Goal: Task Accomplishment & Management: Use online tool/utility

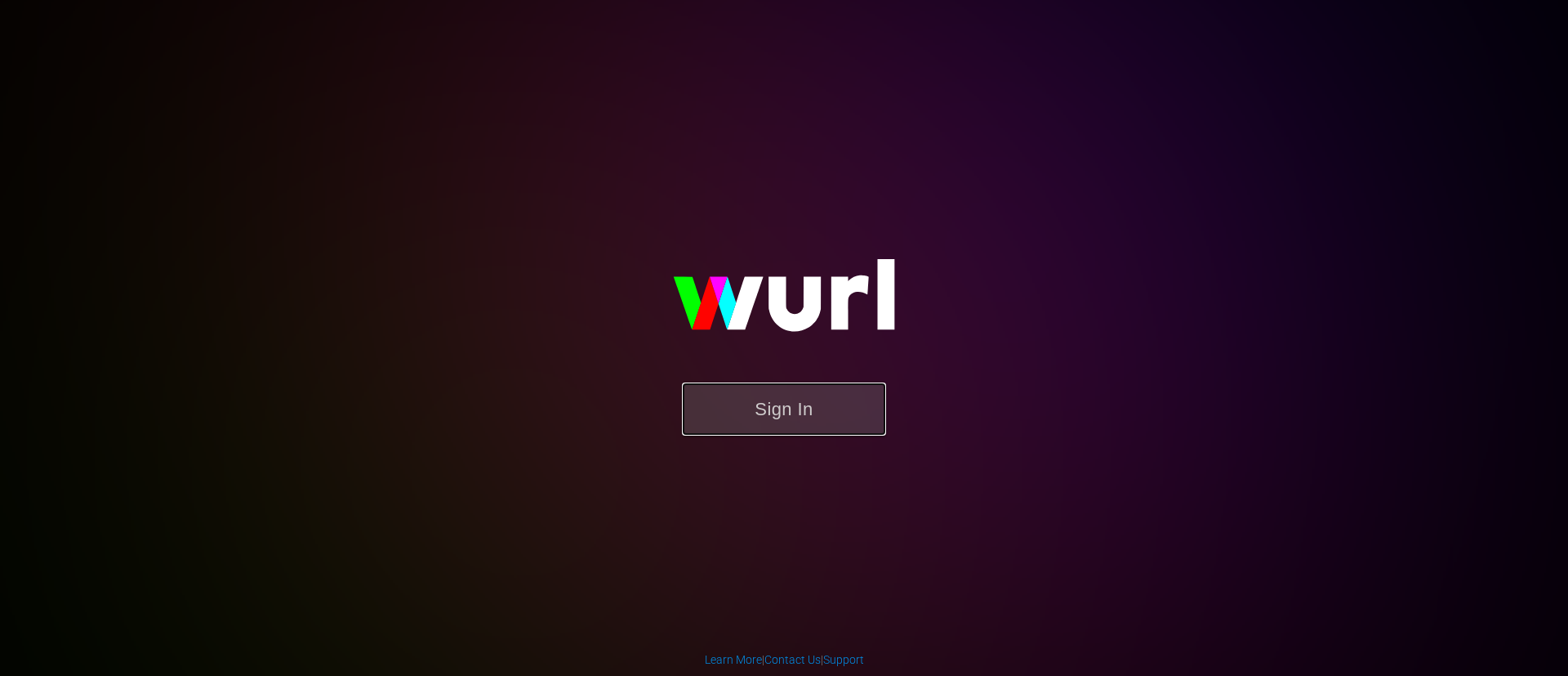
click at [789, 421] on button "Sign In" at bounding box center [784, 409] width 205 height 53
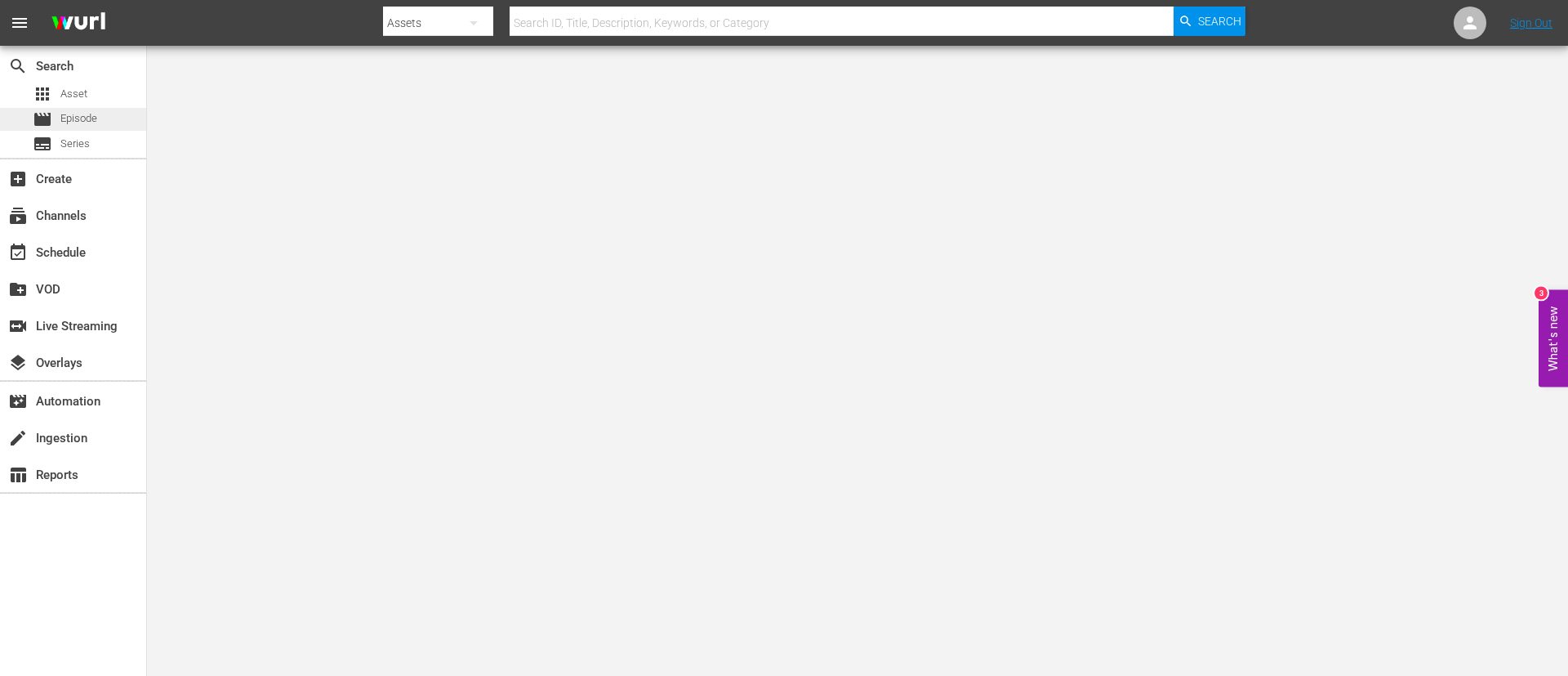
click at [90, 111] on span "Episode" at bounding box center [78, 119] width 37 height 17
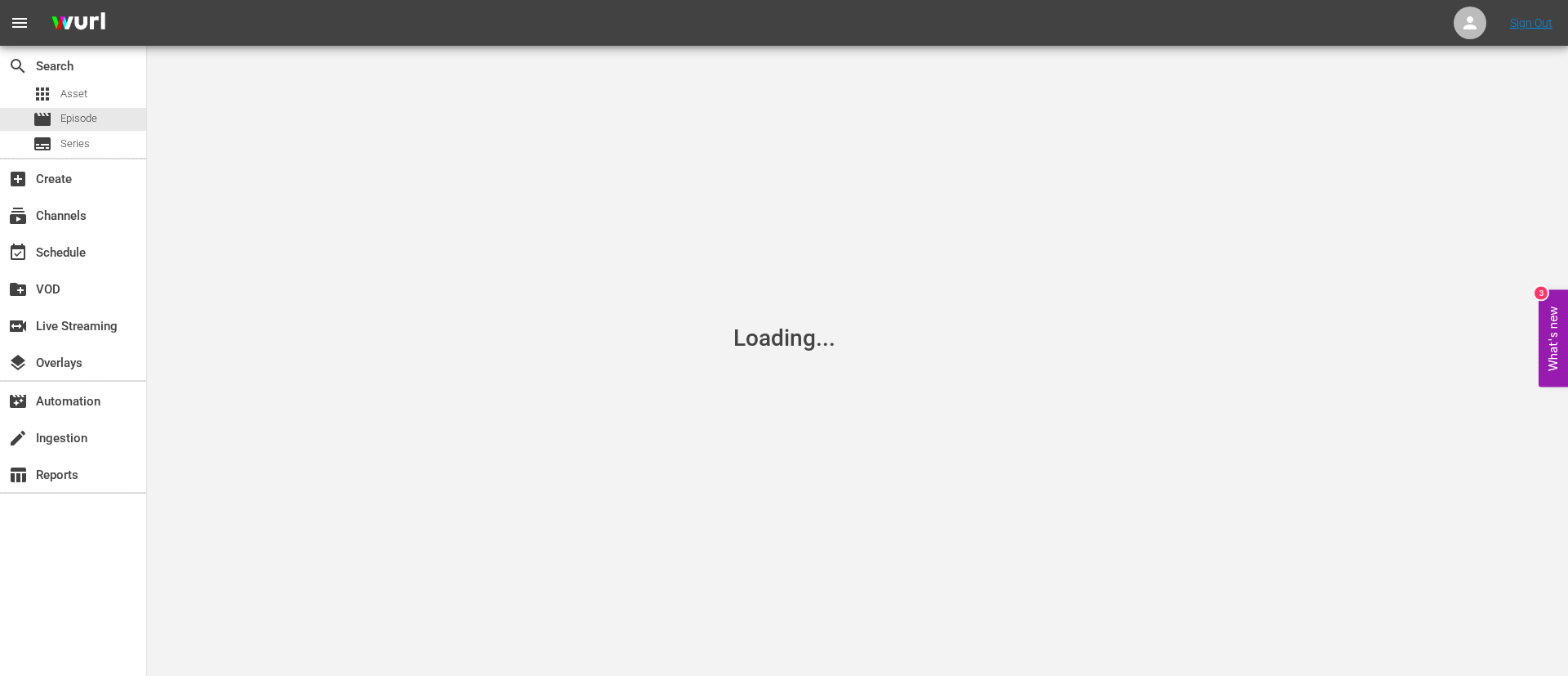
click at [477, 121] on div "Loading..." at bounding box center [784, 338] width 1568 height 676
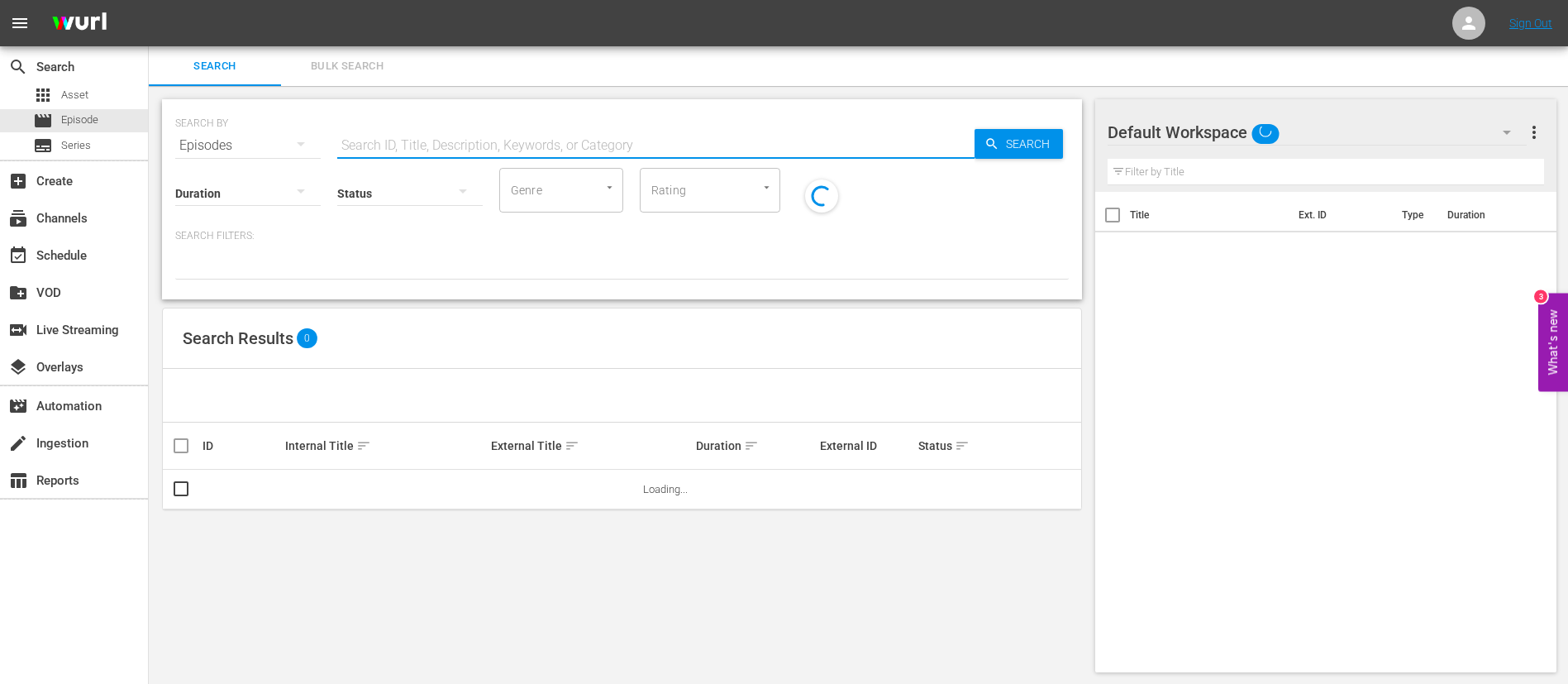
click at [491, 142] on input "text" at bounding box center [655, 146] width 637 height 40
paste input "130151_ES"
type input "130151_ES"
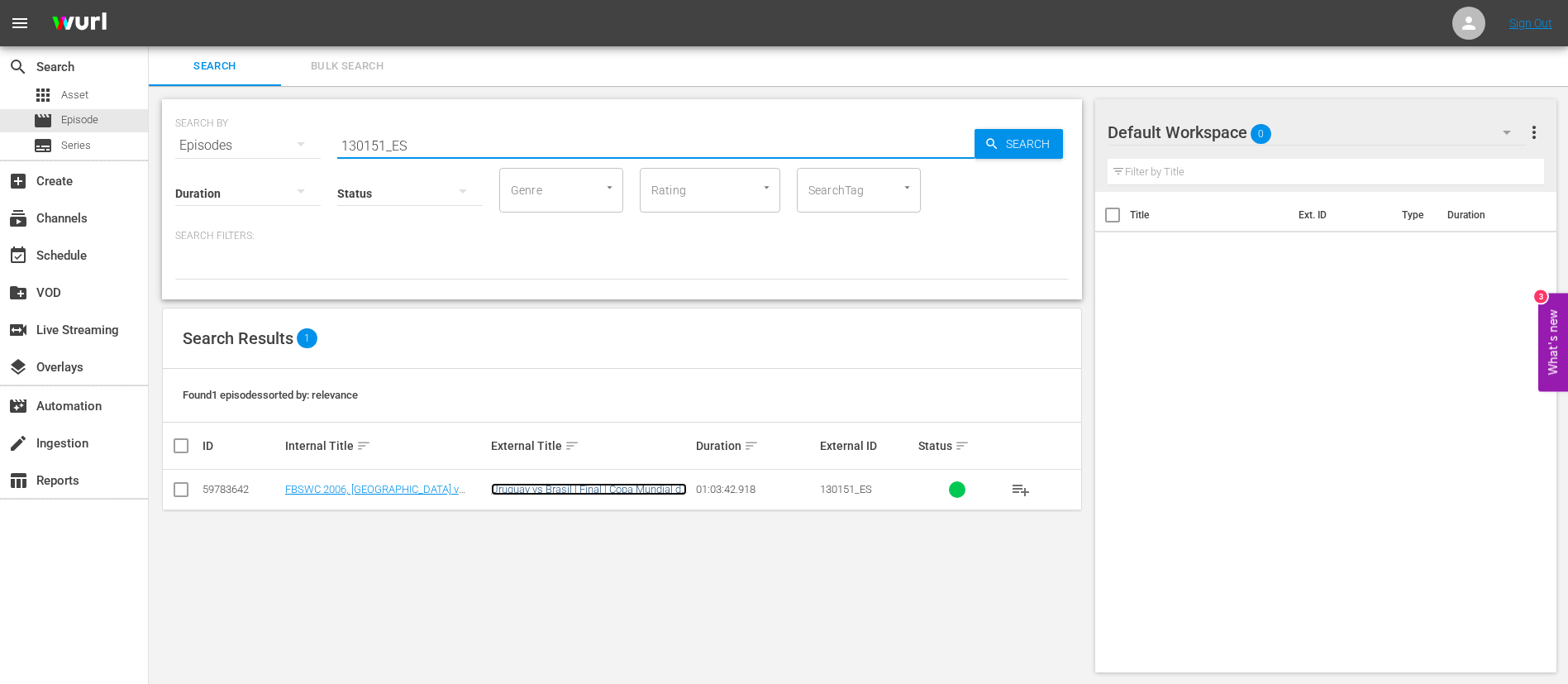
click at [645, 413] on link "Uruguay vs Brasil | Final | Copa Mundial de Beach Soccer de la FIFA Río de Jane…" at bounding box center [589, 507] width 196 height 49
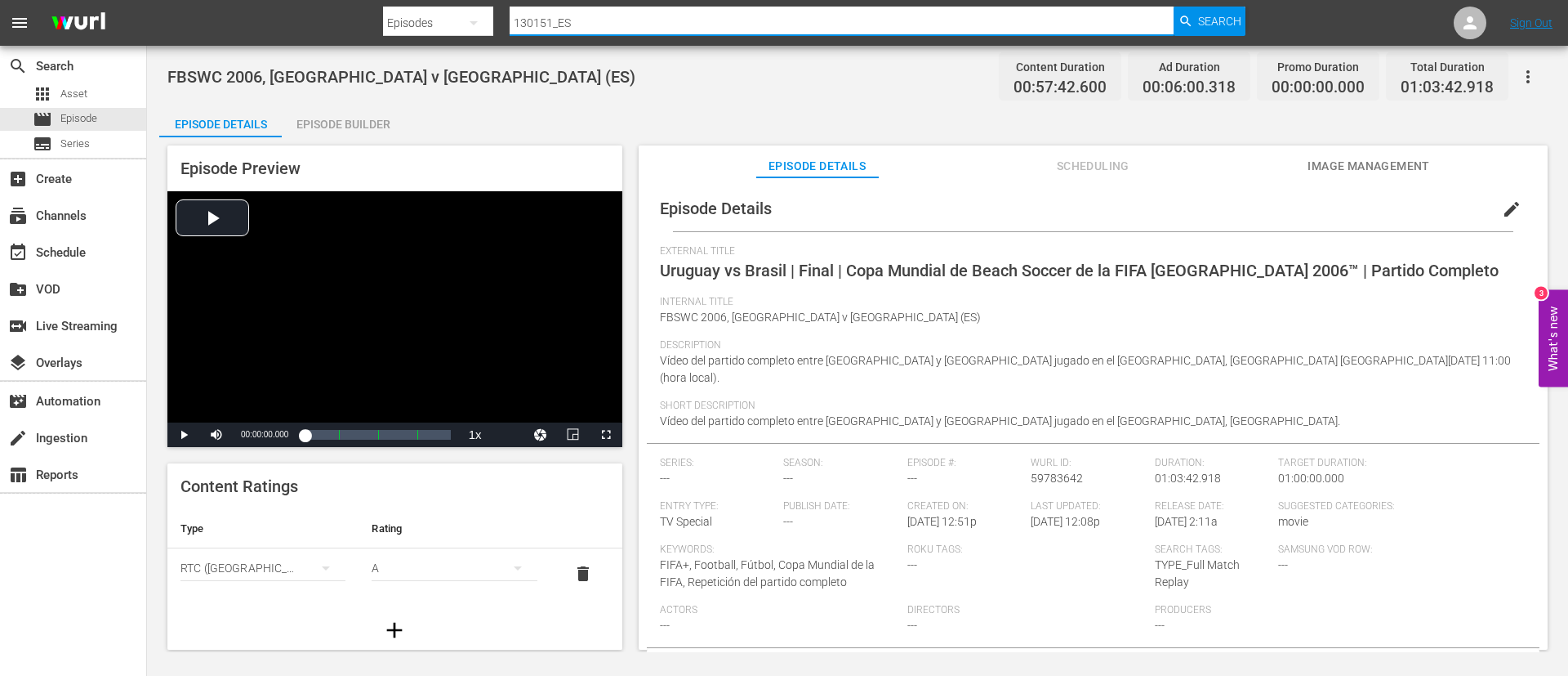
click at [652, 26] on input "130151_ES" at bounding box center [841, 23] width 664 height 40
paste input "All Goals | FIFA Women's World Cup Australia & New Zealand 2023™"
type input "All Goals | FIFA Women's World Cup Australia & New Zealand 2023™"
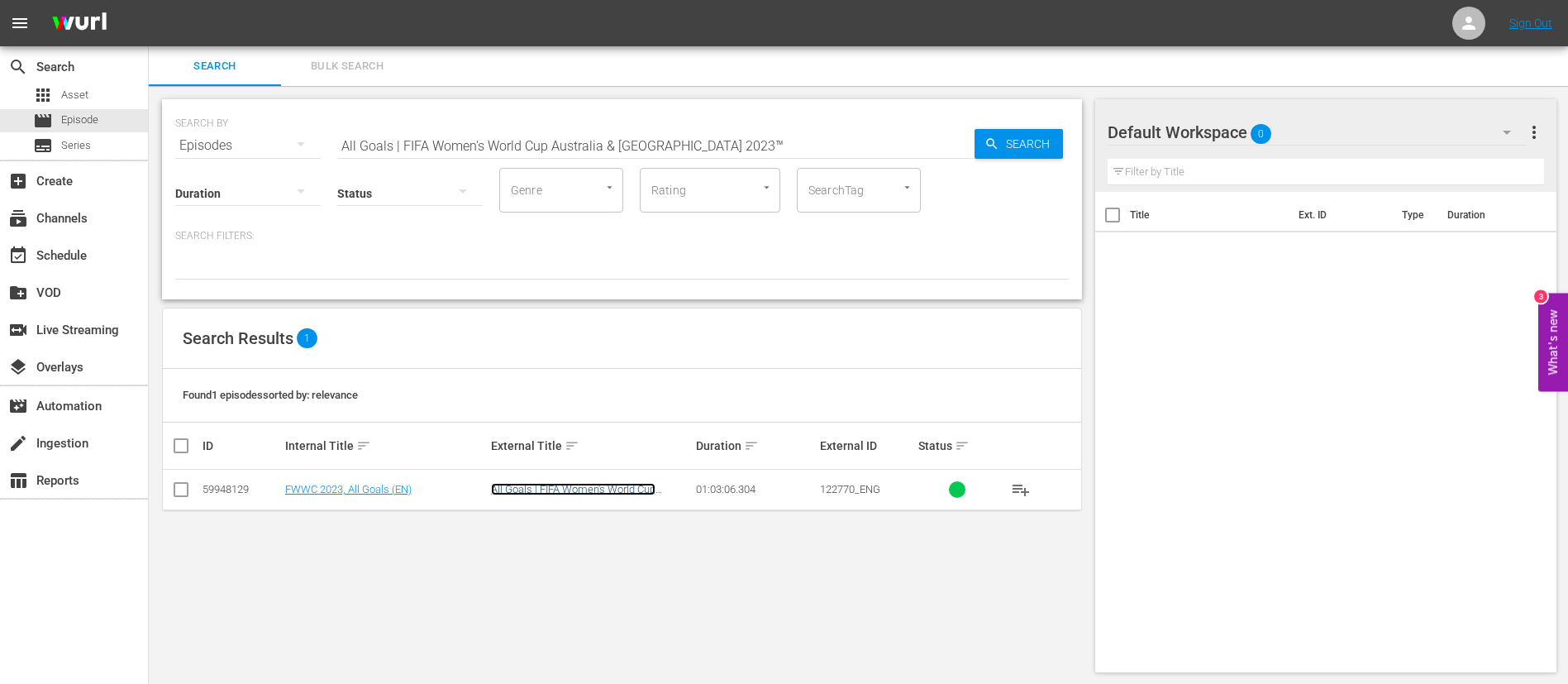
click at [633, 413] on link "All Goals | FIFA Women's World Cup Australia & New Zealand 2023™" at bounding box center [584, 495] width 185 height 25
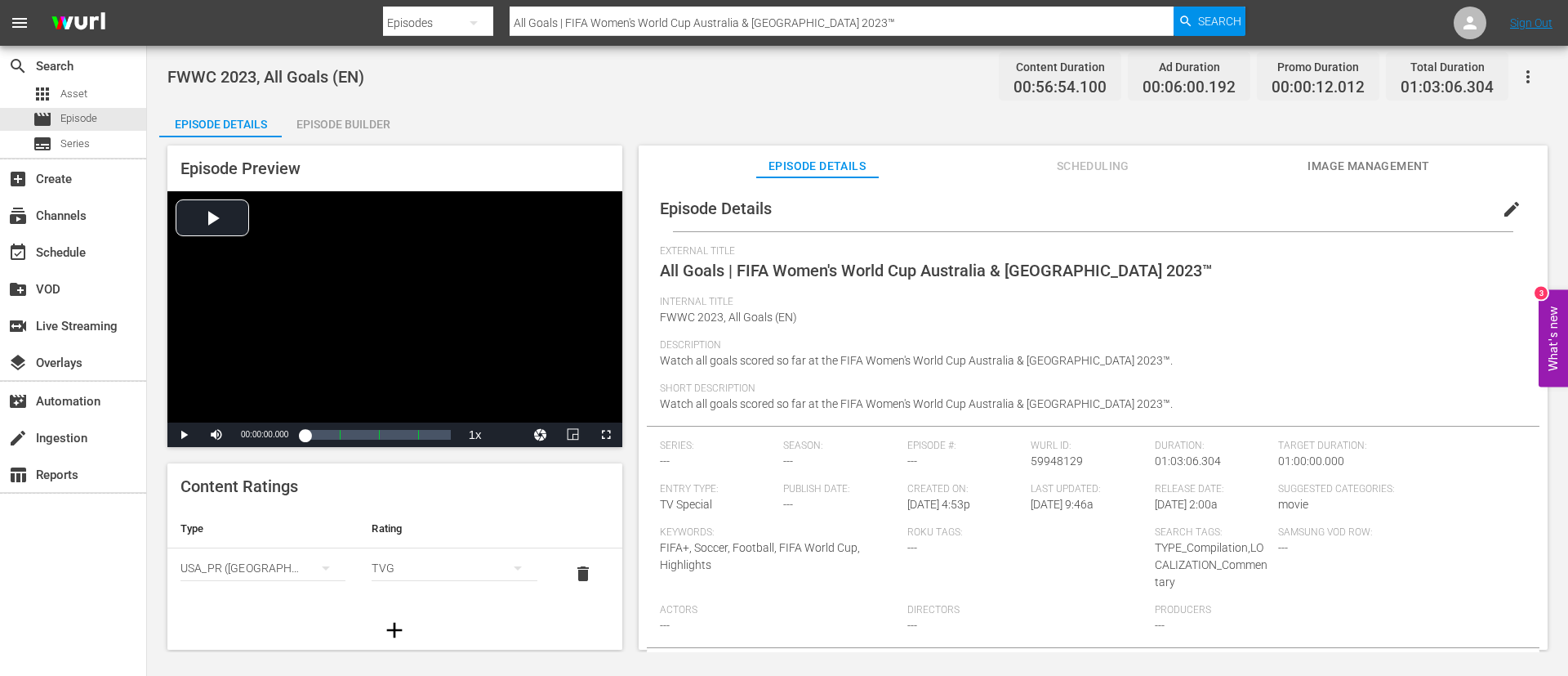
click at [781, 21] on input "All Goals | FIFA Women's World Cup Australia & New Zealand 2023™" at bounding box center [841, 23] width 664 height 40
paste input "1HAdpMOE5IB7DneSqNDOGa_FR"
type input "1HAdpMOE5IB7DneSqNDOGa_FR"
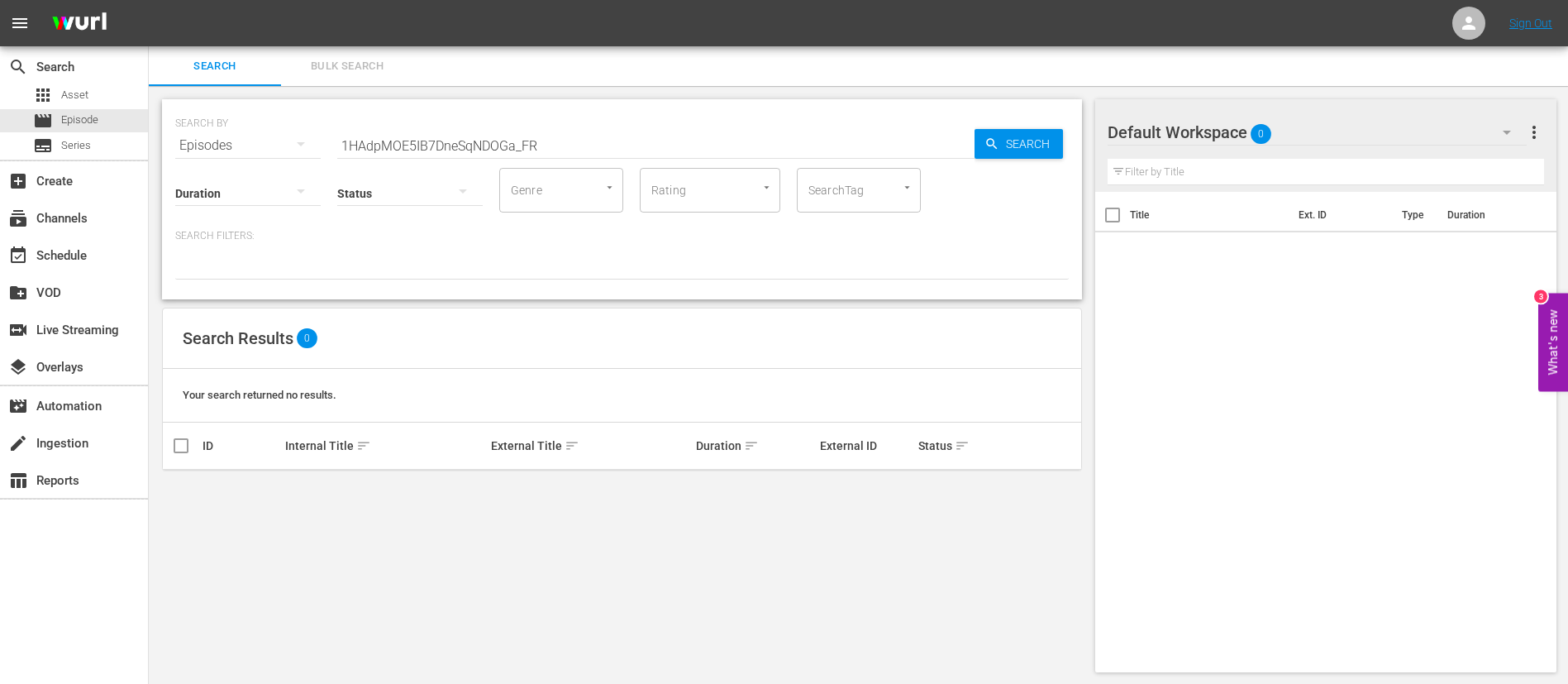
click at [574, 149] on input "1HAdpMOE5IB7DneSqNDOGa_FR" at bounding box center [655, 146] width 637 height 40
click at [646, 146] on input "1HAdpMOE5IB7DneSqNDOGa_FR" at bounding box center [655, 146] width 637 height 40
paste input "22770"
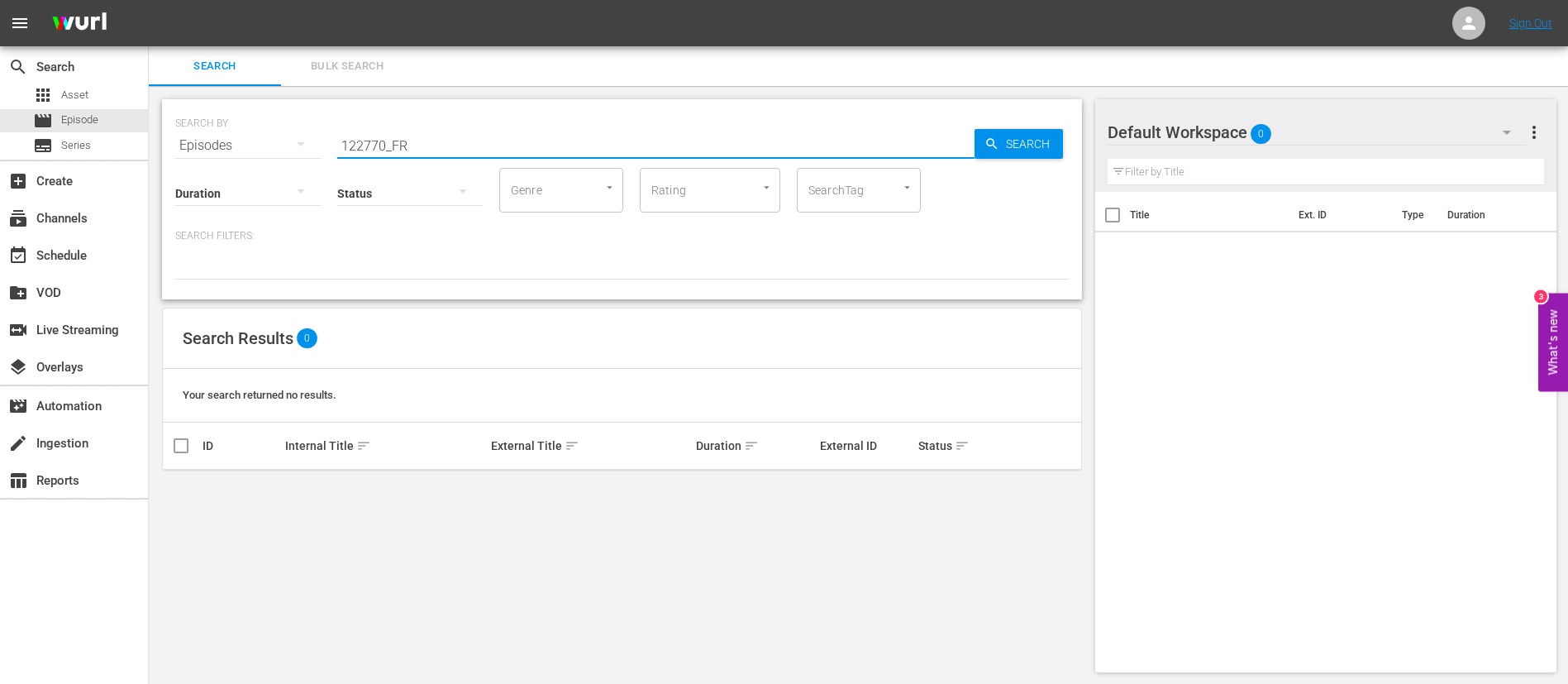
type input "122770_FR"
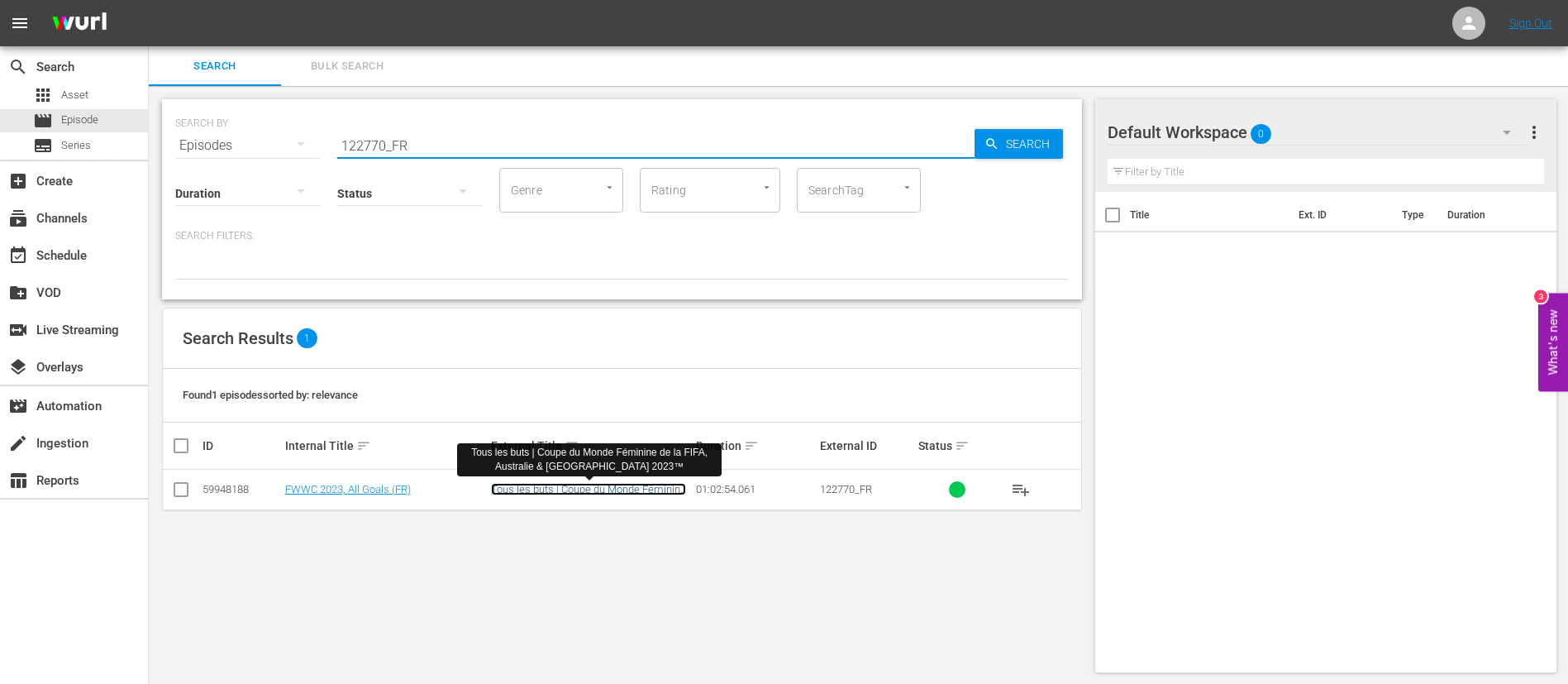
click at [641, 413] on link "Tous les buts | Coupe du Monde Féminine de la FIFA, Australie & Nouvelle-Zéland…" at bounding box center [589, 501] width 195 height 38
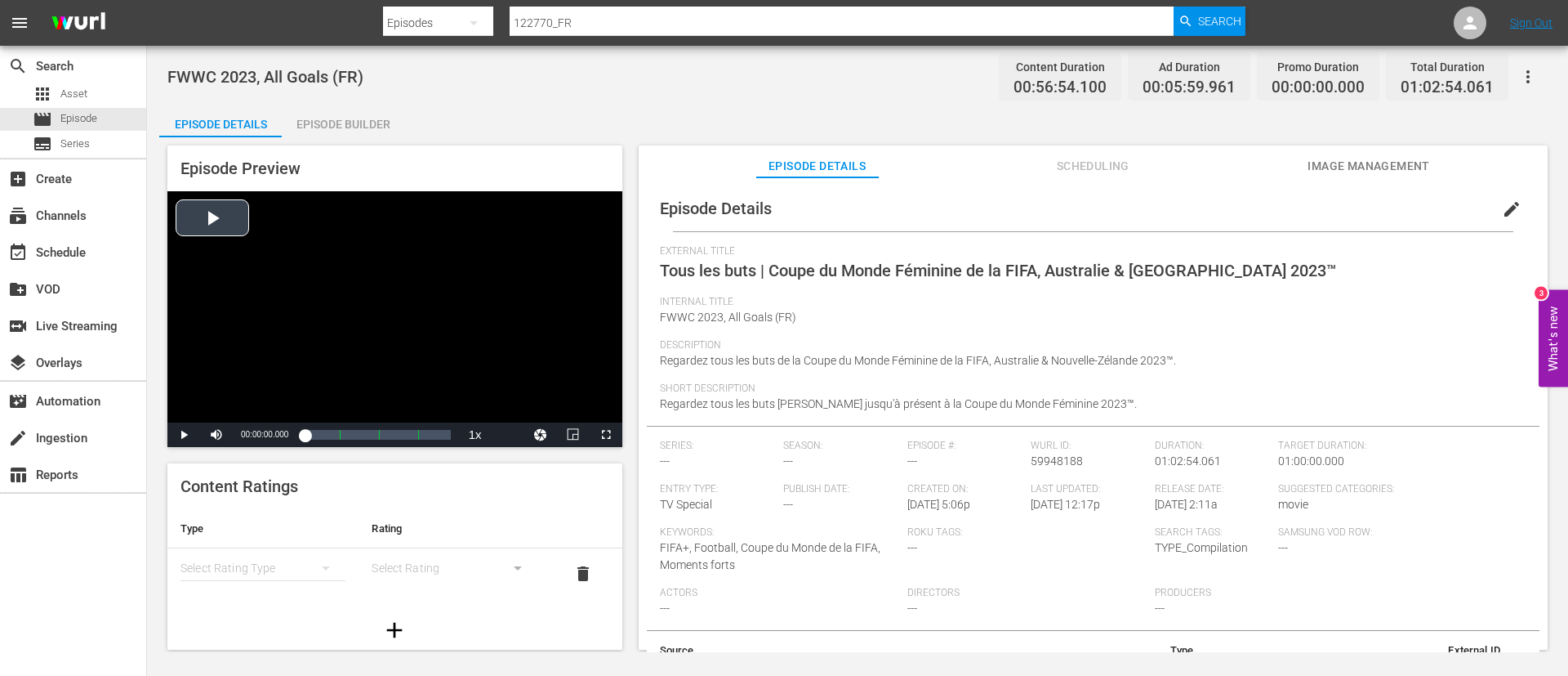
click at [524, 225] on div "Video Player" at bounding box center [395, 307] width 455 height 231
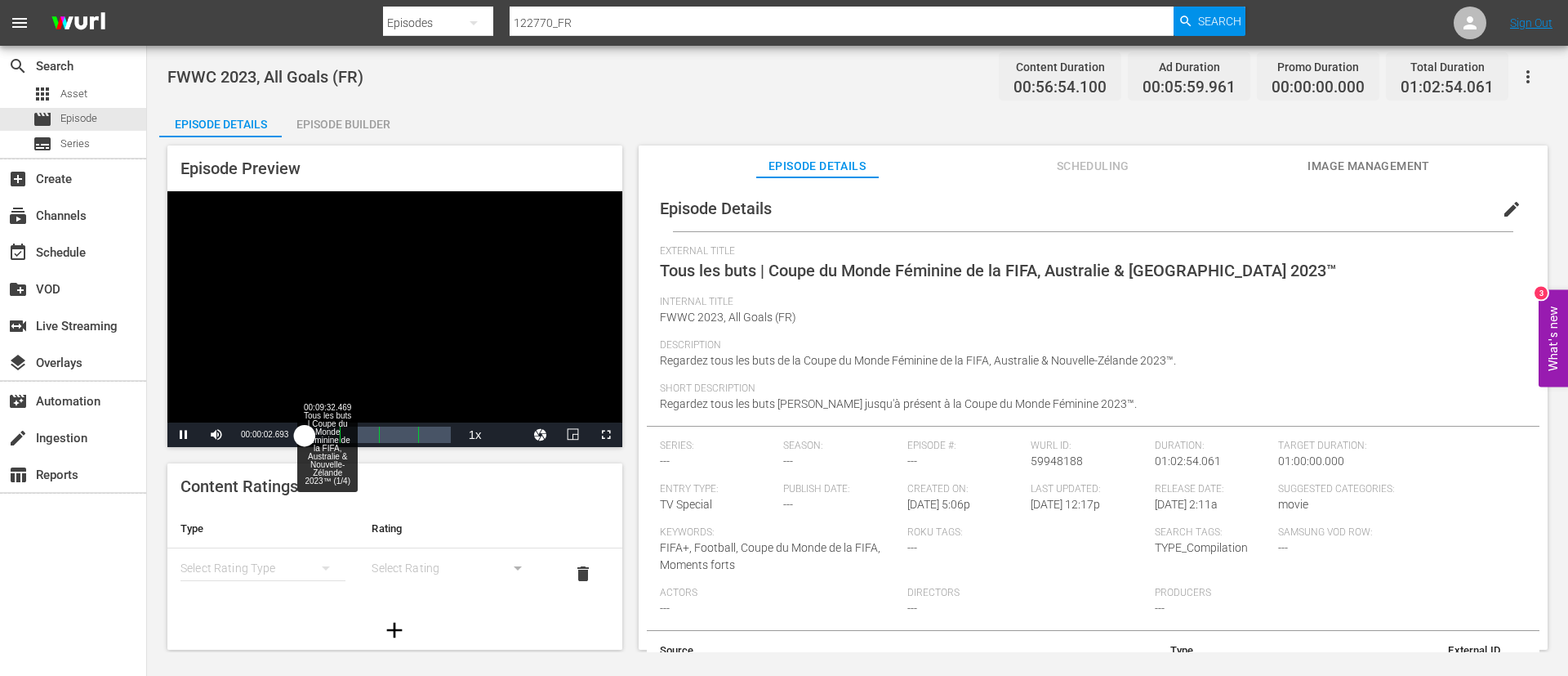
click at [327, 409] on div "00:09:32.469 Tous les buts | Coupe du Monde Féminine de la FIFA, Australie & No…" at bounding box center [327, 435] width 1 height 17
click at [378, 299] on div "Video Player" at bounding box center [395, 307] width 455 height 231
click at [110, 124] on div "movie Episode" at bounding box center [73, 120] width 146 height 23
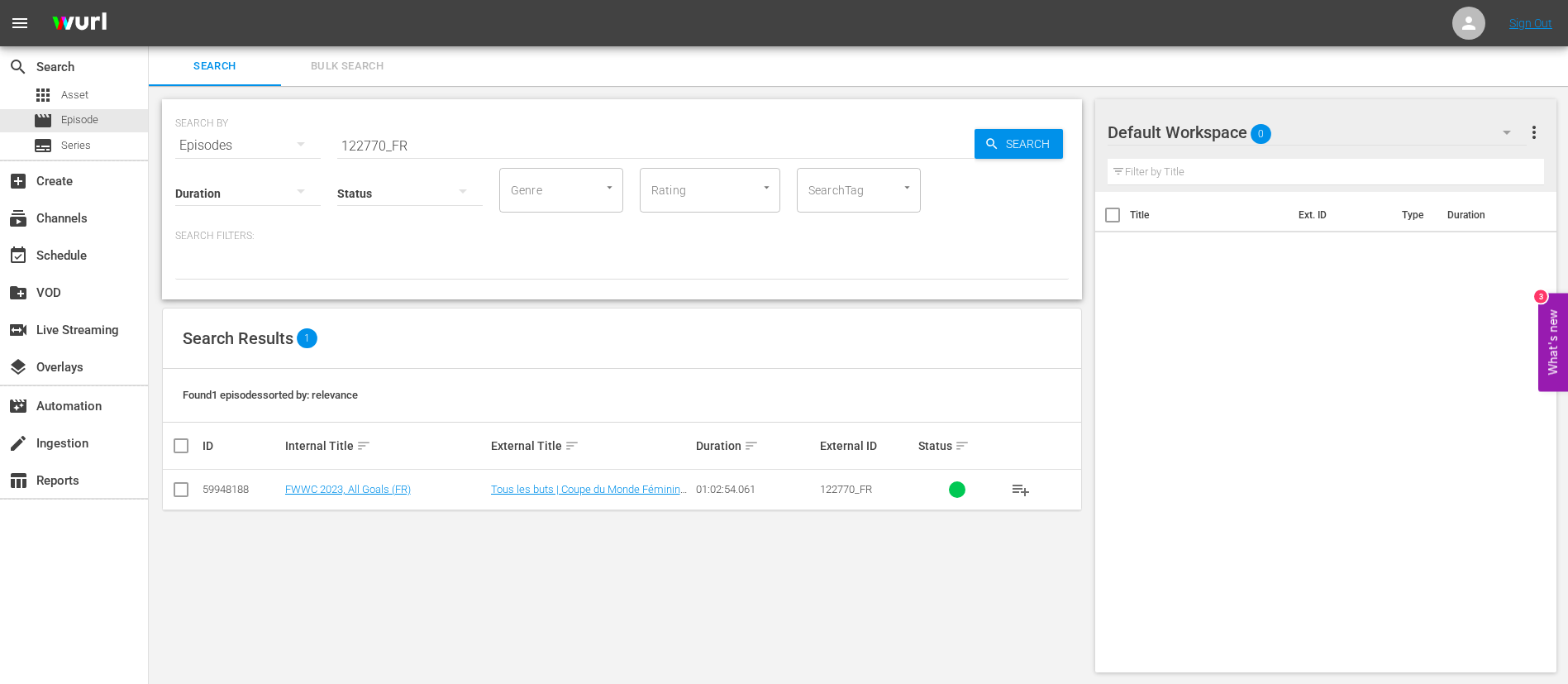
click at [550, 144] on input "122770_FR" at bounding box center [655, 146] width 637 height 40
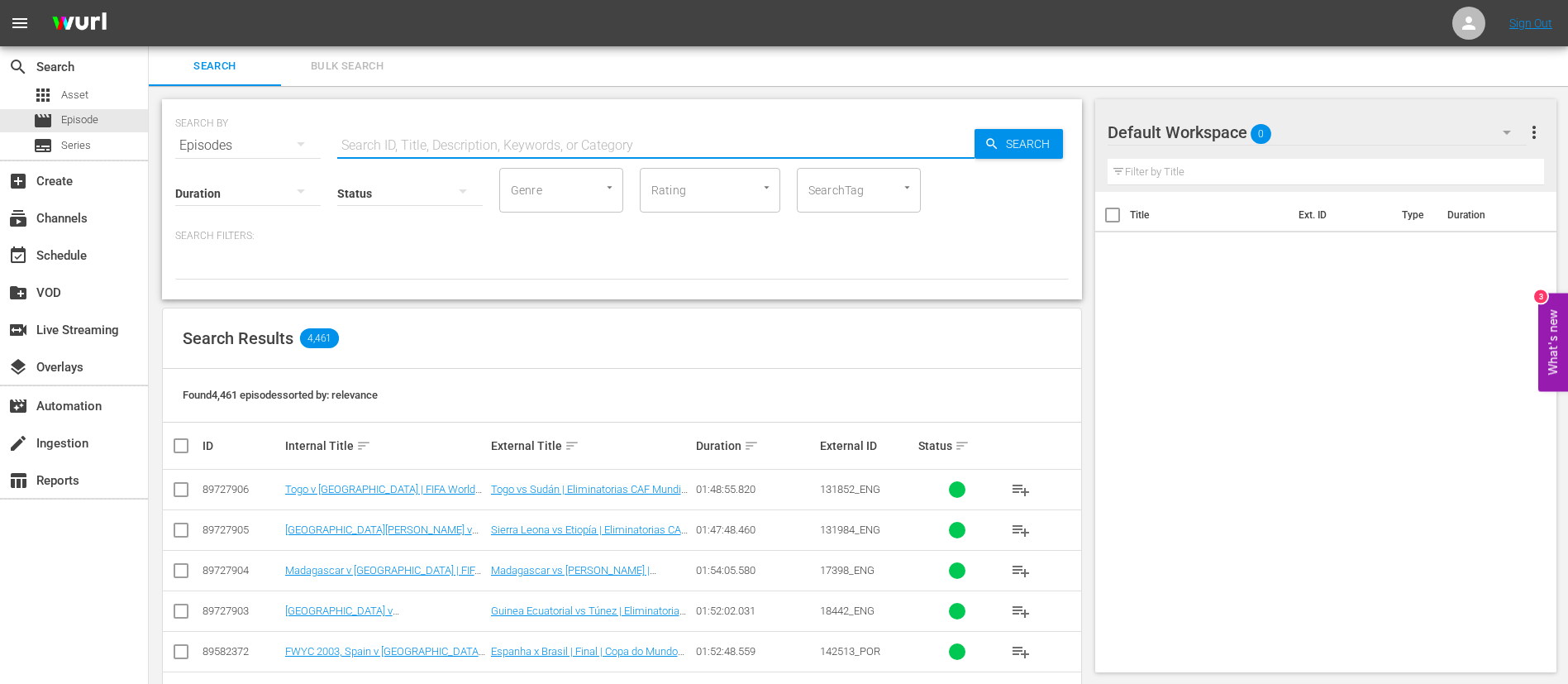
paste input "1HAdpMOE5IB7DneSqNDOGa_ENG"
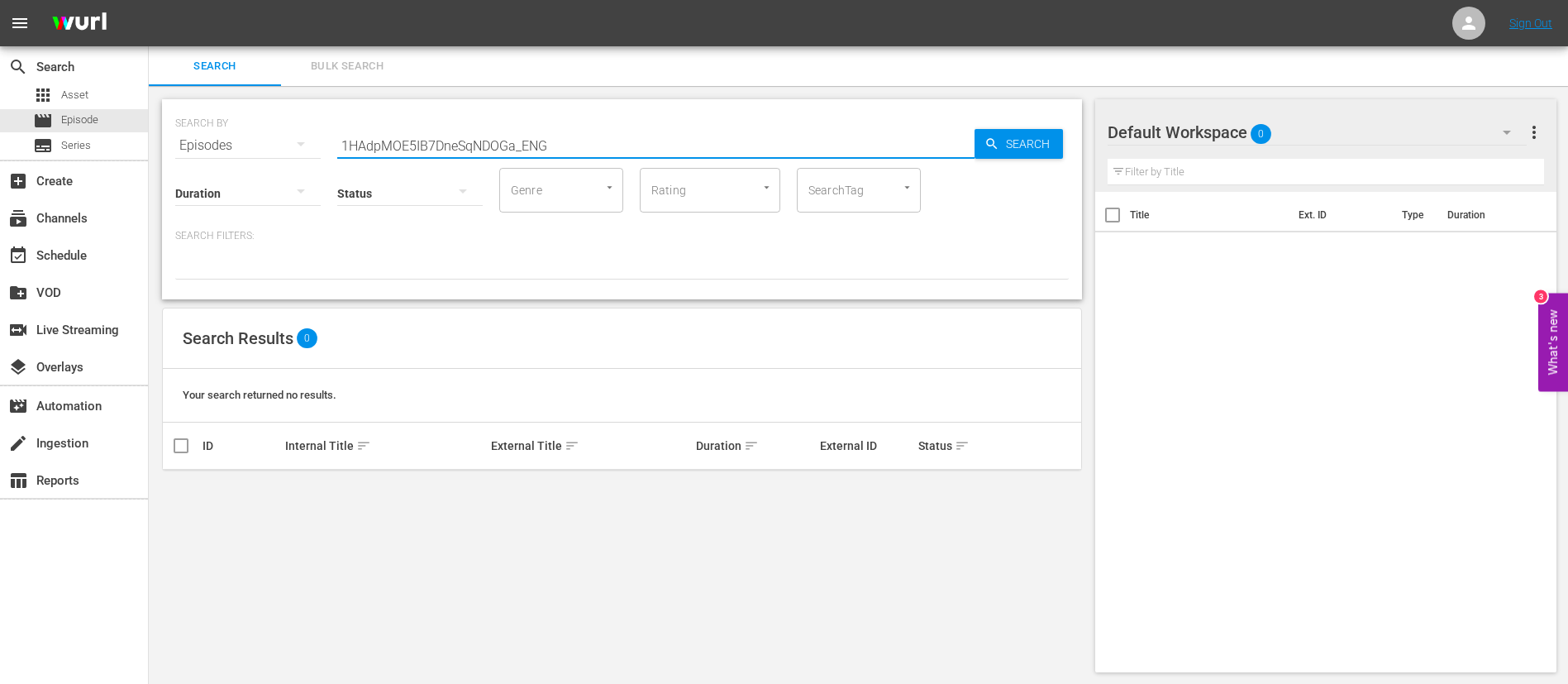
click at [628, 135] on input "1HAdpMOE5IB7DneSqNDOGa_ENG" at bounding box center [655, 146] width 637 height 40
paste input "22770"
click at [628, 135] on input "1HAdpMOE5IB7DneSqNDOGa_ENG" at bounding box center [655, 146] width 637 height 40
type input "122770_ENG"
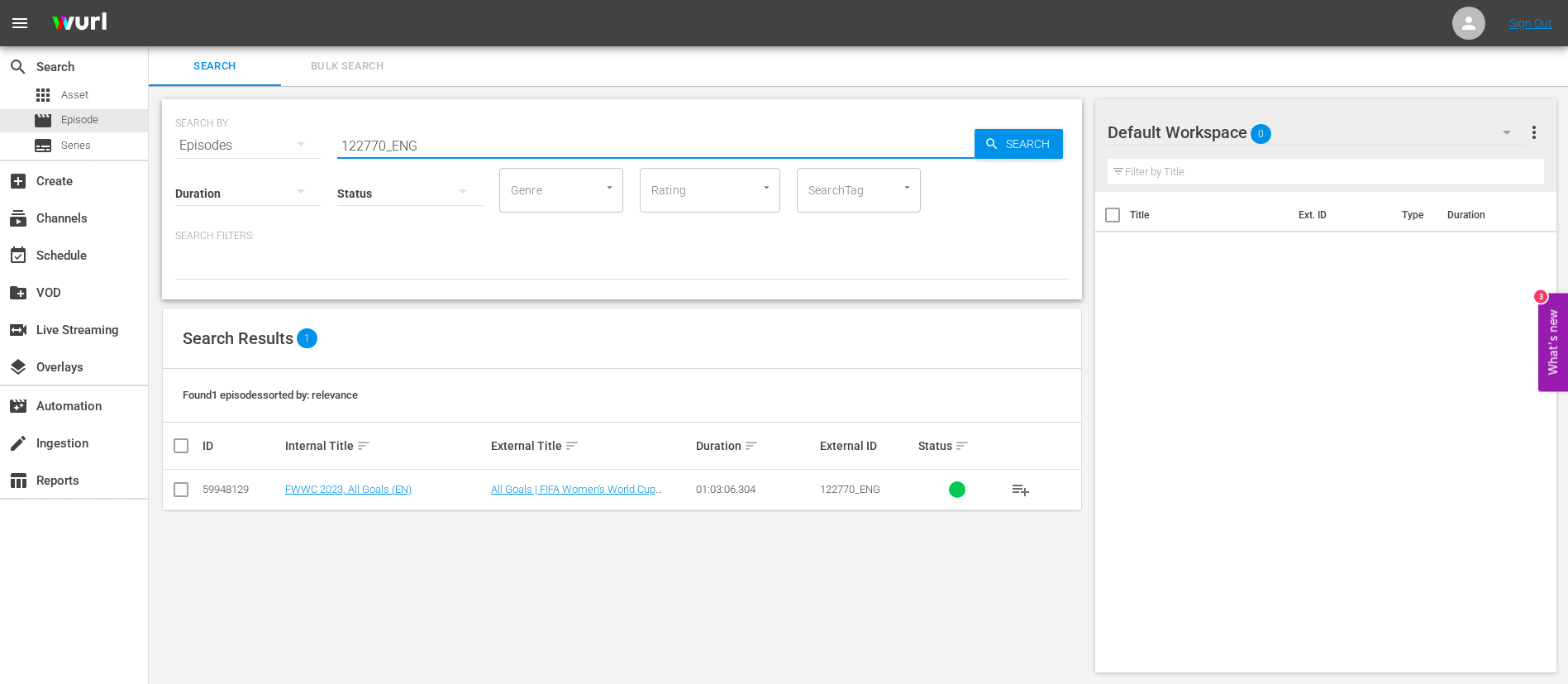
click at [179, 413] on input "checkbox" at bounding box center [181, 493] width 20 height 20
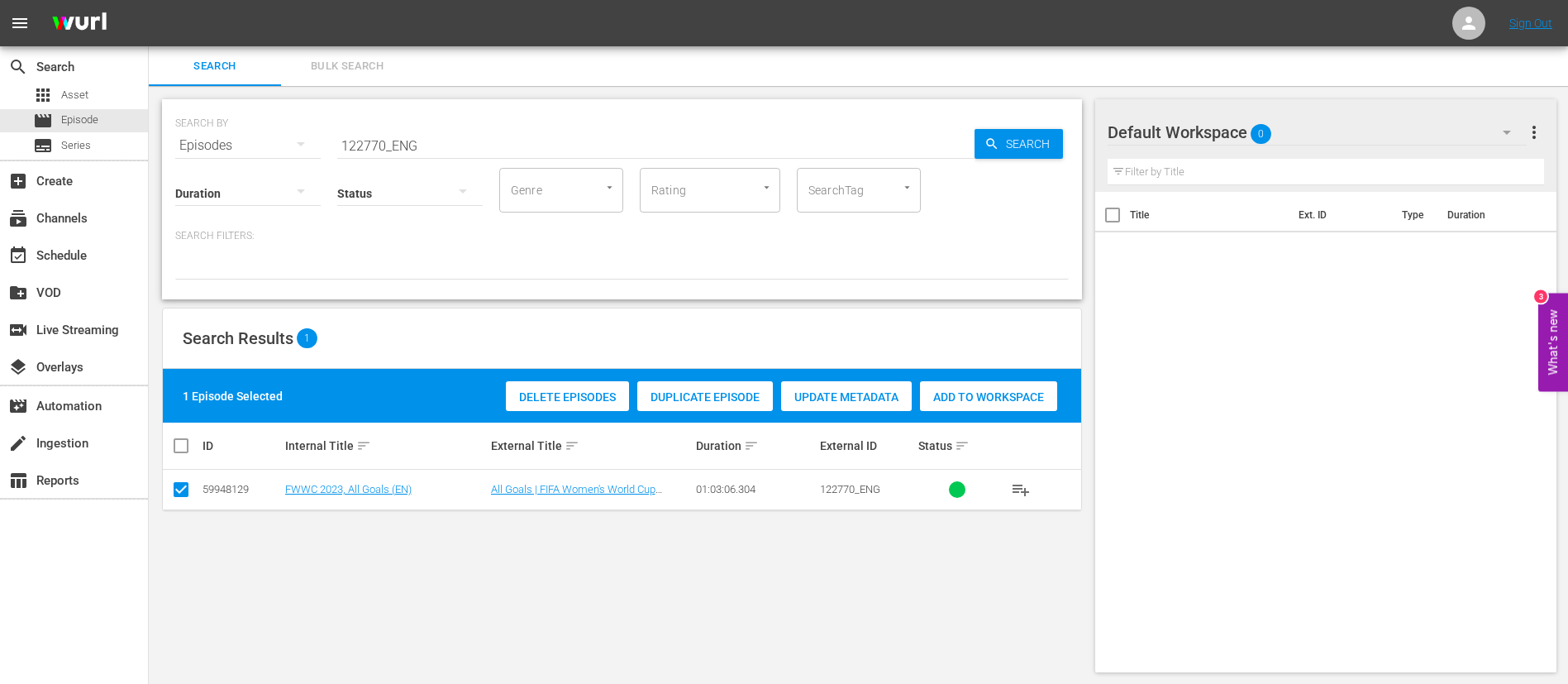
click at [721, 396] on span "Duplicate Episode" at bounding box center [705, 397] width 135 height 13
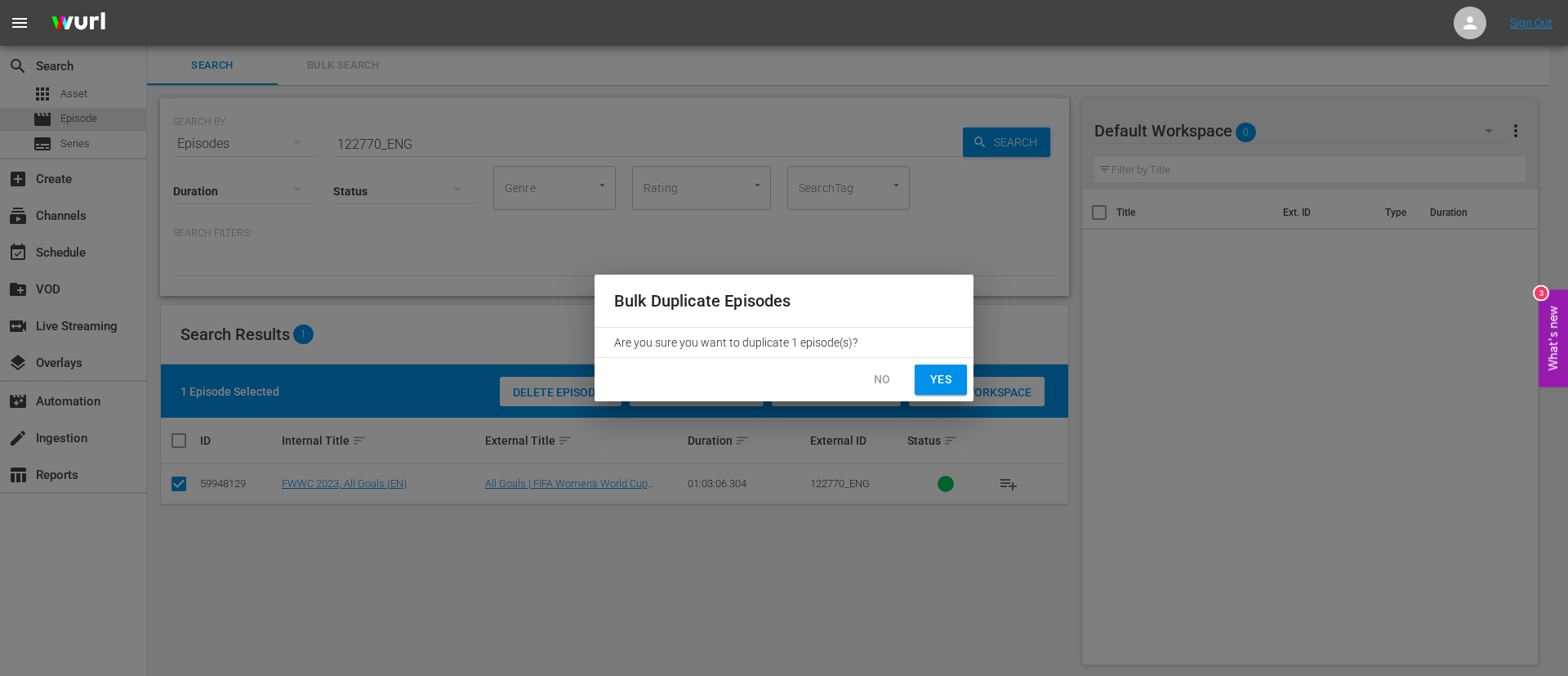
click at [930, 385] on span "Yes" at bounding box center [941, 380] width 26 height 21
checkbox input "false"
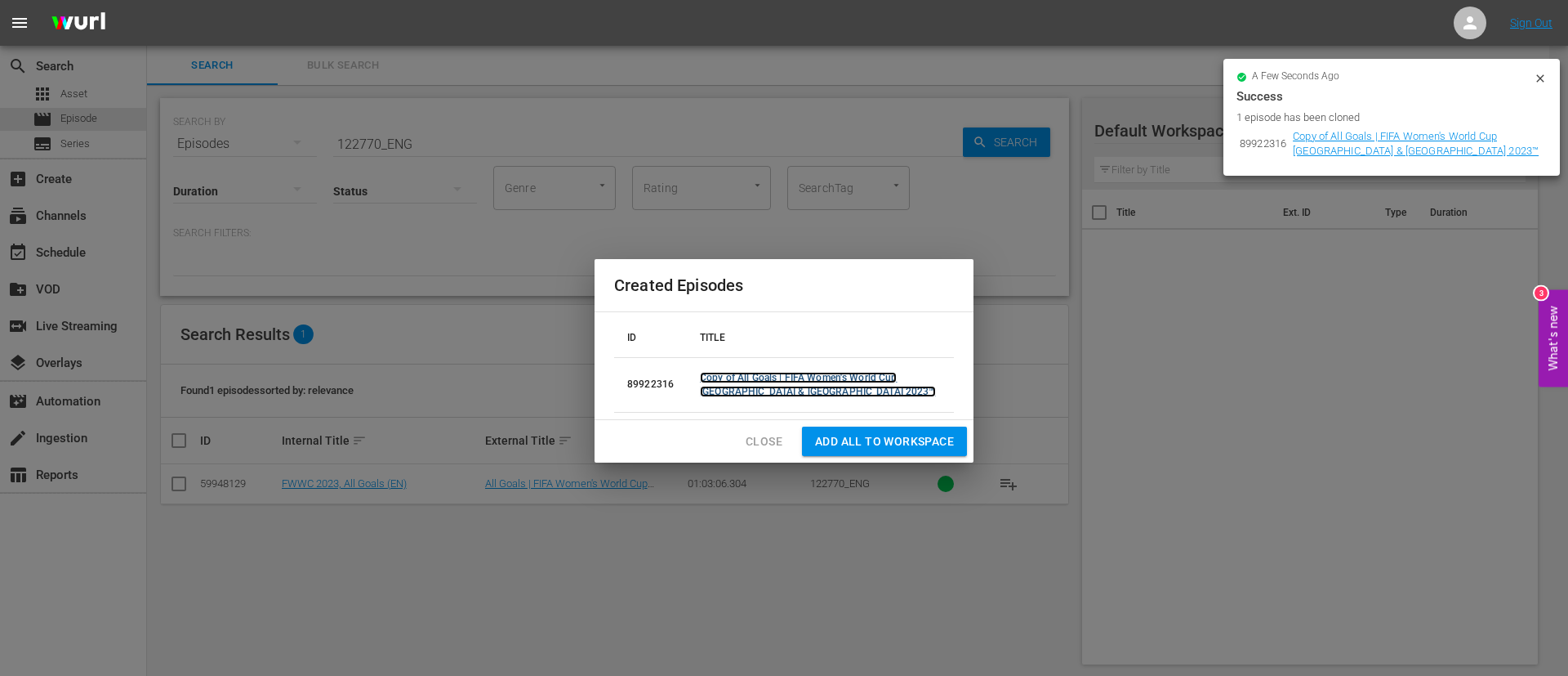
click at [848, 378] on link "Copy of All Goals | FIFA Women's World Cup Australia & New Zealand 2023™" at bounding box center [818, 385] width 236 height 26
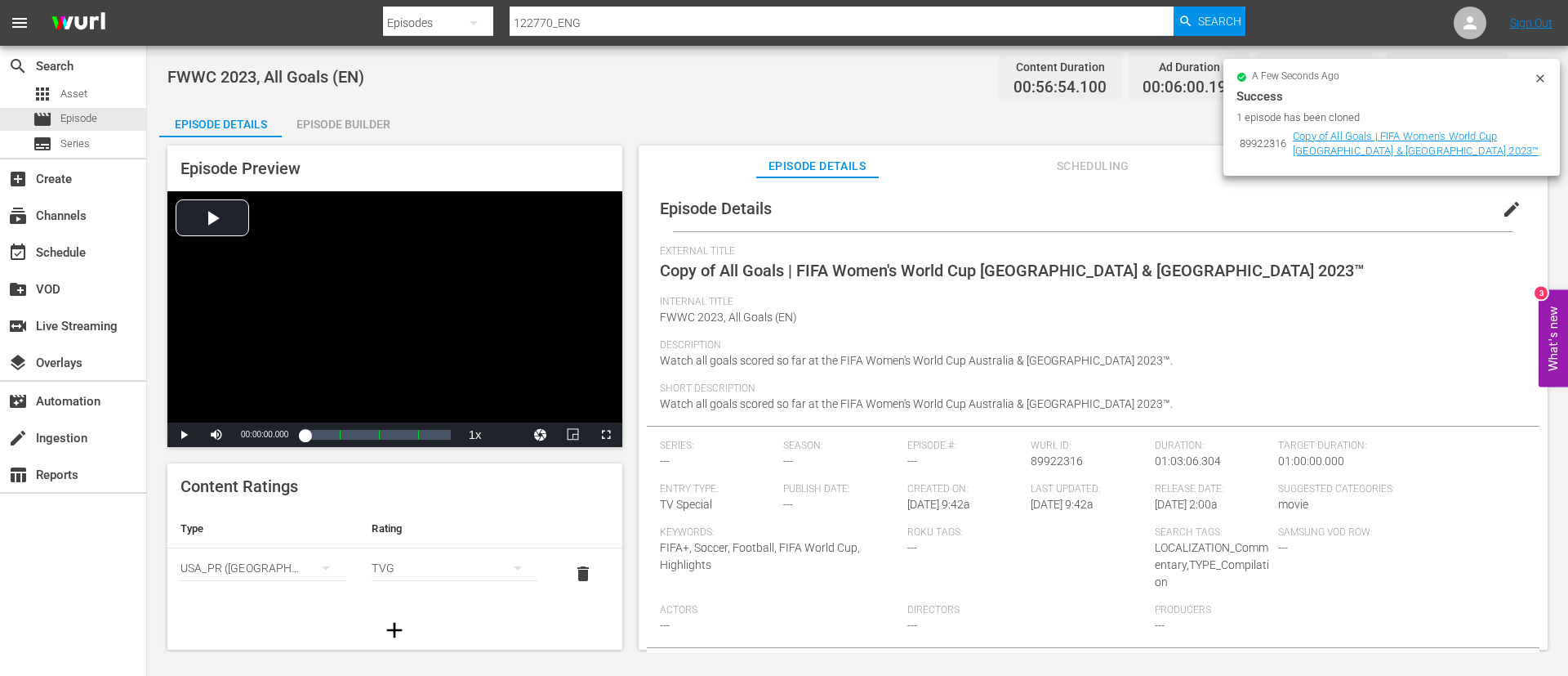
click at [949, 194] on button "edit" at bounding box center [1512, 210] width 40 height 40
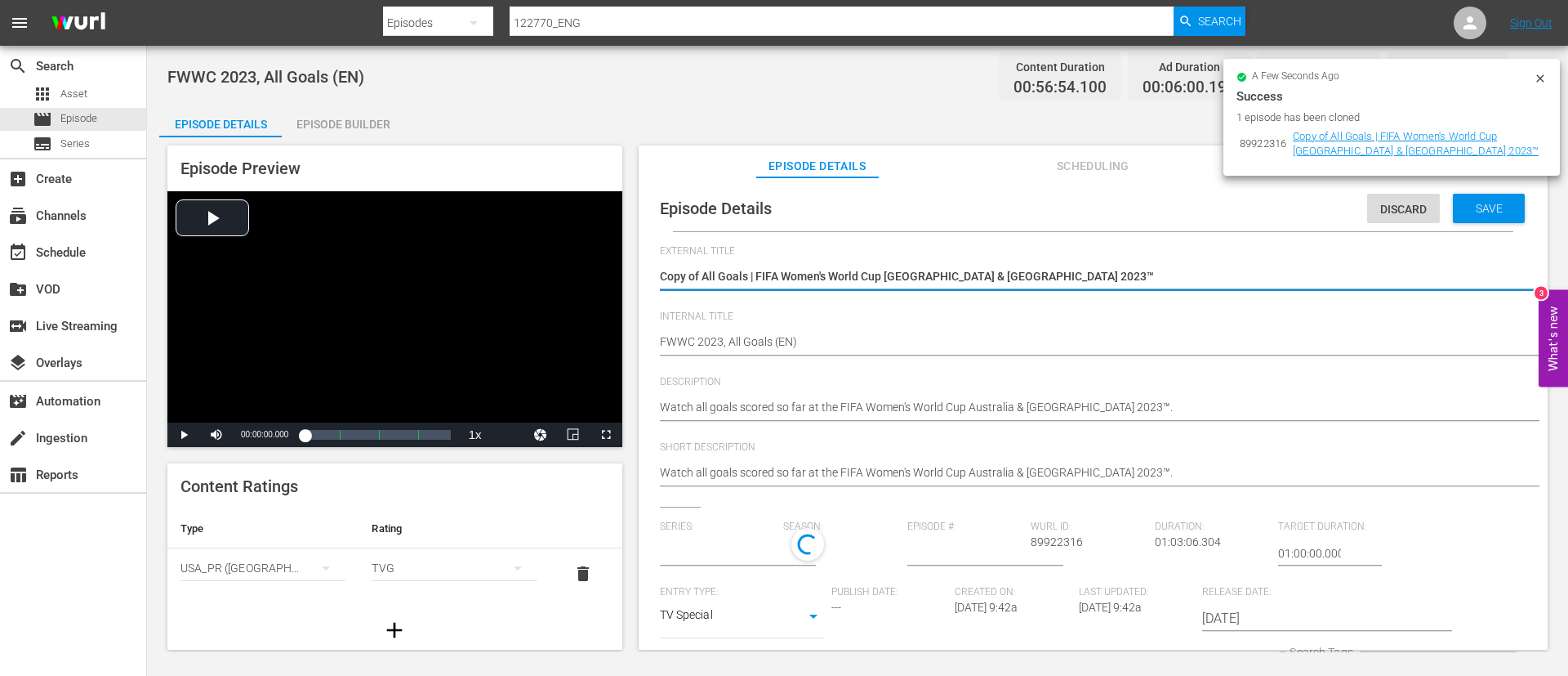
click at [949, 277] on textarea "Copy of All Goals | FIFA Women's World Cup Australia & New Zealand 2023™" at bounding box center [1089, 278] width 859 height 20
type input "No Series"
click at [949, 277] on textarea "Copy of All Goals | FIFA Women's World Cup Australia & New Zealand 2023™" at bounding box center [1089, 278] width 859 height 20
type textarea "L"
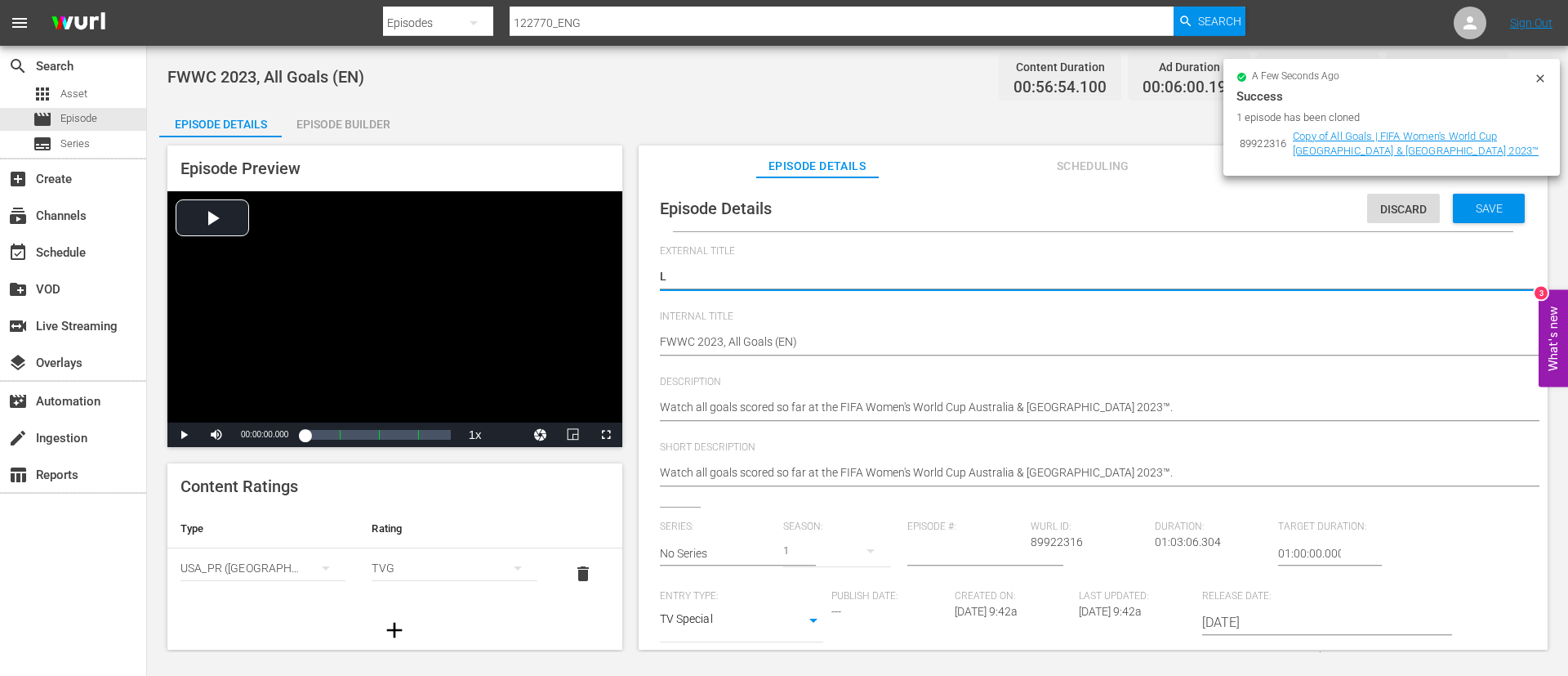
type textarea "LV"
type textarea "L"
type textarea "LI"
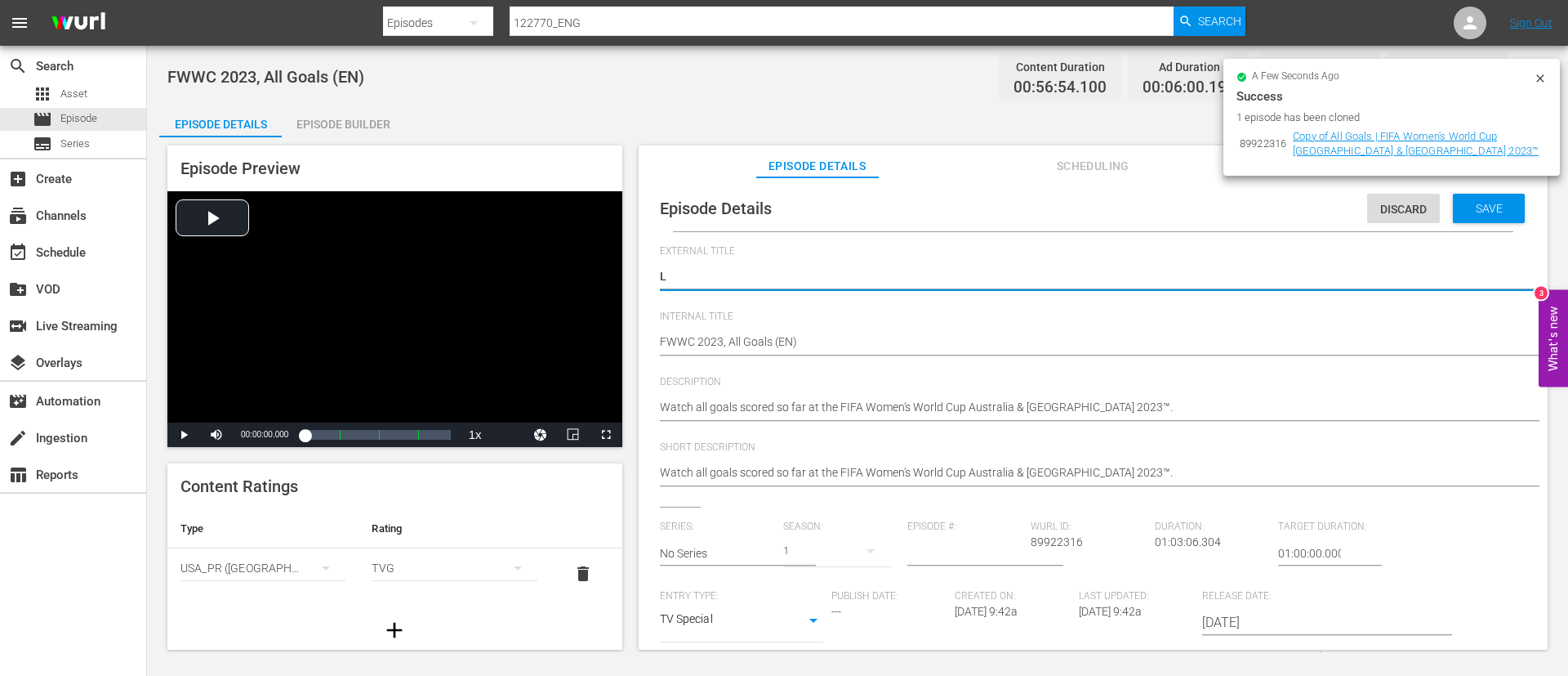
type textarea "LI"
type textarea "LIV"
type textarea "LIVE"
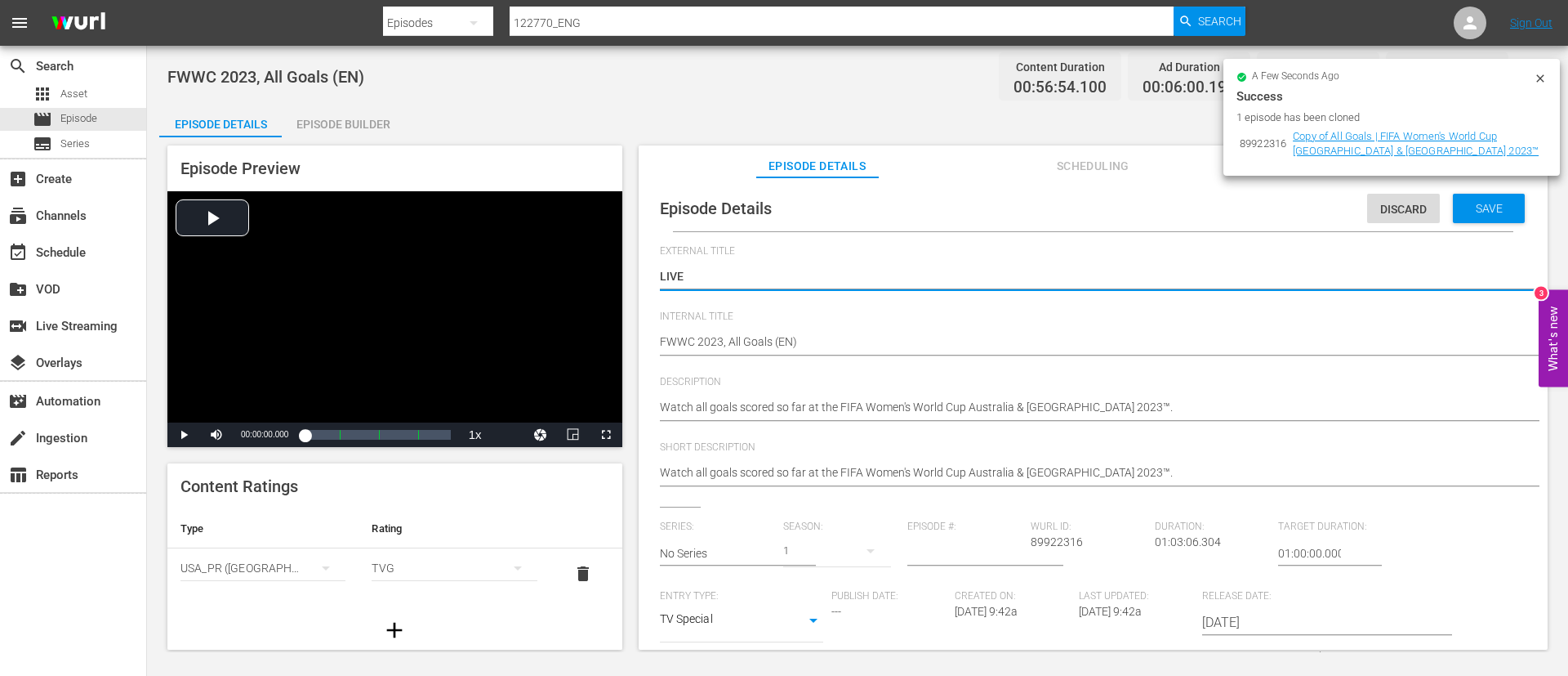
type textarea "LIVE -"
type textarea "LIVE - Draw | FIFA Futsal Women's World Cup Philippines 2025™"
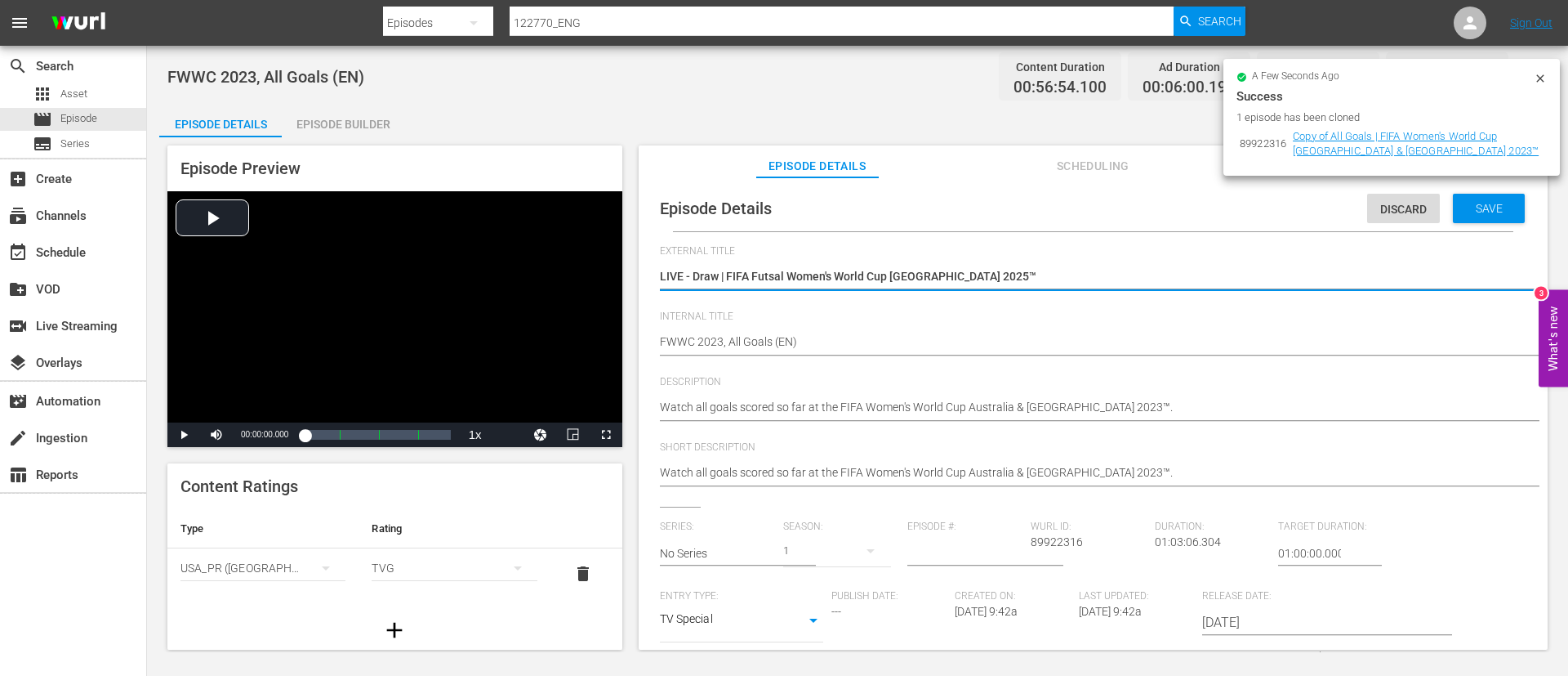
type textarea "LIVE - Draw | FIFA Futsal Women's World Cup Philippines 2025™"
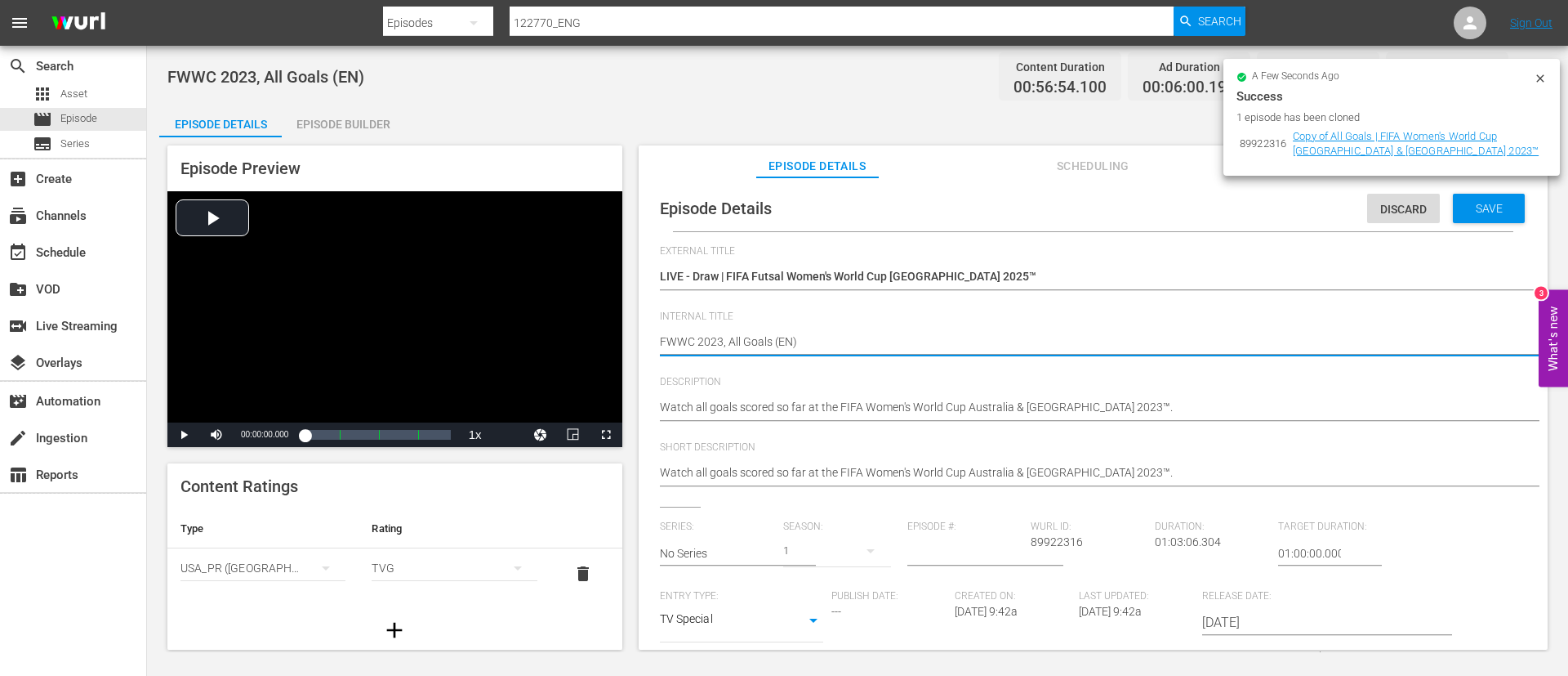
paste textarea "Draw | FIFA Futsal Women's World Cup Philippines 2025™"
type textarea "Draw | FIFA Futsal Women's World Cup Philippines 2025™"
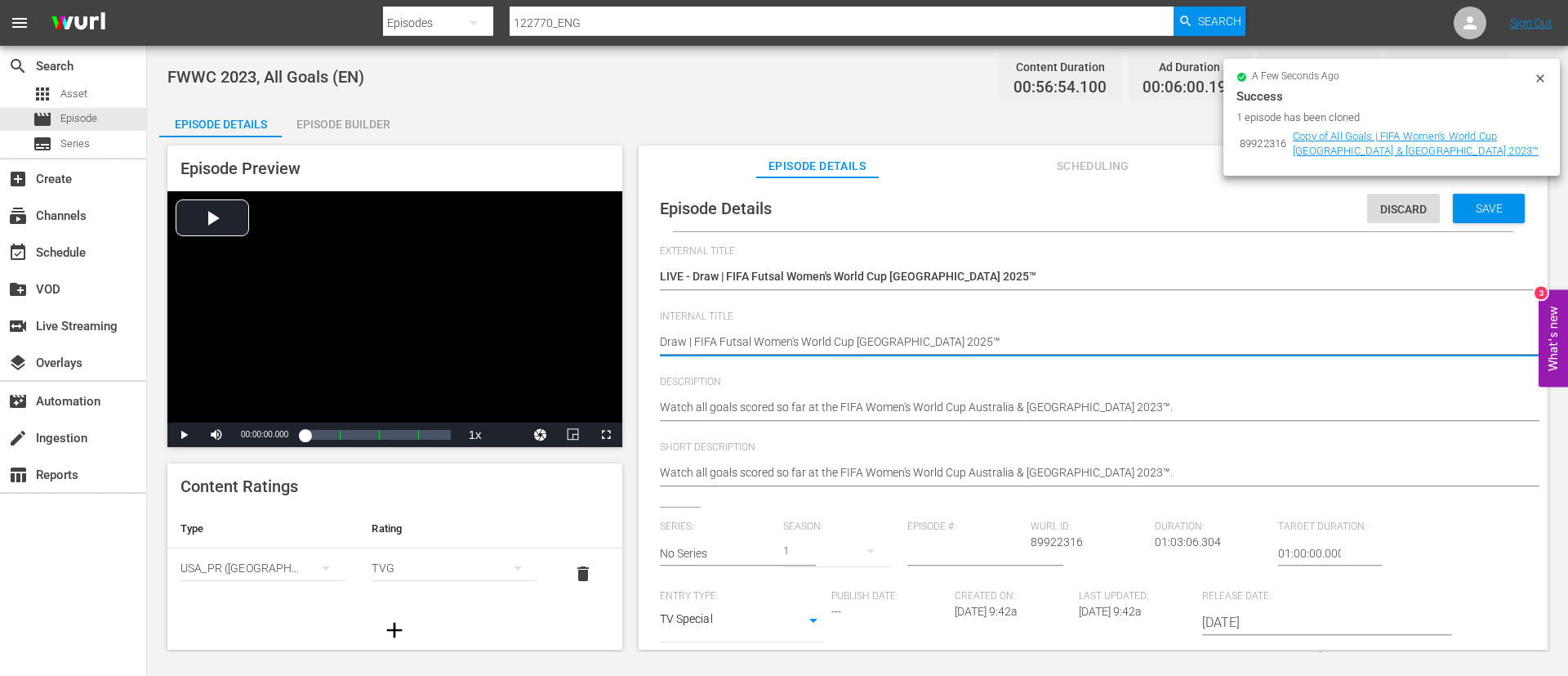
type textarea "Draw | FIFA Futsal Women's World Cup Philippines 2025™ ("
type textarea "Draw | FIFA Futsal Women's World Cup Philippines 2025™ (E"
type textarea "Draw | FIFA Futsal Women's World Cup Philippines 2025™ (EN"
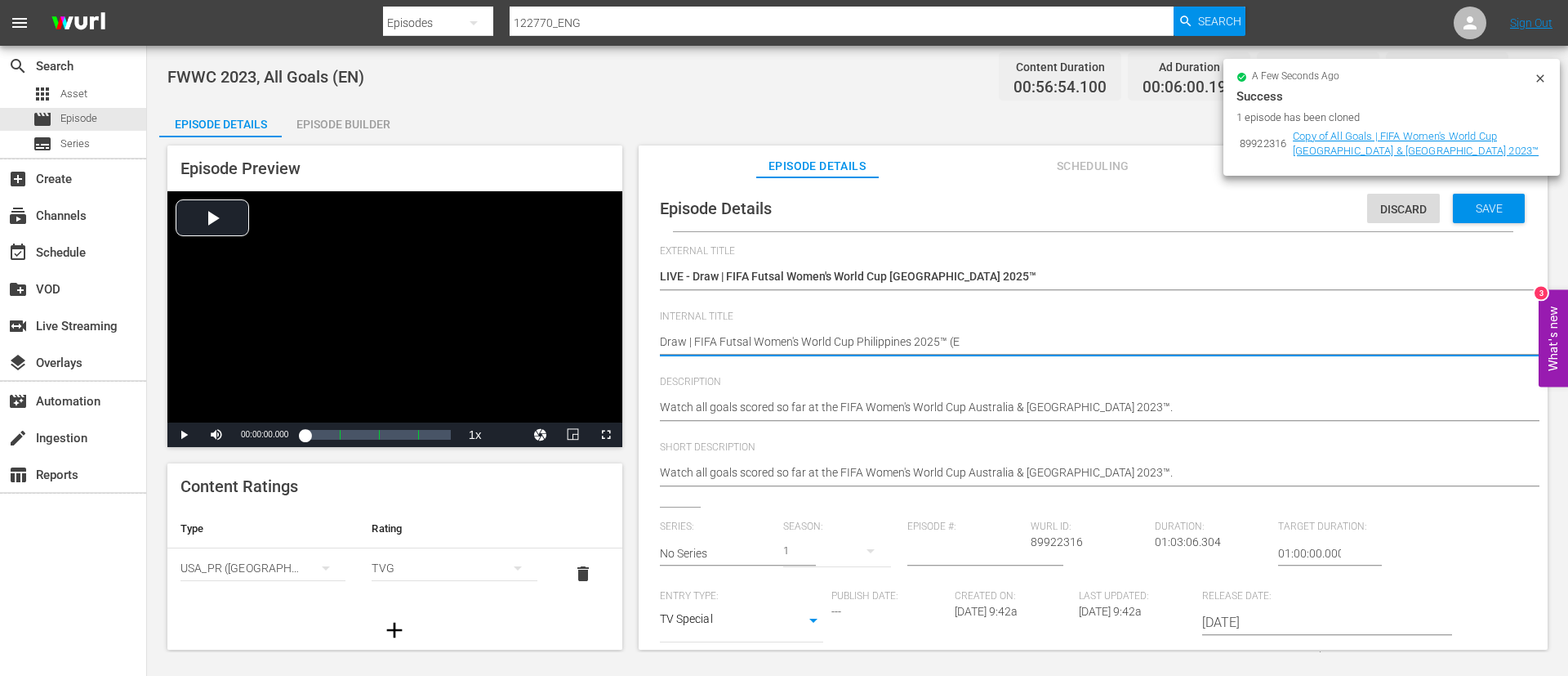
type textarea "Draw | FIFA Futsal Women's World Cup Philippines 2025™ (EN"
type textarea "Draw | FIFA Futsal Women's World Cup Philippines 2025™ (ENN"
type textarea "Draw | FIFA Futsal Women's World Cup Philippines 2025™ (EN"
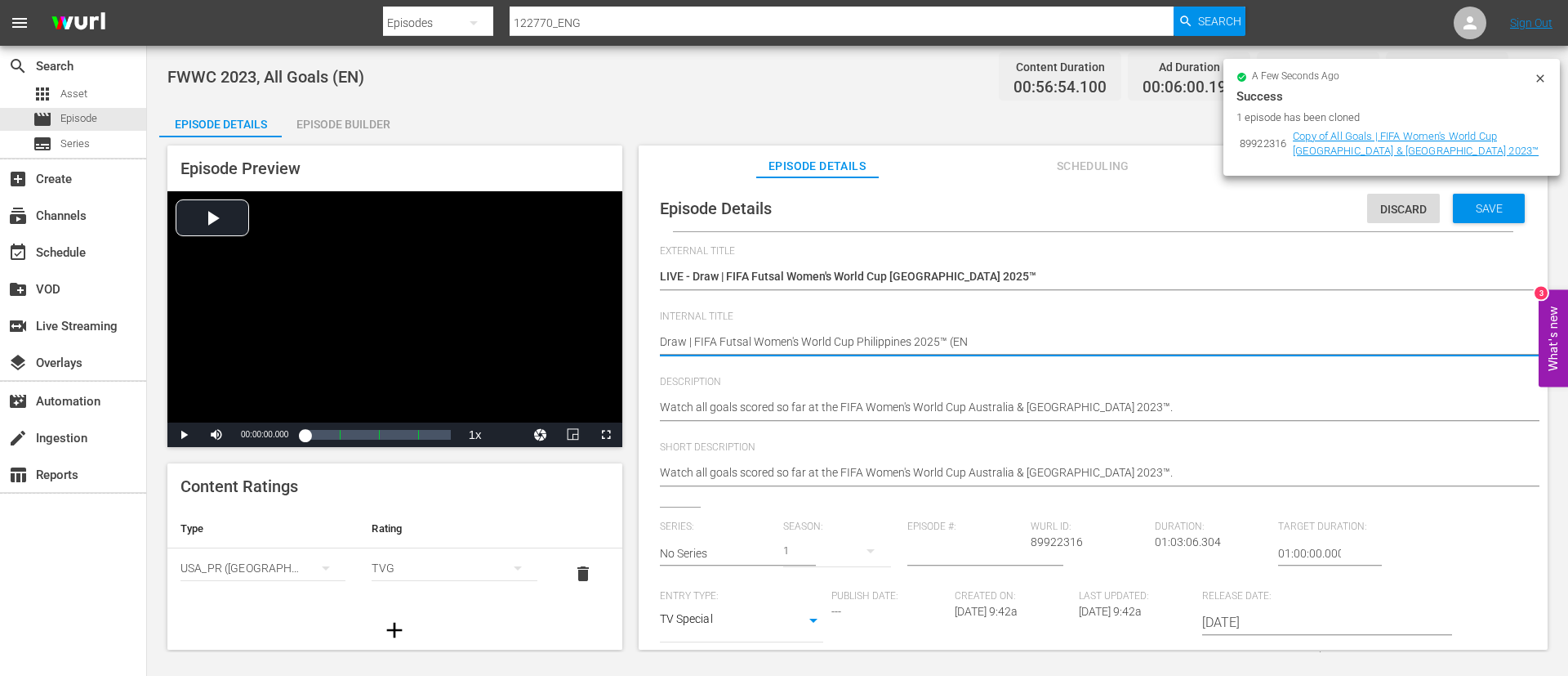
type textarea "Draw | FIFA Futsal Women's World Cup Philippines 2025™ (EN)"
click at [819, 404] on textarea "Watch all goals scored so far at the FIFA Women's World Cup Australia & New Zea…" at bounding box center [1089, 409] width 859 height 20
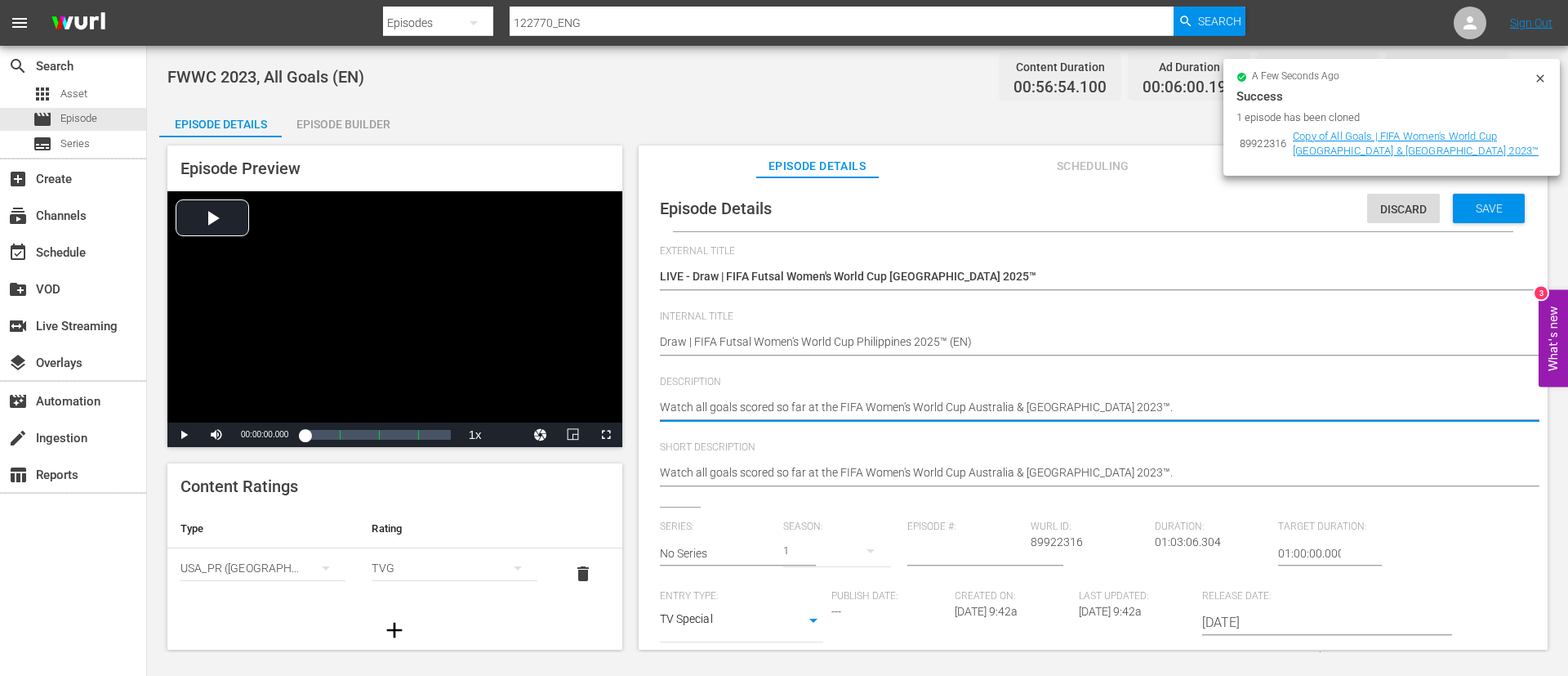
click at [819, 404] on textarea "Watch all goals scored so far at the FIFA Women's World Cup Australia & New Zea…" at bounding box center [1089, 409] width 859 height 20
paste textarea "The FIFA Futsal Women's World Cup Philippines 2025™ will be the inaugural editi…"
type textarea "The FIFA Futsal Women's World Cup Philippines 2025™ will be the inaugural editi…"
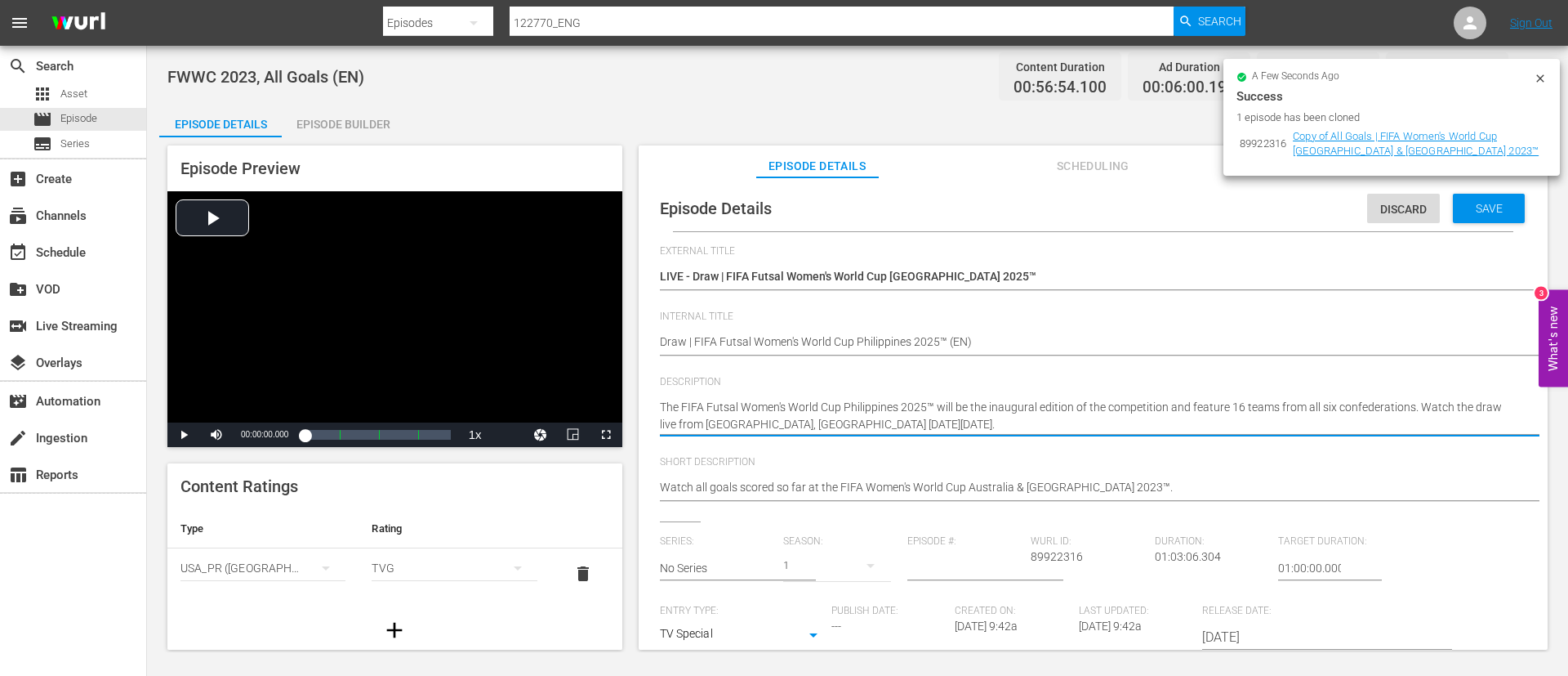
type textarea "The FIFA Futsal Women's World Cup Philippines 2025™ will be the inaugural editi…"
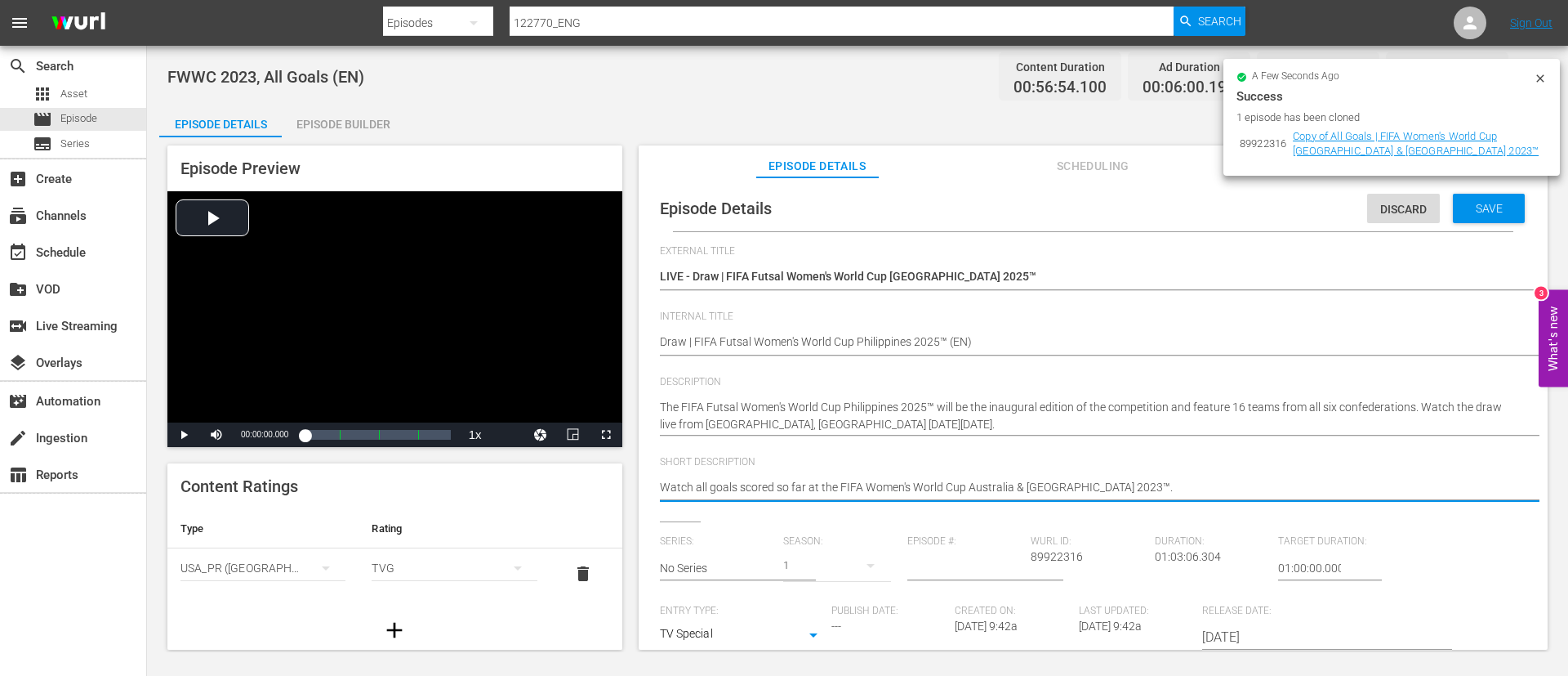
paste textarea "The FIFA Futsal Women's World Cup Philippines 2025™ will be the inaugural editi…"
type textarea "The FIFA Futsal Women's World Cup Philippines 2025™ will be the inaugural editi…"
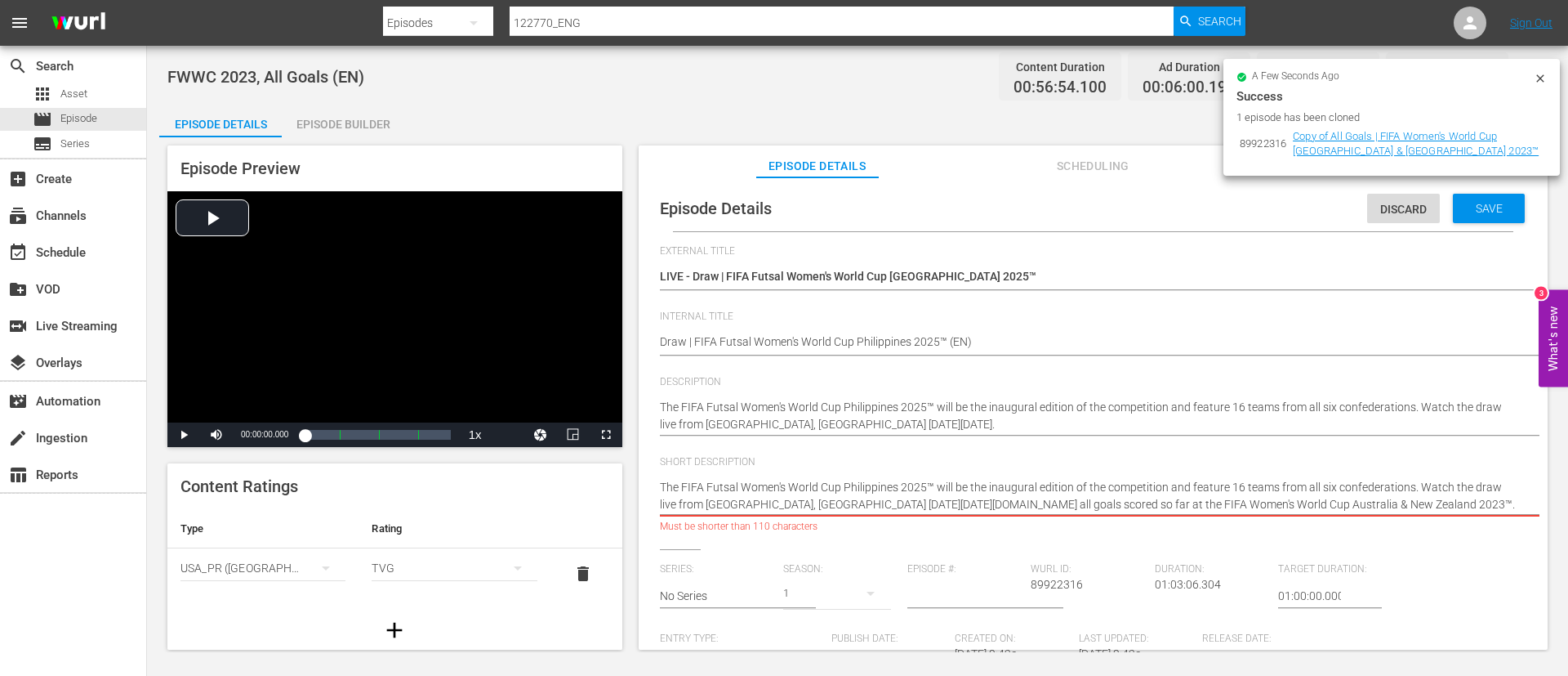
type textarea "The FIFA Futsal Women's World Cup Philippines 2025™ will be the inaugural editi…"
click at [949, 409] on textarea "Watch all goals scored so far at the FIFA Women's World Cup Australia & New Zea…" at bounding box center [1089, 496] width 859 height 35
type textarea "Watch the draw live from Metro Manila, Philippines on Monday, September 15 2025."
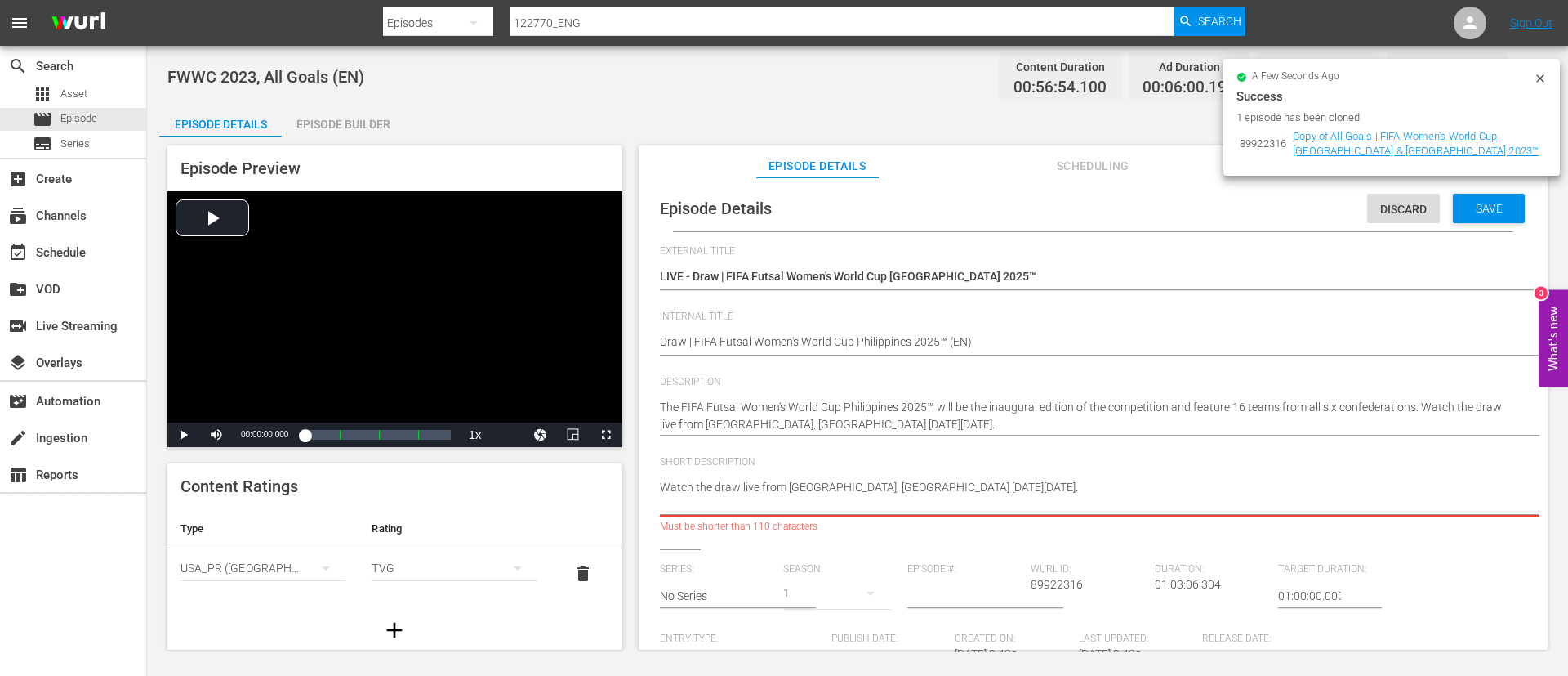
type textarea "Watch the draw live from Metro Manila, Philippines on Monday, September 15 2025."
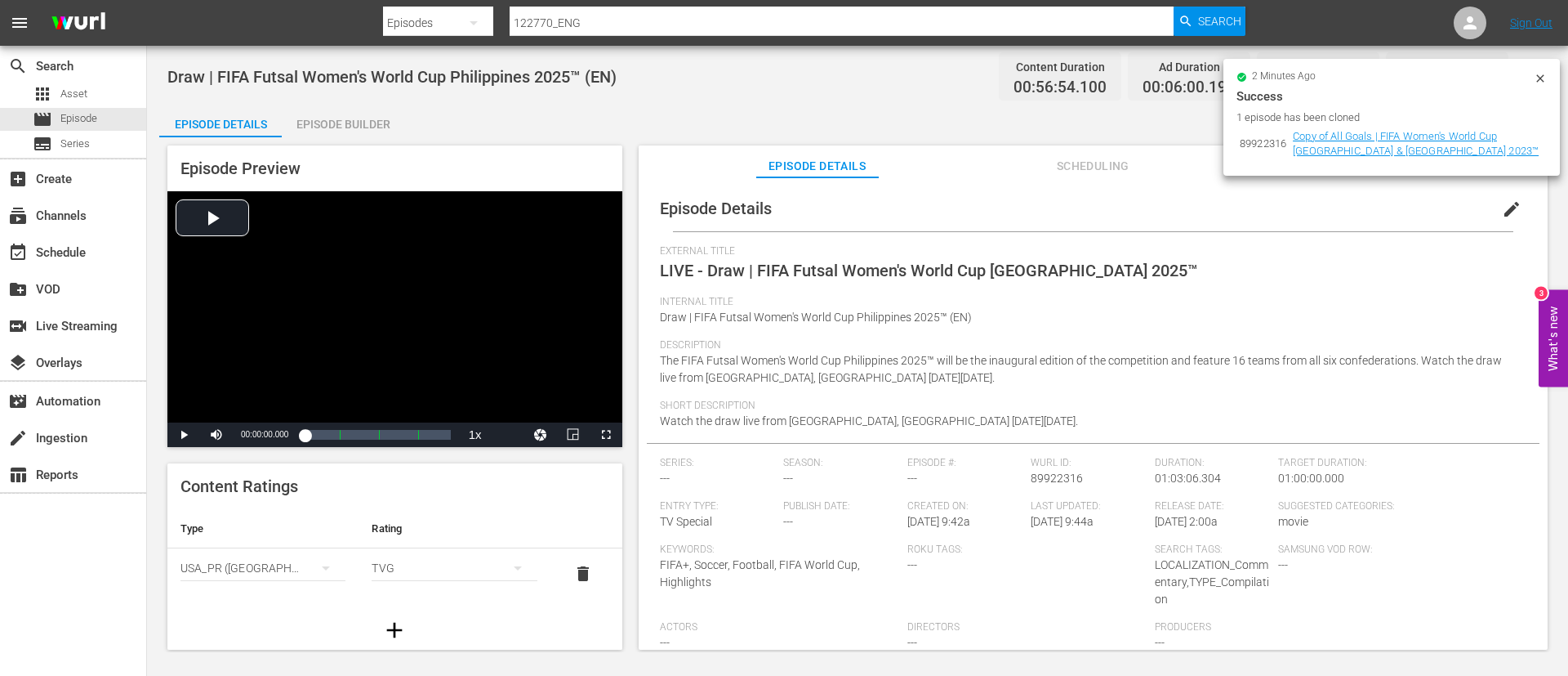
drag, startPoint x: 1540, startPoint y: 79, endPoint x: 1500, endPoint y: 110, distance: 50.6
click at [949, 79] on icon at bounding box center [1540, 78] width 7 height 7
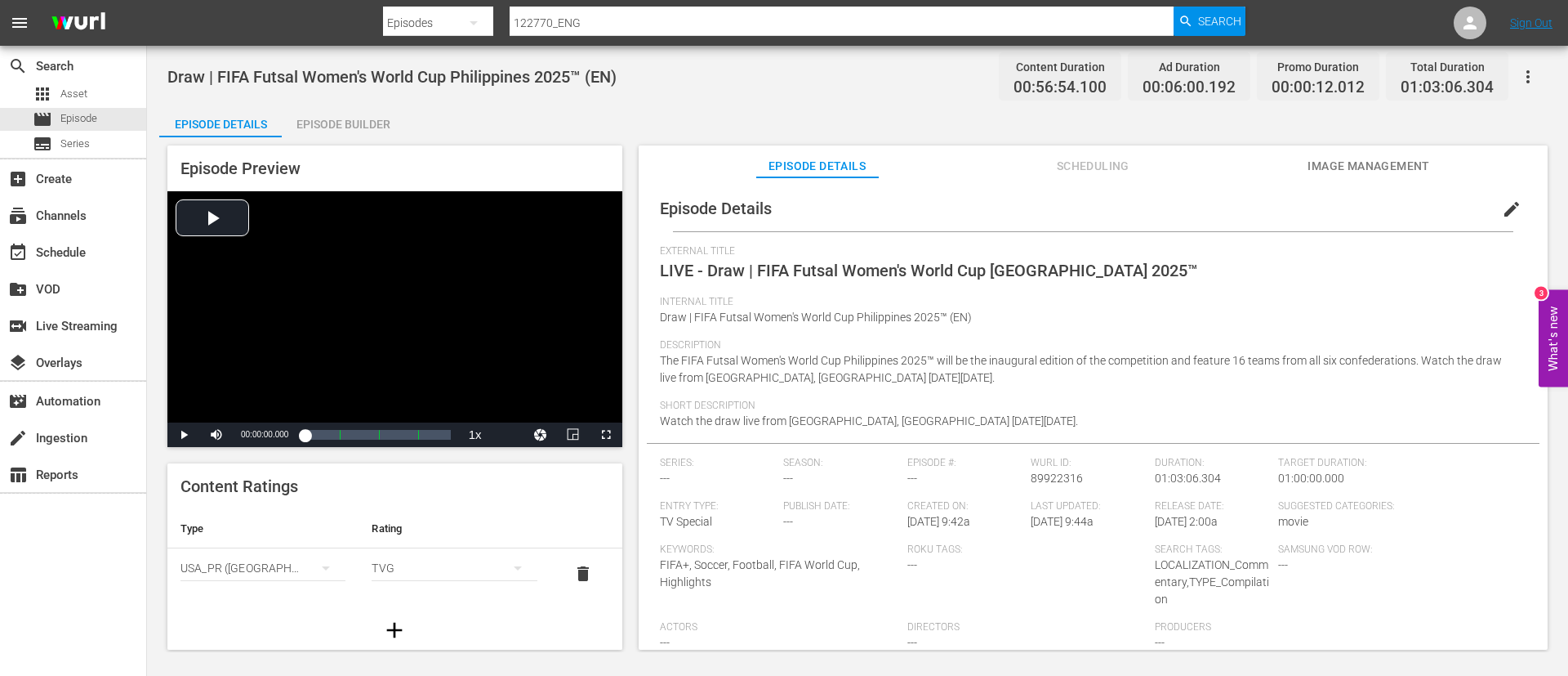
click at [949, 173] on span "Image Management" at bounding box center [1368, 166] width 123 height 21
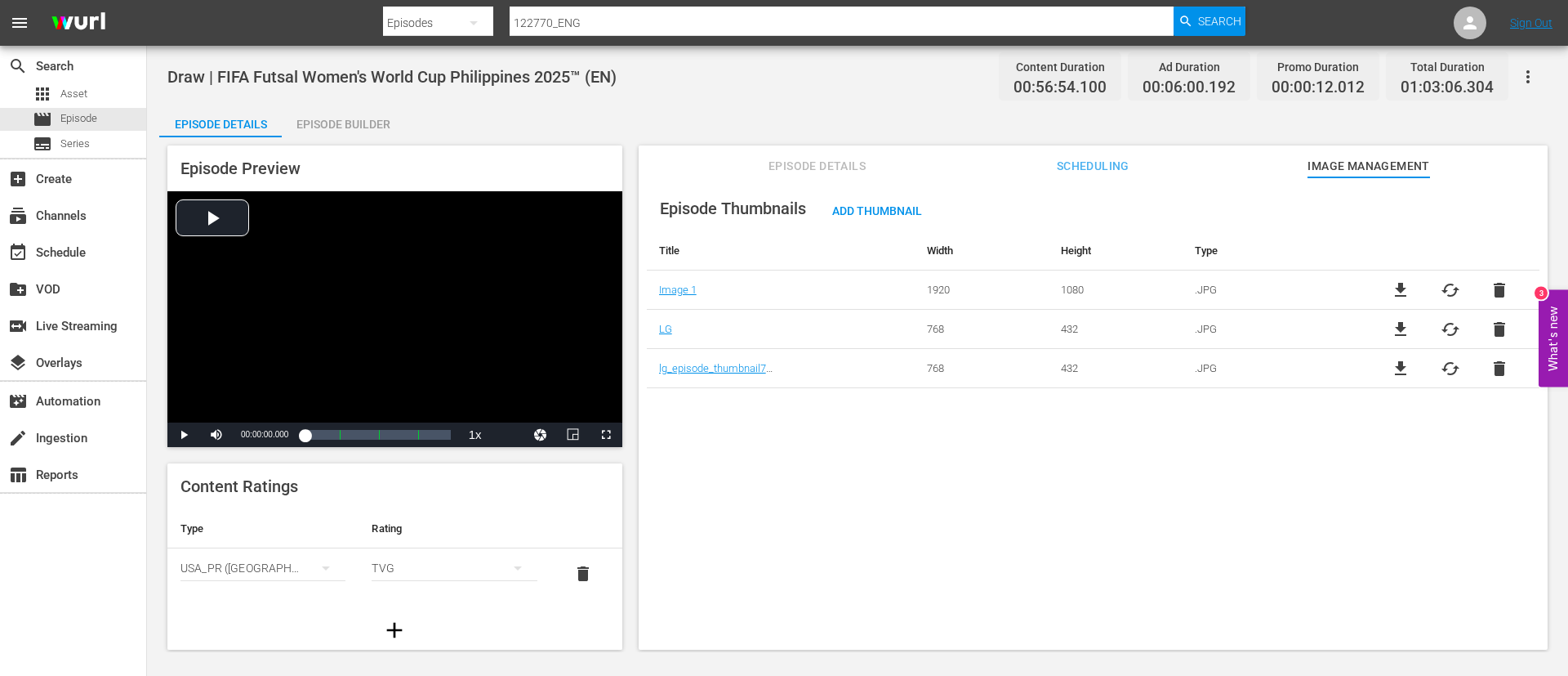
click at [949, 291] on span "cached" at bounding box center [1451, 291] width 20 height 20
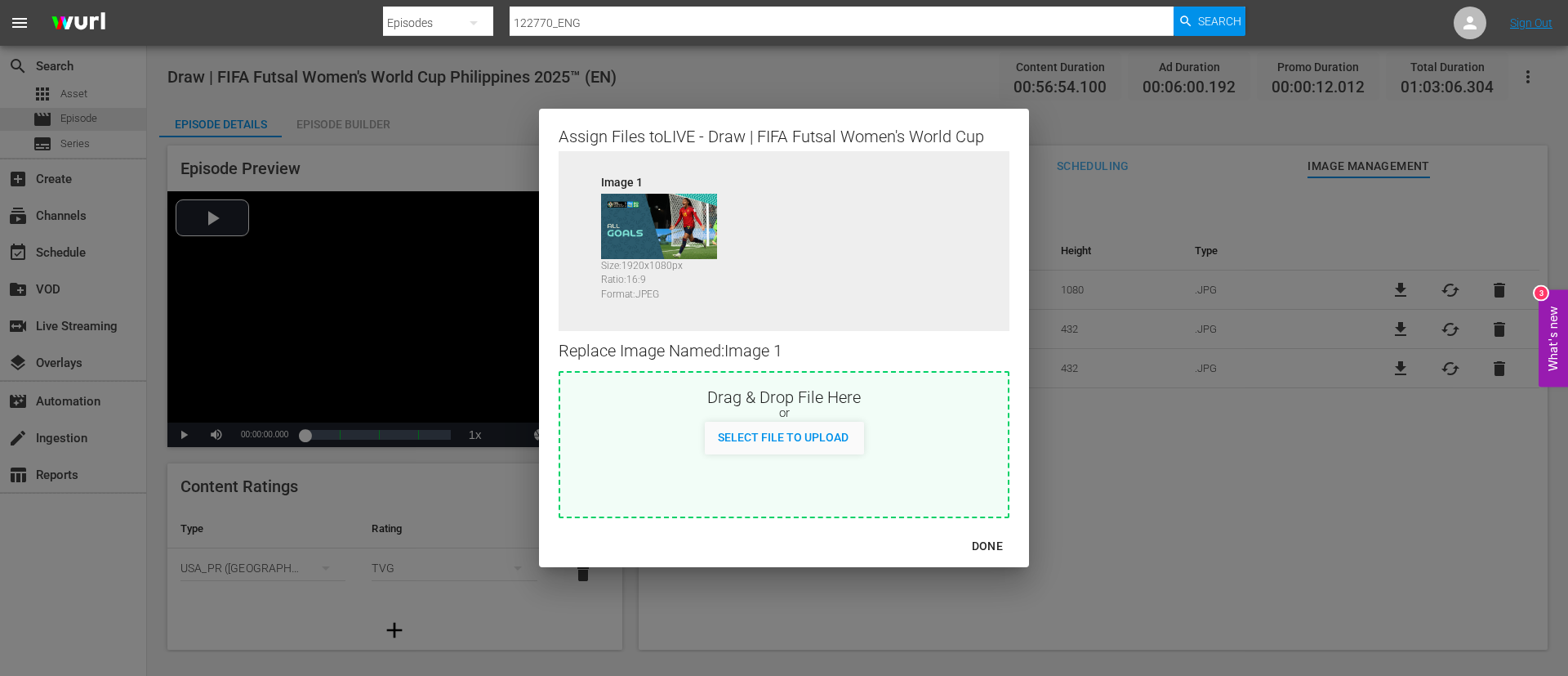
click at [927, 409] on div "Select File to Upload" at bounding box center [784, 438] width 448 height 33
type input "C:\fakepath\9a6d0092-75bc-4293-9698-6187c4a4c462.jpg"
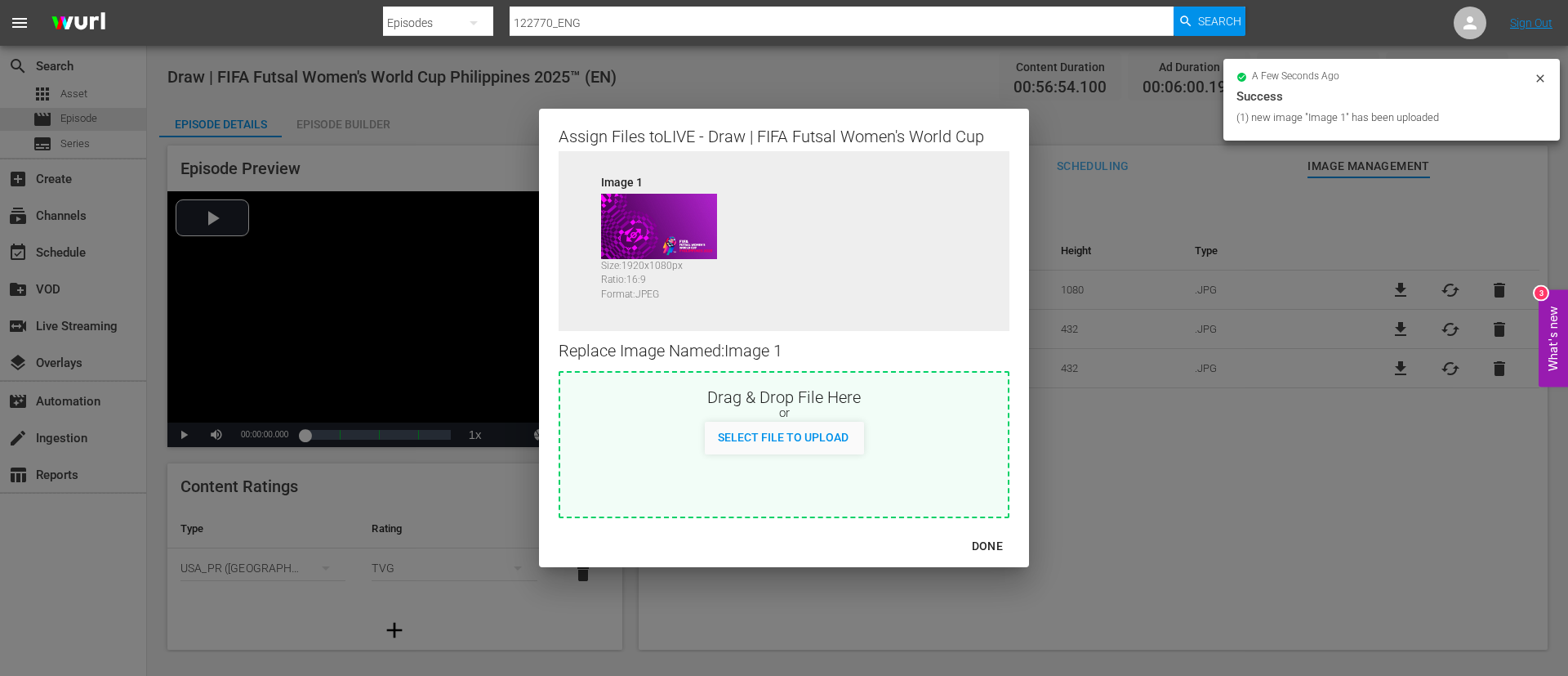
click at [949, 409] on button "DONE" at bounding box center [987, 546] width 70 height 31
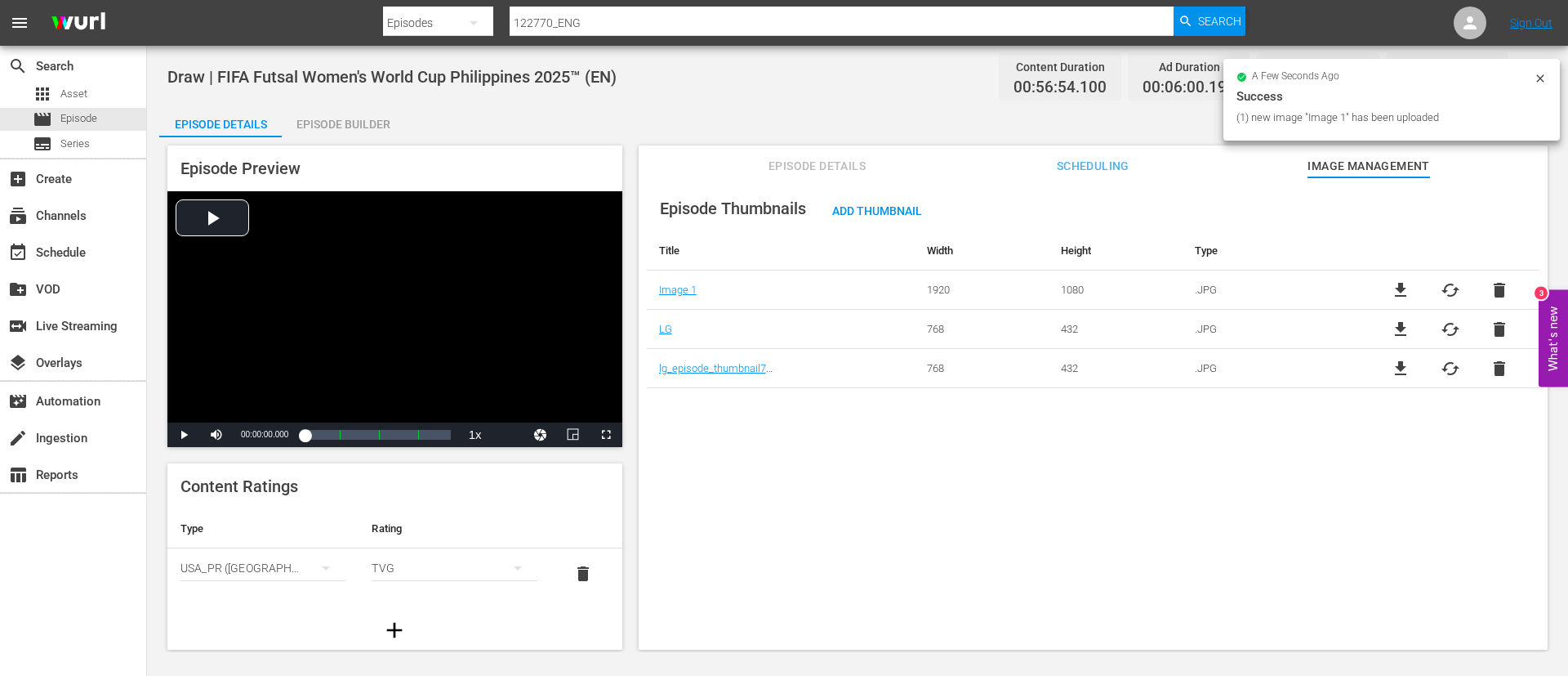
click at [949, 324] on span "delete" at bounding box center [1500, 329] width 20 height 20
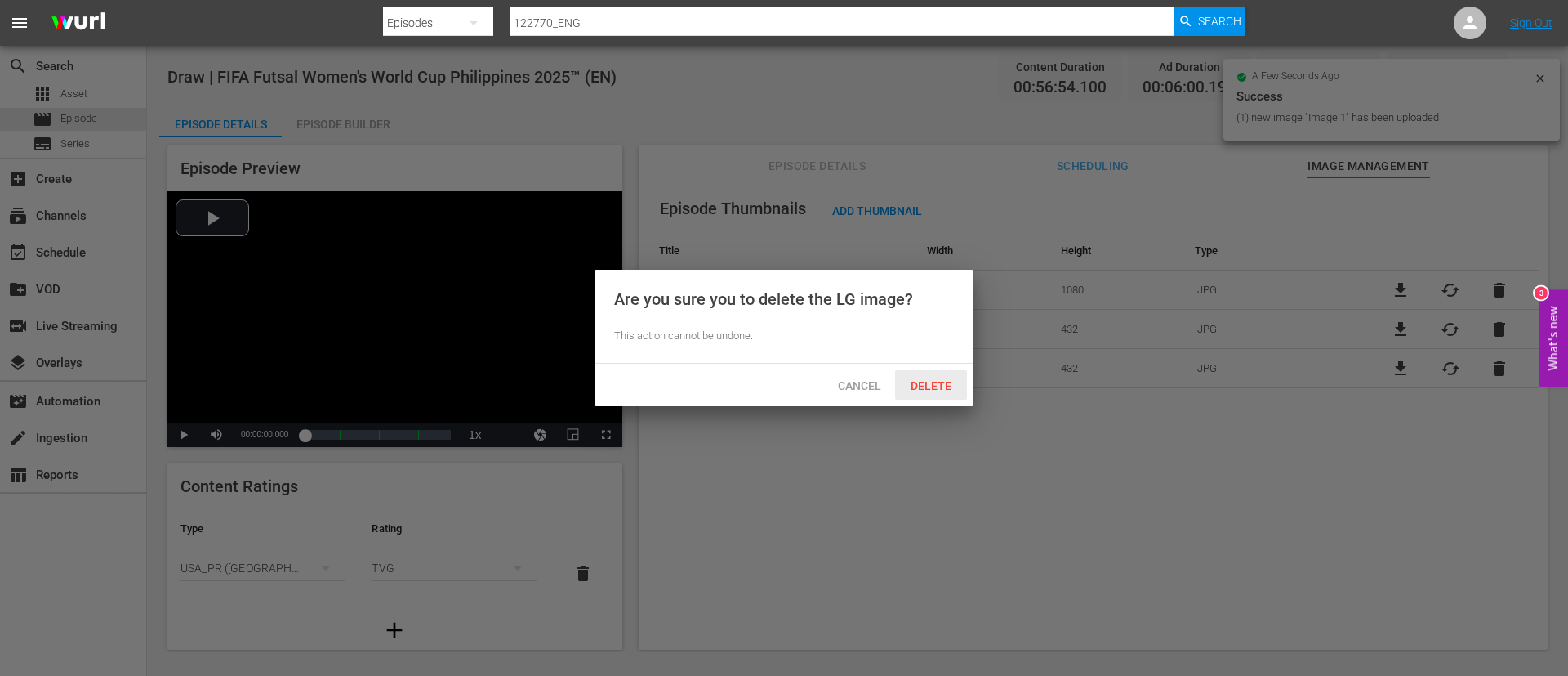
click at [949, 383] on span "Delete" at bounding box center [930, 385] width 67 height 13
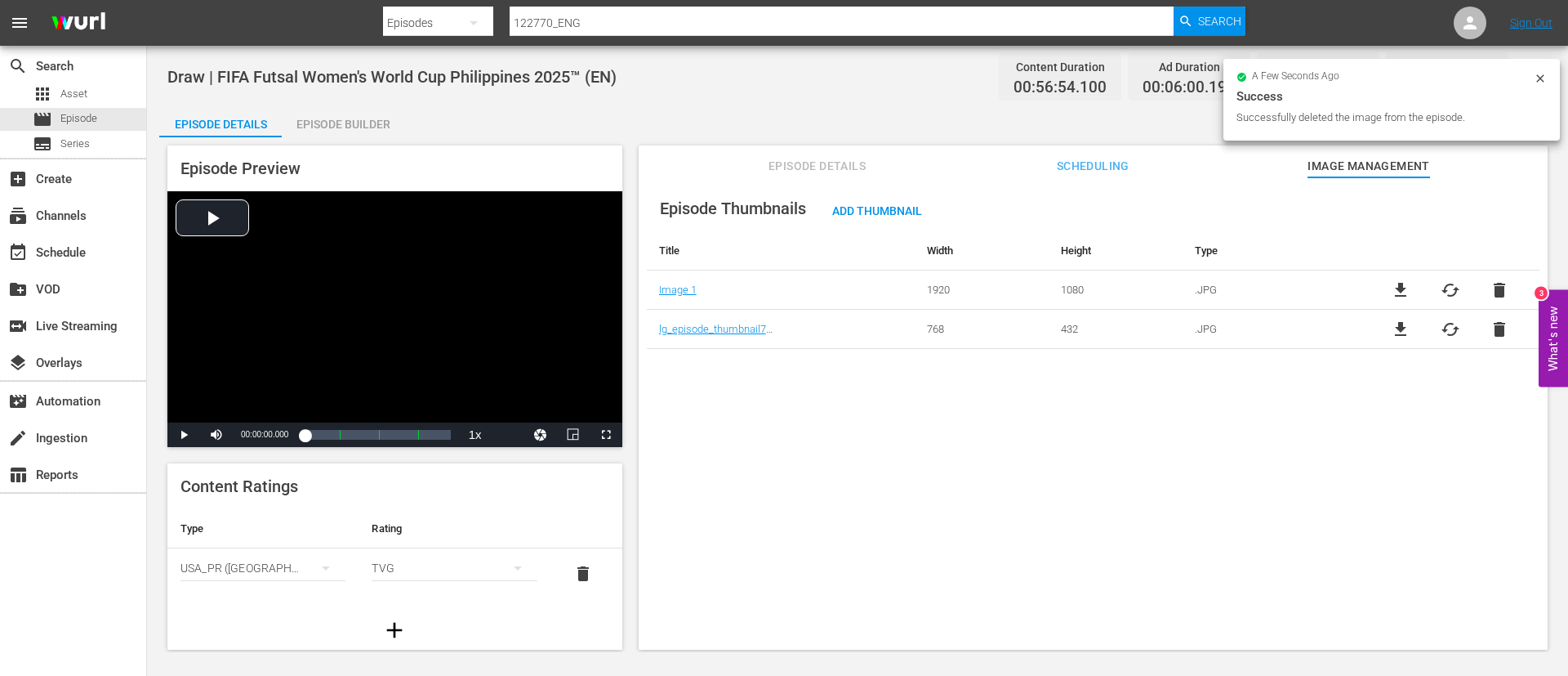
click at [949, 324] on span "delete" at bounding box center [1500, 329] width 20 height 20
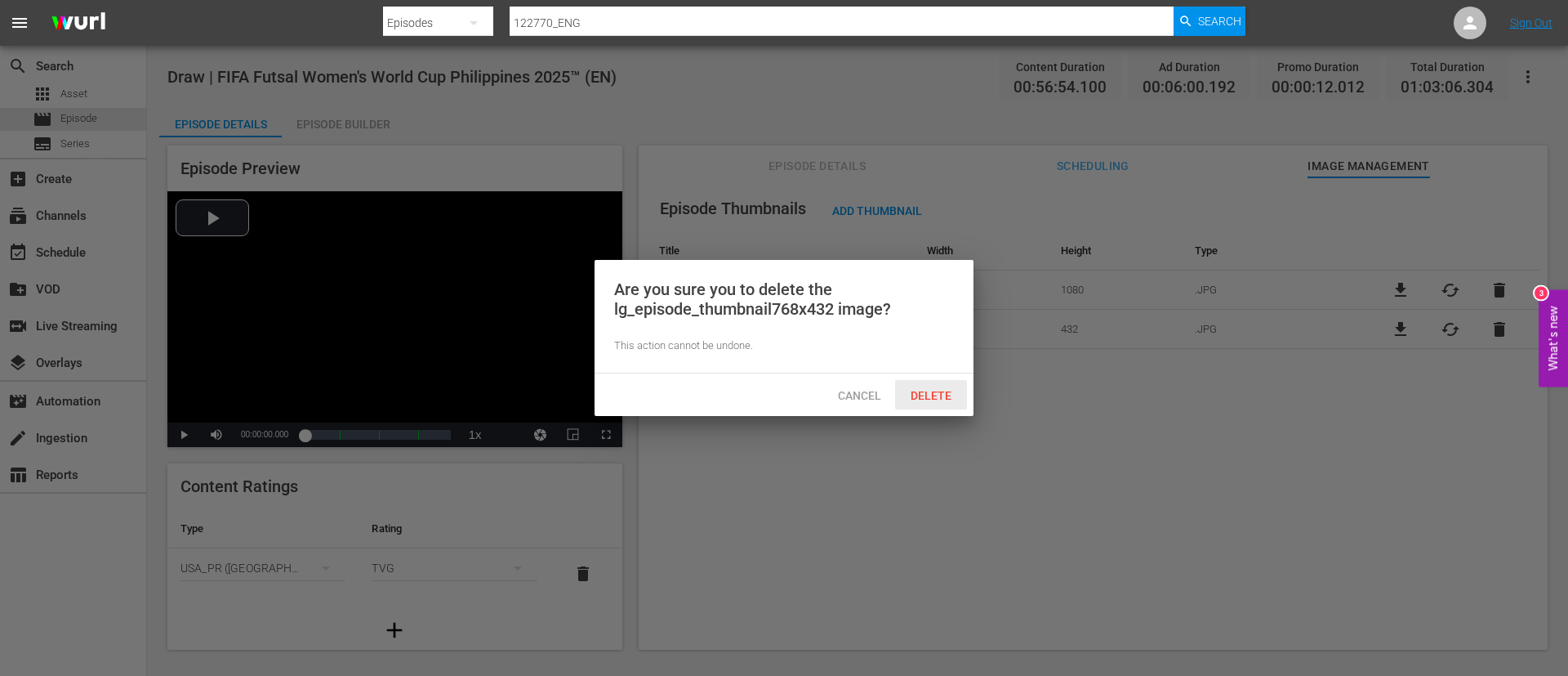
click at [924, 381] on div "Delete" at bounding box center [930, 395] width 72 height 31
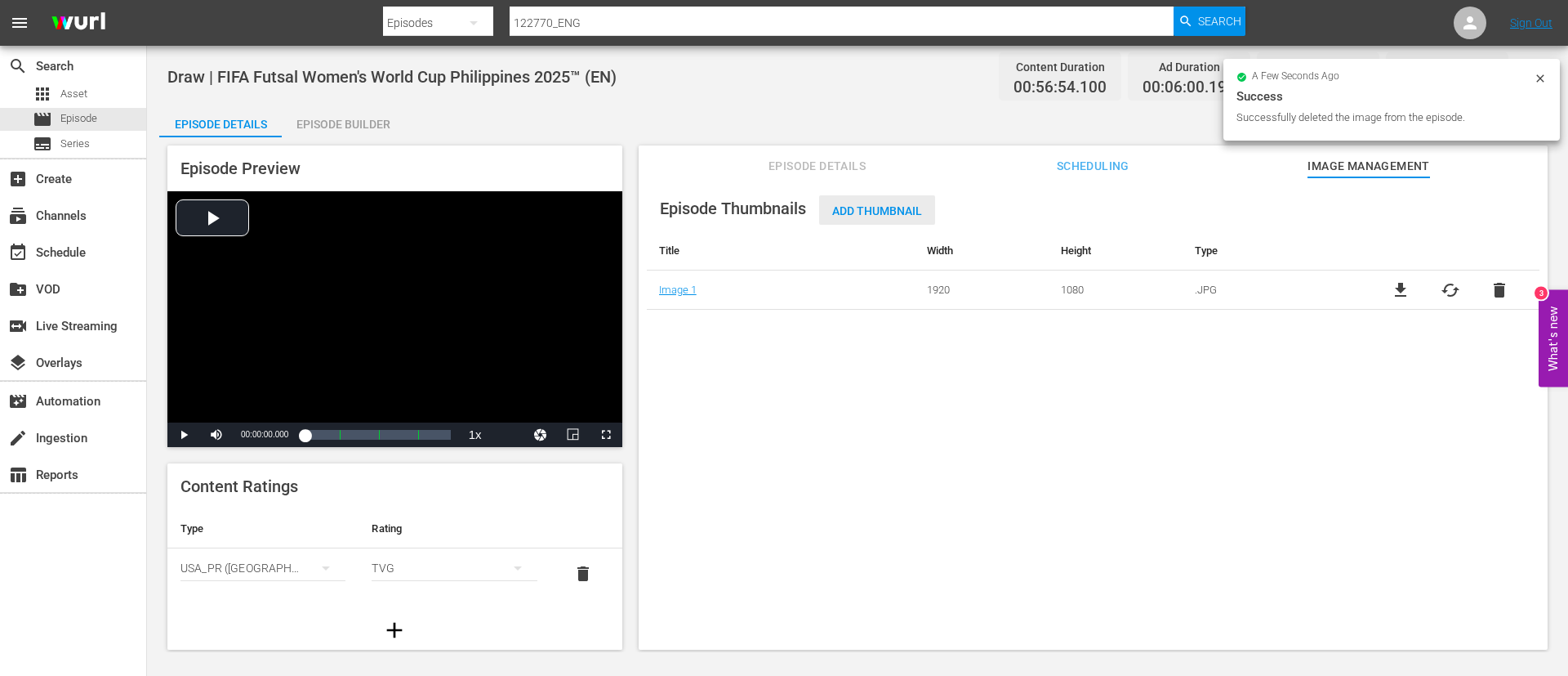
click at [878, 206] on span "Add Thumbnail" at bounding box center [877, 211] width 116 height 13
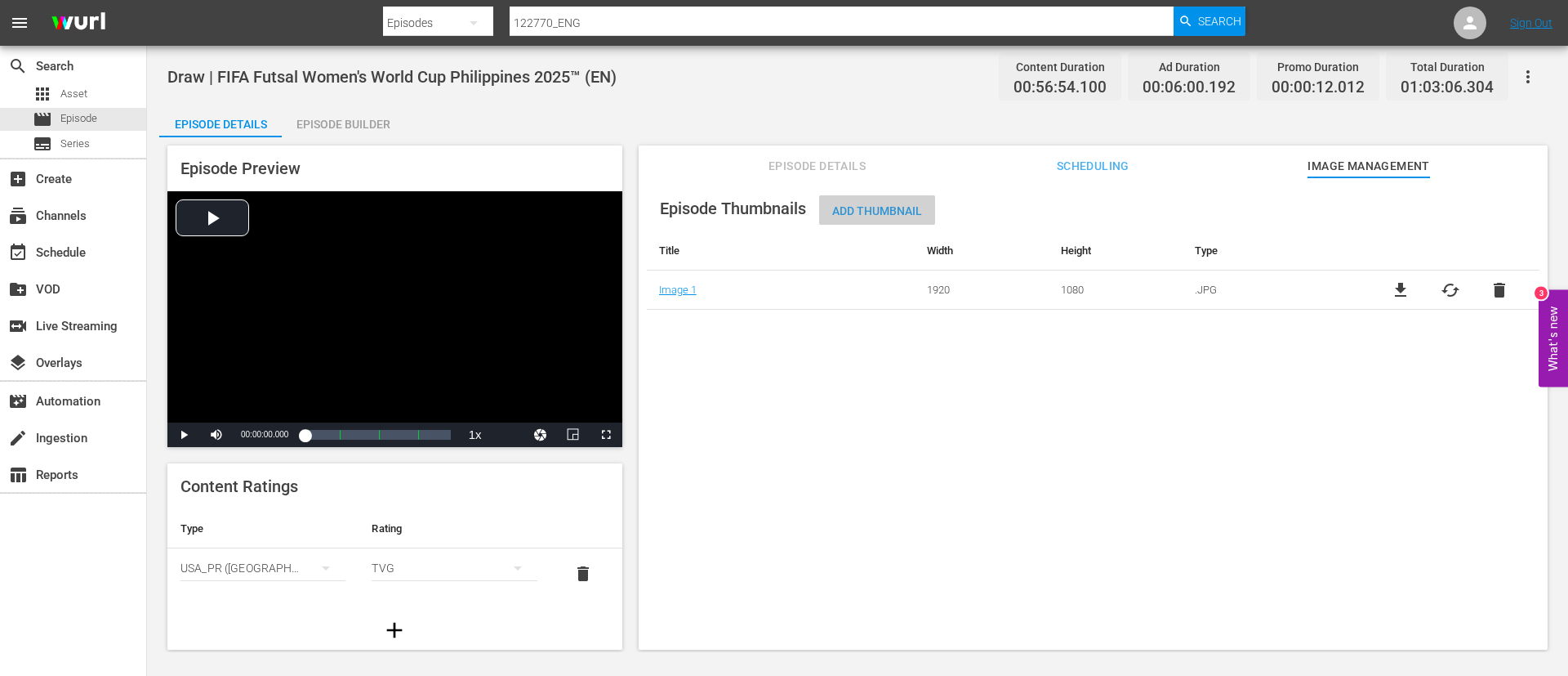
click at [851, 209] on span "Add Thumbnail" at bounding box center [877, 211] width 116 height 13
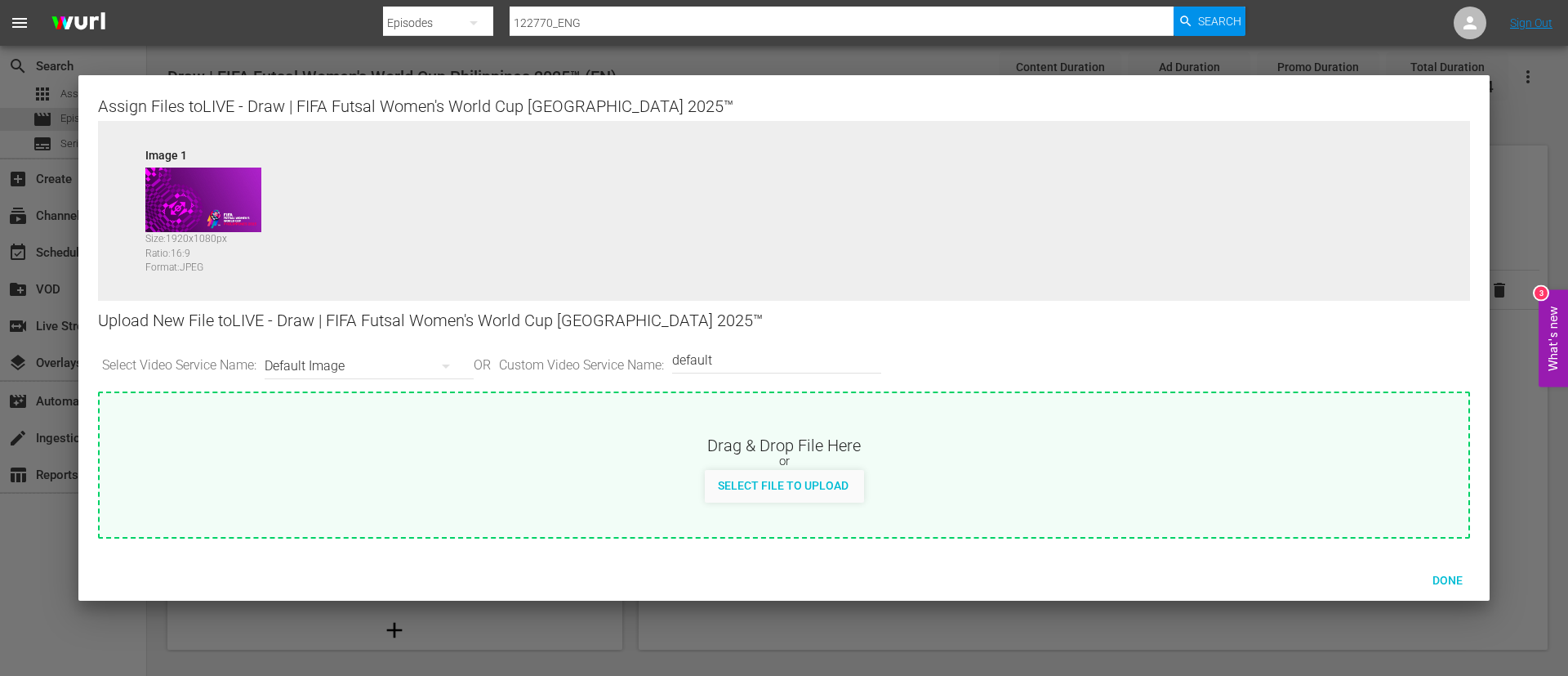
click at [740, 358] on input "default" at bounding box center [773, 361] width 201 height 40
type input "poster"
click at [789, 409] on div "Select File to Upload" at bounding box center [784, 485] width 157 height 31
type input "C:\fakepath\c89e9cef-bbb3-453f-9992-c1217f23211d.jpg"
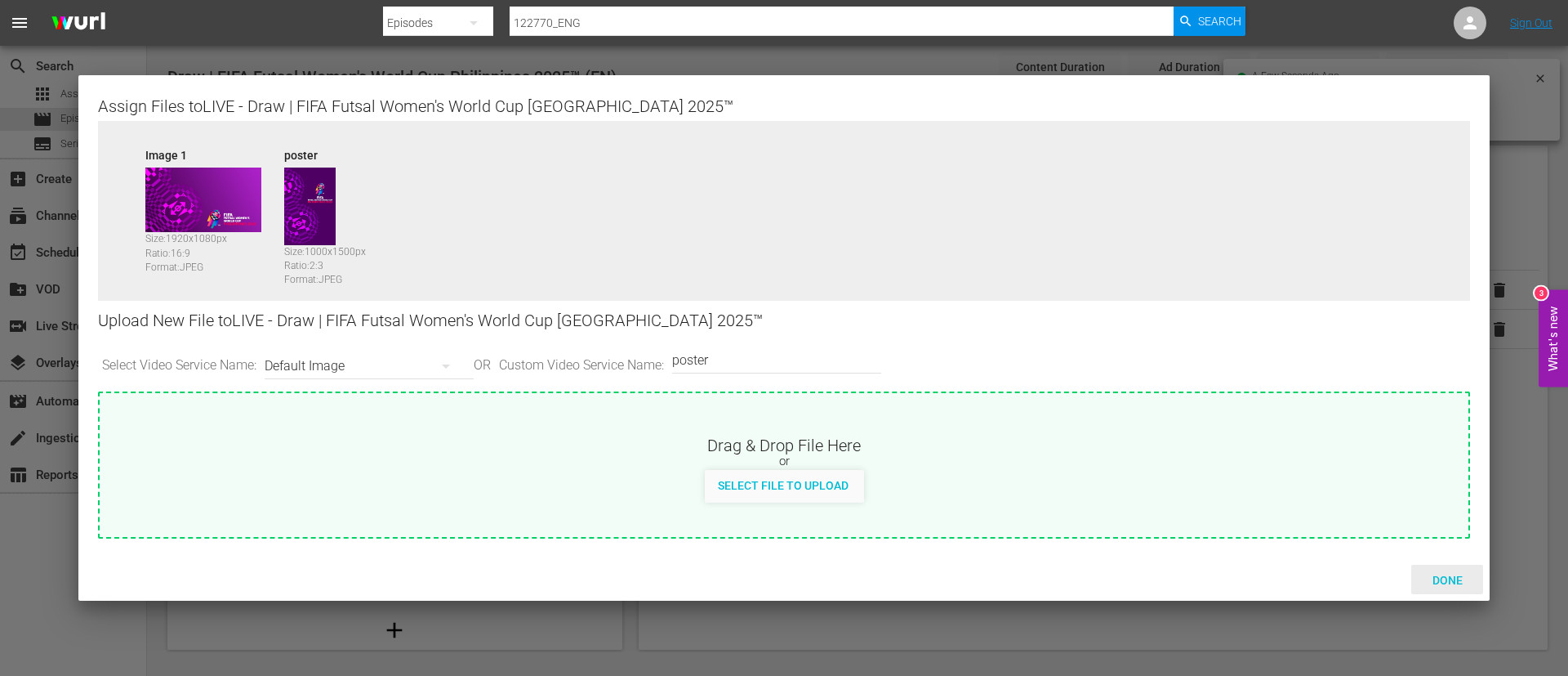
click at [949, 409] on div "Done" at bounding box center [1447, 579] width 72 height 31
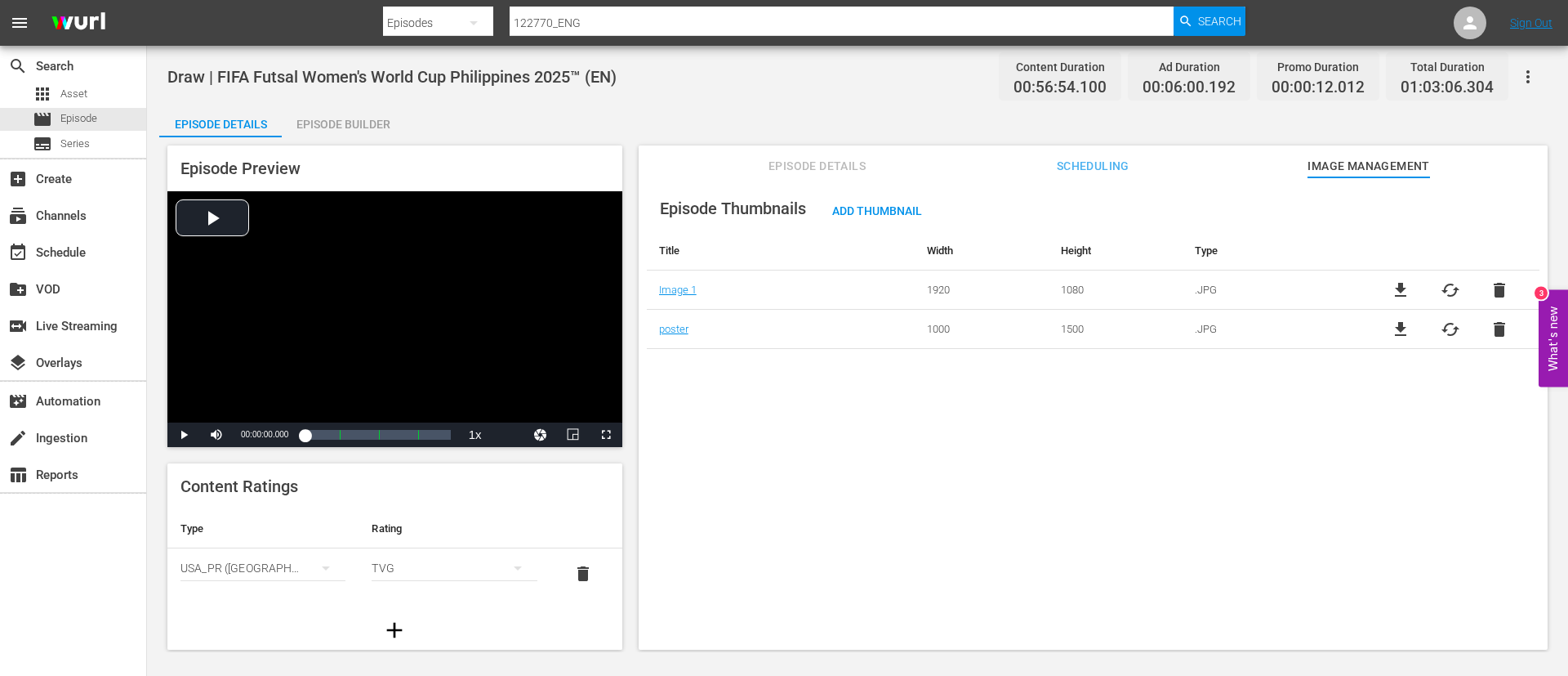
click at [357, 127] on div "Episode Builder" at bounding box center [343, 125] width 123 height 40
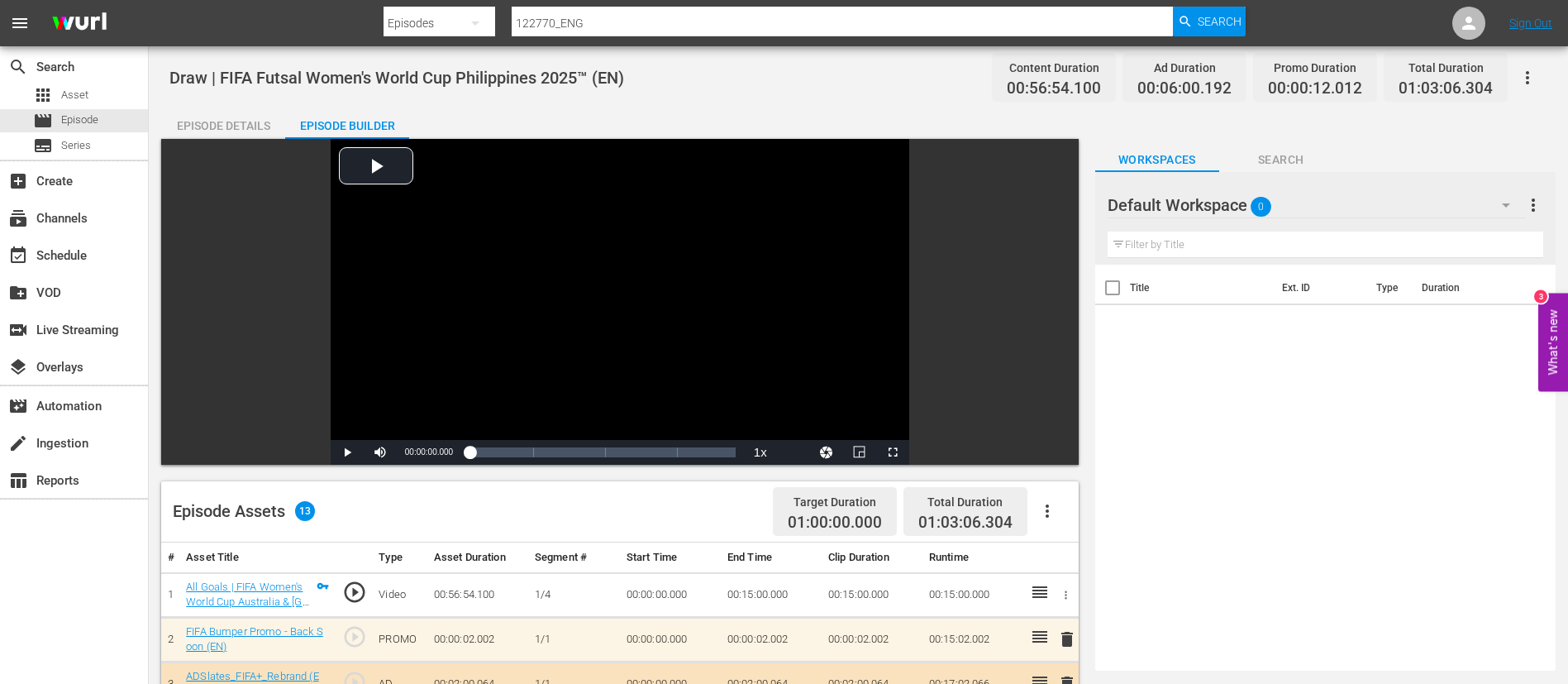
click at [961, 92] on button "button" at bounding box center [1528, 78] width 40 height 40
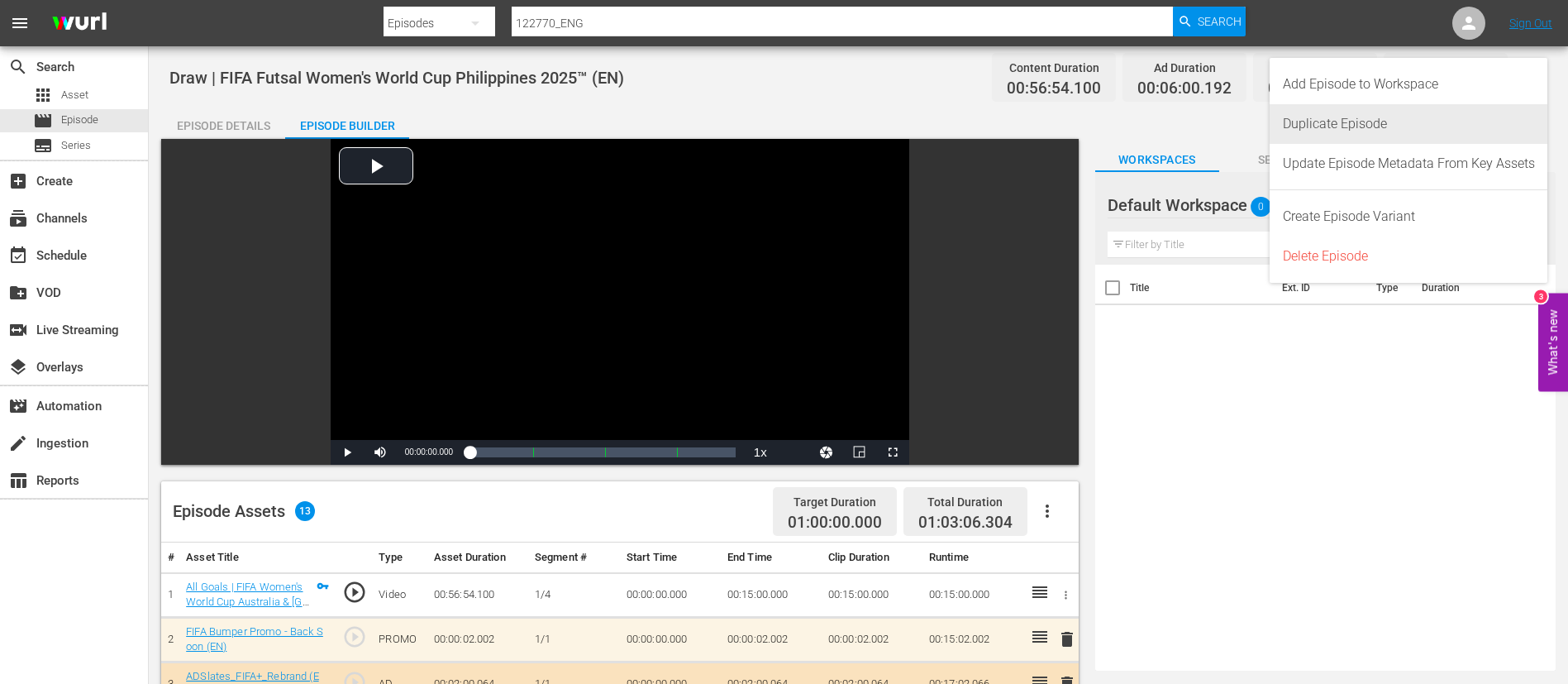
click at [961, 122] on div "Duplicate Episode" at bounding box center [1409, 124] width 252 height 40
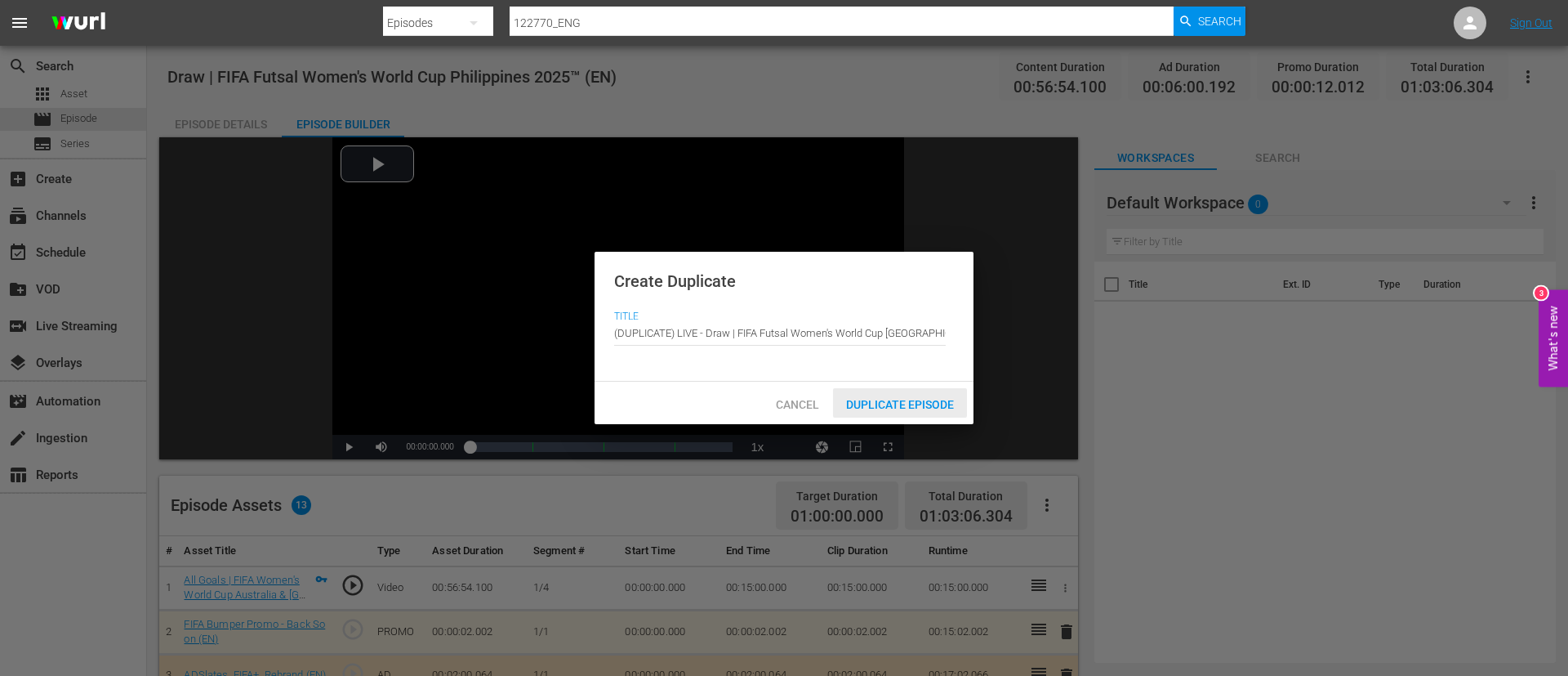
click at [911, 409] on div "Duplicate Episode" at bounding box center [900, 403] width 134 height 31
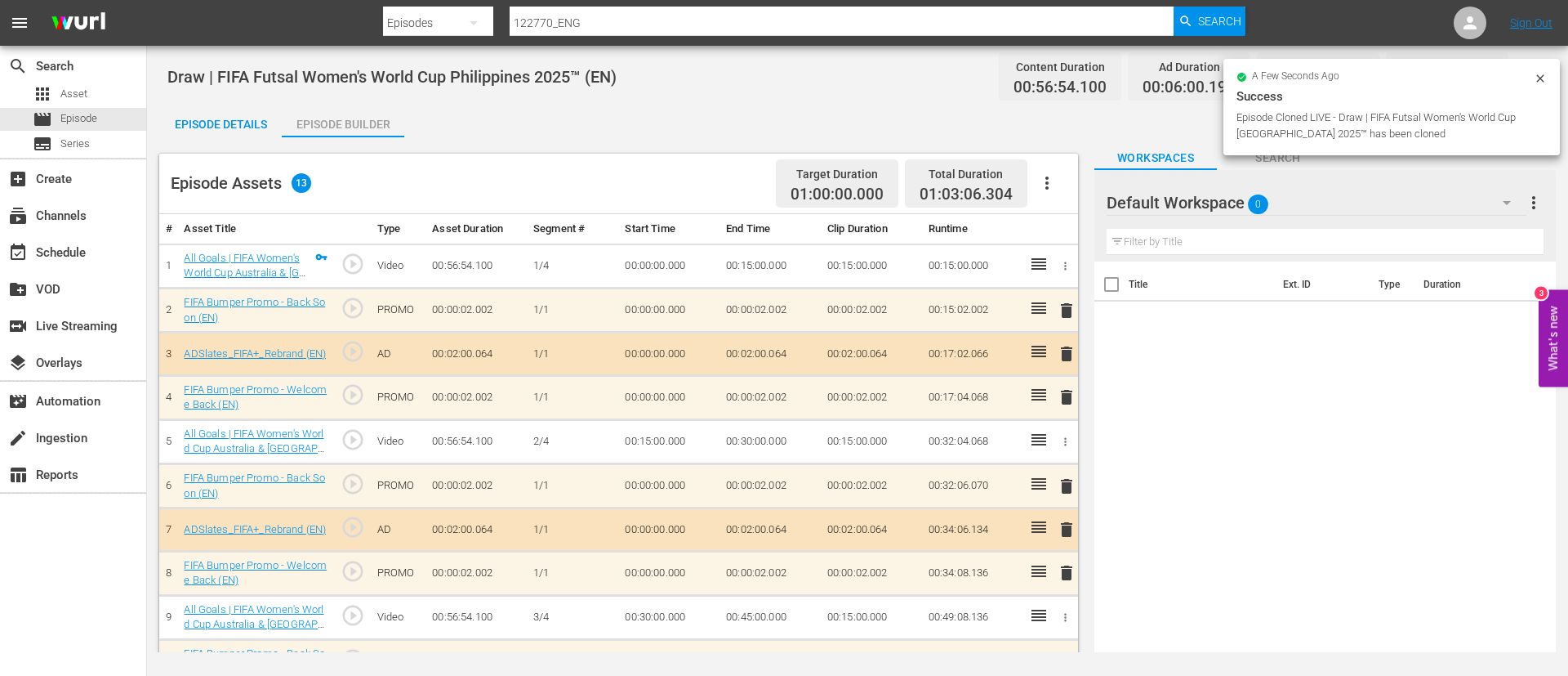
click at [949, 187] on icon "button" at bounding box center [1048, 183] width 20 height 20
click at [949, 229] on div "Clear Ads" at bounding box center [1096, 229] width 111 height 40
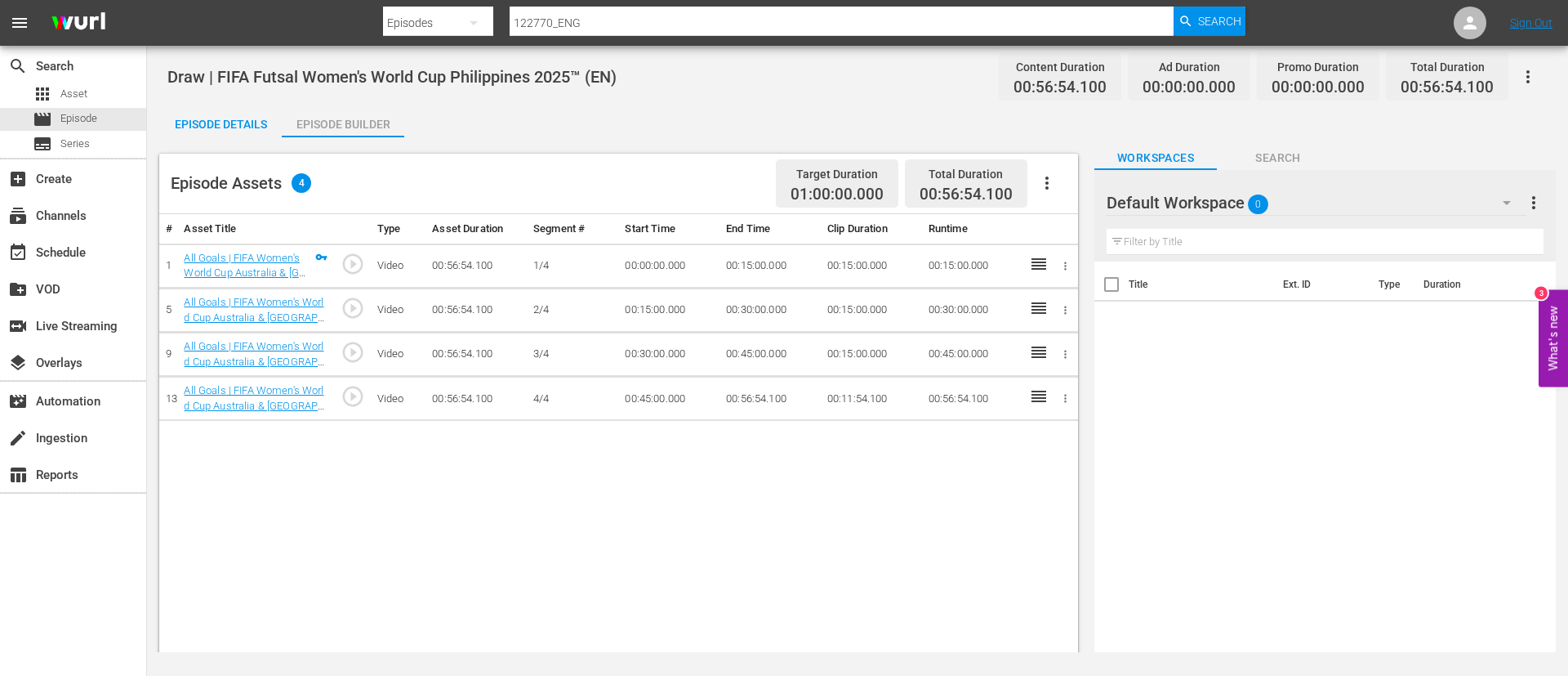
click at [949, 174] on icon "button" at bounding box center [1048, 183] width 20 height 20
click at [949, 184] on div "Fill with Ads" at bounding box center [1096, 190] width 111 height 40
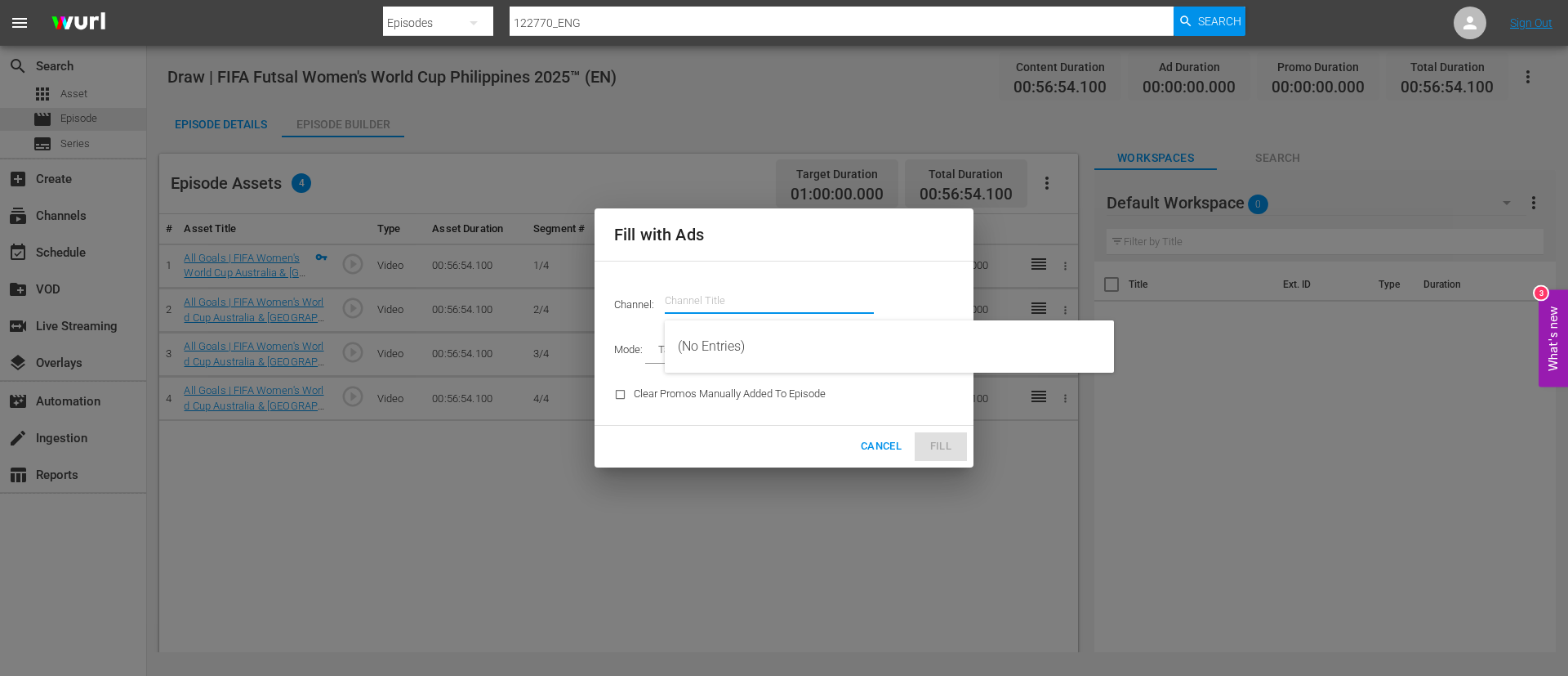
click at [788, 296] on input "text" at bounding box center [769, 301] width 209 height 40
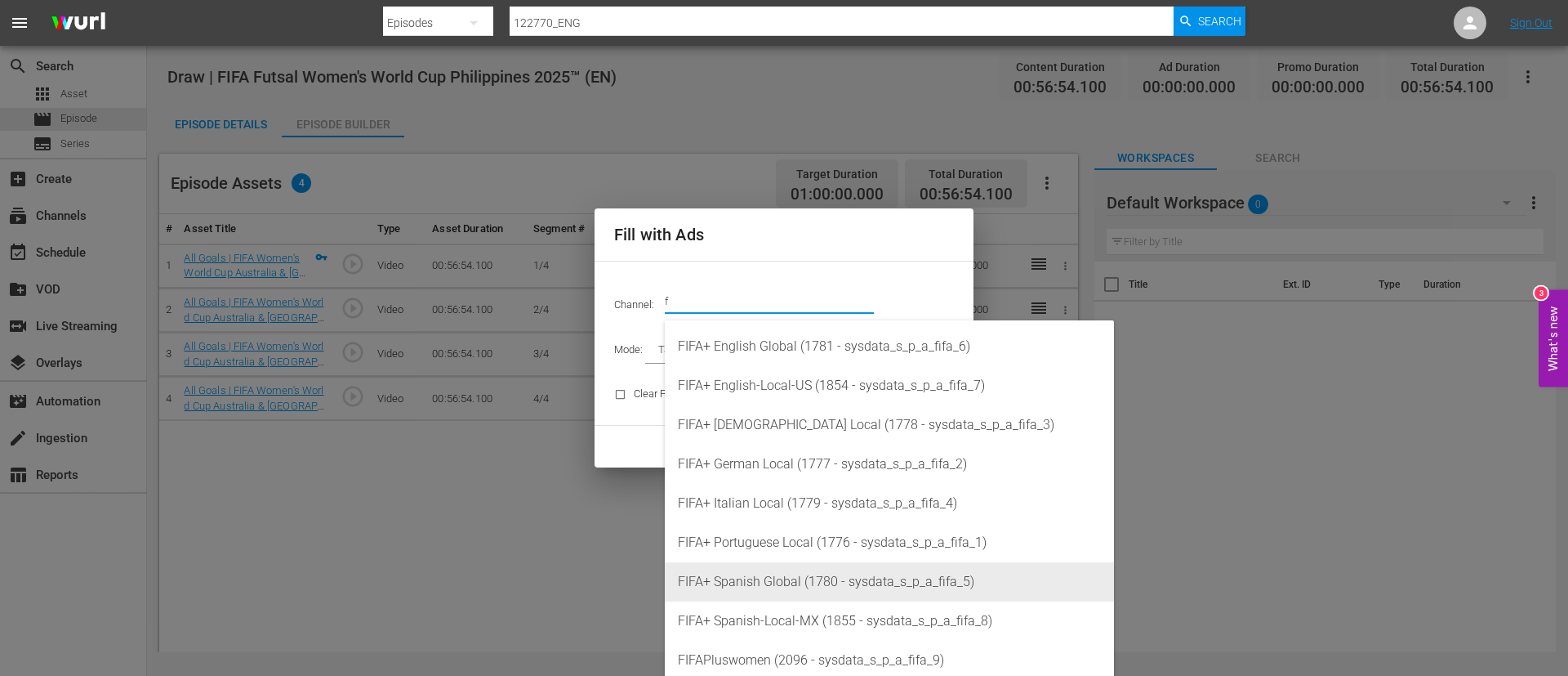
click at [797, 409] on div "FIFA+ Spanish Global (1780 - sysdata_s_p_a_fifa_5)" at bounding box center [889, 582] width 423 height 40
type input "FIFA+ Spanish Global (1780)"
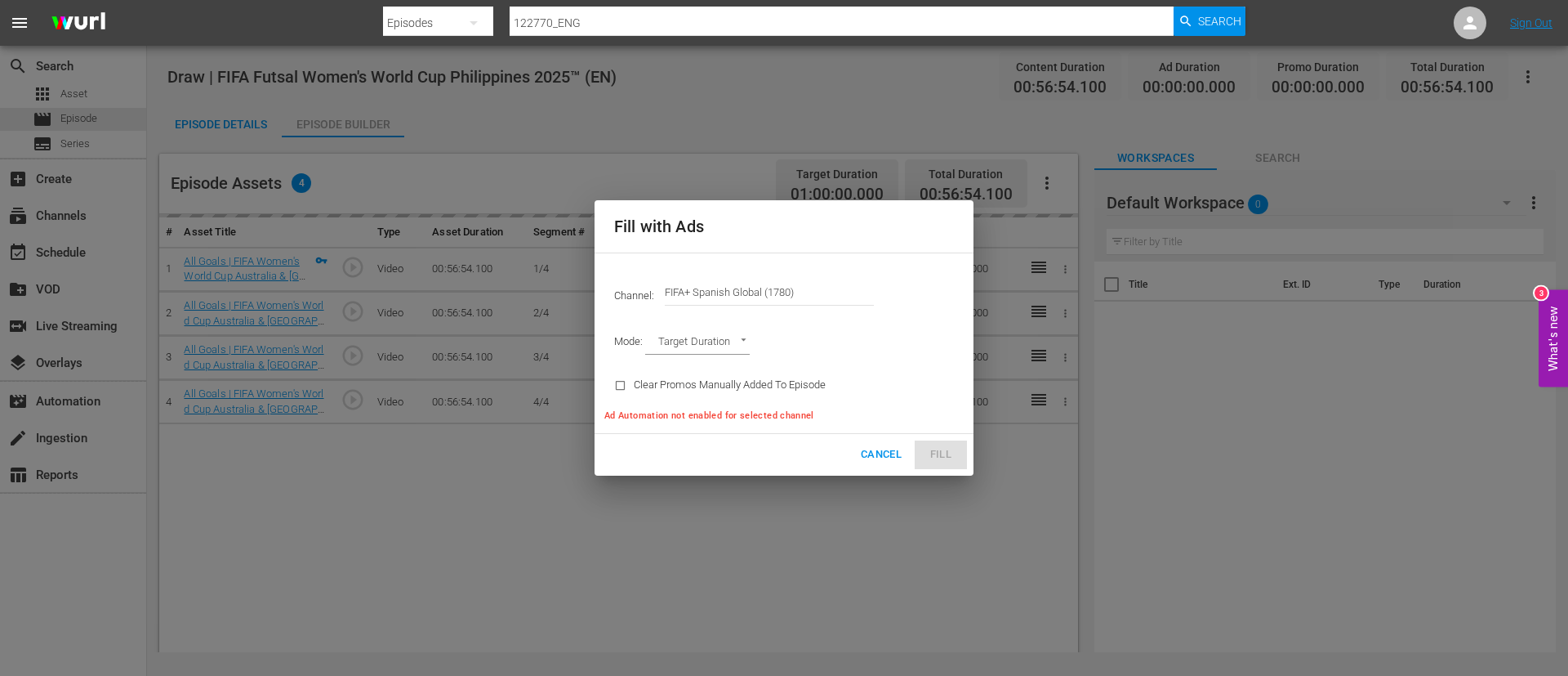
type input "AD_BREAK_DURATION"
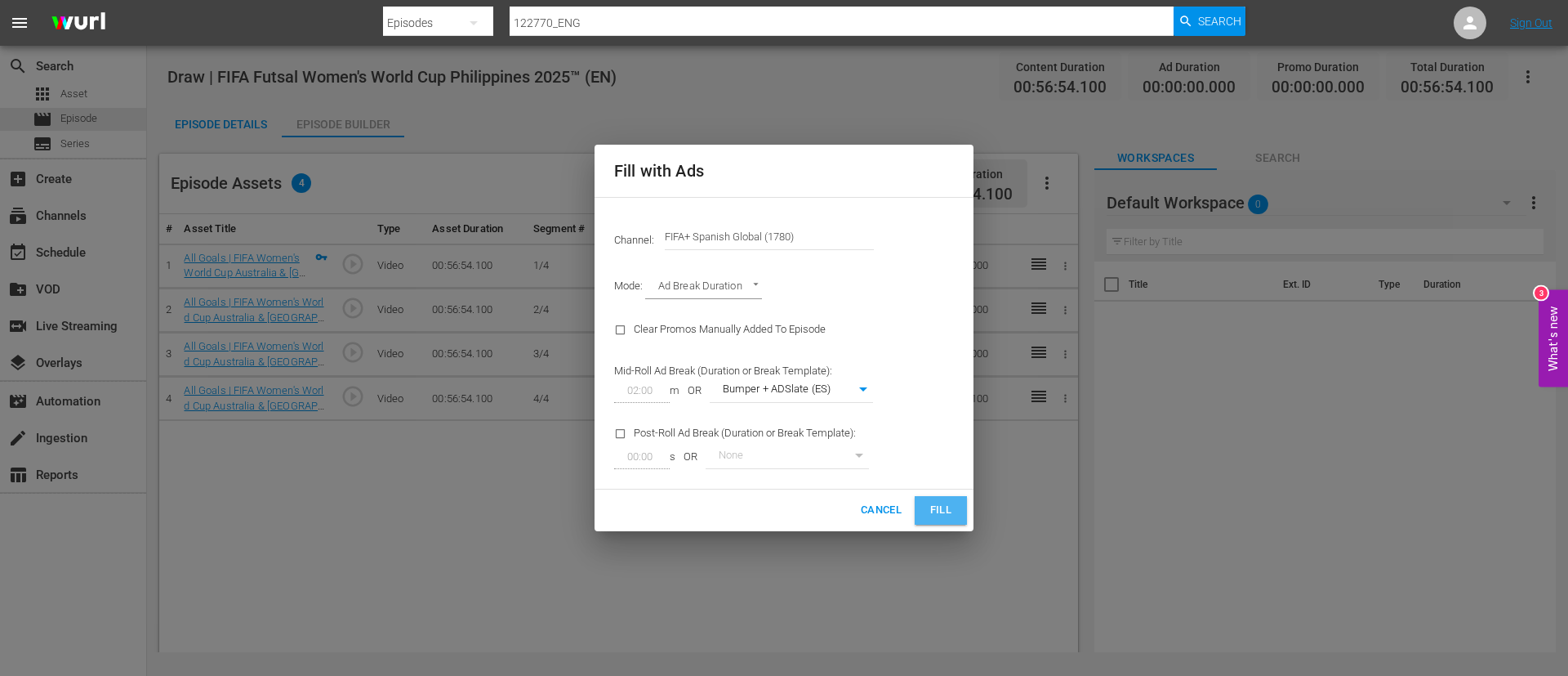
click at [949, 409] on span "Fill" at bounding box center [941, 510] width 26 height 19
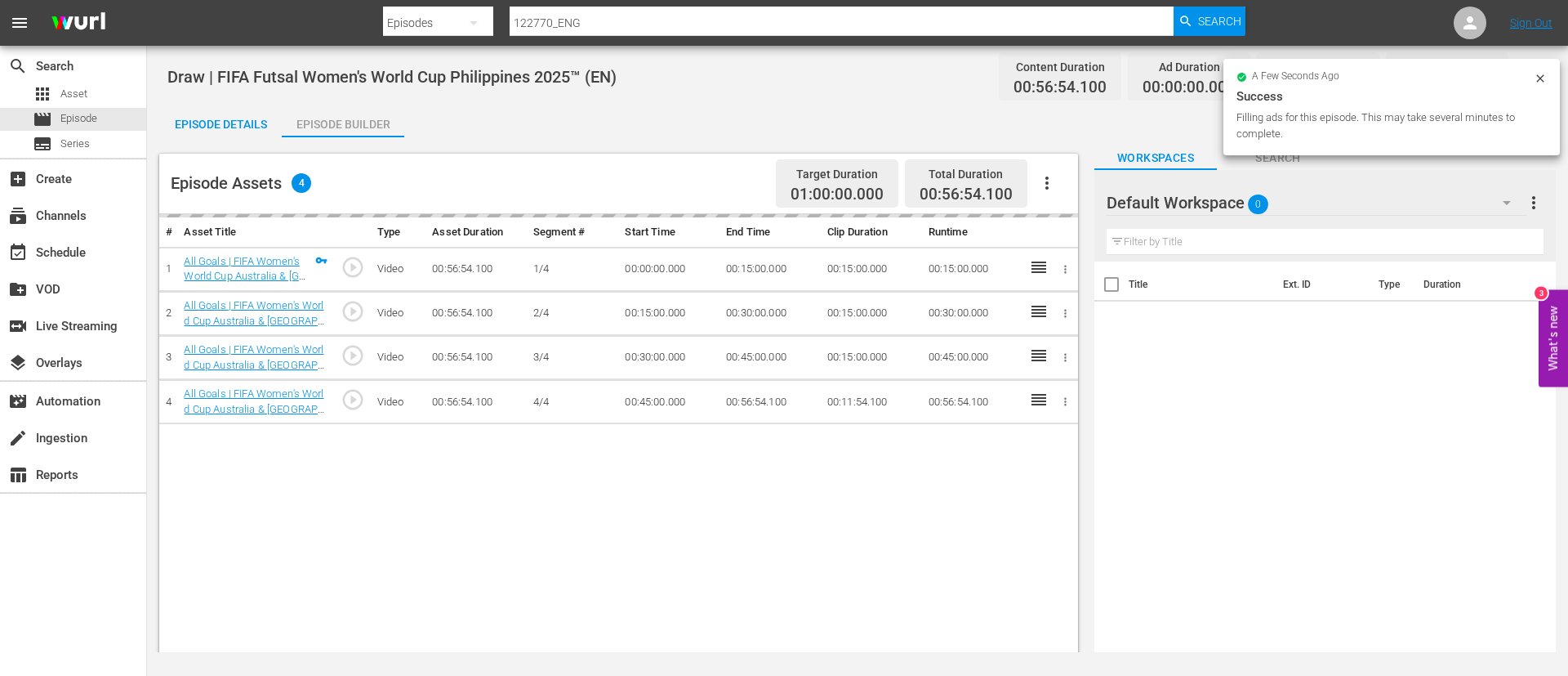
click at [259, 125] on div "Episode Details" at bounding box center [220, 125] width 123 height 40
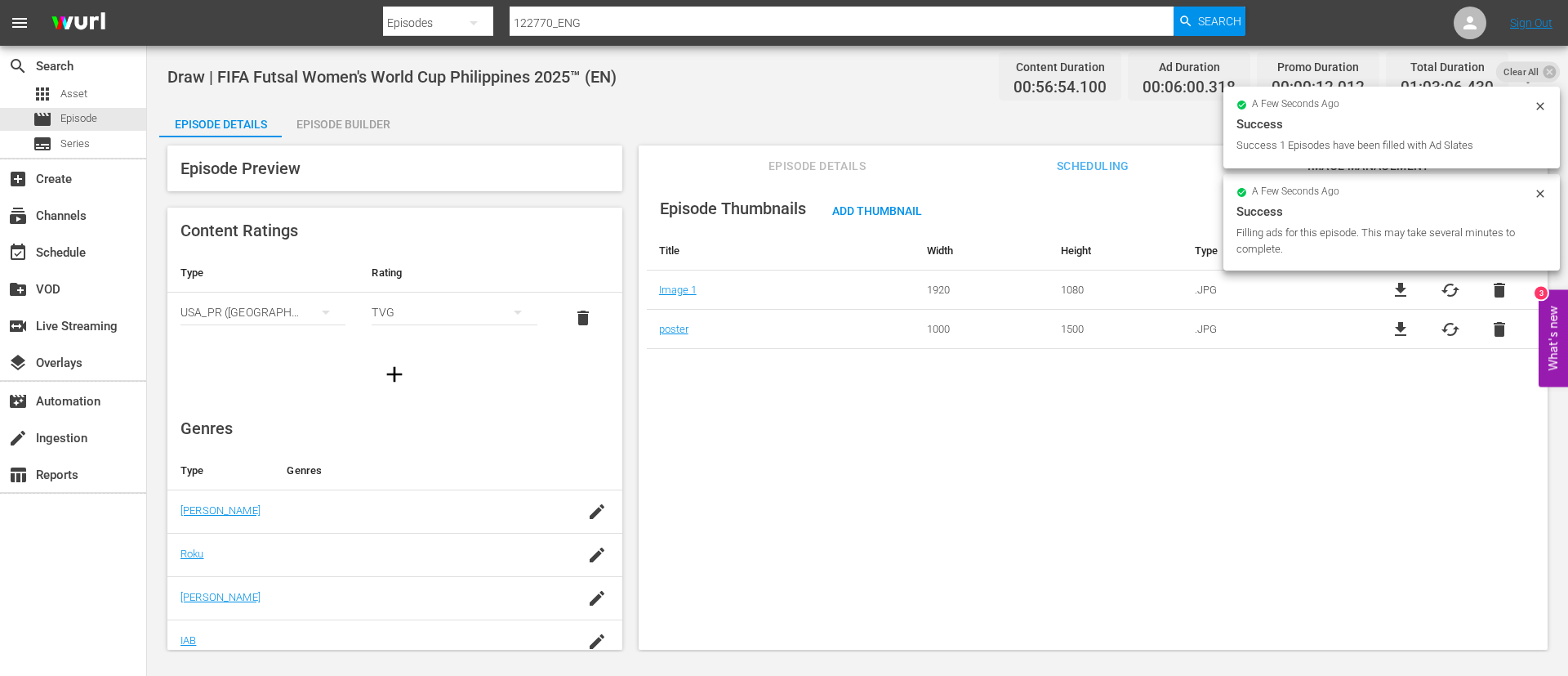
click at [844, 160] on span "Episode Details" at bounding box center [817, 166] width 123 height 21
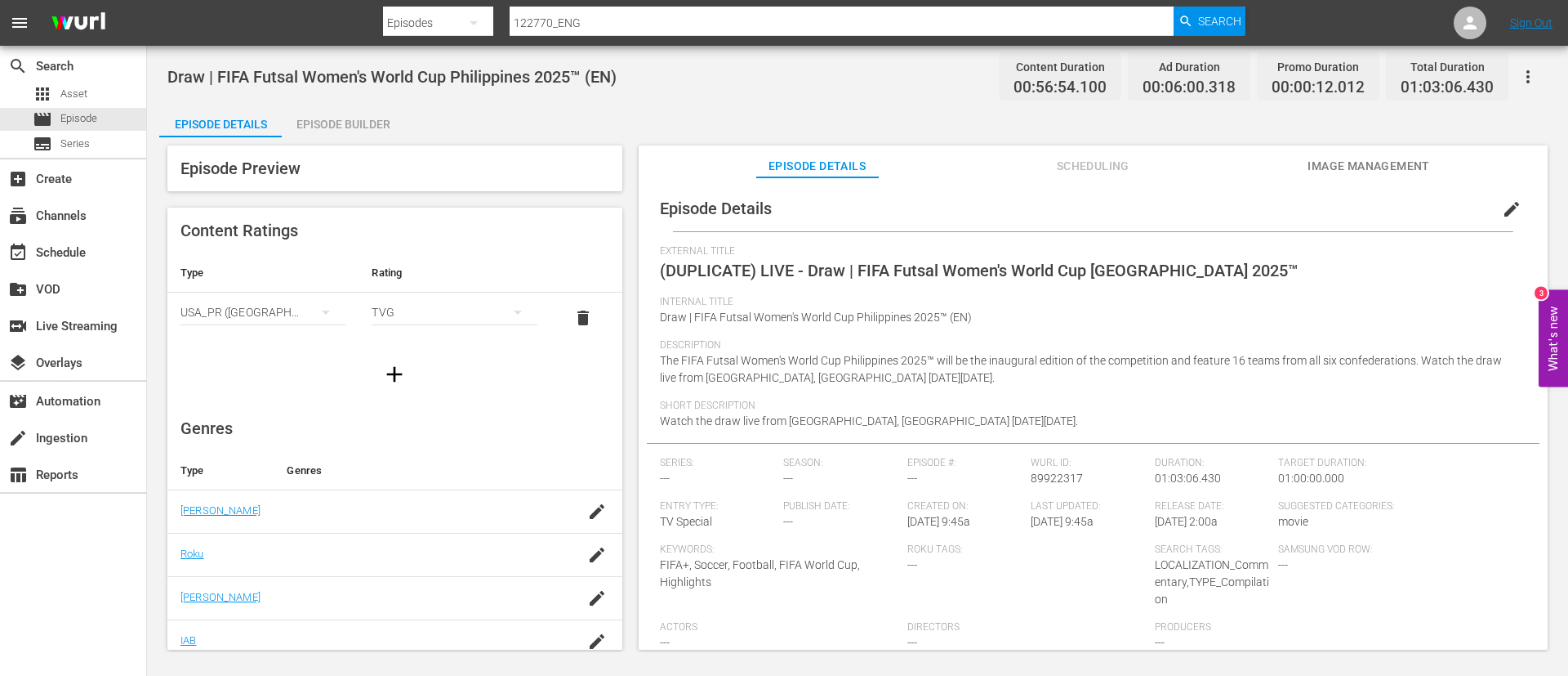
click at [949, 207] on span "edit" at bounding box center [1512, 210] width 20 height 20
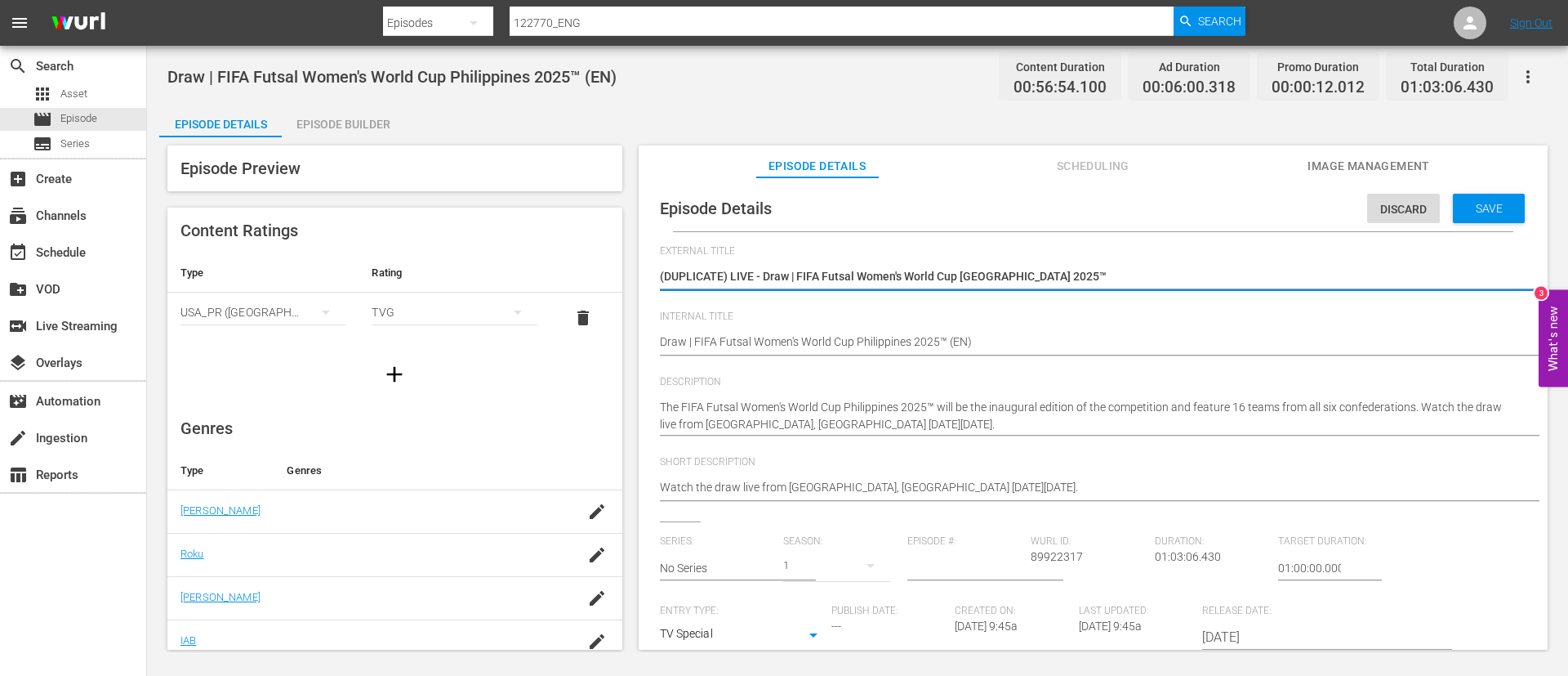
click at [949, 277] on textarea "(DUPLICATE) LIVE - Draw | FIFA Futsal Women's World Cup Philippines 2025™" at bounding box center [1089, 278] width 859 height 20
type textarea "L"
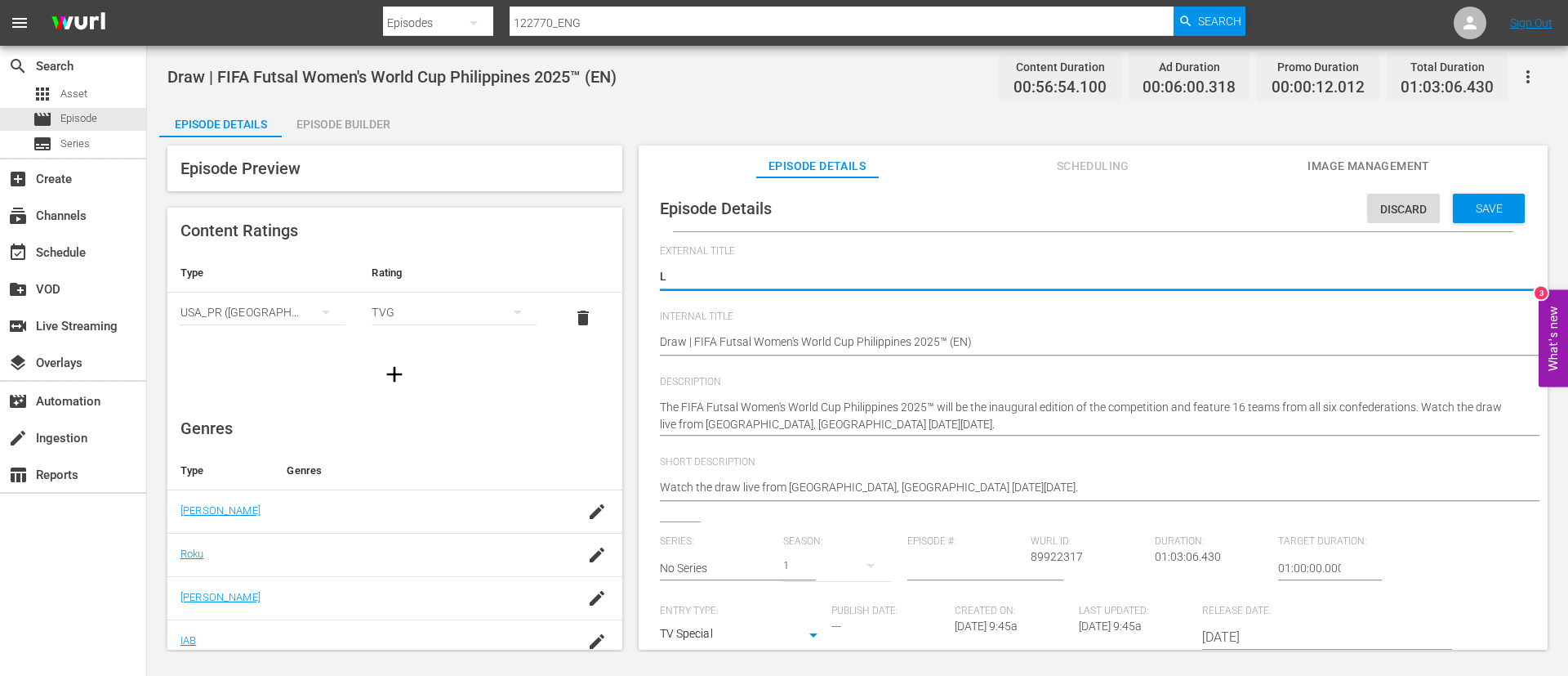
type textarea "LI"
type textarea "LIV"
type textarea "LIVE"
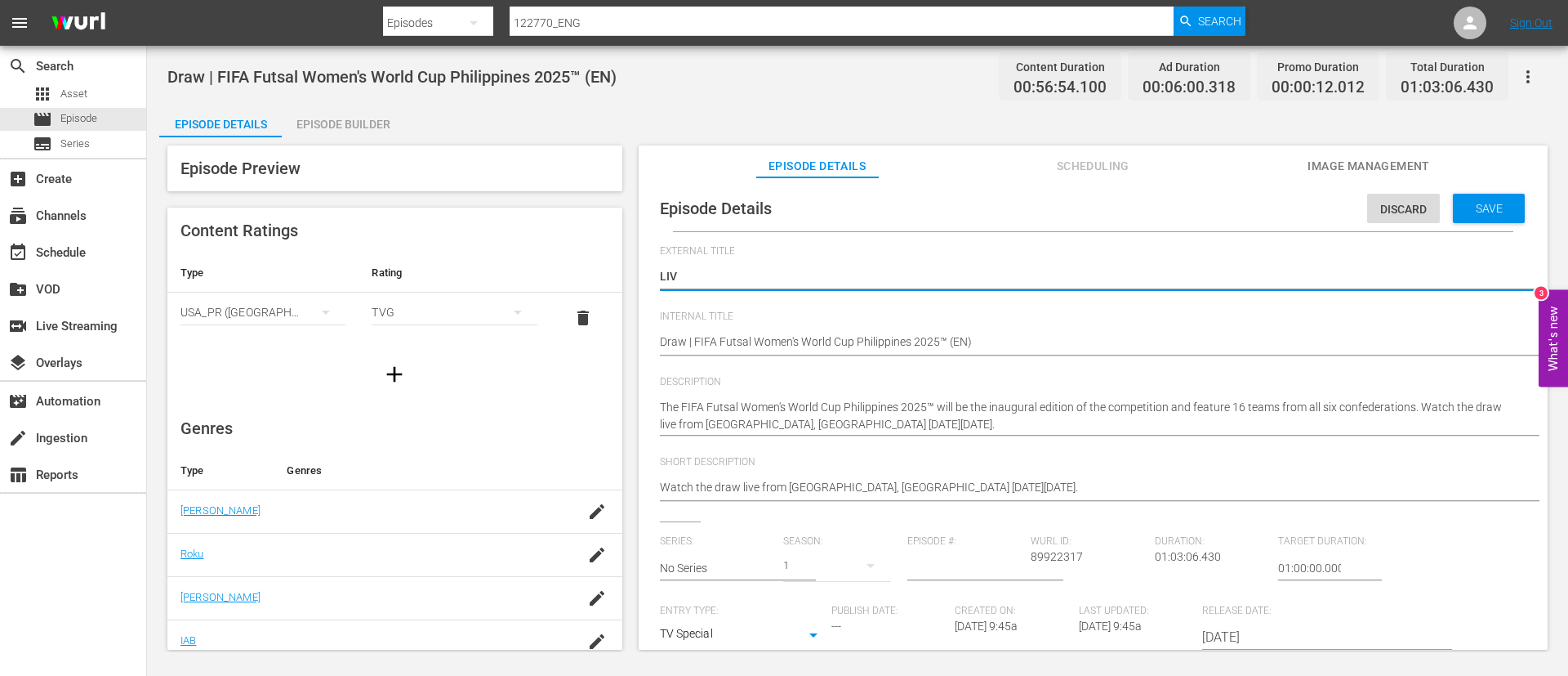
type textarea "LIVE"
type textarea "LIVE -"
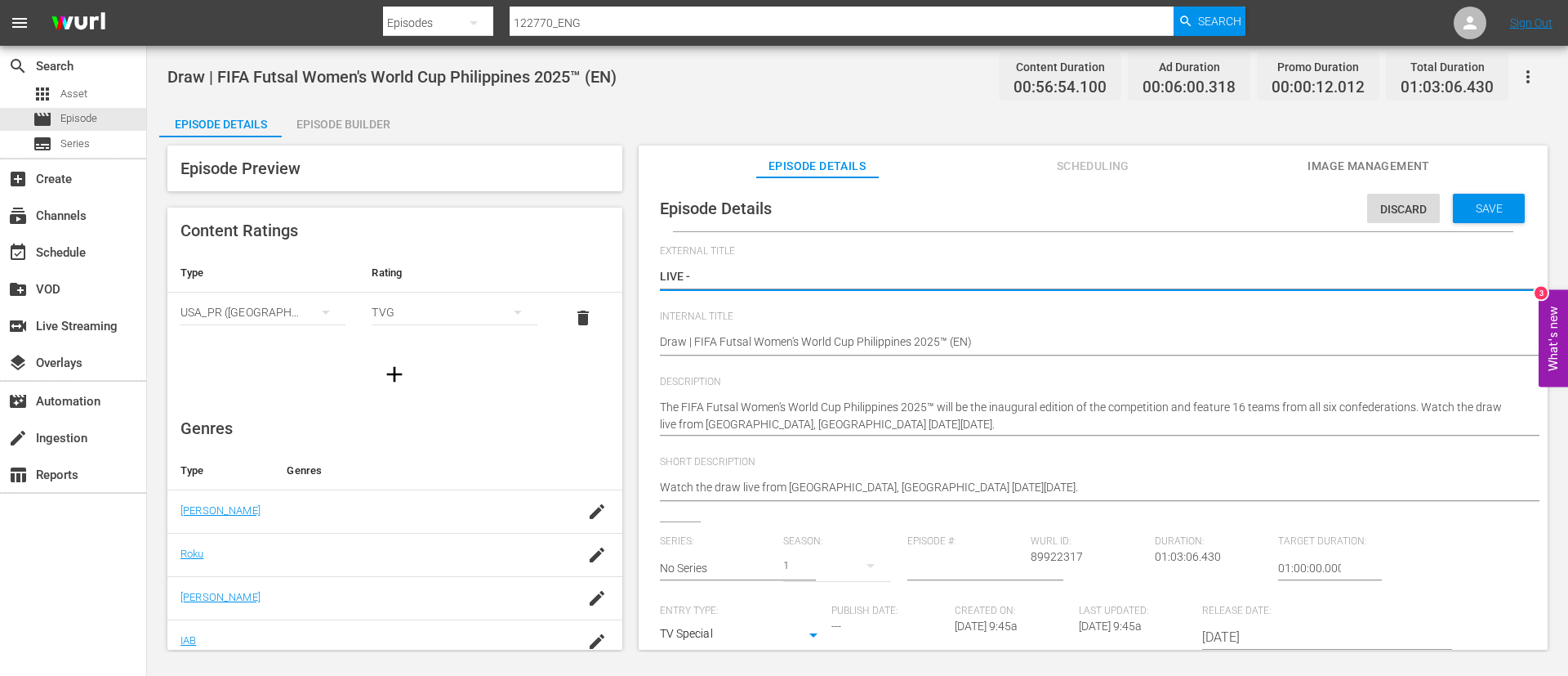
type textarea "LIVE -"
type textarea "LIVE - Sorteo | Copa Mundial Femenina de Futsal de la FIFA Filipinas 2025™"
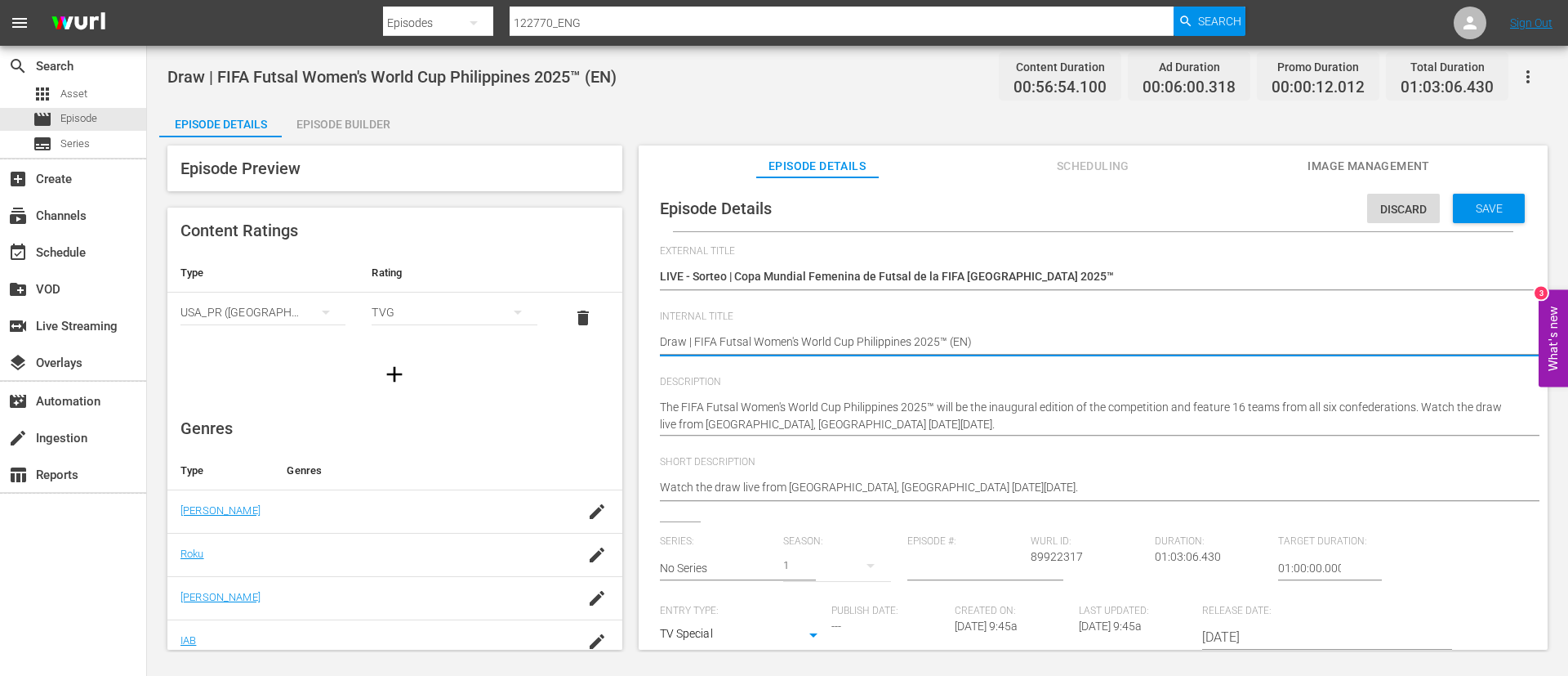
type textarea "Draw | FIFA Futsal Women's World Cup Philippines 2025™ (ES)"
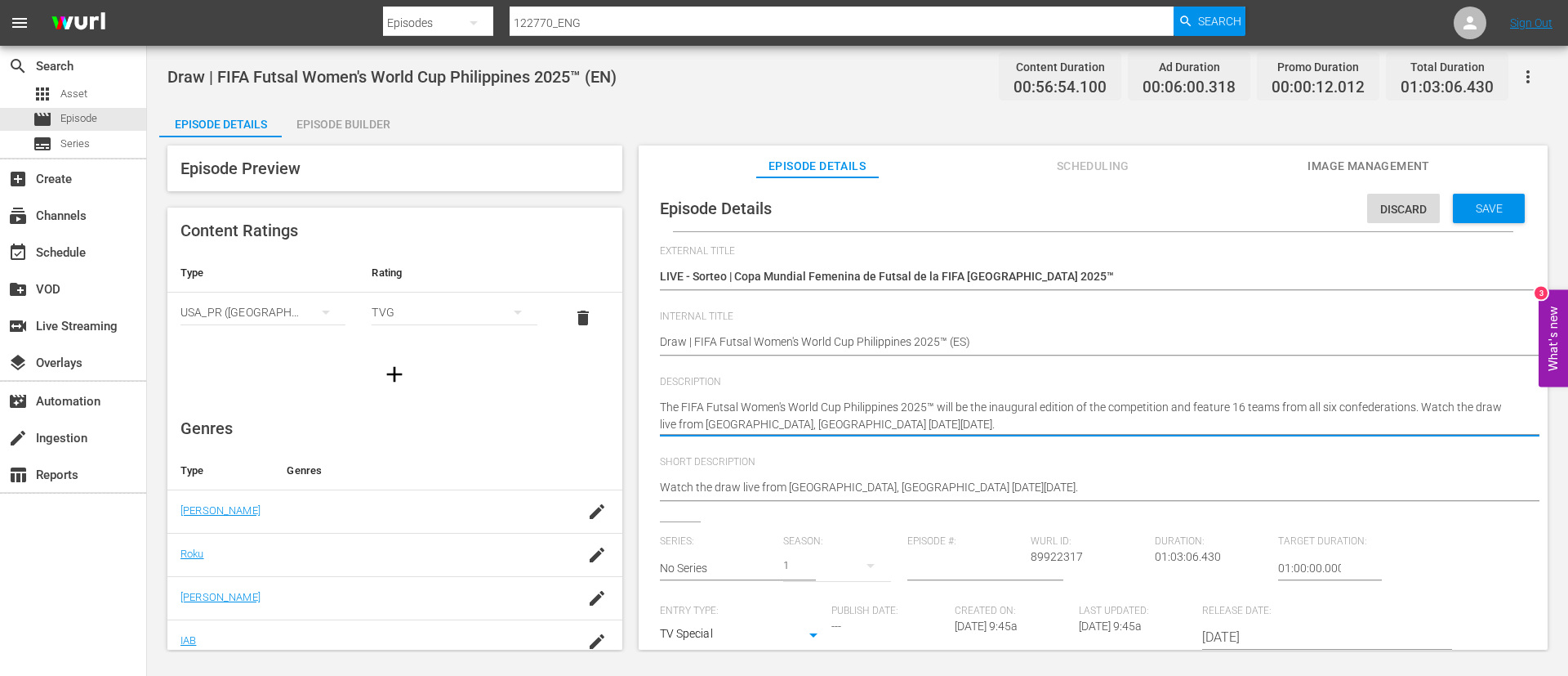
click at [949, 406] on textarea "The FIFA Futsal Women's World Cup Philippines 2025™ will be the inaugural editi…" at bounding box center [1089, 416] width 859 height 35
paste textarea "La Copa Mundial Femenina de Futsal de la FIFA Filipinas 2025™ será la edición i…"
type textarea "La Copa Mundial Femenina de Futsal de la FIFA Filipinas 2025™ será la edición i…"
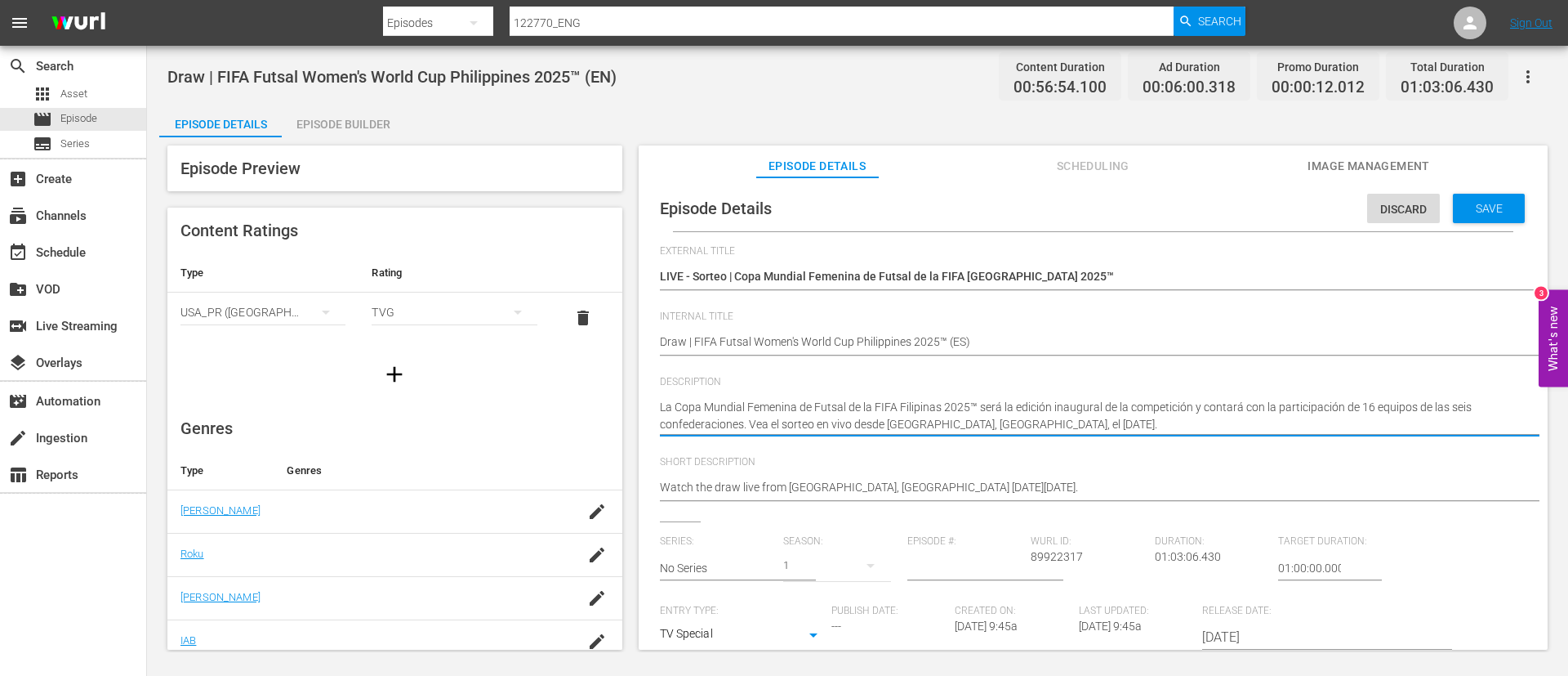
click at [949, 409] on div "Watch the draw live from Metro Manila, Philippines on Monday, September 15 2025…" at bounding box center [1089, 489] width 859 height 40
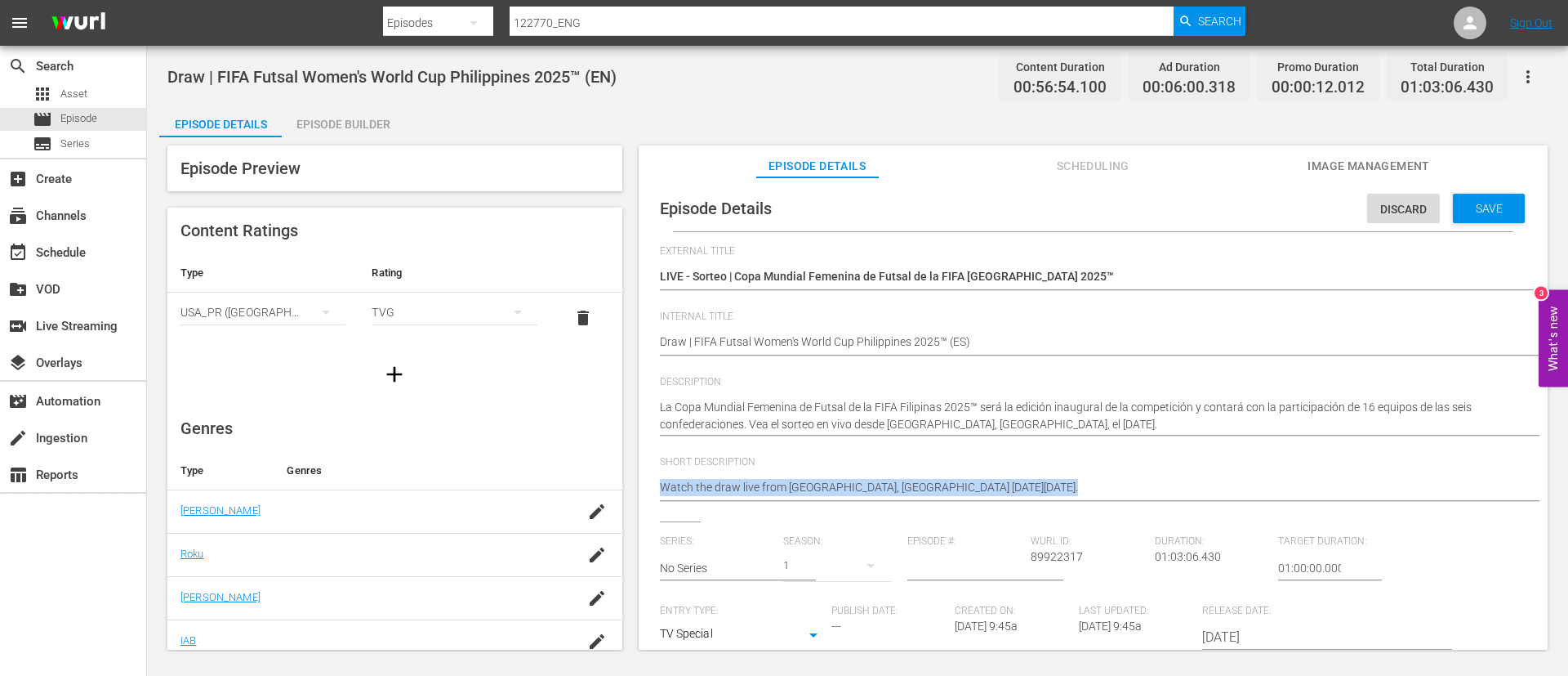
click at [949, 409] on div "Watch the draw live from Metro Manila, Philippines on Monday, September 15 2025…" at bounding box center [1089, 489] width 859 height 40
click at [949, 409] on textarea "Watch the draw live from Metro Manila, Philippines on Monday, September 15 2025." at bounding box center [1089, 489] width 859 height 20
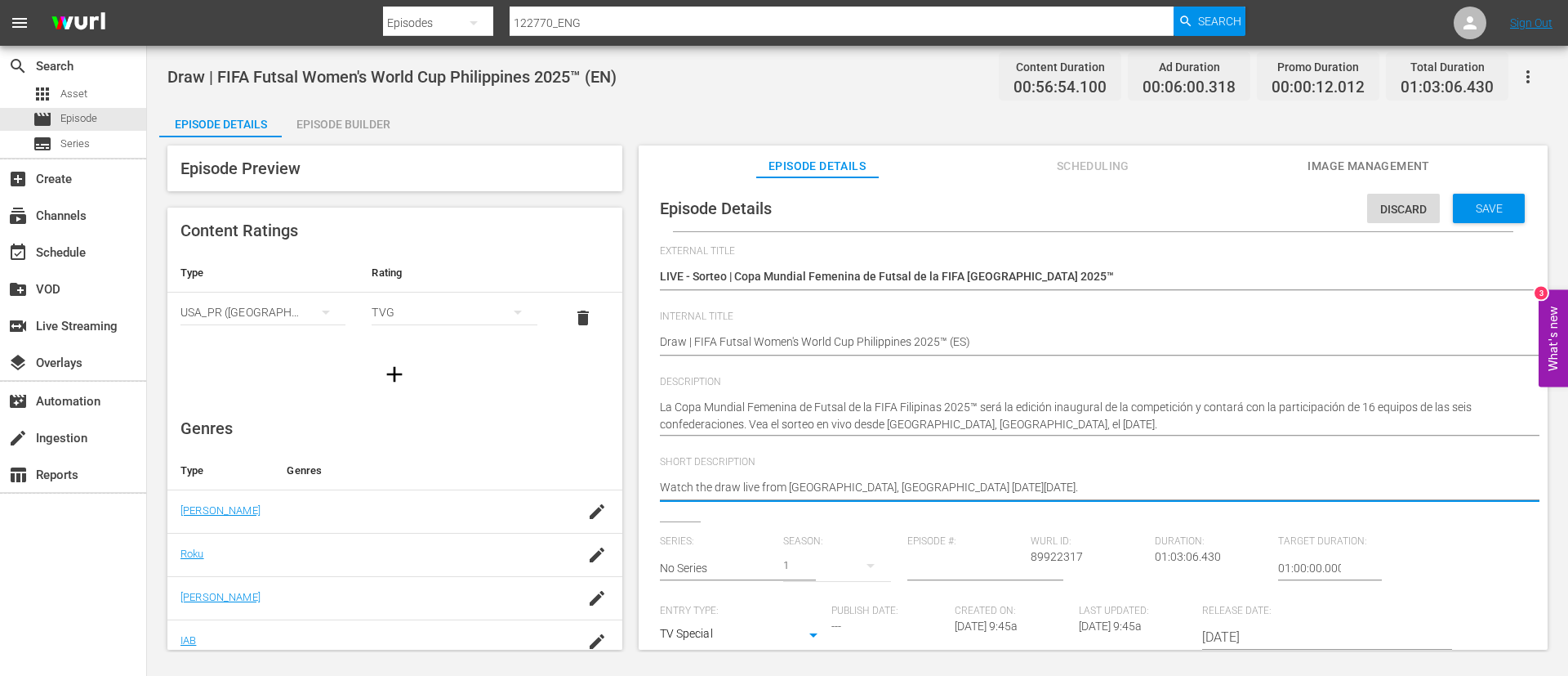
click at [949, 409] on textarea "Watch the draw live from Metro Manila, Philippines on Monday, September 15 2025." at bounding box center [1089, 489] width 859 height 20
paste textarea "La Copa Mundial Femenina de Futsal de la FIFA Filipinas 2025™ será la edición i…"
type textarea "La Copa Mundial Femenina de Futsal de la FIFA Filipinas 2025™ será la edición i…"
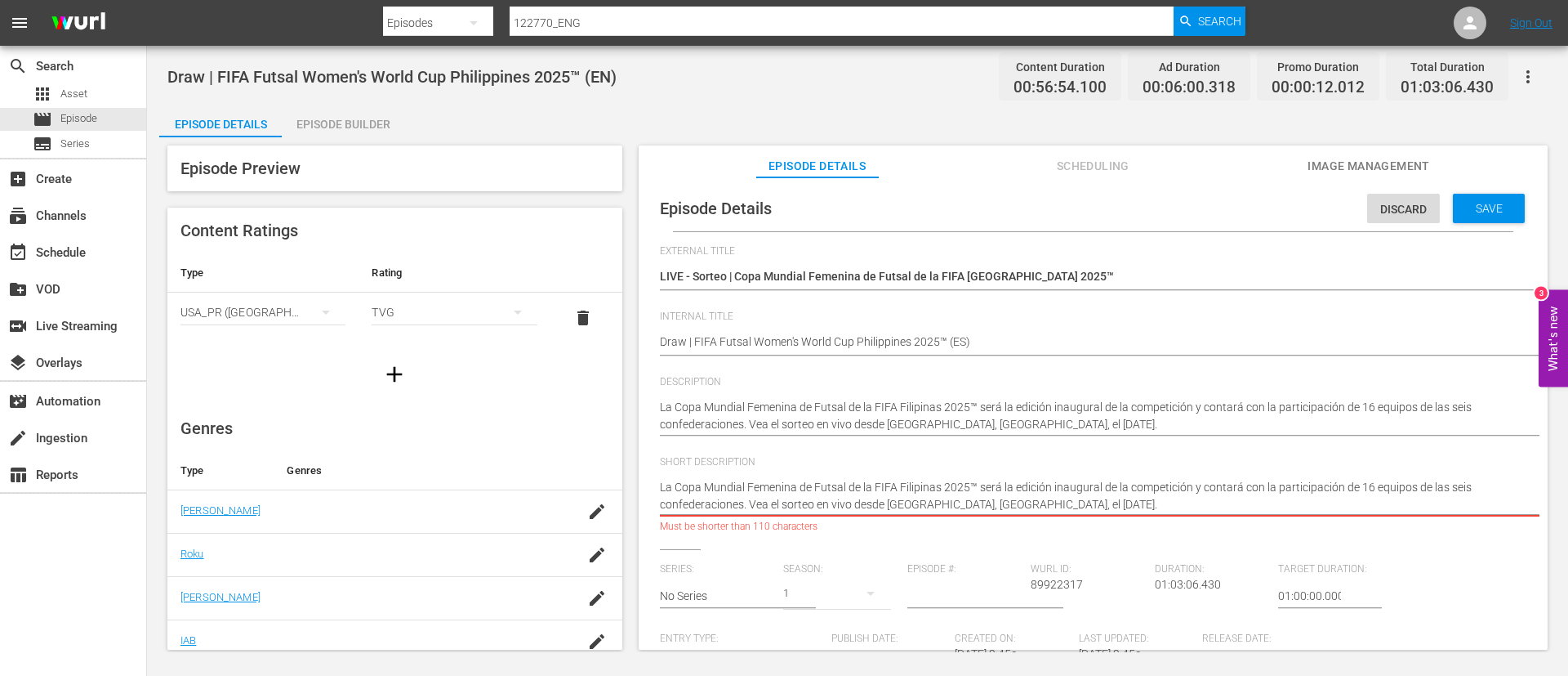
type textarea "Vea el sorteo en vivo desde Metro Manila, Filipinas, el lunes 15 de septiembre …"
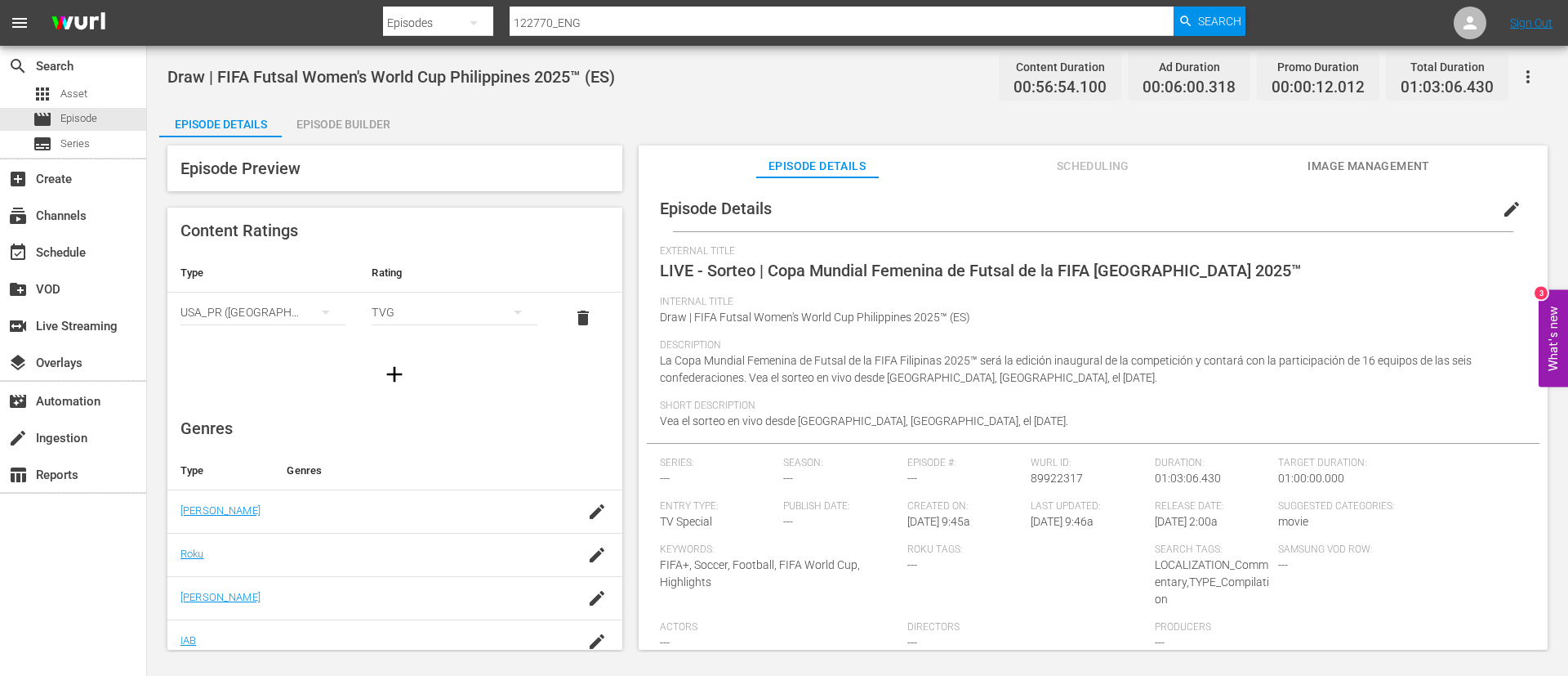
click at [949, 88] on button "button" at bounding box center [1528, 77] width 40 height 40
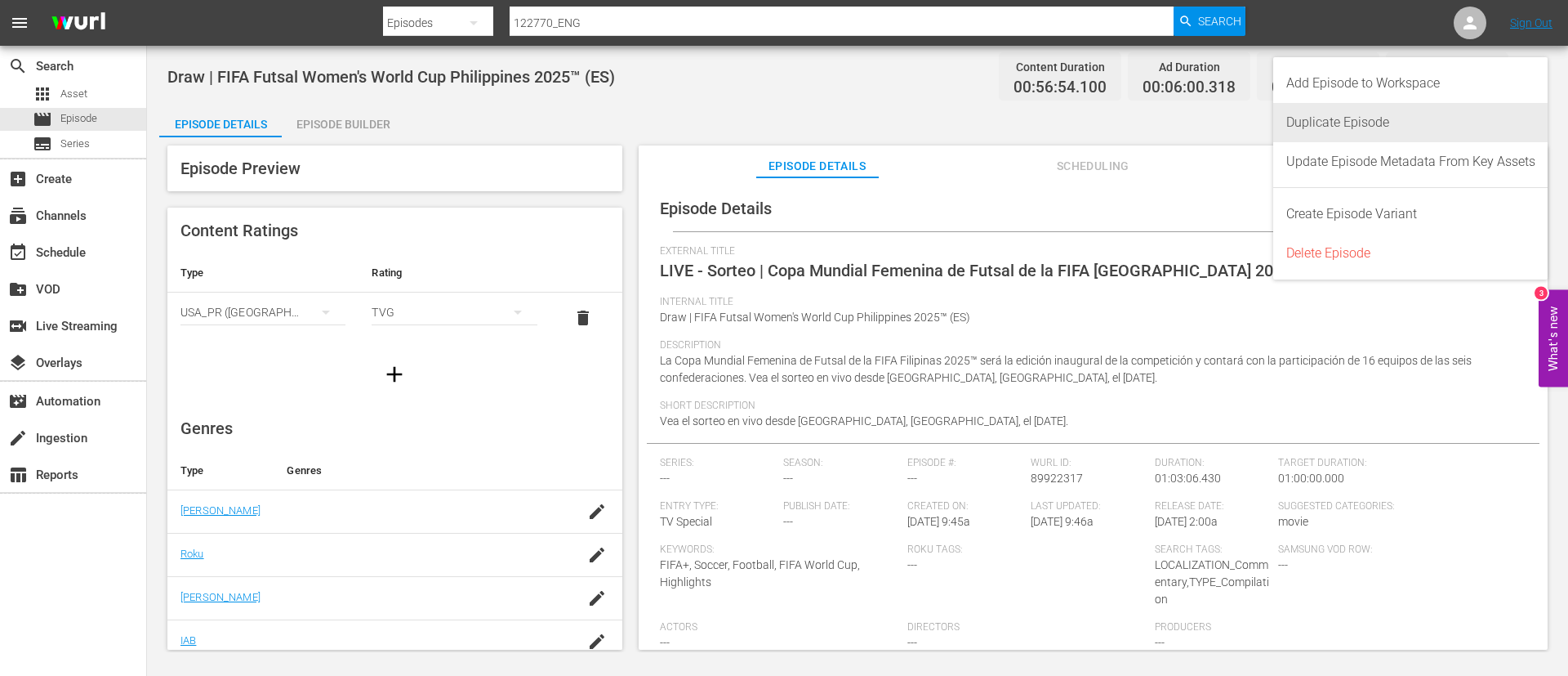
click at [949, 115] on div "Duplicate Episode" at bounding box center [1411, 123] width 249 height 40
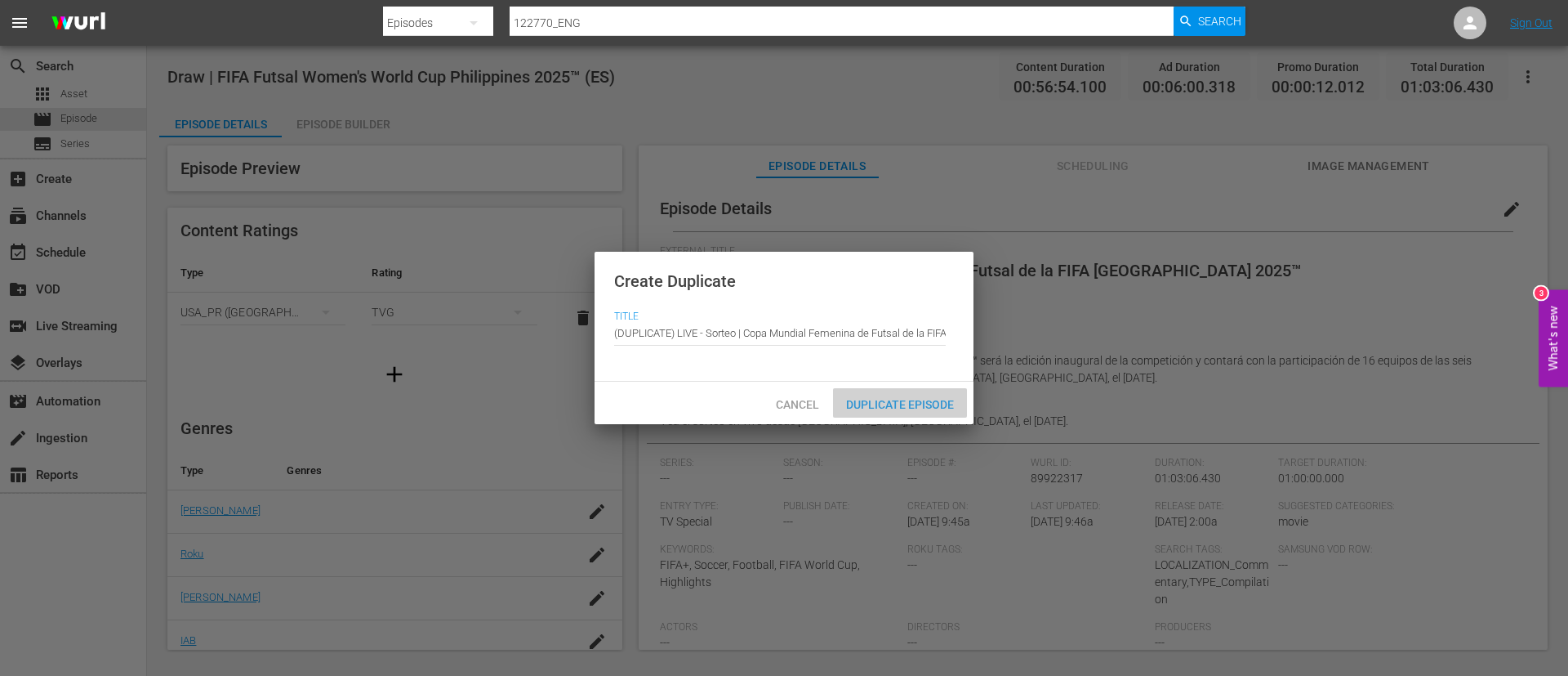
click at [921, 398] on span "Duplicate Episode" at bounding box center [900, 404] width 134 height 13
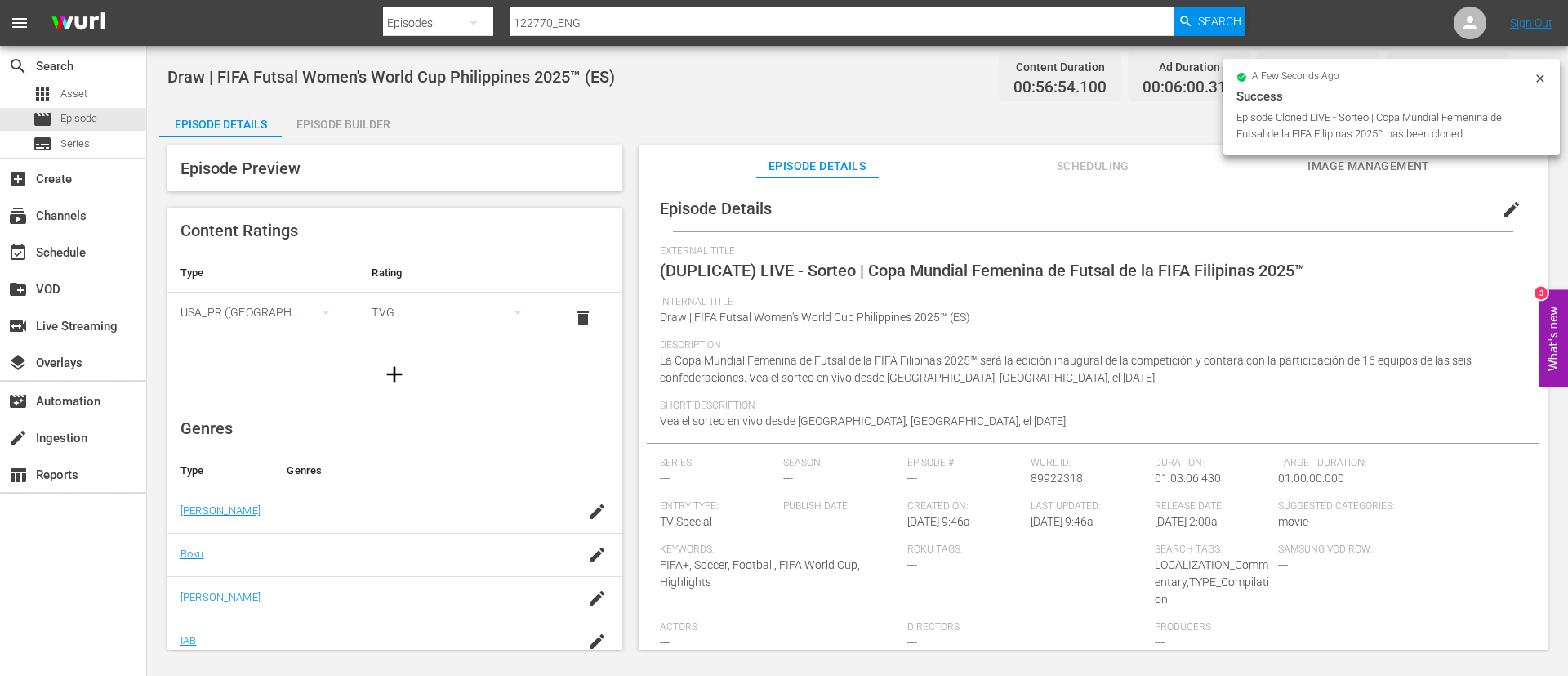
click at [949, 201] on button "edit" at bounding box center [1512, 210] width 40 height 40
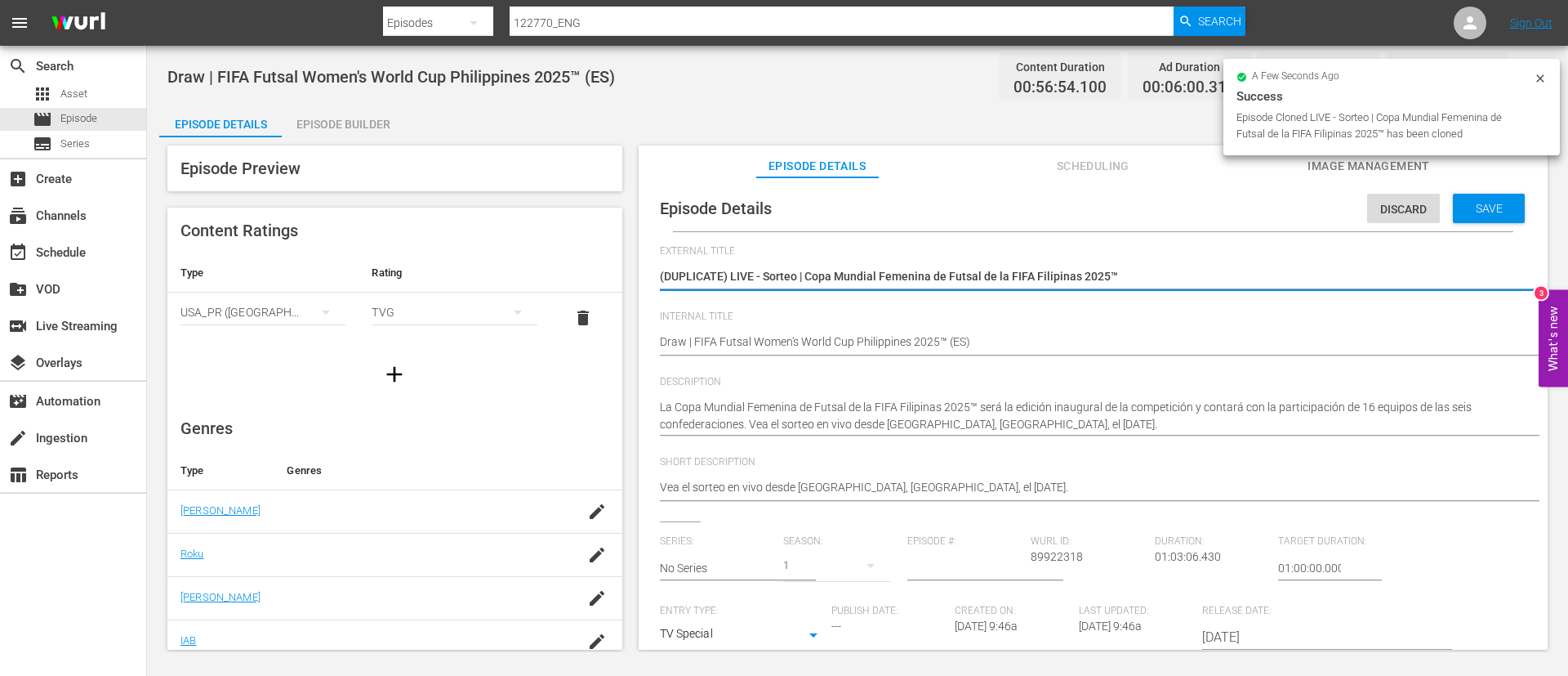
click at [949, 281] on textarea "(DUPLICATE) LIVE - Sorteo | Copa Mundial Femenina de Futsal de la FIFA Filipina…" at bounding box center [1089, 278] width 859 height 20
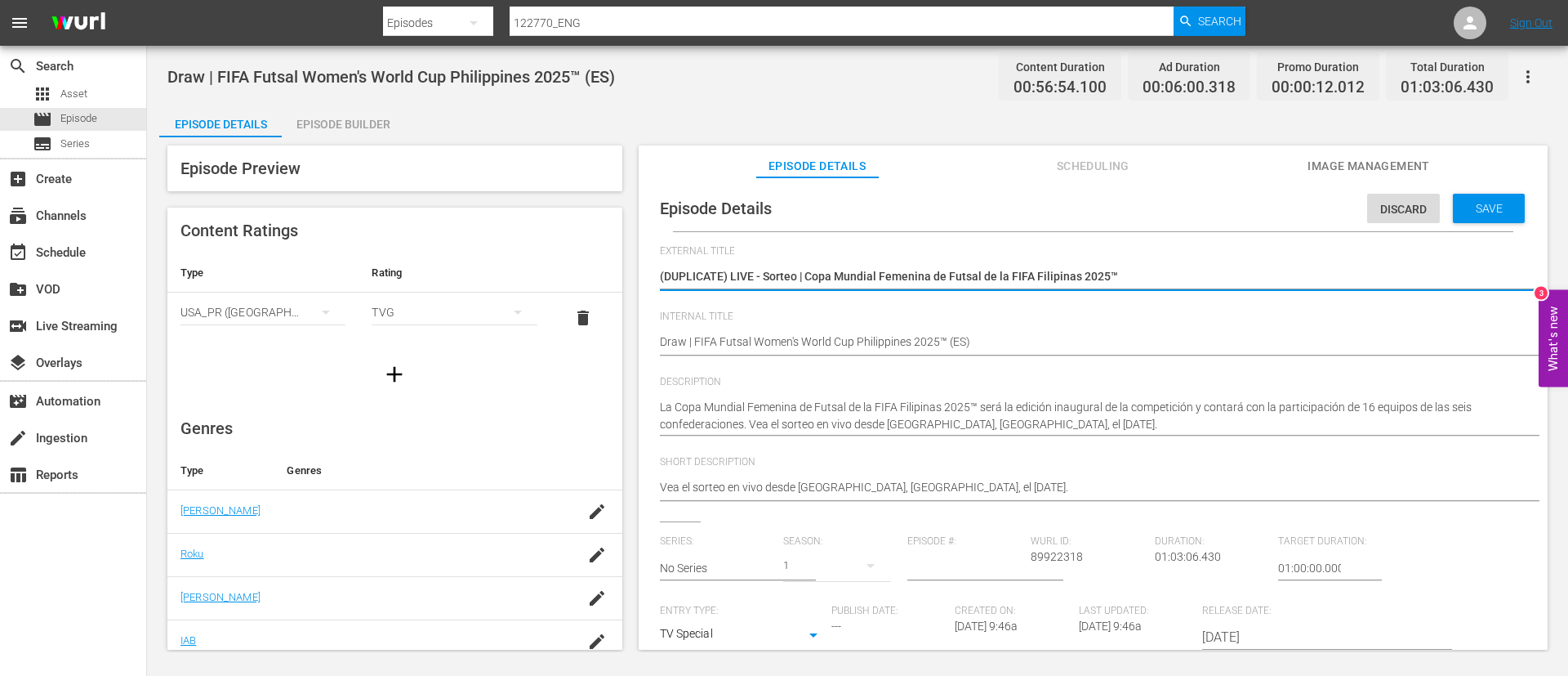
type textarea "L"
type textarea "LI"
type textarea "LIV"
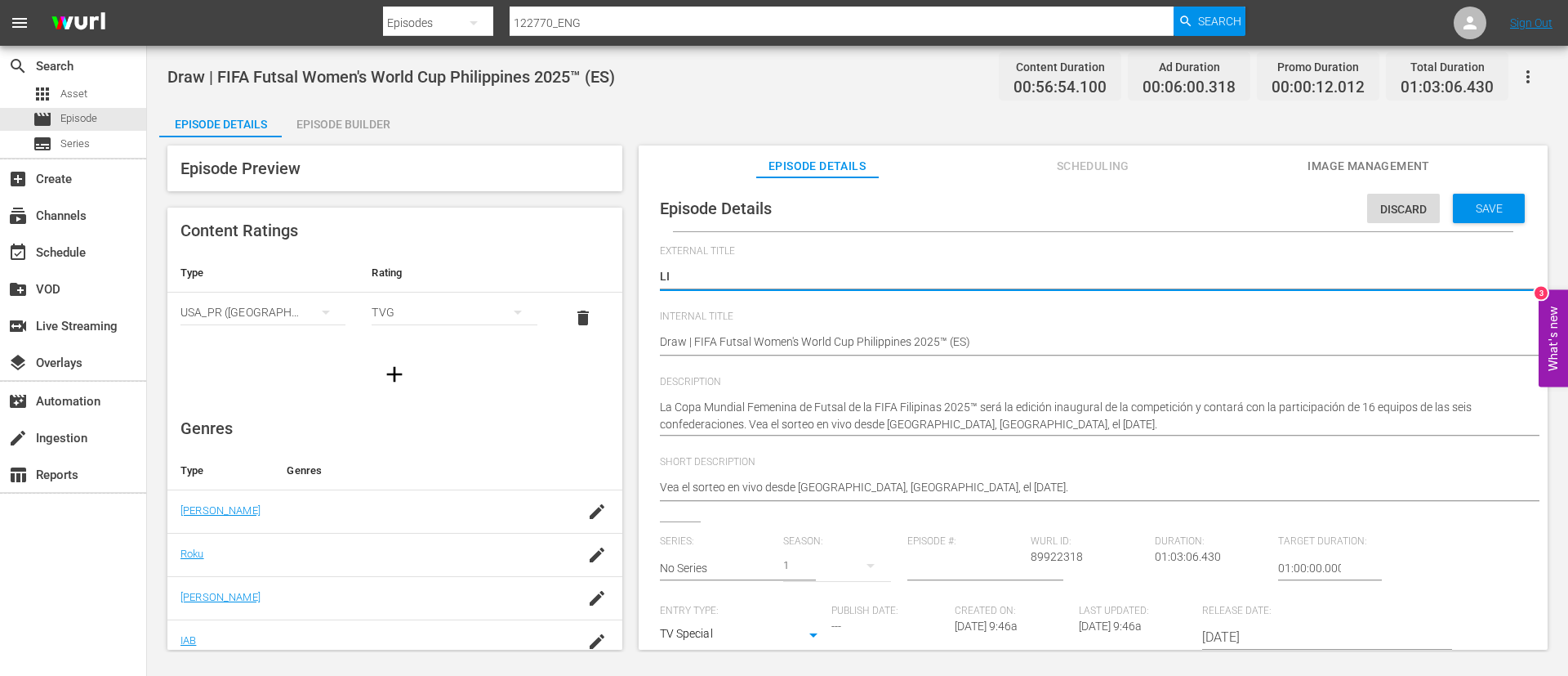
type textarea "LIV"
type textarea "LIVE"
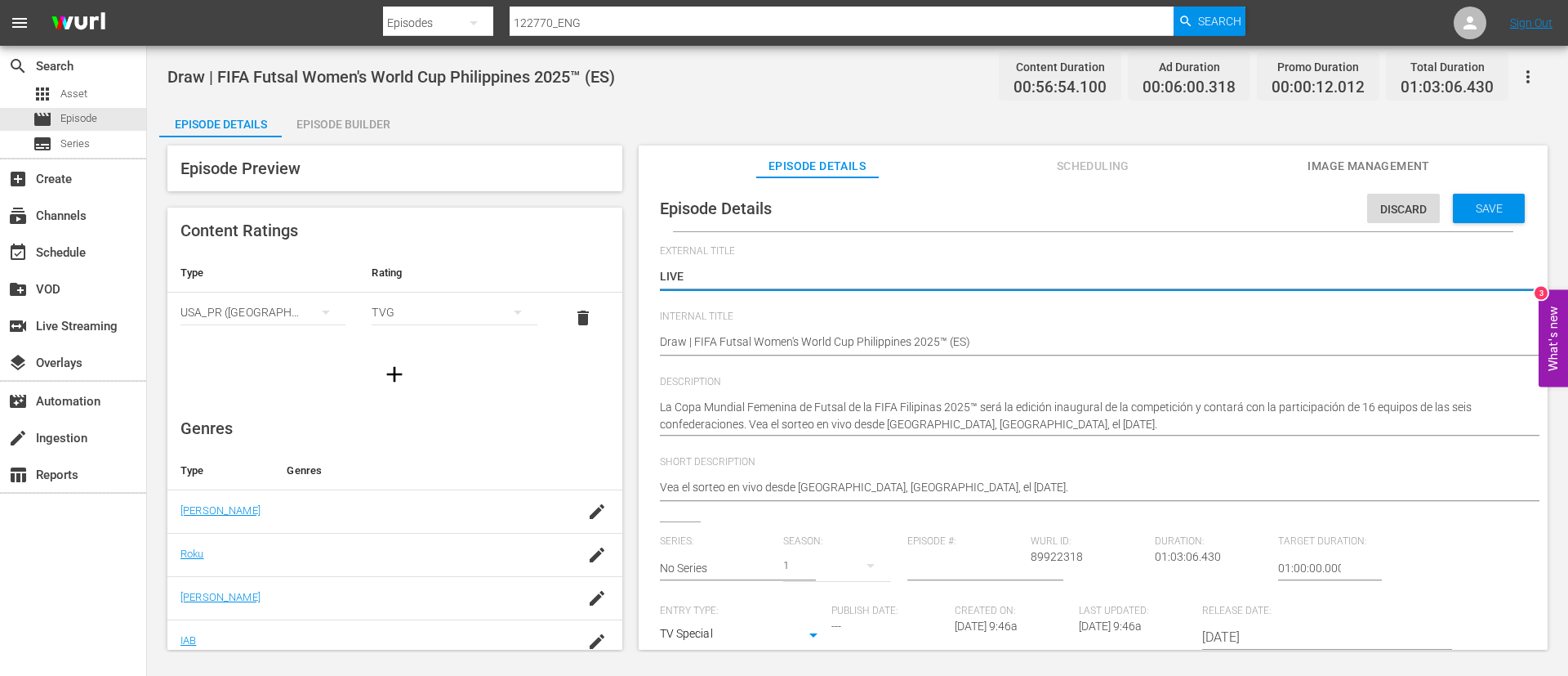
type textarea "LIVE ."
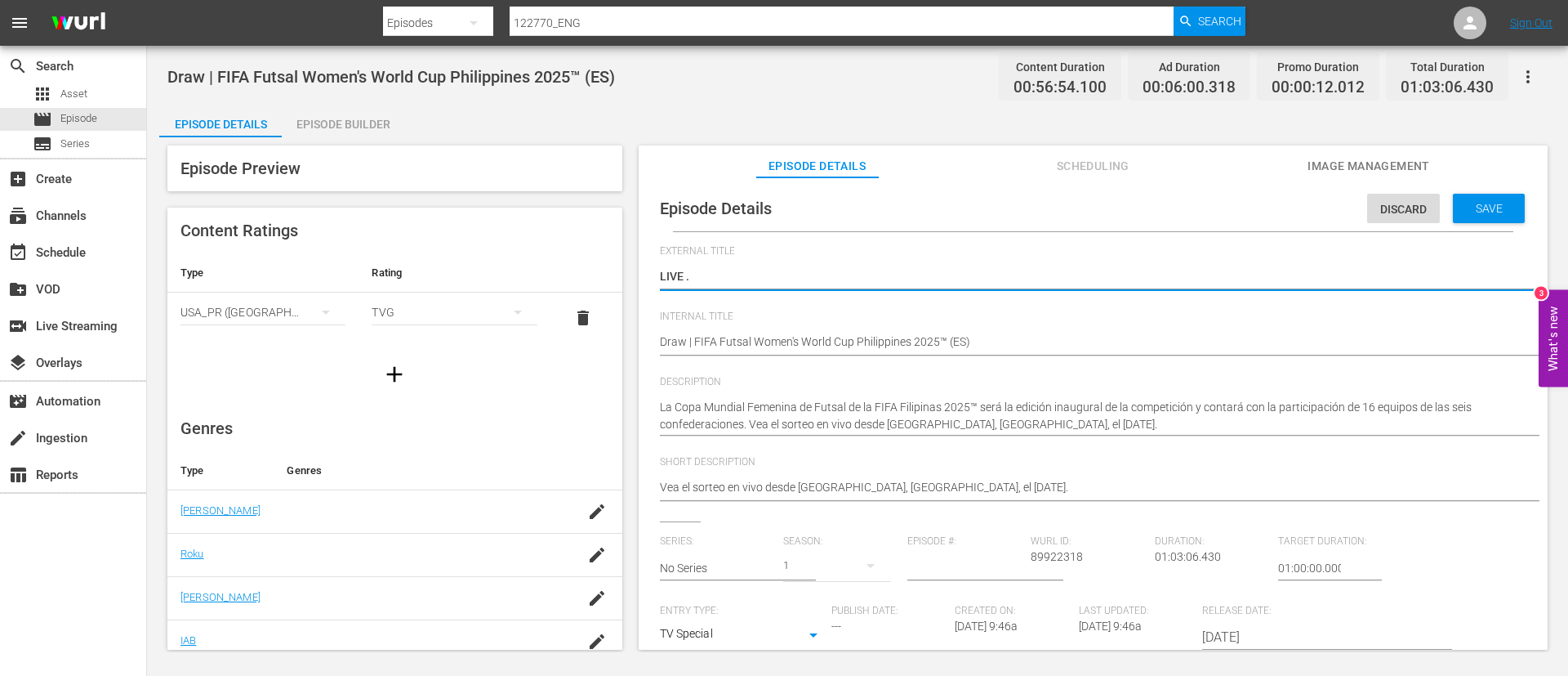
type textarea "LIVE ."
type textarea "LIVE"
type textarea "LIVE -"
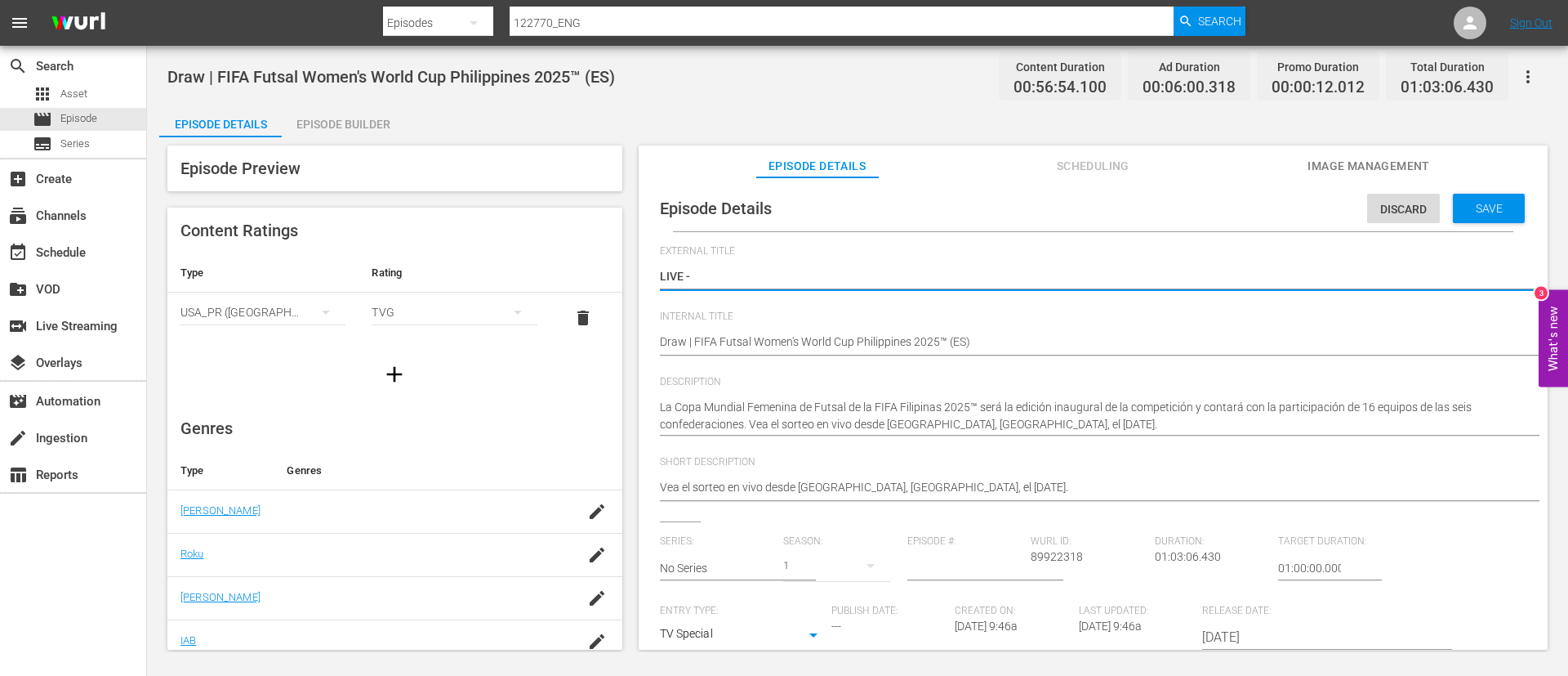
type textarea "LIVE -"
type textarea "LIVE - Tirage au sort | Coupe du Monde Féminine de Futsal de la FIFA, Philippin…"
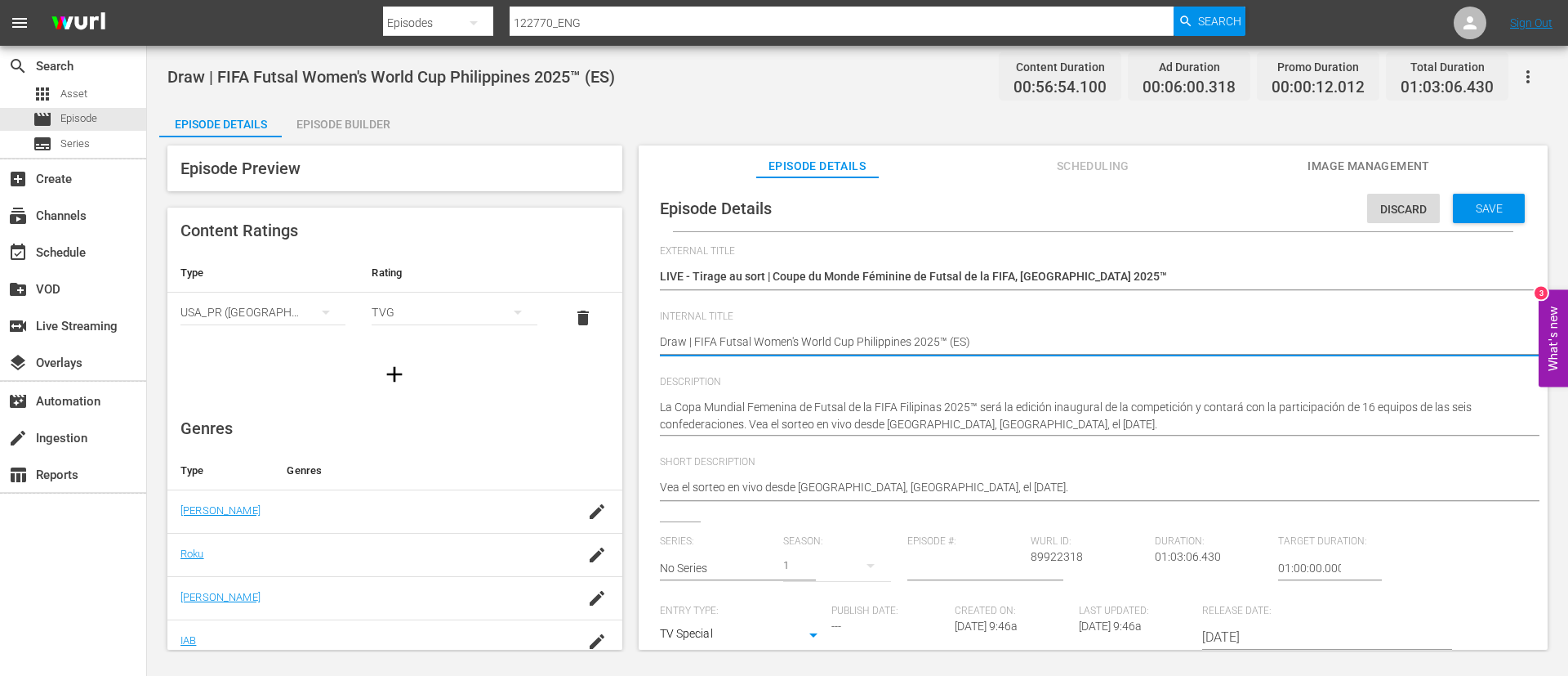
type textarea "Draw | FIFA Futsal Women's World Cup Philippines 2025™ (E)"
type textarea "Draw | FIFA Futsal Women's World Cup Philippines 2025™ ()"
type textarea "Draw | FIFA Futsal Women's World Cup Philippines 2025™ (F)"
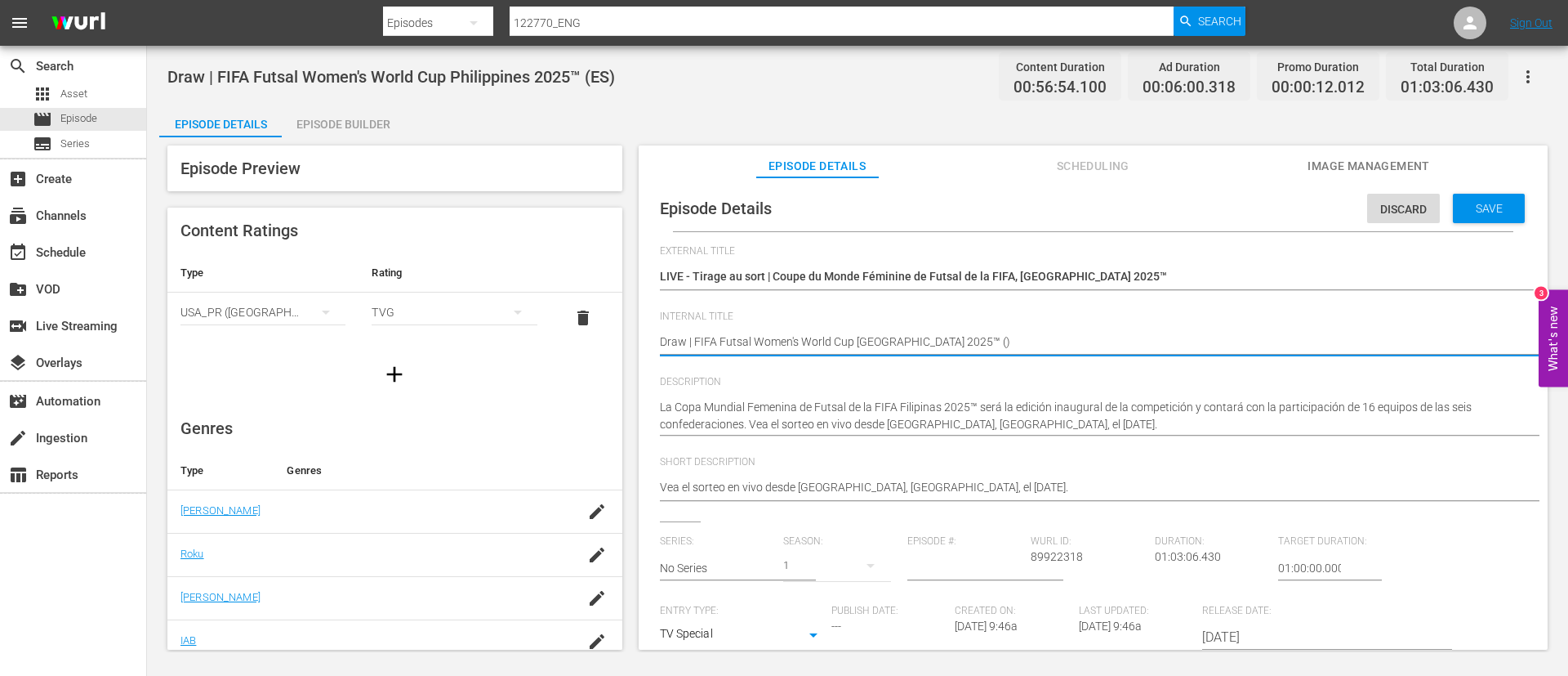
type textarea "Draw | FIFA Futsal Women's World Cup Philippines 2025™ (F)"
type textarea "Draw | FIFA Futsal Women's World Cup Philippines 2025™ (FR)"
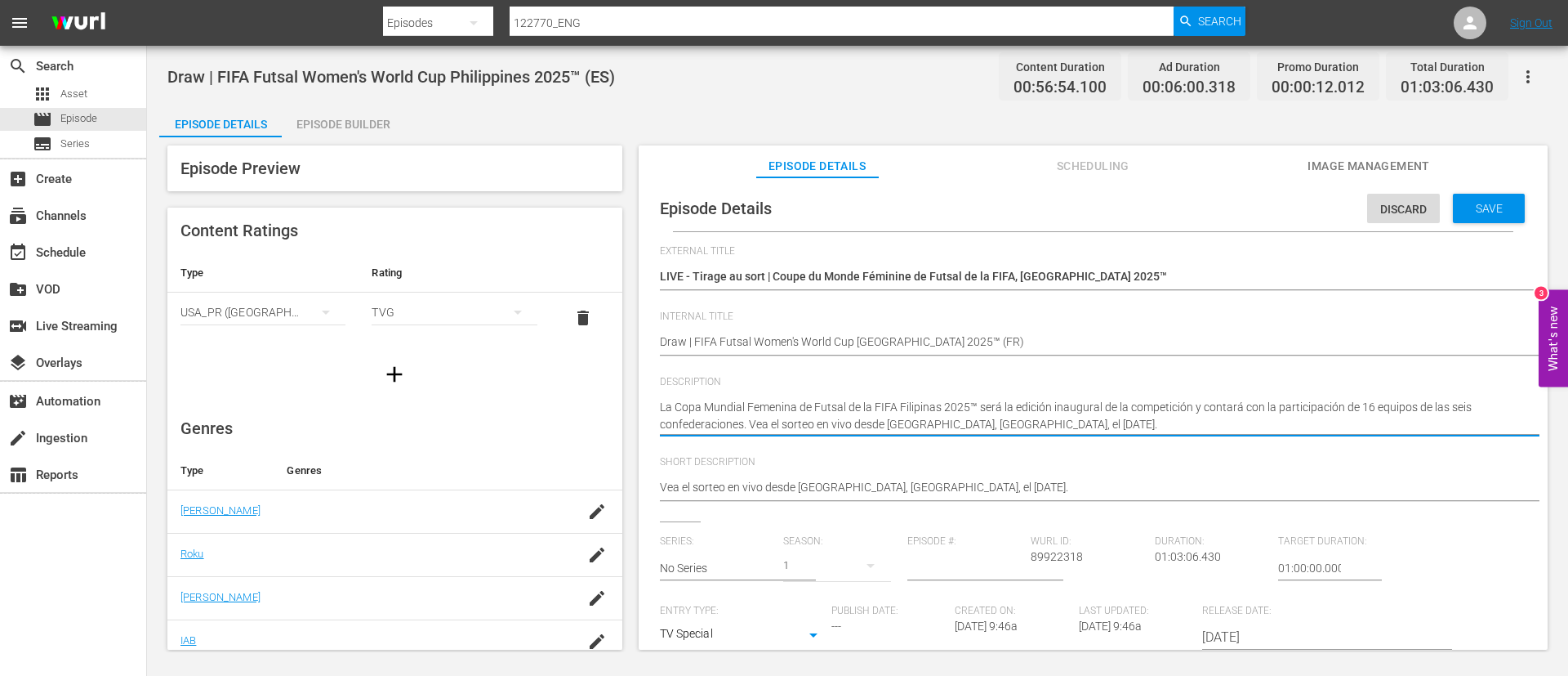
click at [949, 409] on textarea "La Copa Mundial Femenina de Futsal de la FIFA Filipinas 2025™ será la edición i…" at bounding box center [1089, 416] width 859 height 35
paste textarea "upe du Monde Féminine de Futsal de la FIFA, Philippines 2025™ sera l'édition in…"
type textarea "La Coupe du Monde Féminine de Futsal de la FIFA, Philippines 2025™ sera l'éditi…"
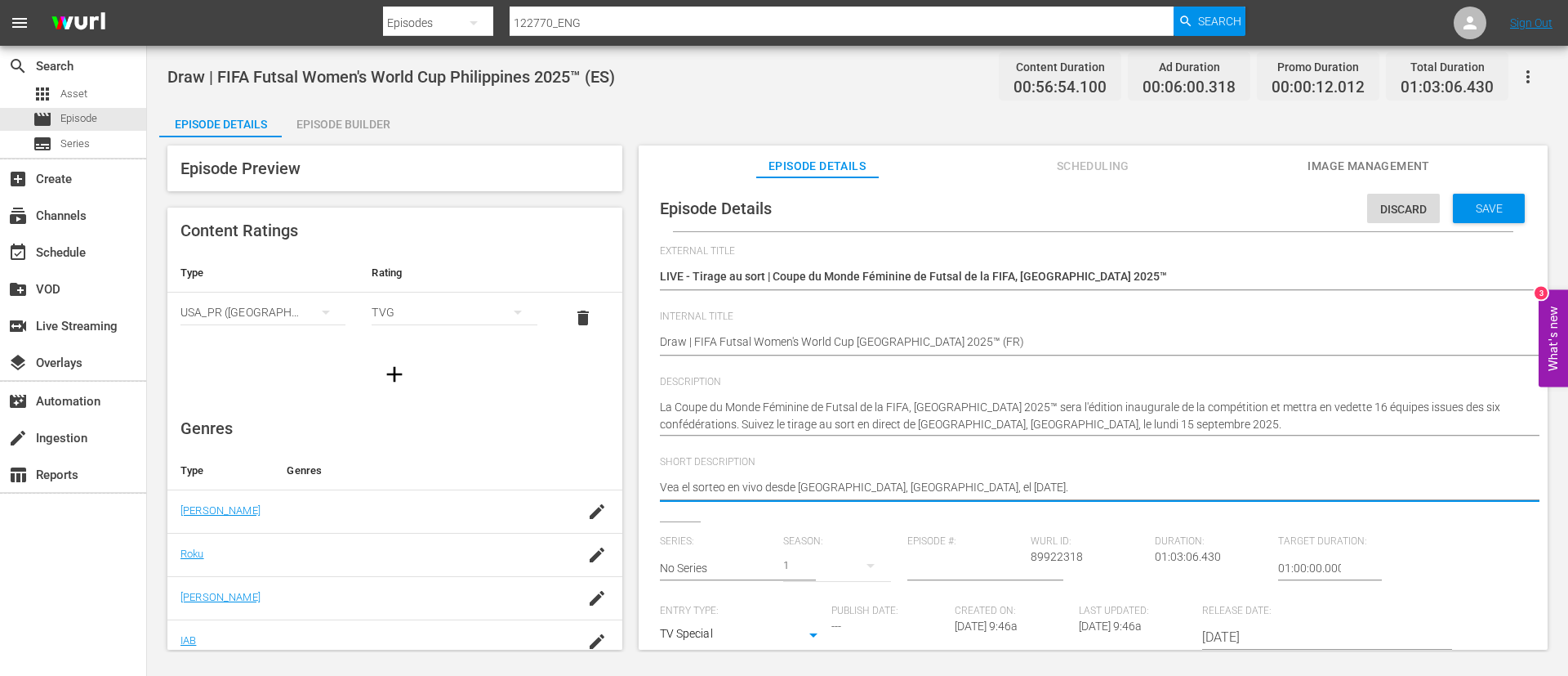
paste textarea "La Coupe du Monde Féminine de Futsal de la FIFA, Philippines 2025™ sera l'éditi…"
type textarea "La Coupe du Monde Féminine de Futsal de la FIFA, Philippines 2025™ sera l'éditi…"
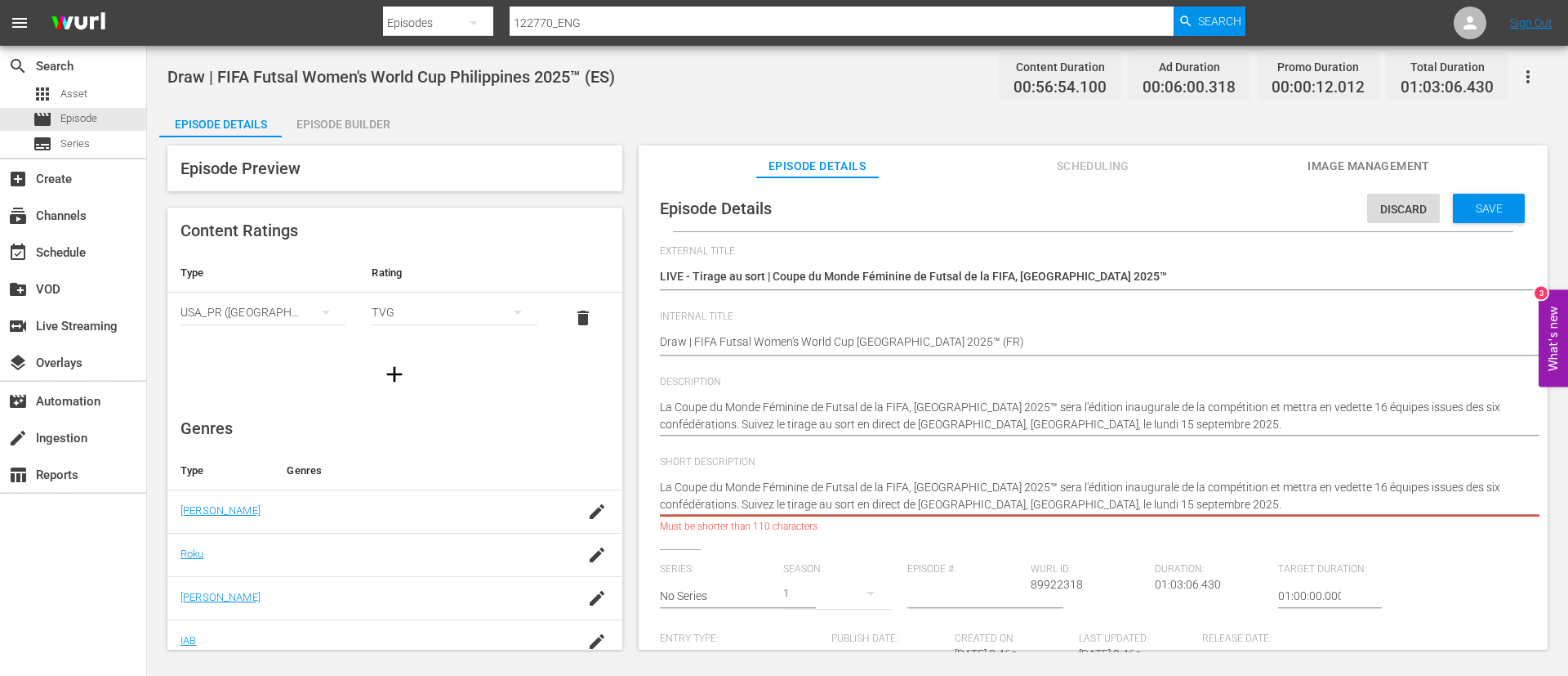
type textarea "Suivez le tirage au sort en direct de Manille métropolitaine, Philippines, le l…"
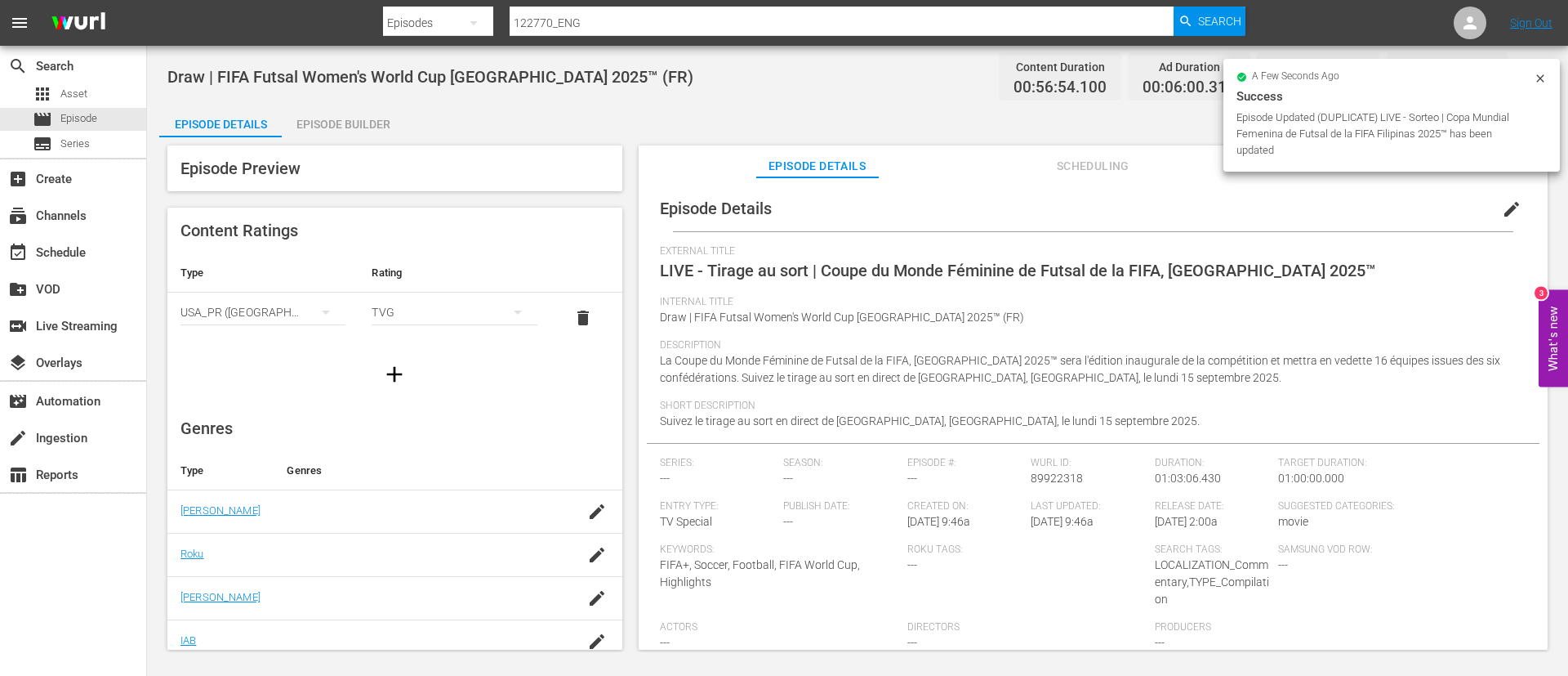
click at [341, 125] on div "Episode Builder" at bounding box center [343, 125] width 123 height 40
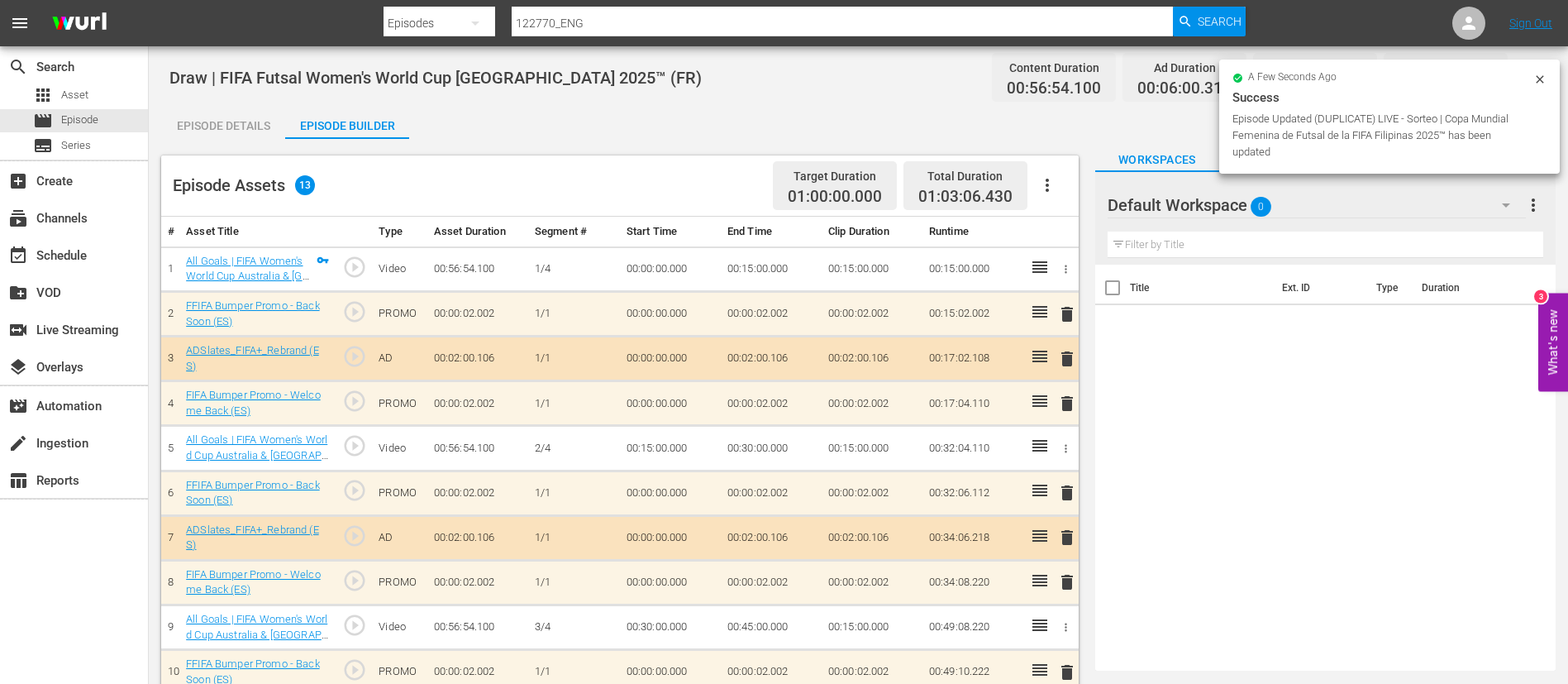
click at [961, 188] on icon "button" at bounding box center [1048, 185] width 20 height 20
click at [961, 241] on div "Clear Ads" at bounding box center [1097, 231] width 113 height 40
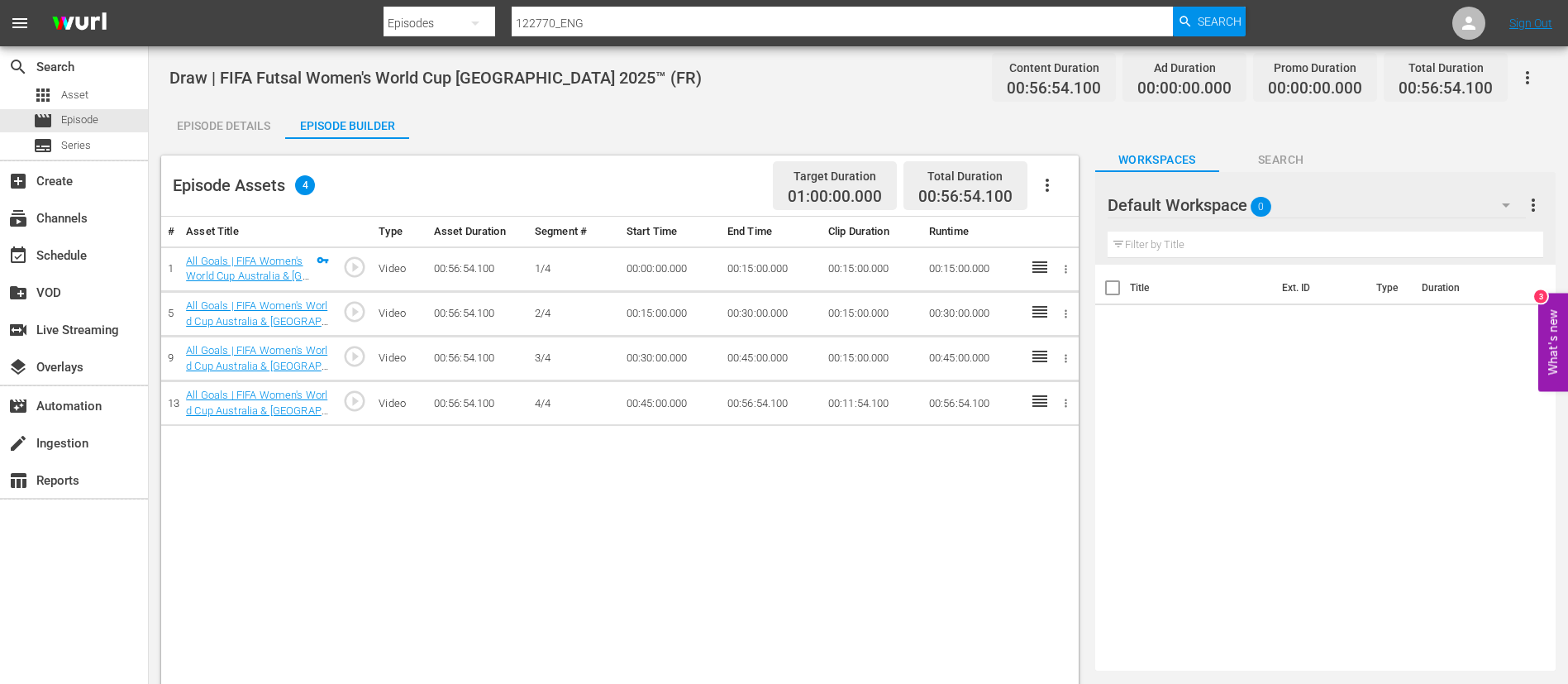
click at [961, 180] on icon "button" at bounding box center [1048, 185] width 20 height 20
click at [961, 199] on div "Fill with Ads" at bounding box center [1097, 192] width 113 height 40
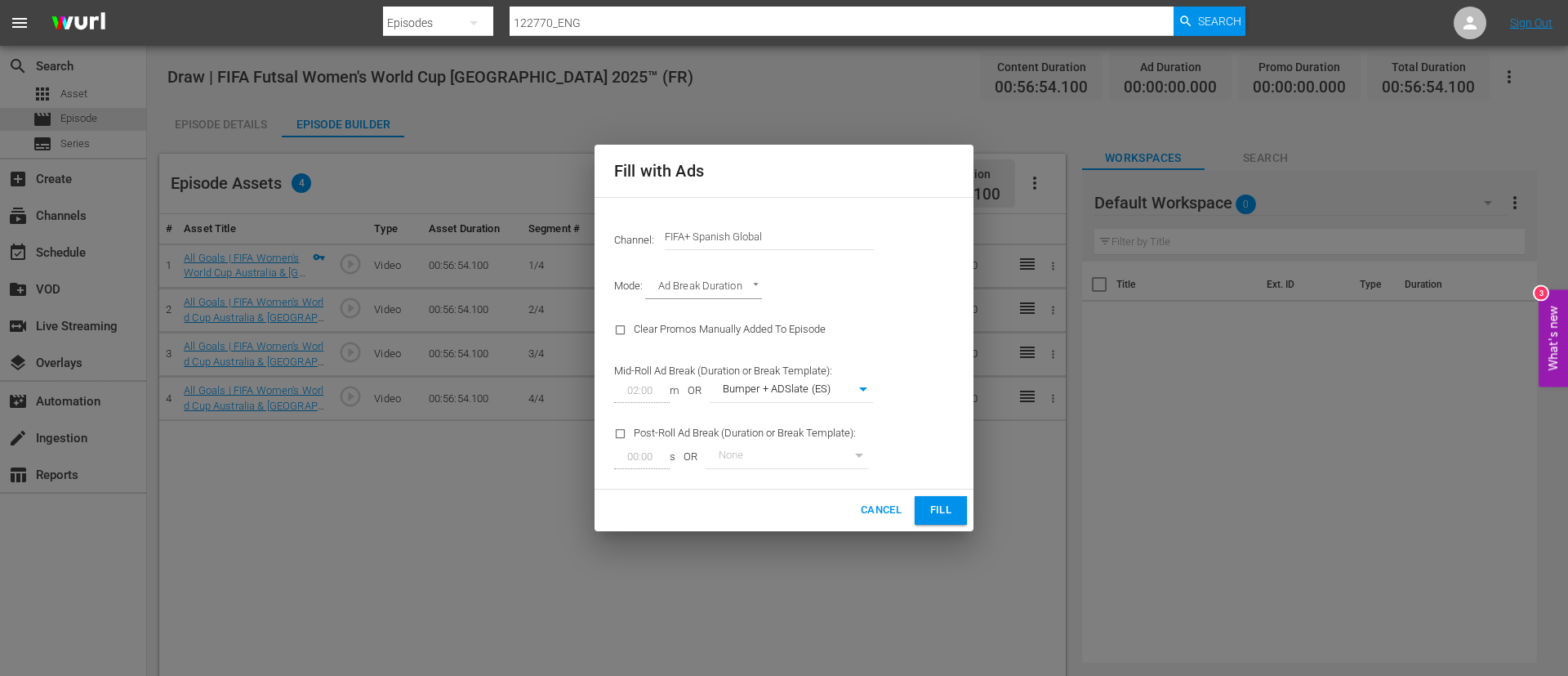
click at [763, 243] on input "FIFA+ Spanish Global" at bounding box center [769, 237] width 209 height 40
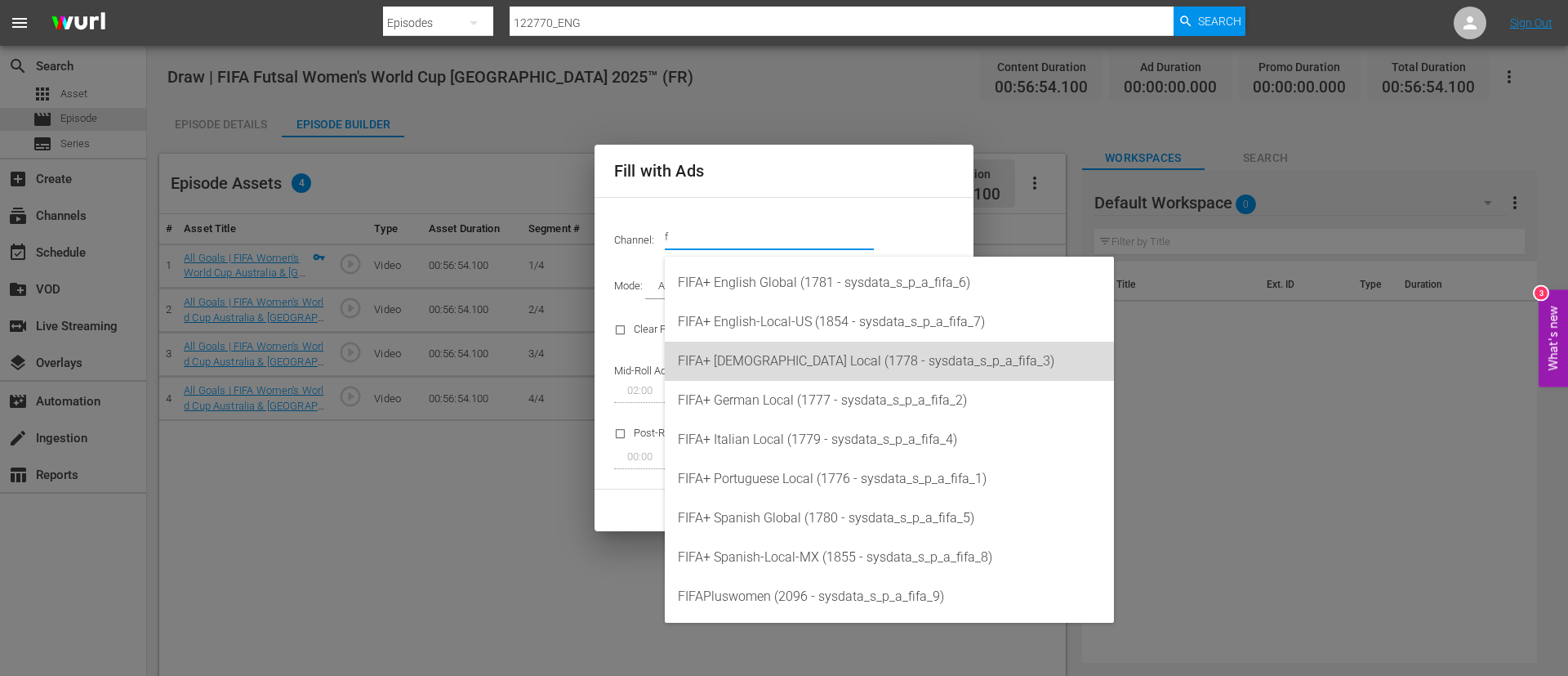
click at [765, 347] on div "FIFA+ French Local (1778 - sysdata_s_p_a_fifa_3)" at bounding box center [889, 362] width 423 height 40
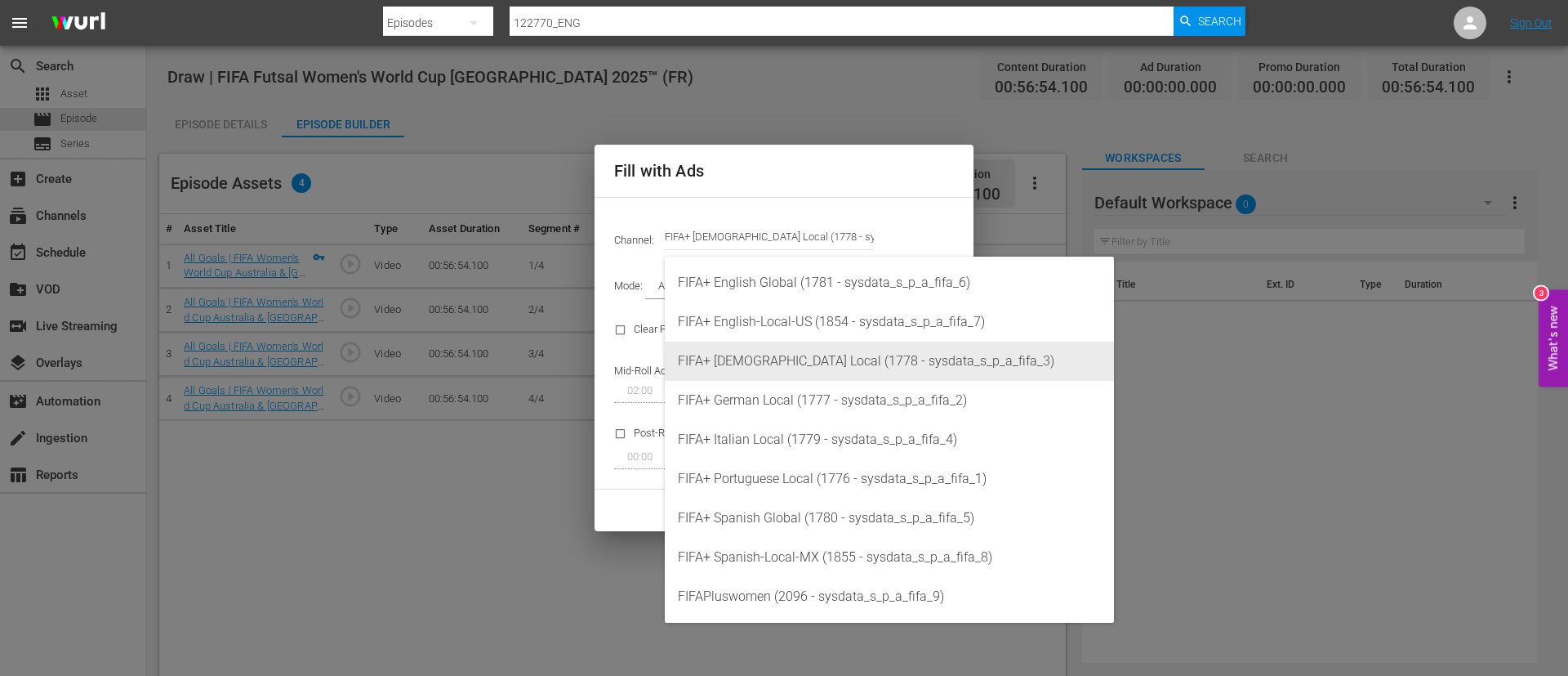
type input "FIFA+ French Local (1778)"
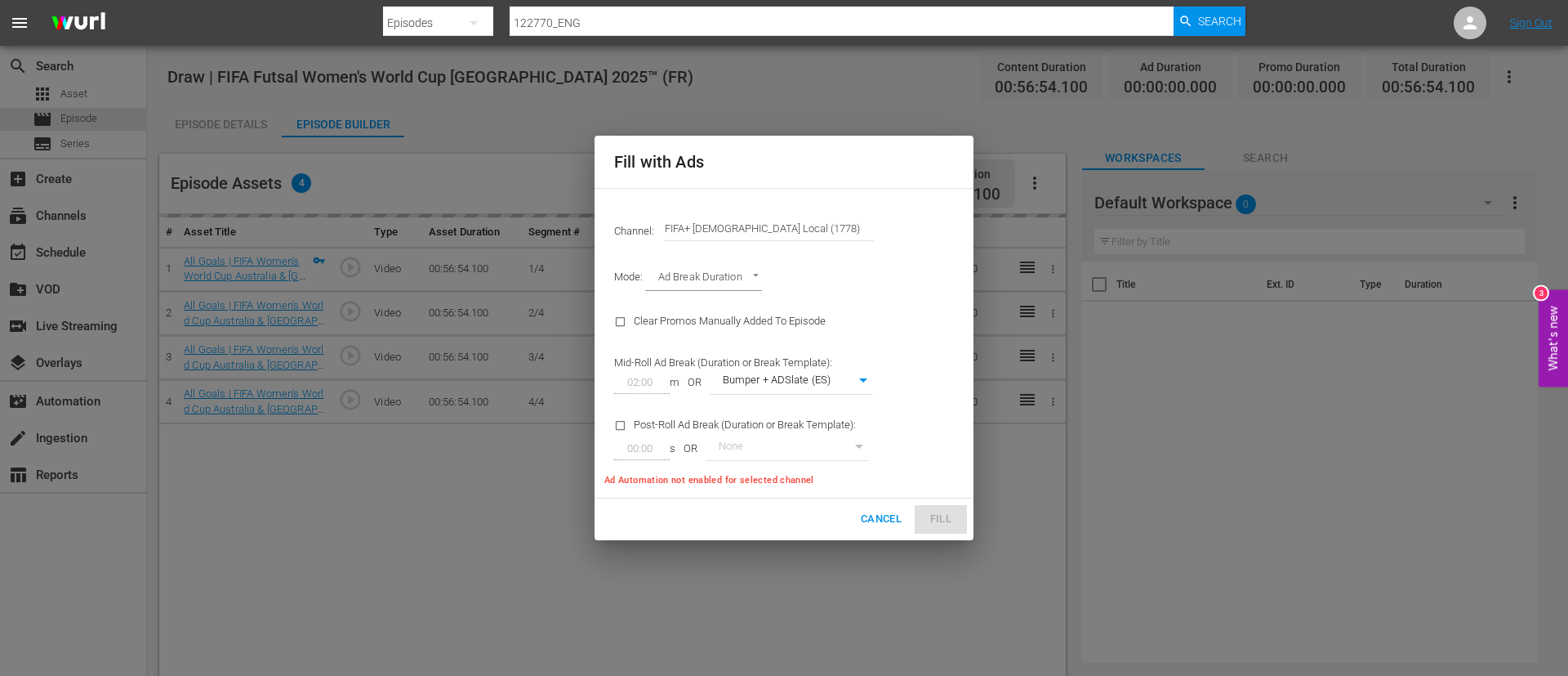
type input "342"
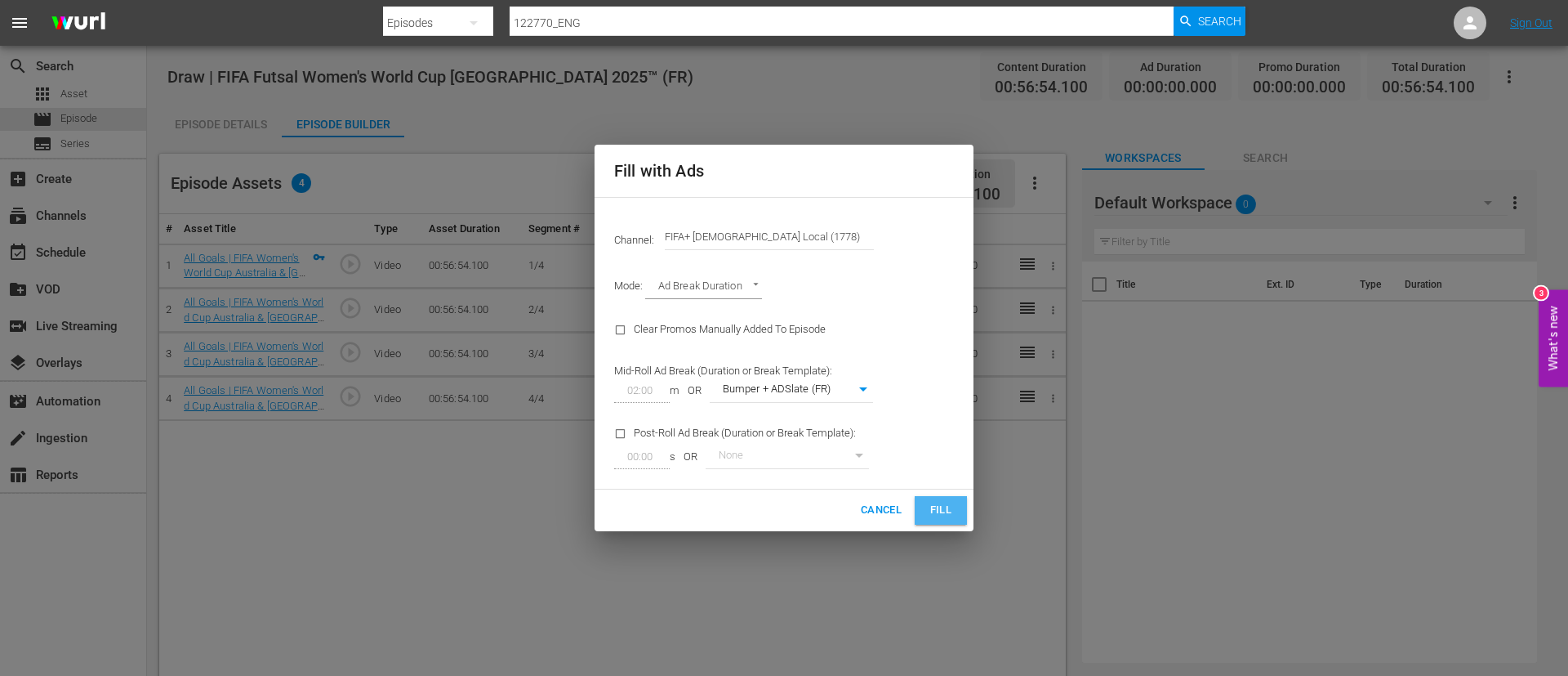
click at [927, 409] on button "Fill" at bounding box center [940, 510] width 52 height 29
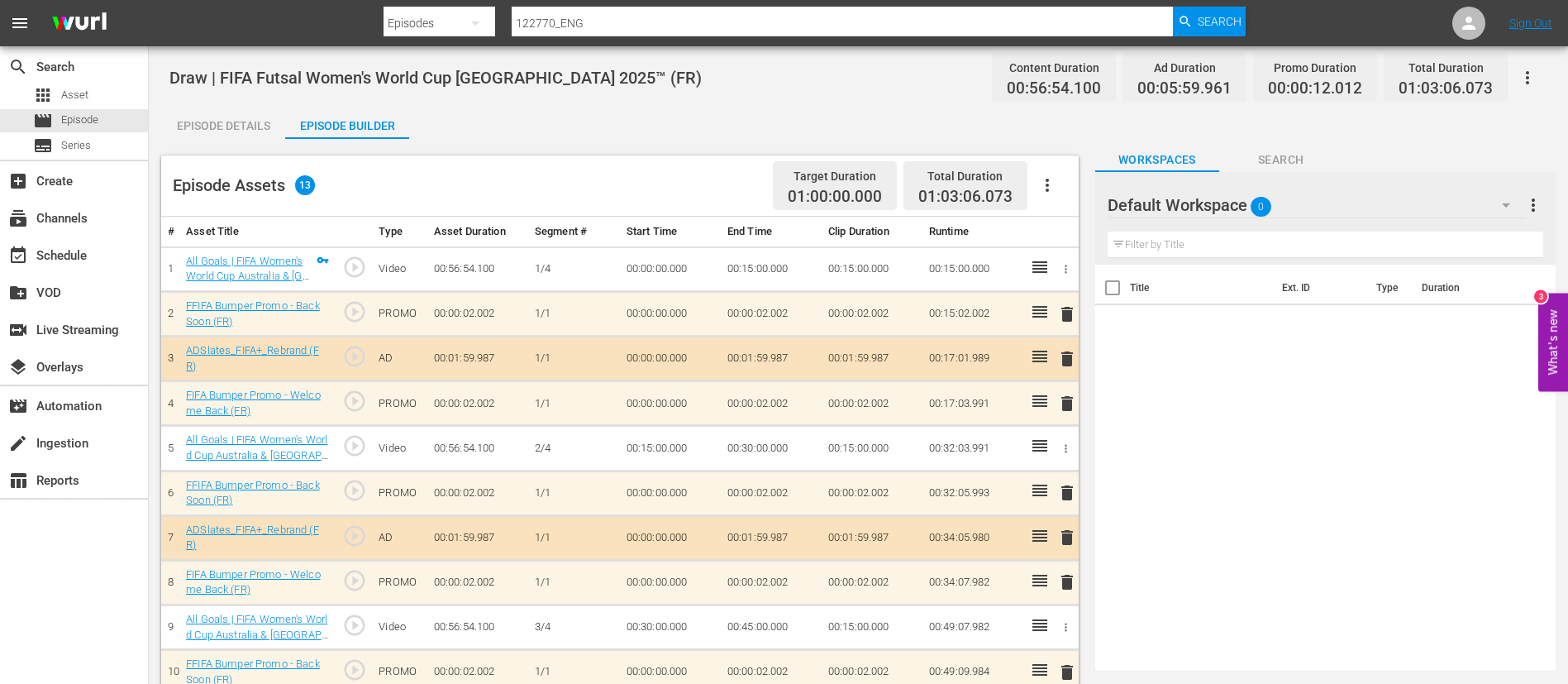
click at [961, 73] on icon "button" at bounding box center [1528, 78] width 3 height 13
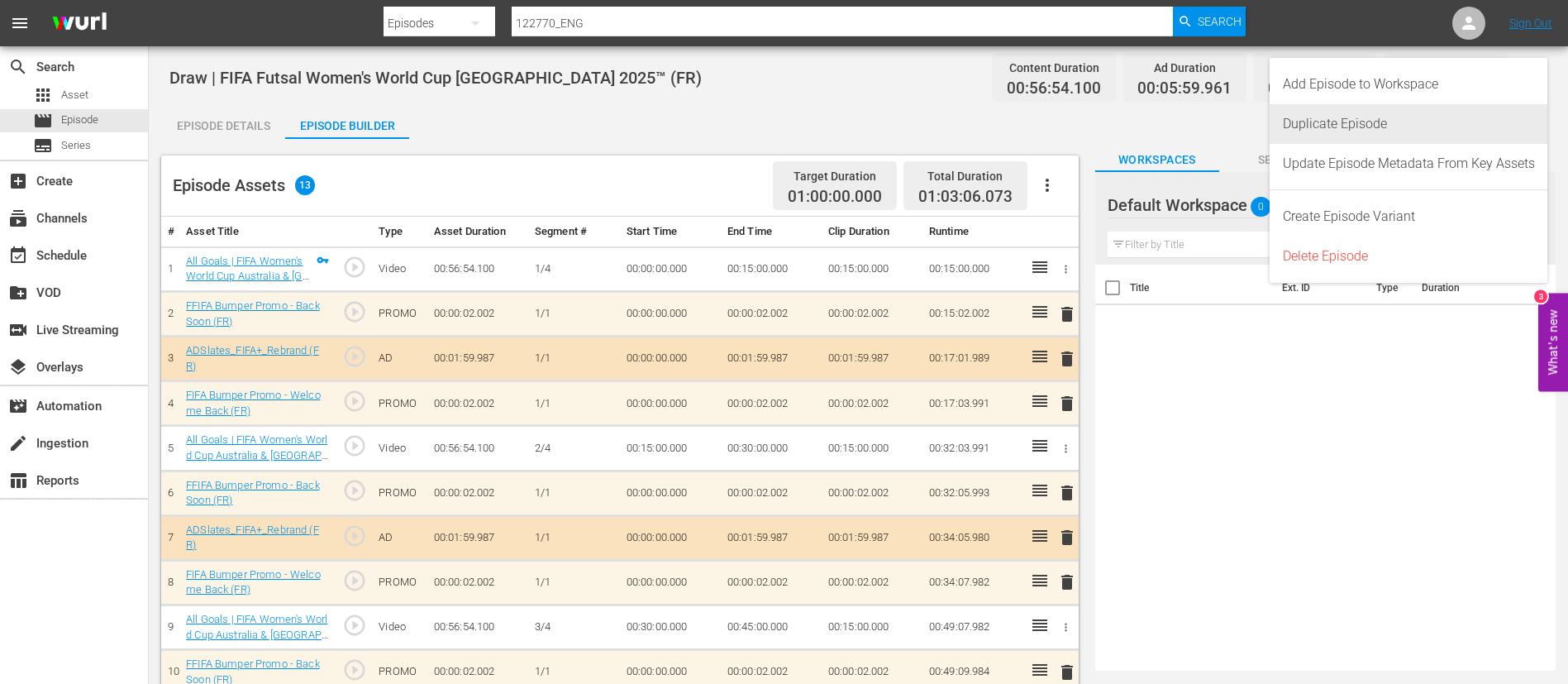
click at [961, 117] on div "Duplicate Episode" at bounding box center [1409, 124] width 252 height 40
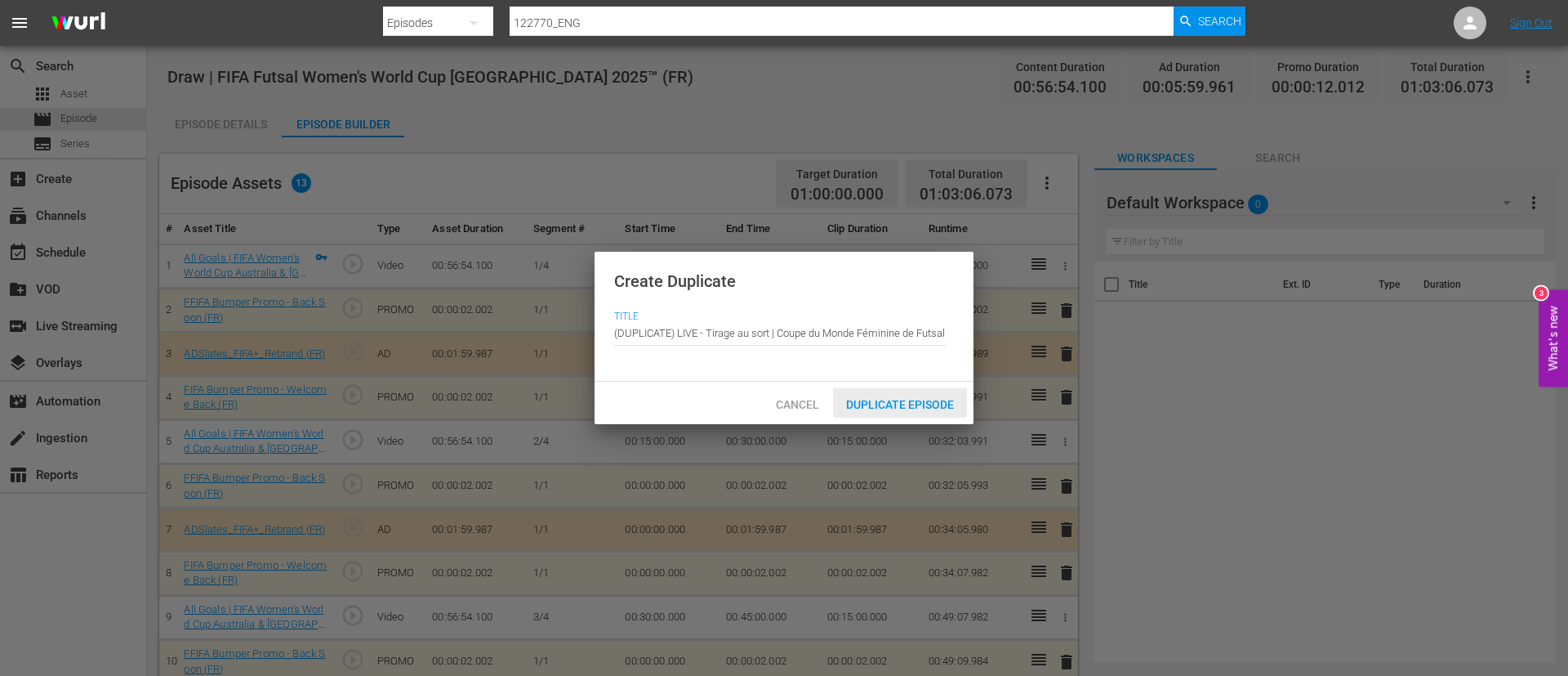
click at [889, 404] on span "Duplicate Episode" at bounding box center [900, 404] width 134 height 13
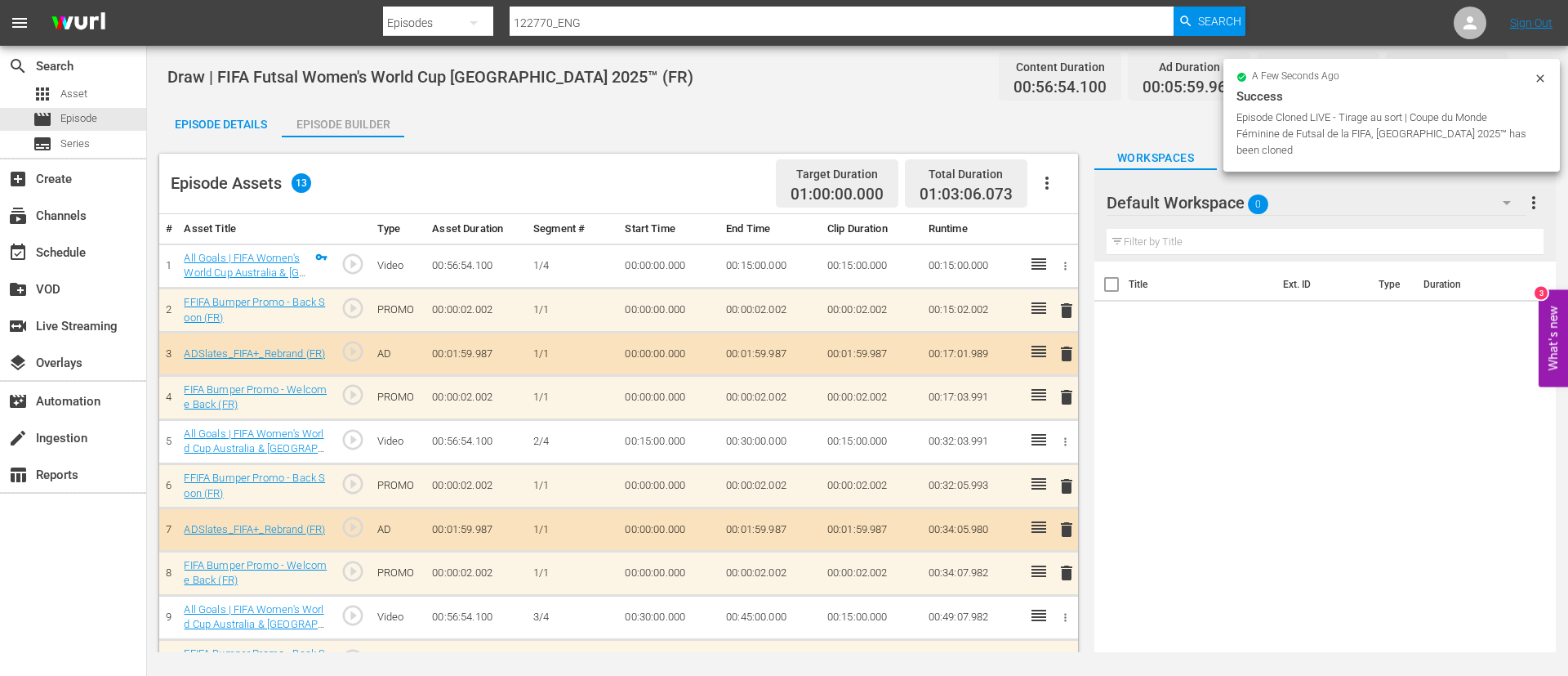
click at [949, 186] on icon "button" at bounding box center [1048, 183] width 20 height 20
click at [949, 225] on div "Clear Ads" at bounding box center [1096, 229] width 111 height 40
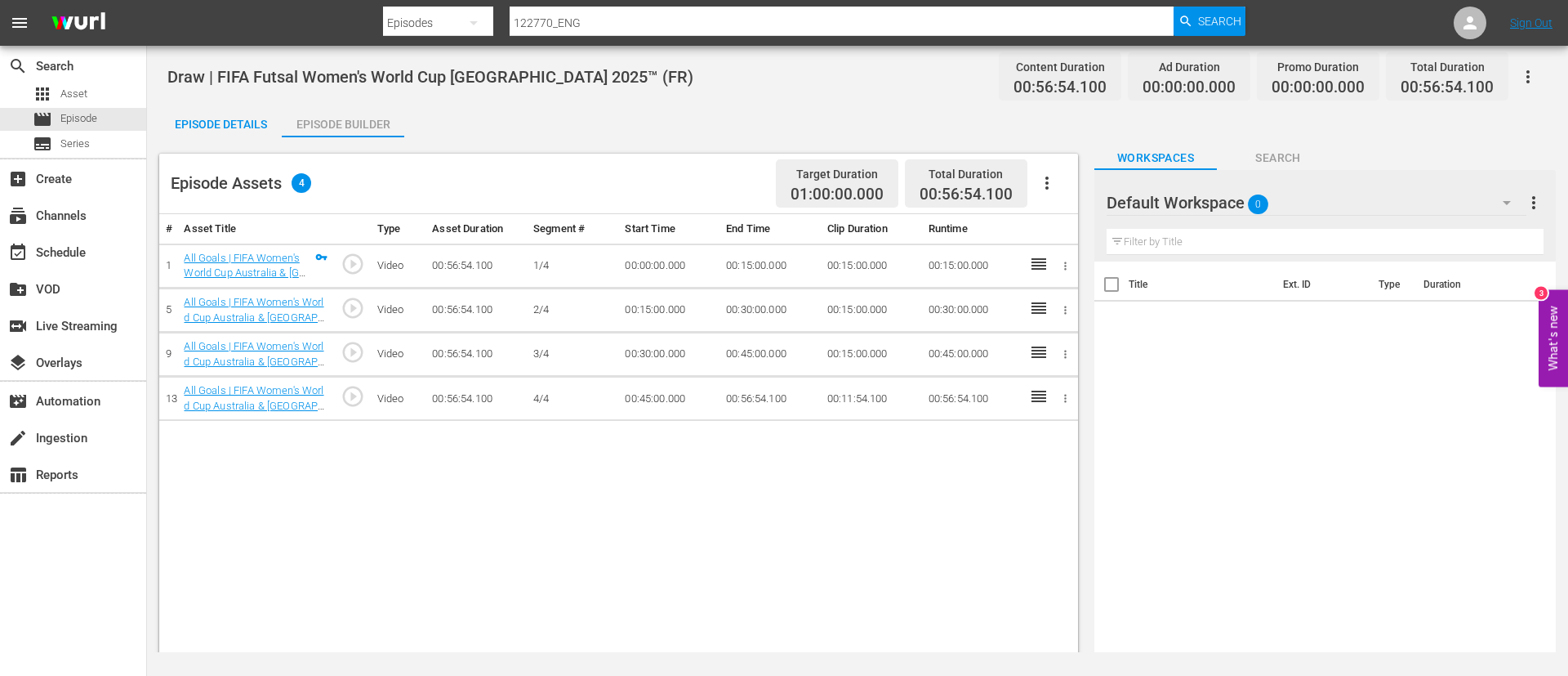
click at [949, 187] on icon "button" at bounding box center [1048, 183] width 20 height 20
click at [949, 187] on div "Fill with Ads" at bounding box center [1096, 190] width 111 height 40
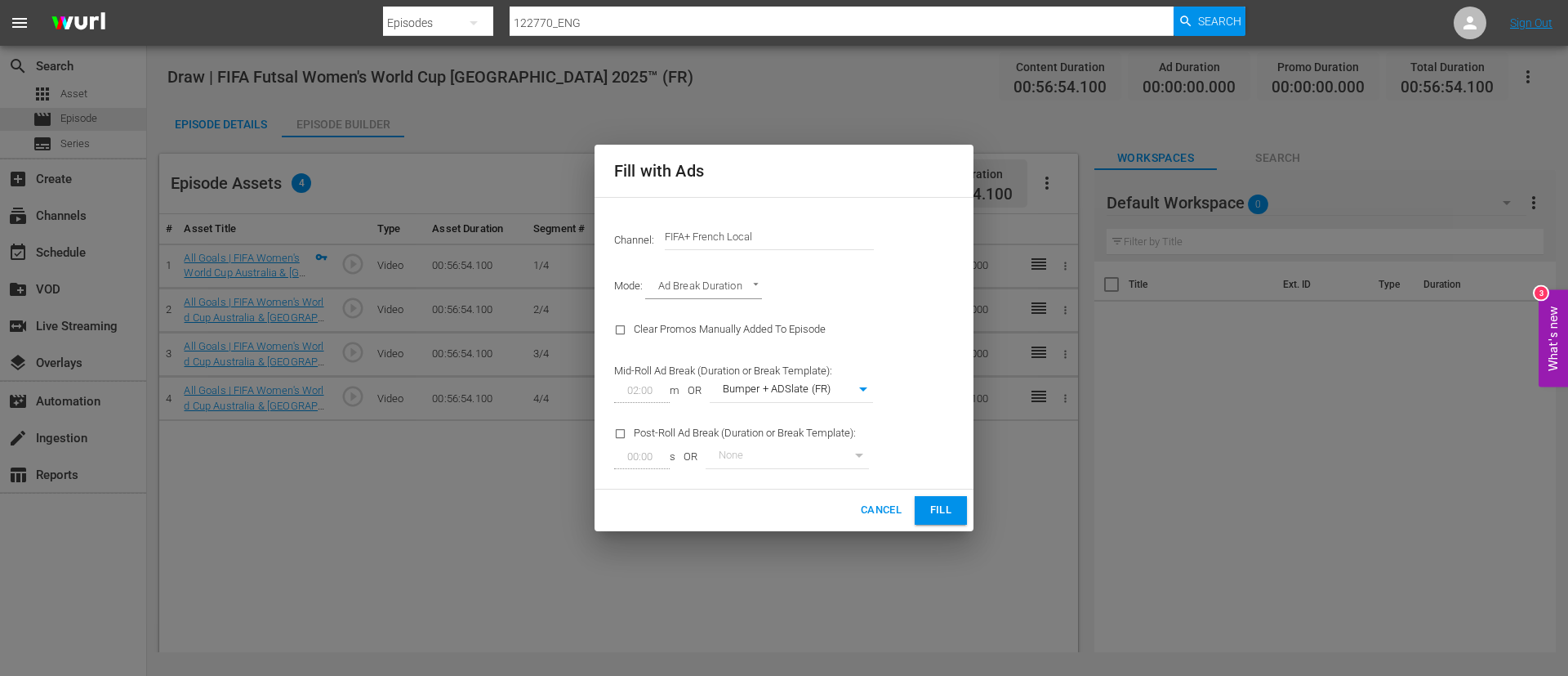
click at [796, 248] on div "Channel Title FIFA+ French Local" at bounding box center [769, 237] width 209 height 40
click at [770, 248] on hr at bounding box center [770, 249] width 0 height 2
click at [796, 248] on div "Channel Title FIFA+ French Local" at bounding box center [769, 237] width 209 height 40
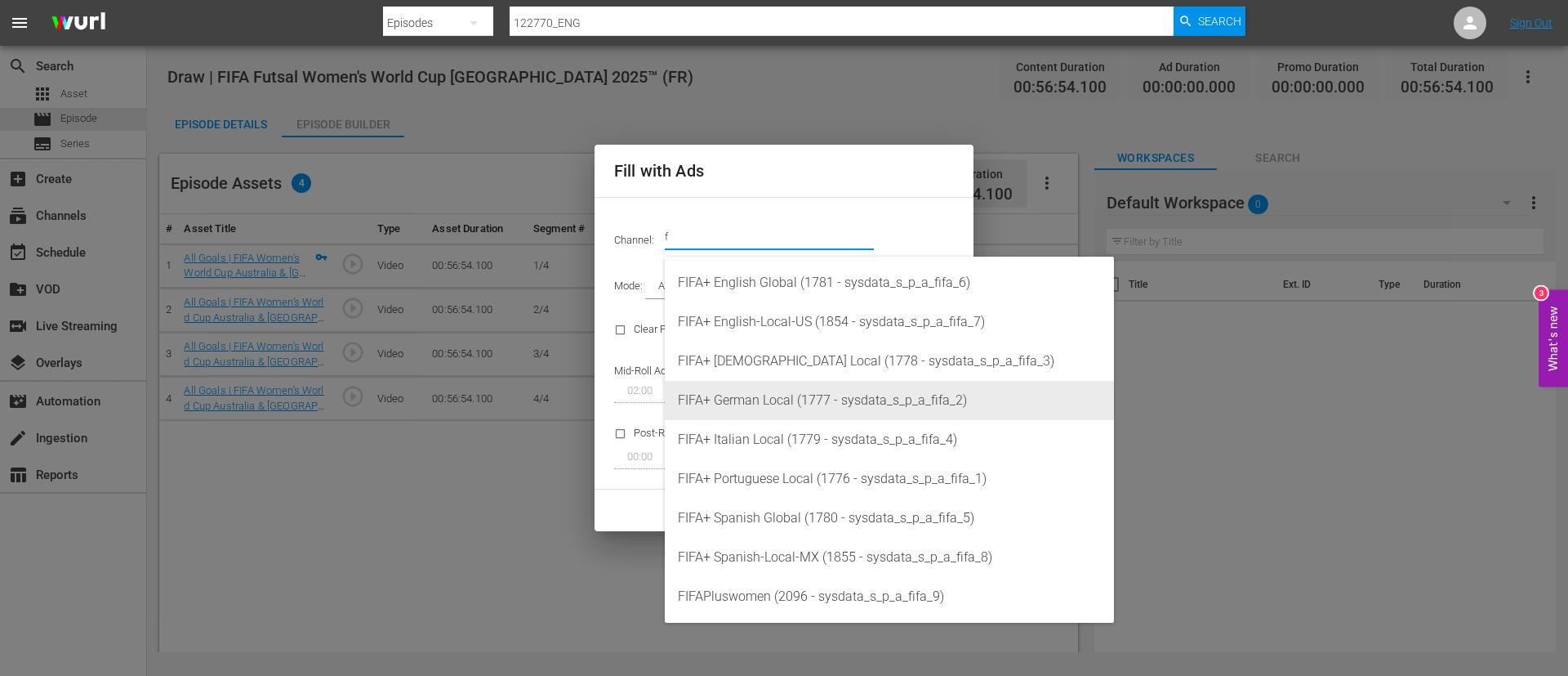
click at [782, 394] on div "FIFA+ German Local (1777 - sysdata_s_p_a_fifa_2)" at bounding box center [889, 400] width 423 height 40
type input "FIFA+ German Local (1777)"
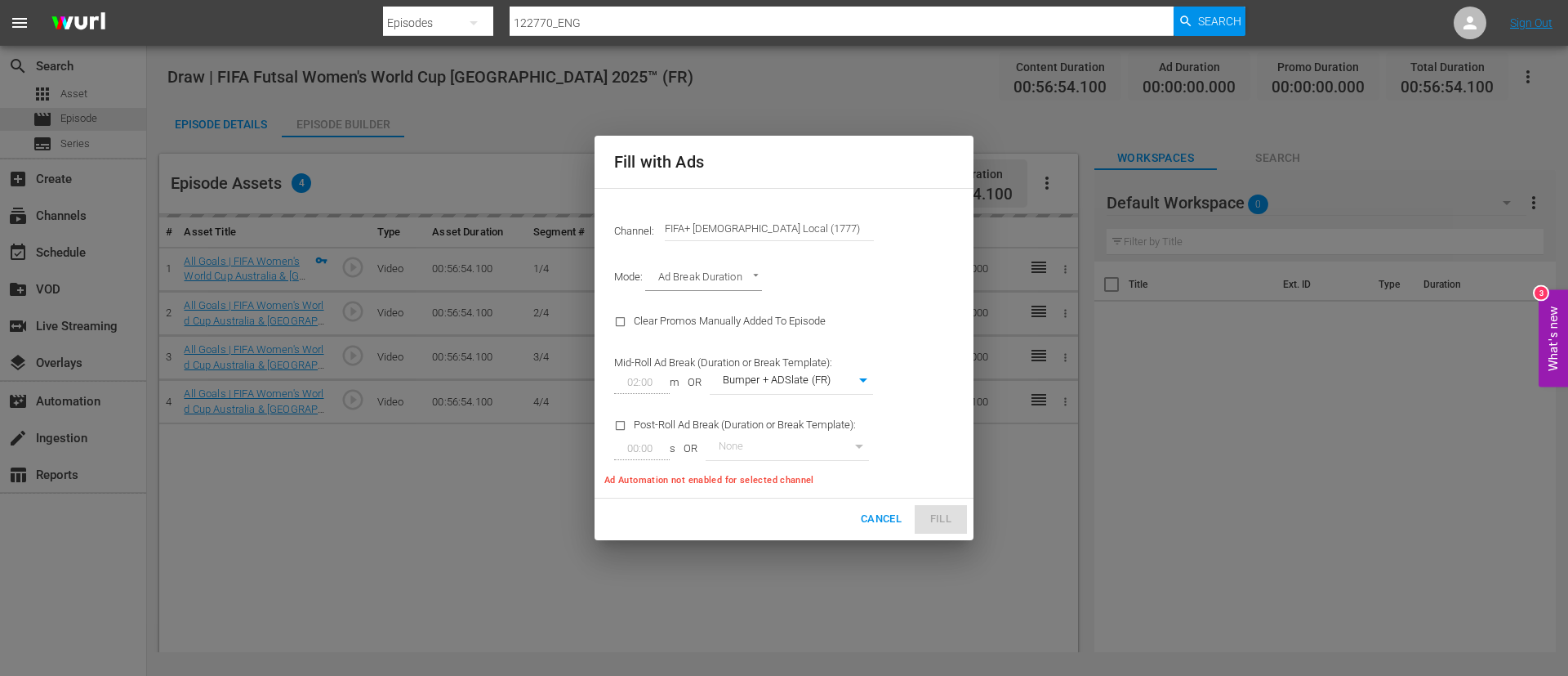
type input "337"
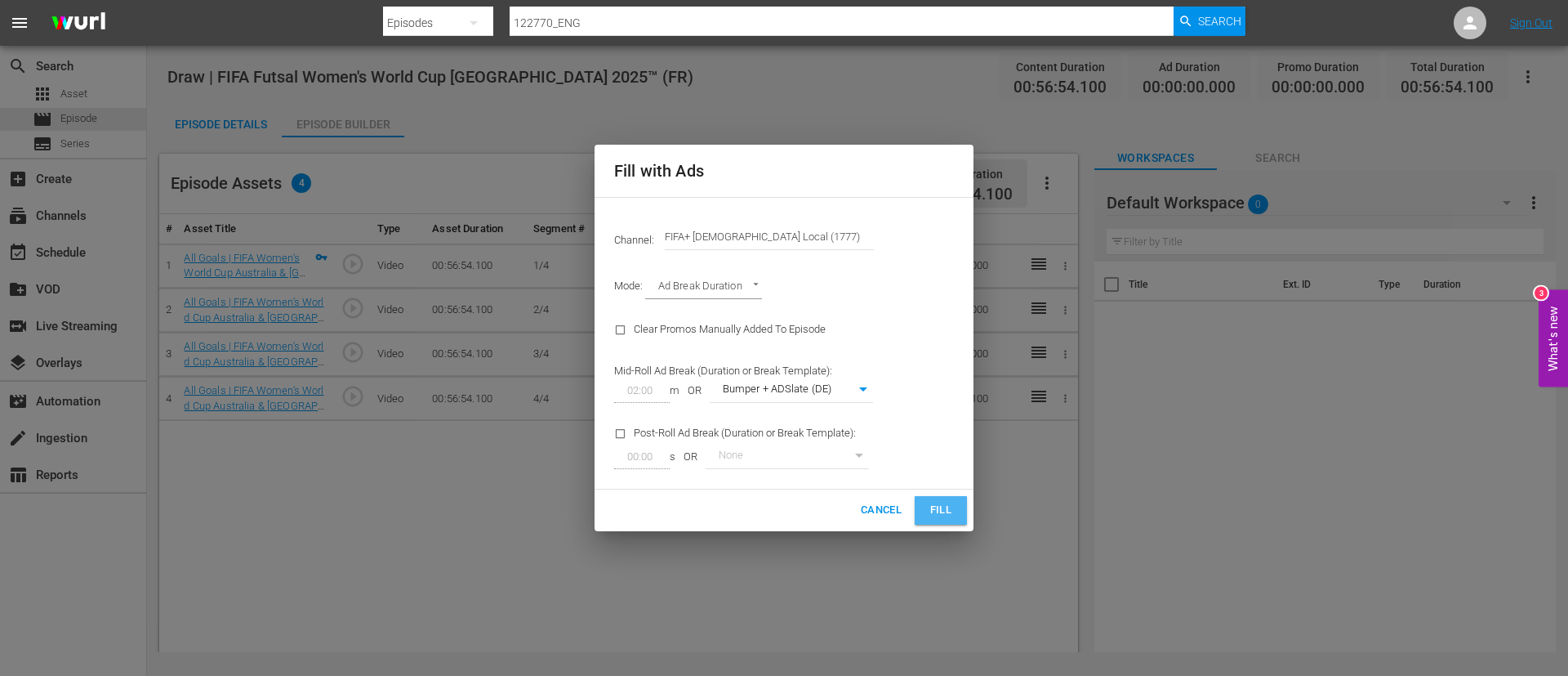
click at [933, 409] on span "Fill" at bounding box center [941, 510] width 26 height 19
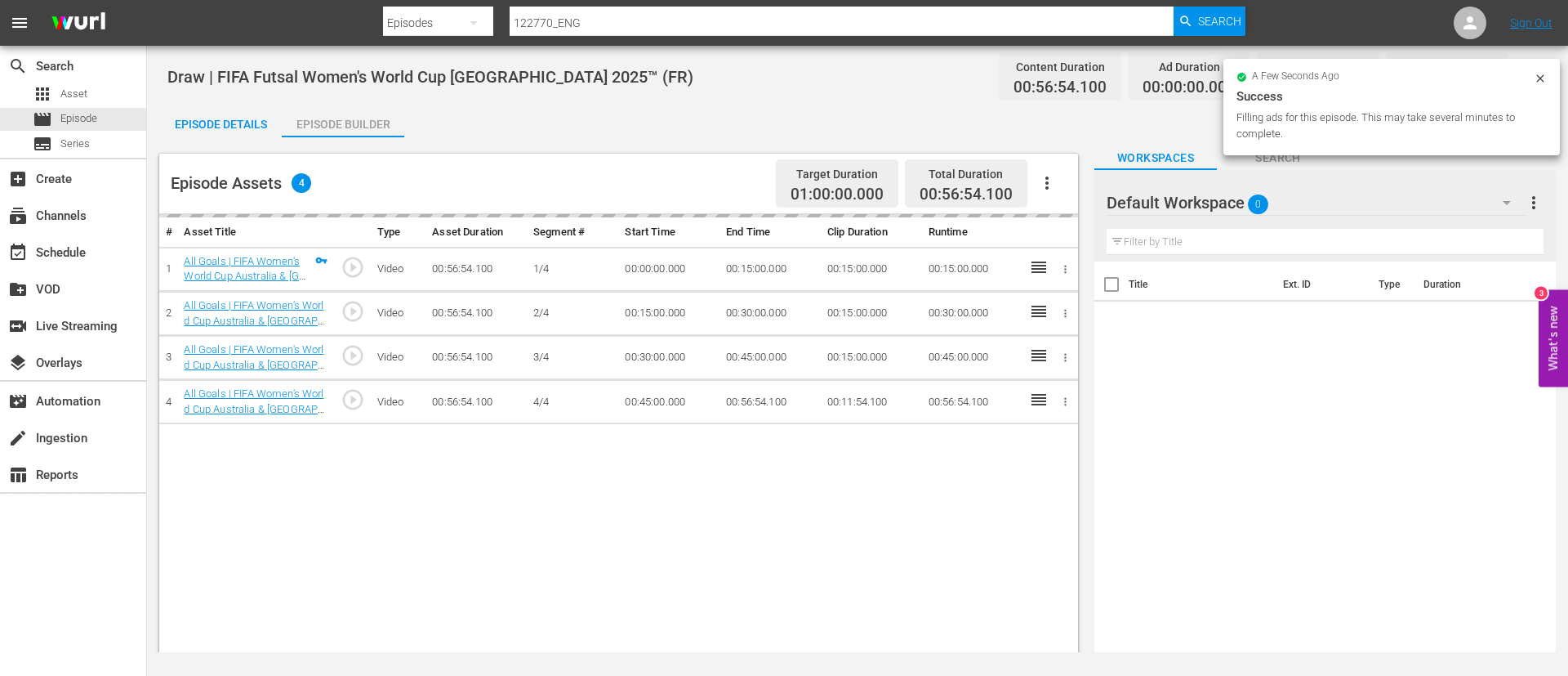
click at [249, 118] on div "Episode Details" at bounding box center [220, 125] width 123 height 40
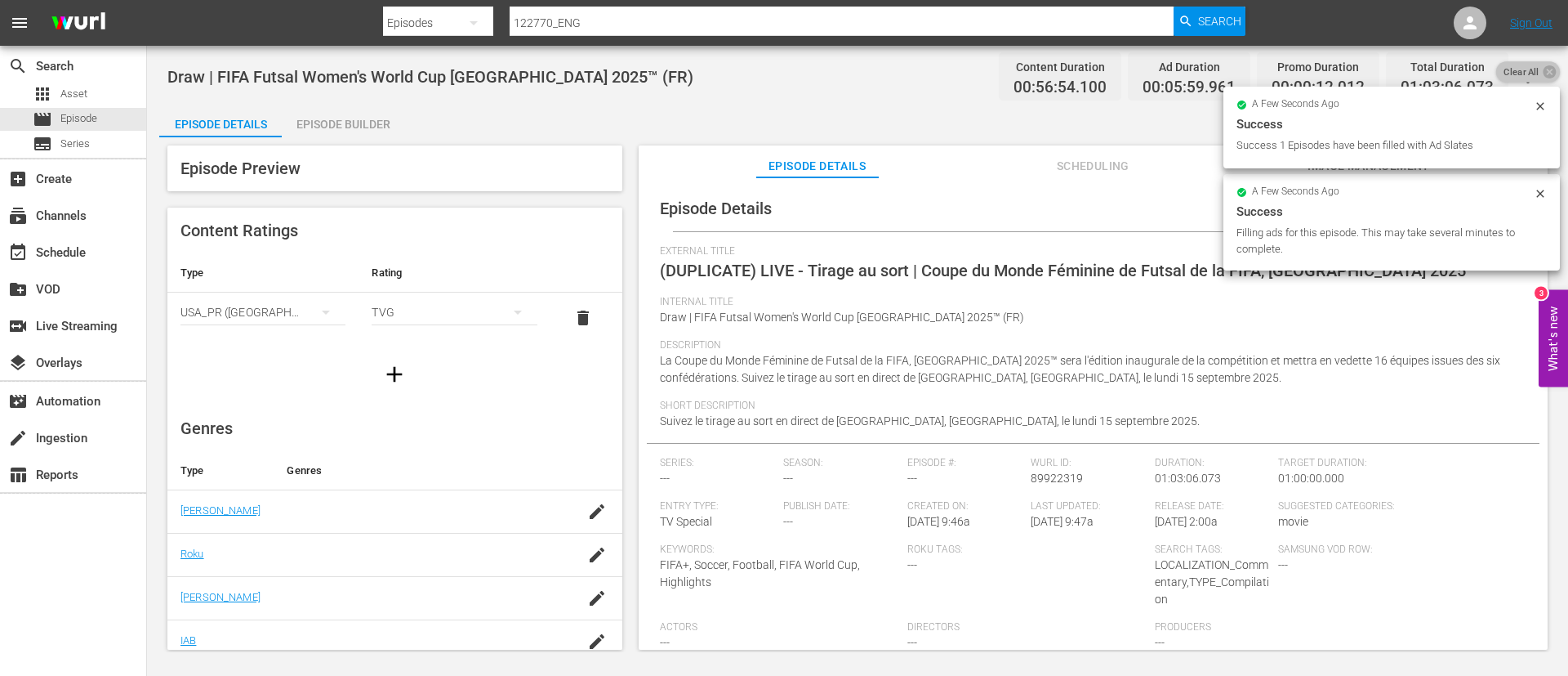
click at [949, 69] on span "Clear All" at bounding box center [1521, 72] width 50 height 21
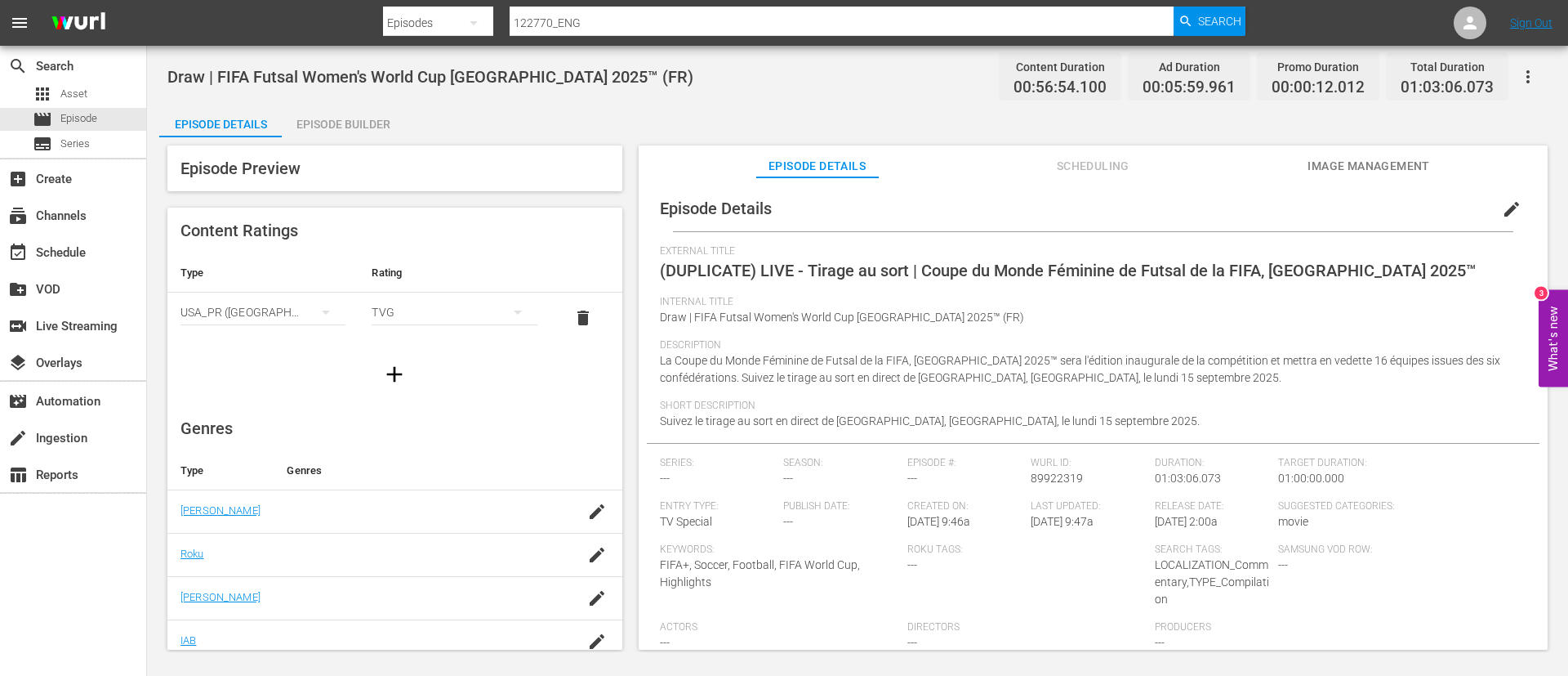
click at [949, 200] on span "edit" at bounding box center [1512, 210] width 20 height 20
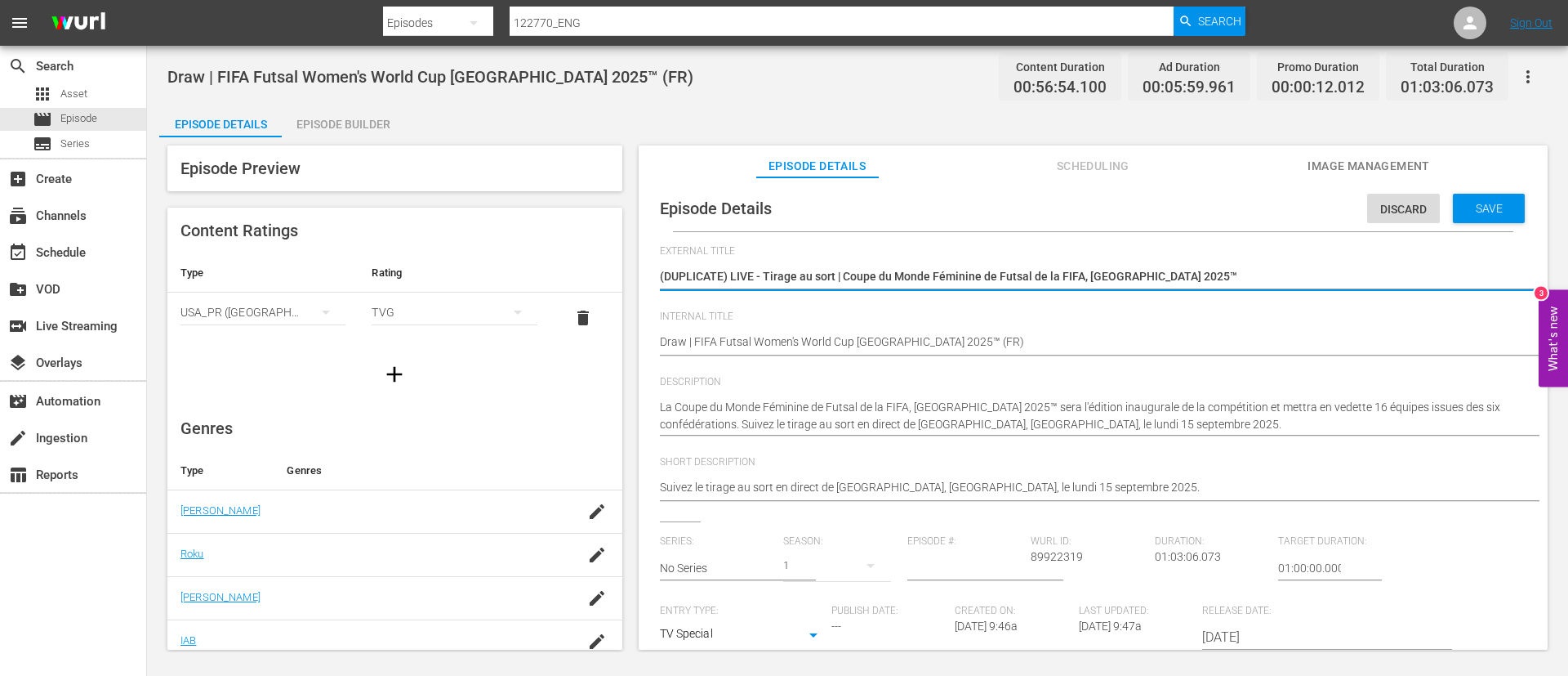
click at [949, 265] on div "(DUPLICATE) LIVE - Tirage au sort | Coupe du Monde Féminine de Futsal de la FIF…" at bounding box center [1089, 278] width 859 height 40
click at [949, 272] on textarea "(DUPLICATE) LIVE - Tirage au sort | Coupe du Monde Féminine de Futsal de la FIF…" at bounding box center [1089, 278] width 859 height 20
type textarea "L"
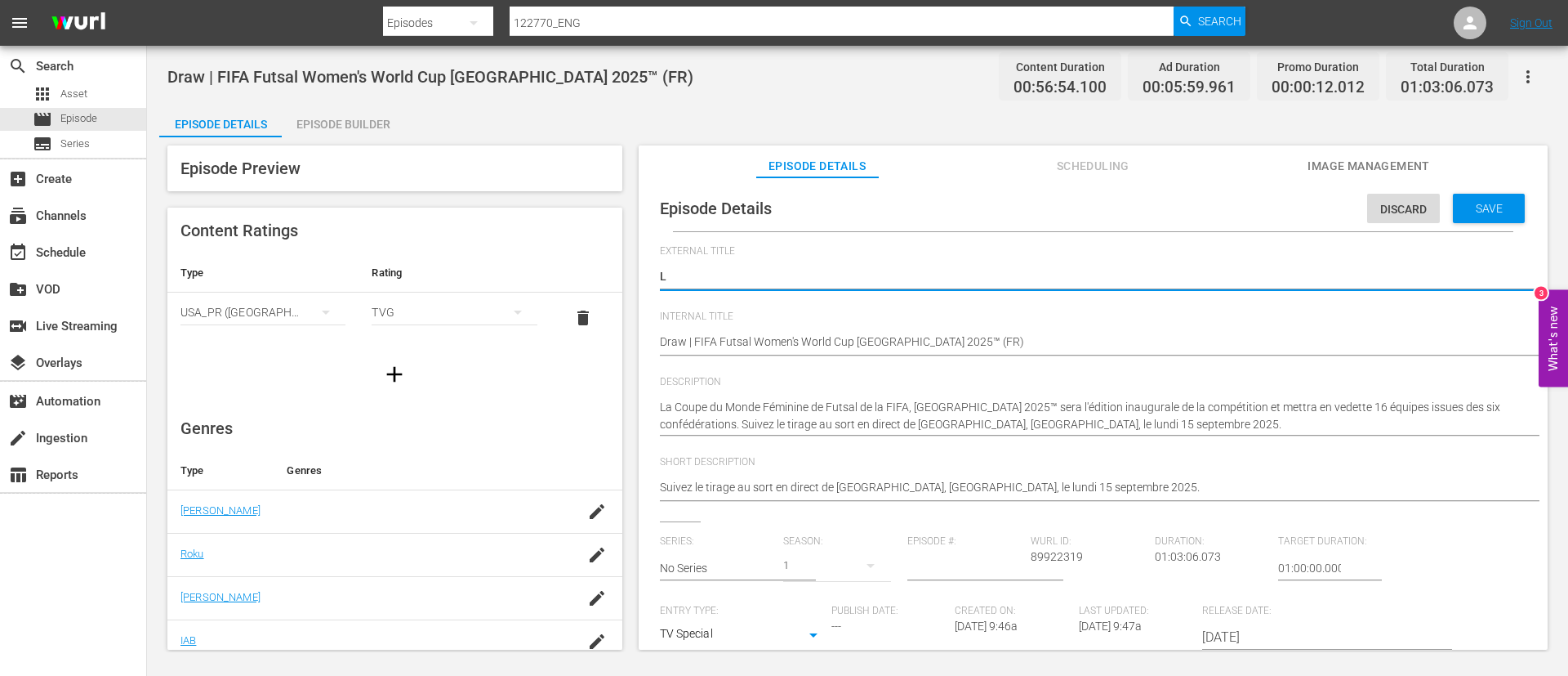
type textarea "LI"
type textarea "LIV"
type textarea "LIVE"
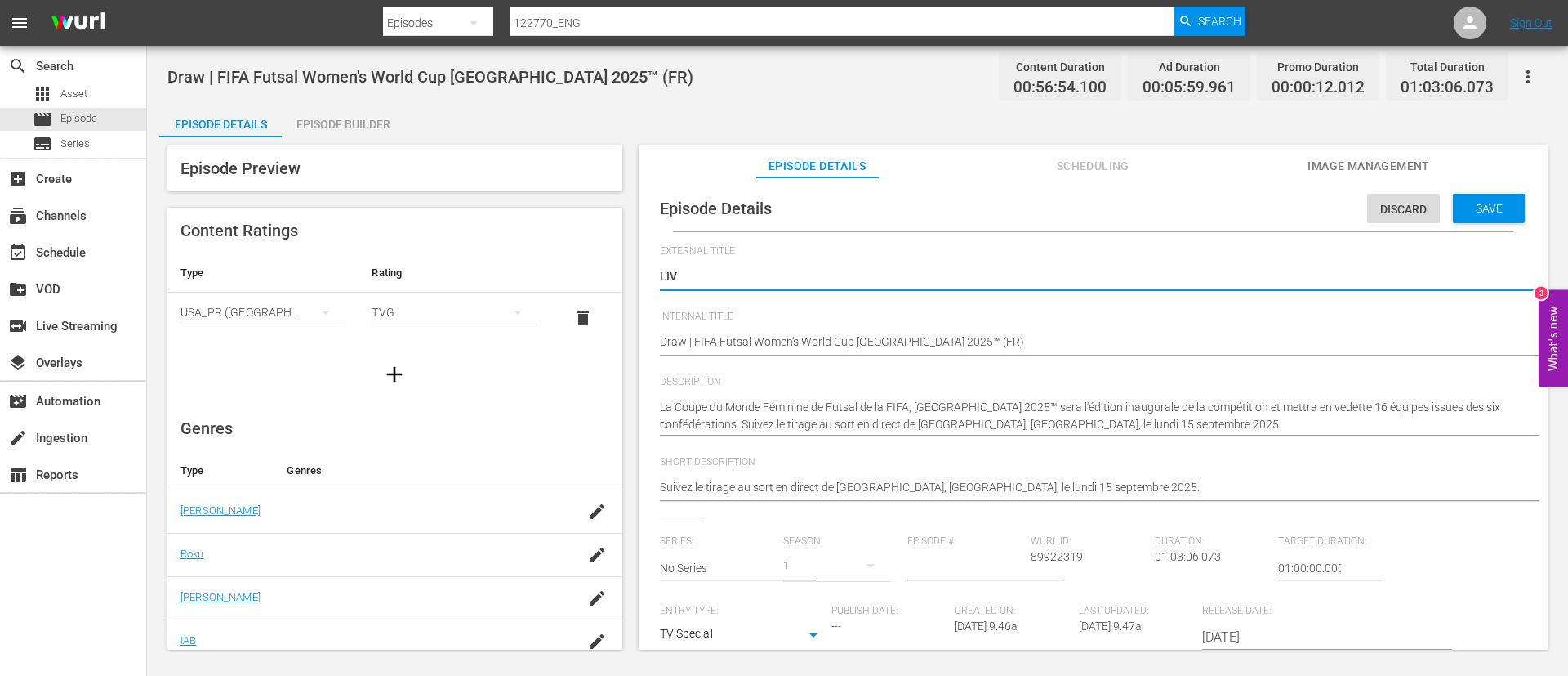
type textarea "LIVE"
type textarea "LIVE -"
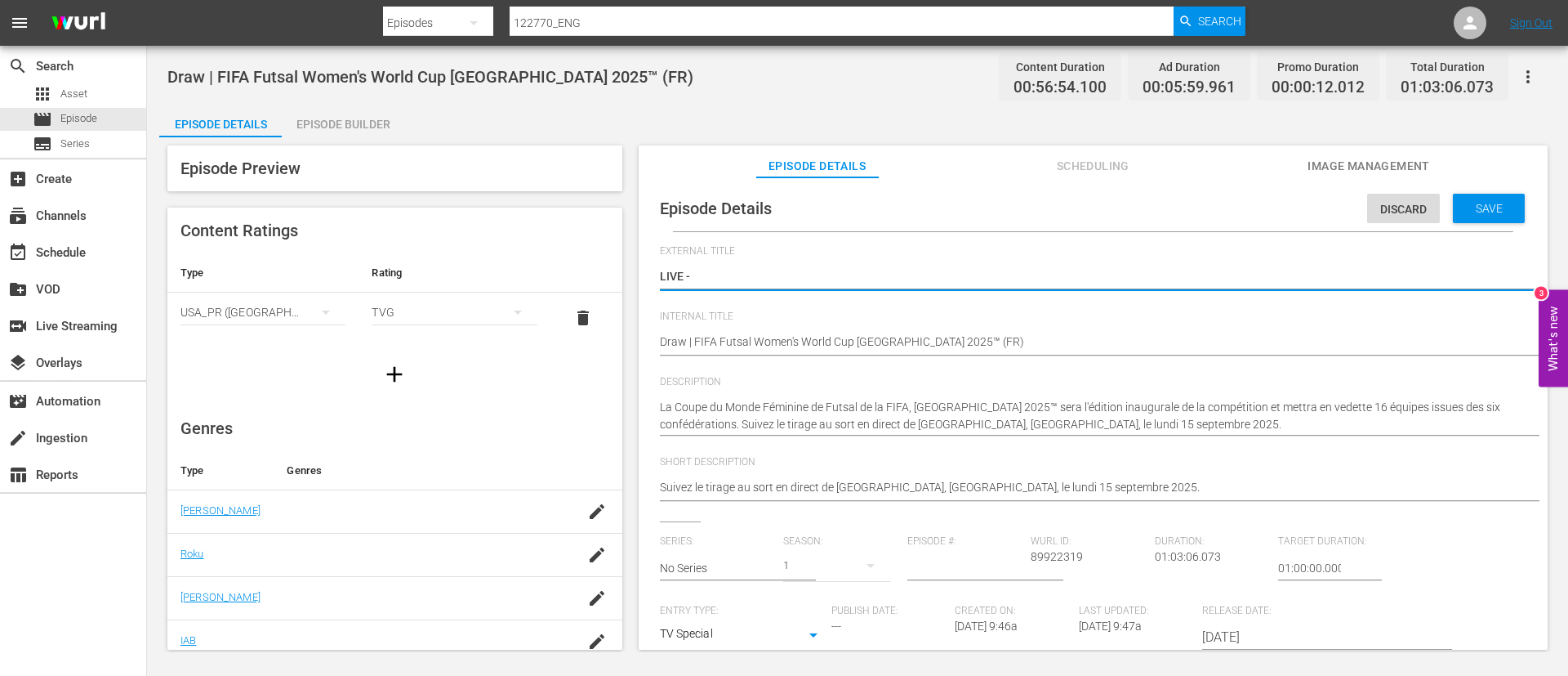
type textarea "LIVE -"
paste textarea "Auslosung | FIFA Futsal-Frauen-Weltmeisterschaft Philippinen 2025™"
type textarea "LIVE - Auslosung | FIFA Futsal-Frauen-Weltmeisterschaft Philippinen 2025™"
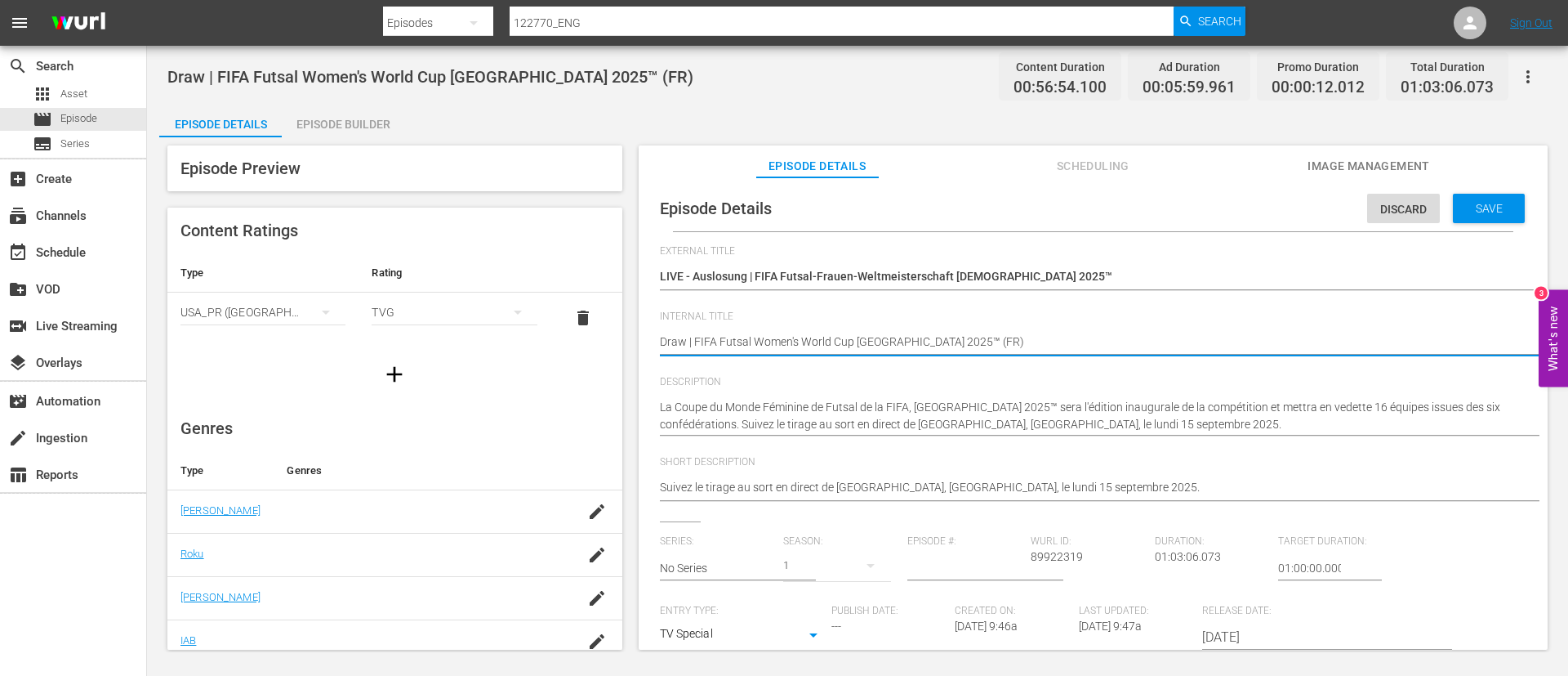
type textarea "Draw | FIFA Futsal Women's World Cup Philippines 2025™ (D)"
type textarea "Draw | FIFA Futsal Women's World Cup Philippines 2025™ (DE)"
click at [808, 409] on textarea "La Coupe du Monde Féminine de Futsal de la FIFA, Philippines 2025™ sera l'éditi…" at bounding box center [1089, 416] width 859 height 35
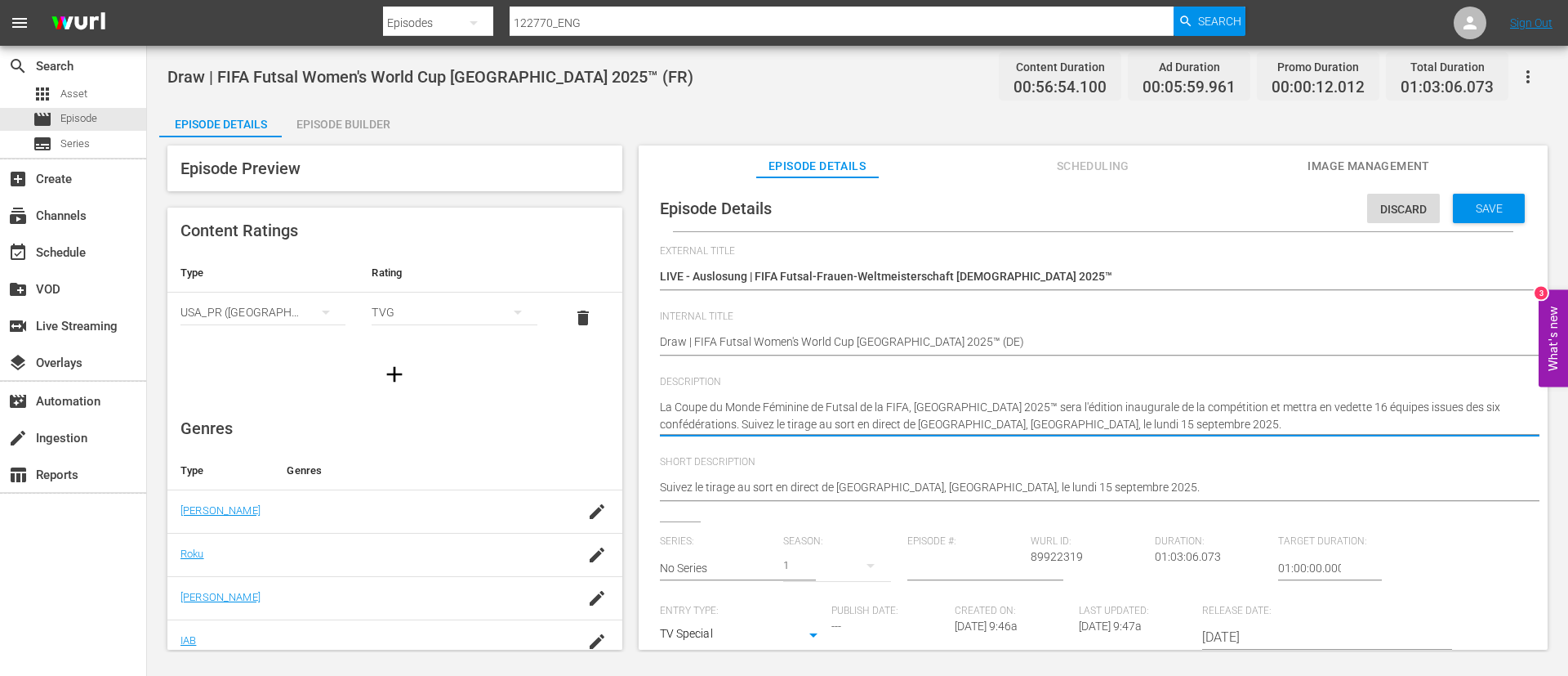
click at [808, 409] on textarea "La Coupe du Monde Féminine de Futsal de la FIFA, Philippines 2025™ sera l'éditi…" at bounding box center [1089, 416] width 859 height 35
paste textarea "Der FIFA Futsal-Frauen-Weltmeisterschaft Philippinen 2025™ wird die erste Ausga…"
type textarea "Der FIFA Futsal-Frauen-Weltmeisterschaft Philippinen 2025™ wird die erste Ausga…"
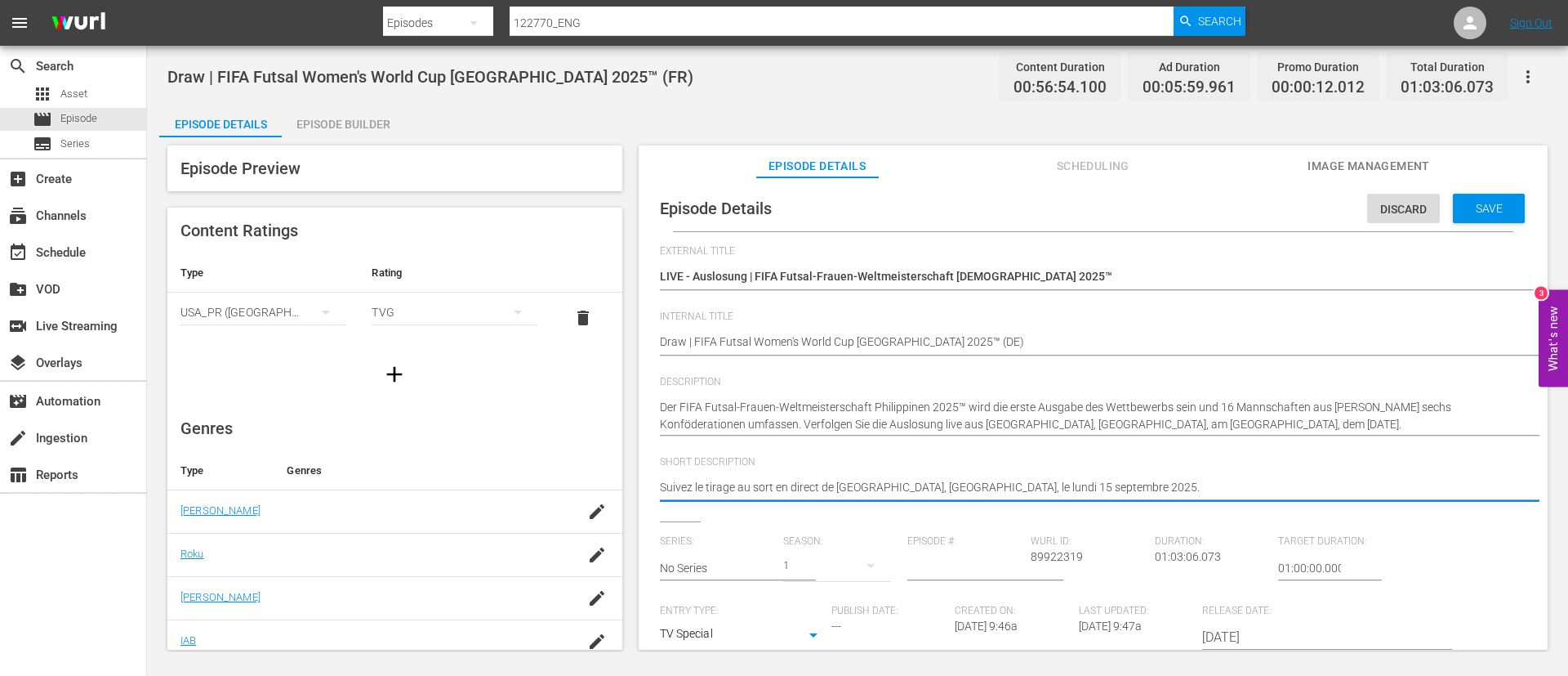
paste textarea "Der FIFA Futsal-Frauen-Weltmeisterschaft Philippinen 2025™ wird die erste Ausga…"
type textarea "Der FIFA Futsal-Frauen-Weltmeisterschaft Philippinen 2025™ wird die erste Ausga…"
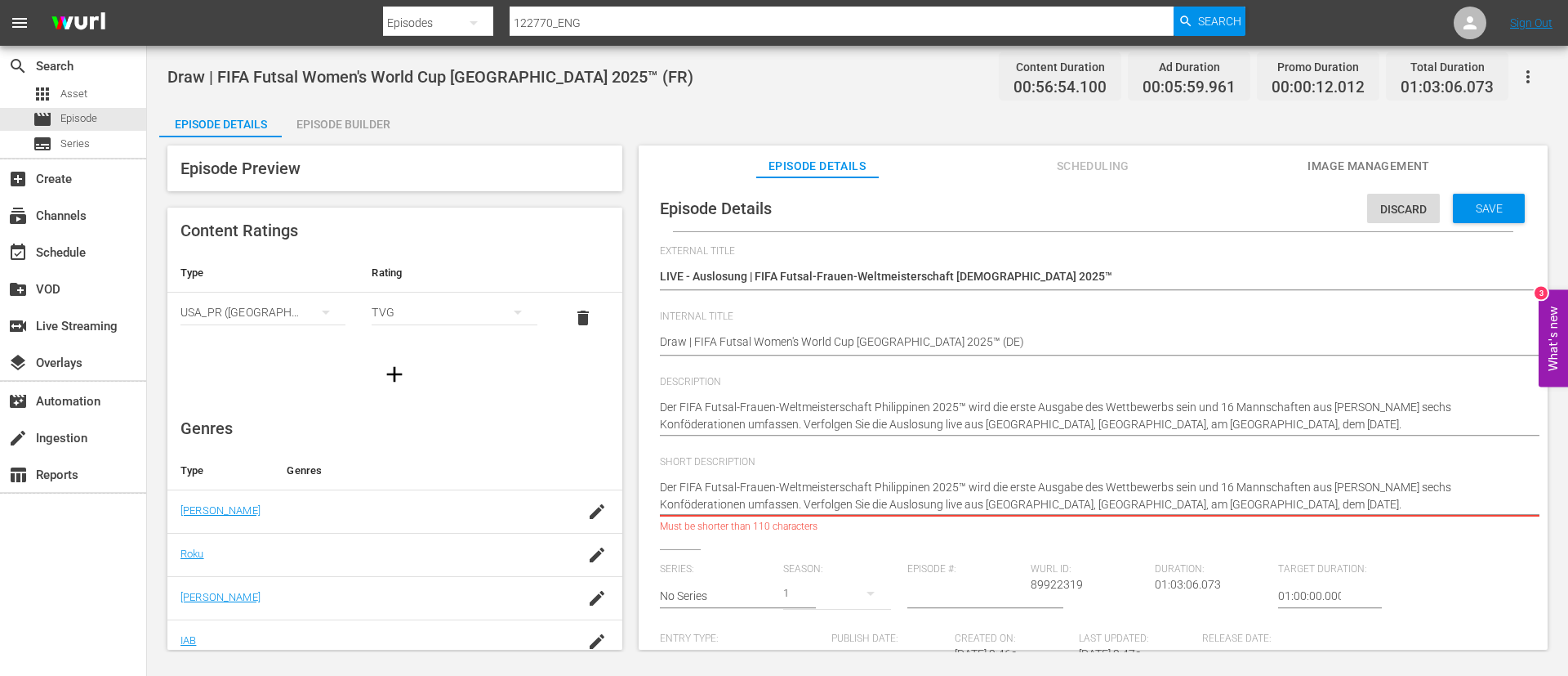
type textarea "Der FIFA Futsal-Frauen-Weltmeisterschaft Philippinen 2025™ wird die erste Ausga…"
click at [711, 409] on hr at bounding box center [1109, 515] width 899 height 2
type textarea "Verfolgen Sie die Auslosung live aus Metro Manila, Philippinen, am Montag, dem …"
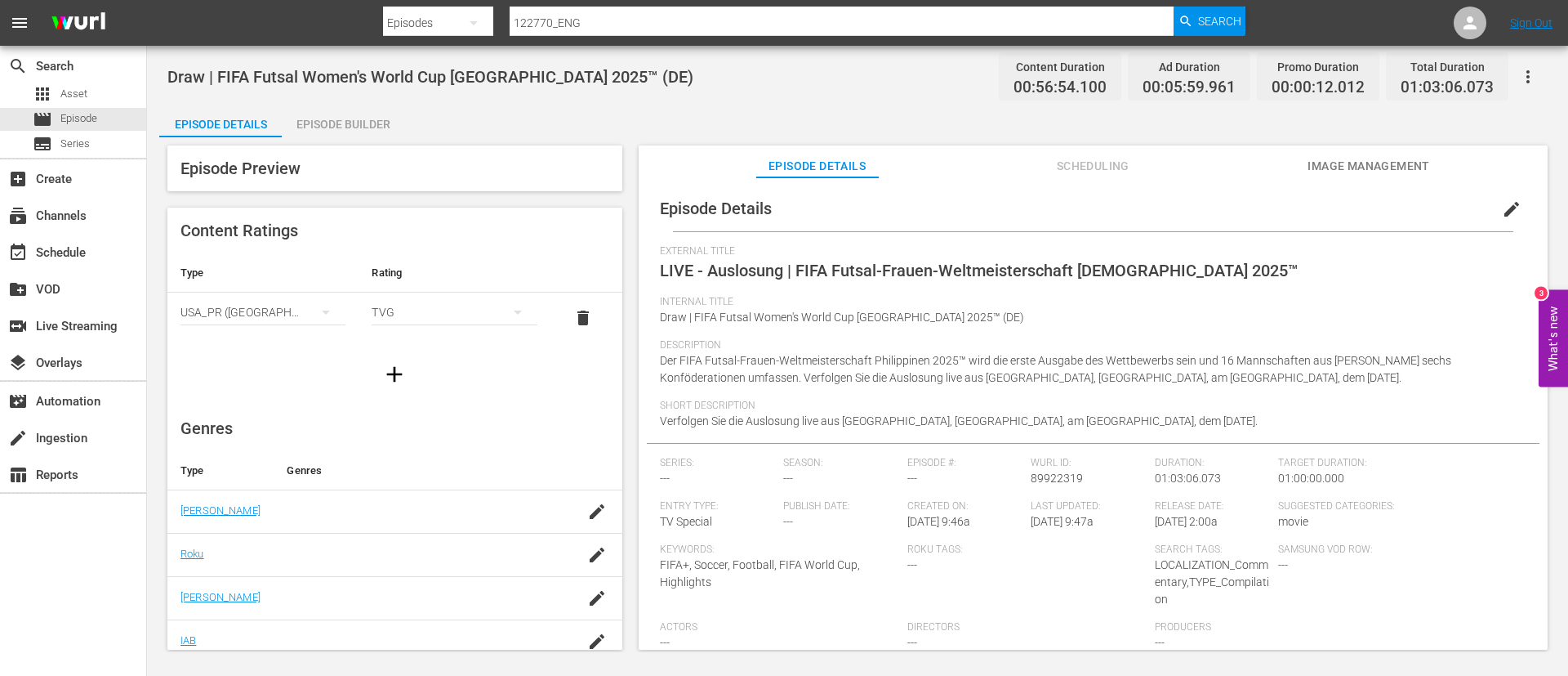
click at [949, 77] on button "button" at bounding box center [1528, 77] width 40 height 40
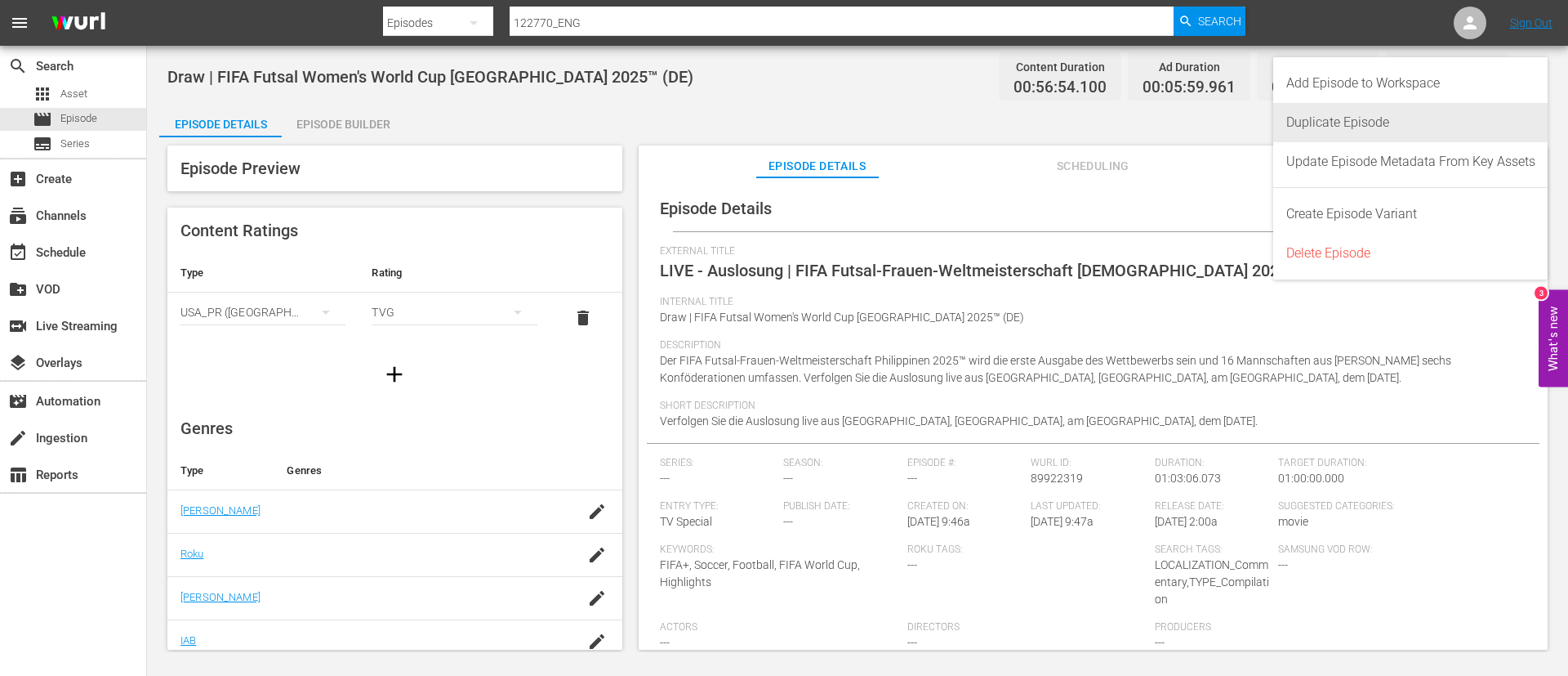
click at [949, 114] on div "Duplicate Episode" at bounding box center [1411, 123] width 249 height 40
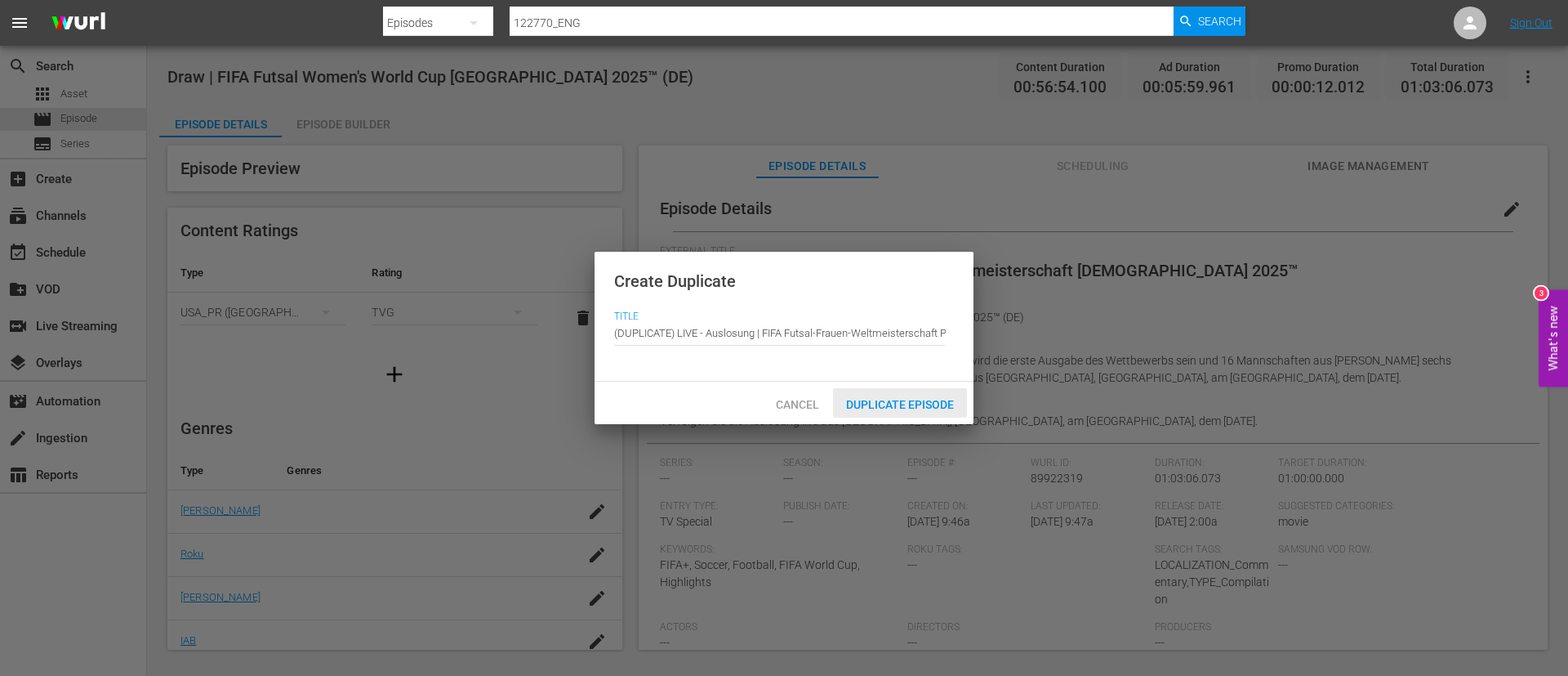
click at [849, 404] on span "Duplicate Episode" at bounding box center [900, 404] width 134 height 13
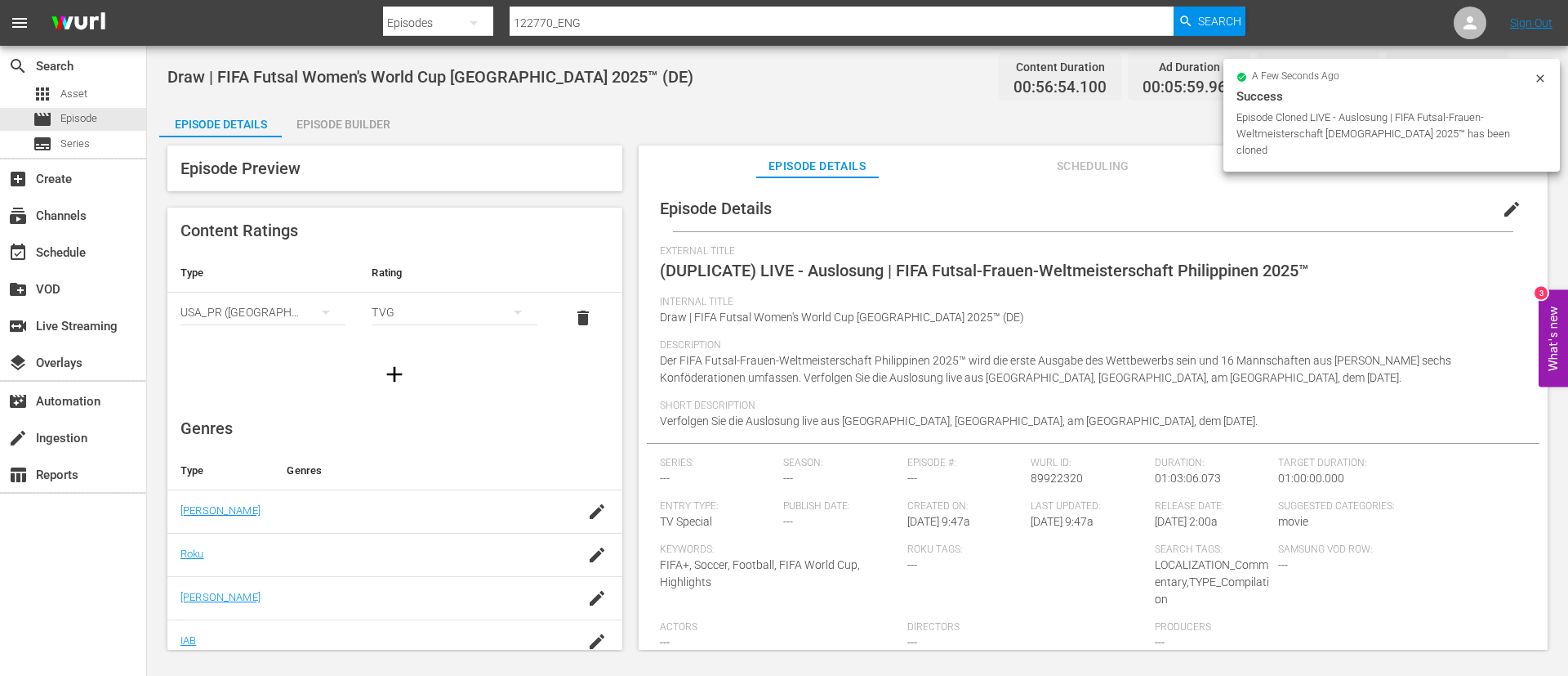
click at [949, 214] on div "edit" at bounding box center [1515, 206] width 47 height 40
click at [949, 209] on button "edit" at bounding box center [1512, 210] width 40 height 40
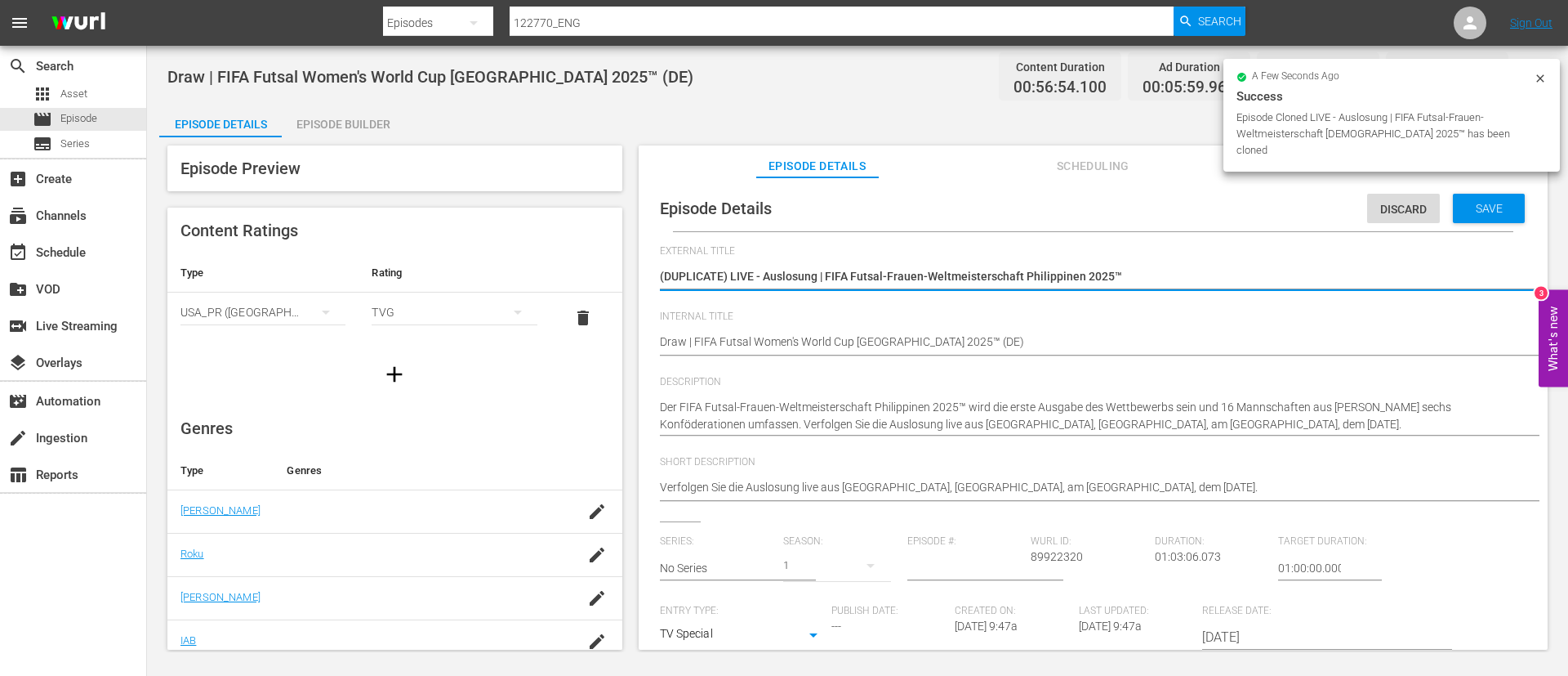
click at [949, 277] on textarea "(DUPLICATE) LIVE - Auslosung | FIFA Futsal-Frauen-Weltmeisterschaft Philippinen…" at bounding box center [1089, 278] width 859 height 20
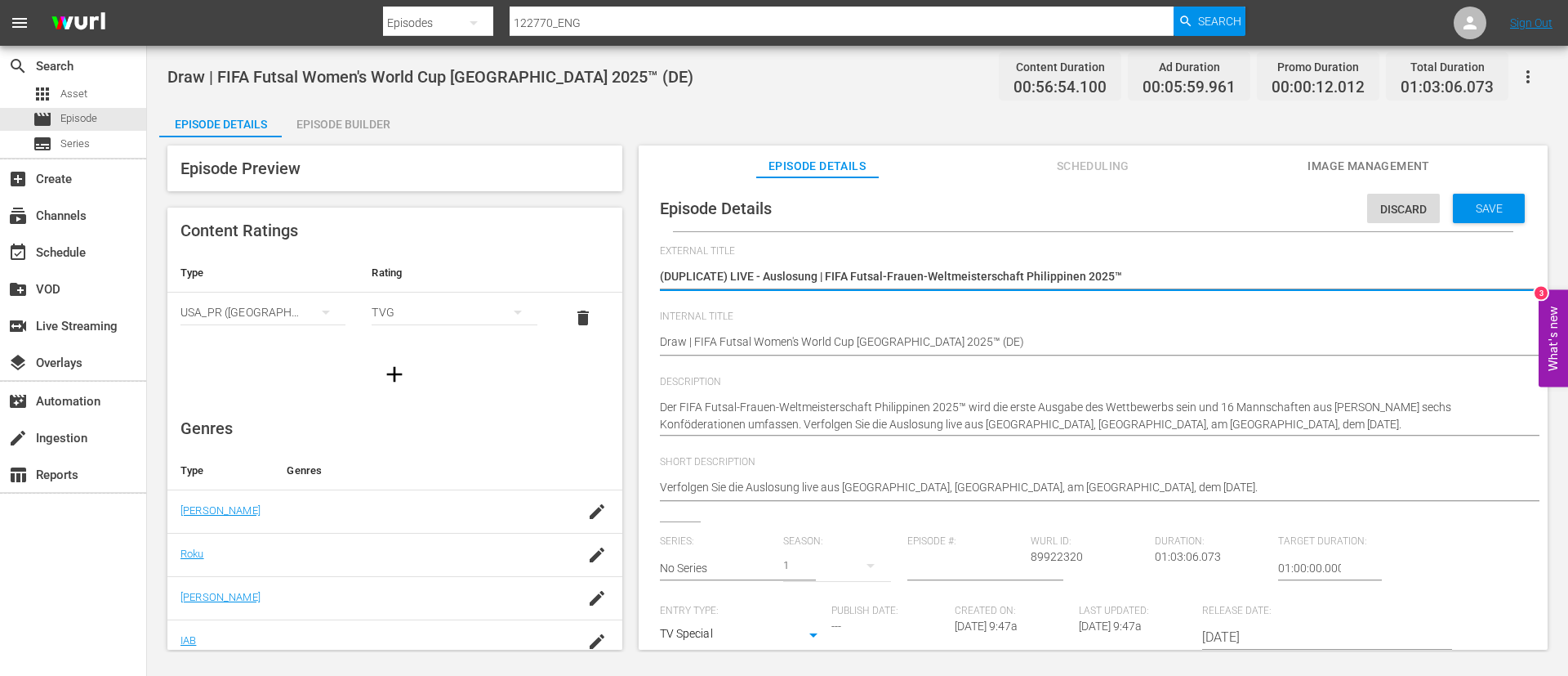
click at [949, 277] on textarea "(DUPLICATE) LIVE - Auslosung | FIFA Futsal-Frauen-Weltmeisterschaft Philippinen…" at bounding box center [1089, 278] width 859 height 20
type textarea "l"
type textarea "L"
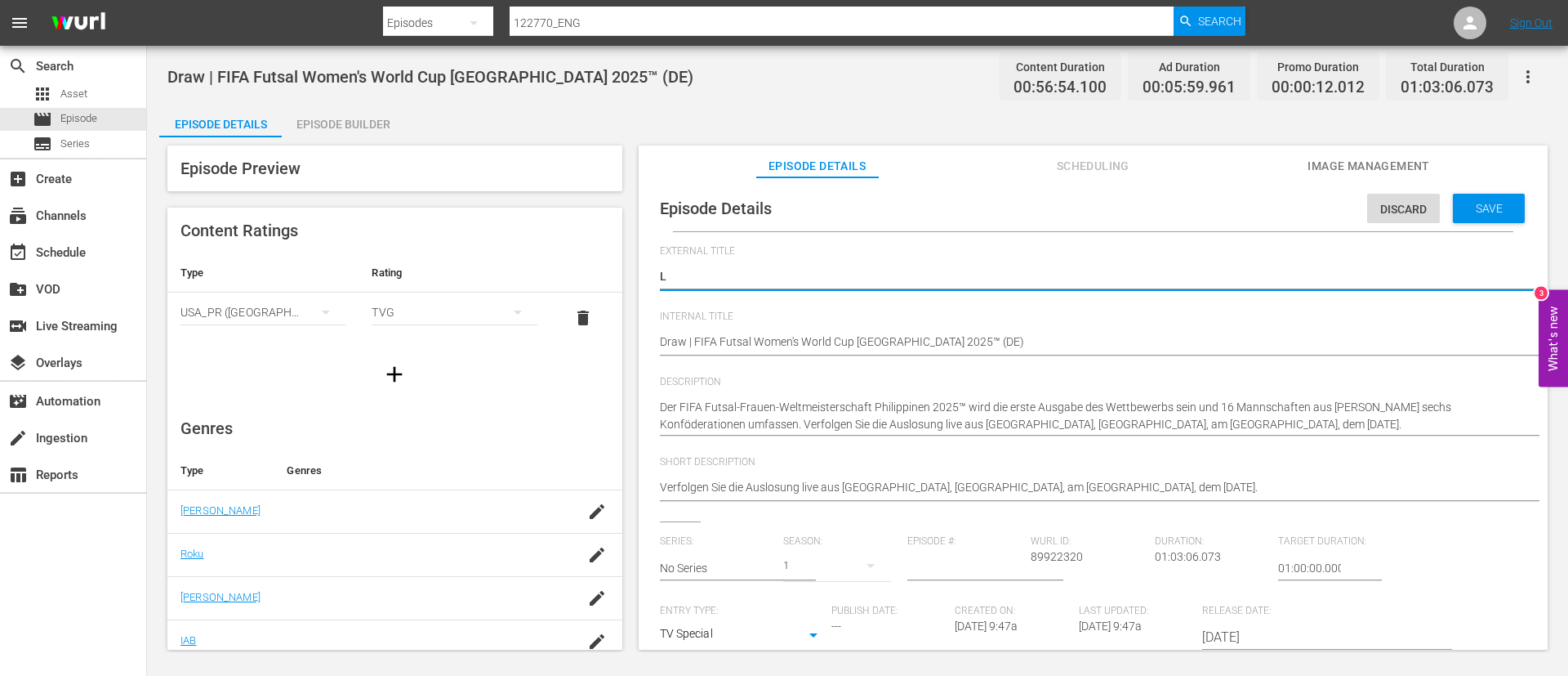
type textarea "LI"
type textarea "LIV"
type textarea "LIVE"
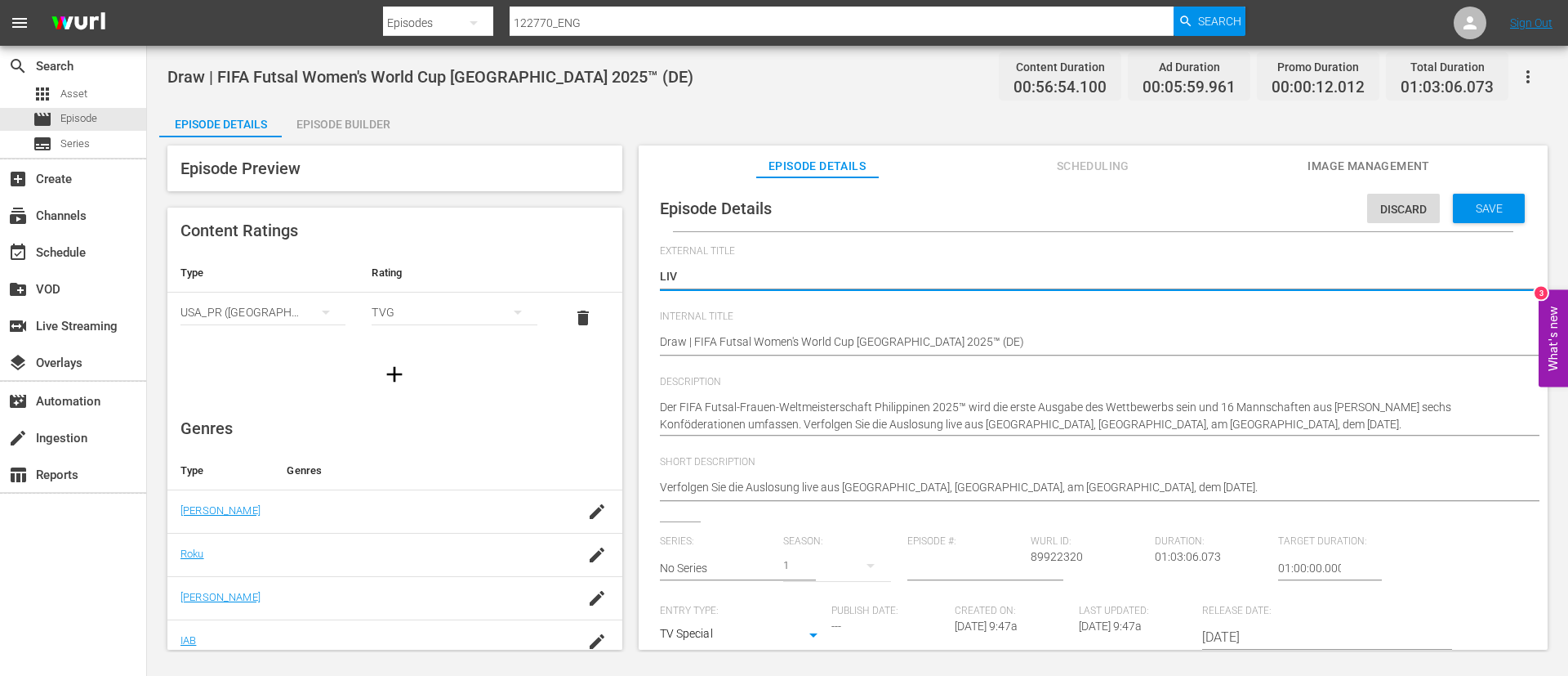
type textarea "LIVE"
type textarea "LIVE -"
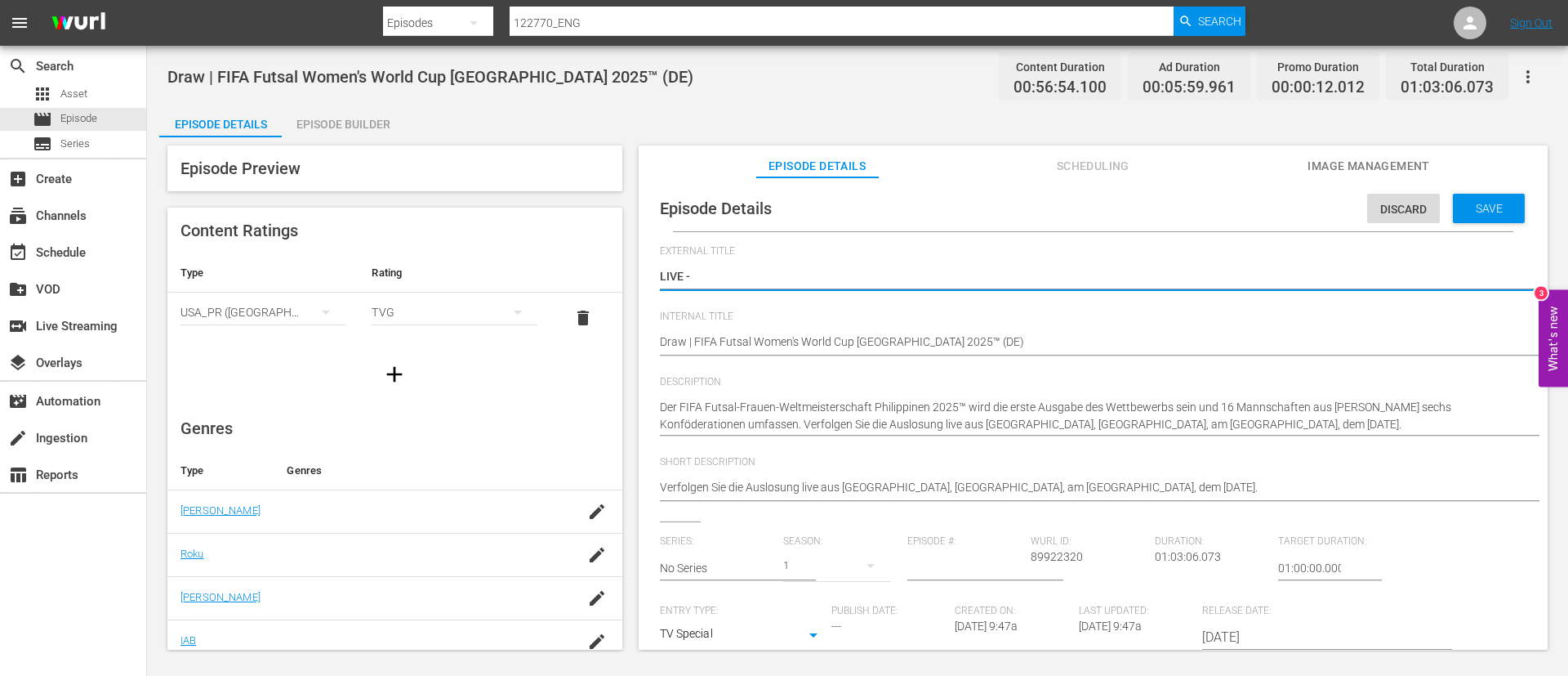
type textarea "LIVE -"
type textarea "LIVE - Sorteggio | Coppa del Mondo FIFA di Futsal Femminile Filippine 2025"
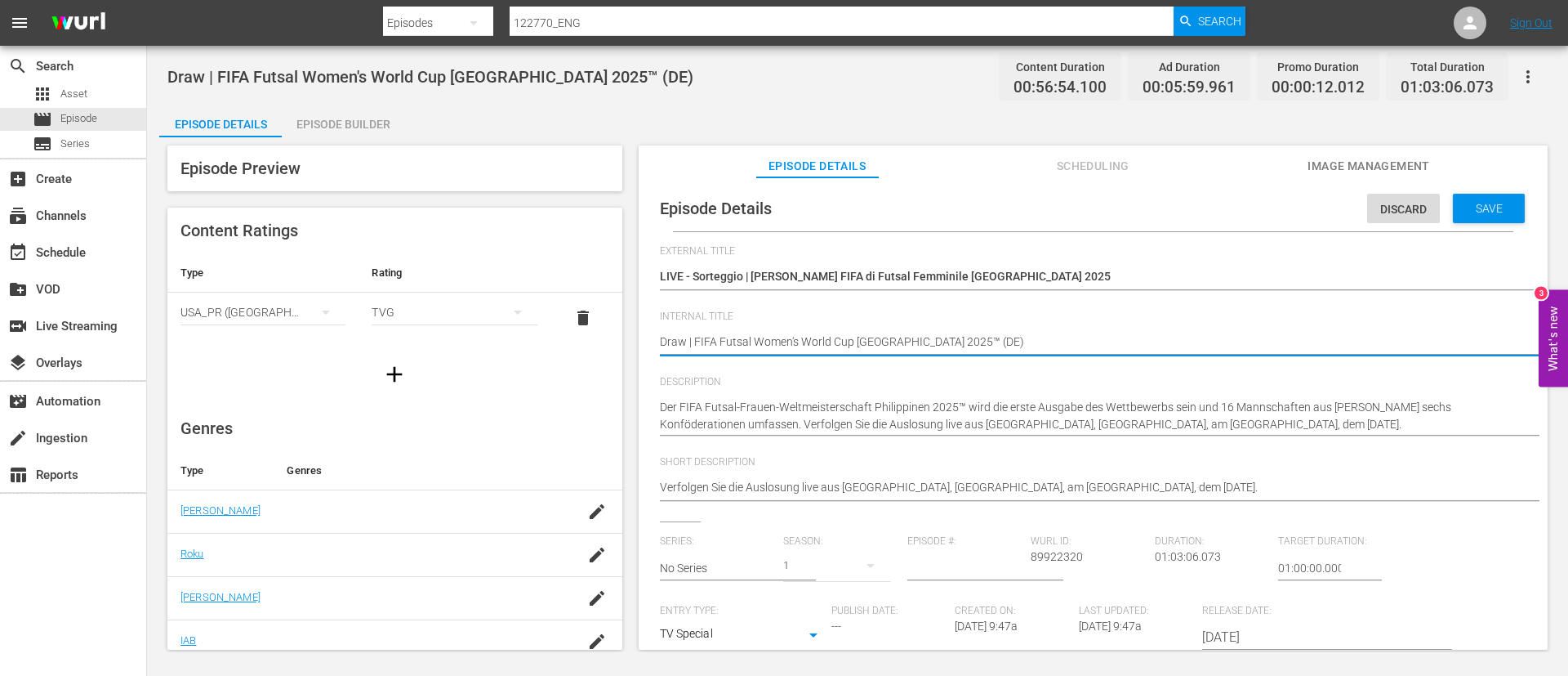
type textarea "Draw | FIFA Futsal Women's World Cup Philippines 2025™ (I)"
type textarea "Draw | FIFA Futsal Women's World Cup Philippines 2025™ (IT)"
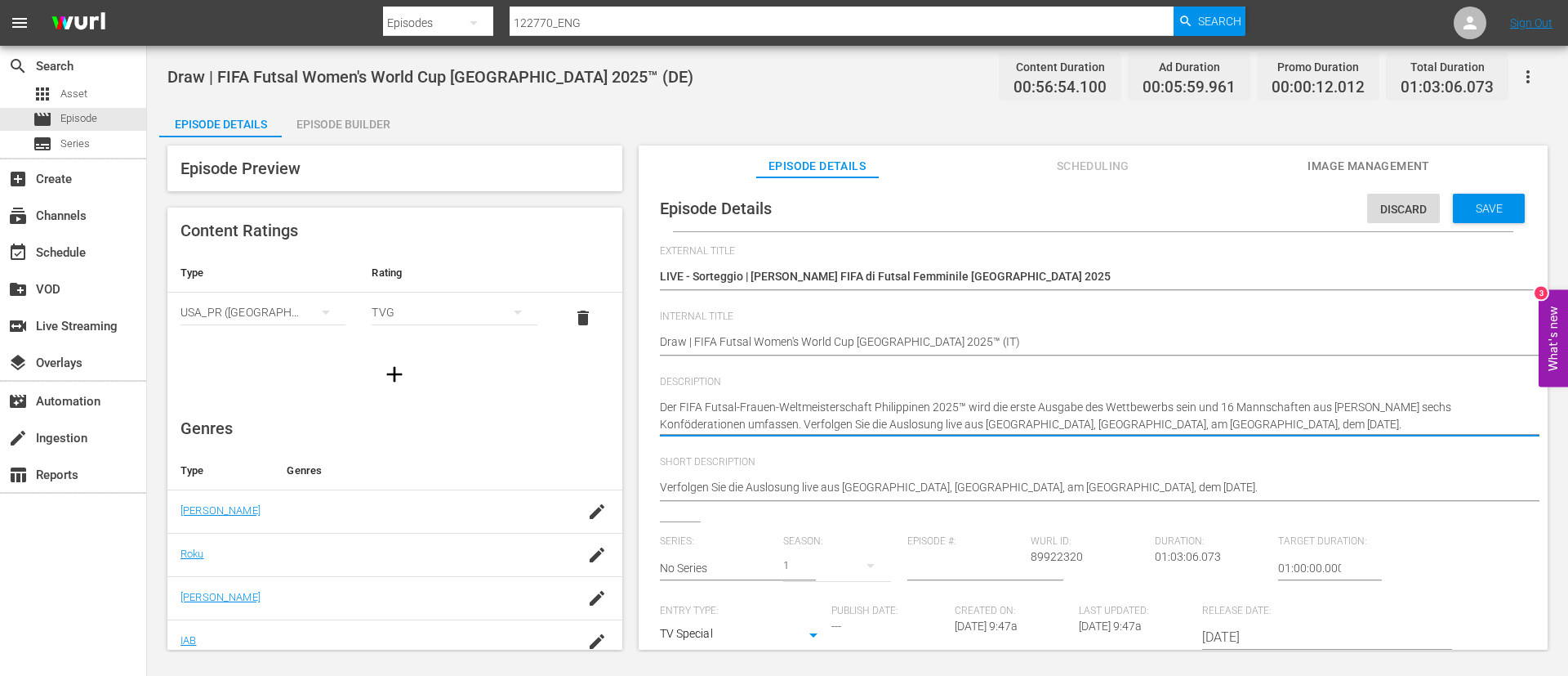
click at [867, 400] on textarea "Der FIFA Futsal-Frauen-Weltmeisterschaft Philippinen 2025™ wird die erste Ausga…" at bounding box center [1089, 416] width 859 height 35
paste textarea "La Coppa del Mondo FIFA di Futsal Femminile Filippine 2025 sarà l'edizione inau…"
type textarea "La Coppa del Mondo FIFA di Futsal Femminile Filippine 2025 sarà l'edizione inau…"
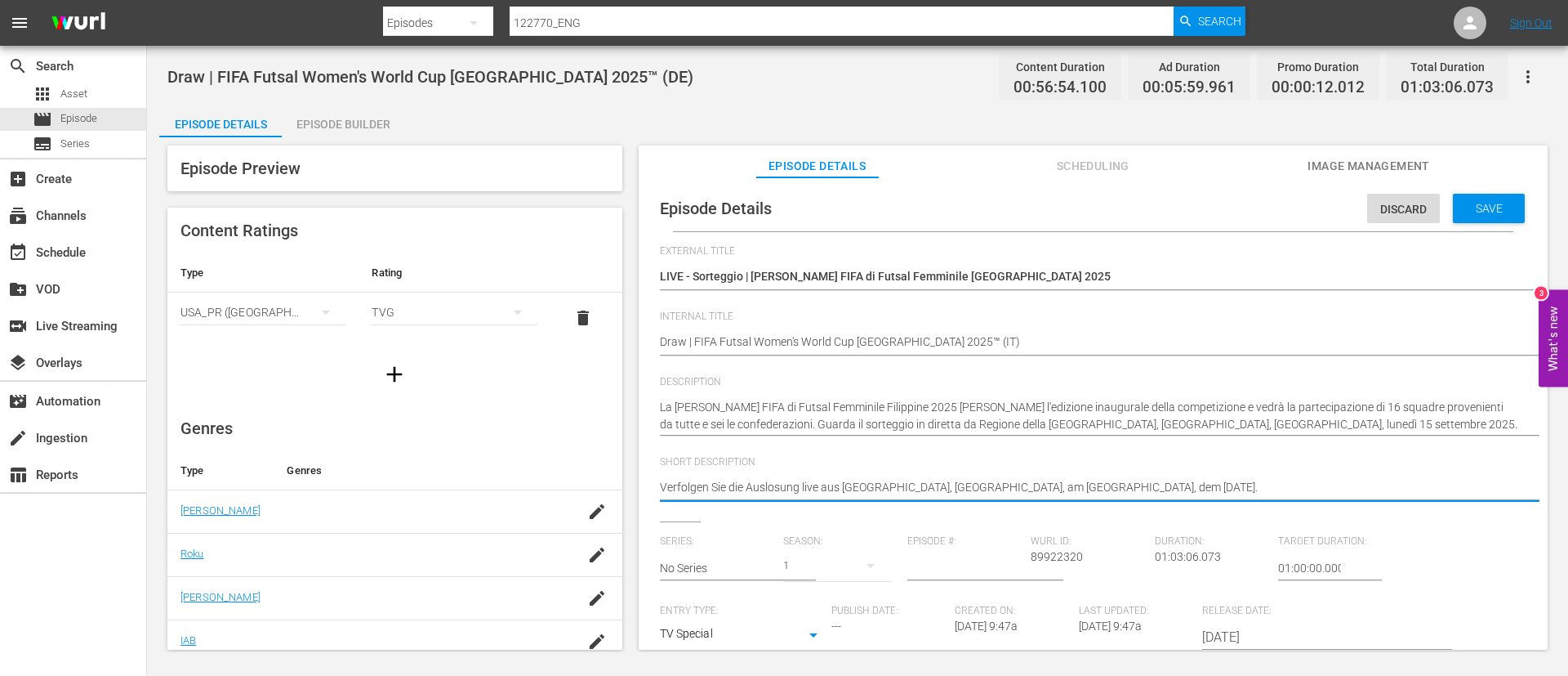
paste textarea "La Coppa del Mondo FIFA di Futsal Femminile Filippine 2025 sarà l'edizione inau…"
type textarea "La Coppa del Mondo FIFA di Futsal Femminile Filippine 2025 sarà l'edizione inau…"
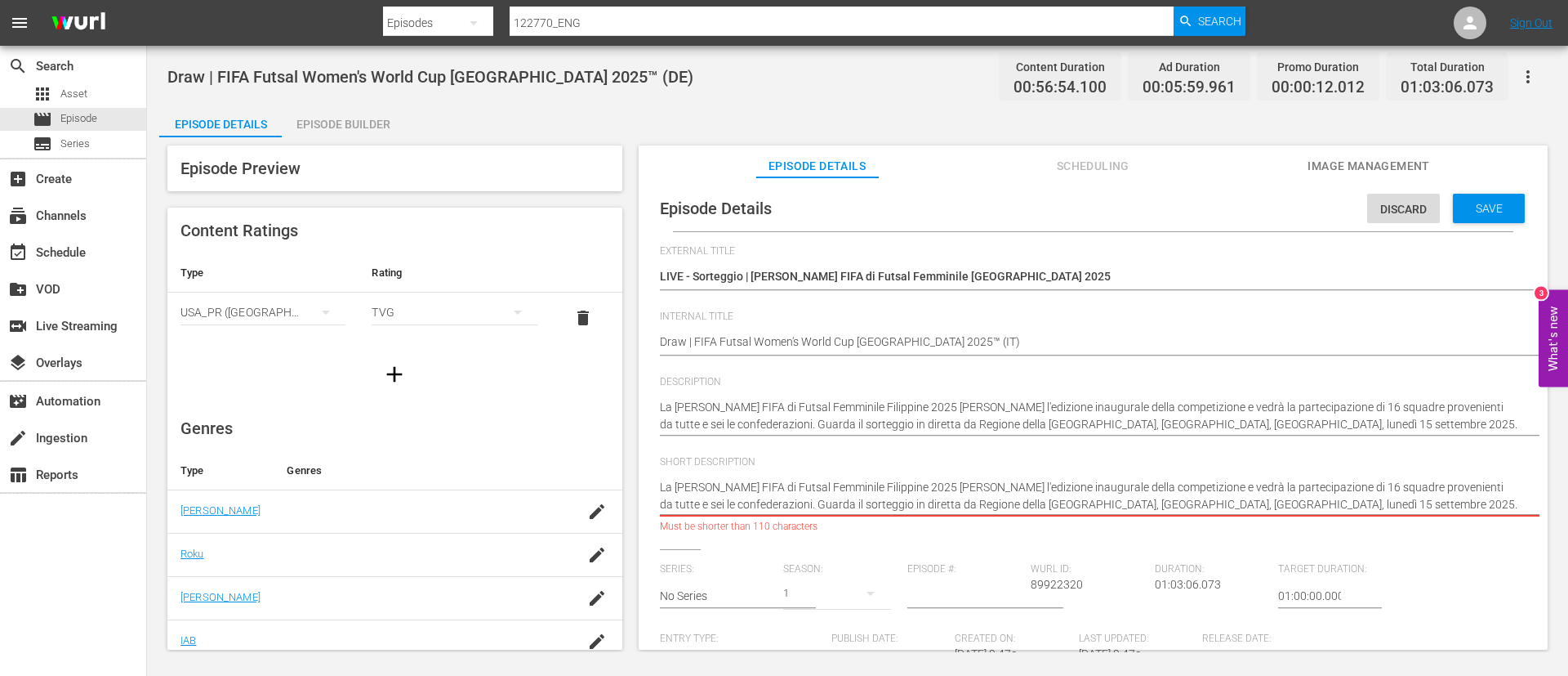
type textarea "Guarda il sorteggio in diretta da Regione della Capitale Nazionale, Filippine, …"
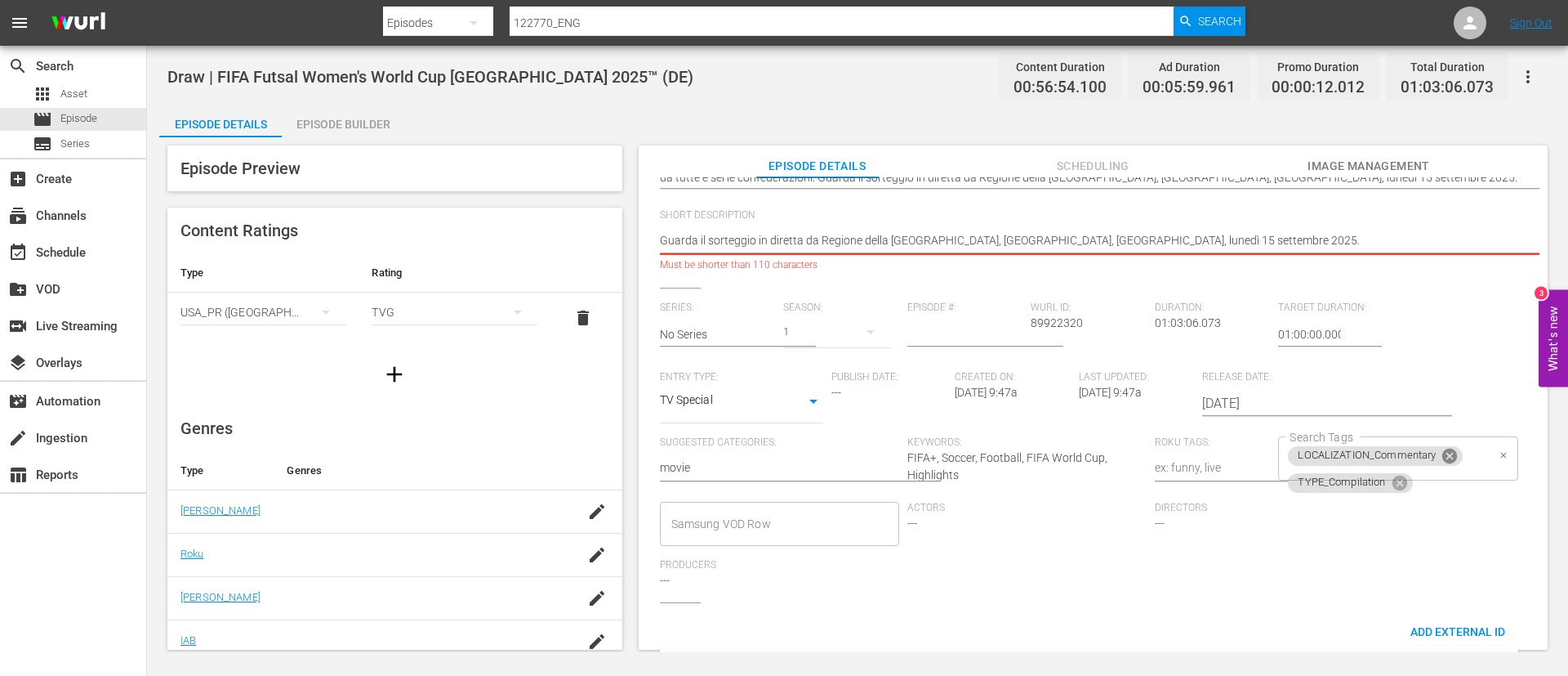
scroll to position [348, 0]
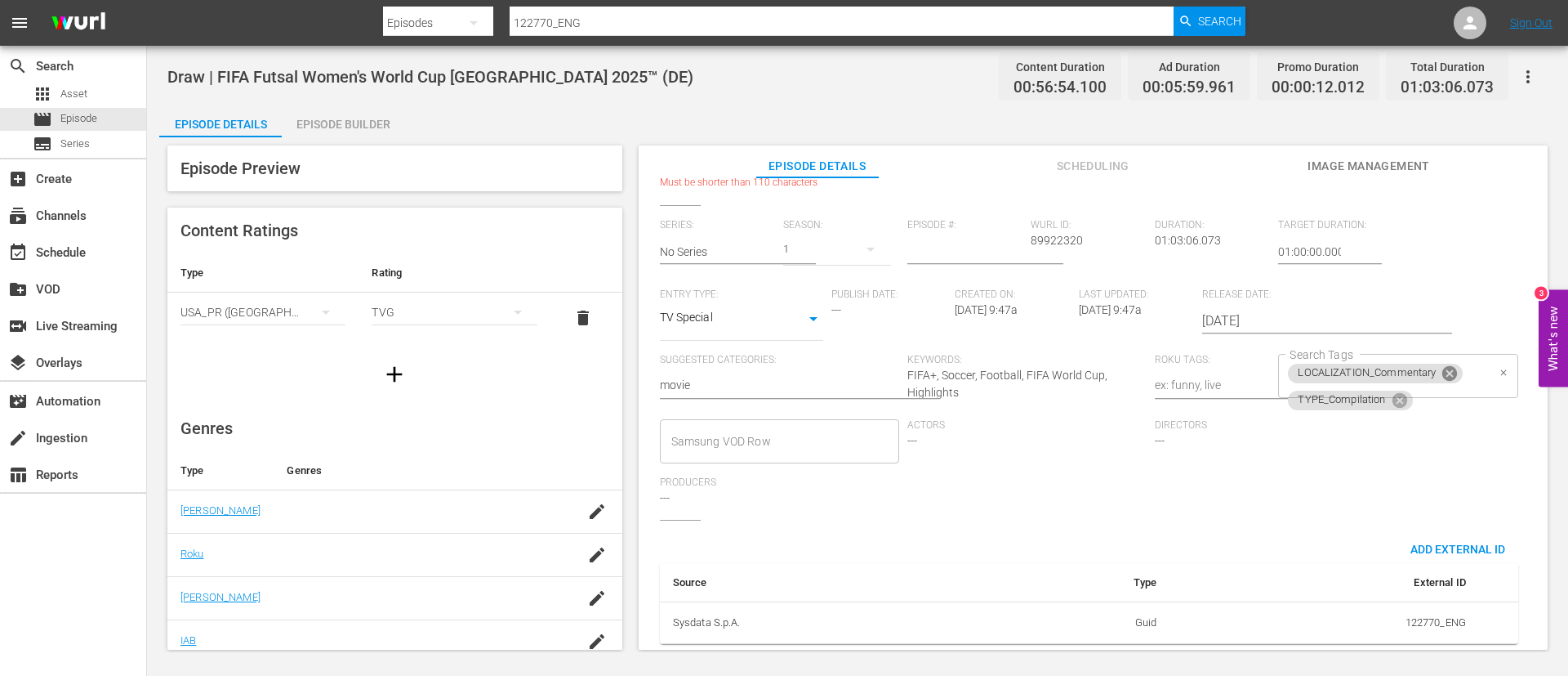
click at [949, 366] on icon at bounding box center [1450, 374] width 15 height 15
click at [949, 369] on icon at bounding box center [1399, 376] width 15 height 15
type textarea "Guarda il sorteggio in diretta da Regione della Capitale Nazionale, Filippine, …"
click at [949, 362] on input "Search Tags" at bounding box center [1386, 376] width 200 height 30
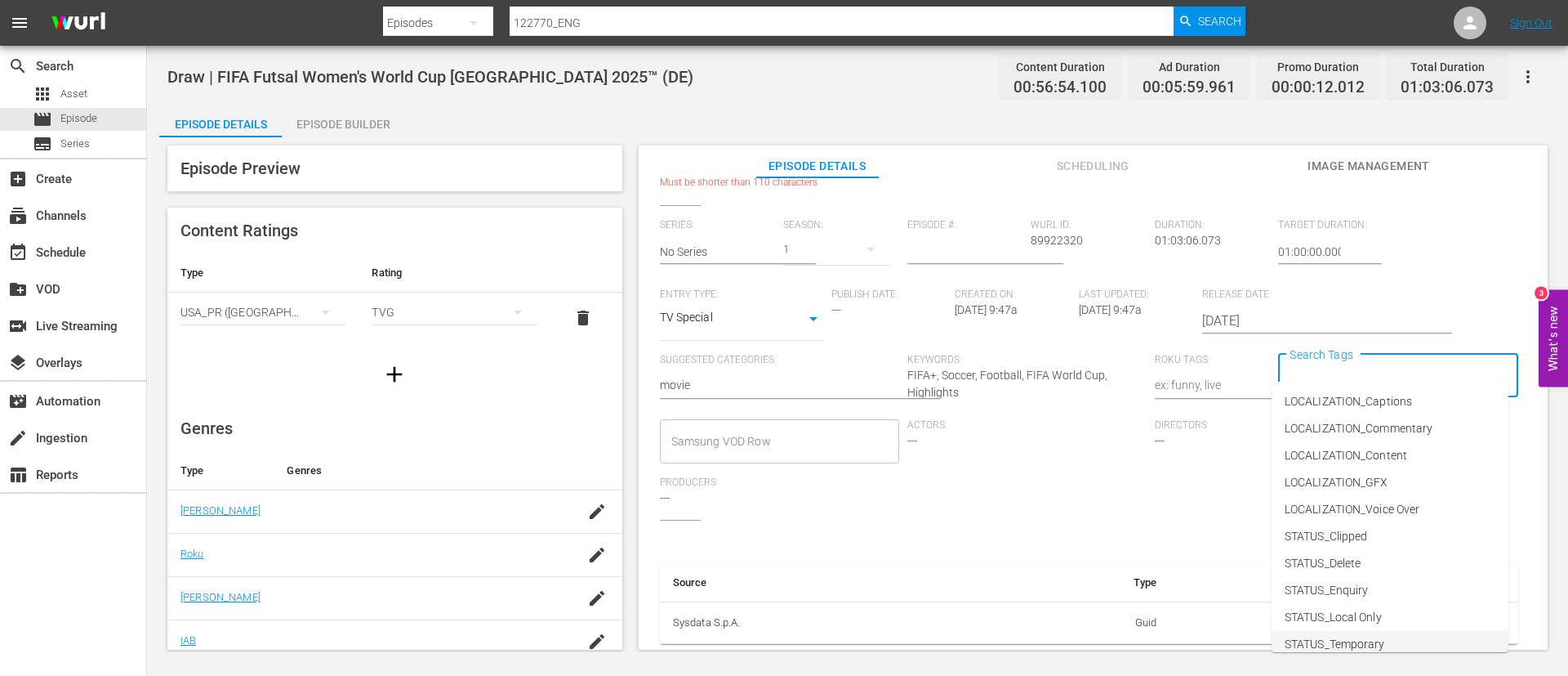
click at [949, 409] on li "STATUS_Temporary" at bounding box center [1390, 644] width 237 height 27
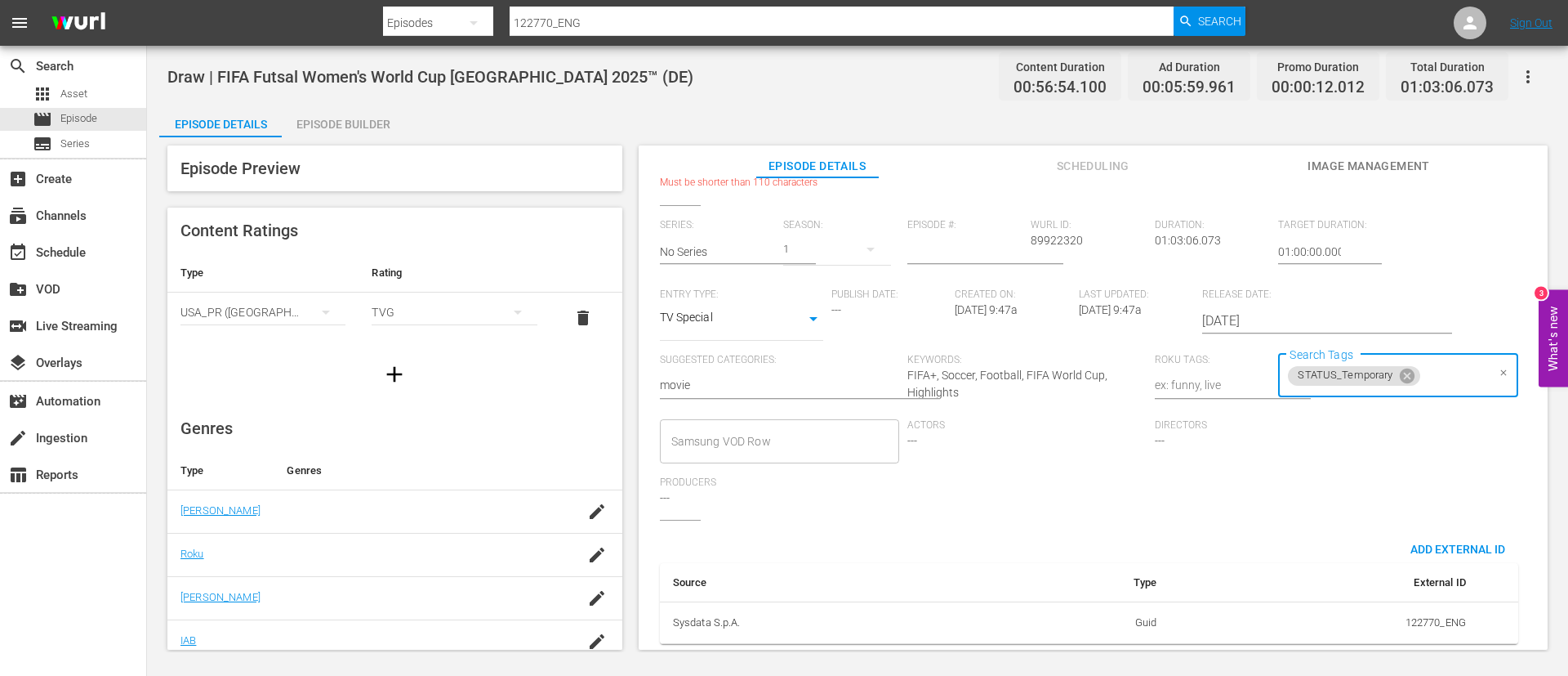
click at [949, 362] on input "Search Tags" at bounding box center [1454, 376] width 64 height 30
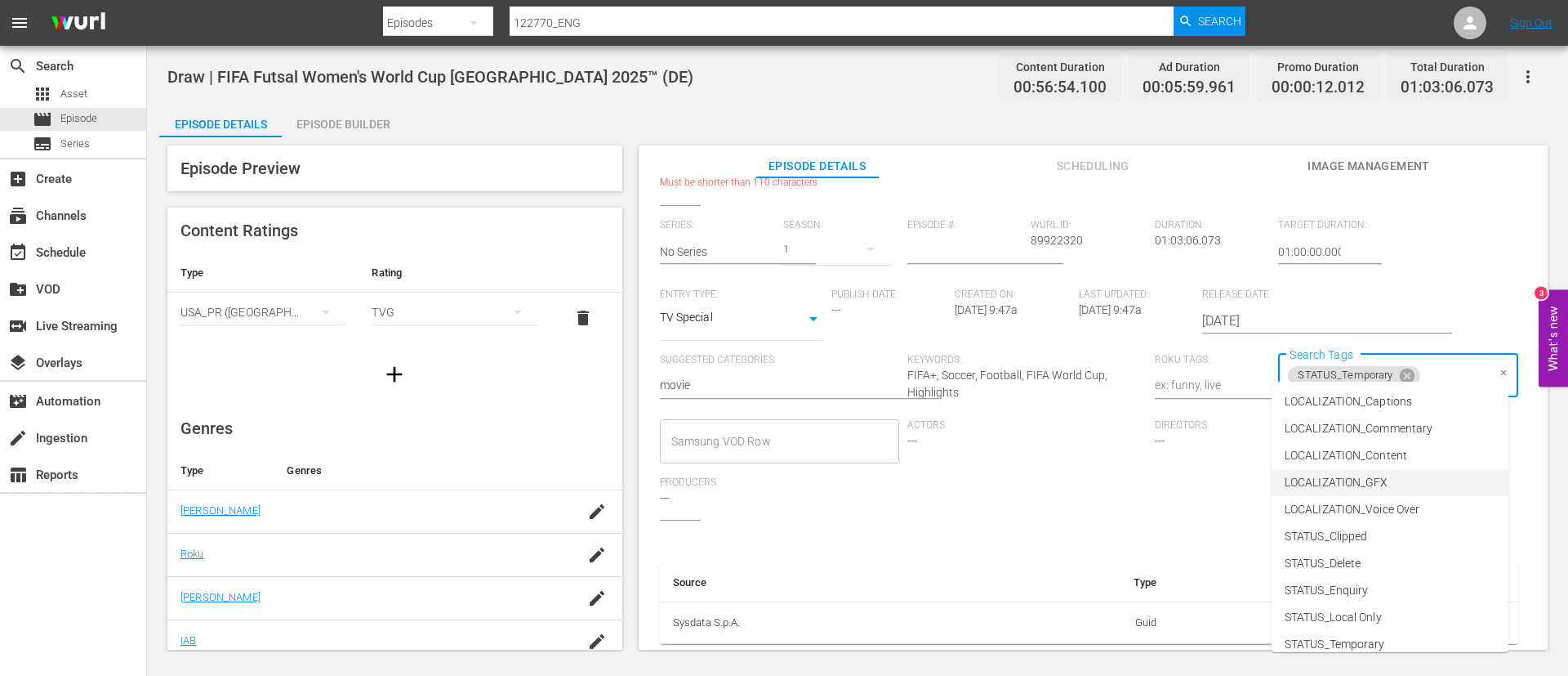
scroll to position [201, 0]
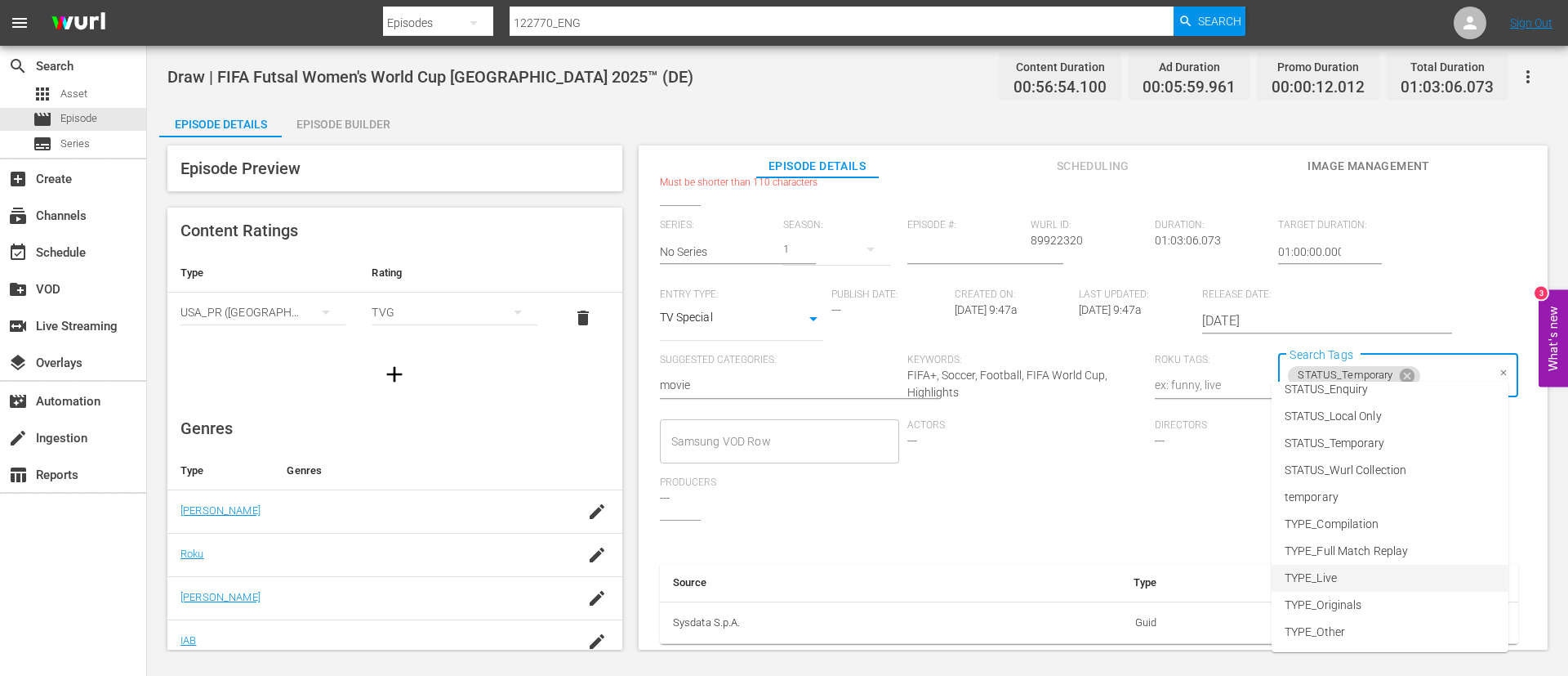
click at [949, 409] on li "TYPE_Live" at bounding box center [1390, 578] width 237 height 27
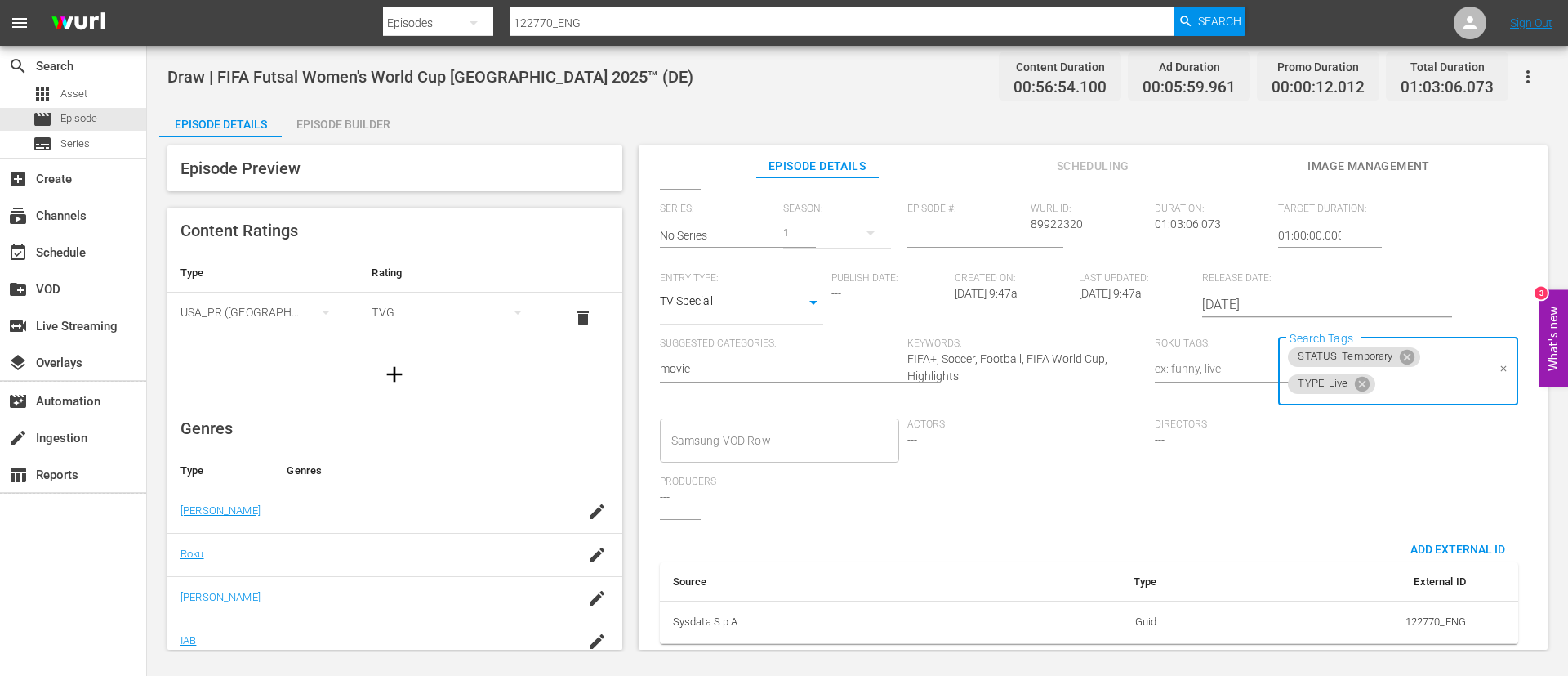
click at [949, 381] on input "Search Tags" at bounding box center [1432, 385] width 109 height 30
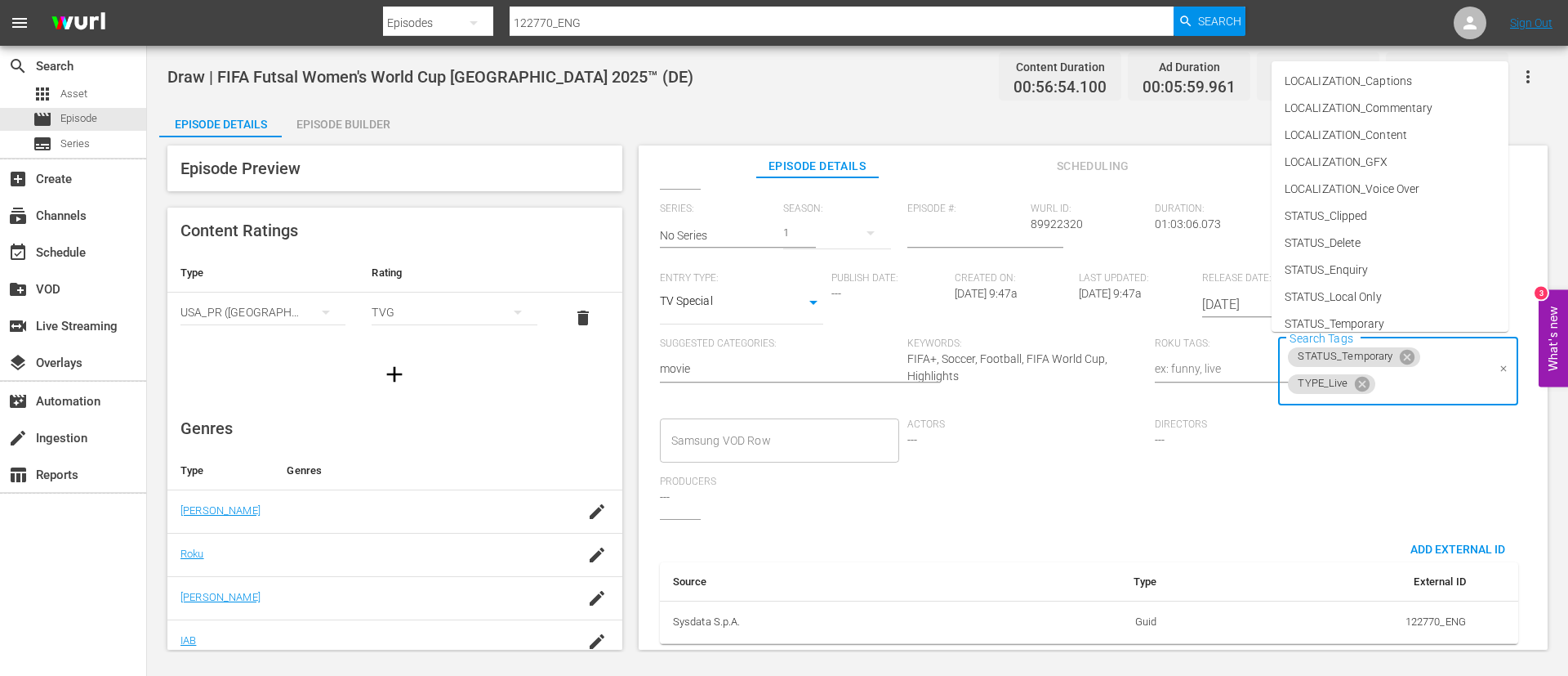
click at [949, 409] on div "Series: No Series Season: 1 Episode #: Wurl ID: 89922320 Duration: 01:03:06.073…" at bounding box center [1093, 361] width 867 height 316
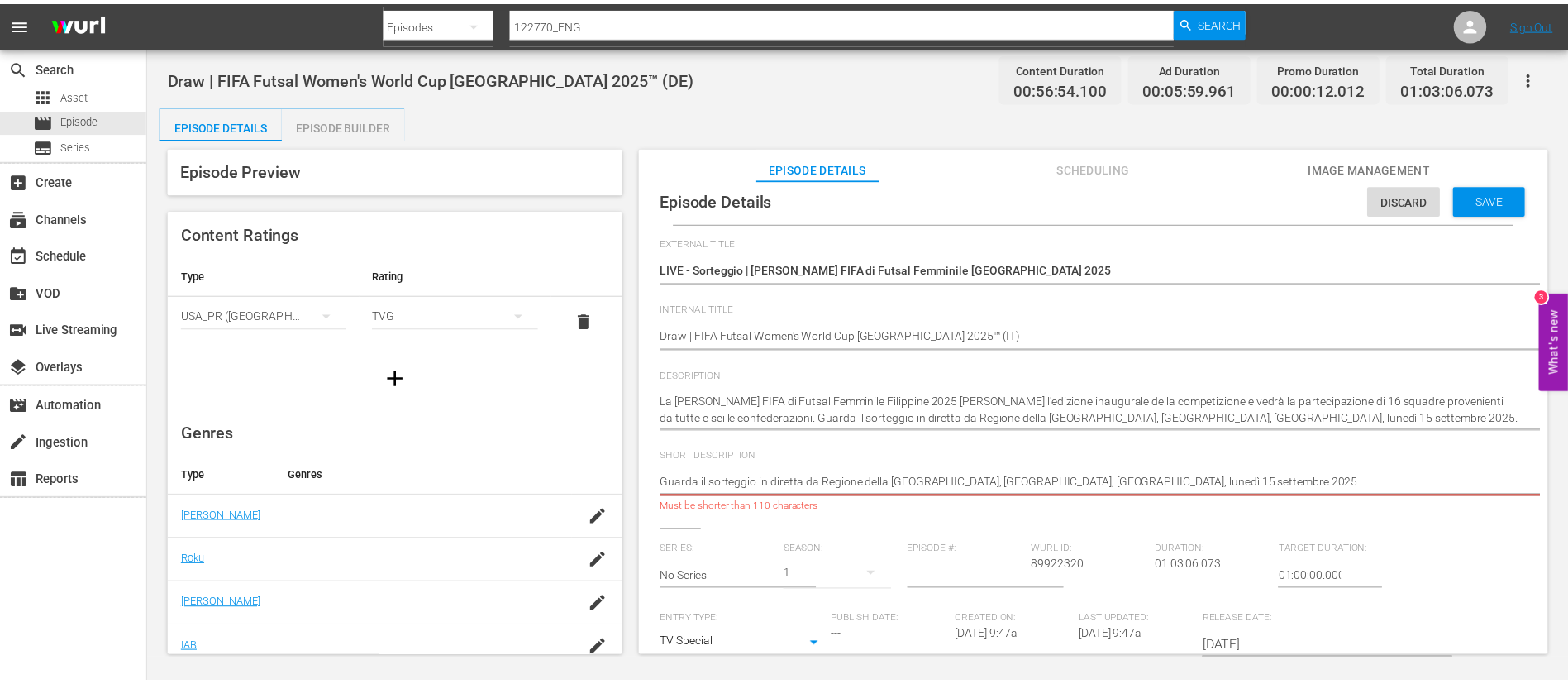
scroll to position [0, 0]
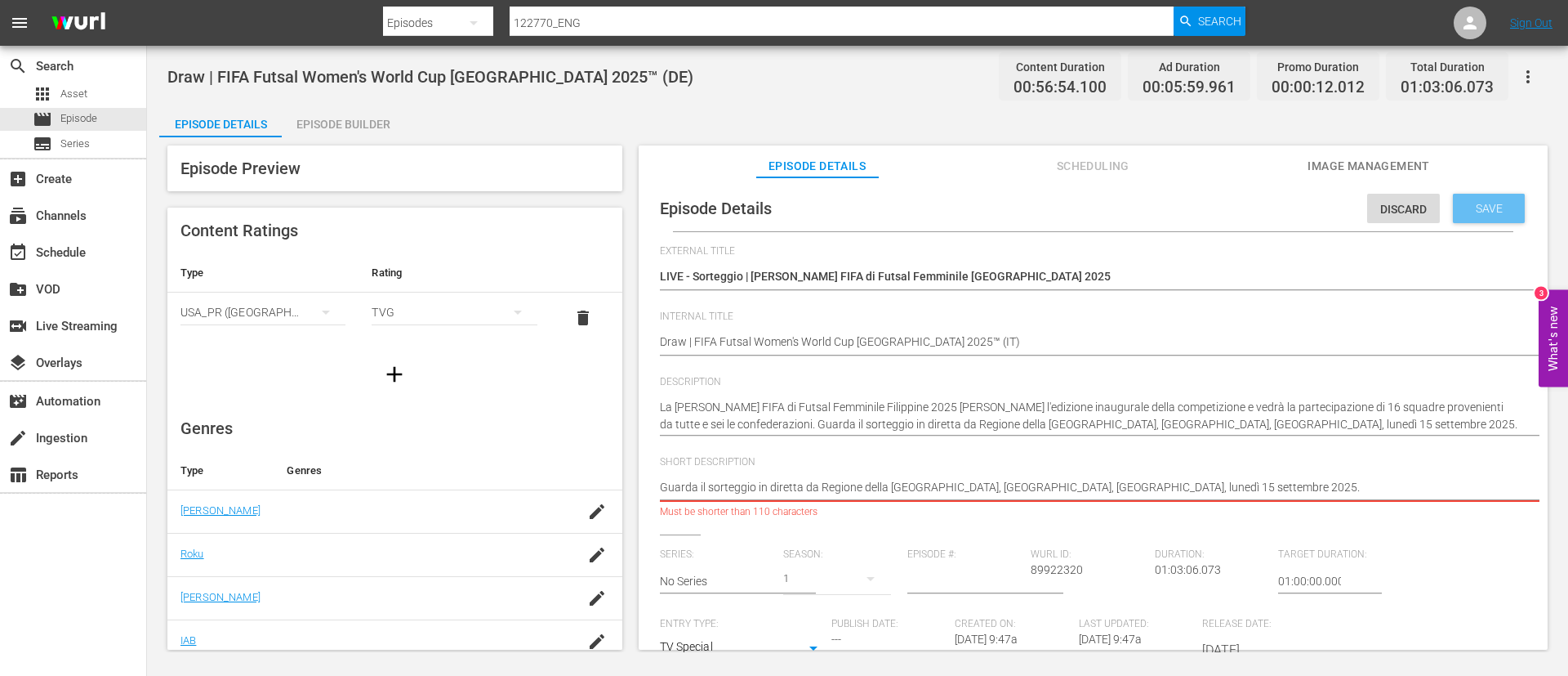
click at [949, 203] on span "Save" at bounding box center [1489, 209] width 53 height 13
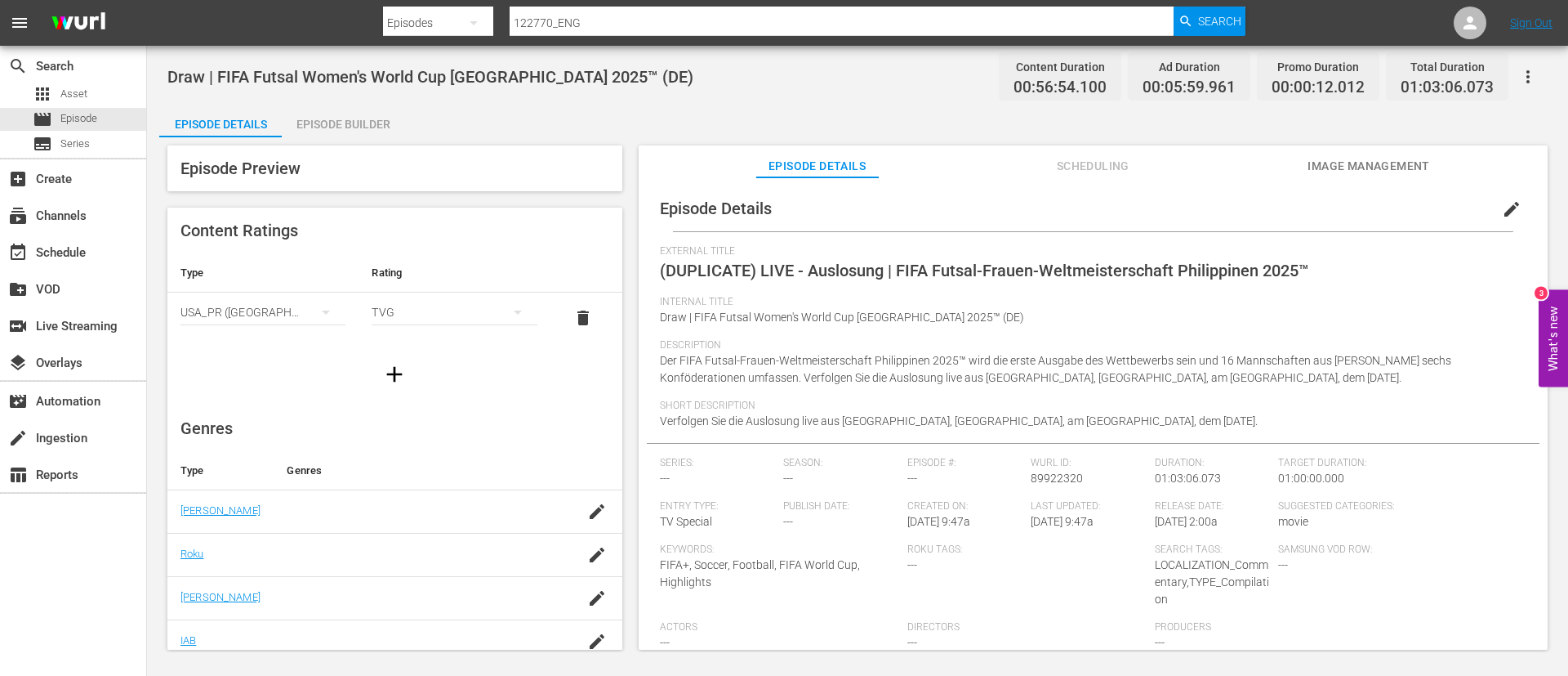
click at [949, 210] on span "edit" at bounding box center [1512, 210] width 20 height 20
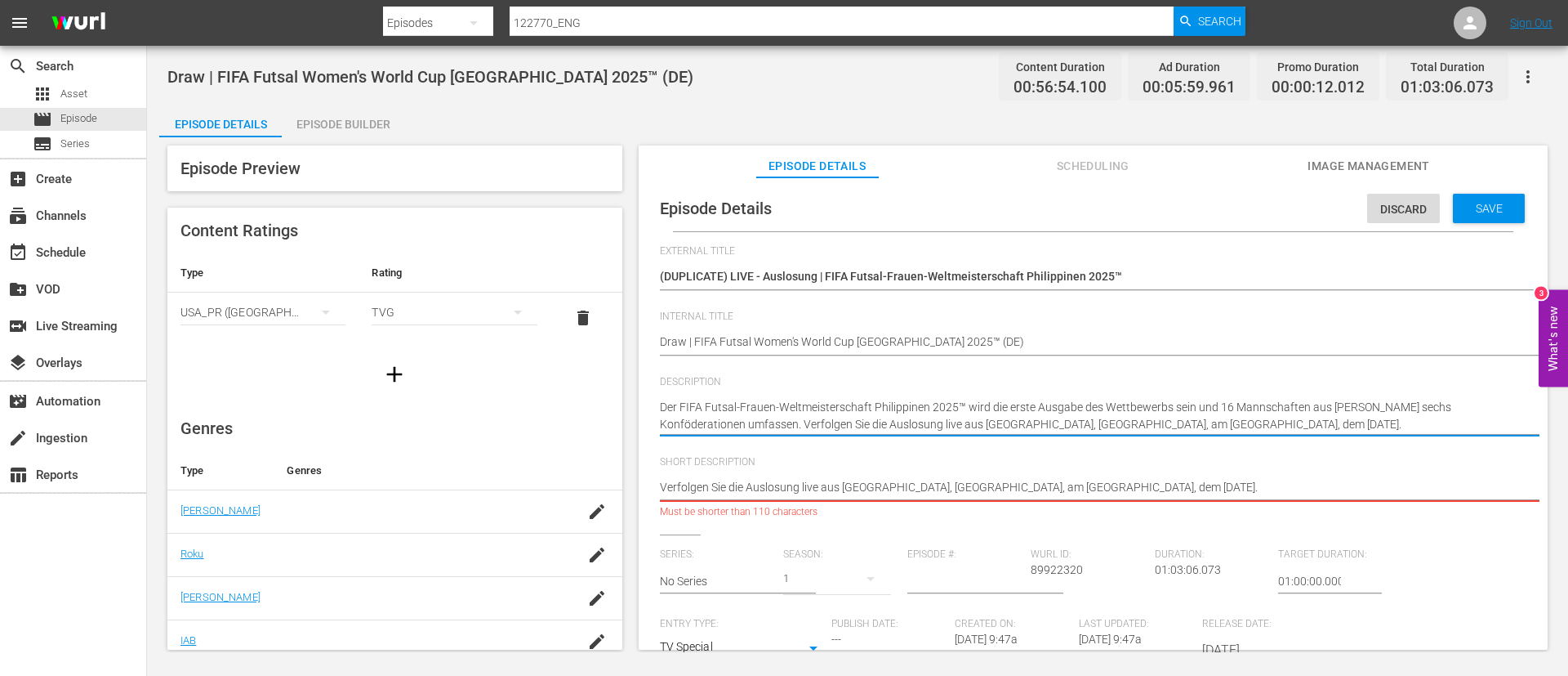
click at [949, 409] on textarea "Der FIFA Futsal-Frauen-Weltmeisterschaft Philippinen 2025™ wird die erste Ausga…" at bounding box center [1089, 416] width 859 height 35
paste textarea "La Coppa del Mondo FIFA di Futsal Femminile Filippine 2025 sarà l'edizione inau…"
type textarea "La Coppa del Mondo FIFA di Futsal Femminile Filippine 2025 sarà l'edizione inau…"
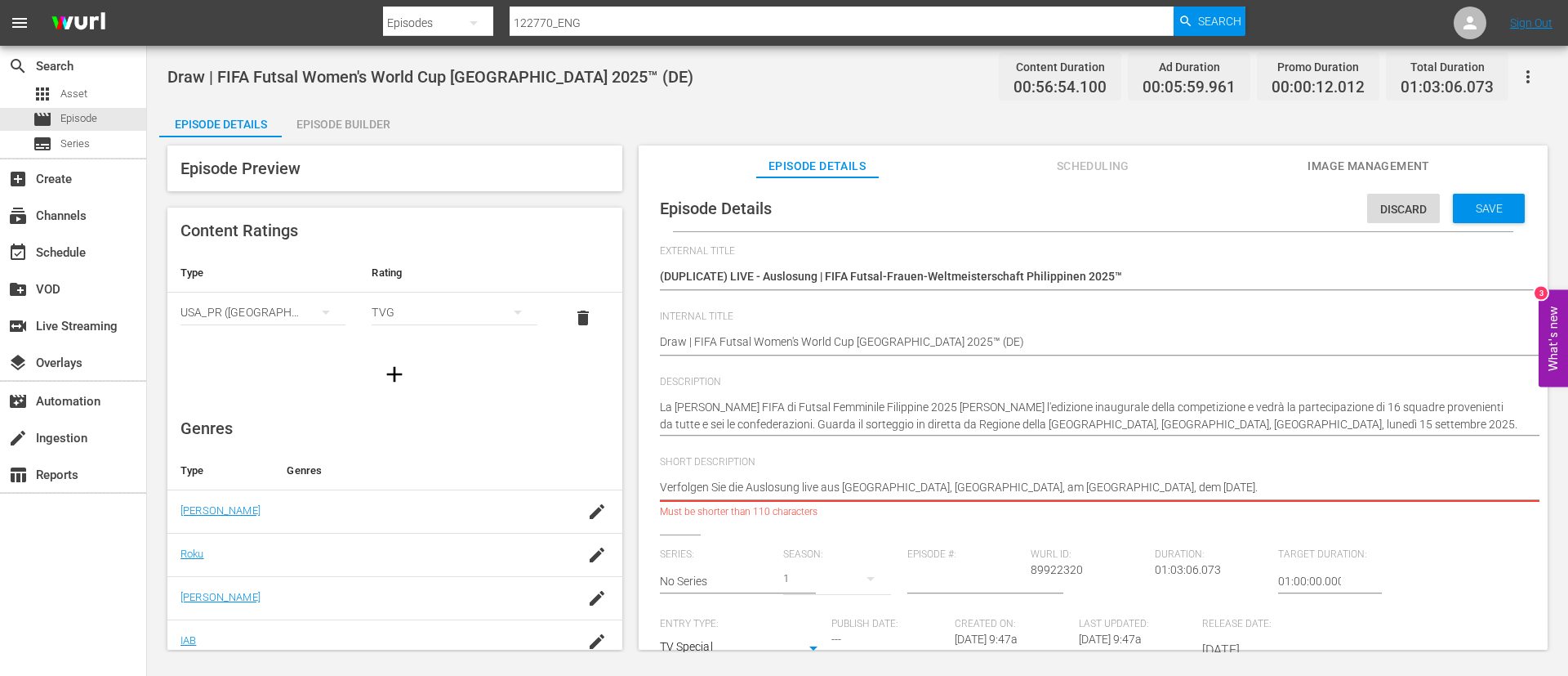
paste textarea "La Coppa del Mondo FIFA di Futsal Femminile Filippine 2025 sarà l'edizione inau…"
type textarea "La Coppa del Mondo FIFA di Futsal Femminile Filippine 2025 sarà l'edizione inau…"
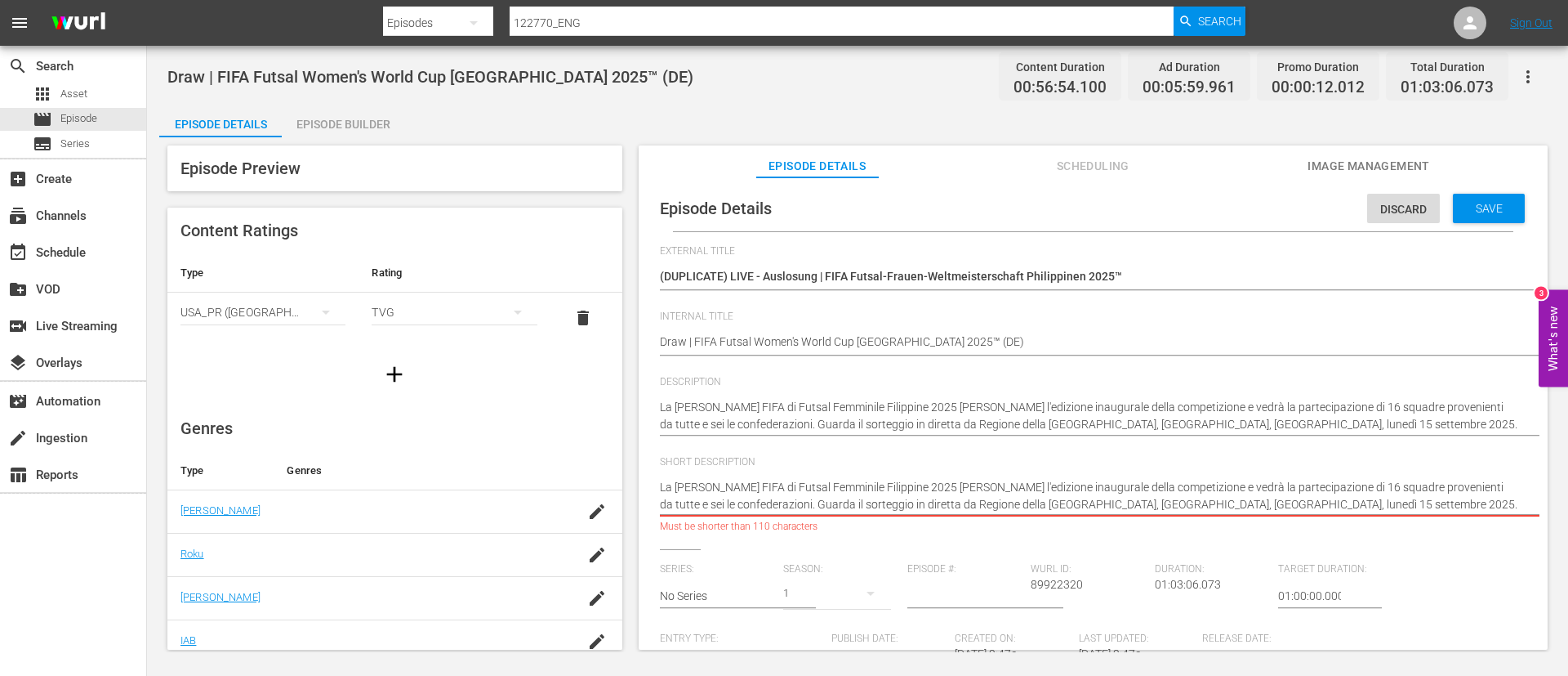
type textarea "Guarda il sorteggio in diretta da Regione della Capitale Nazionale, Filippine, …"
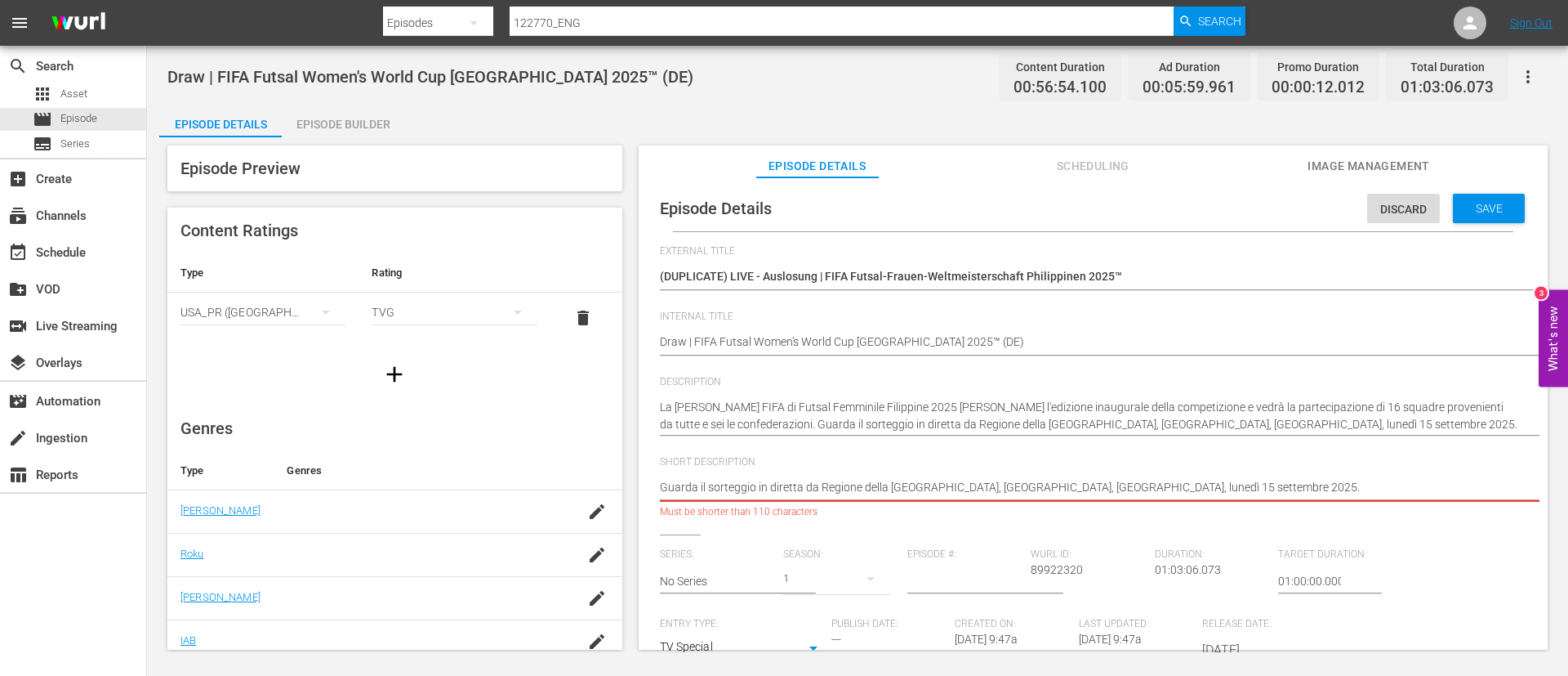
type textarea "Guarda il sorteggio in diretta da Regione della Capitale Nazionale, Filippine, …"
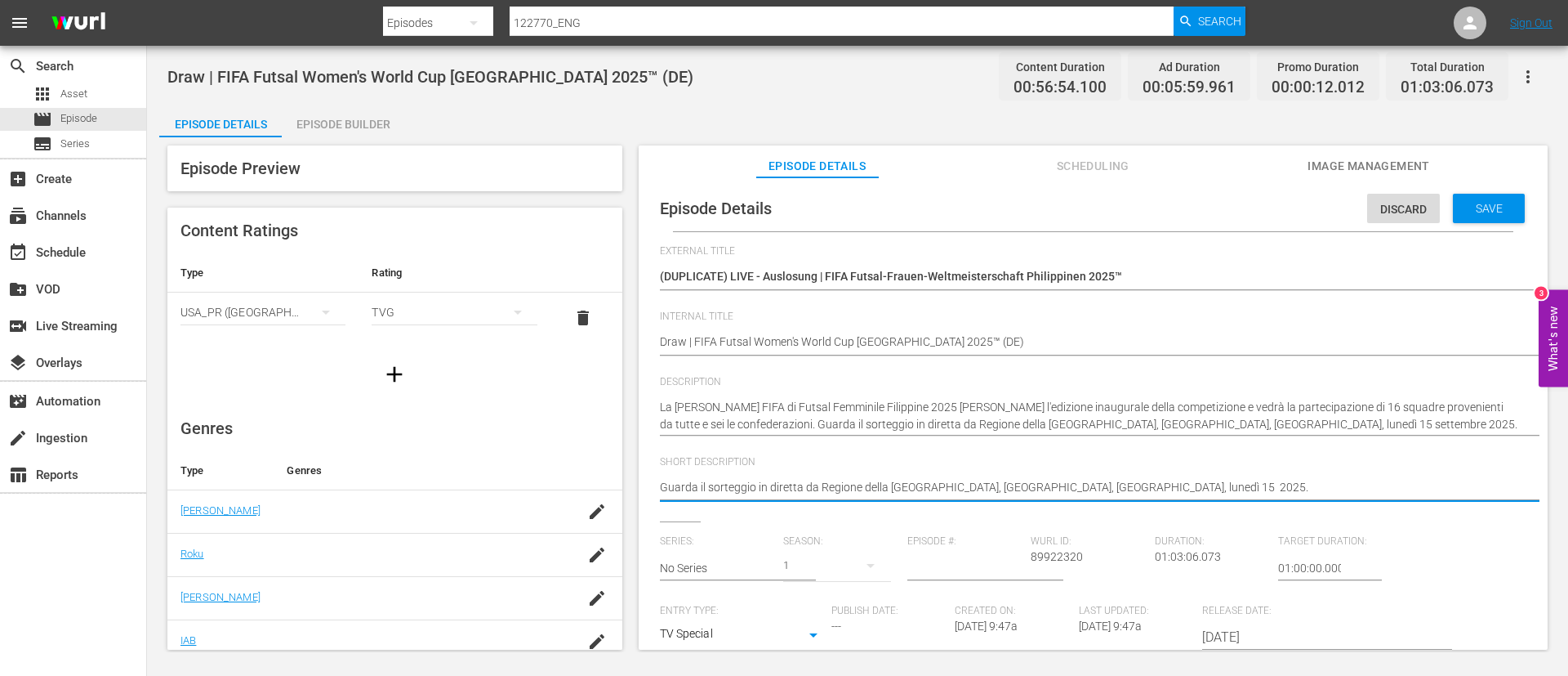
type textarea "Guarda il sorteggio in diretta da Regione della Capitale Nazionale, Filippine, …"
click at [882, 277] on textarea "(DUPLICATE) LIVE - Auslosung | FIFA Futsal-Frauen-Weltmeisterschaft Philippinen…" at bounding box center [1089, 278] width 859 height 20
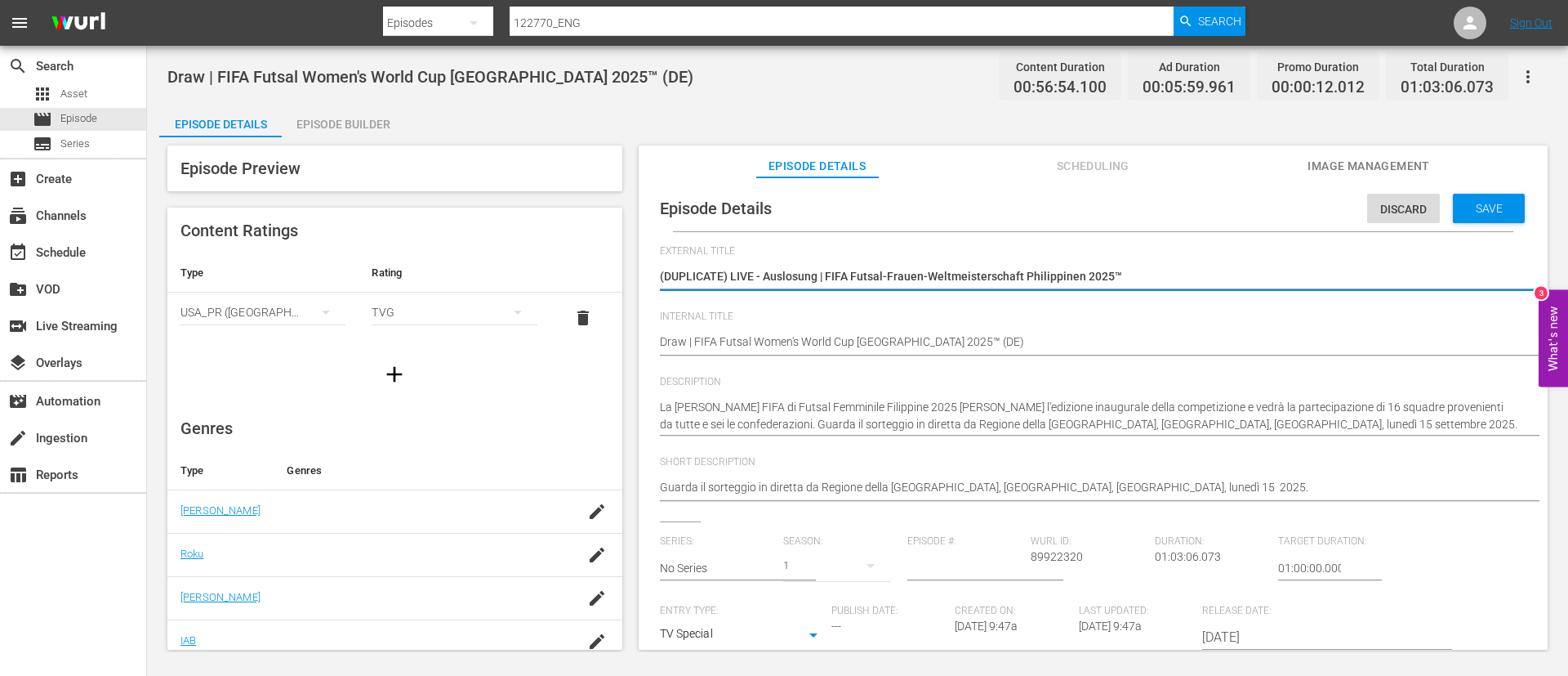
click at [882, 277] on textarea "(DUPLICATE) LIVE - Auslosung | FIFA Futsal-Frauen-Weltmeisterschaft Philippinen…" at bounding box center [1089, 278] width 859 height 20
type textarea "L"
type textarea "LI"
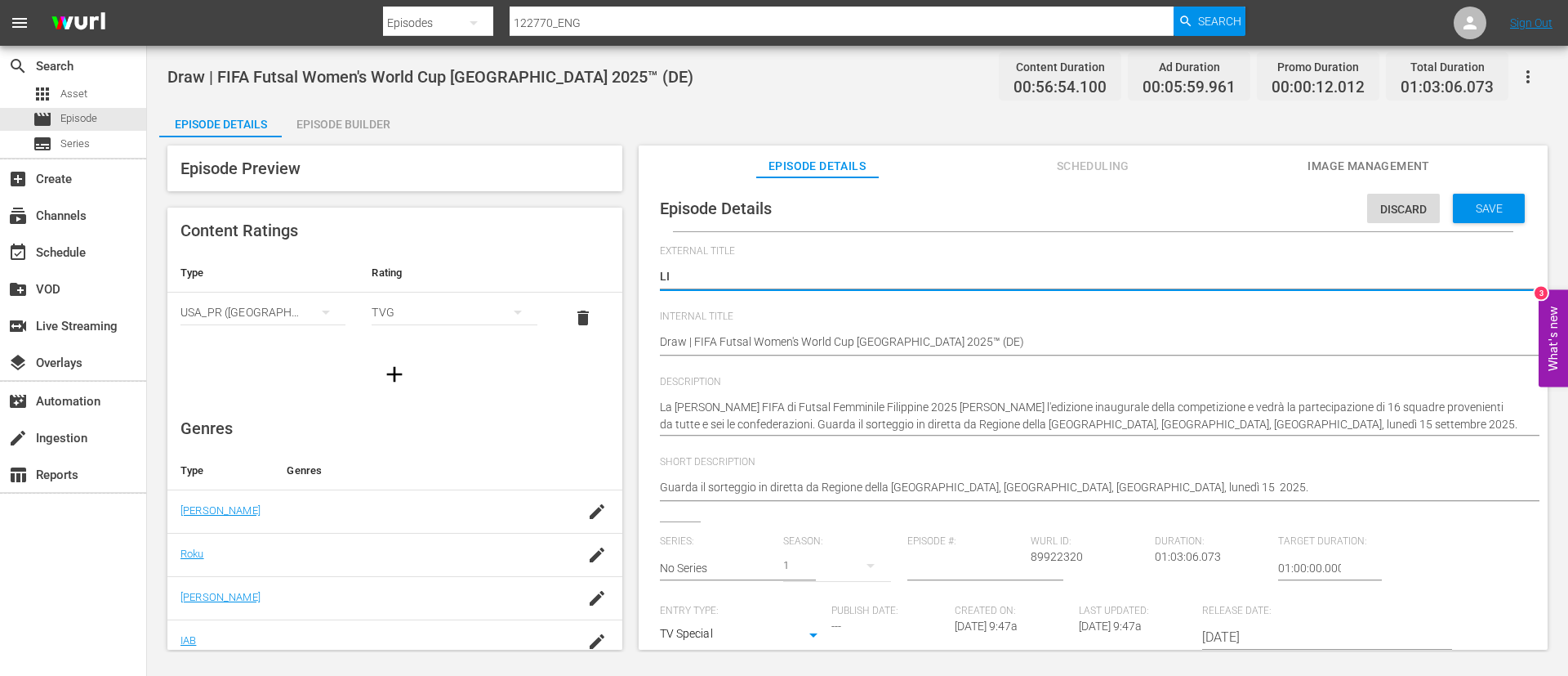
type textarea "LIV"
type textarea "LIVE"
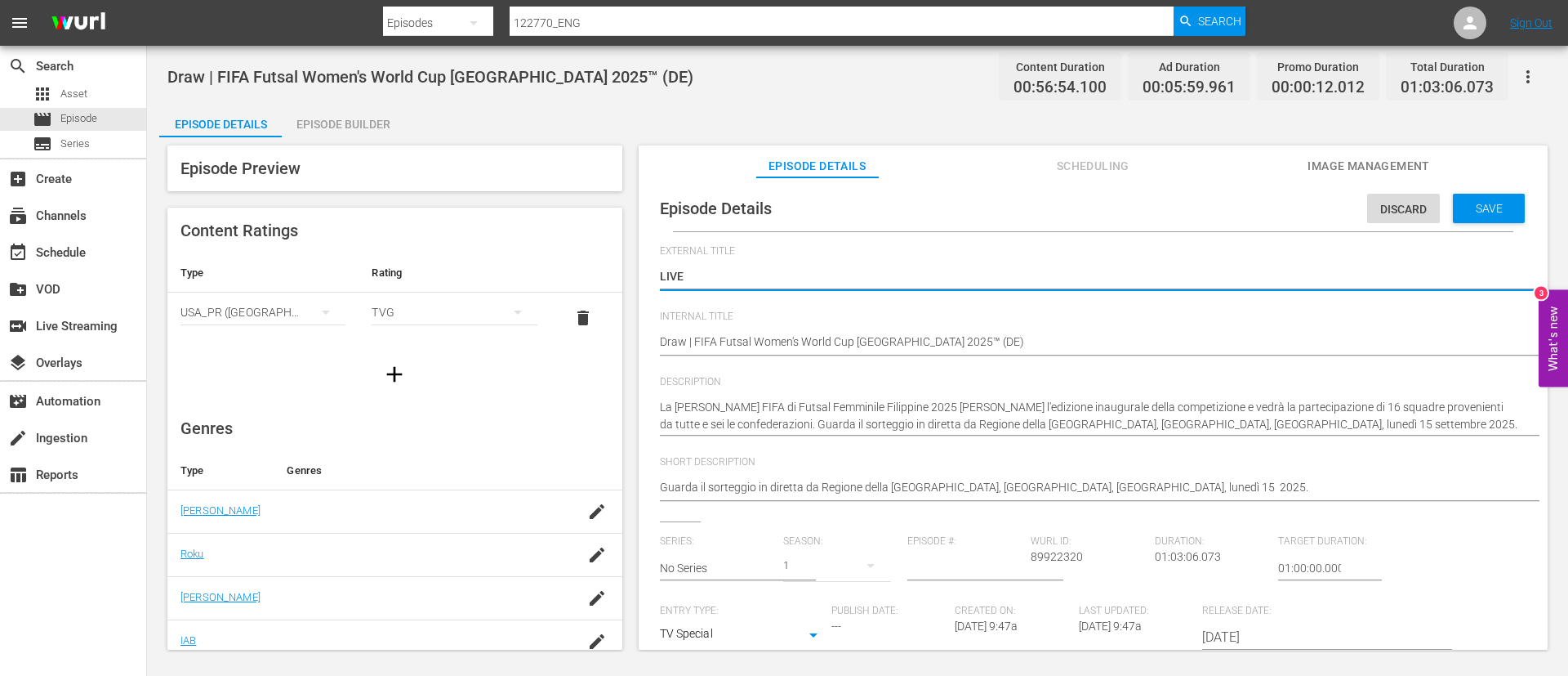
type textarea "LIVE"
type textarea "LIVE -"
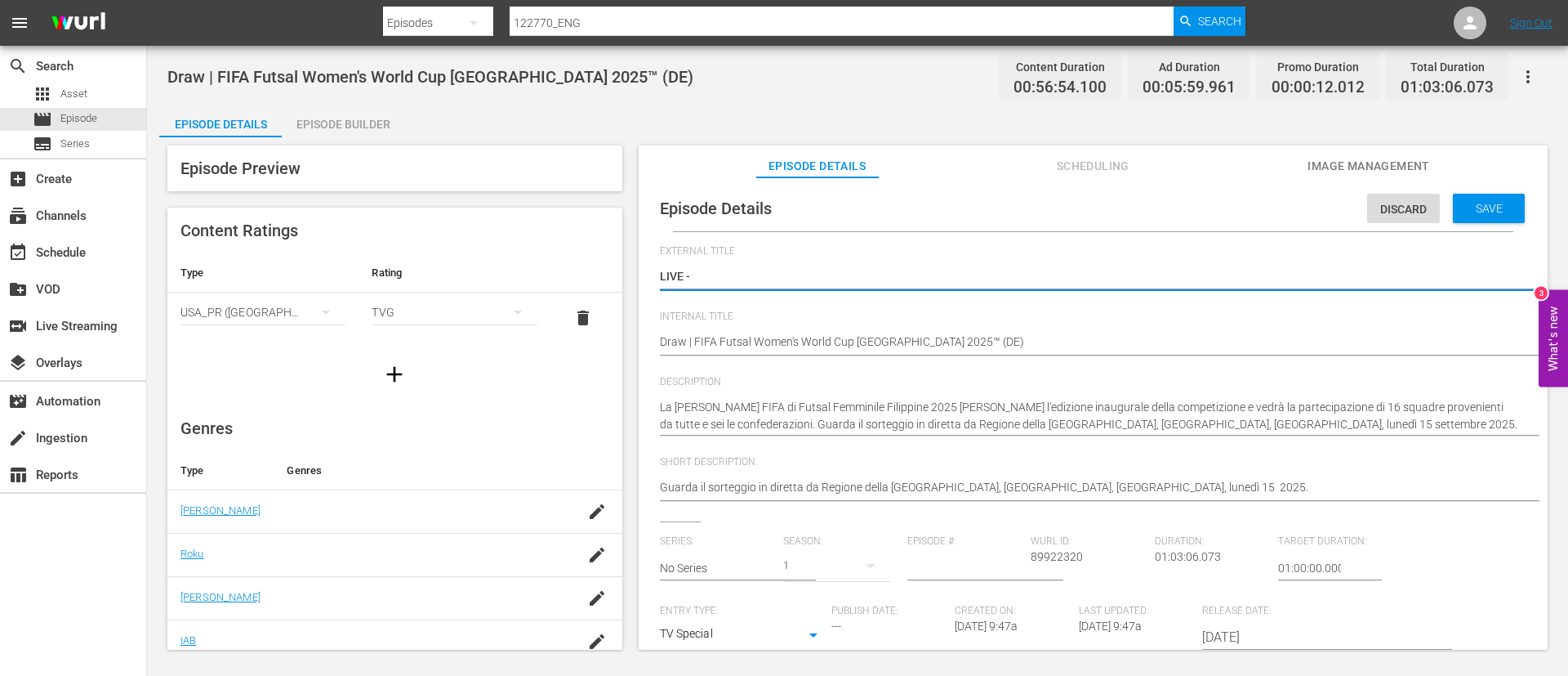
paste textarea "Sorteggio | Coppa del Mondo FIFA di Futsal Femminile Filippine 2025"
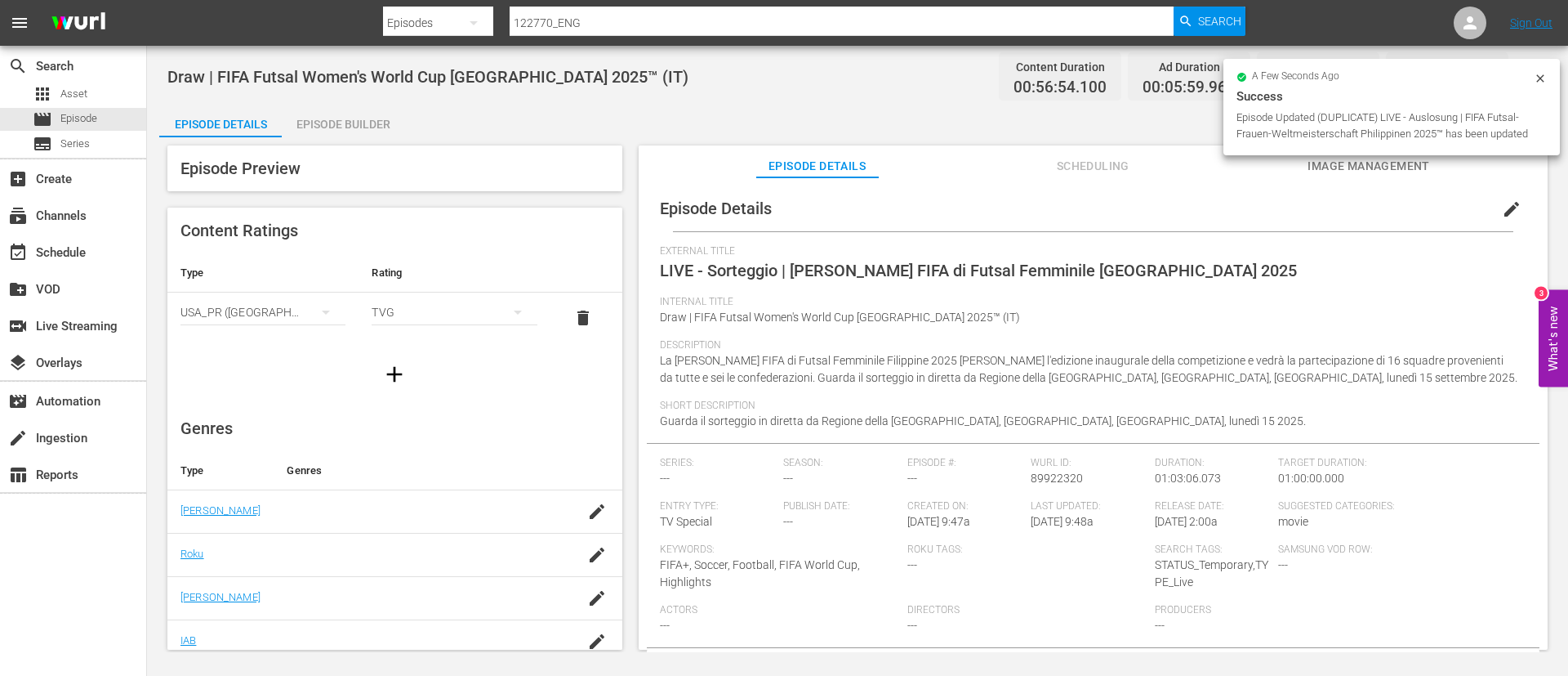
click at [374, 126] on div "Episode Builder" at bounding box center [343, 125] width 123 height 40
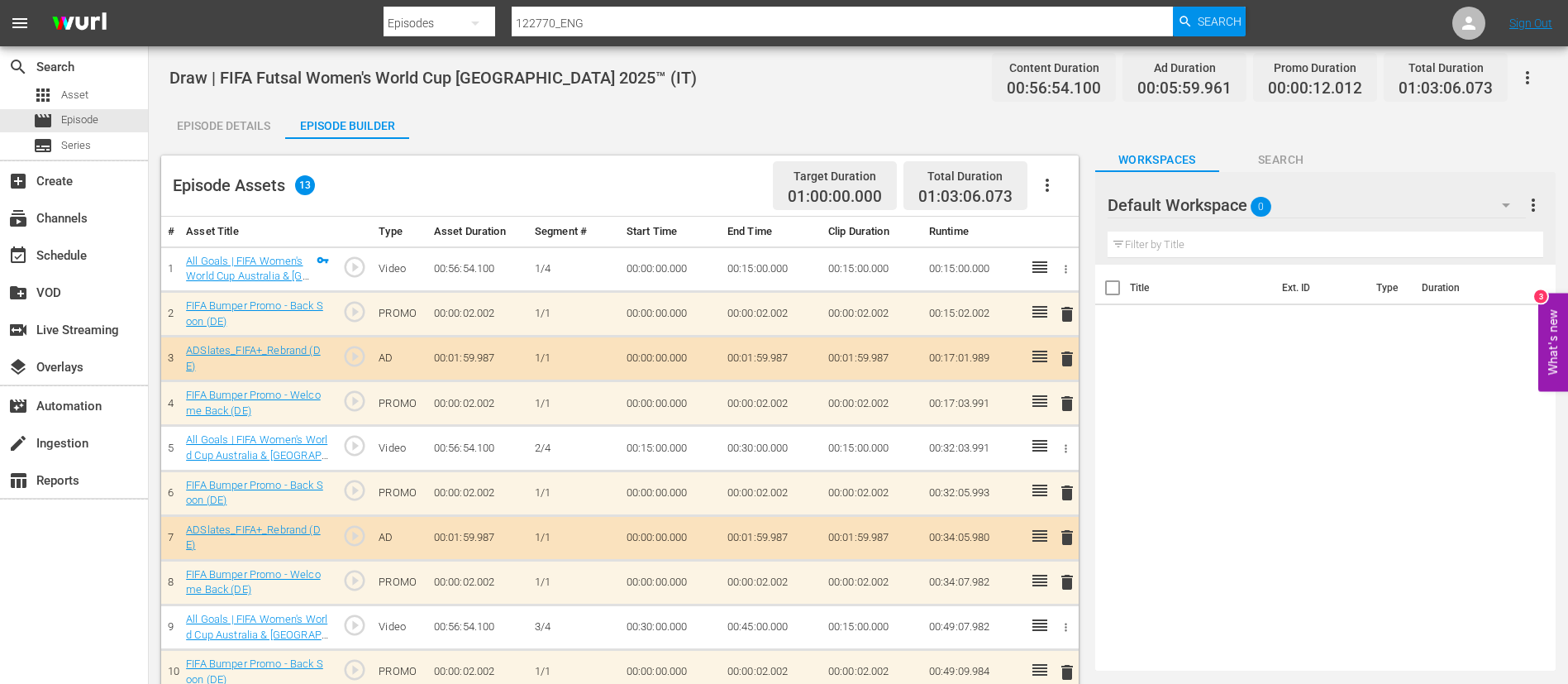
click at [961, 182] on icon "button" at bounding box center [1048, 185] width 20 height 20
click at [961, 225] on div "Clear Ads" at bounding box center [1097, 231] width 113 height 40
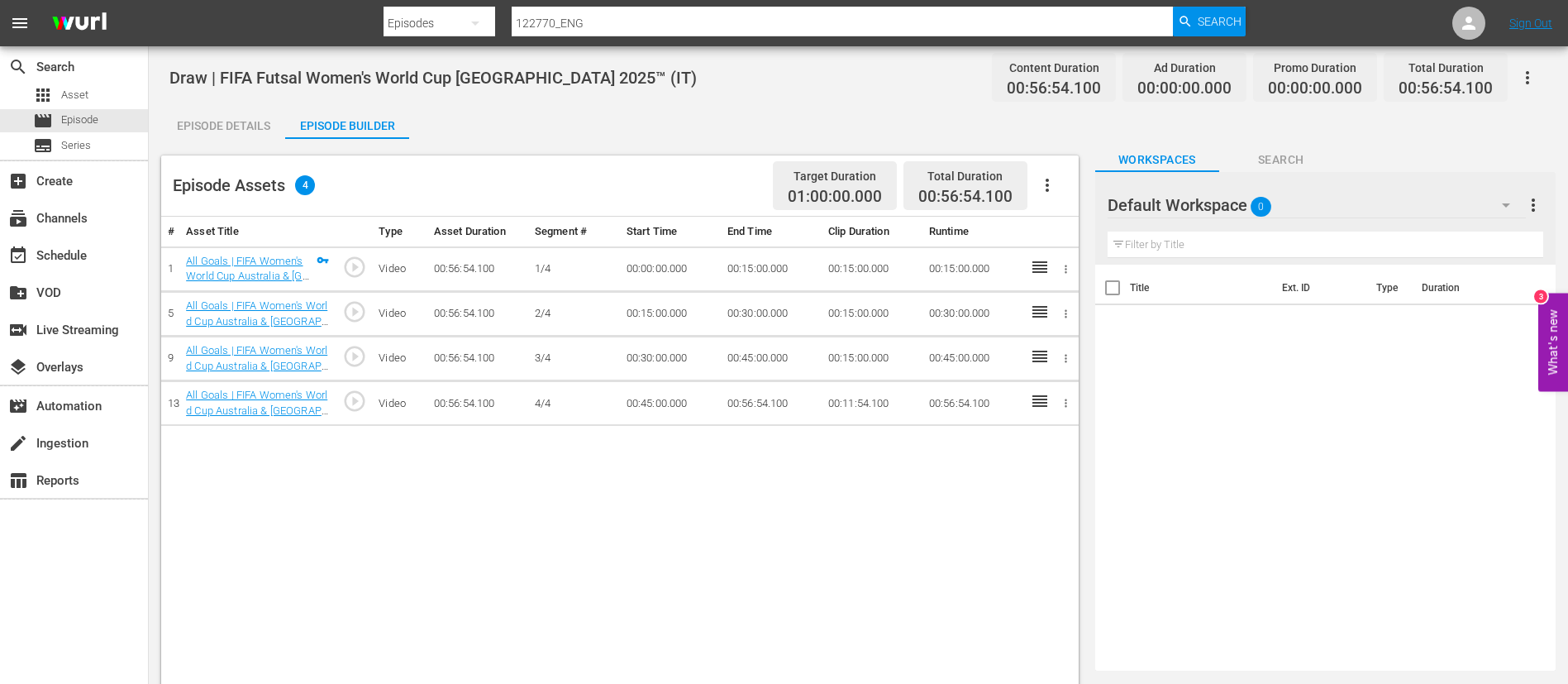
click at [961, 165] on button "button" at bounding box center [1048, 185] width 40 height 40
click at [961, 190] on div "Fill with Ads" at bounding box center [1097, 192] width 113 height 40
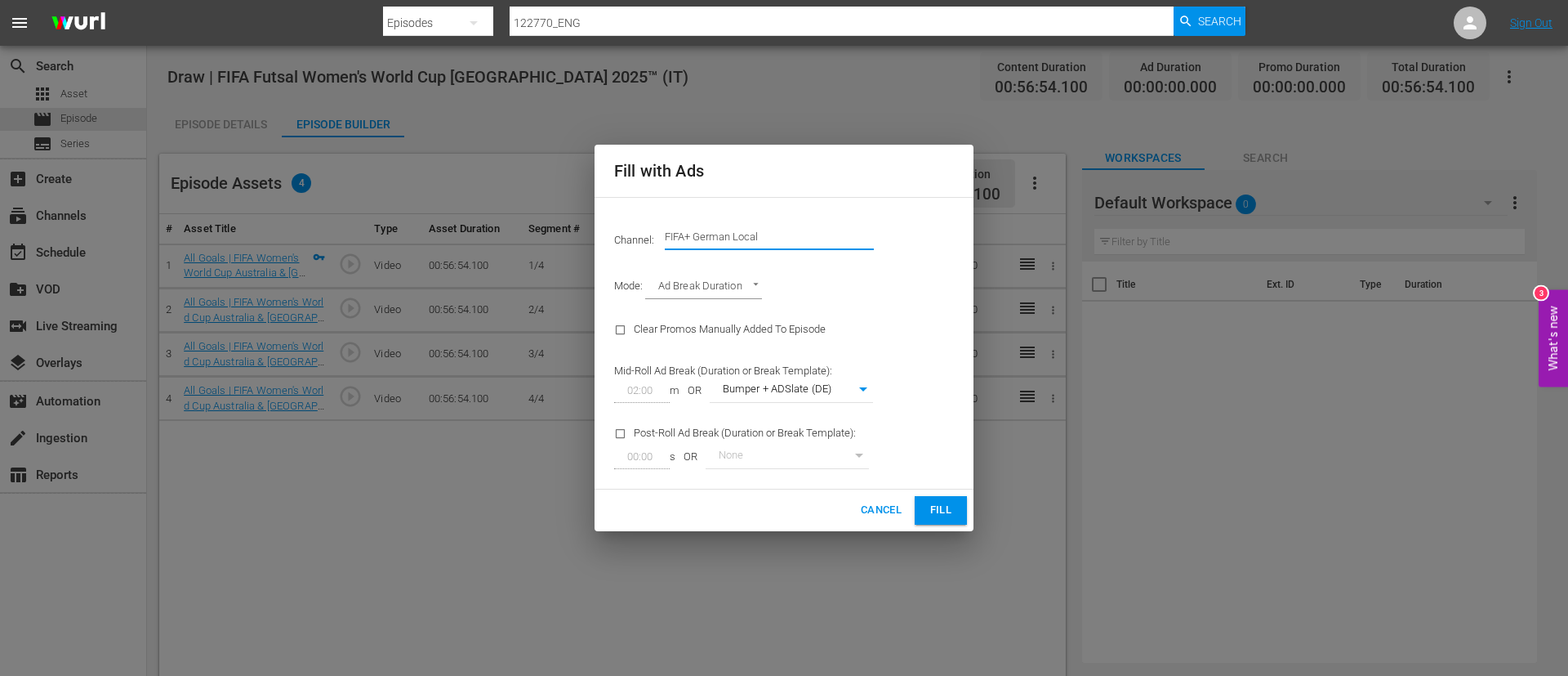
click at [744, 240] on input "FIFA+ German Local" at bounding box center [769, 237] width 209 height 40
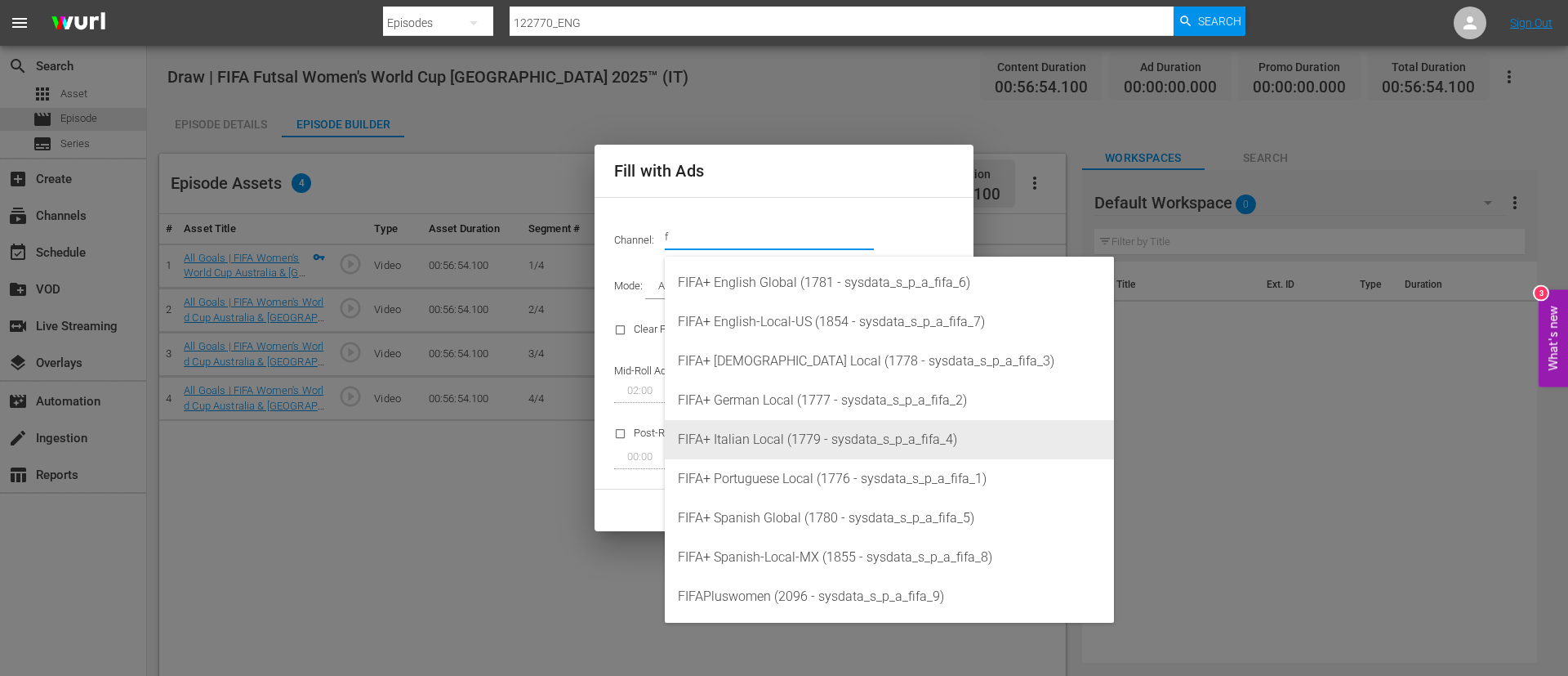
click at [774, 409] on div "FIFA+ Italian Local (1779 - sysdata_s_p_a_fifa_4)" at bounding box center [889, 440] width 423 height 40
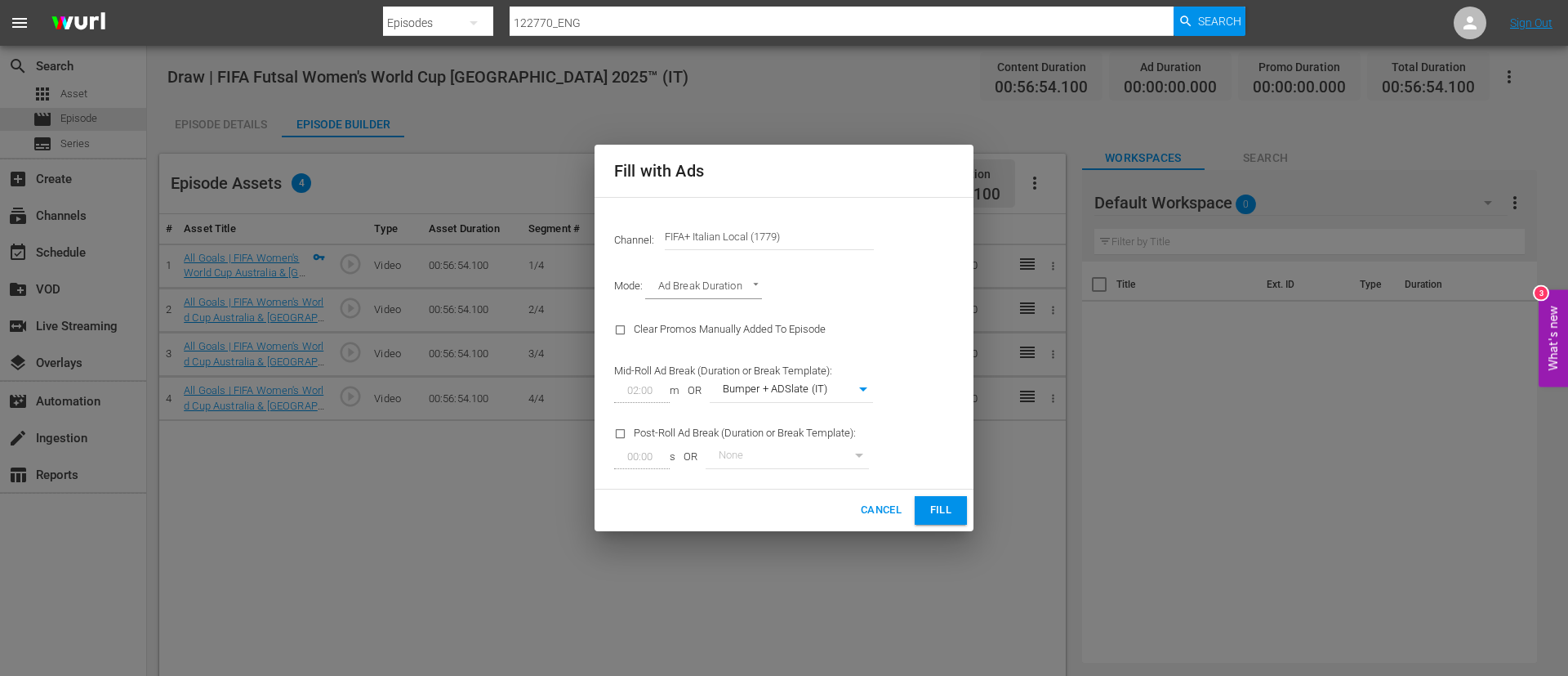
click at [945, 409] on span "Fill" at bounding box center [941, 510] width 26 height 19
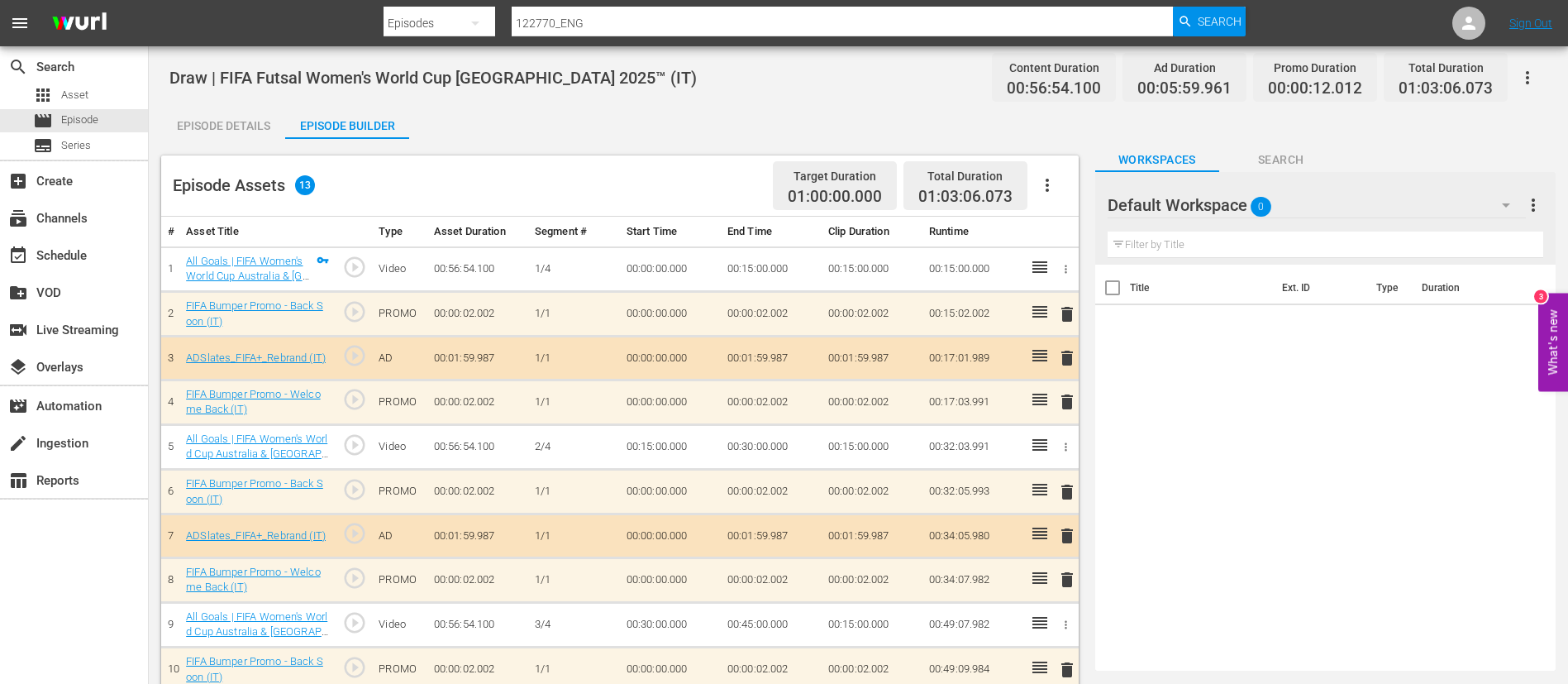
click at [961, 71] on icon "button" at bounding box center [1528, 78] width 20 height 20
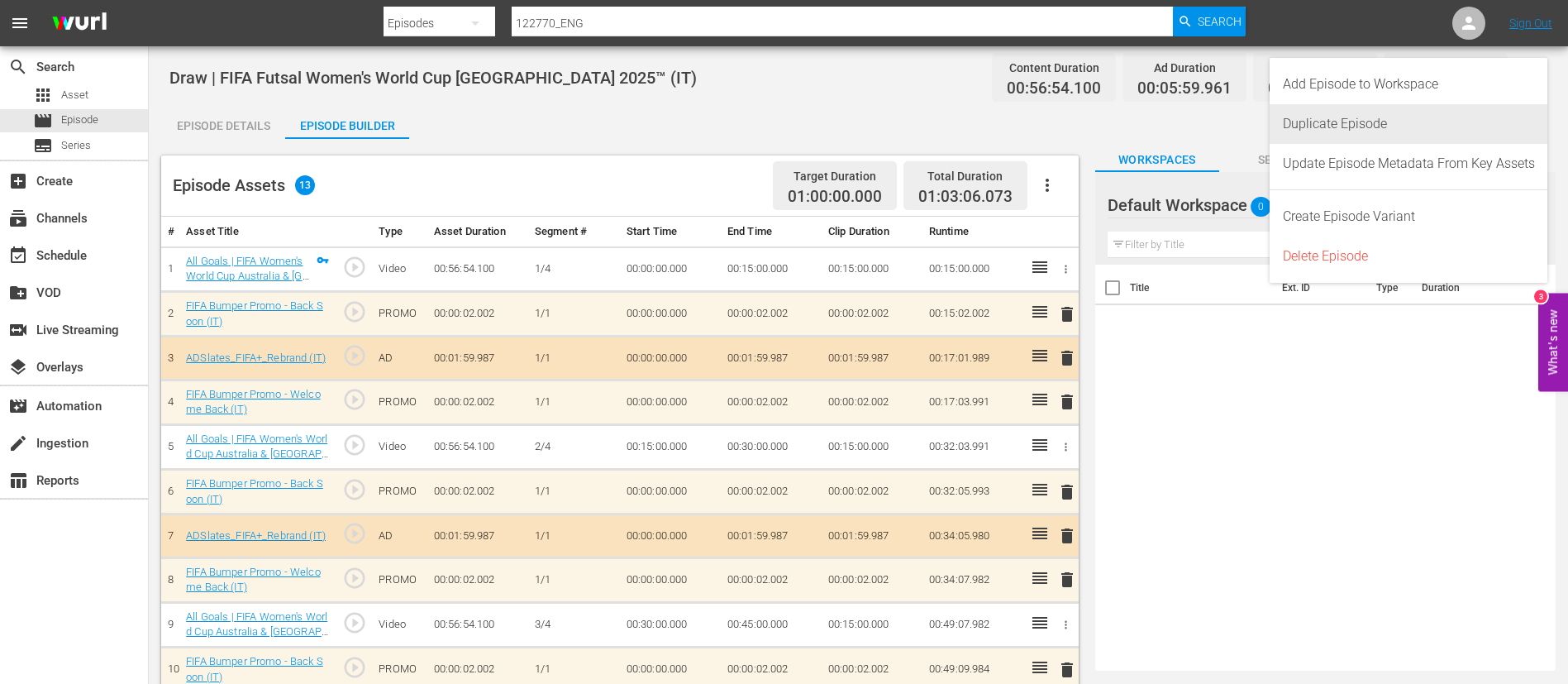
click at [961, 123] on div "Duplicate Episode" at bounding box center [1409, 124] width 252 height 40
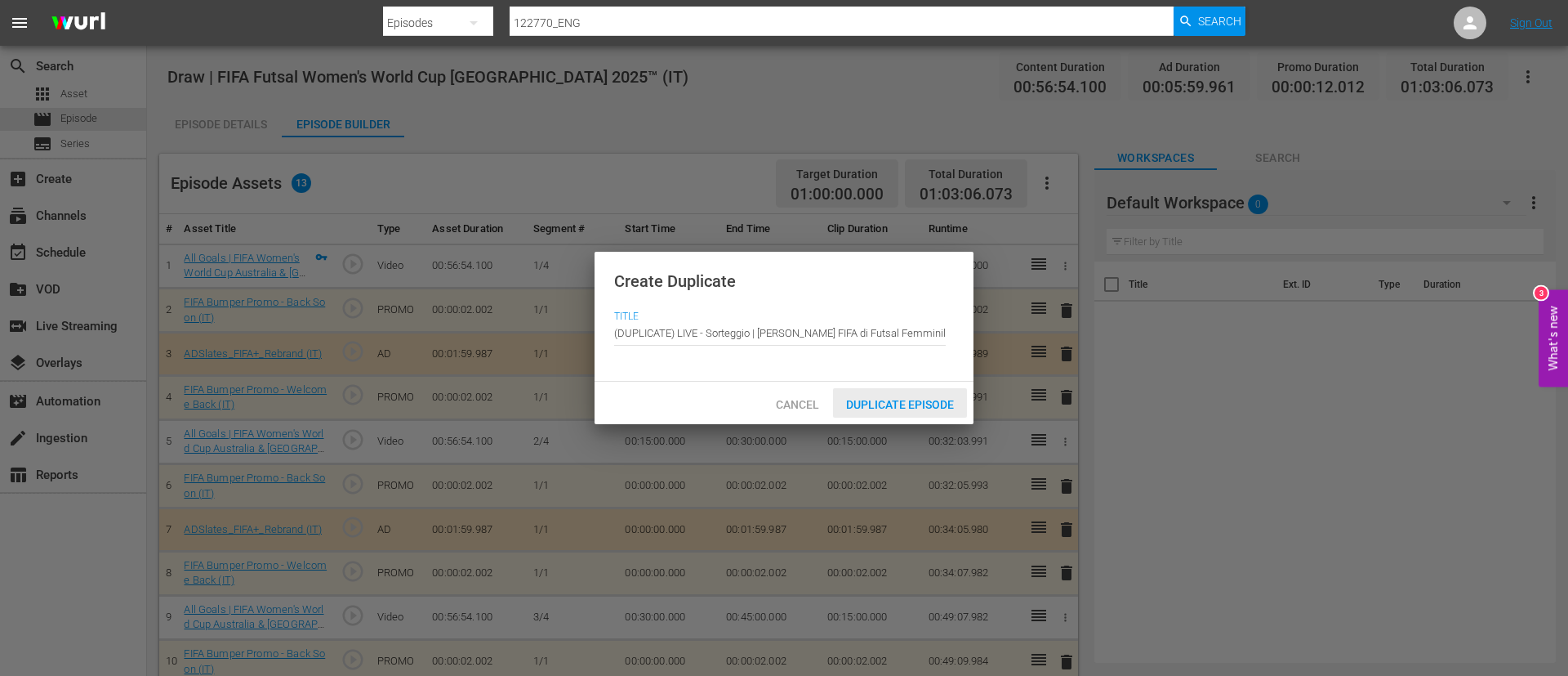
click at [911, 388] on div "Duplicate Episode" at bounding box center [900, 403] width 134 height 31
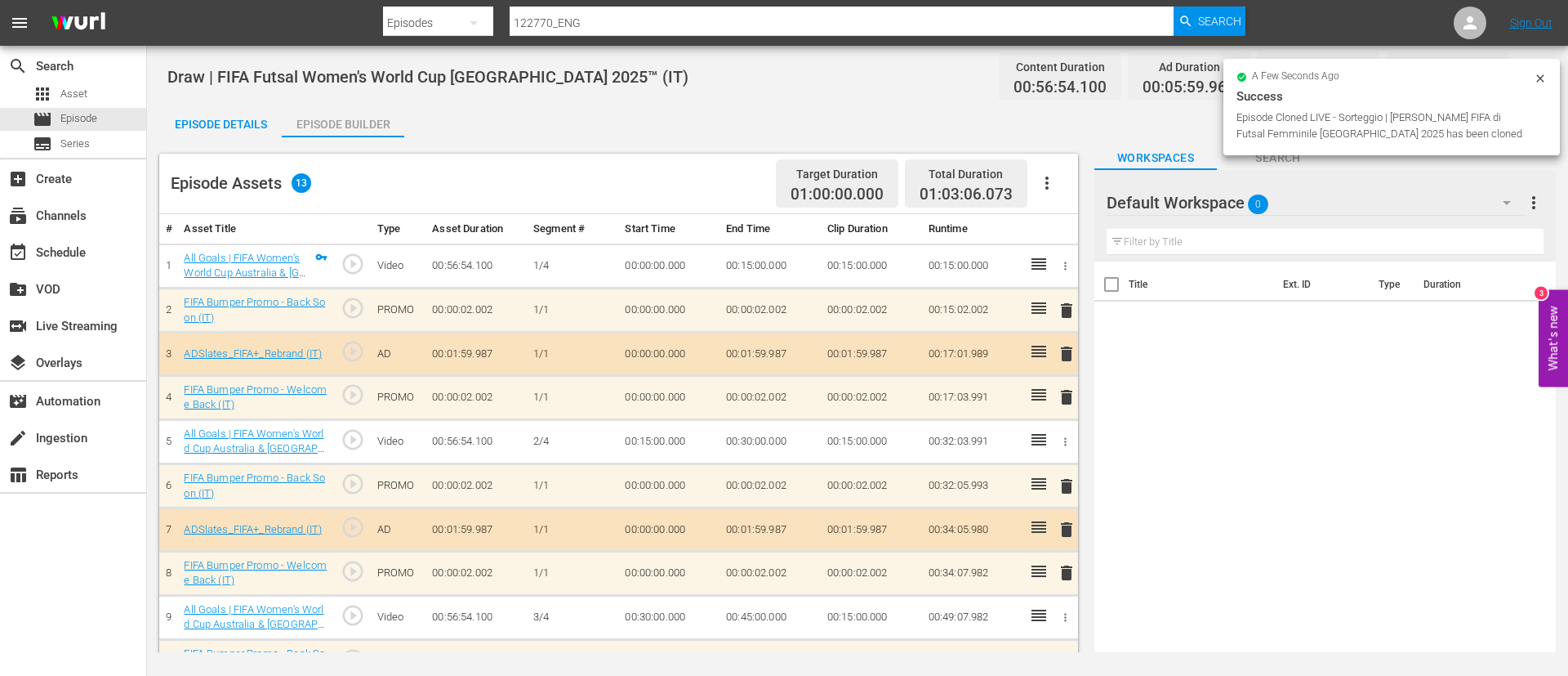
click at [949, 187] on icon "button" at bounding box center [1048, 183] width 20 height 20
click at [949, 216] on div "Clear Ads" at bounding box center [1096, 229] width 111 height 40
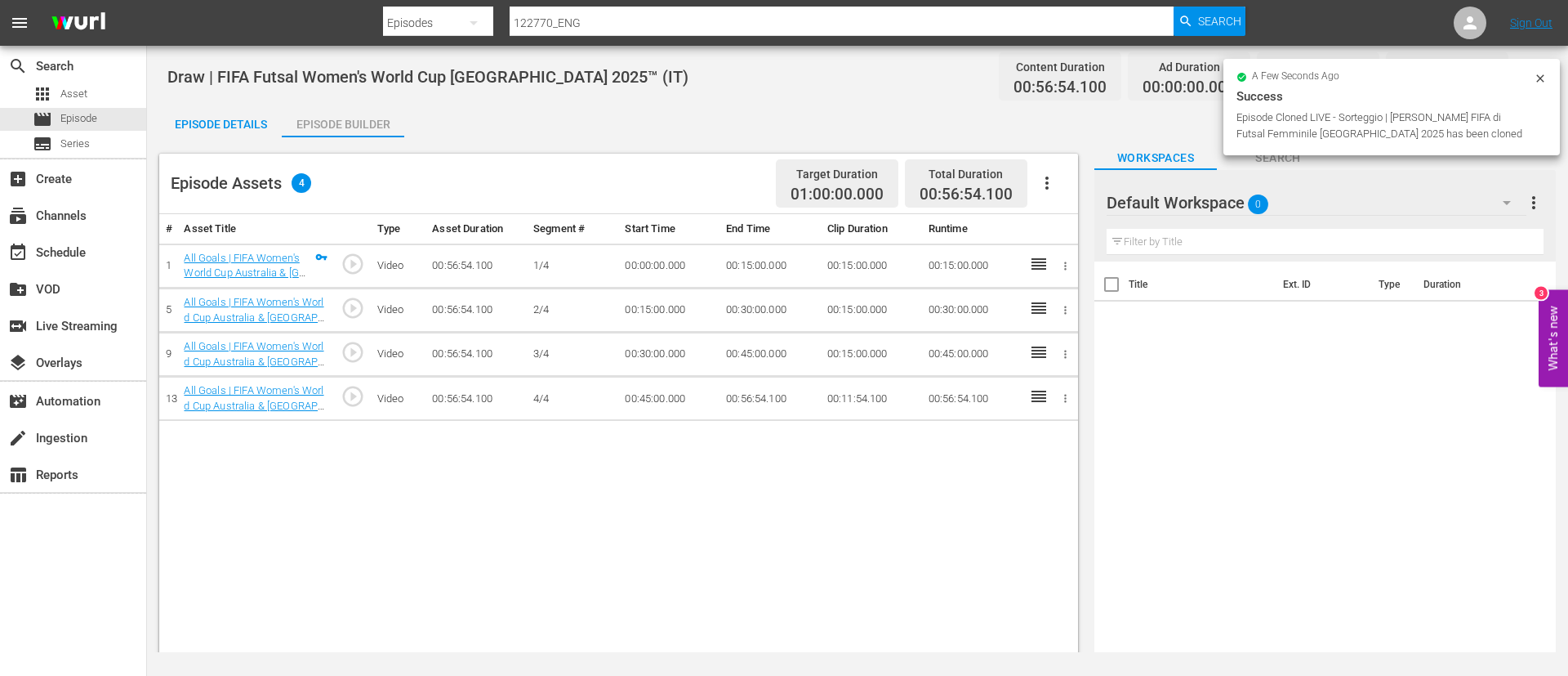
click at [949, 191] on icon "button" at bounding box center [1048, 183] width 20 height 20
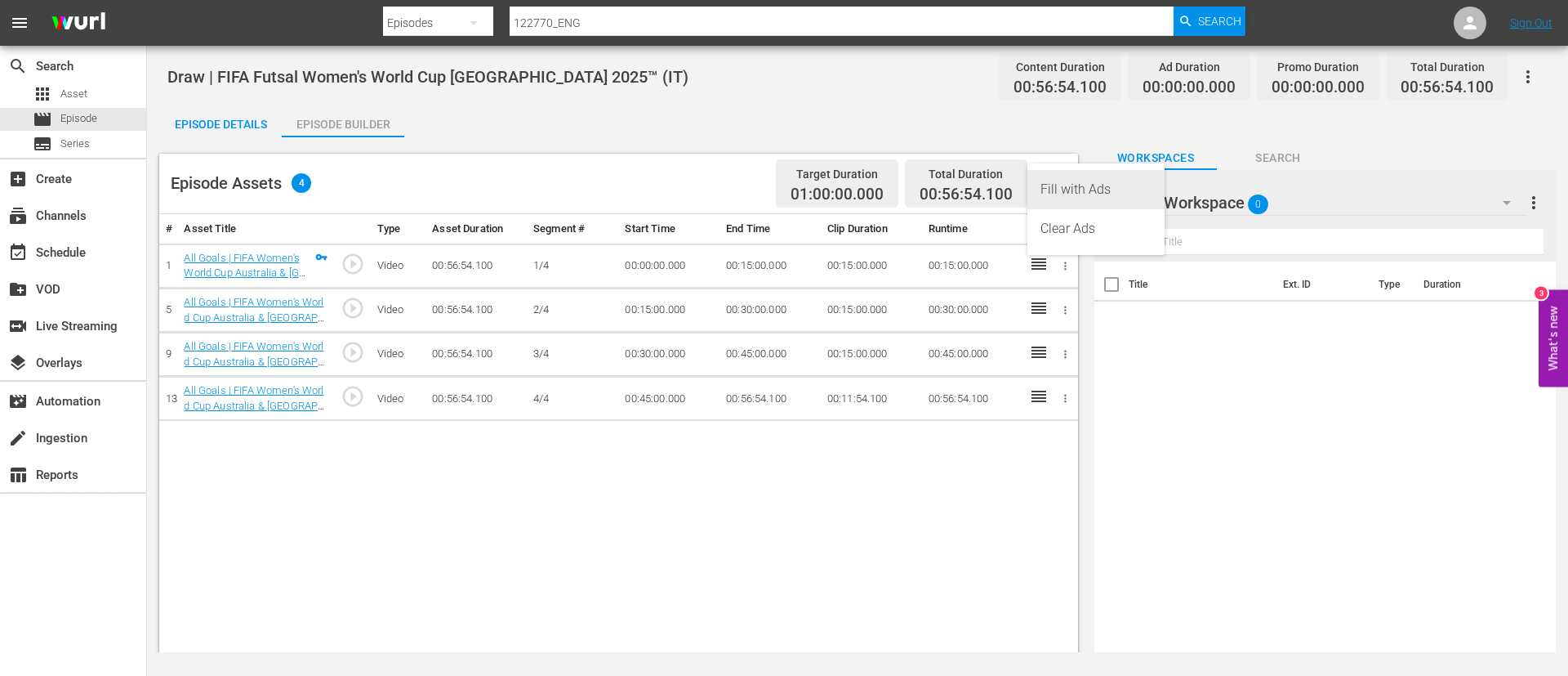
click at [949, 187] on div "Fill with Ads" at bounding box center [1096, 190] width 111 height 40
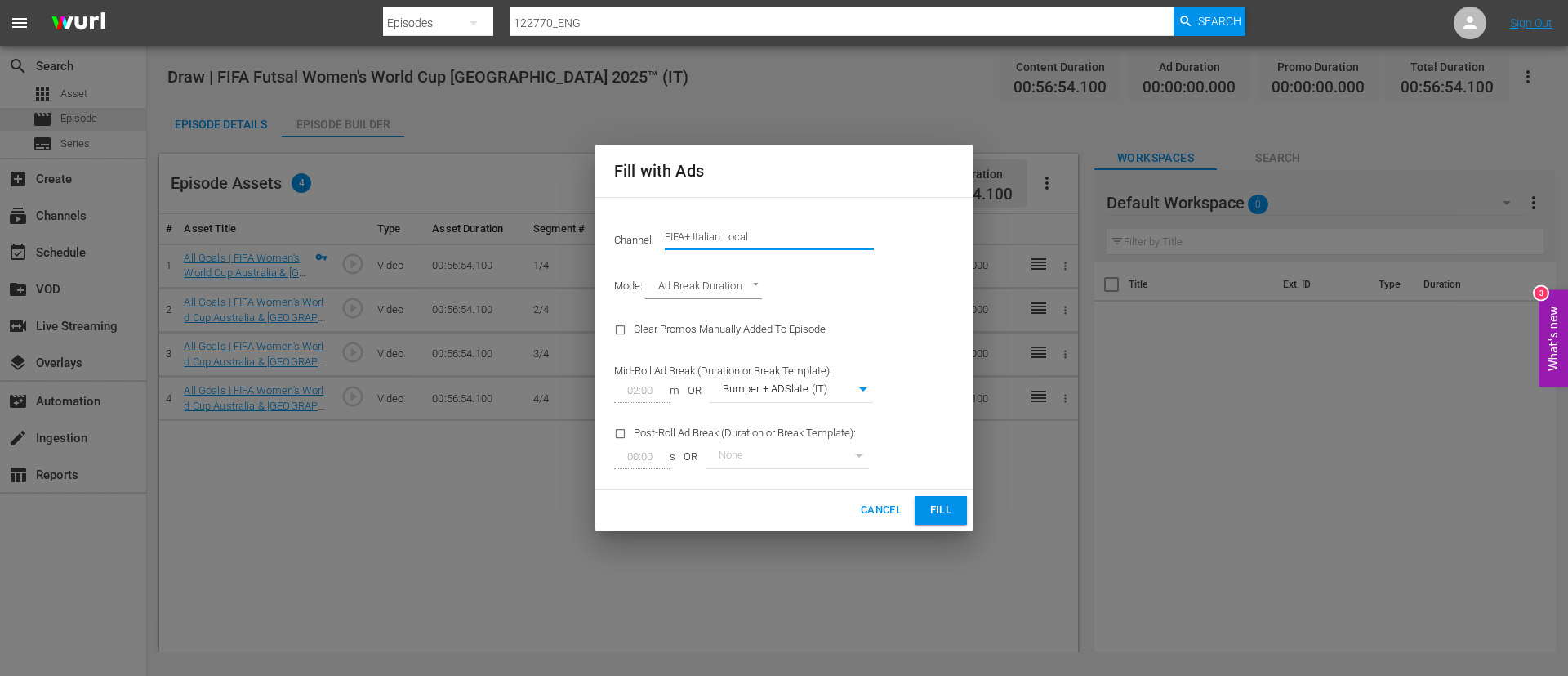
click at [817, 247] on input "FIFA+ Italian Local" at bounding box center [769, 237] width 209 height 40
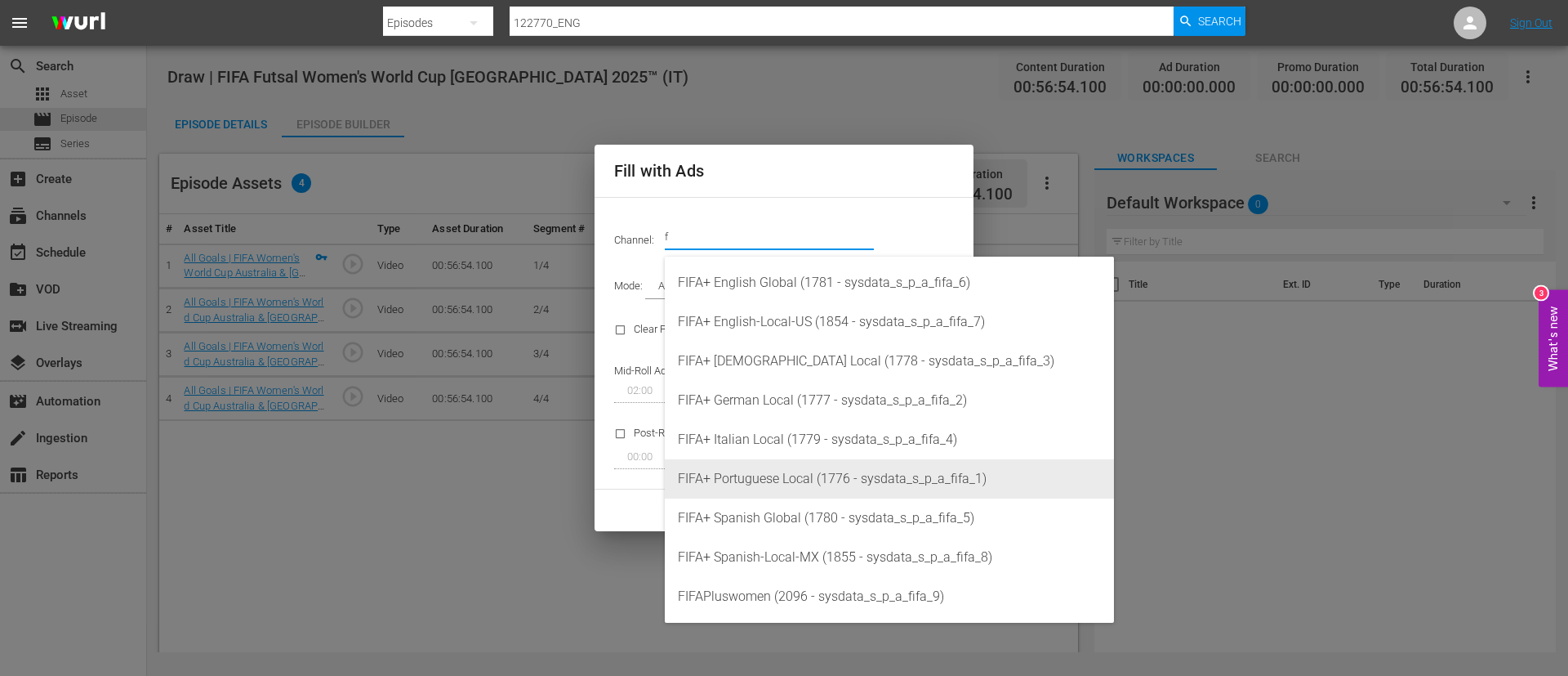
click at [822, 409] on div "FIFA+ Portuguese Local (1776 - sysdata_s_p_a_fifa_1)" at bounding box center [889, 479] width 423 height 40
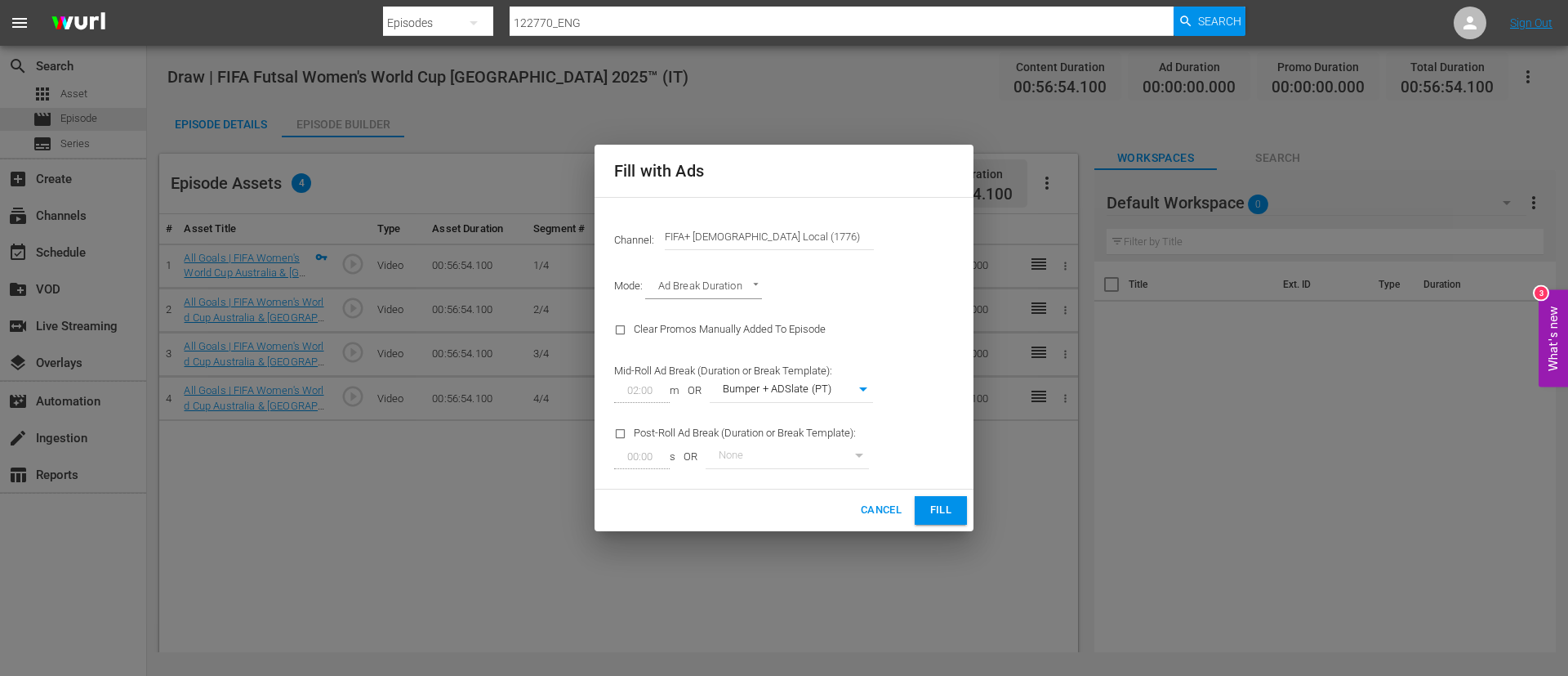
click at [949, 409] on button "Fill" at bounding box center [940, 510] width 52 height 29
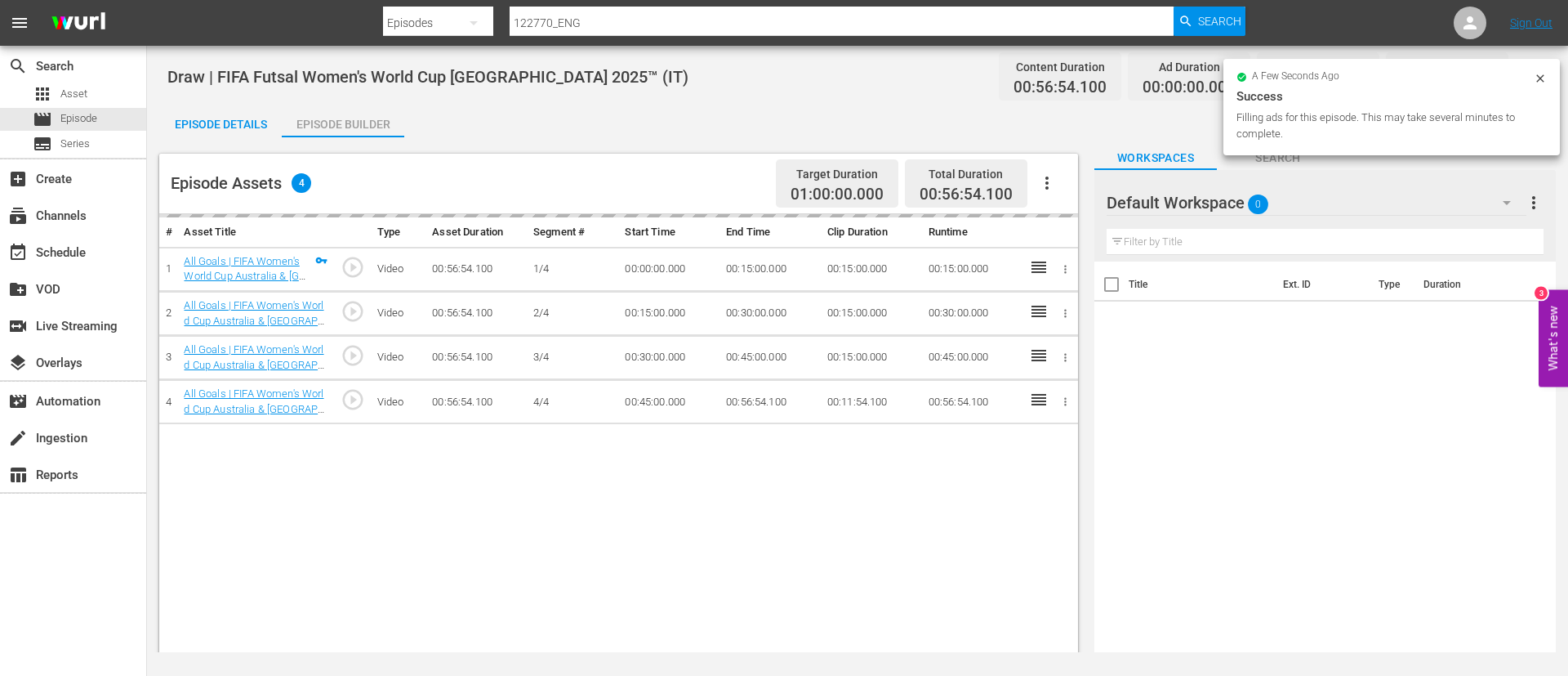
click at [214, 125] on div "Episode Details" at bounding box center [220, 125] width 123 height 40
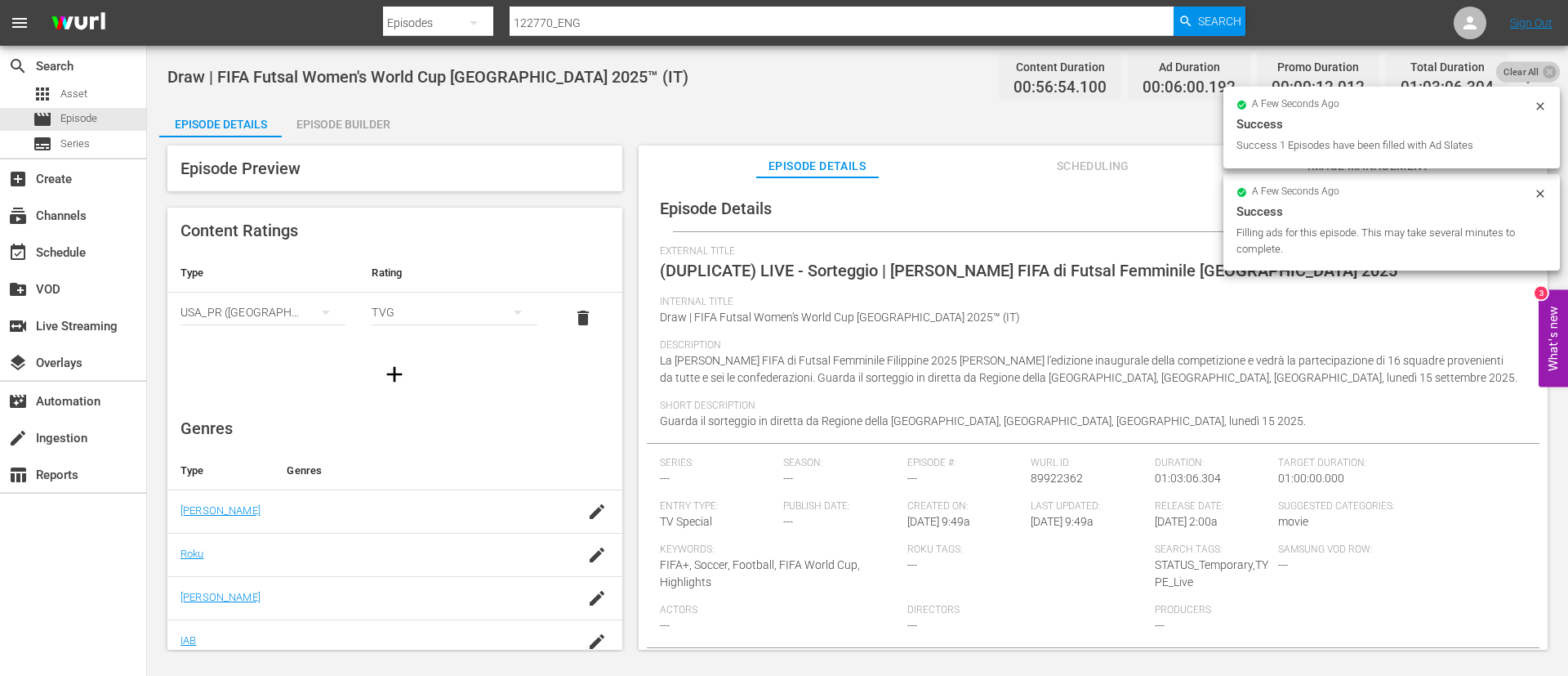
click at [949, 64] on span "Clear All" at bounding box center [1521, 72] width 50 height 21
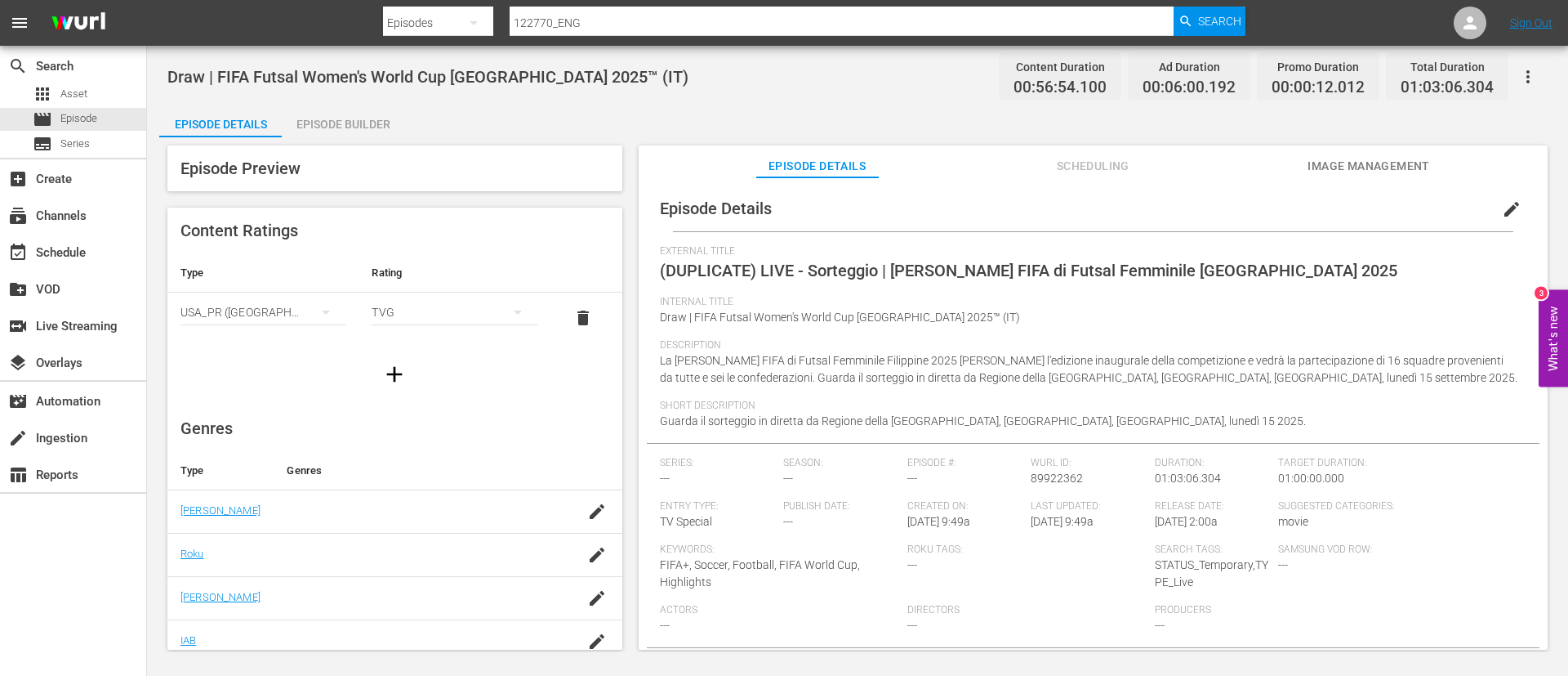
click at [949, 210] on span "edit" at bounding box center [1512, 210] width 20 height 20
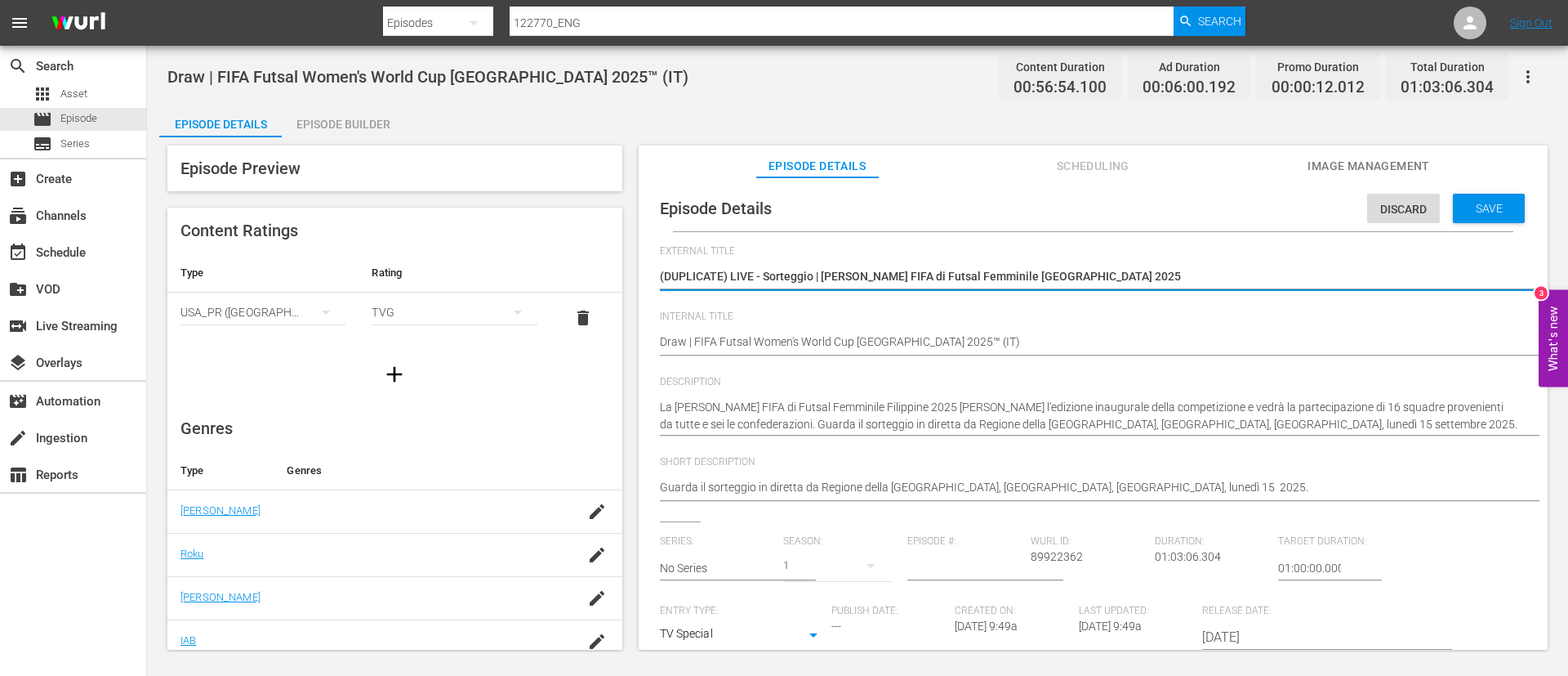
click at [949, 271] on textarea "(DUPLICATE) LIVE - Sorteggio | Coppa del Mondo FIFA di Futsal Femminile Filippi…" at bounding box center [1089, 278] width 859 height 20
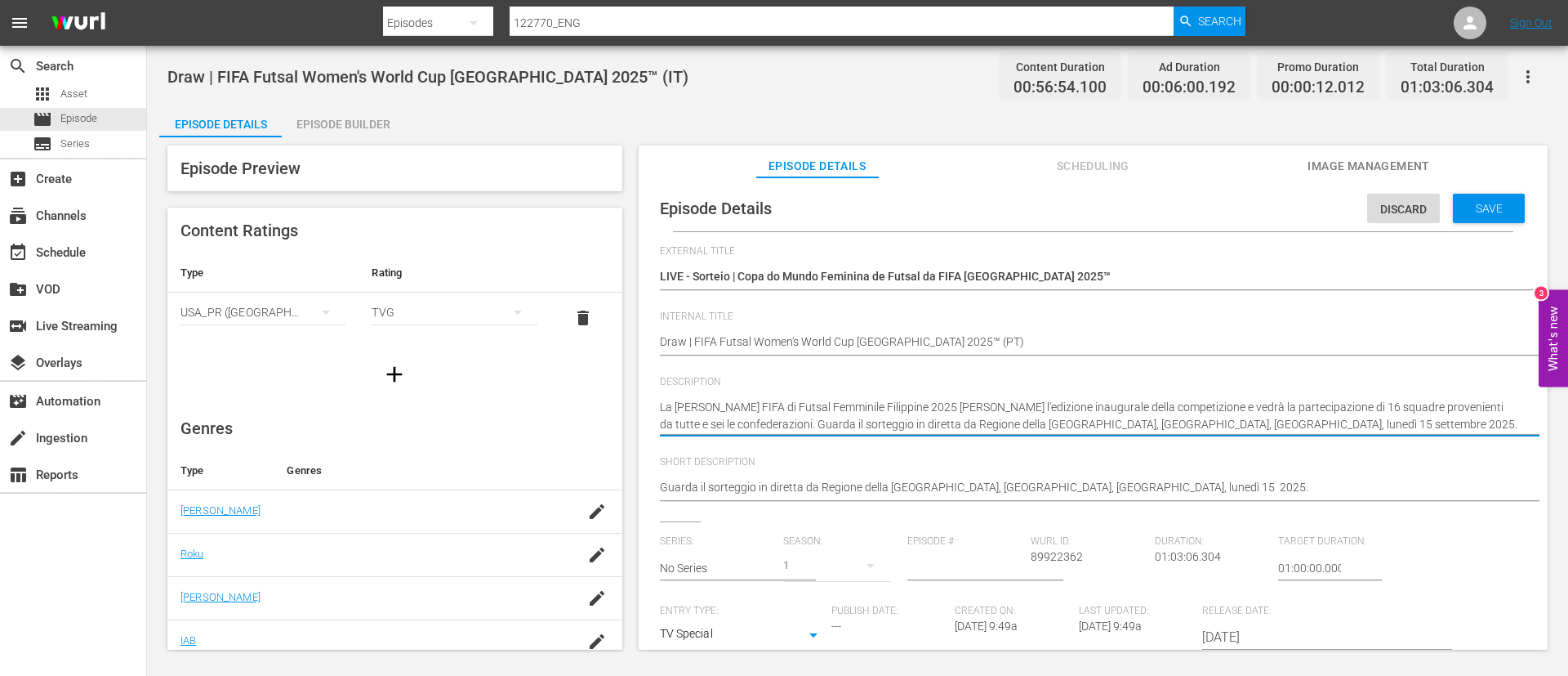
click at [911, 409] on textarea "La Coppa del Mondo FIFA di Futsal Femminile Filippine 2025 sarà l'edizione inau…" at bounding box center [1089, 416] width 859 height 35
paste textarea "A Copa do Mundo Feminina de Futsal da FIFA Filipinas 2025™ será a edição inaugu…"
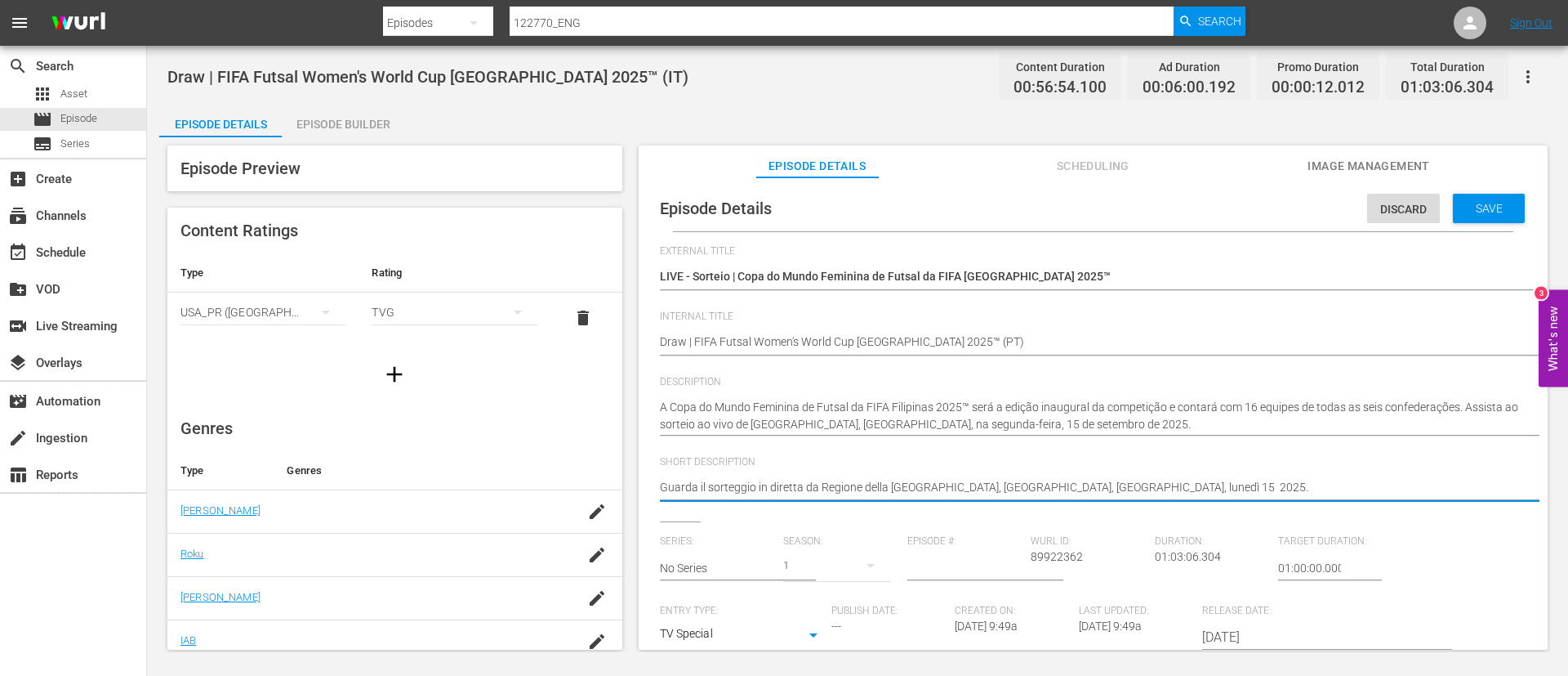
paste textarea "A Copa do Mundo Feminina de Futsal da FIFA Filipinas 2025™ será a edição inaugu…"
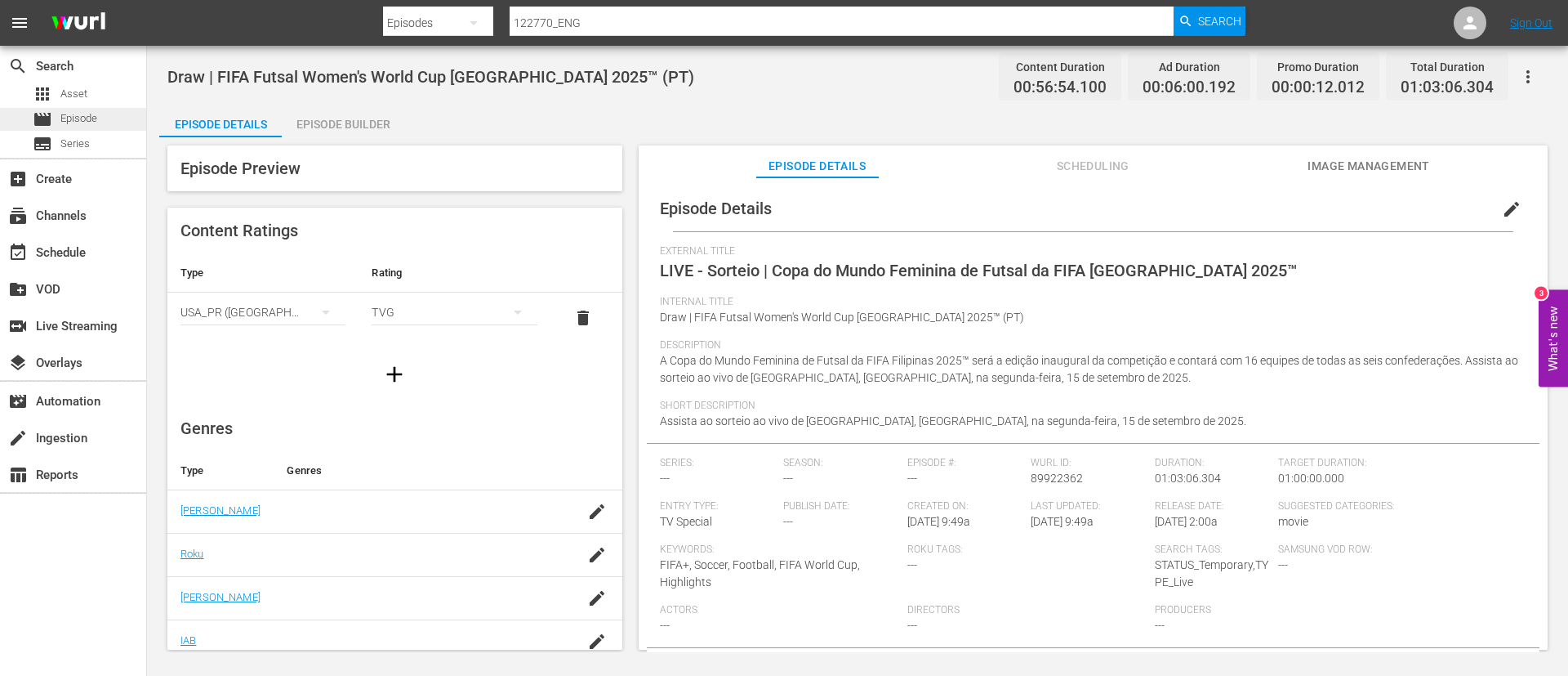
click at [117, 111] on div "movie Episode" at bounding box center [73, 120] width 146 height 23
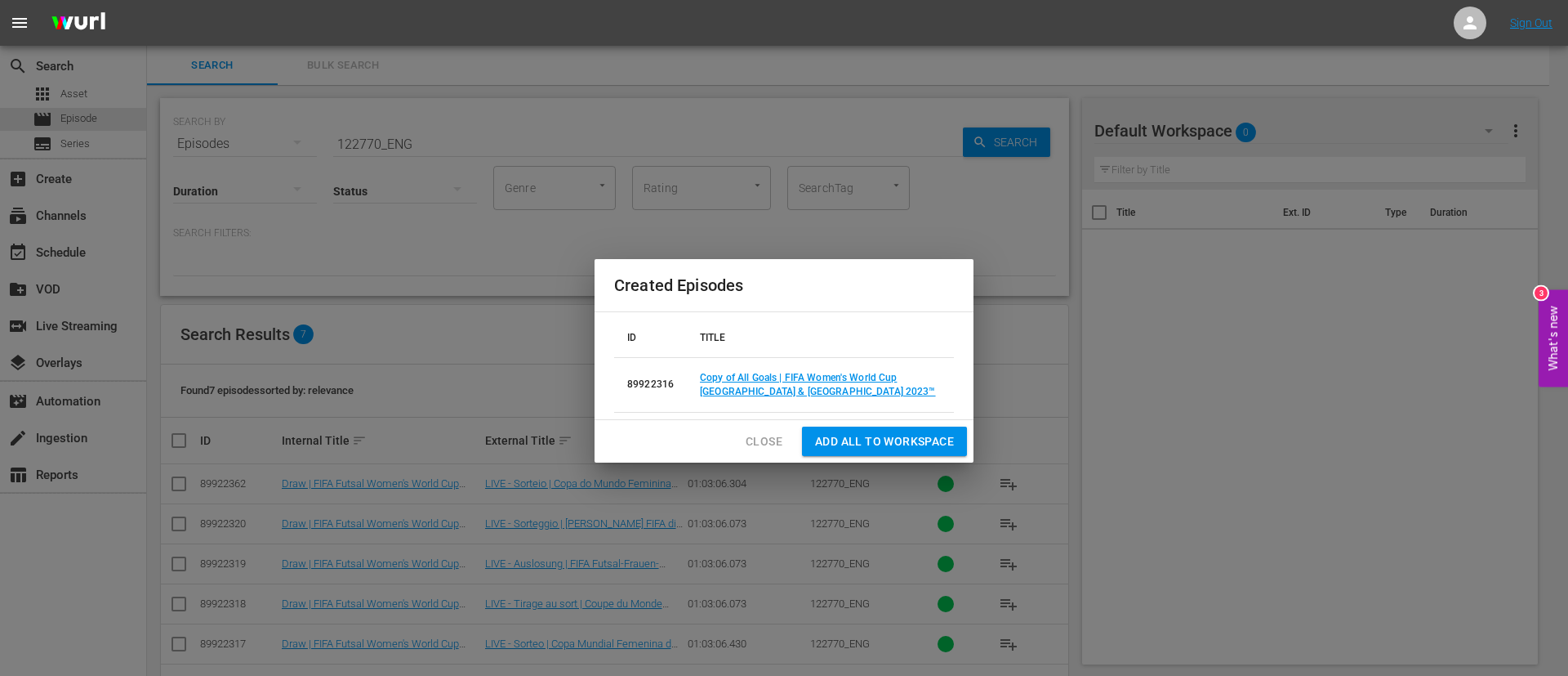
click at [748, 409] on span "Close" at bounding box center [764, 442] width 37 height 21
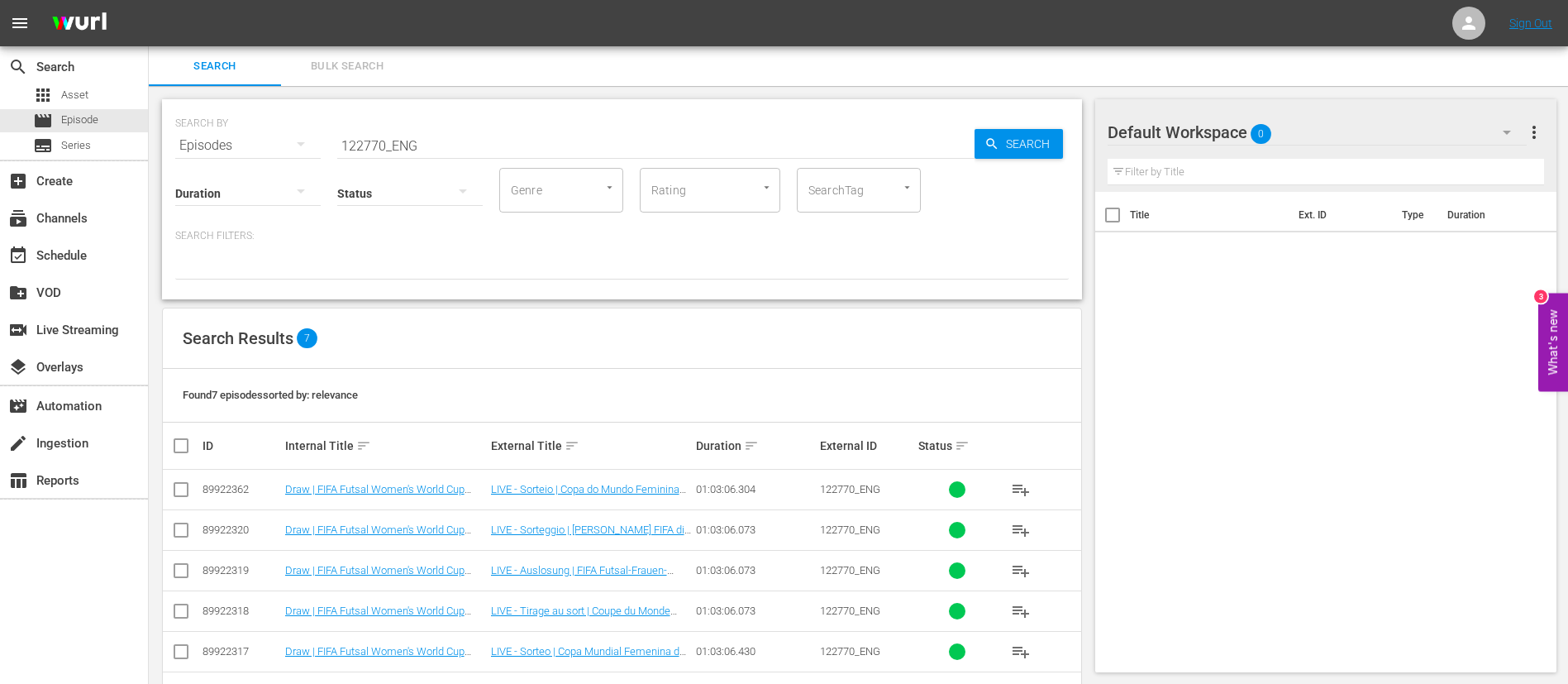
scroll to position [100, 0]
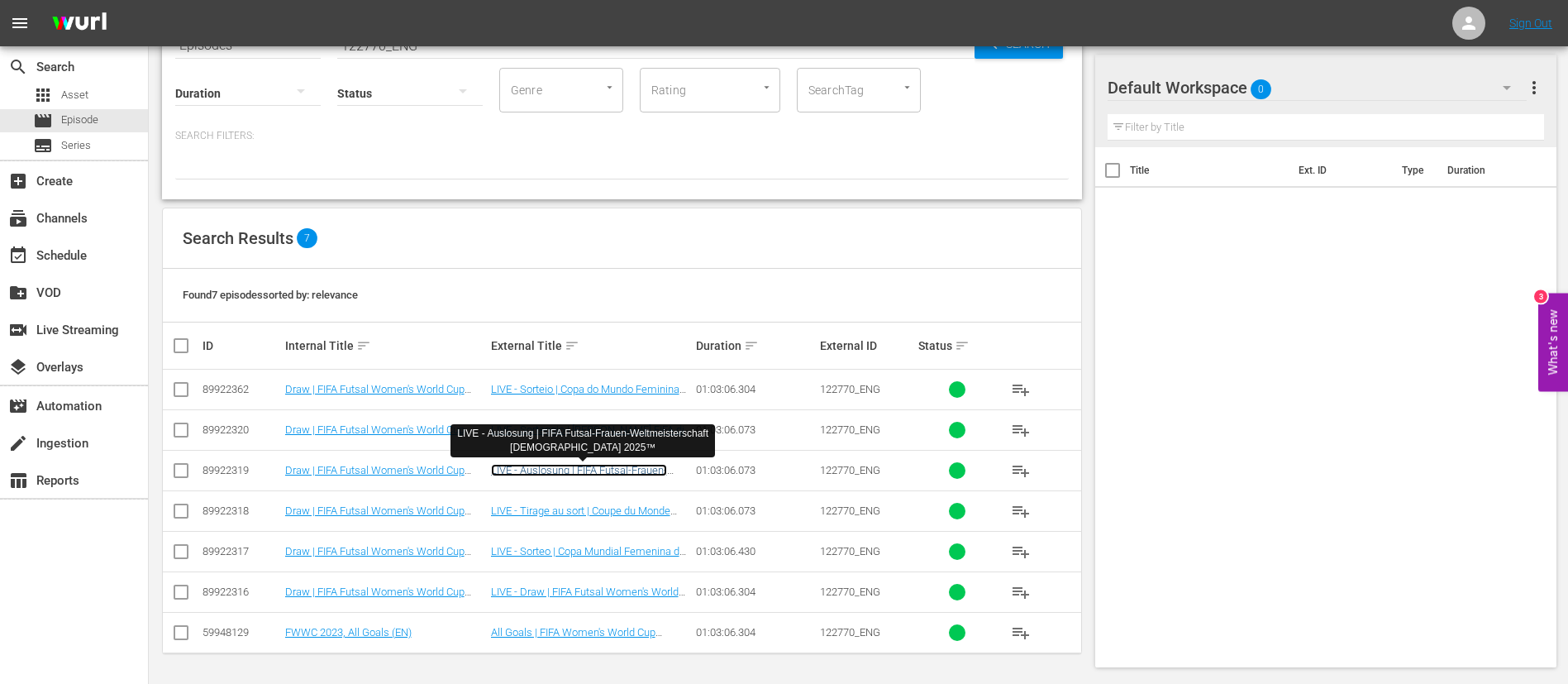
click at [576, 413] on link "LIVE - Auslosung | FIFA Futsal-Frauen-Weltmeisterschaft Philippinen 2025™" at bounding box center [590, 483] width 200 height 38
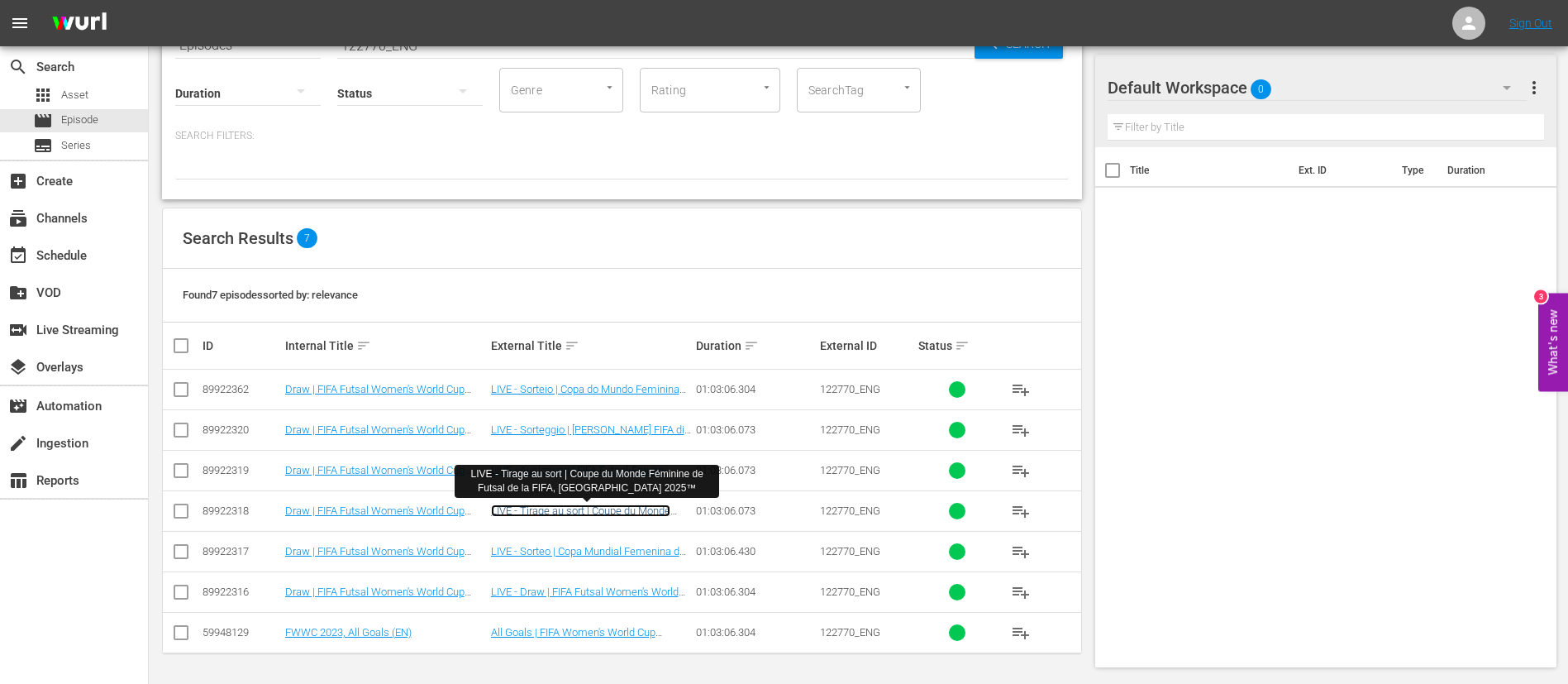
click at [578, 413] on link "LIVE - Tirage au sort | Coupe du Monde Féminine de Futsal de la FIFA, Philippin…" at bounding box center [580, 523] width 180 height 38
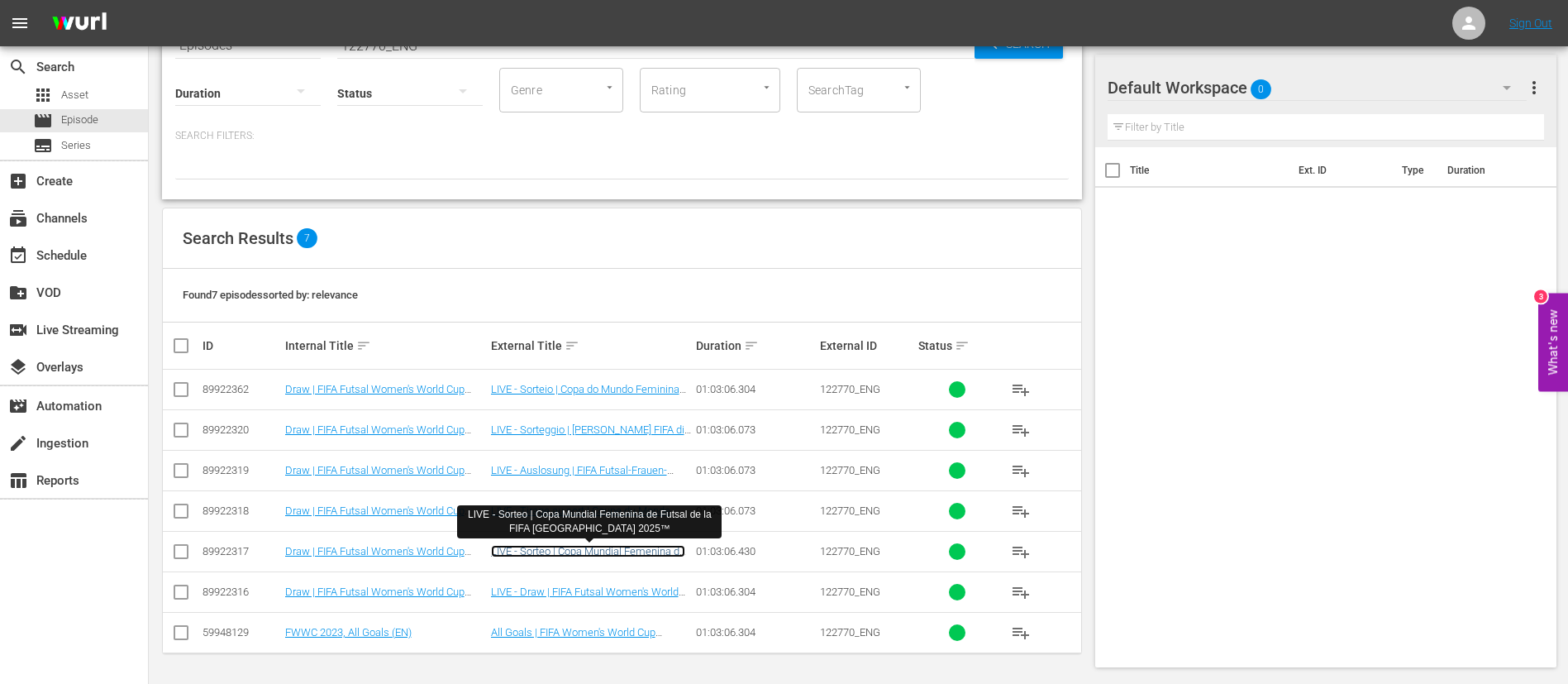
click at [573, 413] on link "LIVE - Sorteo | Copa Mundial Femenina de Futsal de la FIFA Filipinas 2025™" at bounding box center [588, 564] width 195 height 38
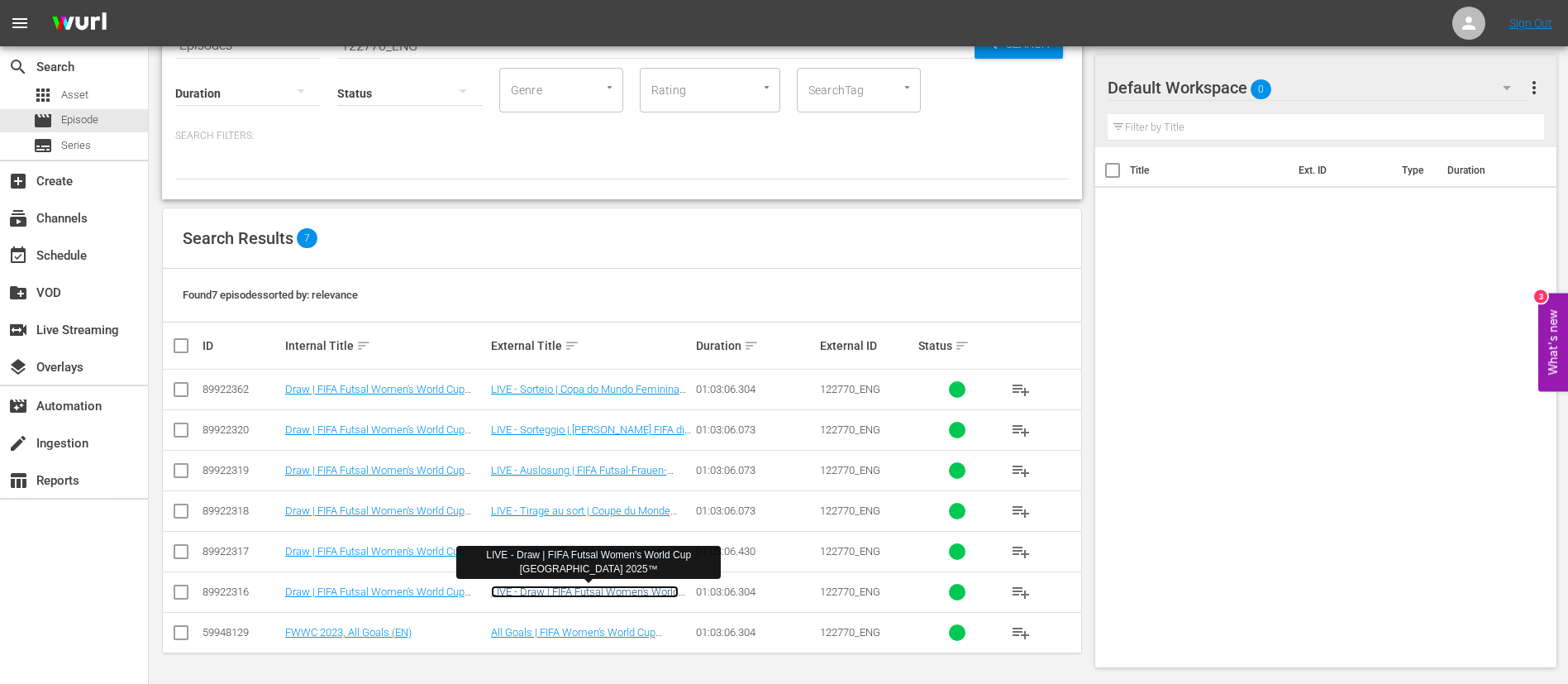
click at [564, 413] on link "LIVE - Draw | FIFA Futsal Women's World Cup Philippines 2025™" at bounding box center [584, 598] width 188 height 25
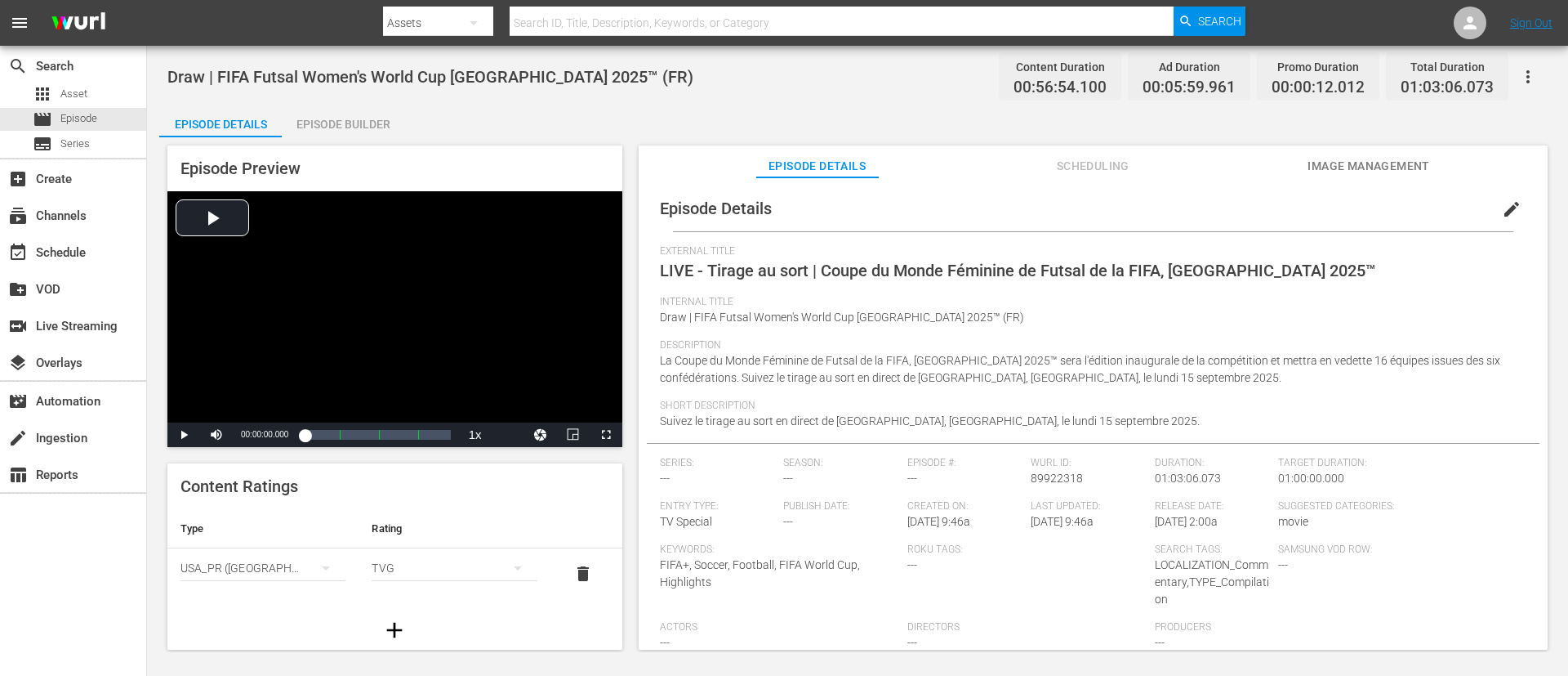
click at [1044, 202] on button "edit" at bounding box center [1512, 210] width 40 height 40
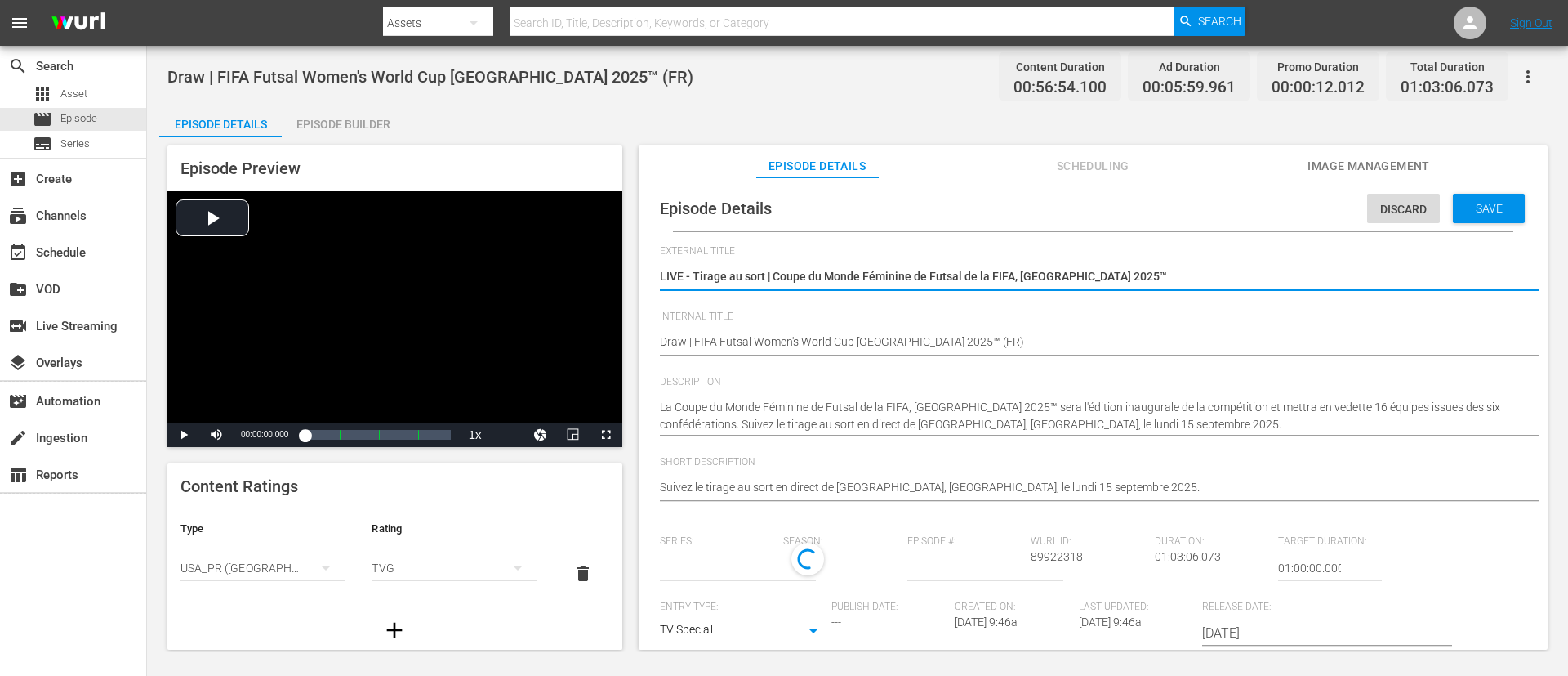
type input "No Series"
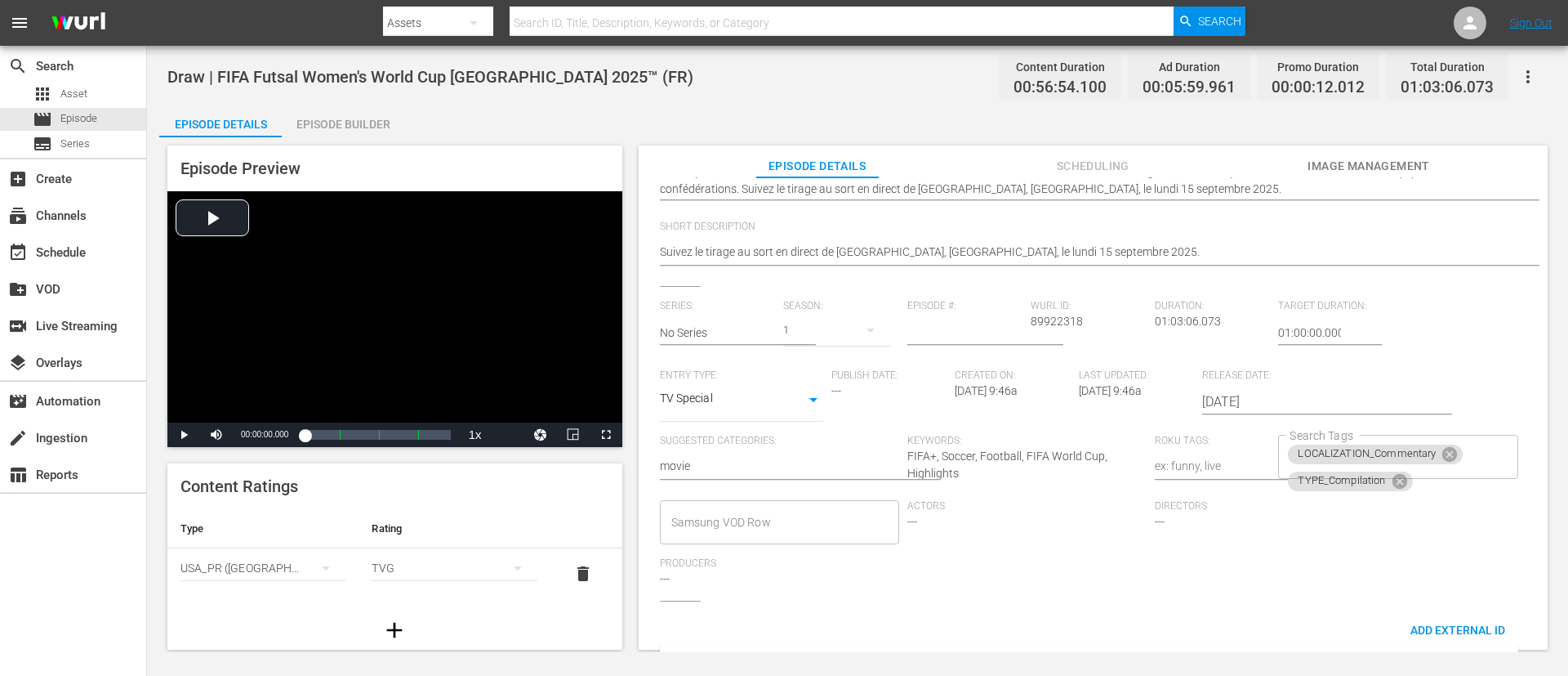
scroll to position [335, 0]
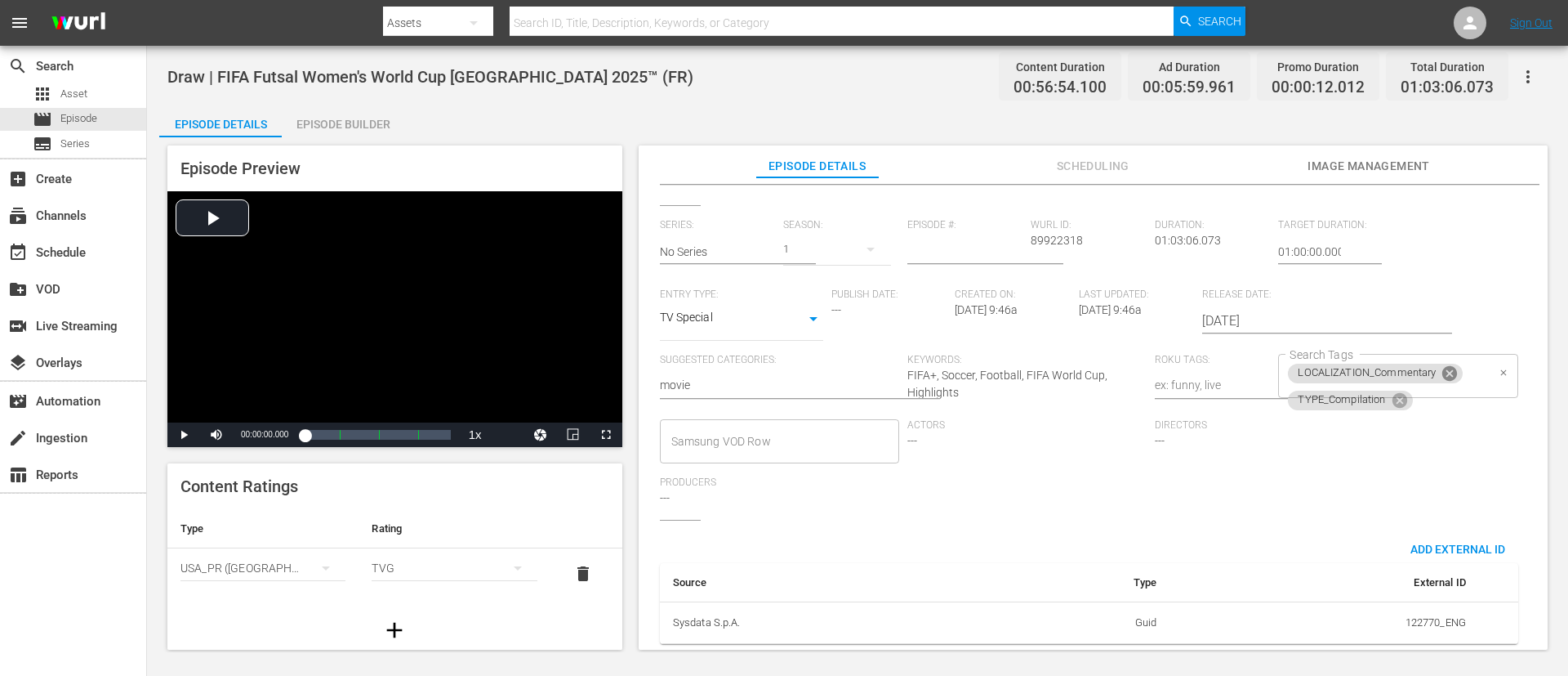
click at [1044, 366] on icon at bounding box center [1450, 374] width 15 height 15
click at [1044, 369] on icon at bounding box center [1399, 376] width 15 height 15
click at [1044, 366] on input "Search Tags" at bounding box center [1386, 376] width 200 height 30
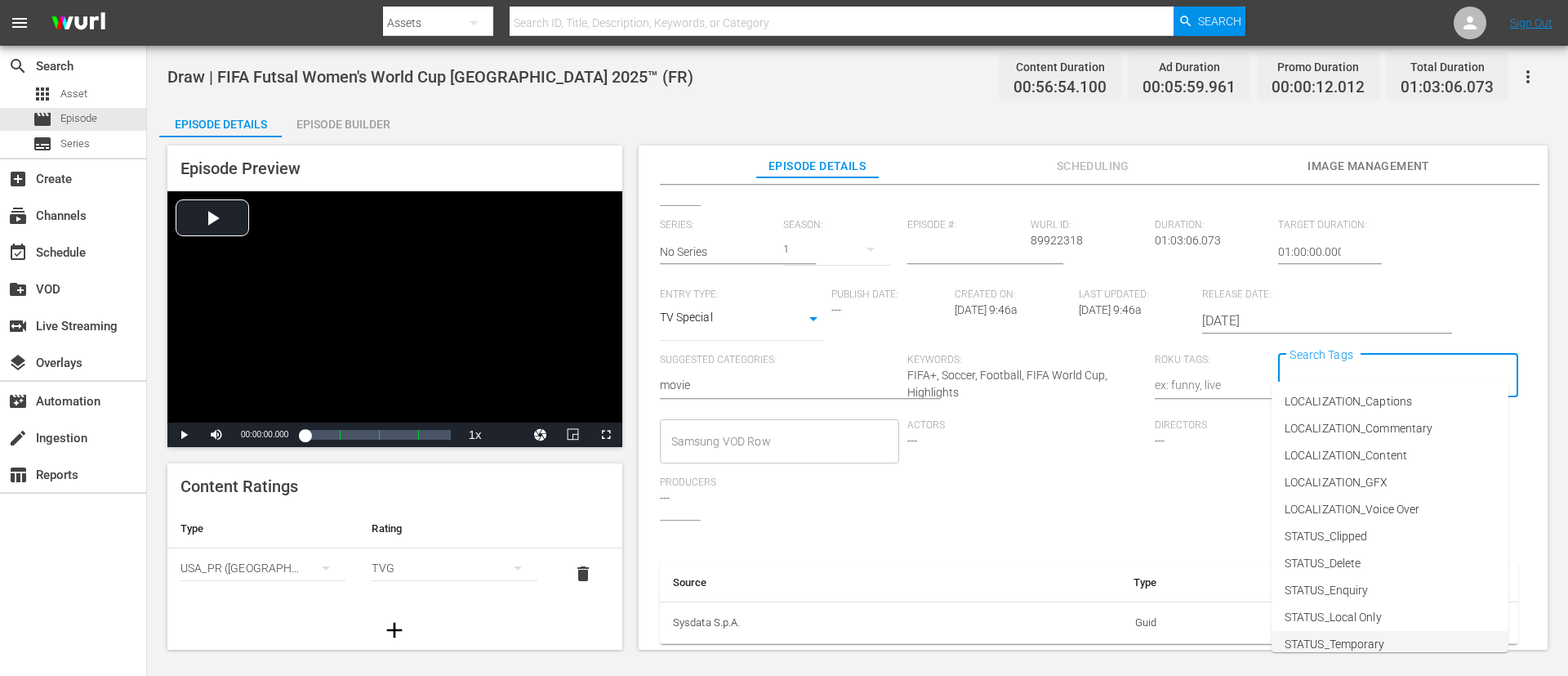
click at [1044, 450] on li "STATUS_Temporary" at bounding box center [1390, 644] width 237 height 27
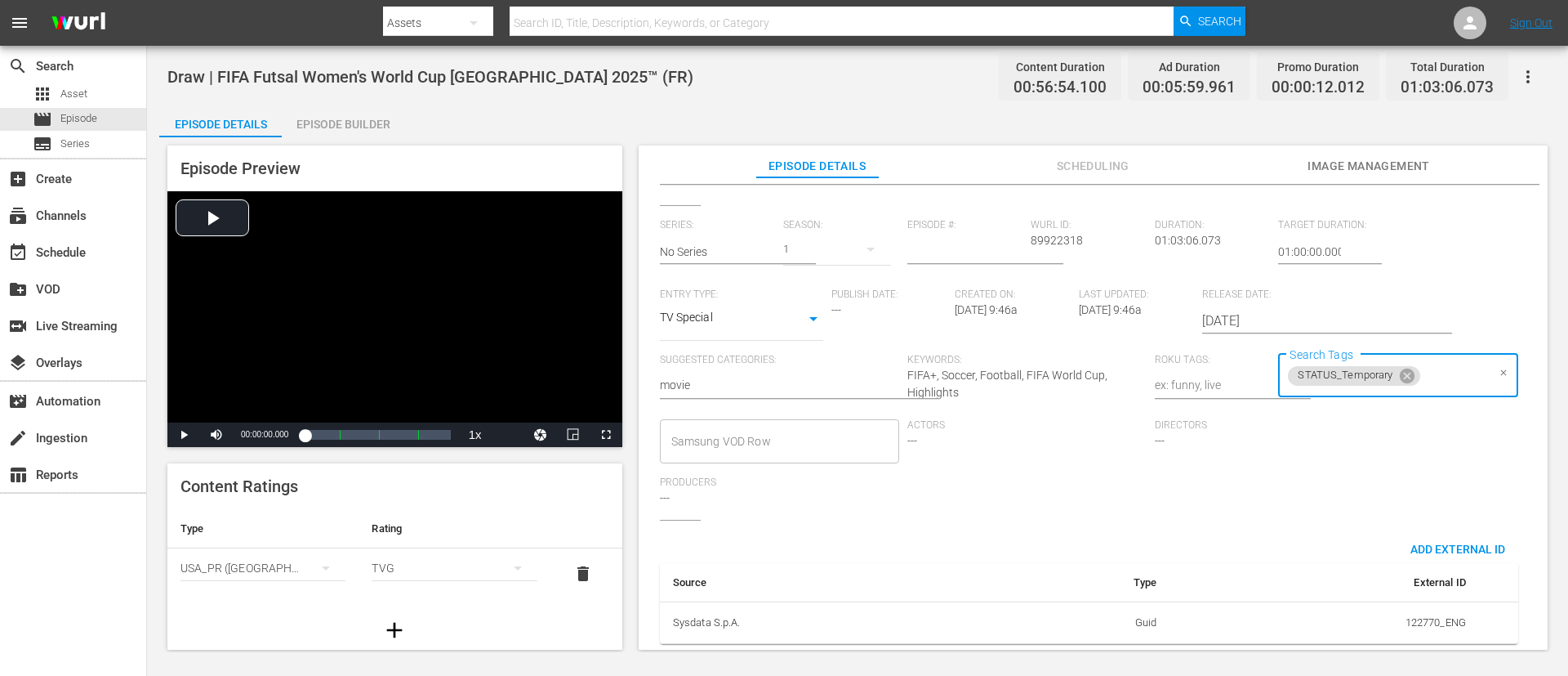
click at [1044, 362] on input "Search Tags" at bounding box center [1454, 376] width 64 height 30
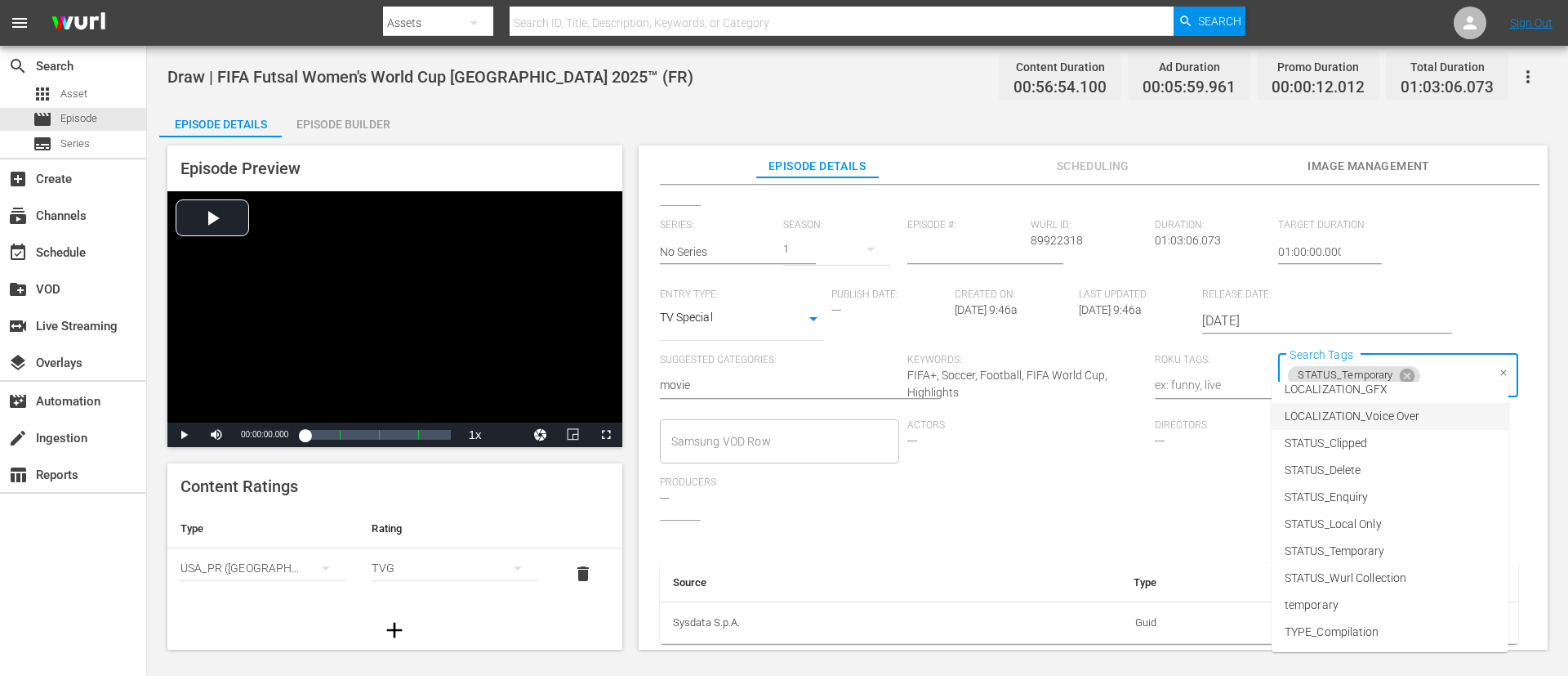
scroll to position [201, 0]
click at [1044, 450] on li "TYPE_Live" at bounding box center [1390, 578] width 237 height 27
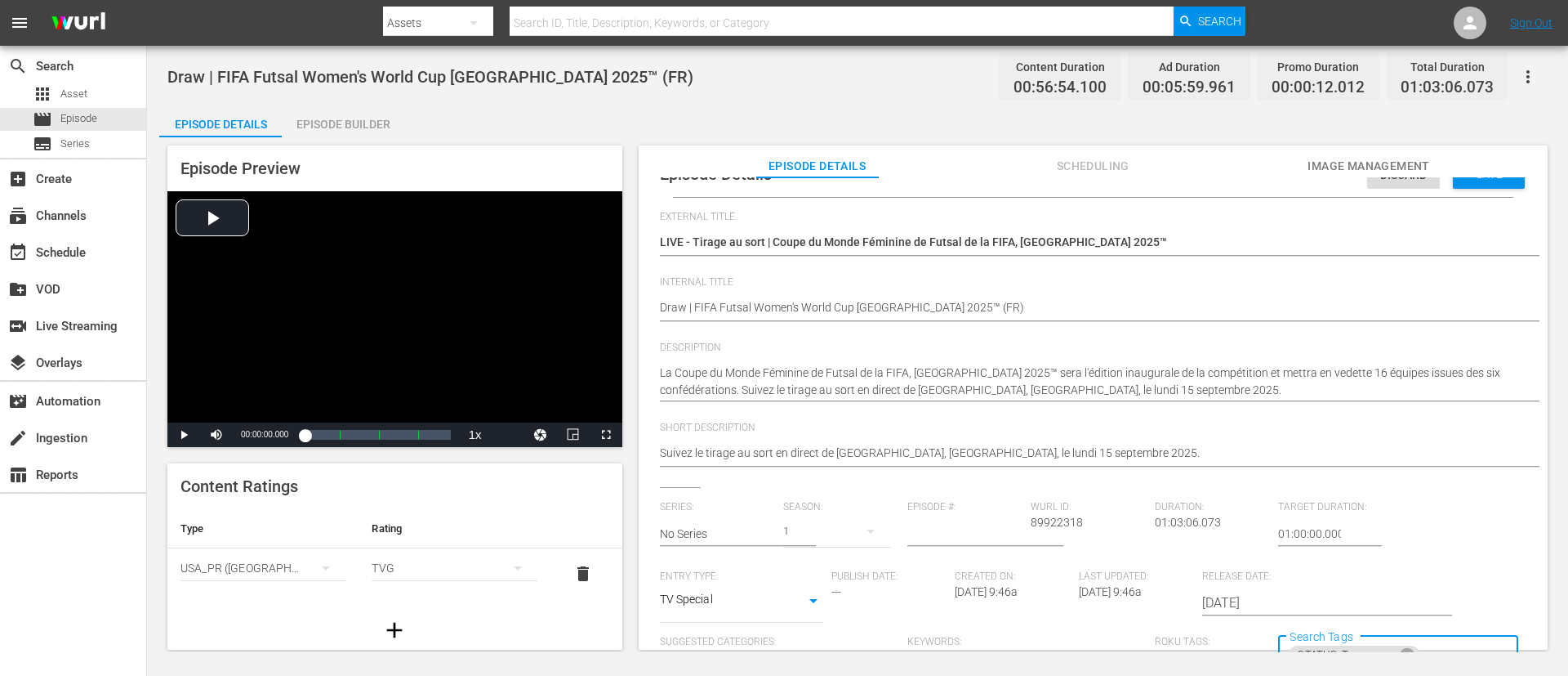
scroll to position [0, 0]
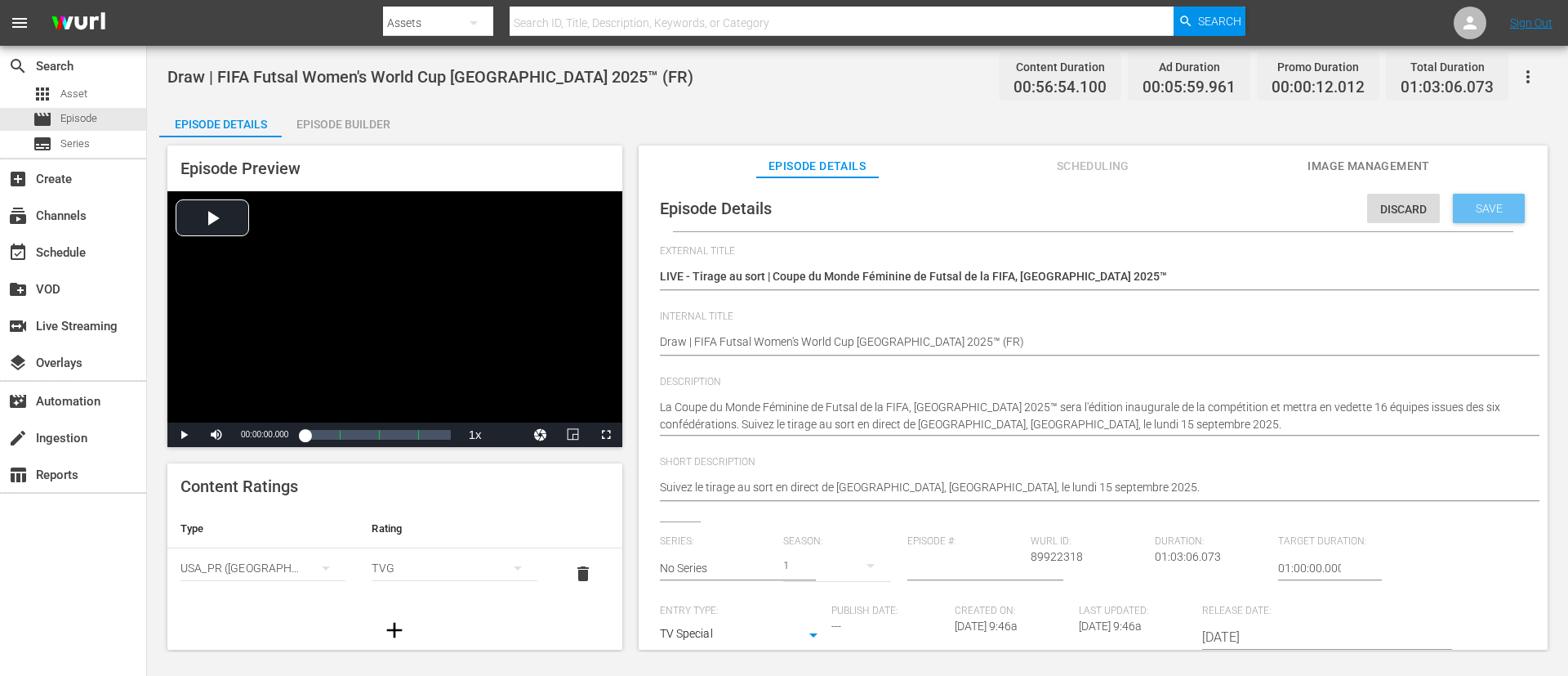
click at [1044, 202] on span "Save" at bounding box center [1489, 209] width 53 height 13
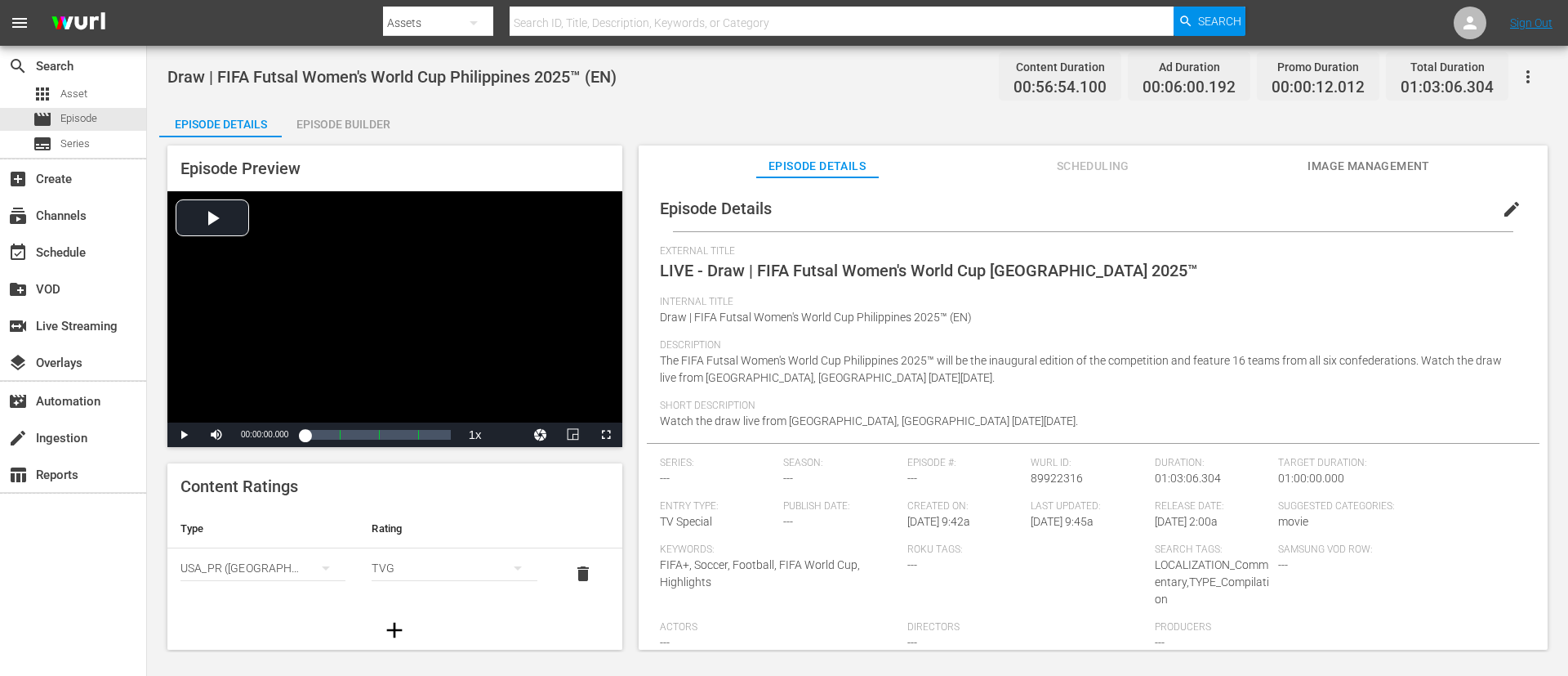
click at [1044, 219] on button "edit" at bounding box center [1512, 210] width 40 height 40
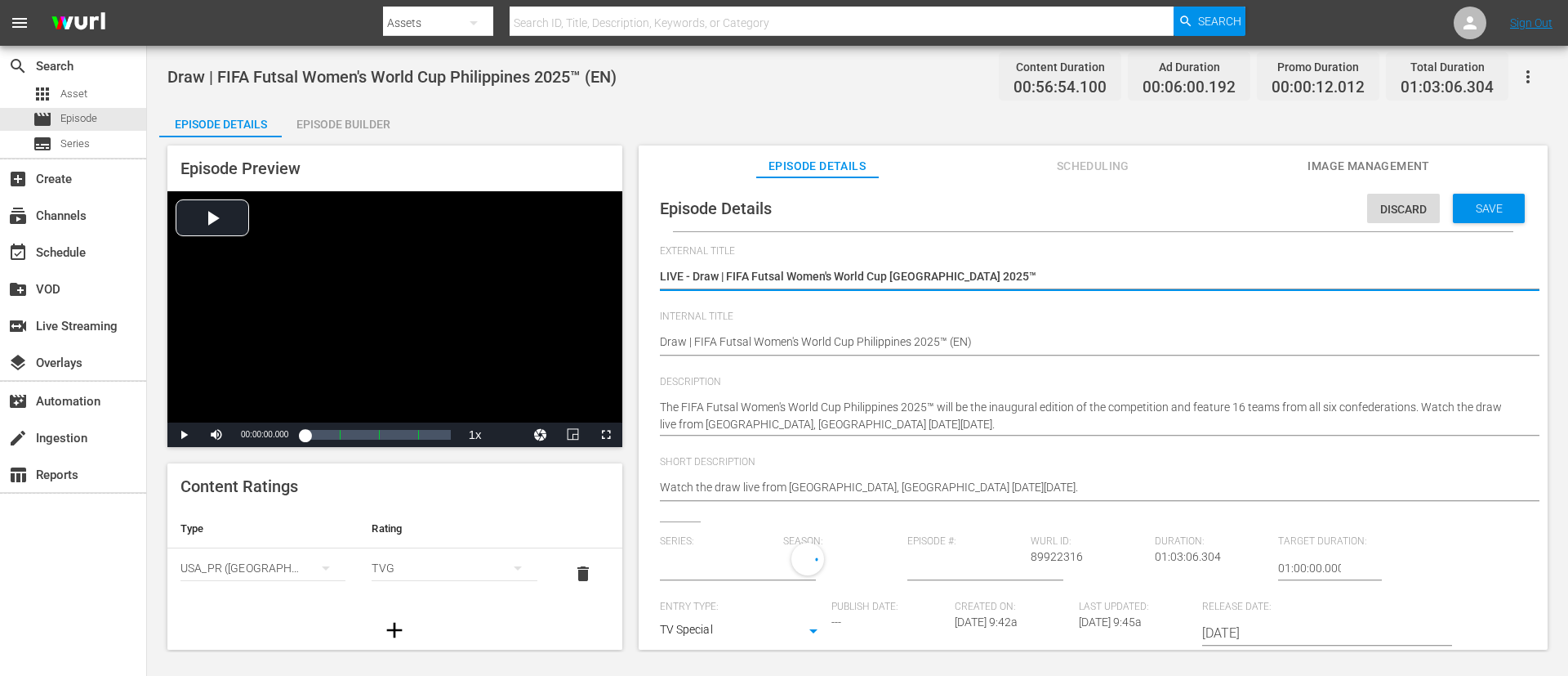
type input "No Series"
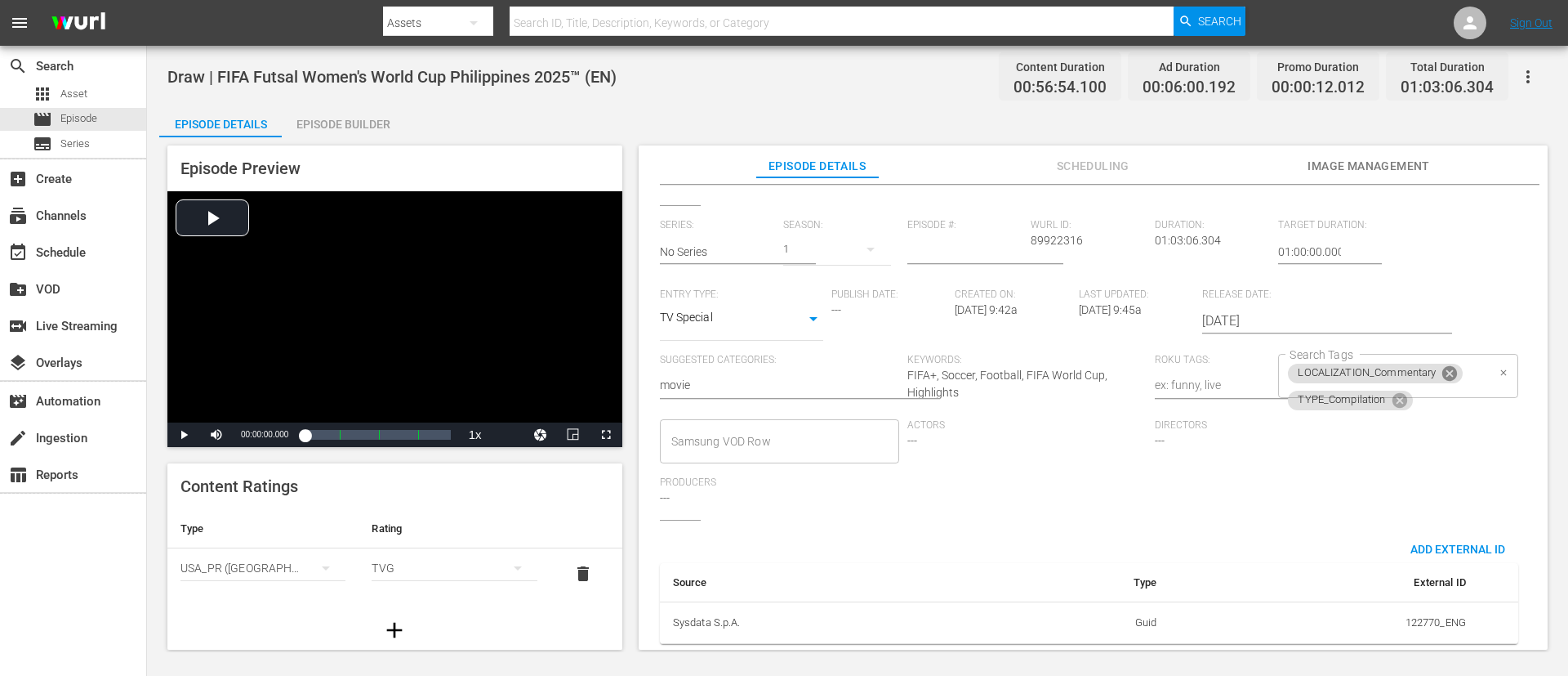
click at [1044, 366] on icon at bounding box center [1450, 374] width 15 height 15
click at [1044, 369] on icon at bounding box center [1399, 376] width 15 height 15
click at [1044, 363] on input "Search Tags" at bounding box center [1386, 376] width 200 height 30
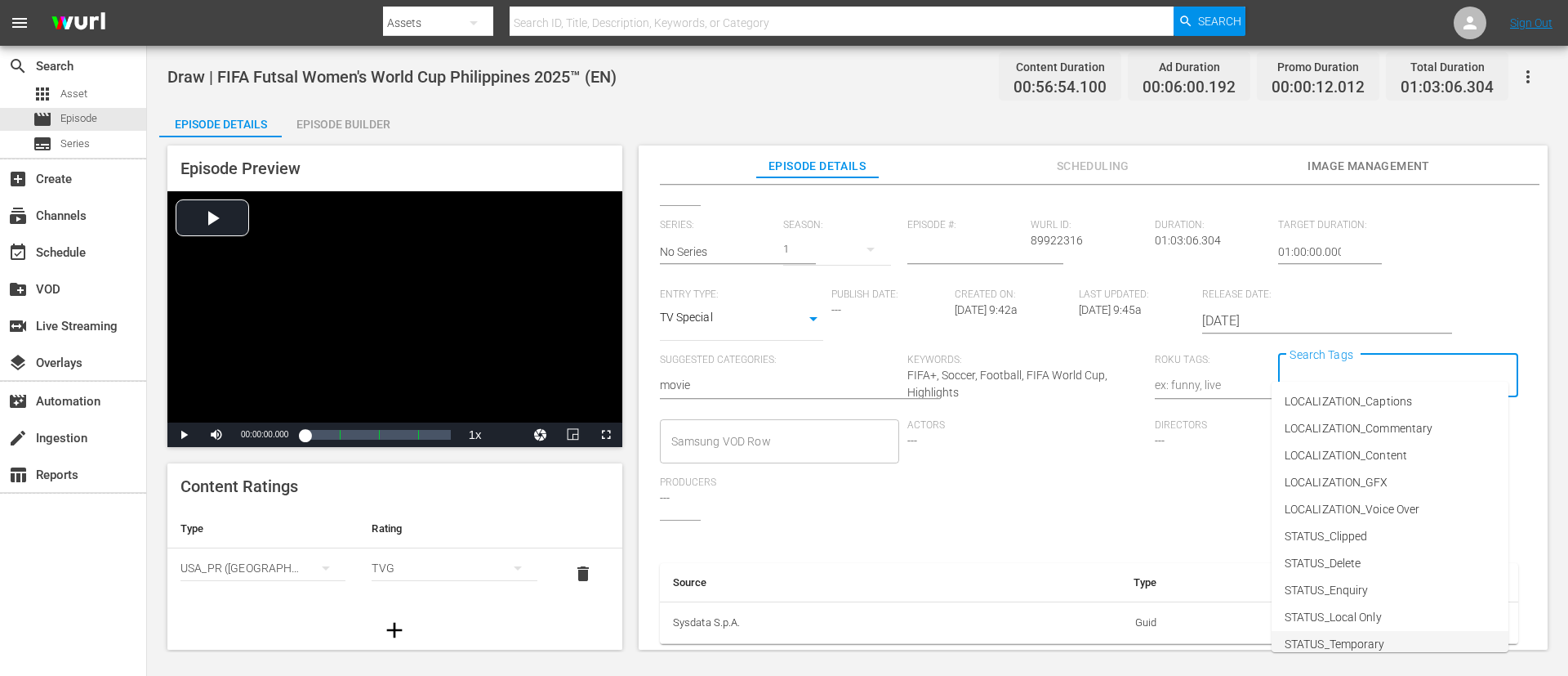
click at [1044, 450] on li "STATUS_Temporary" at bounding box center [1390, 644] width 237 height 27
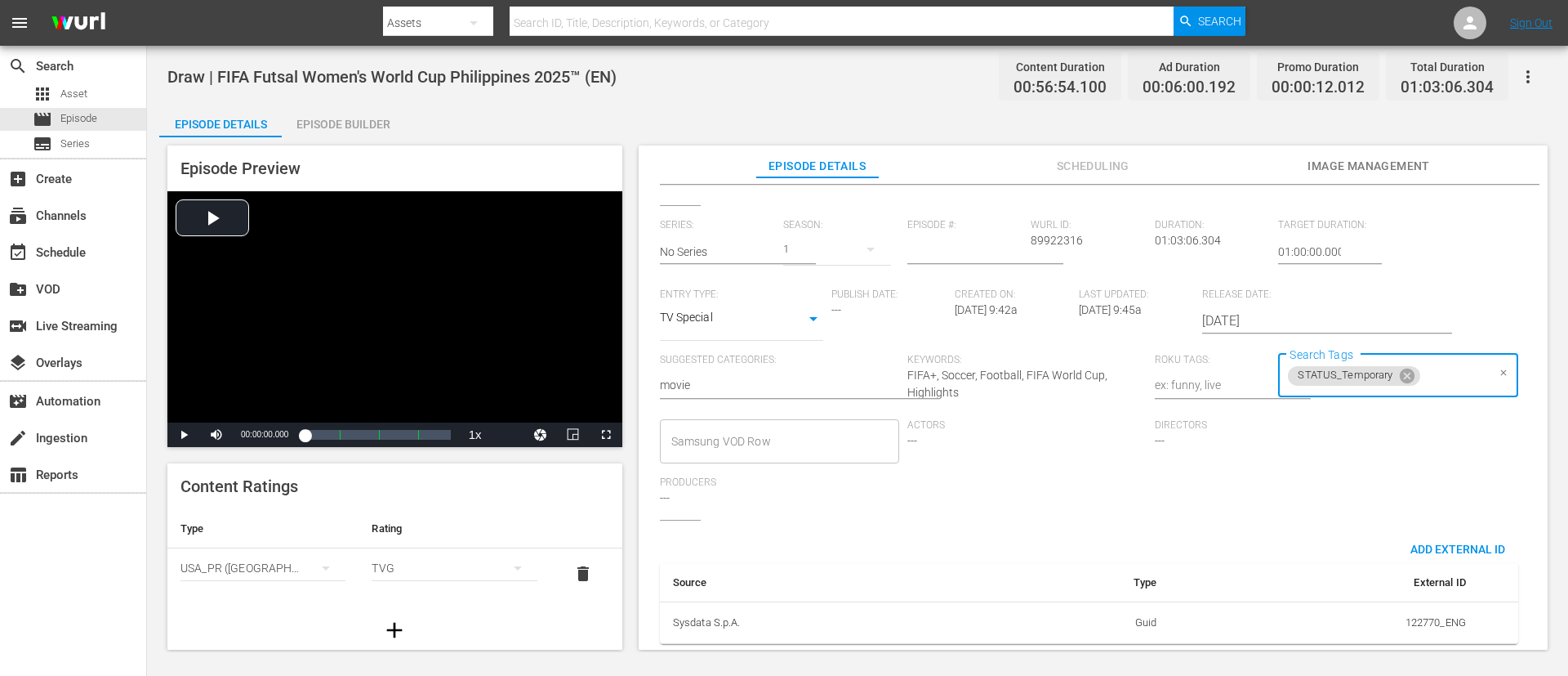
click at [1044, 362] on input "Search Tags" at bounding box center [1454, 376] width 64 height 30
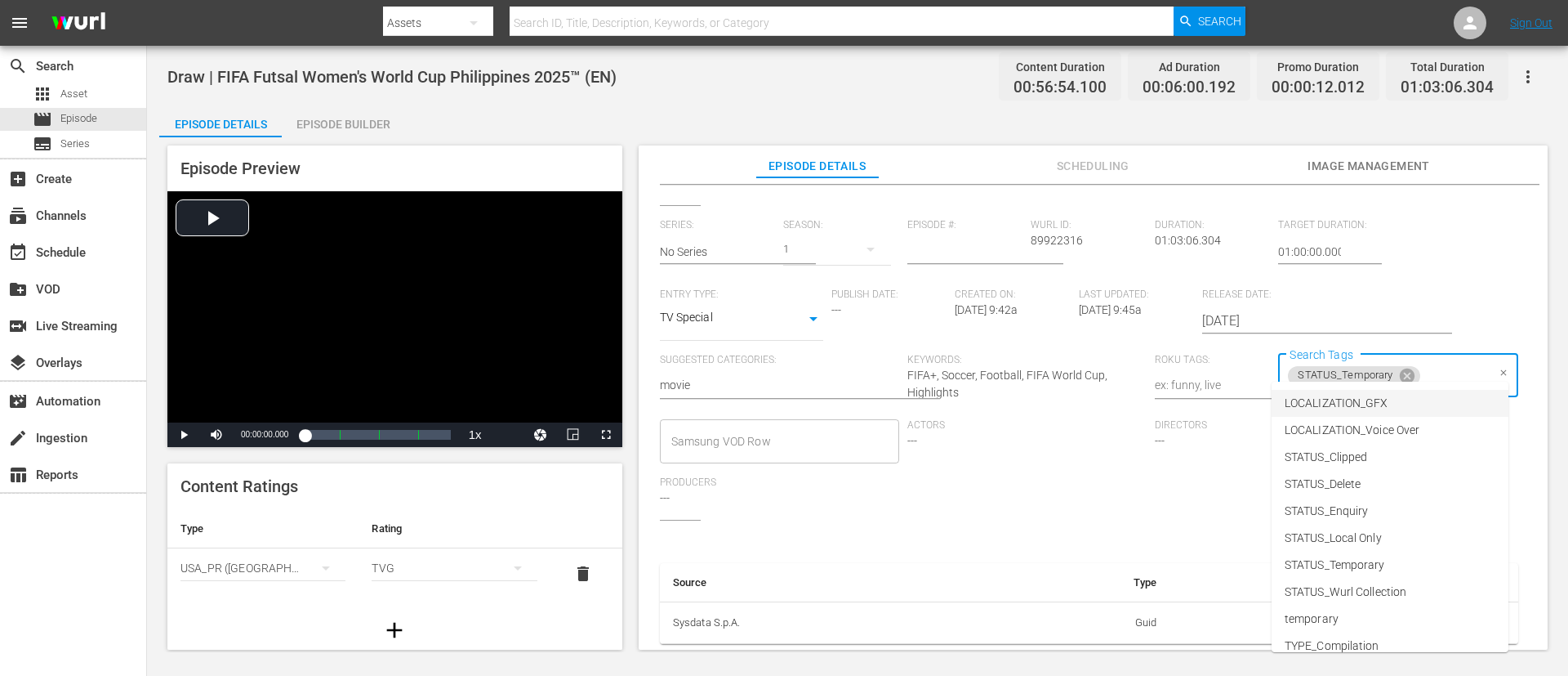
scroll to position [201, 0]
click at [1044, 450] on li "TYPE_Live" at bounding box center [1390, 578] width 237 height 27
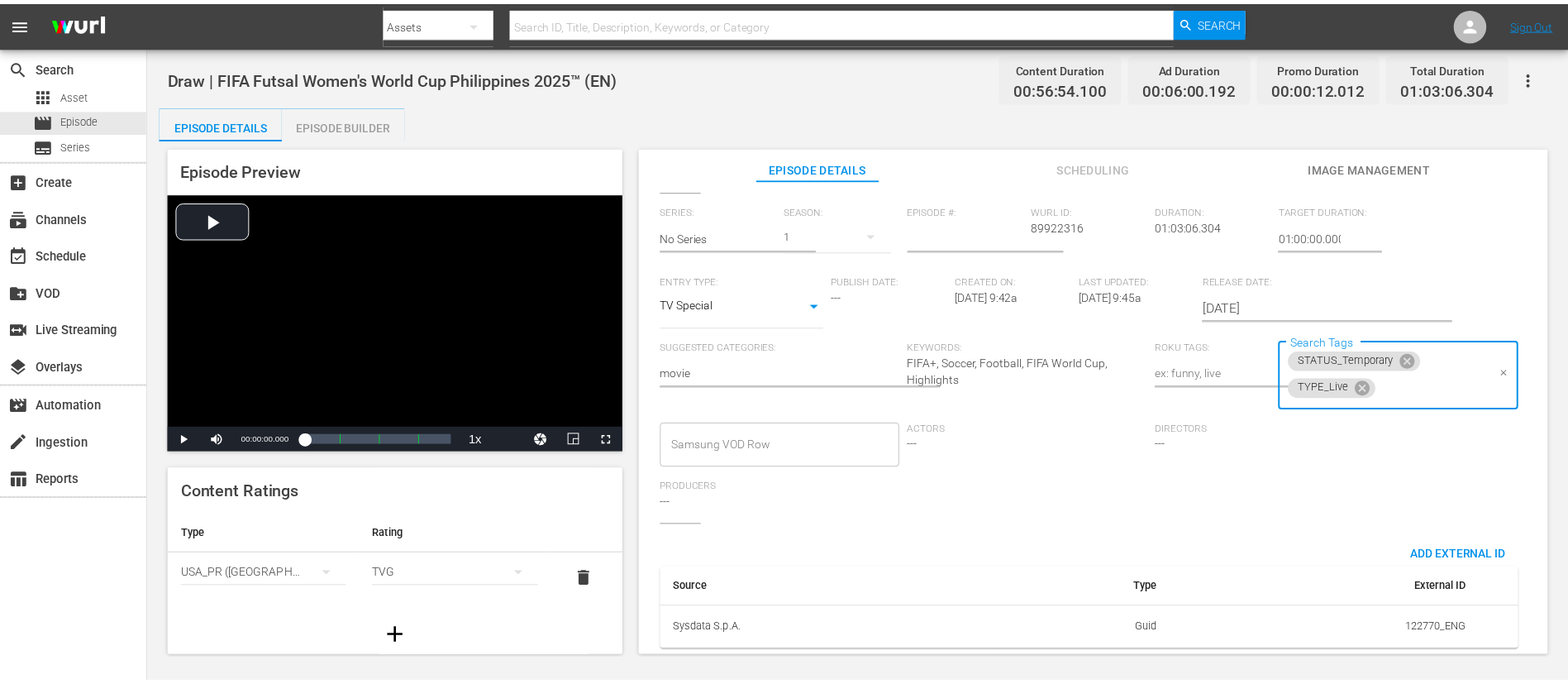
scroll to position [0, 0]
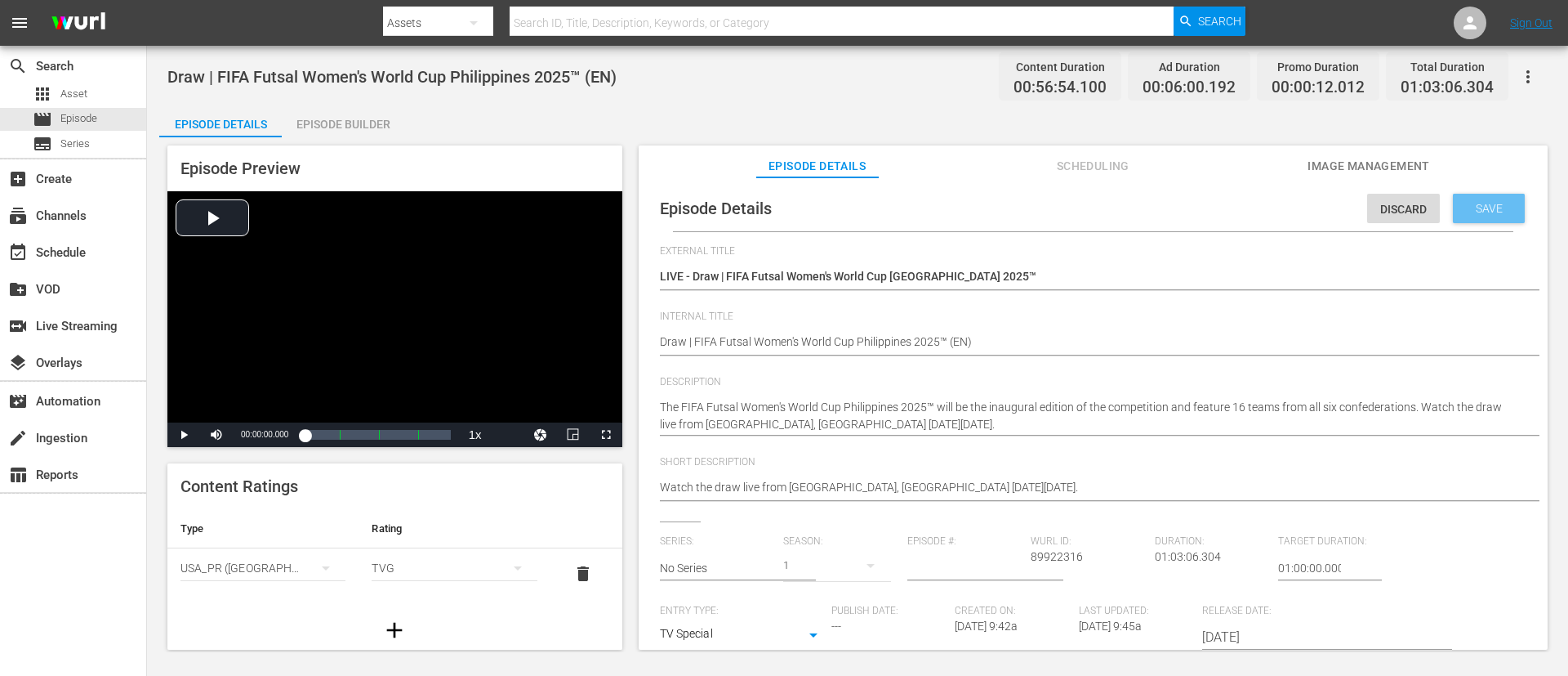
click at [1044, 202] on span "Save" at bounding box center [1489, 209] width 53 height 13
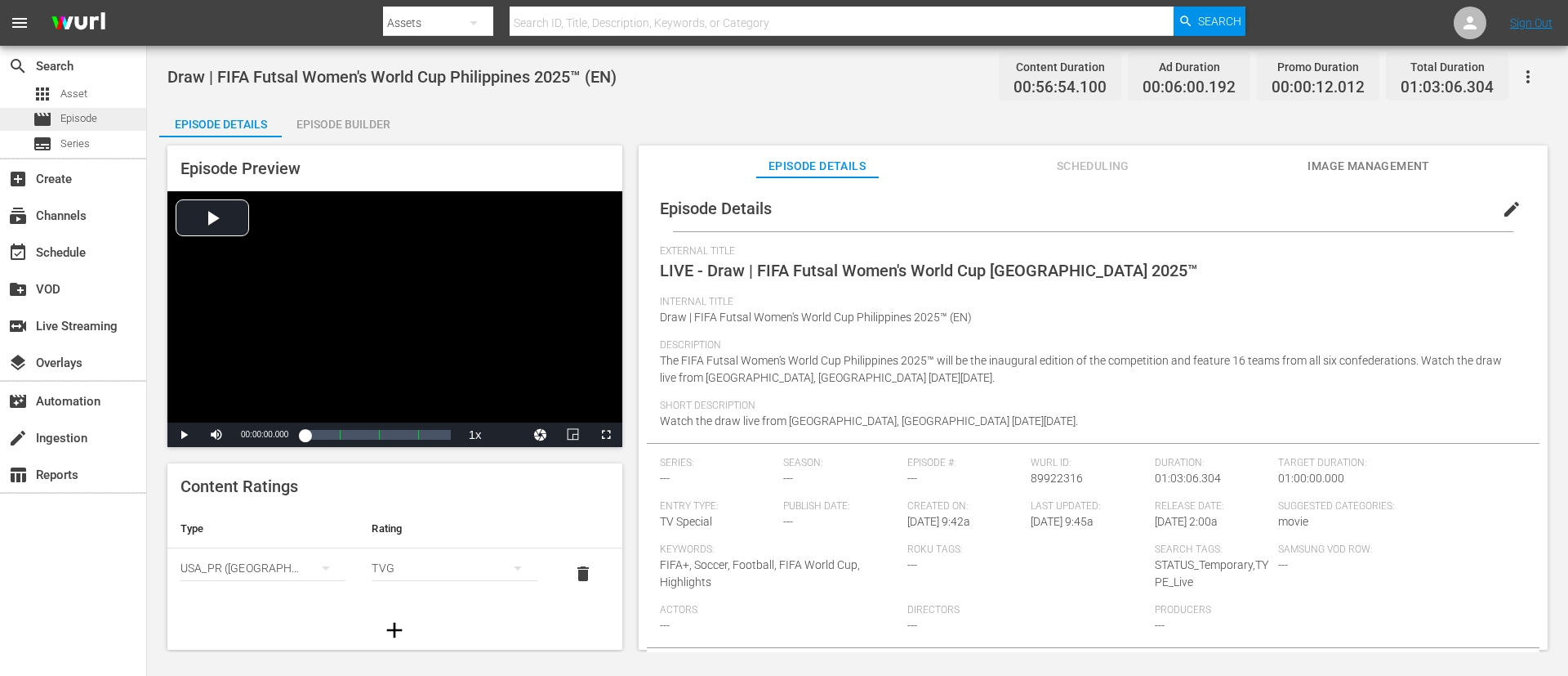
click at [97, 118] on span "Episode" at bounding box center [78, 119] width 37 height 17
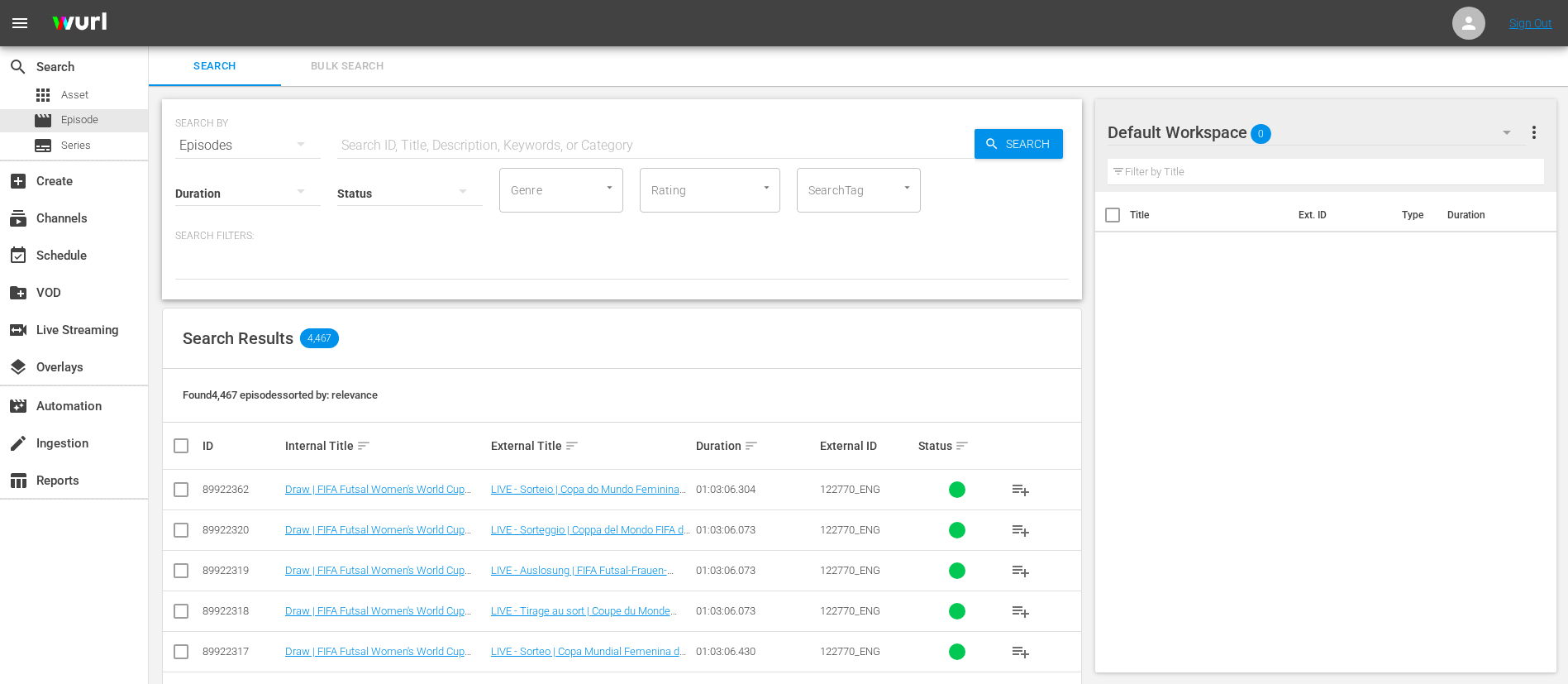
scroll to position [248, 0]
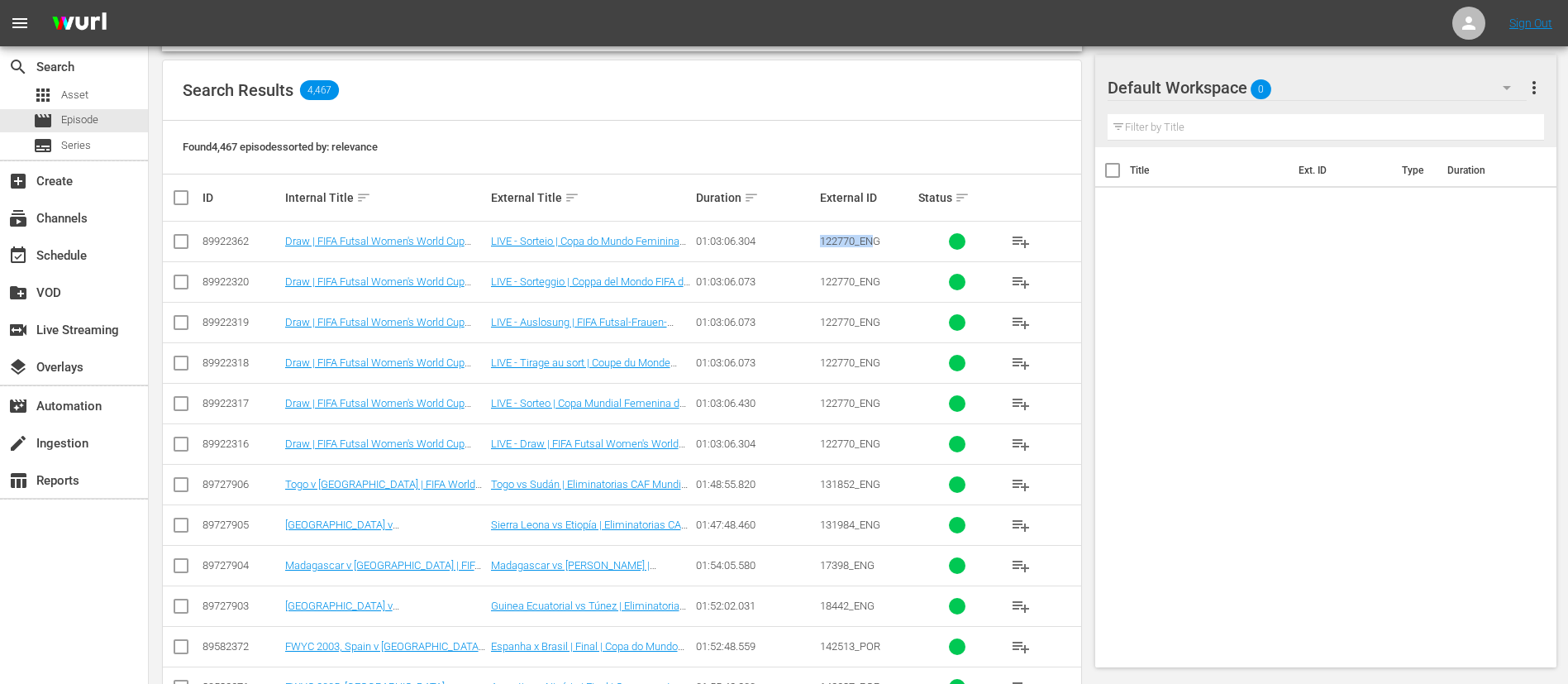
drag, startPoint x: 820, startPoint y: 246, endPoint x: 876, endPoint y: 247, distance: 56.0
click at [876, 247] on td "122770_ENG" at bounding box center [867, 241] width 99 height 41
copy span "122770_"
click at [959, 84] on div "Search Results 4,467" at bounding box center [622, 90] width 918 height 60
click at [109, 455] on div "table_chart Reports" at bounding box center [73, 479] width 148 height 33
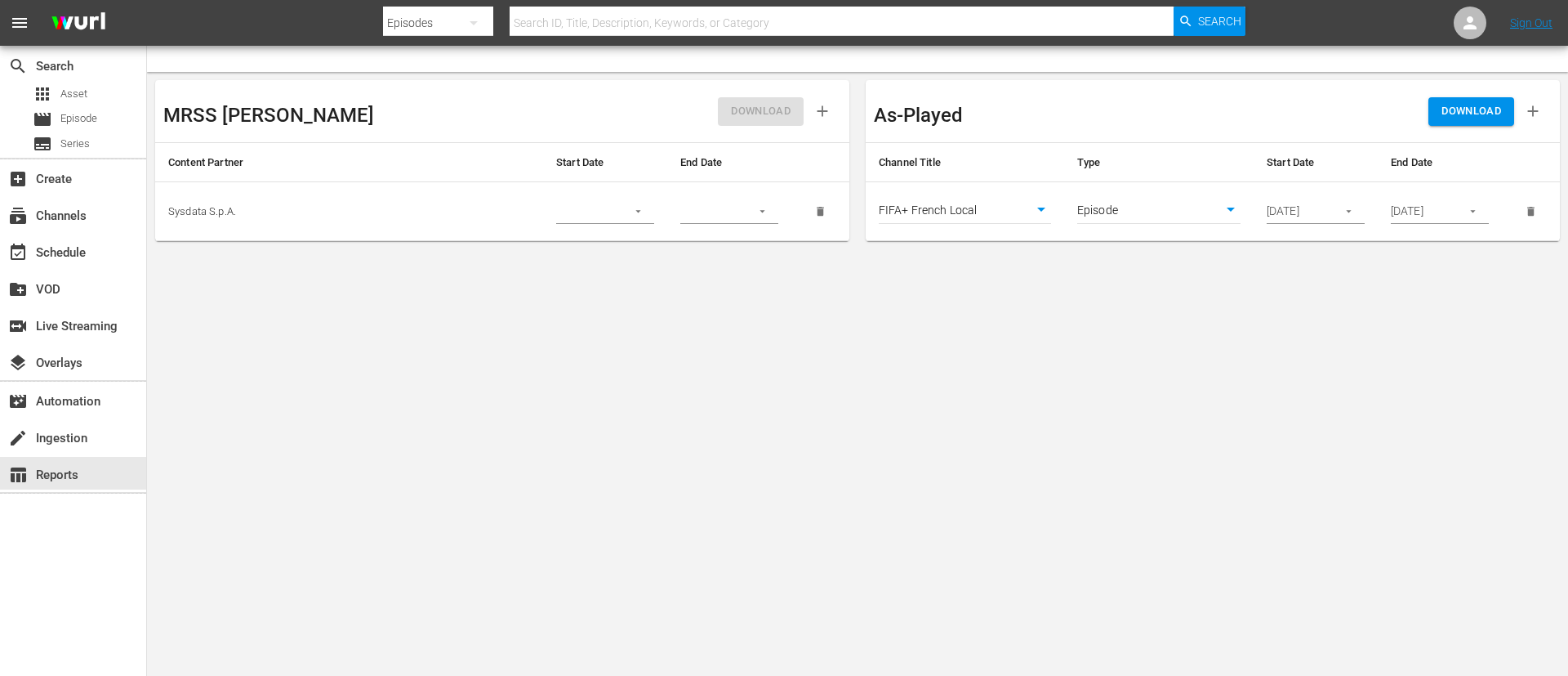
click at [1014, 210] on body "menu Search By Episodes Search ID, Title, Description, Keywords, or Category Se…" at bounding box center [784, 338] width 1568 height 676
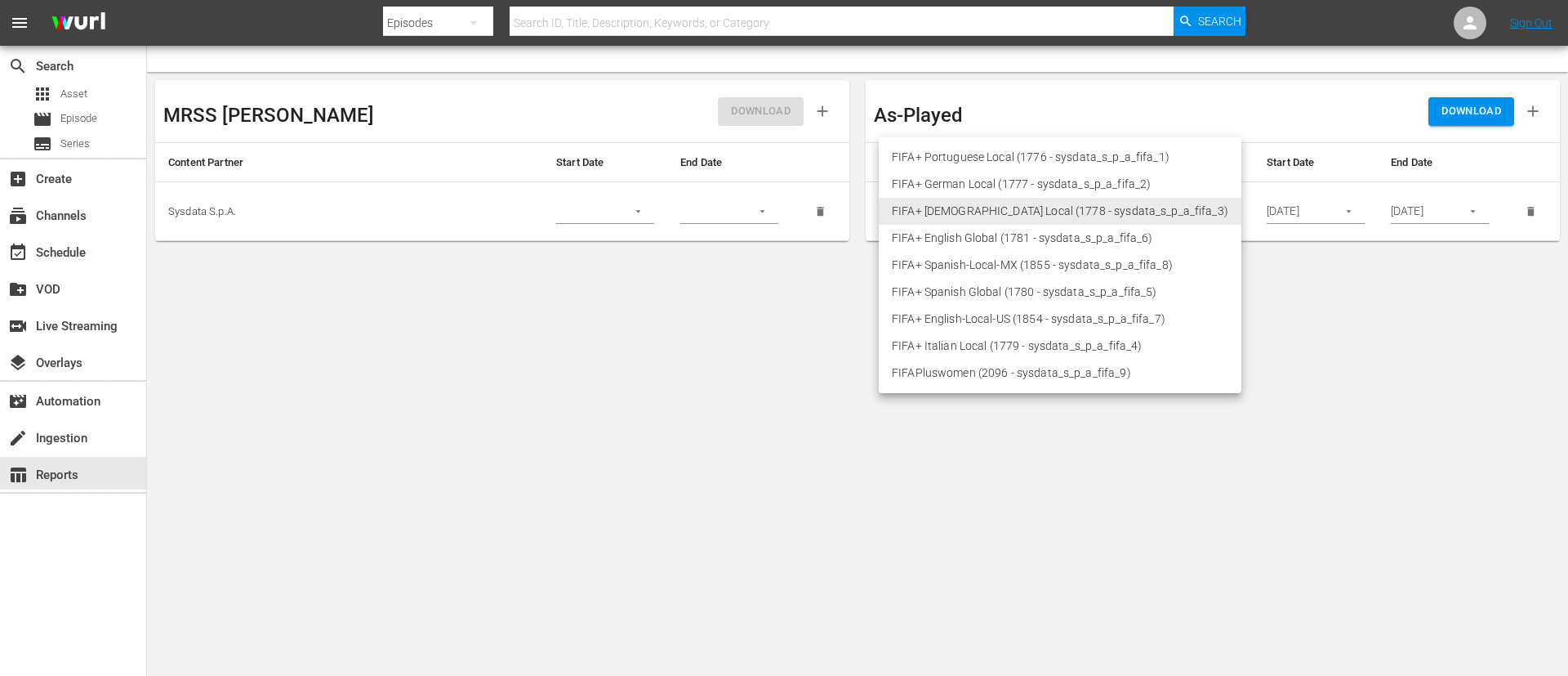
click at [1011, 237] on li "FIFA+ English Global (1781 - sysdata_s_p_a_fifa_6)" at bounding box center [1060, 238] width 363 height 27
type input "1781"
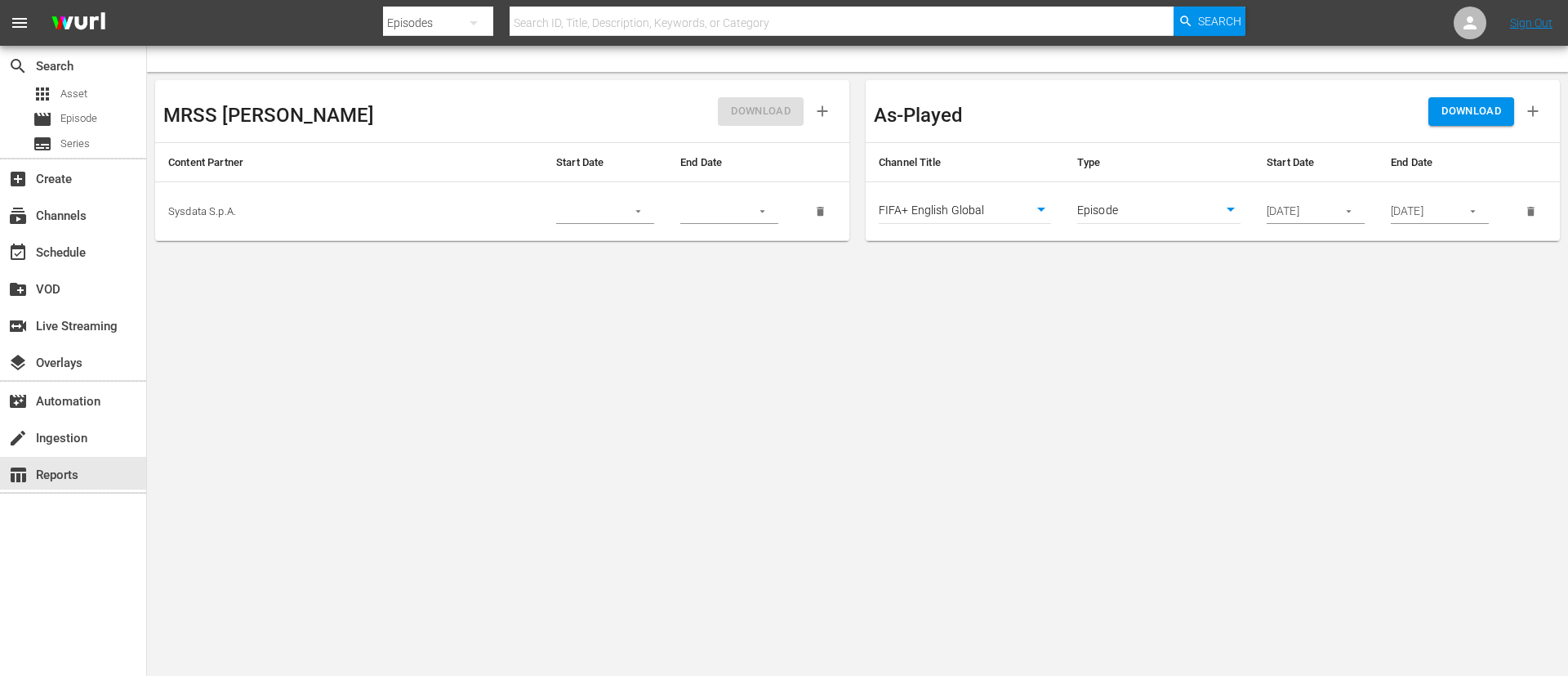
click at [1044, 117] on span "DOWNLOAD" at bounding box center [1471, 111] width 59 height 19
click at [125, 220] on div "subscriptions Channels" at bounding box center [73, 215] width 146 height 33
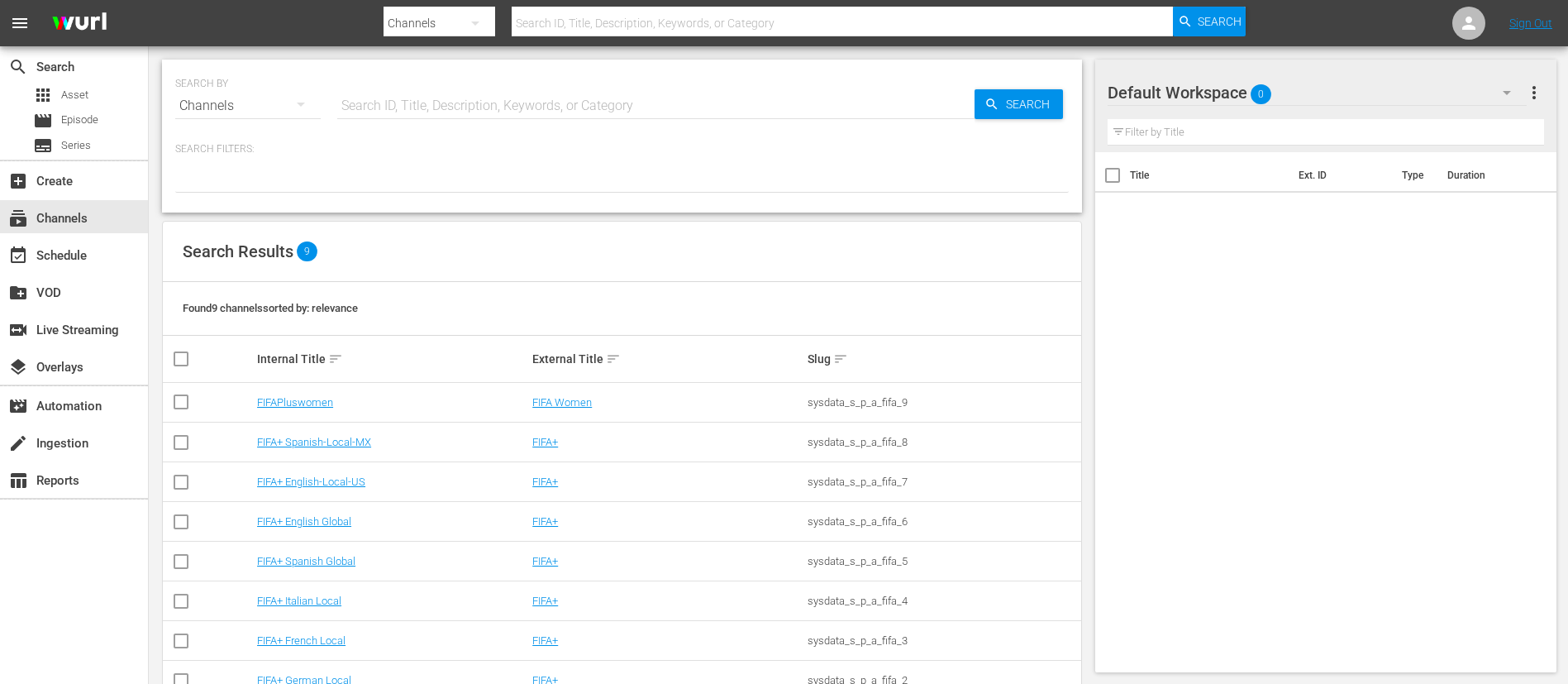
click at [352, 455] on td "FIFA+ English Global" at bounding box center [392, 522] width 276 height 40
click at [351, 455] on link "FIFA+ English Global" at bounding box center [304, 521] width 94 height 13
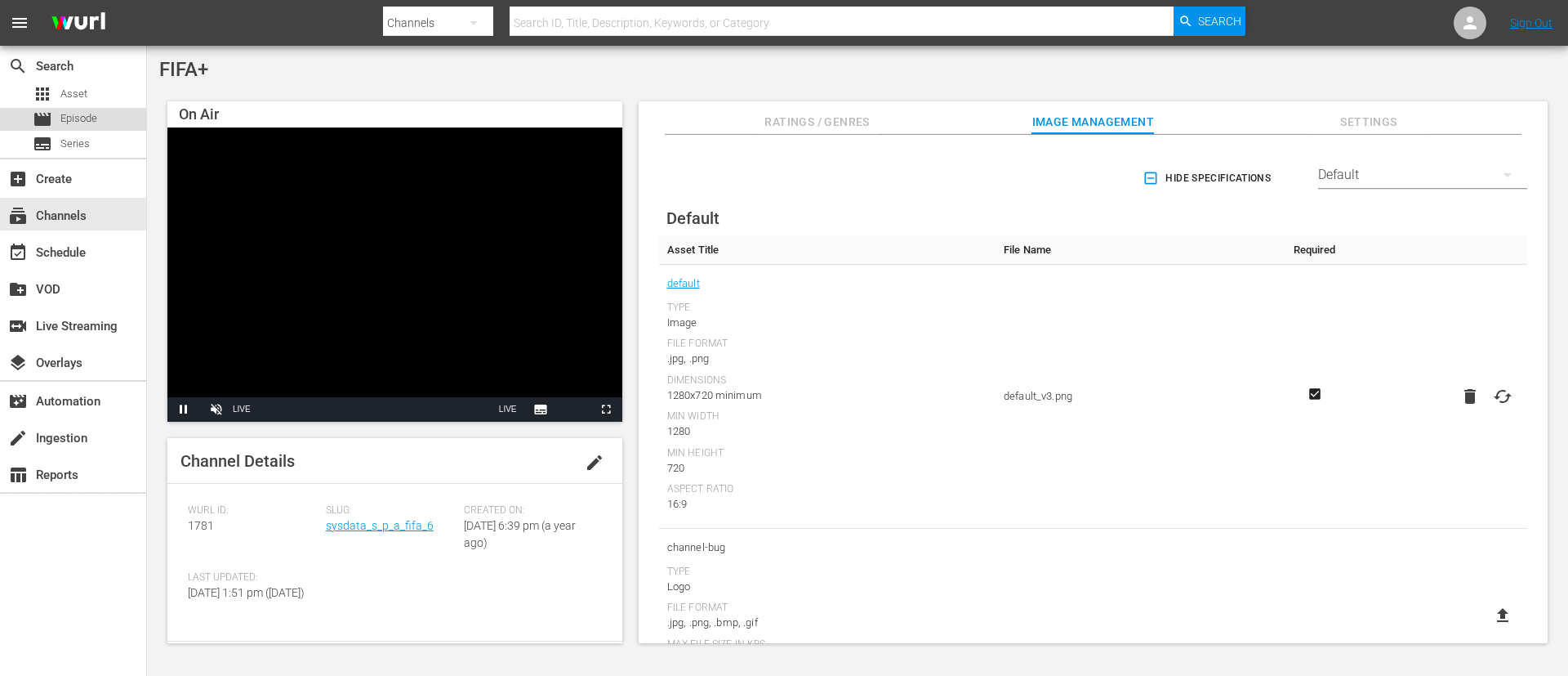
click at [118, 127] on div "movie Episode" at bounding box center [73, 120] width 146 height 23
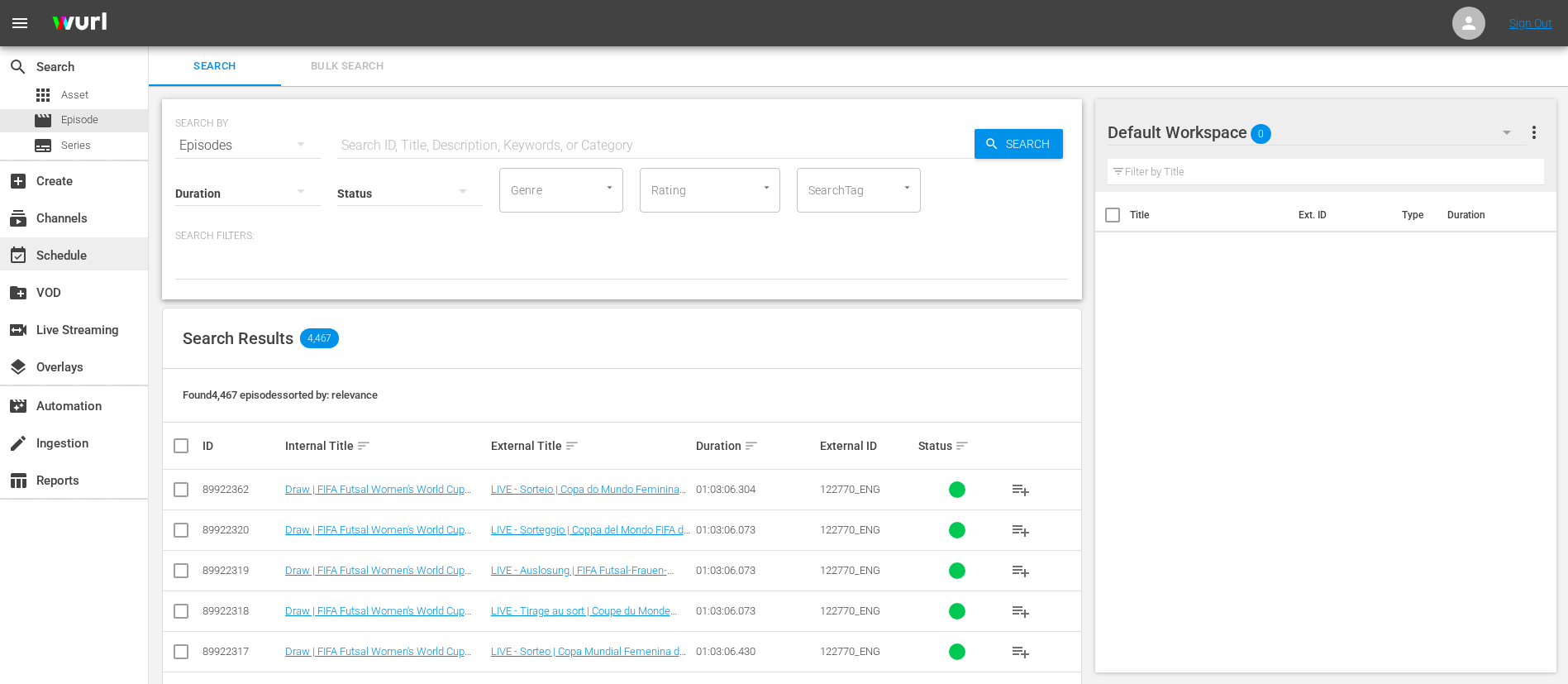
click at [104, 250] on div "event_available Schedule" at bounding box center [73, 254] width 148 height 33
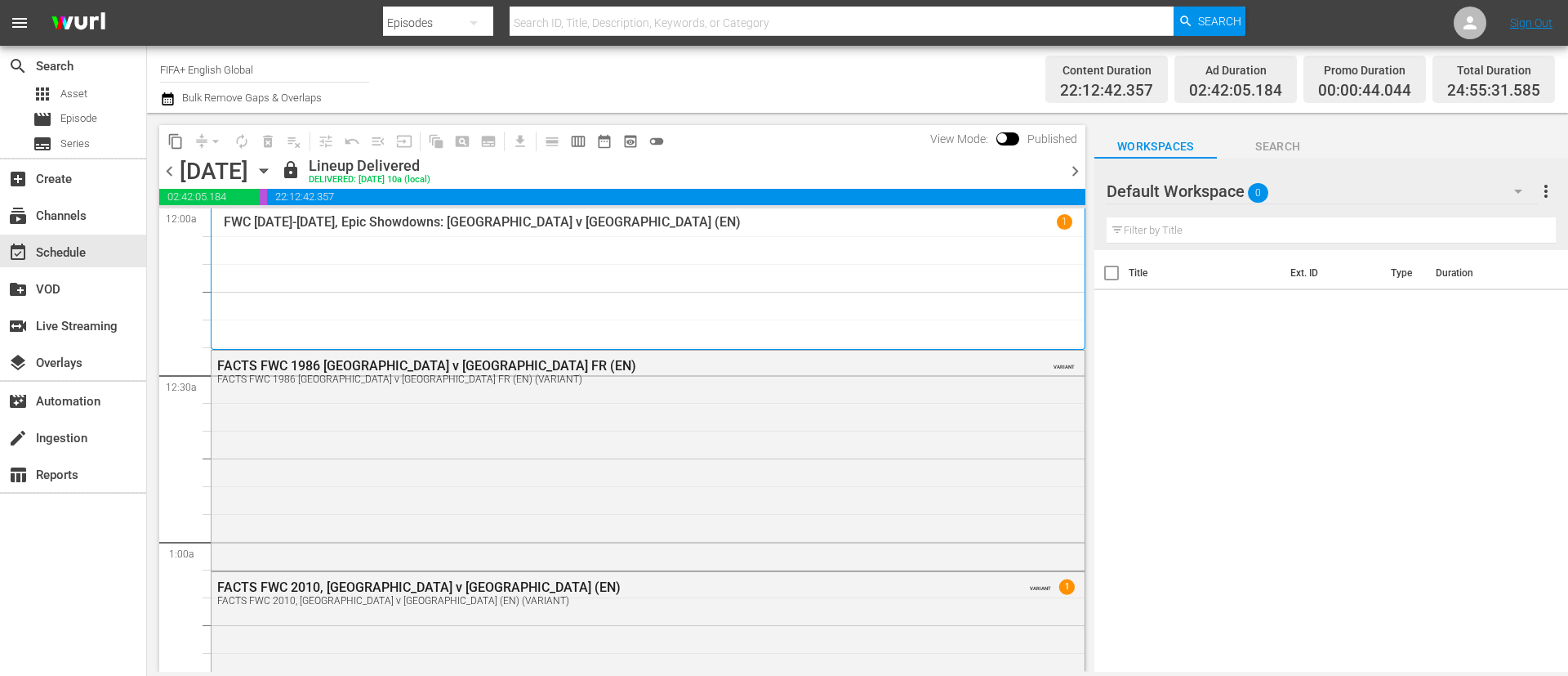
click at [172, 173] on span "chevron_left" at bounding box center [169, 171] width 21 height 21
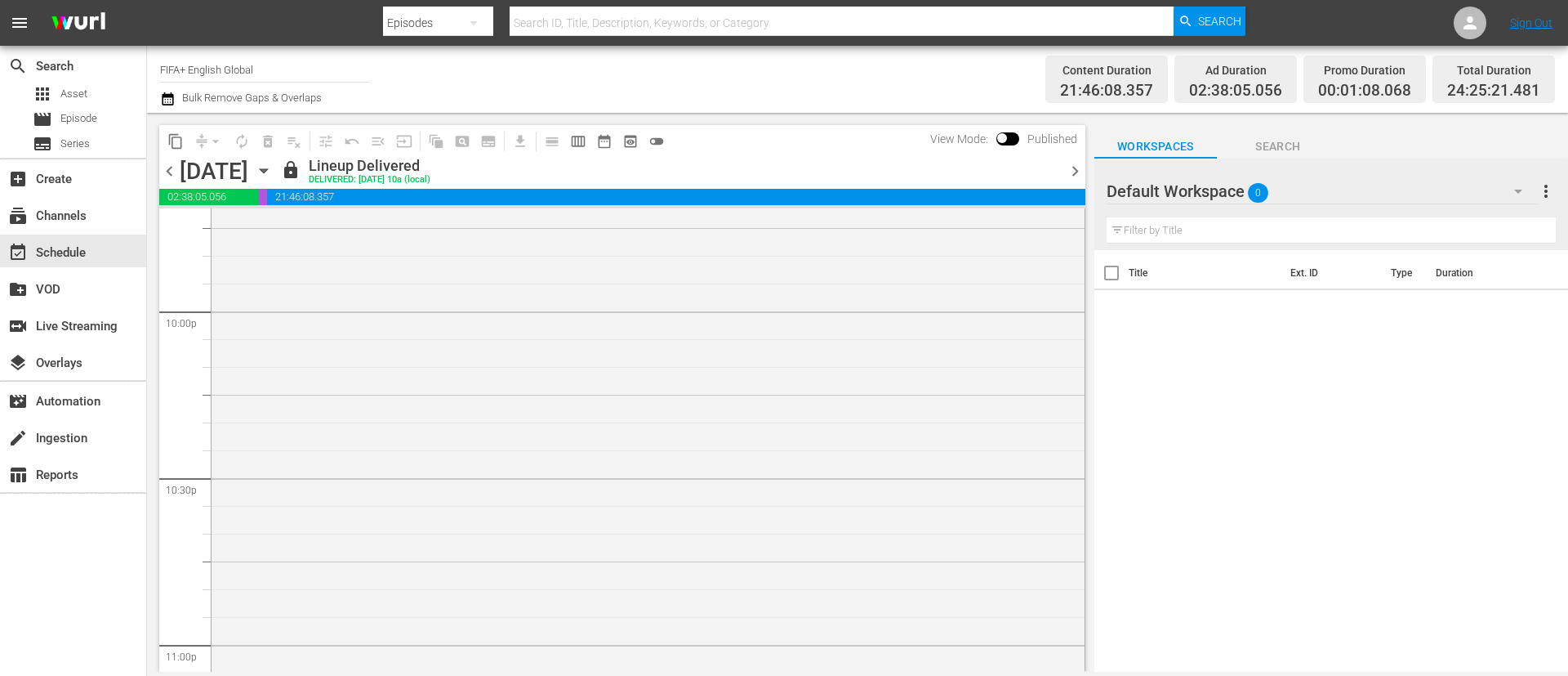
scroll to position [7681, 0]
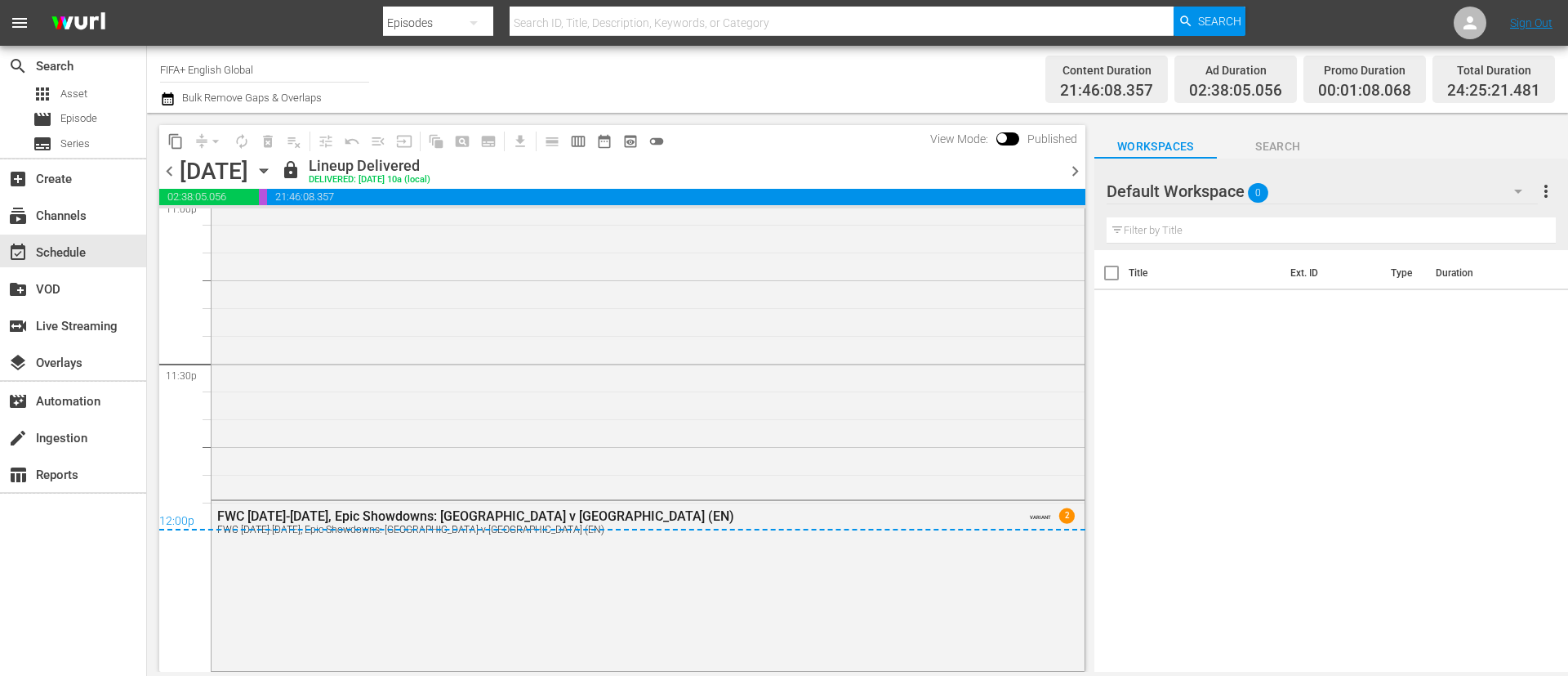
click at [1044, 166] on span "chevron_right" at bounding box center [1075, 171] width 21 height 21
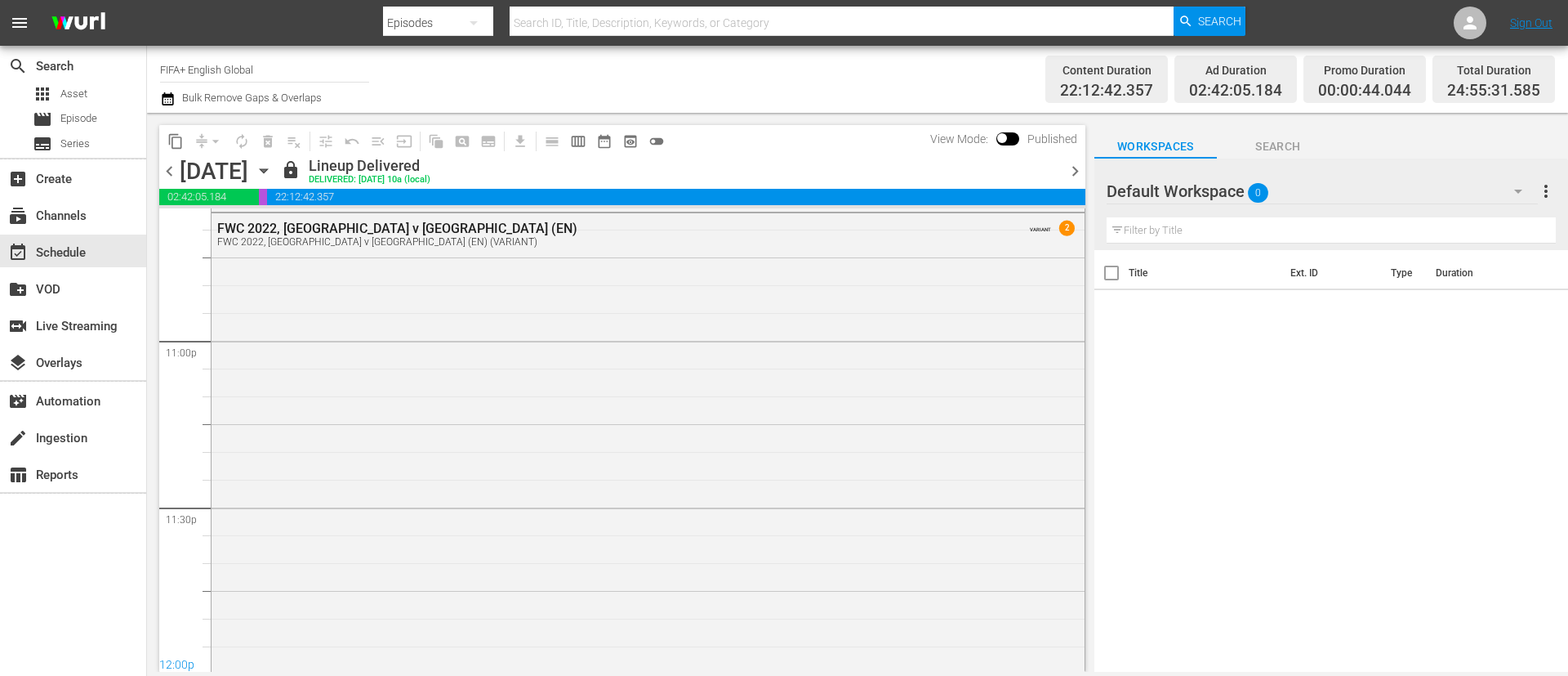
scroll to position [7681, 0]
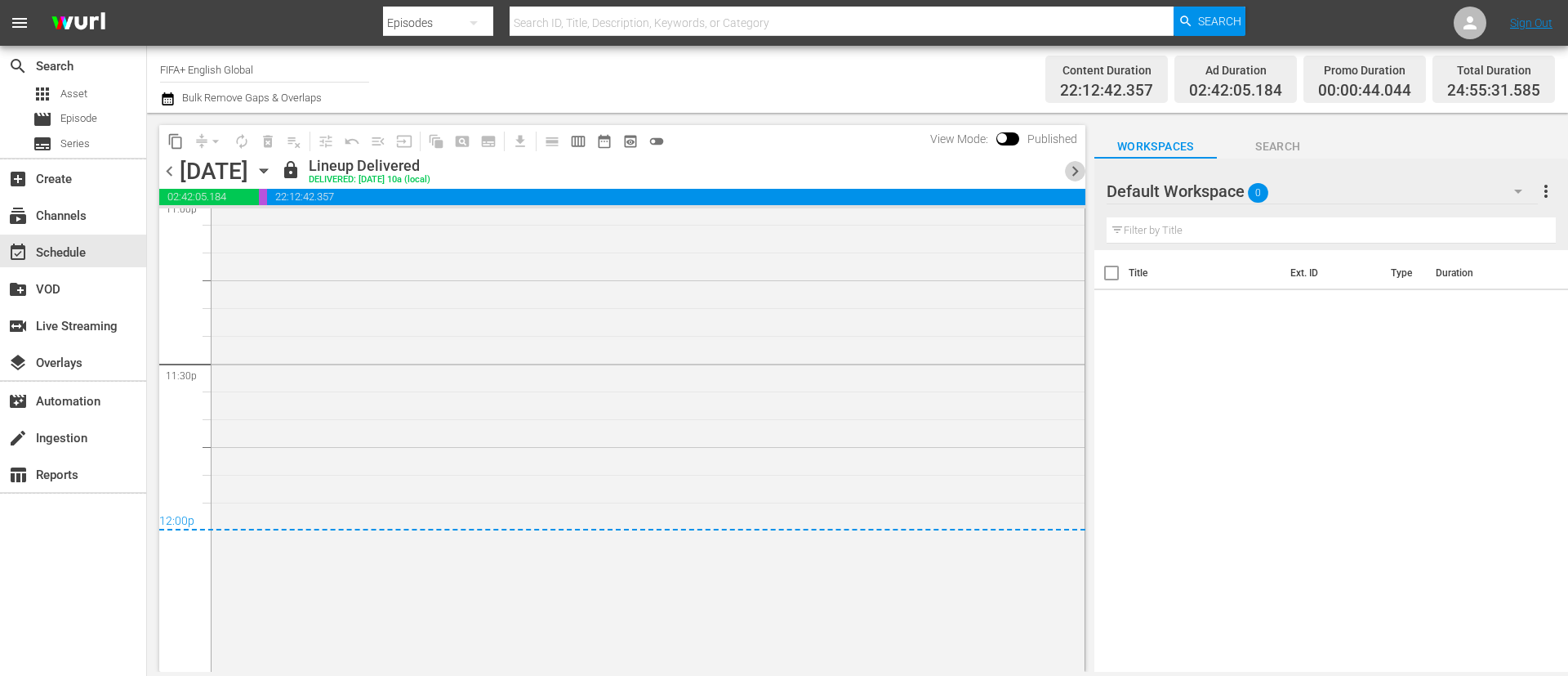
click at [1044, 166] on span "chevron_right" at bounding box center [1075, 171] width 21 height 21
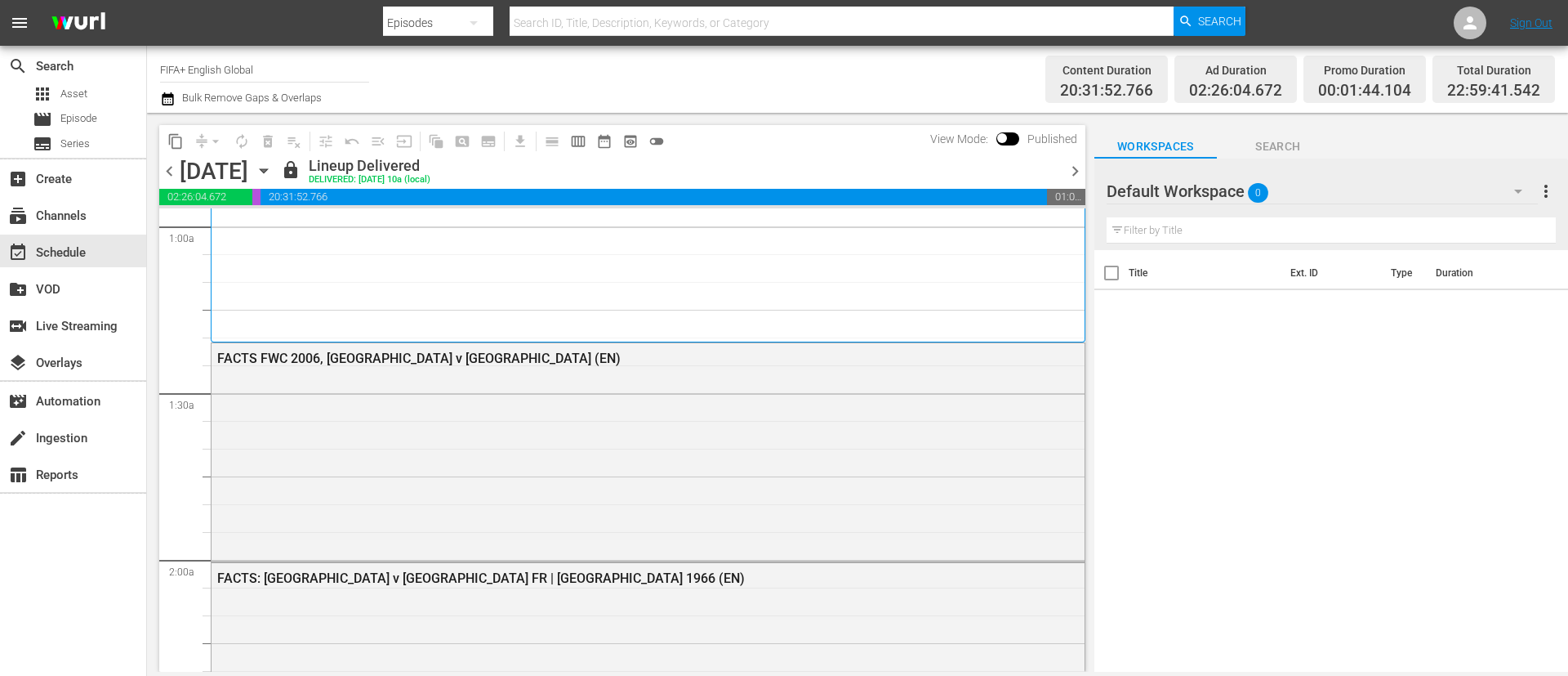
scroll to position [368, 0]
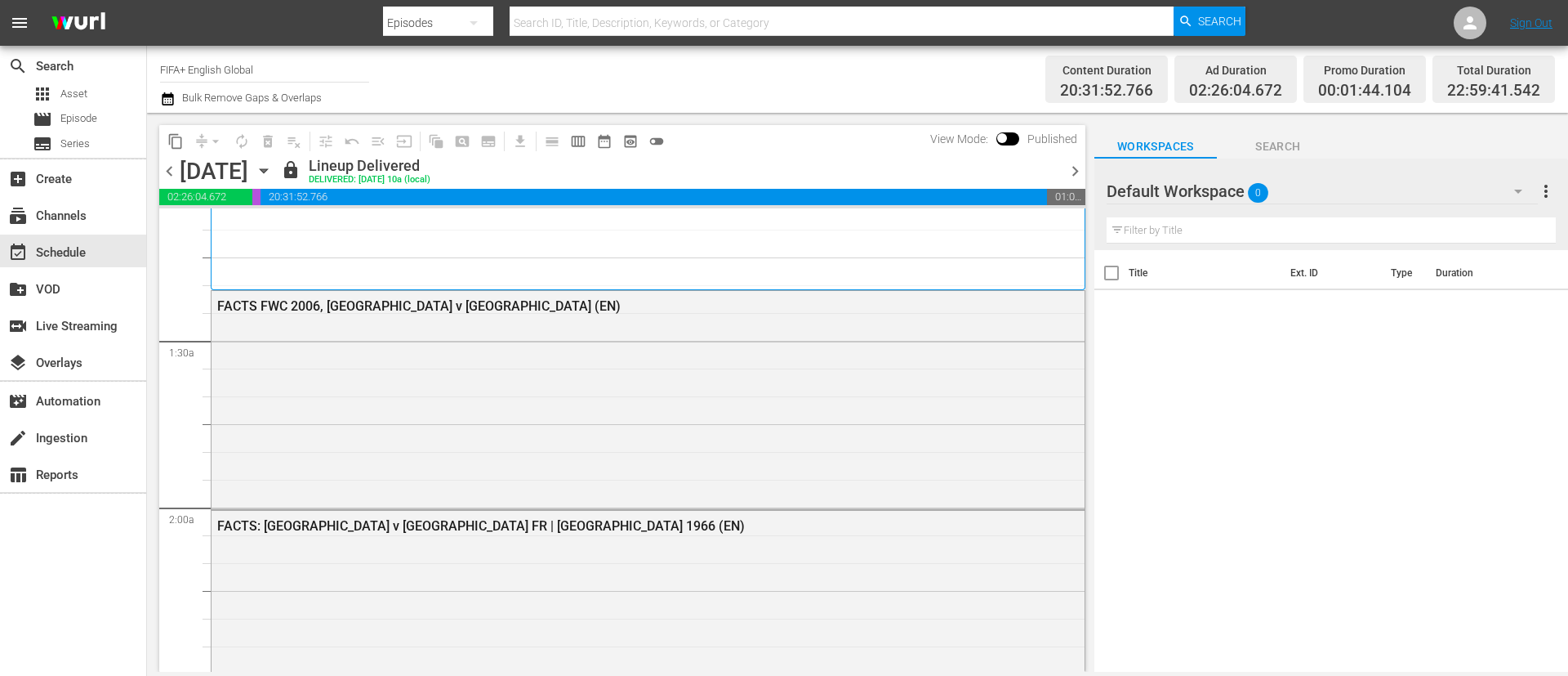
click at [1044, 170] on span "chevron_right" at bounding box center [1075, 171] width 21 height 21
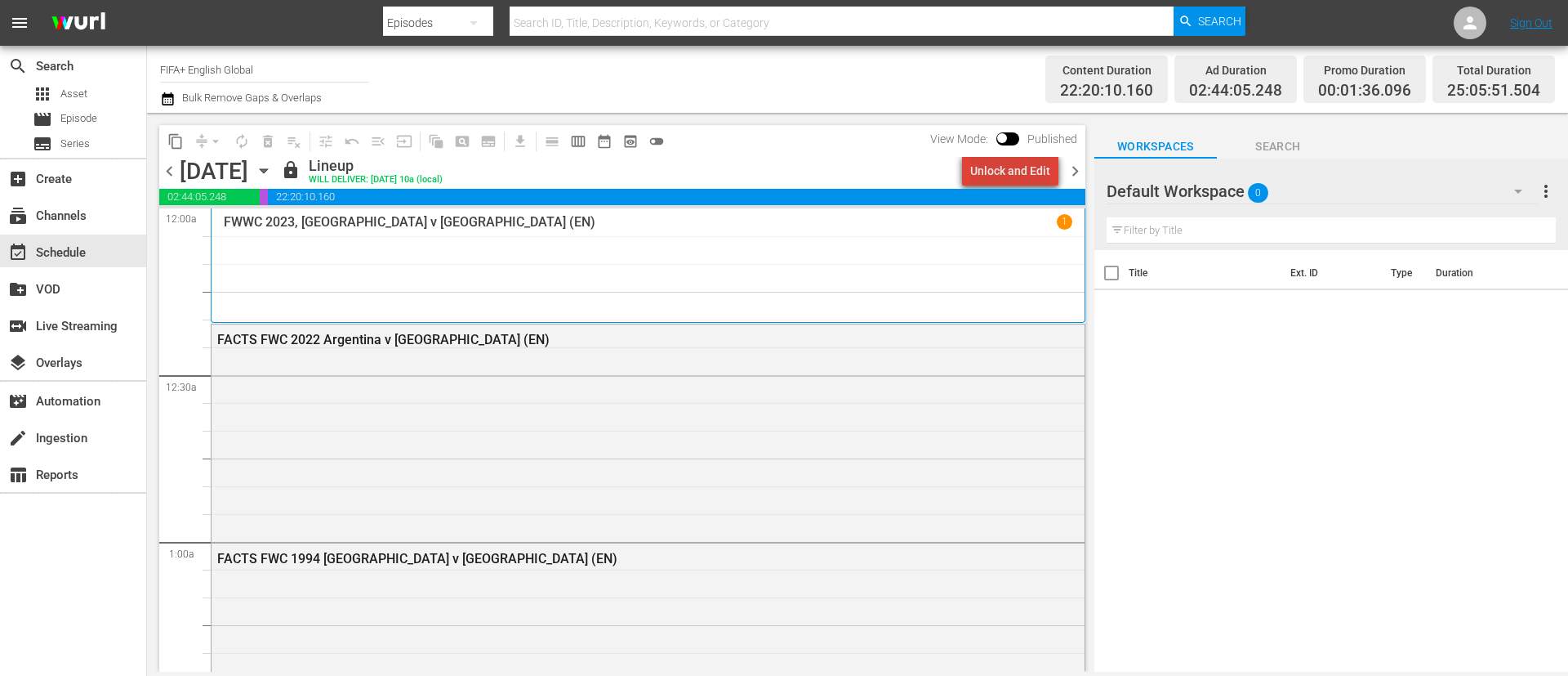
click at [1022, 163] on div "Unlock and Edit" at bounding box center [1010, 171] width 80 height 30
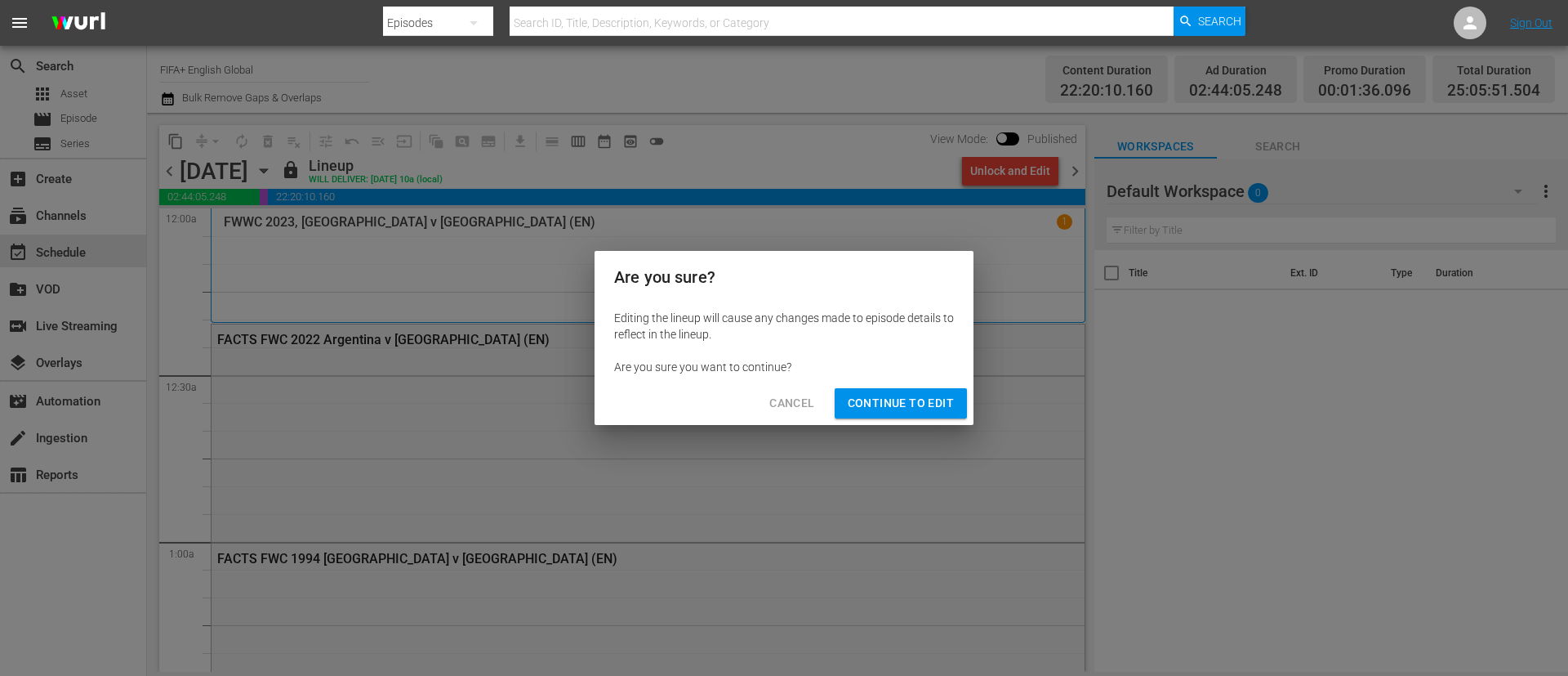
click at [910, 413] on span "Continue to Edit" at bounding box center [901, 403] width 106 height 21
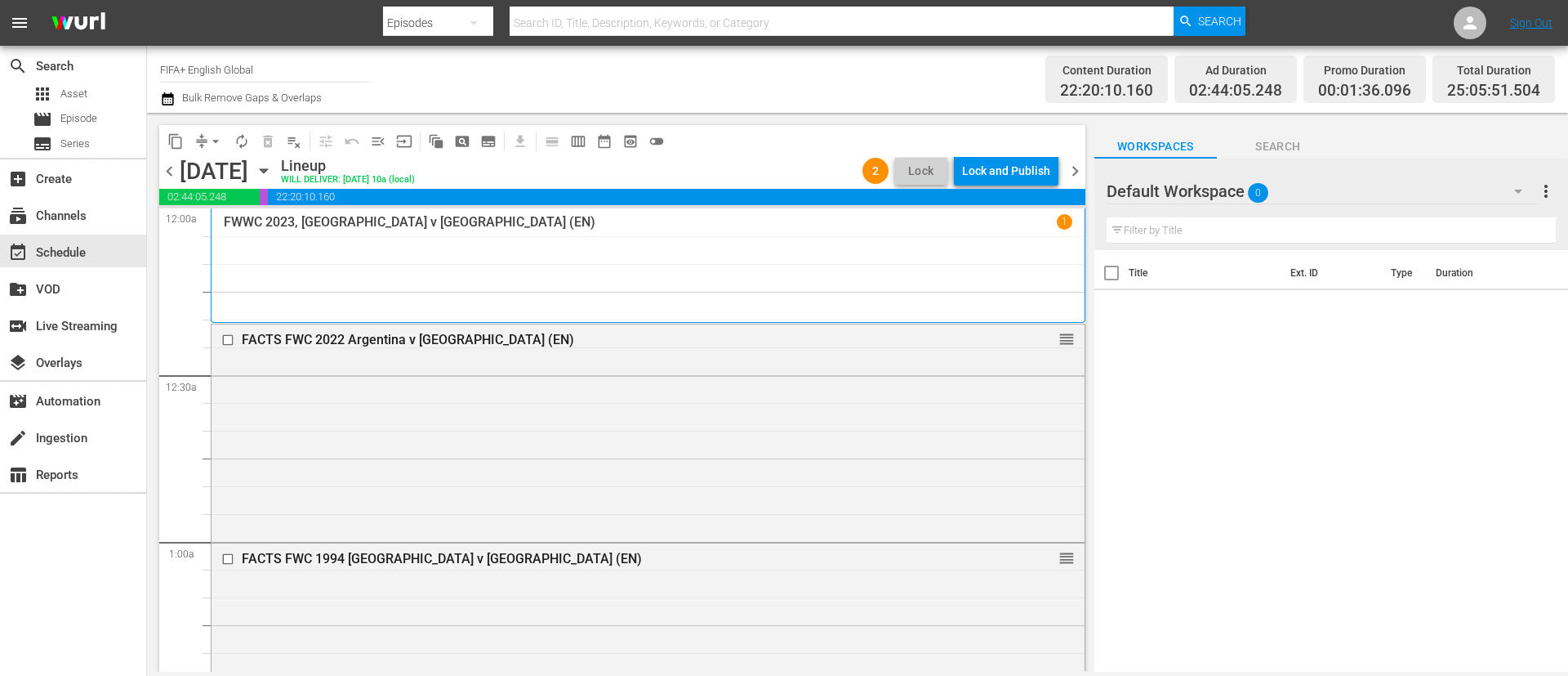
scroll to position [2461, 0]
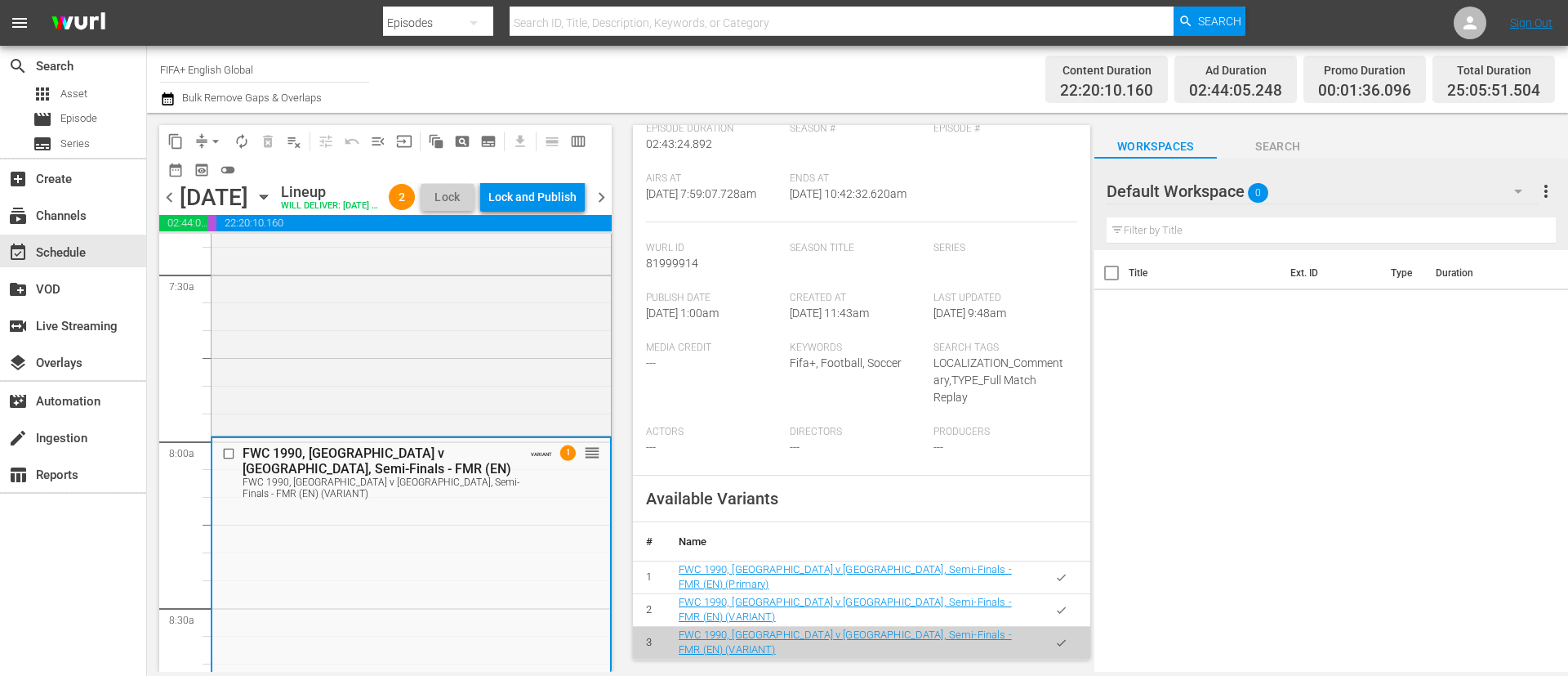
scroll to position [368, 0]
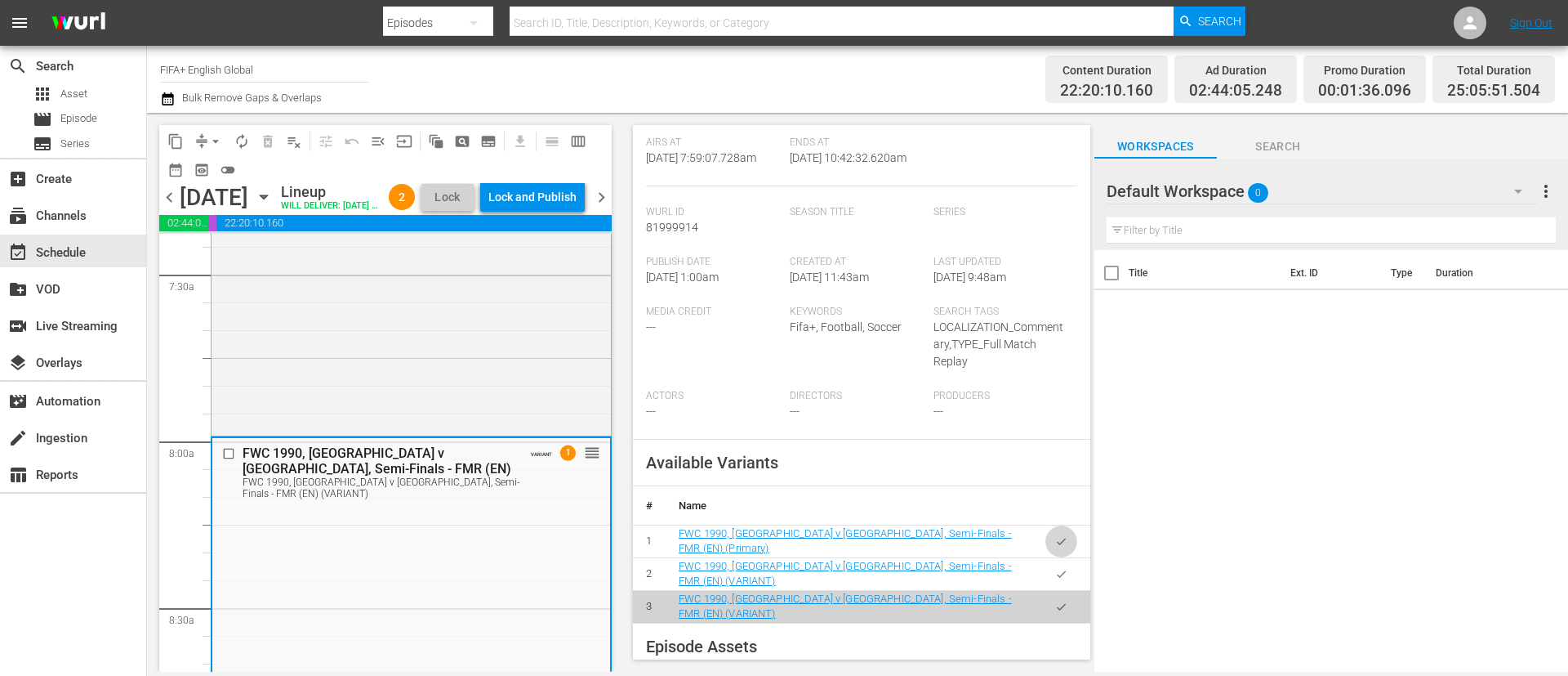
click at [1044, 450] on button "button" at bounding box center [1061, 541] width 32 height 32
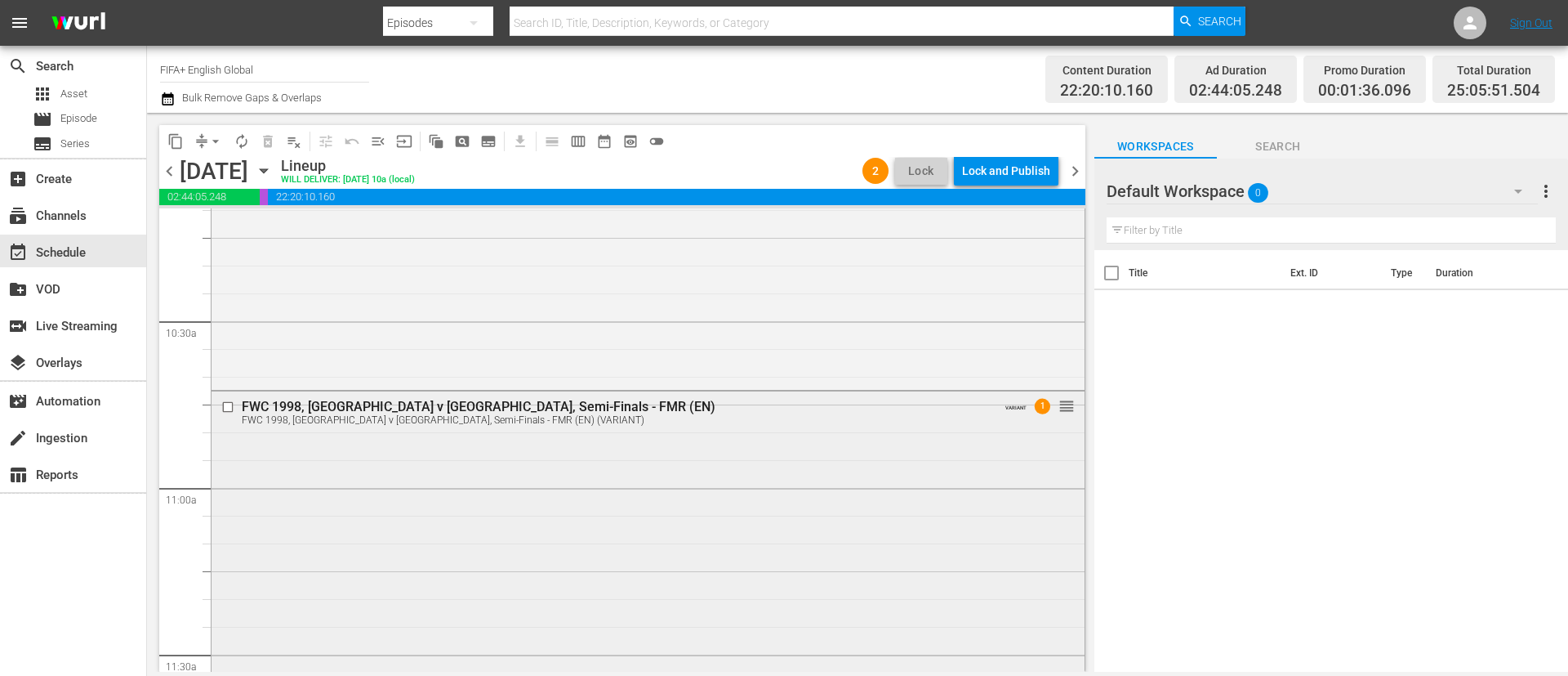
scroll to position [3441, 0]
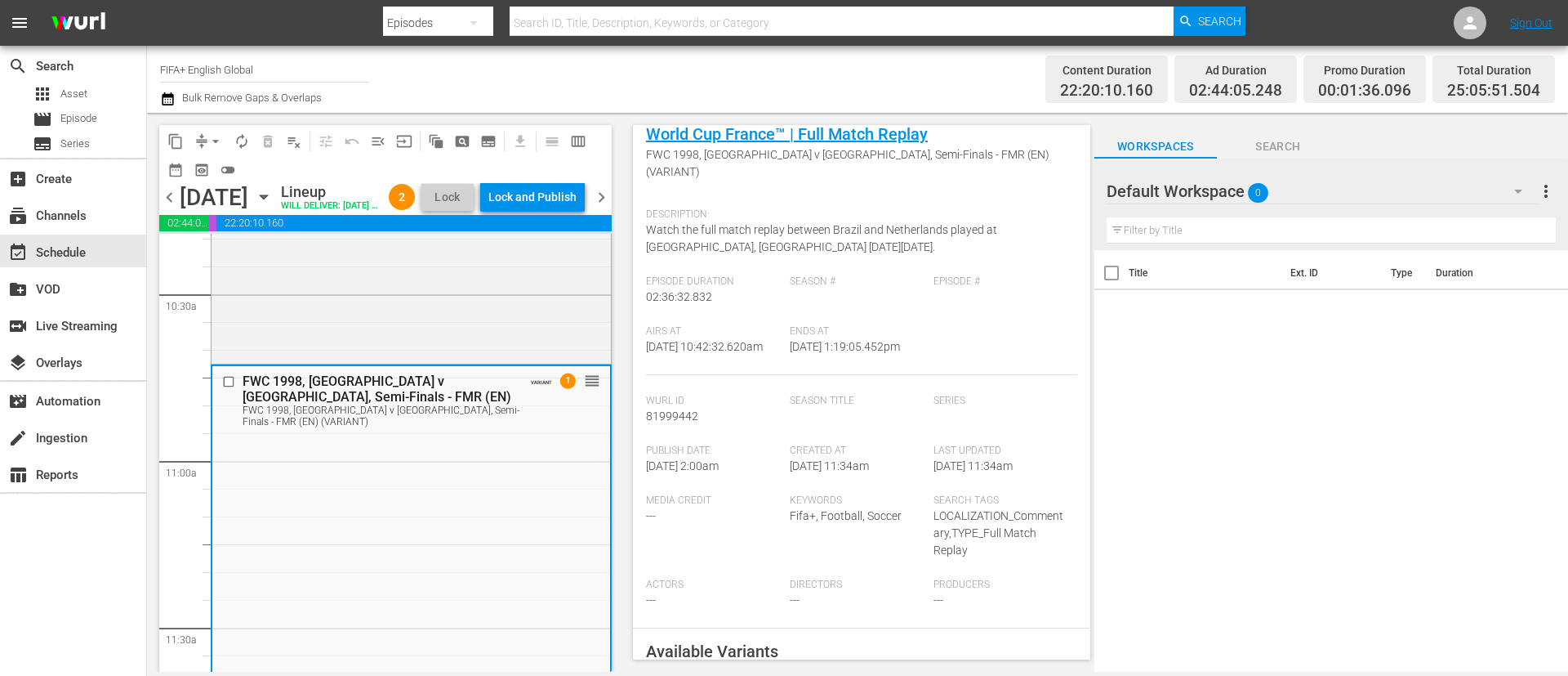
scroll to position [490, 0]
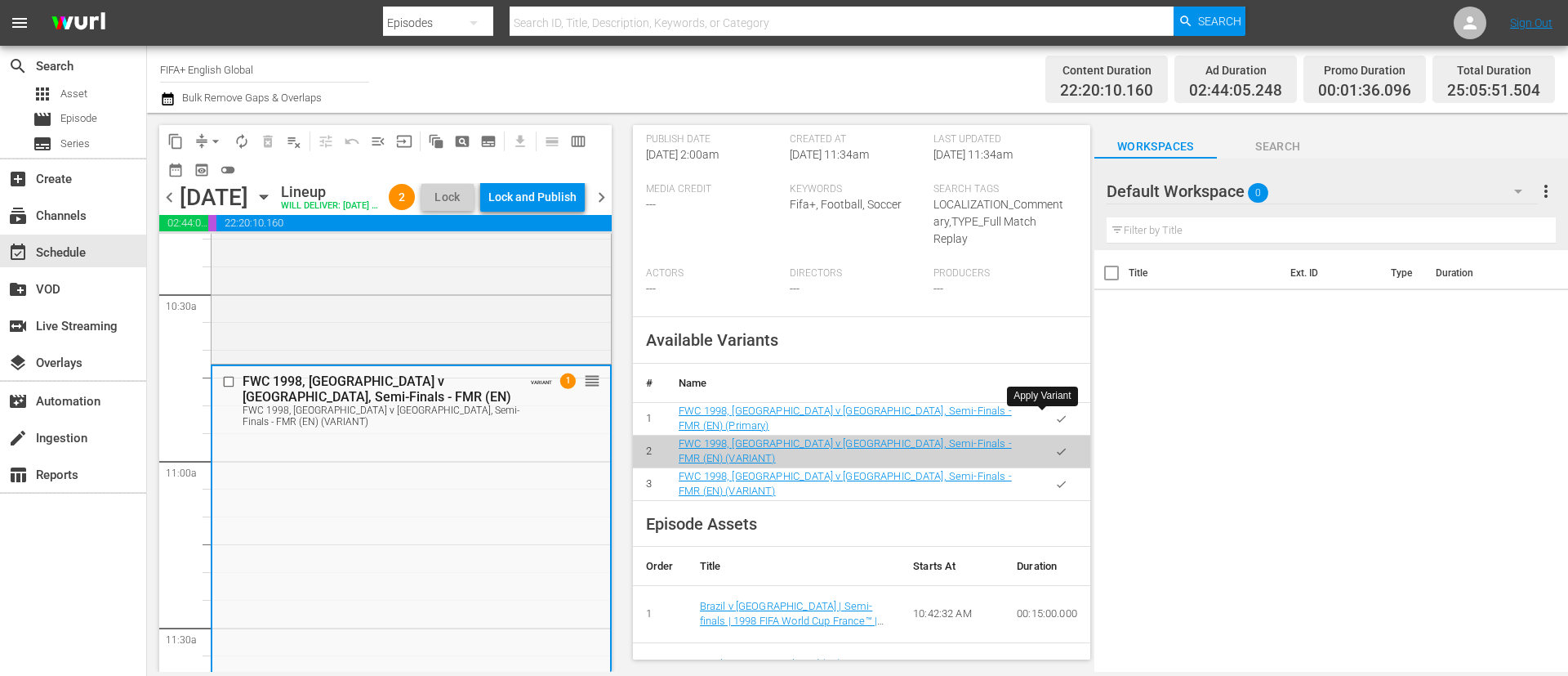
drag, startPoint x: 1043, startPoint y: 411, endPoint x: 1031, endPoint y: 414, distance: 12.4
click at [1044, 411] on button "button" at bounding box center [1061, 418] width 32 height 32
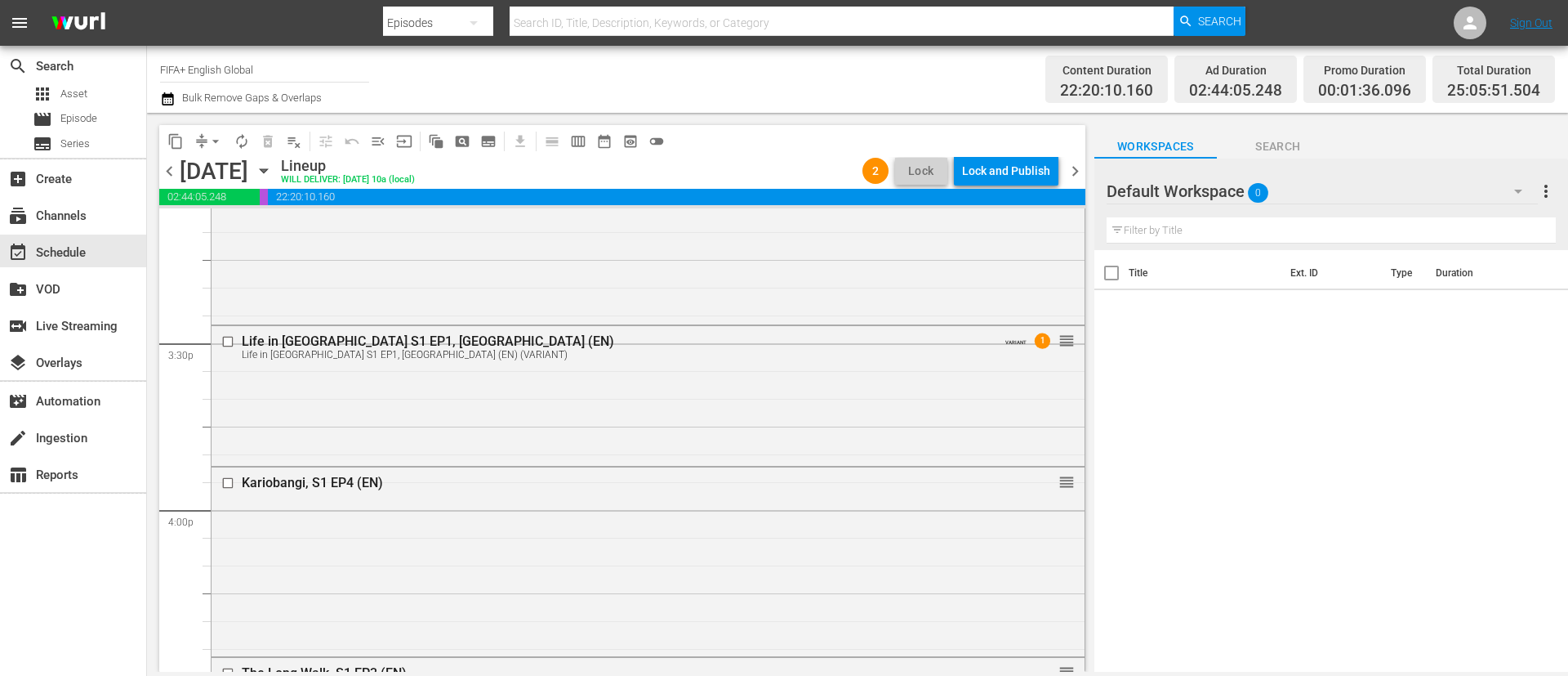
scroll to position [5035, 0]
click at [749, 373] on div "Life in GB S1 EP1, Wolverhampton (EN) Life in GB S1 EP1, Wolverhampton (EN) (VA…" at bounding box center [647, 393] width 873 height 136
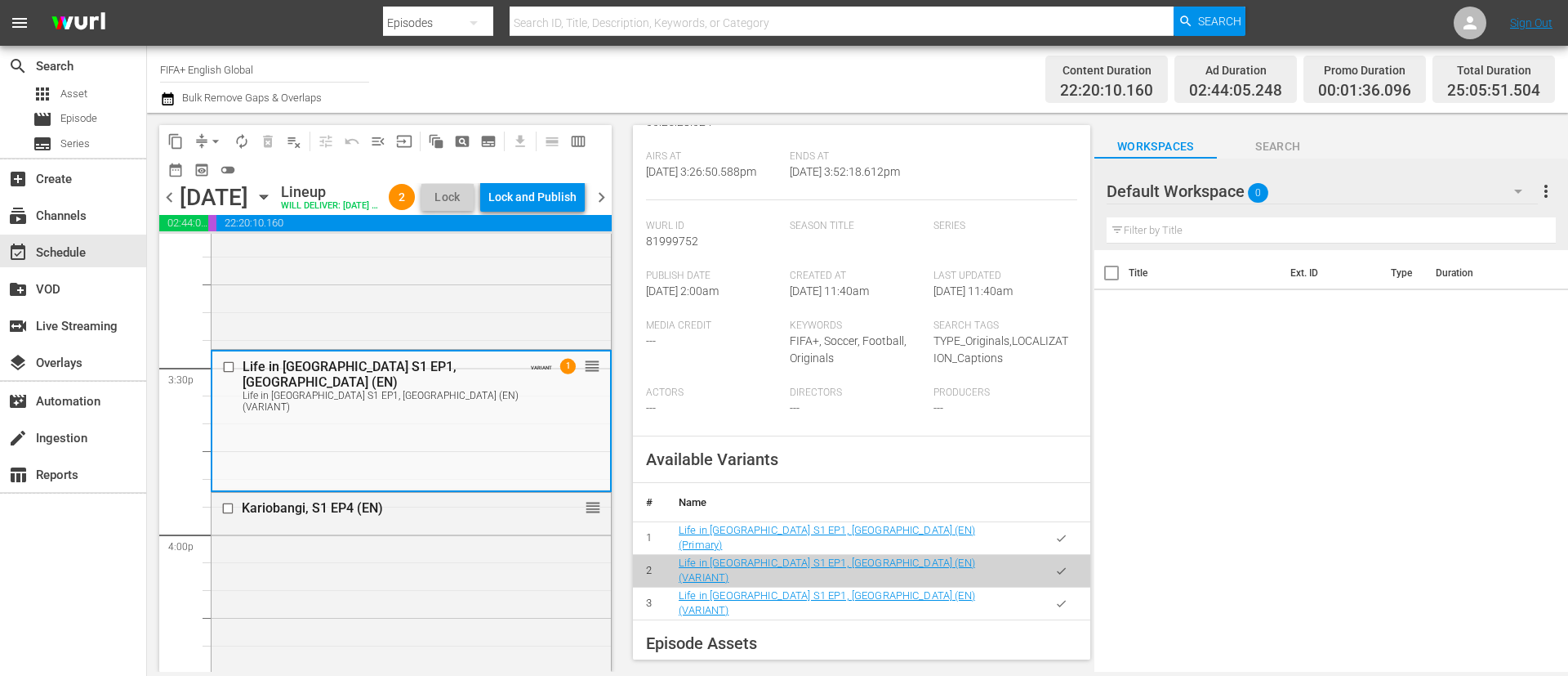
scroll to position [368, 0]
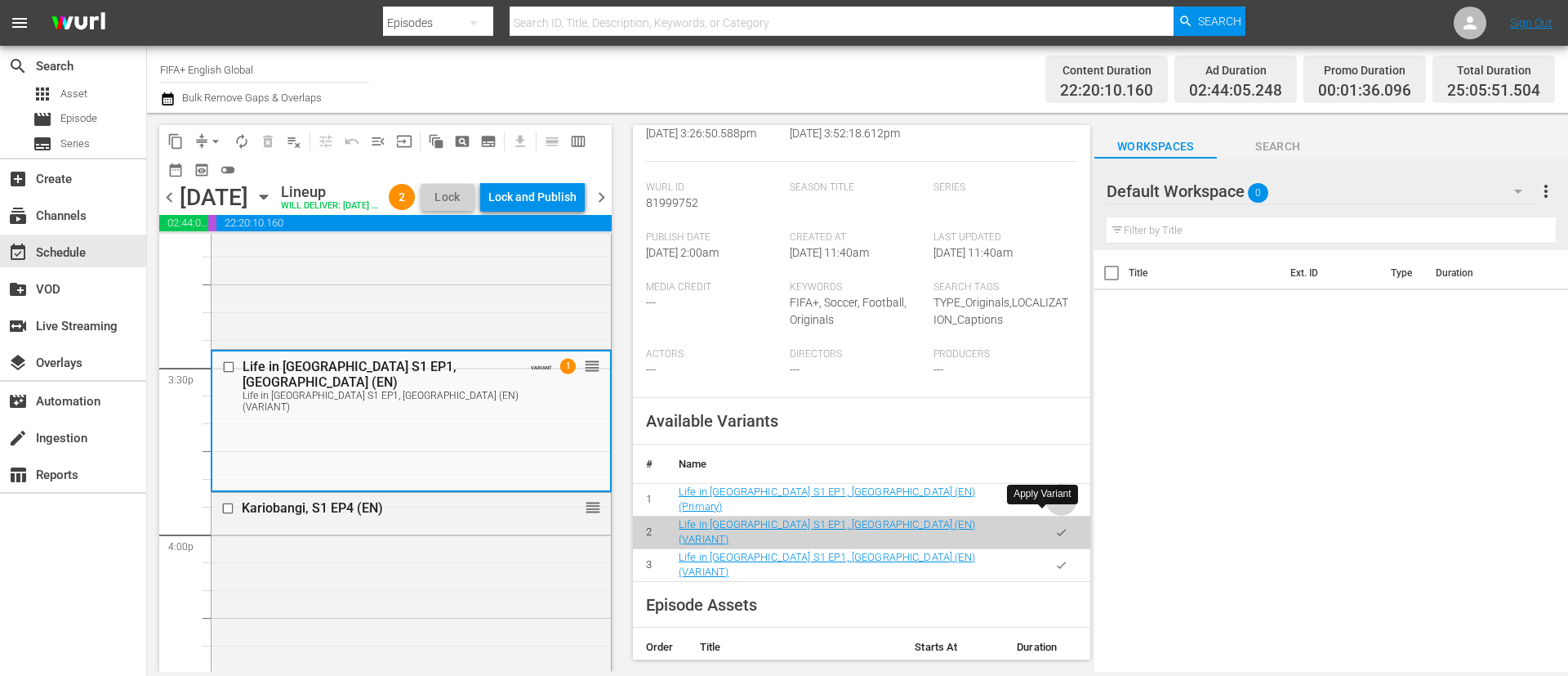
click at [1044, 450] on icon "button" at bounding box center [1061, 499] width 12 height 12
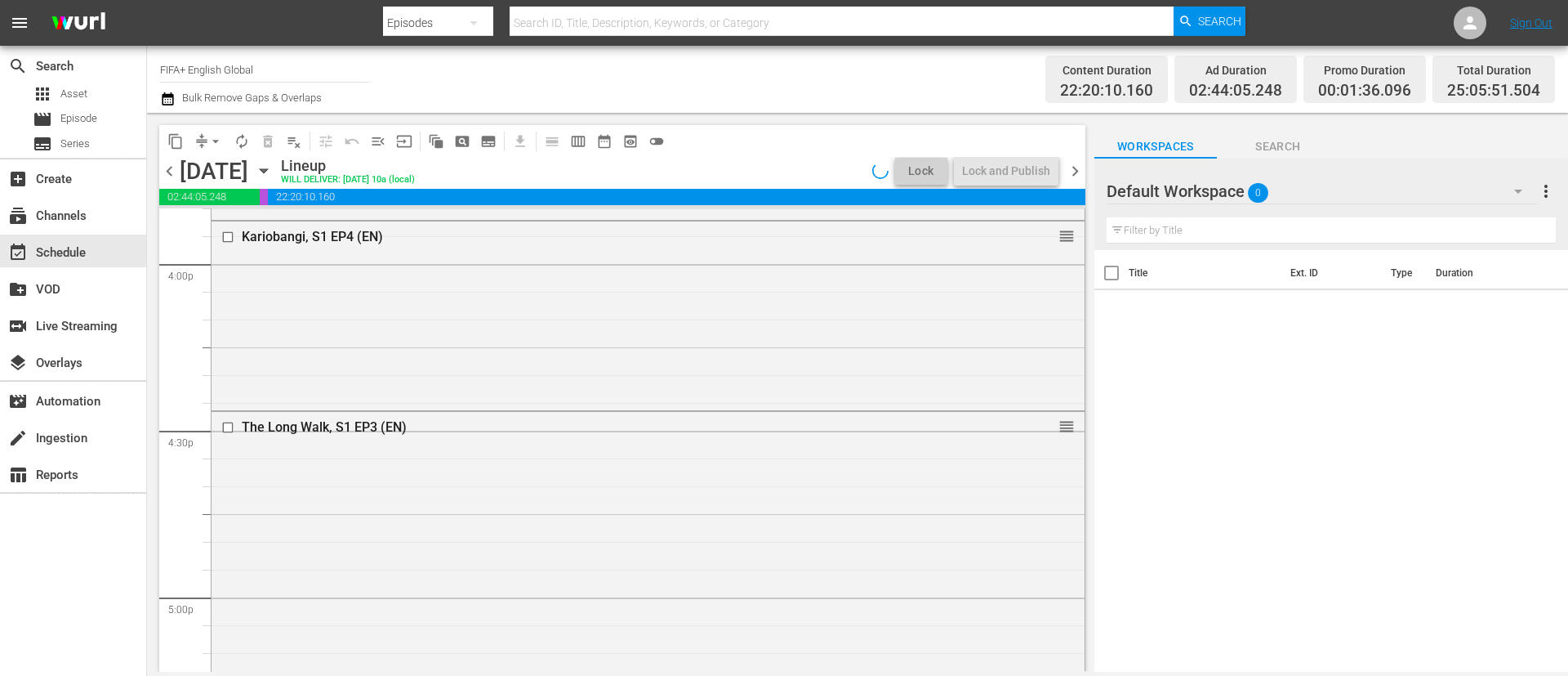
scroll to position [5647, 0]
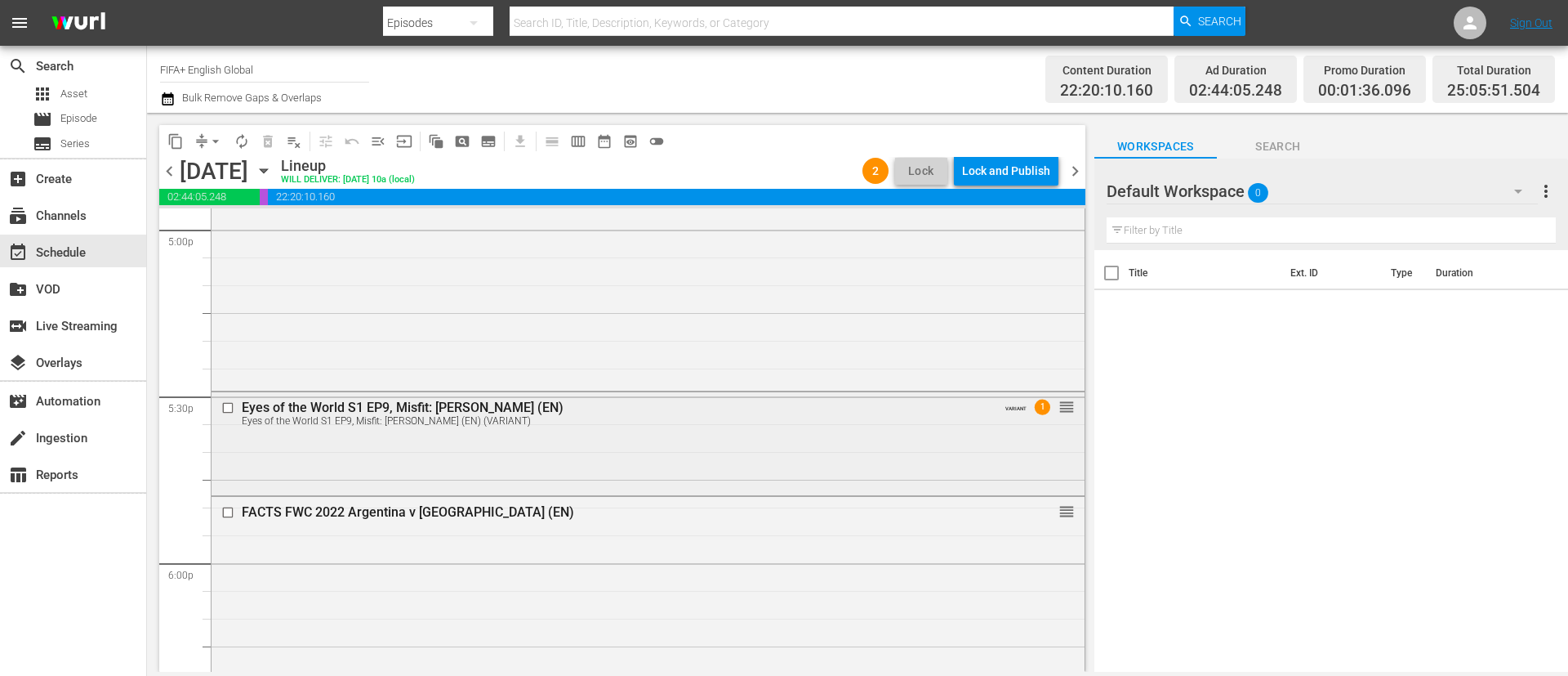
click at [739, 416] on div "Eyes of the World S1 EP9, Misfit: Luis Suarez (EN) (VARIANT)" at bounding box center [618, 421] width 752 height 12
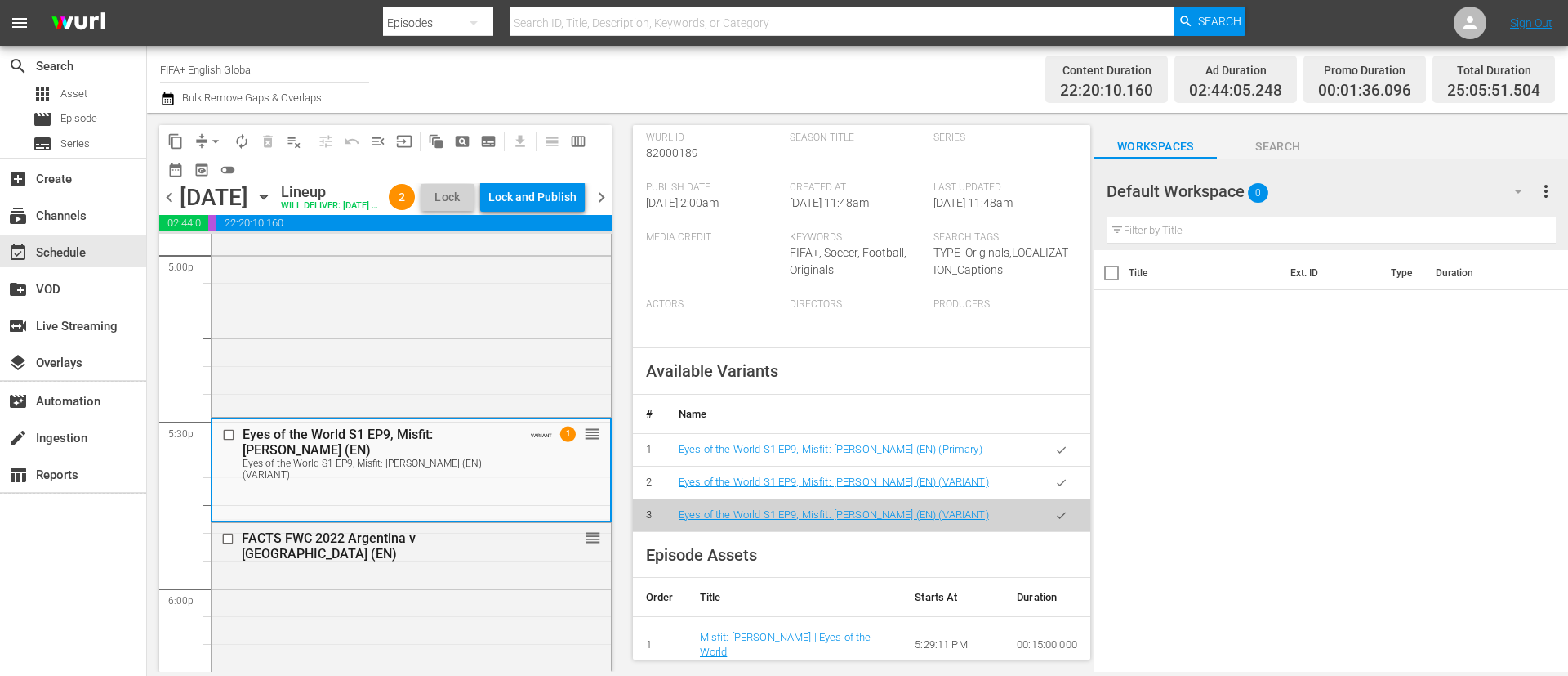
scroll to position [490, 0]
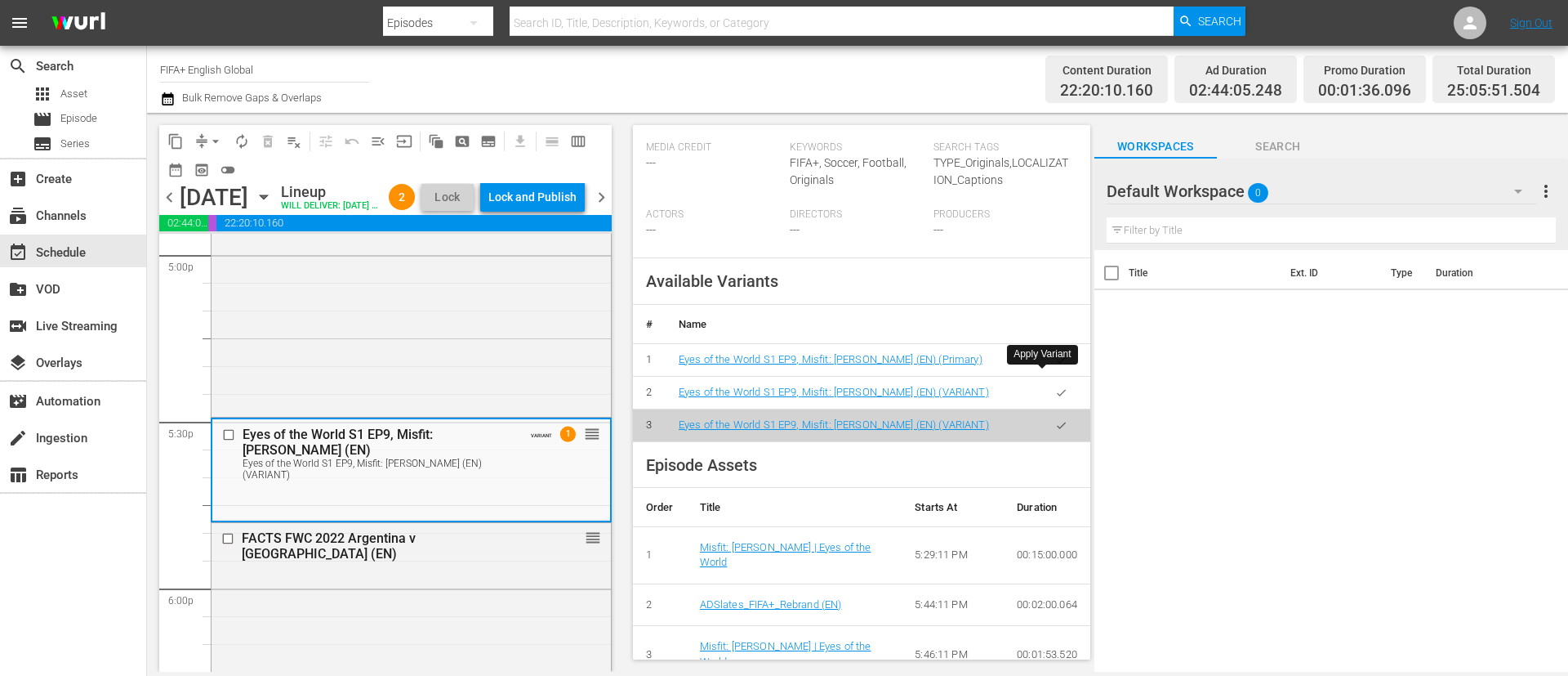
click at [1044, 376] on button "button" at bounding box center [1061, 360] width 32 height 32
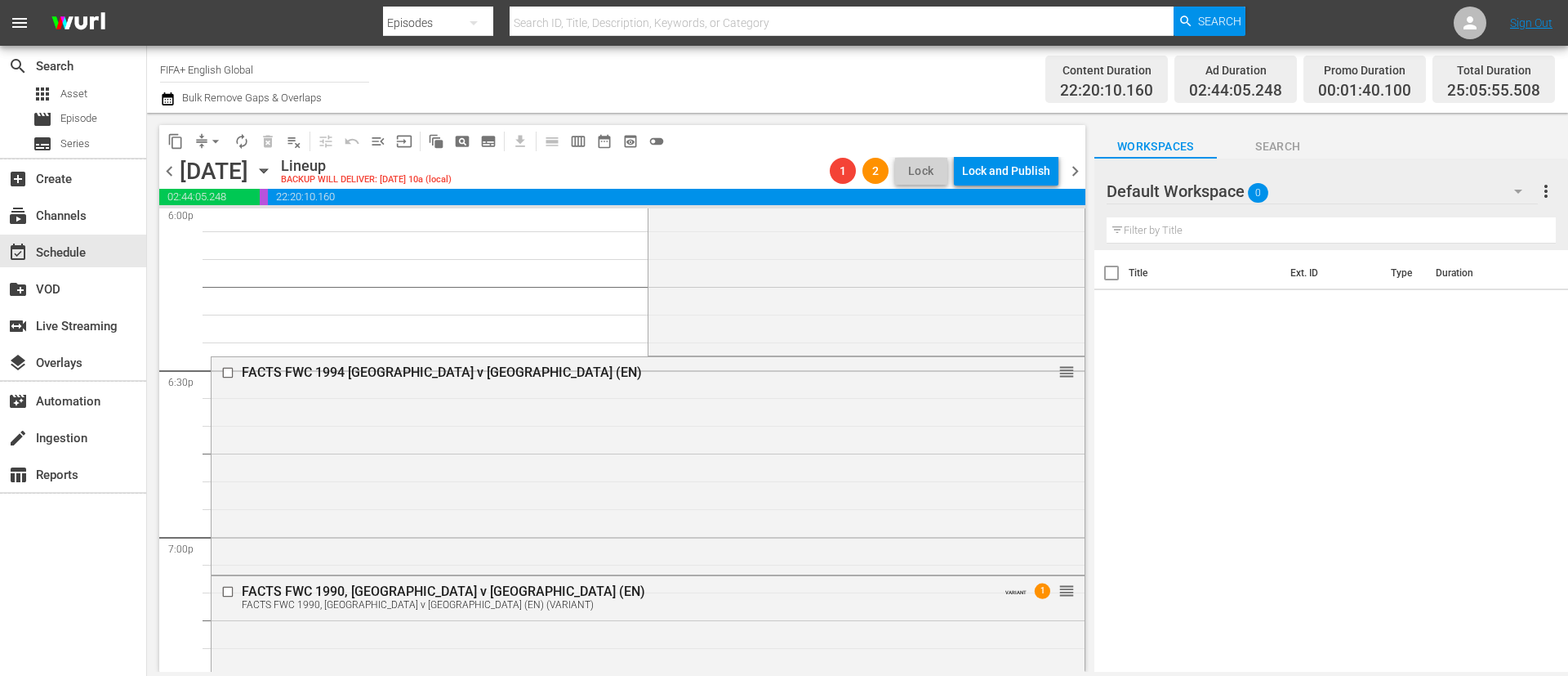
scroll to position [6138, 0]
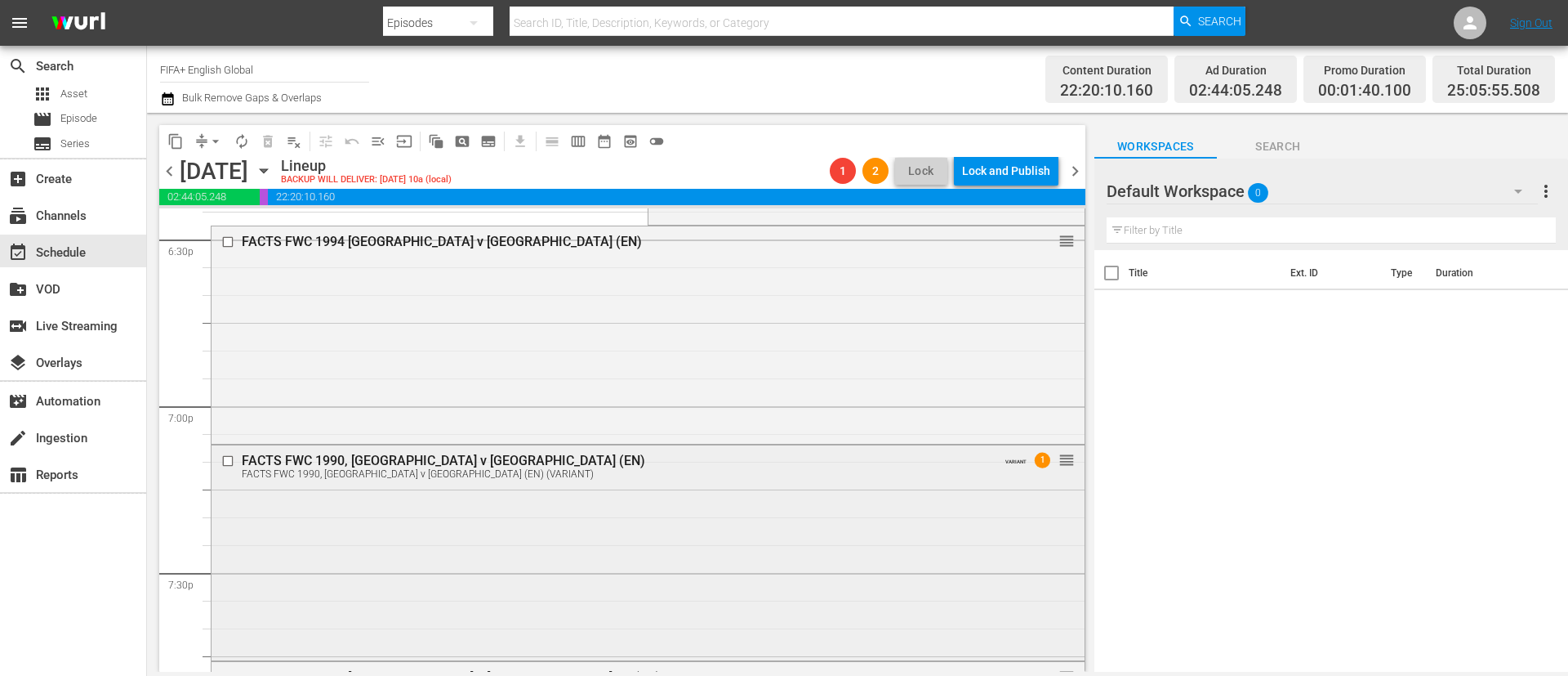
click at [461, 450] on div "FACTS FWC 1990, Germany v Argentina (EN) FACTS FWC 1990, Germany v Argentina (E…" at bounding box center [647, 551] width 873 height 211
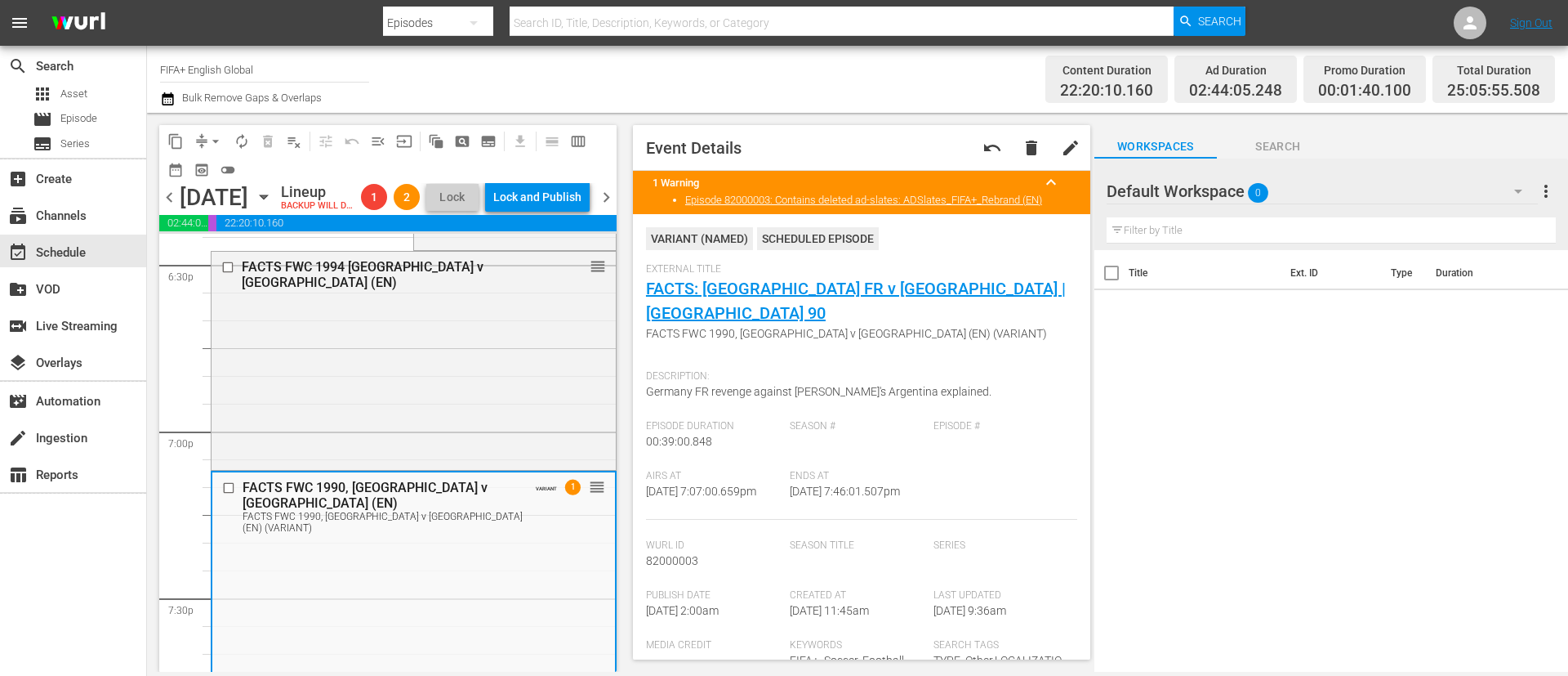
scroll to position [490, 0]
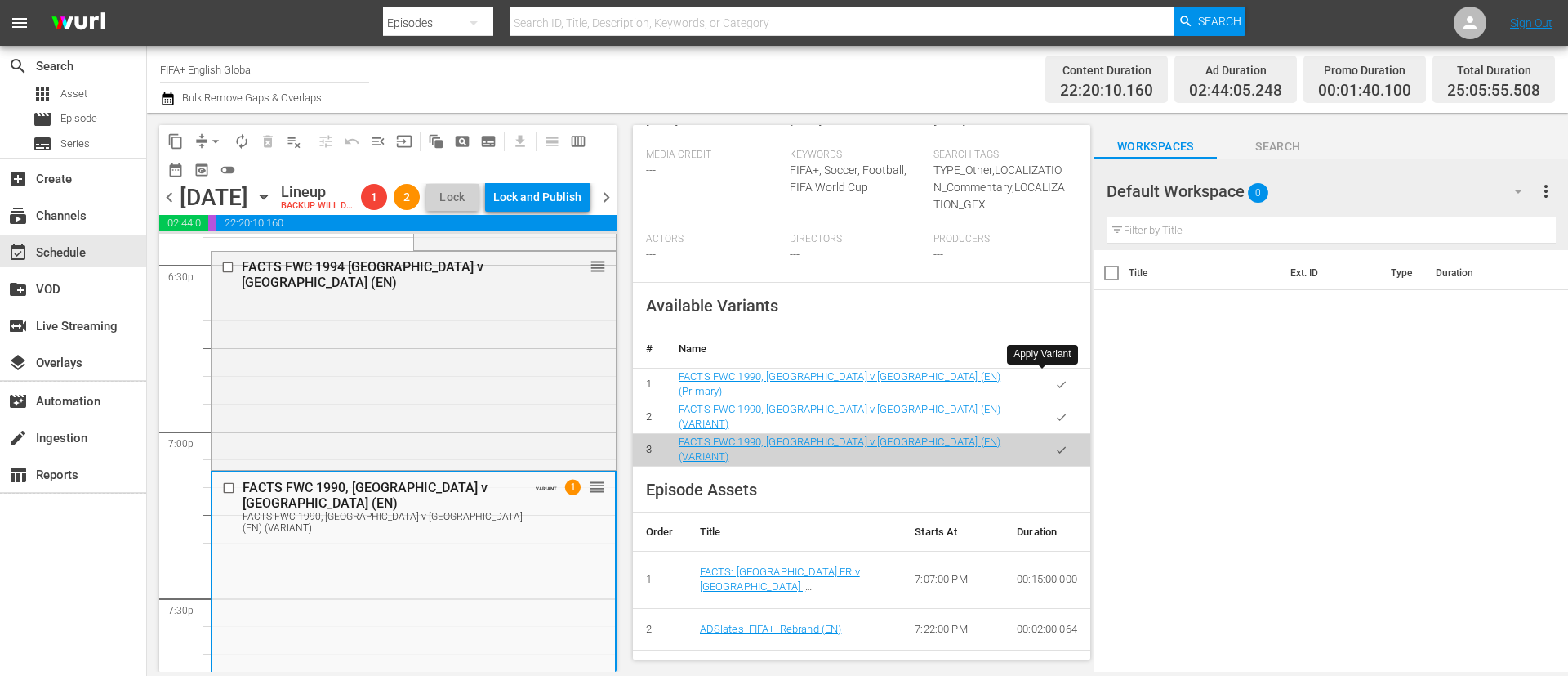
click at [1044, 378] on icon "button" at bounding box center [1061, 384] width 12 height 12
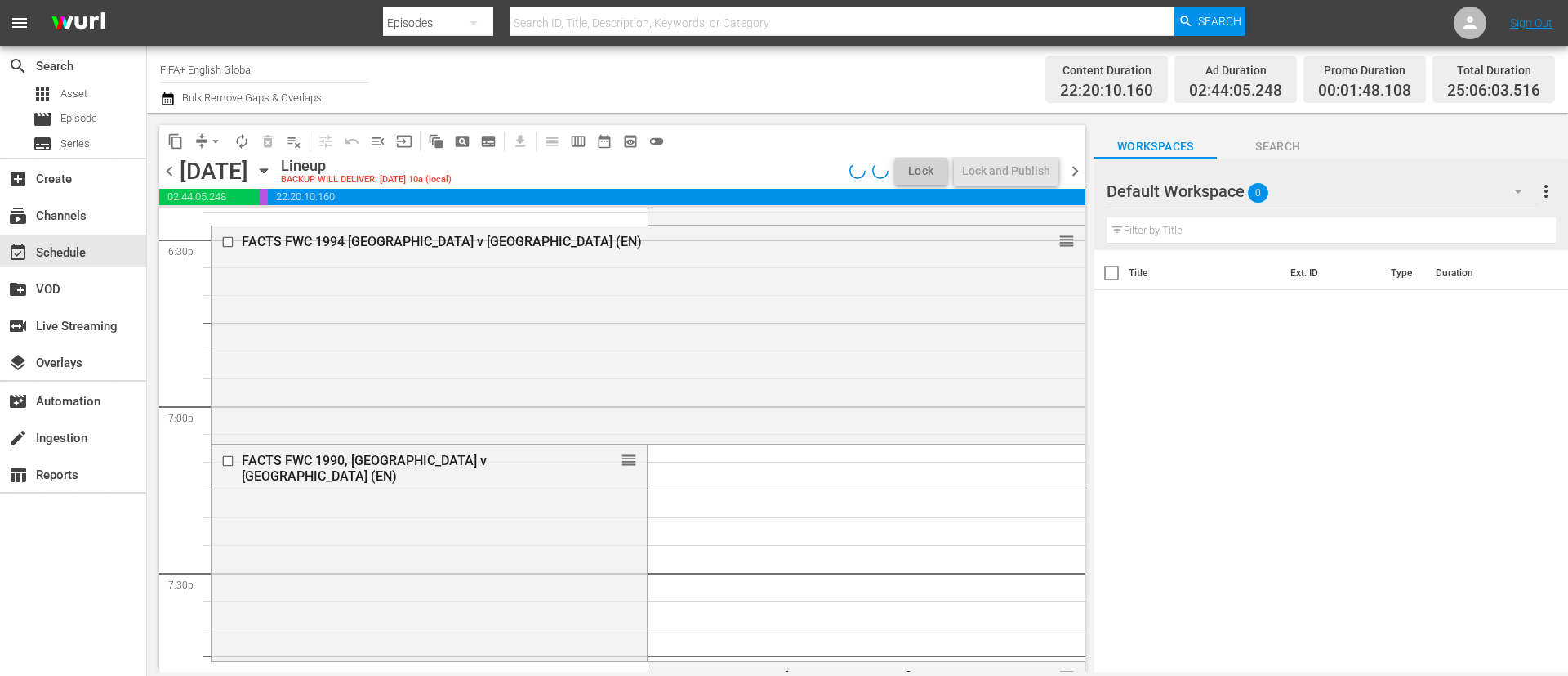
scroll to position [6383, 0]
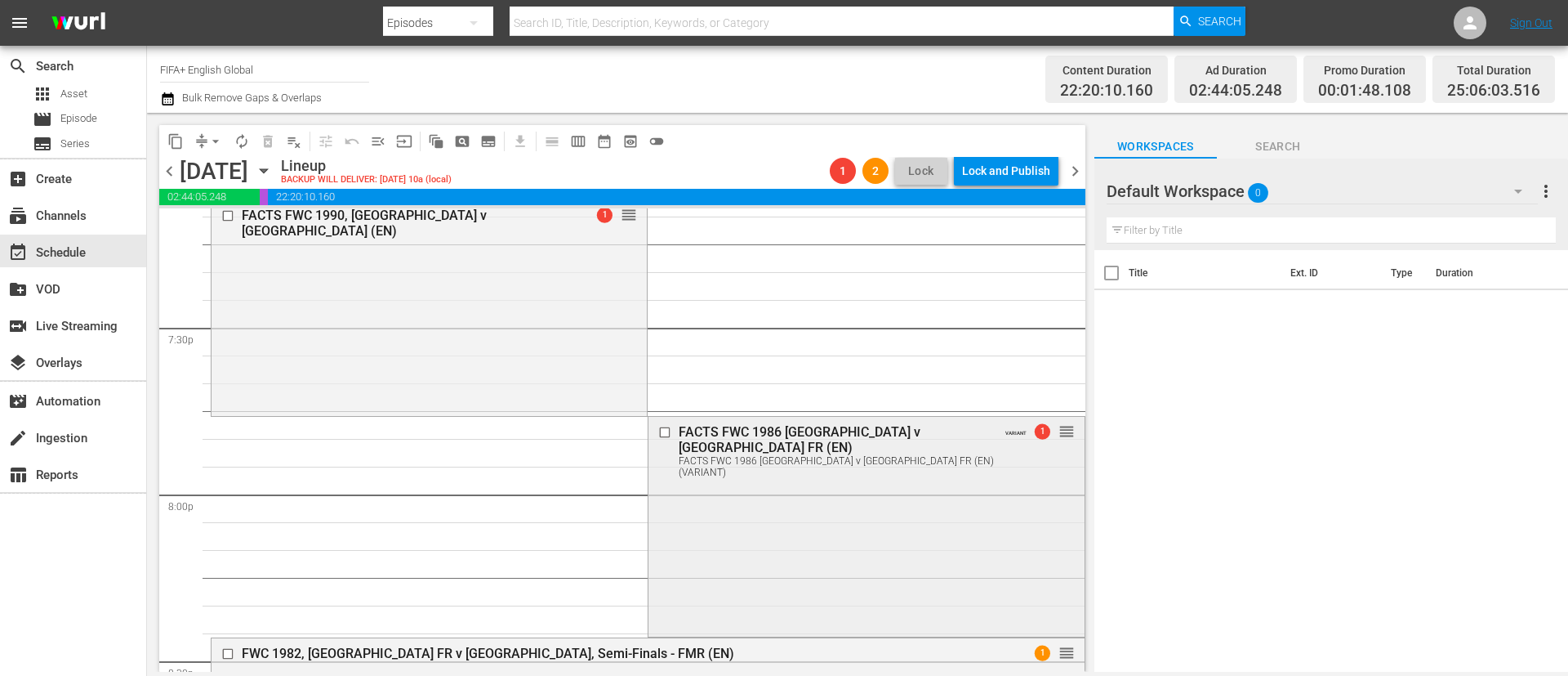
click at [935, 450] on div "FACTS FWC 1986 Argentina v [GEOGRAPHIC_DATA] FR (EN) FACTS FWC 1986 [GEOGRAPHIC…" at bounding box center [866, 525] width 436 height 216
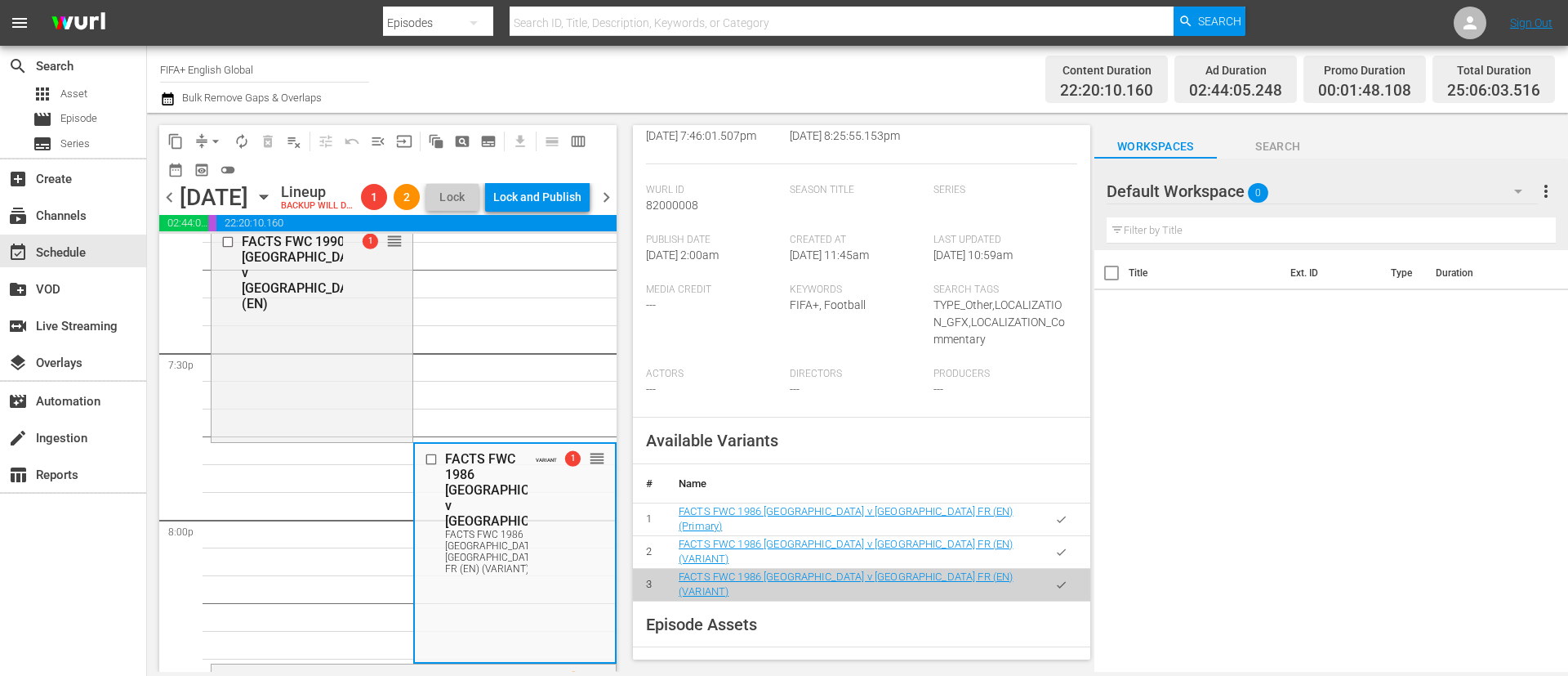
scroll to position [490, 0]
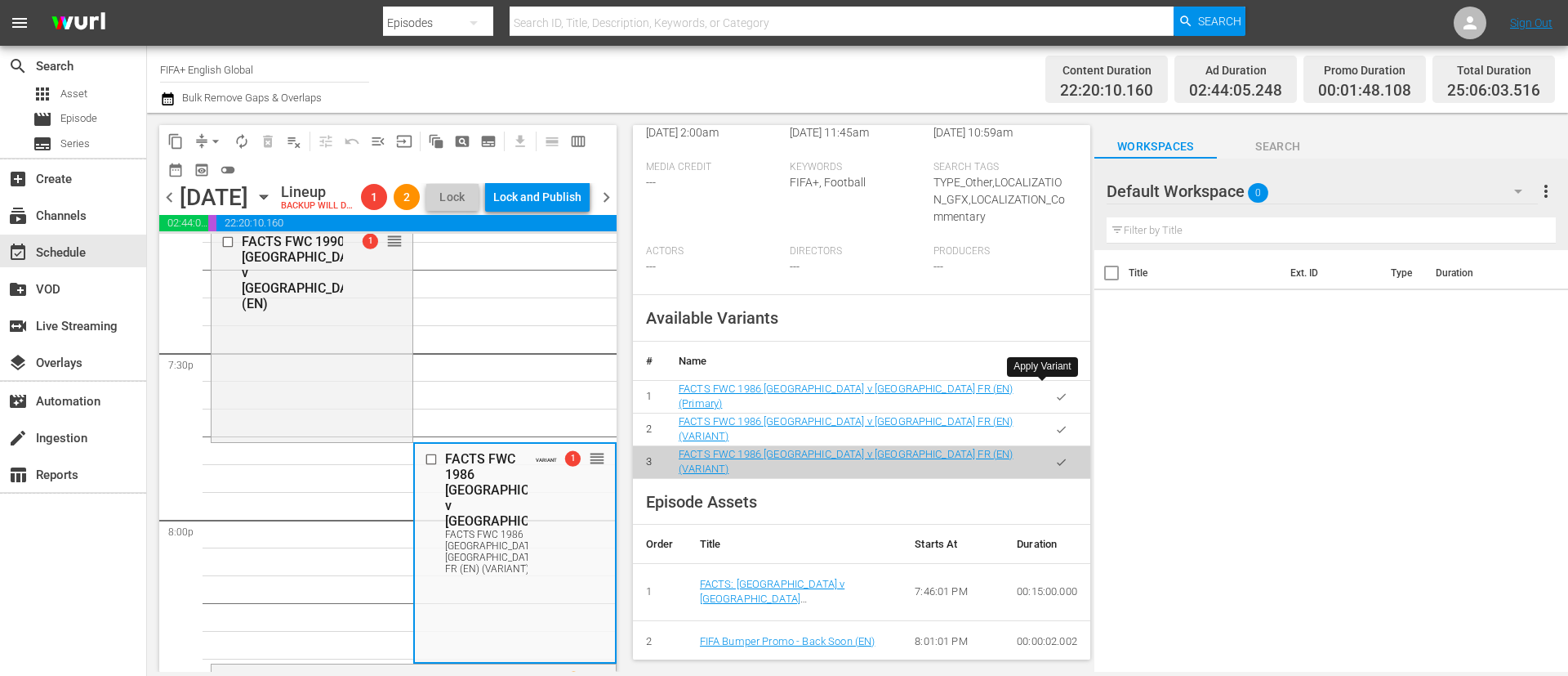
click at [1044, 390] on icon "button" at bounding box center [1061, 396] width 12 height 12
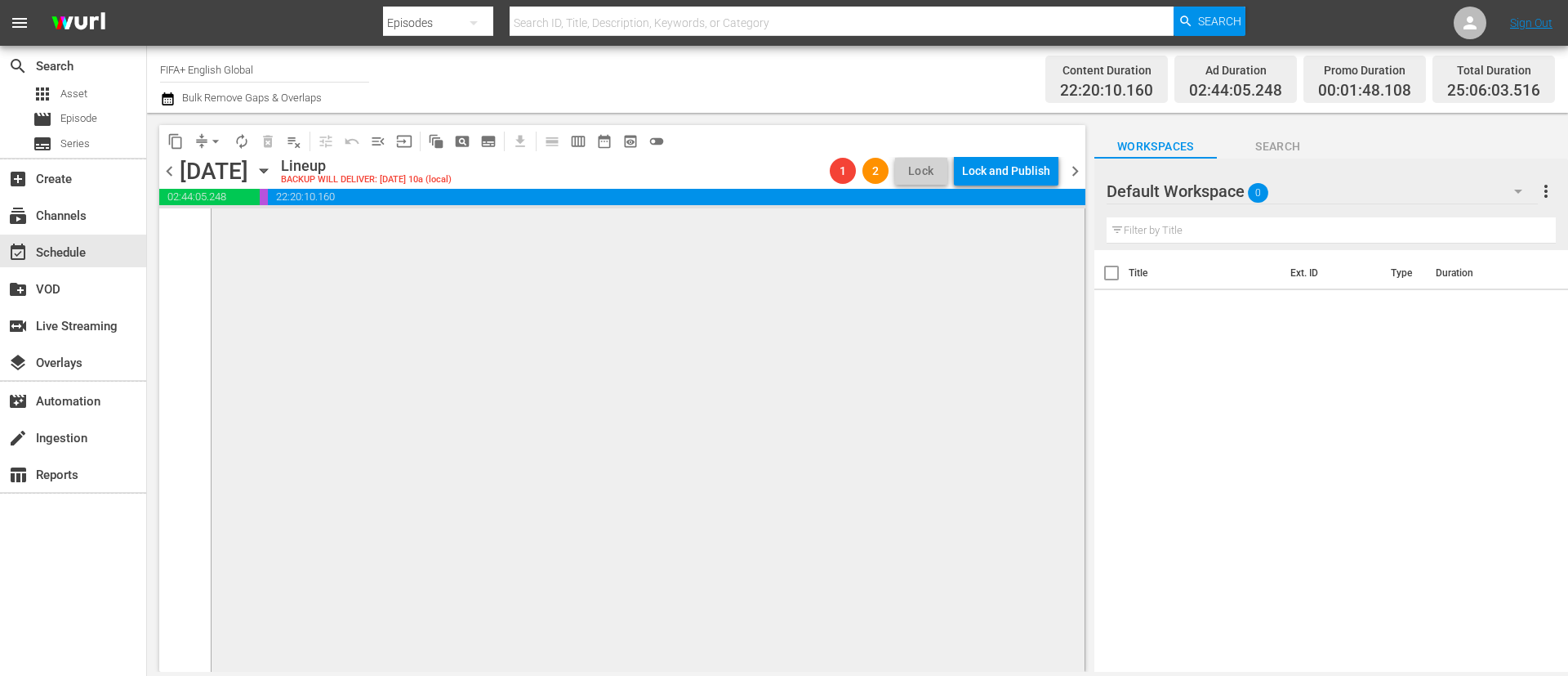
scroll to position [8020, 0]
click at [370, 137] on span "menu_open" at bounding box center [379, 141] width 16 height 17
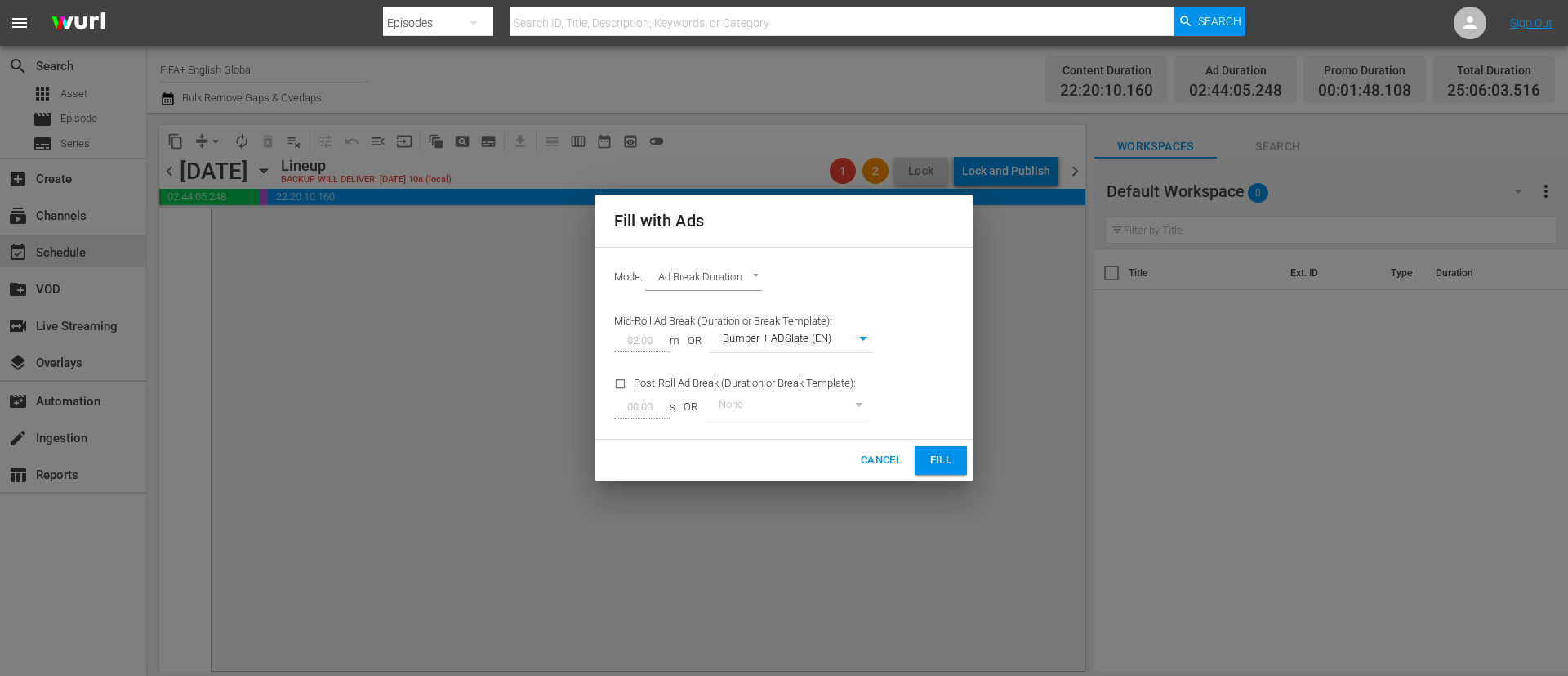
click at [945, 450] on span "Fill" at bounding box center [941, 461] width 26 height 19
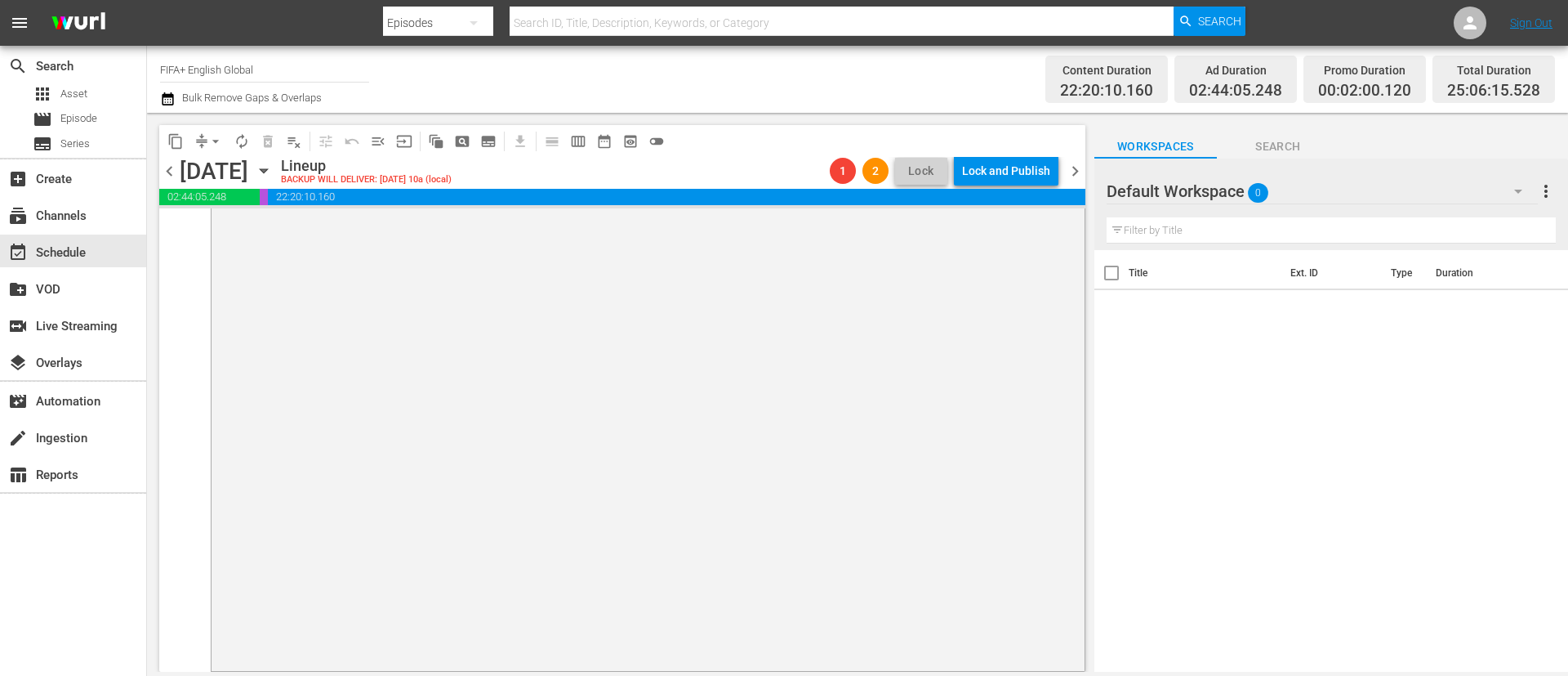
drag, startPoint x: 1071, startPoint y: 171, endPoint x: 1091, endPoint y: 46, distance: 126.6
click at [1044, 171] on span "chevron_right" at bounding box center [1075, 171] width 21 height 21
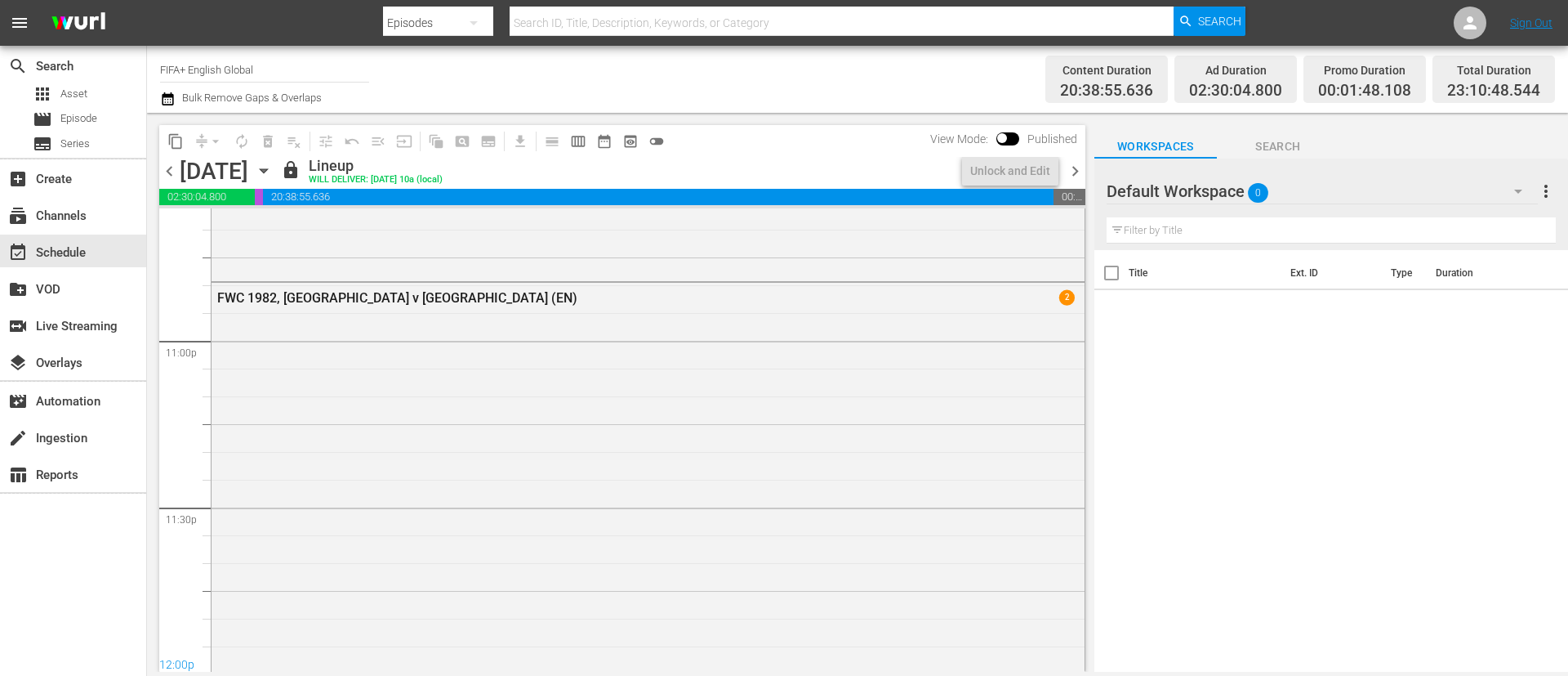
scroll to position [7747, 0]
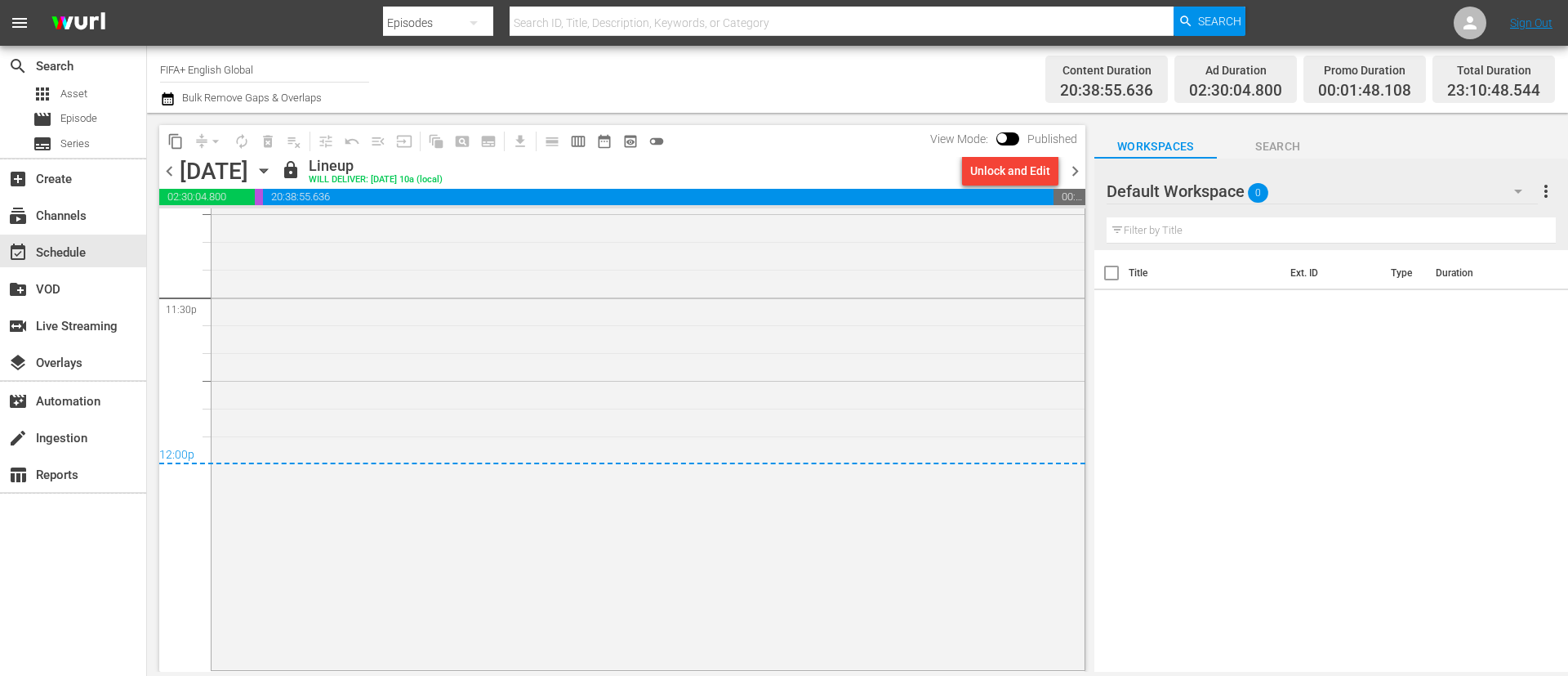
click at [1022, 166] on div "Unlock and Edit" at bounding box center [1010, 171] width 80 height 30
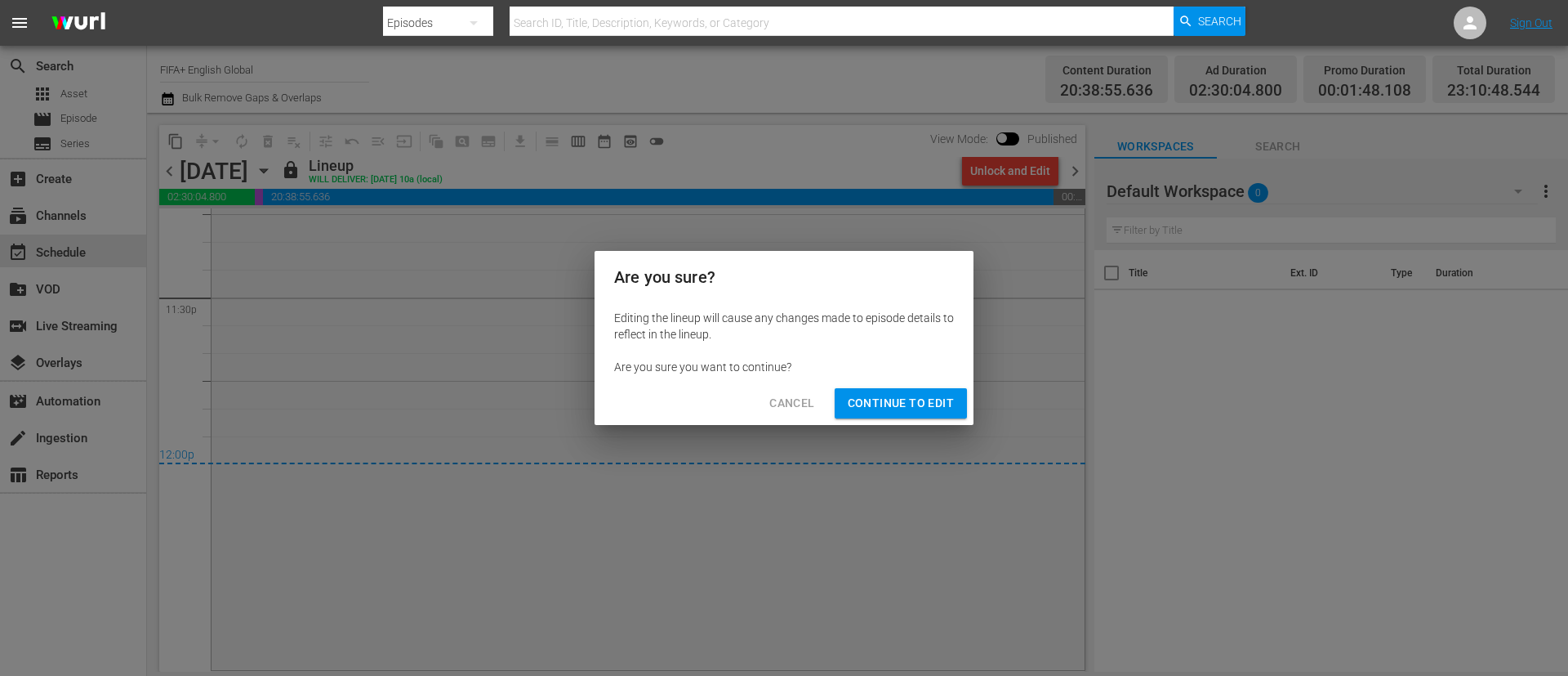
click at [926, 419] on div "Cancel Continue to Edit" at bounding box center [784, 403] width 379 height 43
click at [945, 391] on button "Continue to Edit" at bounding box center [901, 403] width 132 height 31
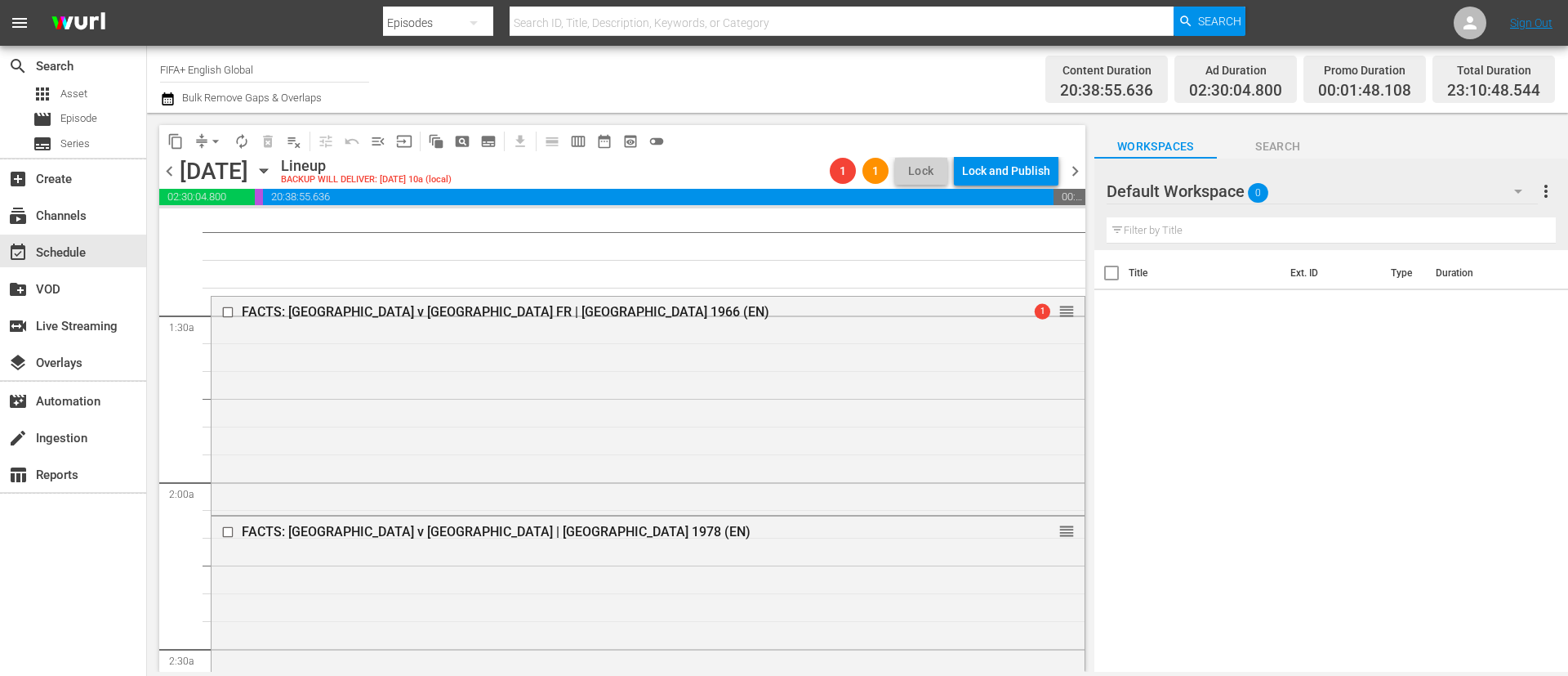
scroll to position [0, 0]
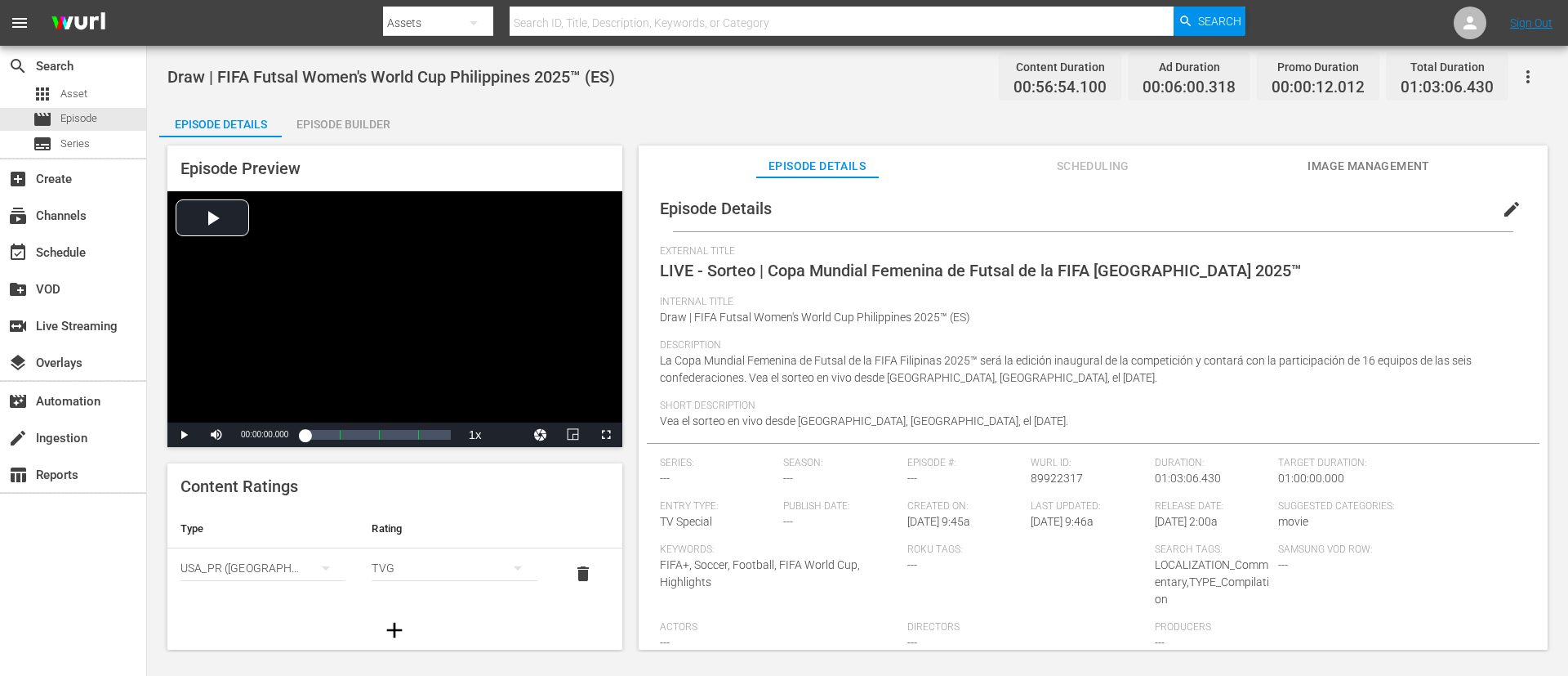
click at [1044, 204] on span "edit" at bounding box center [1512, 210] width 20 height 20
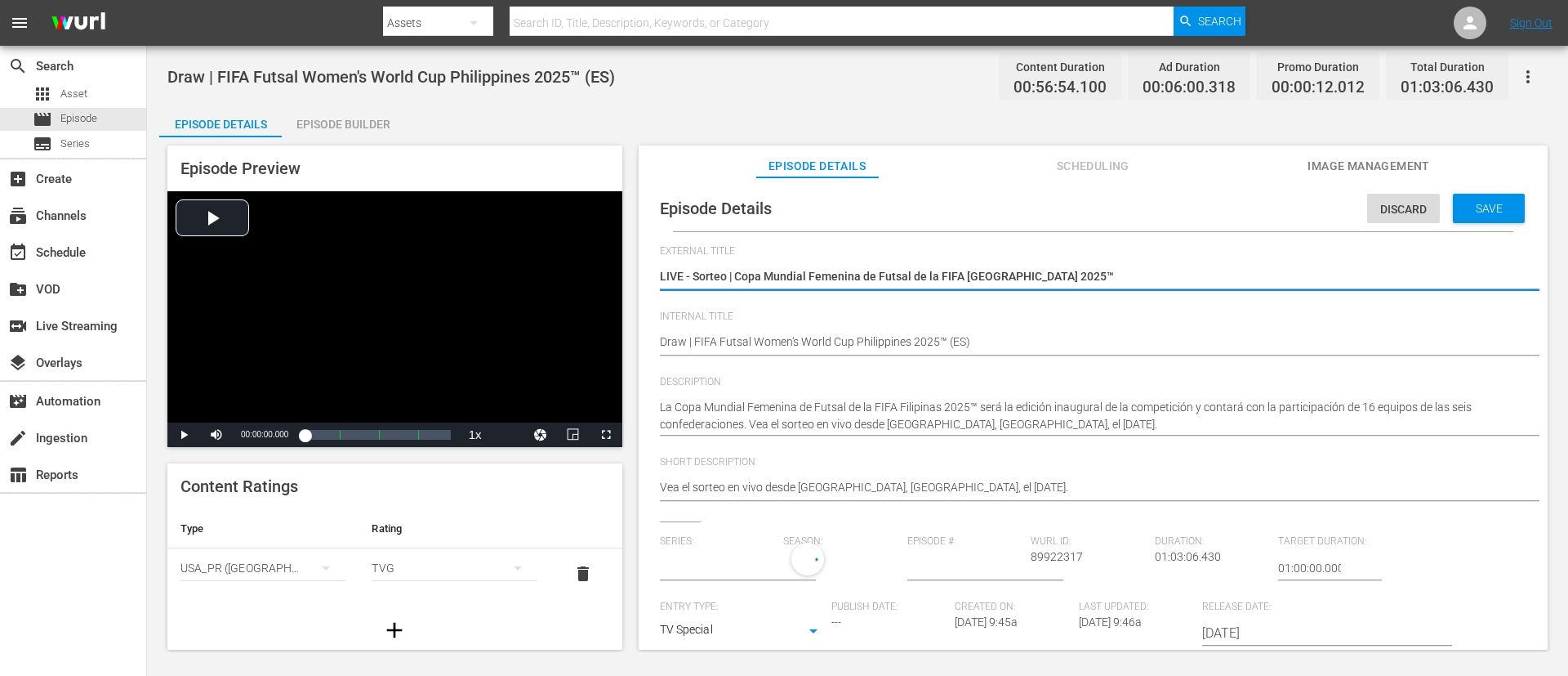
type input "No Series"
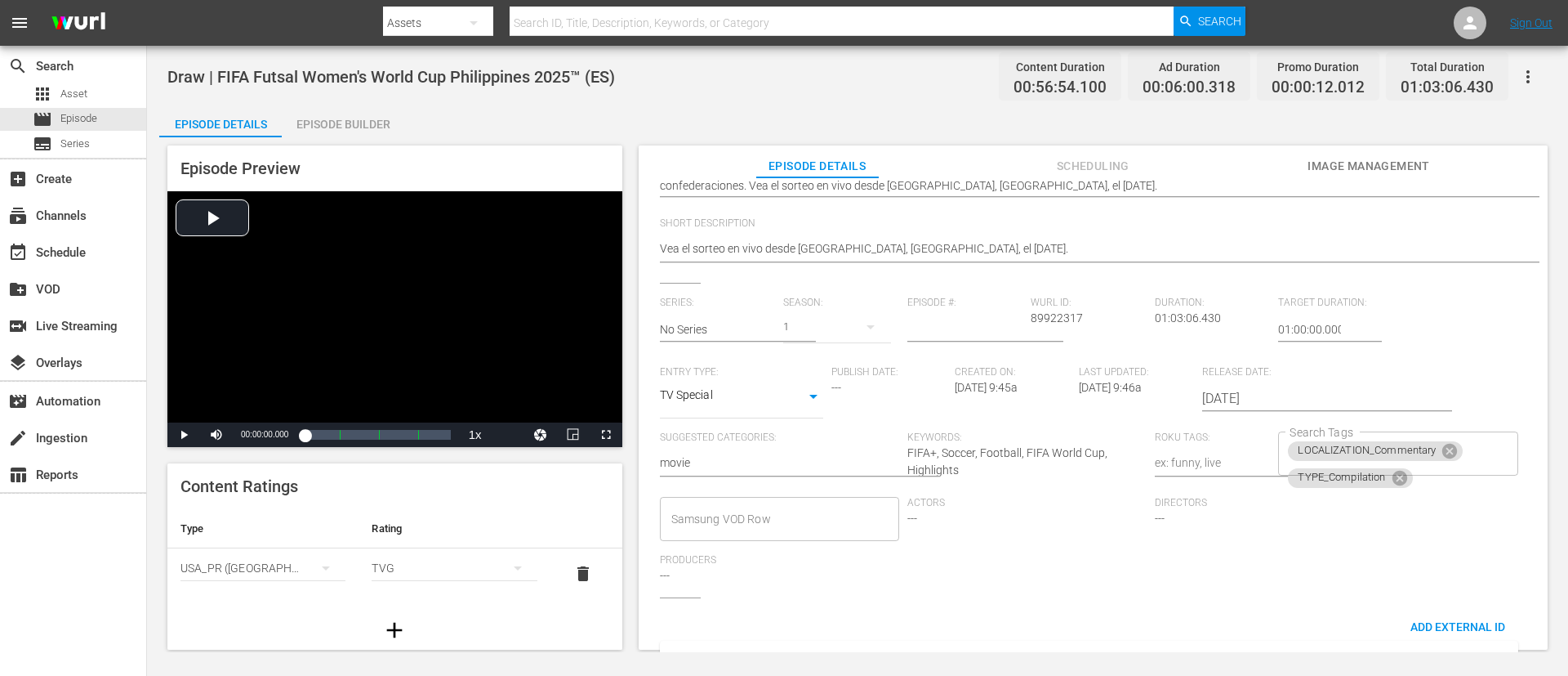
scroll to position [335, 0]
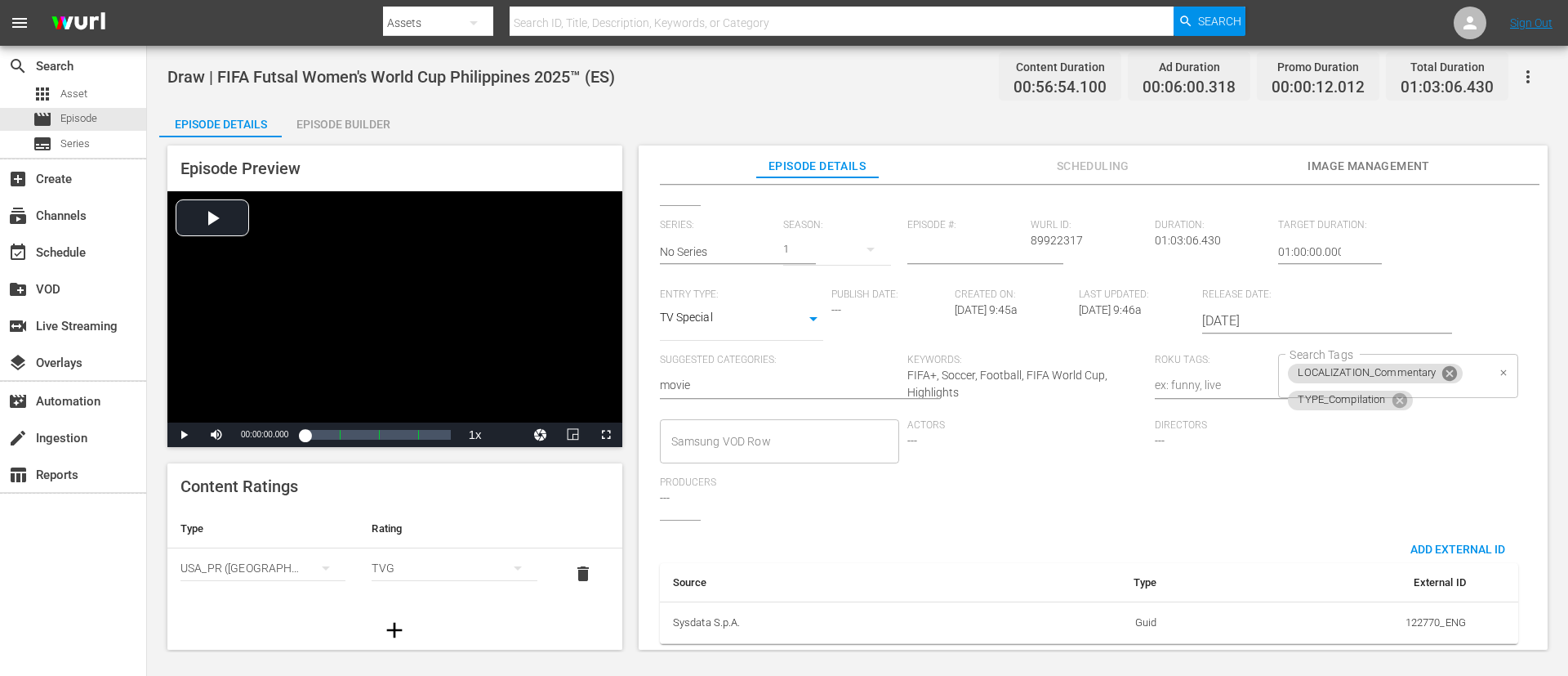
click at [1044, 365] on icon at bounding box center [1450, 374] width 18 height 18
click at [1044, 369] on icon at bounding box center [1399, 376] width 15 height 15
click at [1044, 362] on input "Search Tags" at bounding box center [1386, 376] width 200 height 30
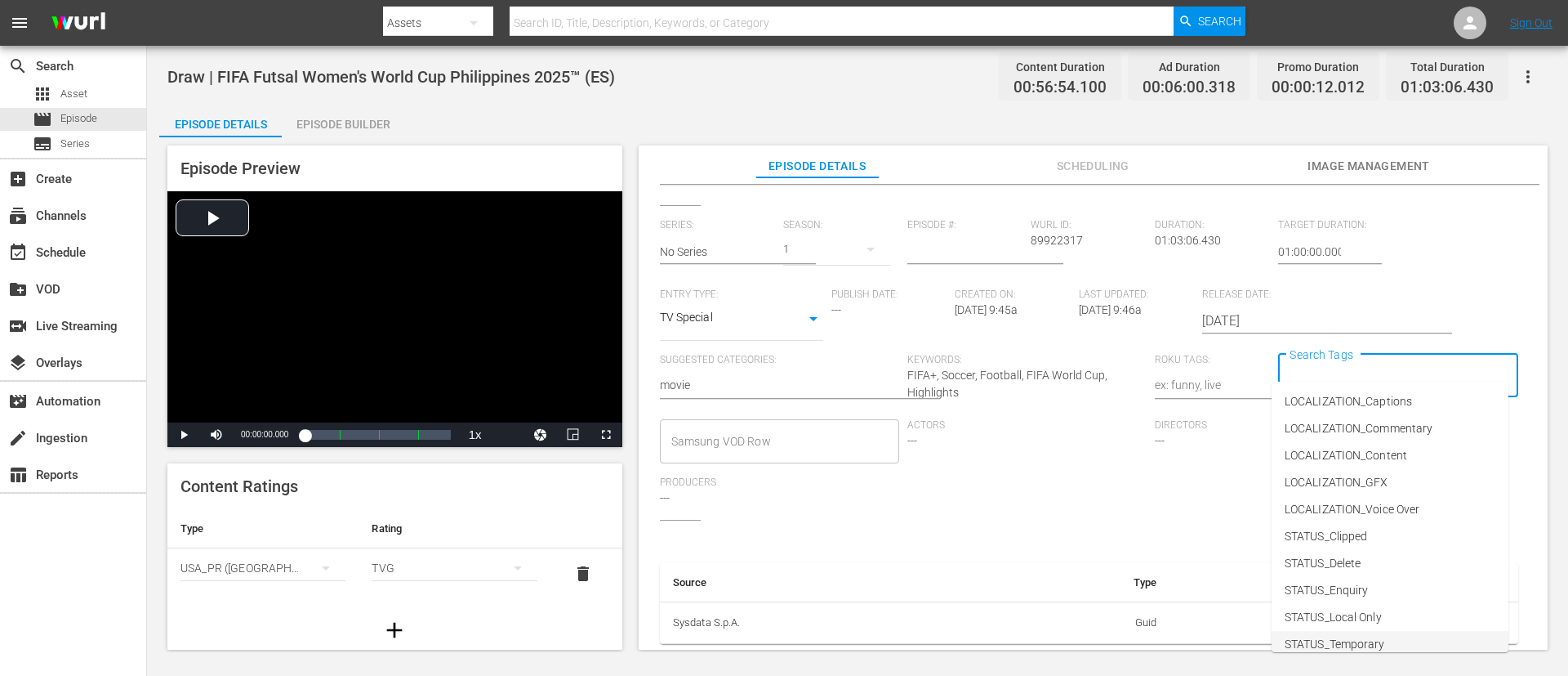
click at [1044, 450] on span "STATUS_Temporary" at bounding box center [1335, 644] width 101 height 17
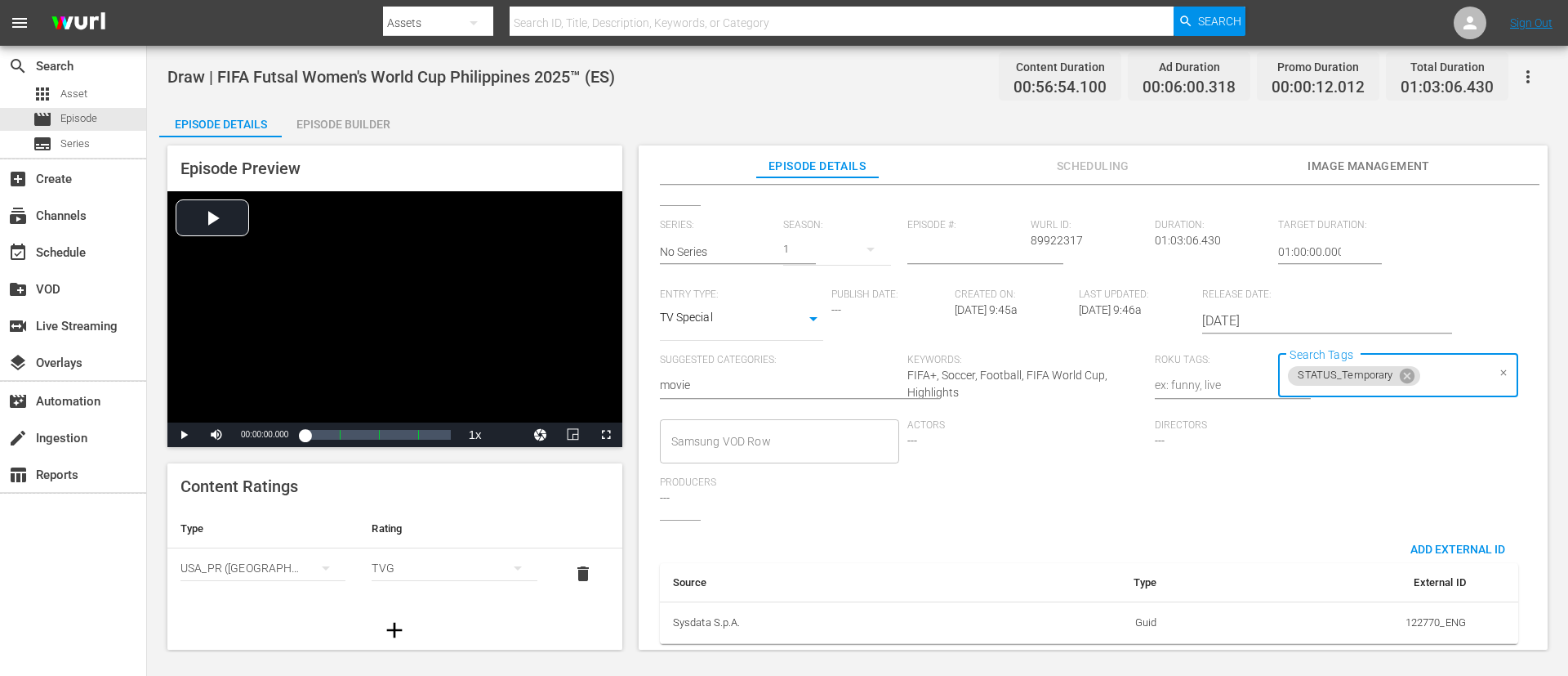
click at [1044, 362] on input "Search Tags" at bounding box center [1454, 376] width 64 height 30
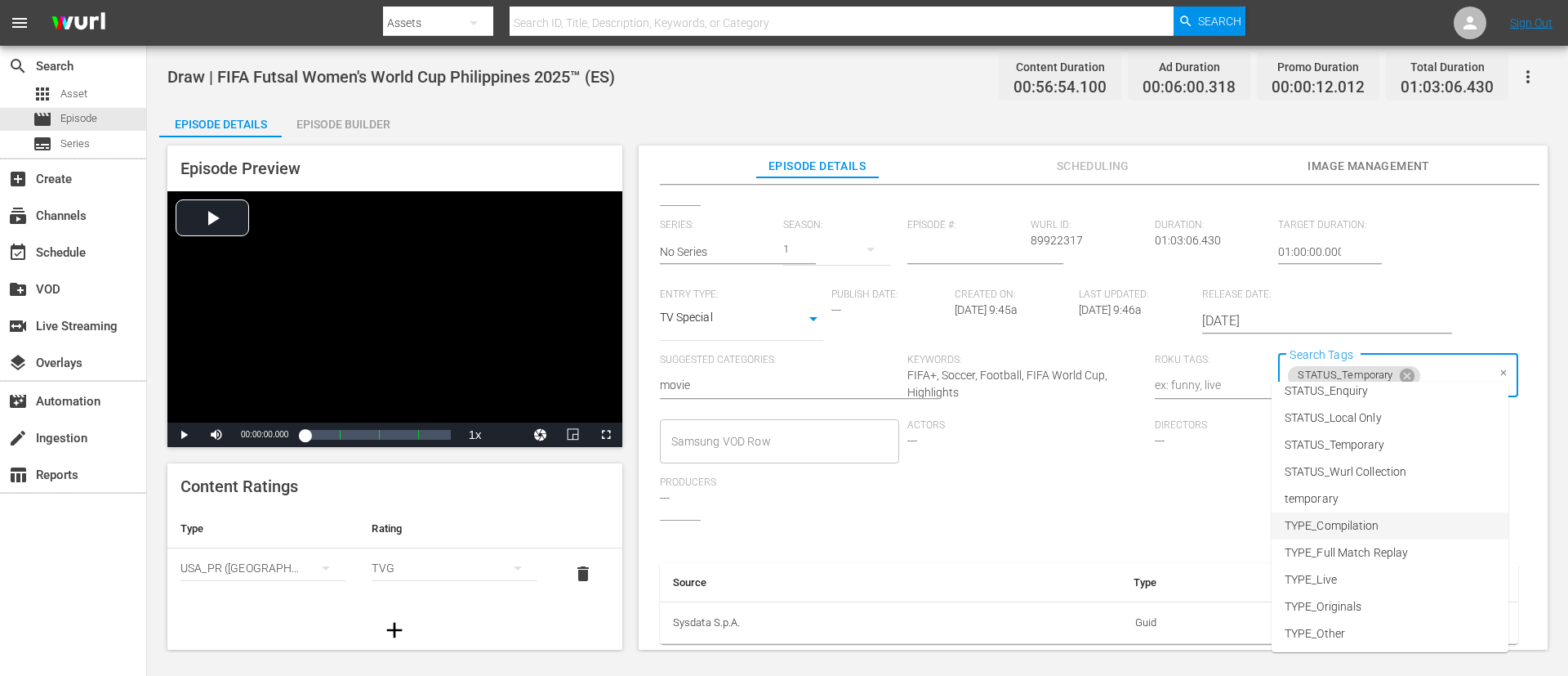
scroll to position [201, 0]
click at [1044, 450] on li "TYPE_Live" at bounding box center [1390, 578] width 237 height 27
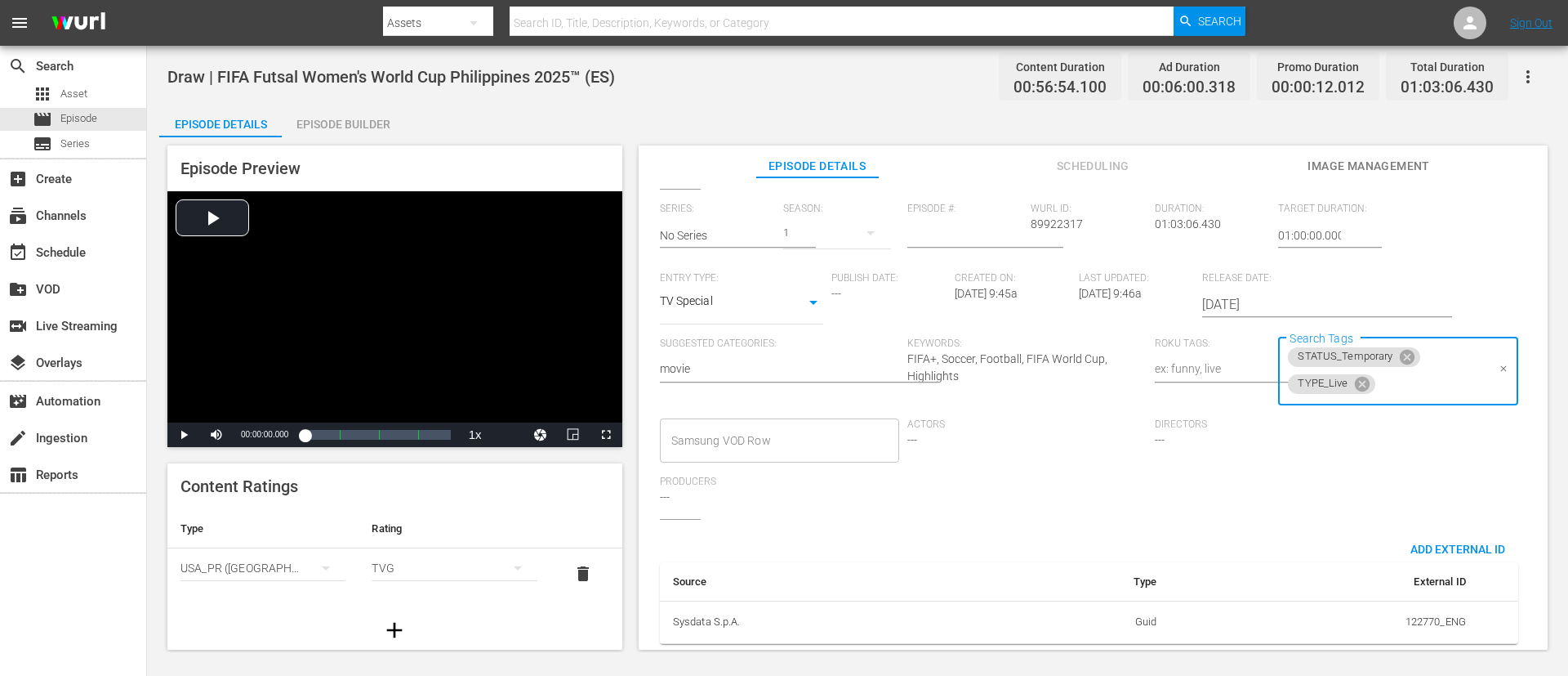
scroll to position [0, 0]
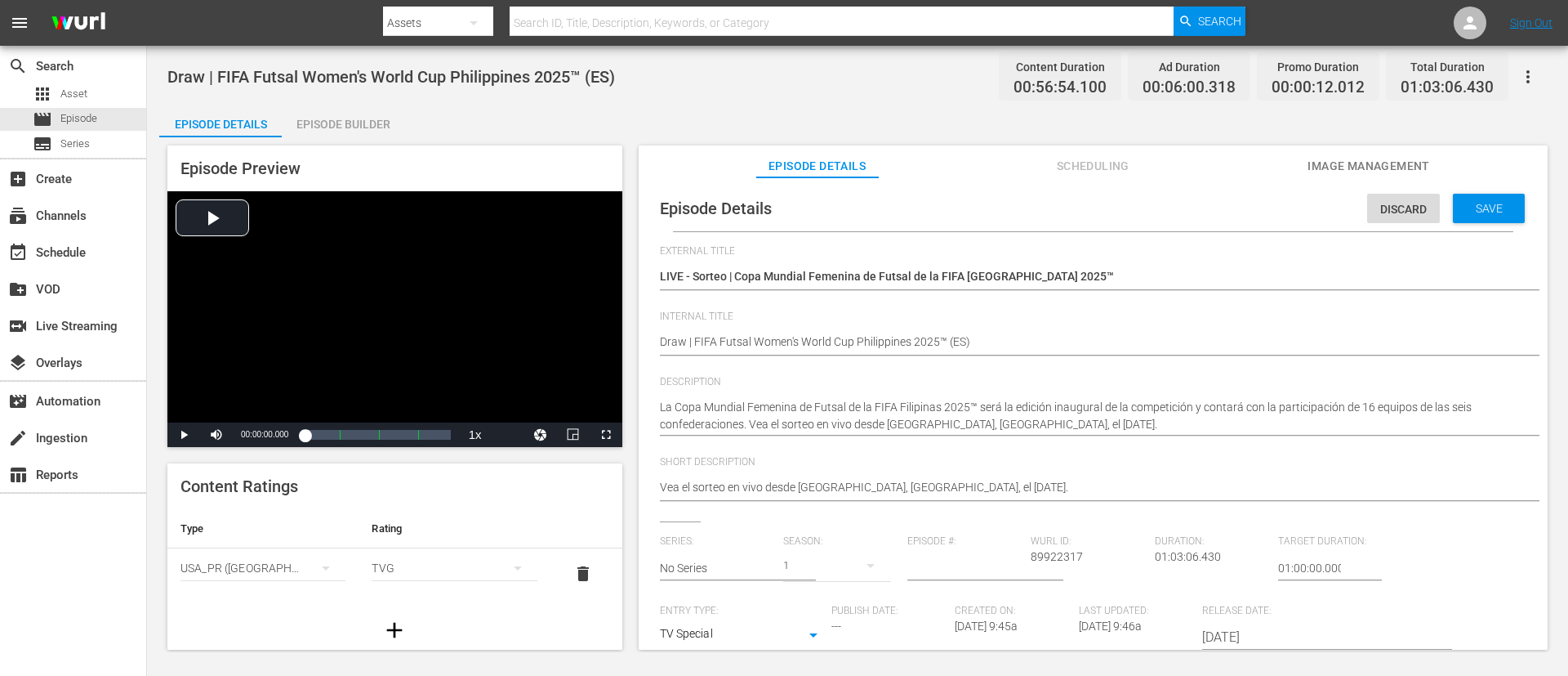
click at [1044, 197] on div "Save" at bounding box center [1489, 209] width 72 height 30
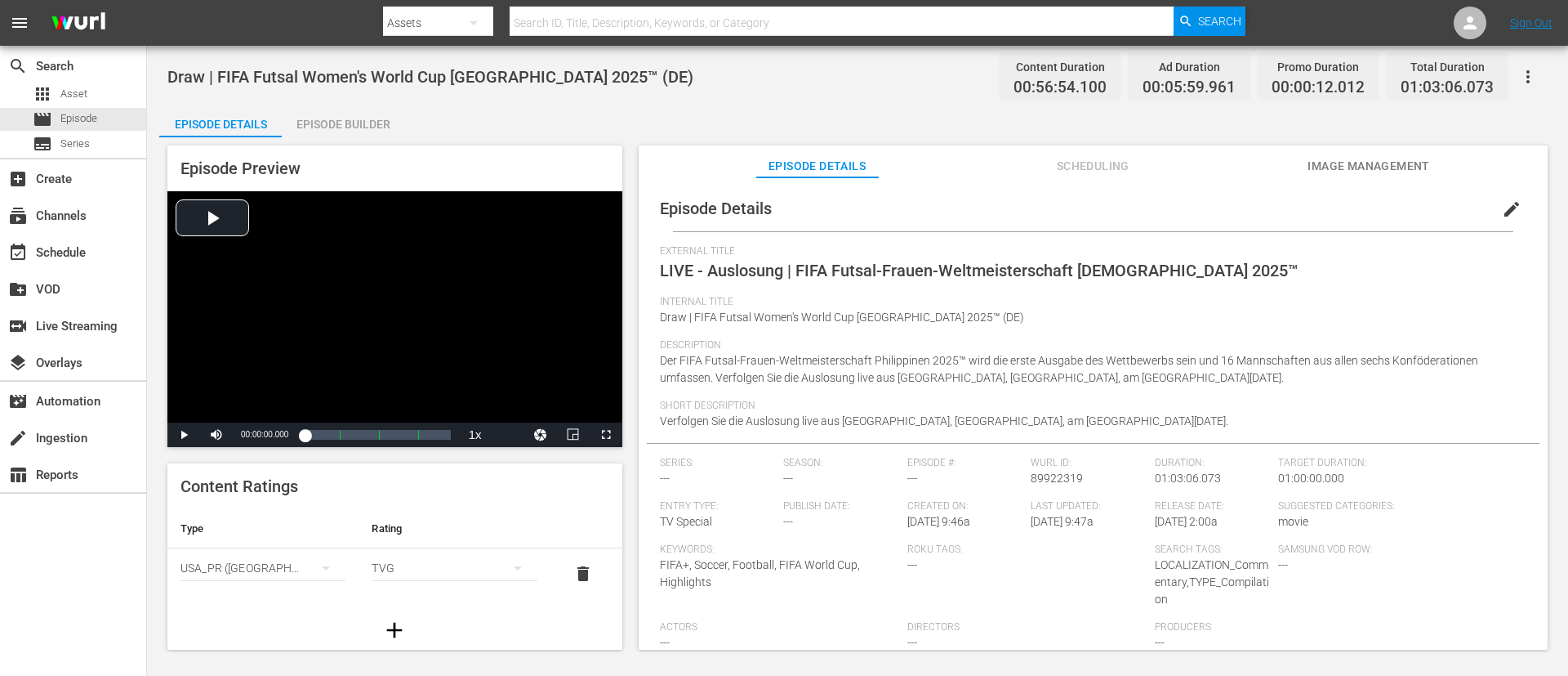
click at [1044, 214] on button "edit" at bounding box center [1512, 210] width 40 height 40
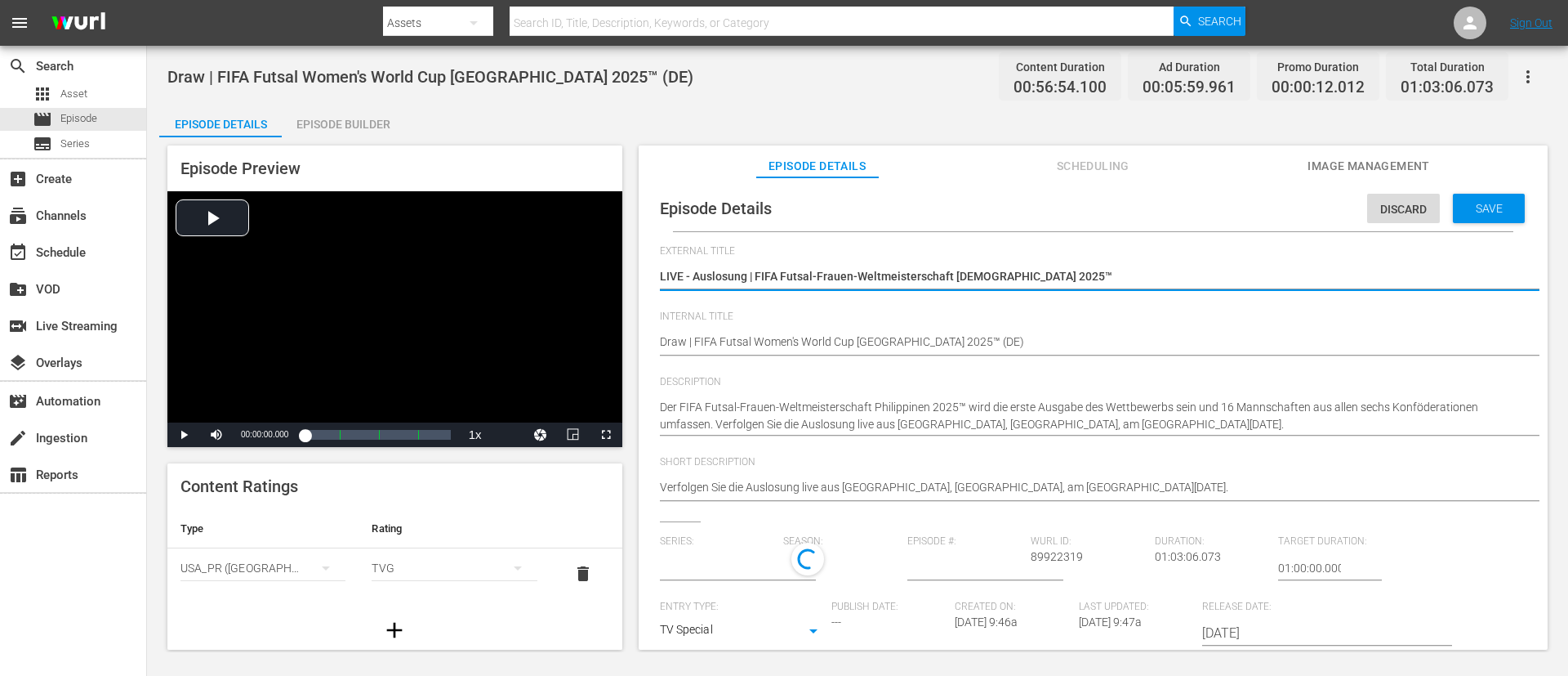
type input "No Series"
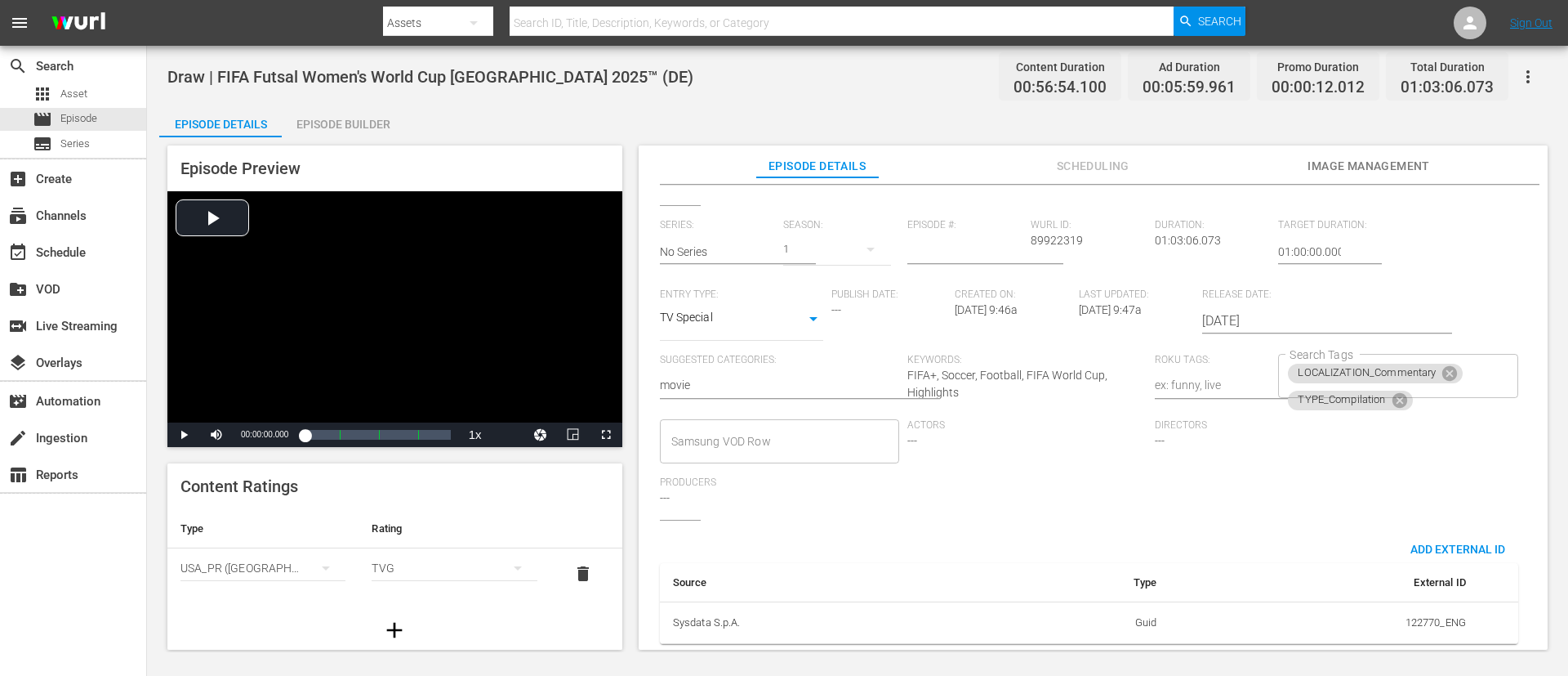
scroll to position [335, 0]
click at [1044, 366] on icon at bounding box center [1450, 374] width 15 height 15
click at [1044, 369] on icon at bounding box center [1399, 376] width 15 height 15
click at [1044, 362] on input "Search Tags" at bounding box center [1386, 376] width 200 height 30
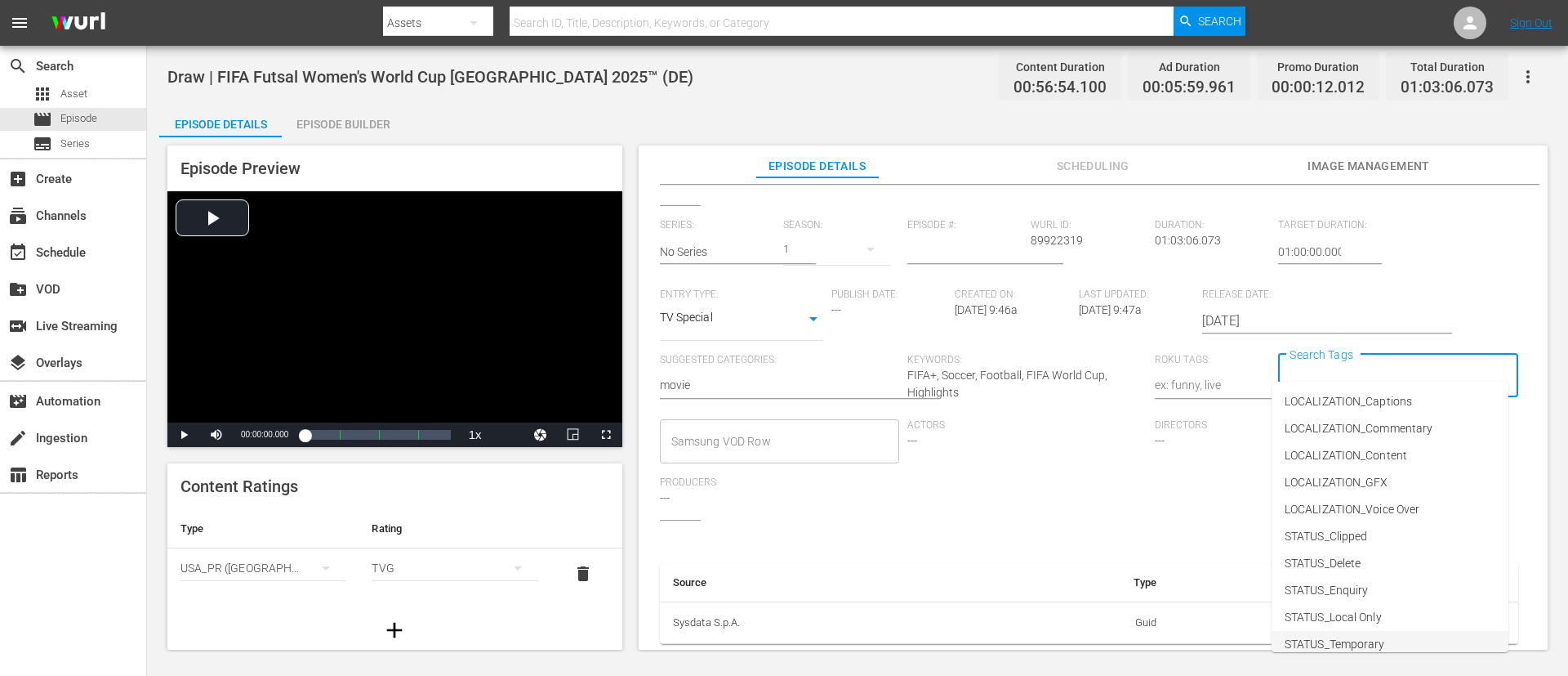
click at [1044, 450] on span "STATUS_Temporary" at bounding box center [1335, 644] width 101 height 17
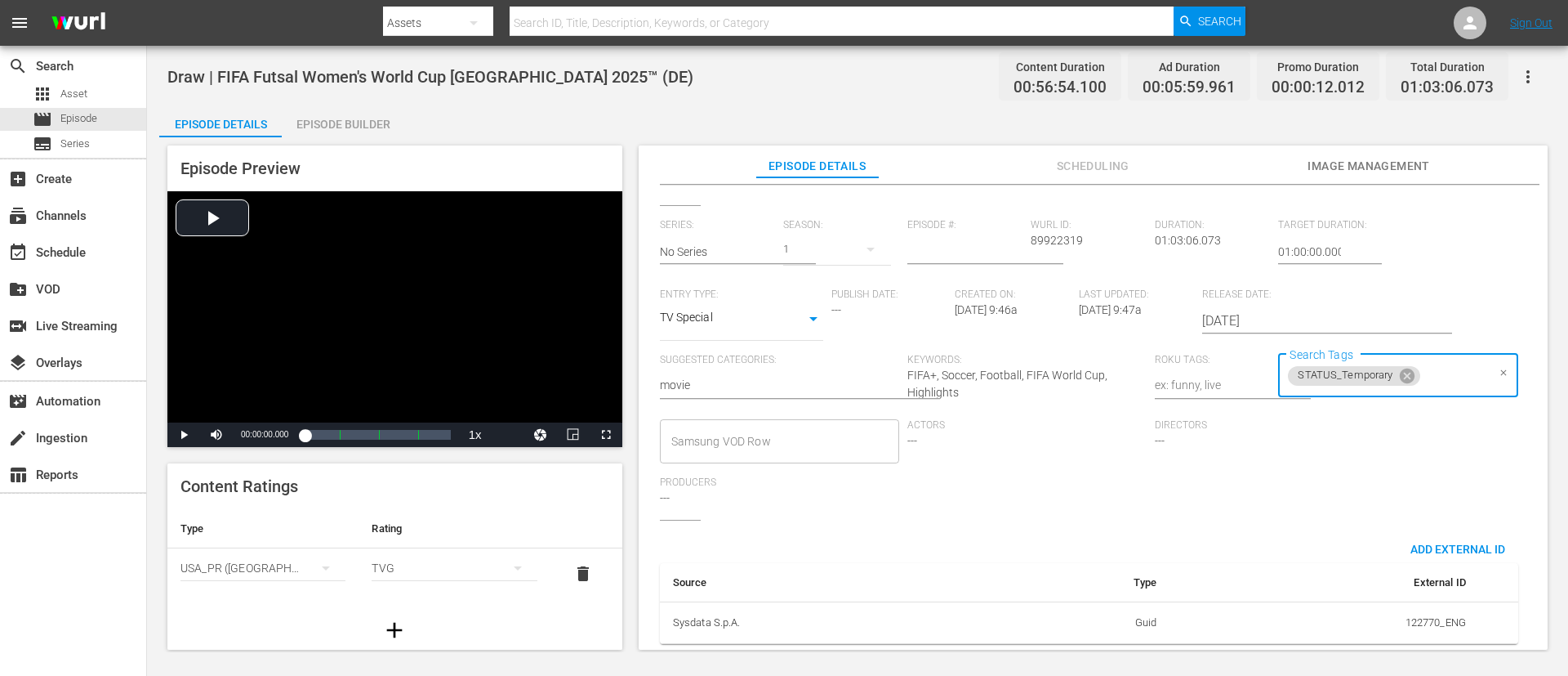
click at [1044, 362] on input "Search Tags" at bounding box center [1454, 376] width 64 height 30
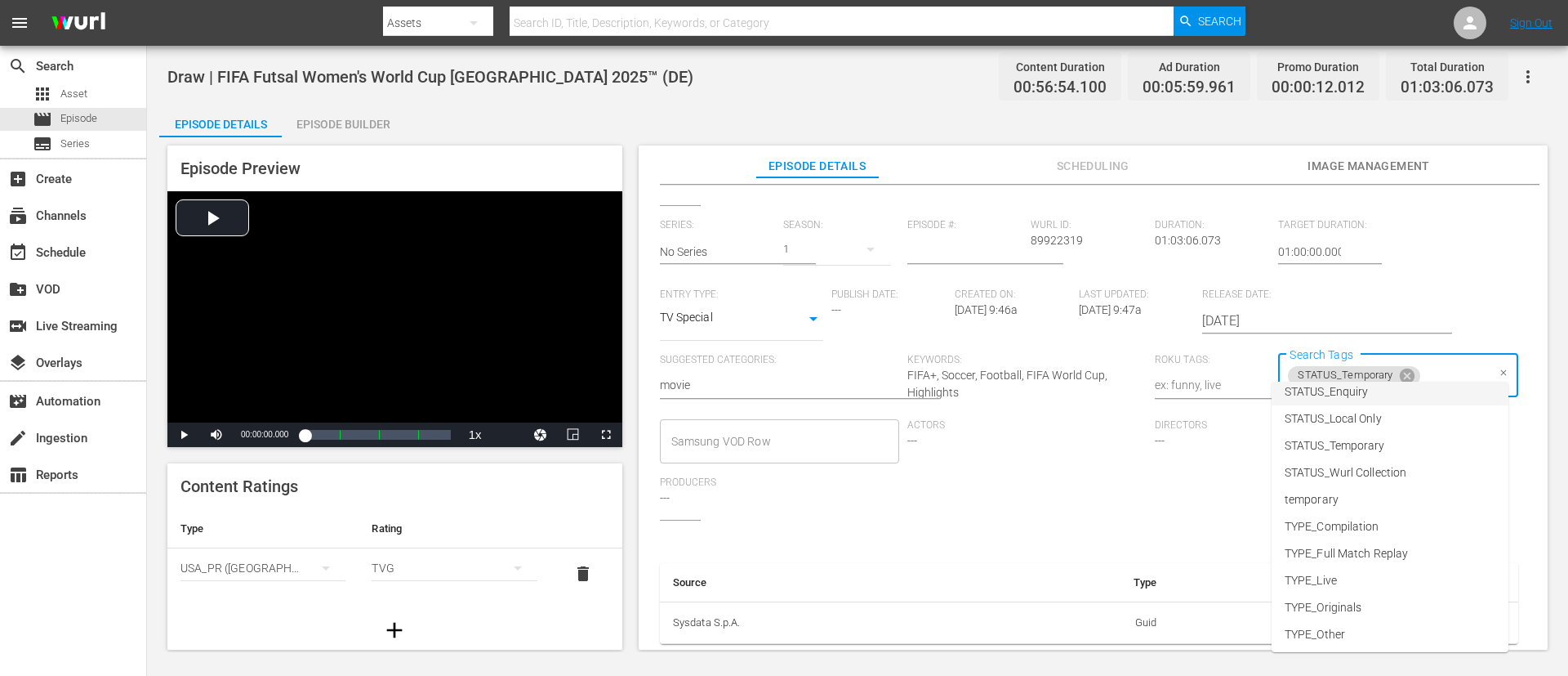
scroll to position [201, 0]
click at [1044, 450] on li "TYPE_Live" at bounding box center [1390, 578] width 237 height 27
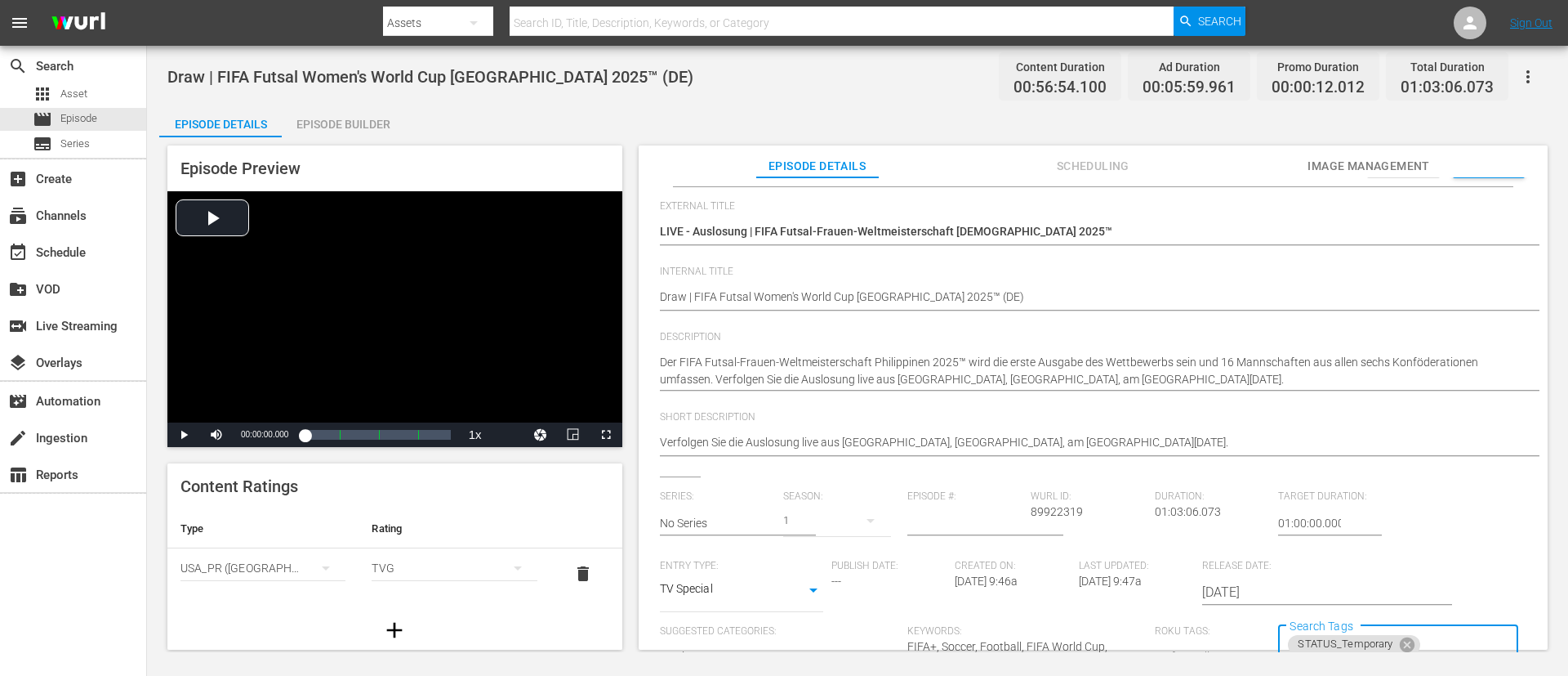
scroll to position [0, 0]
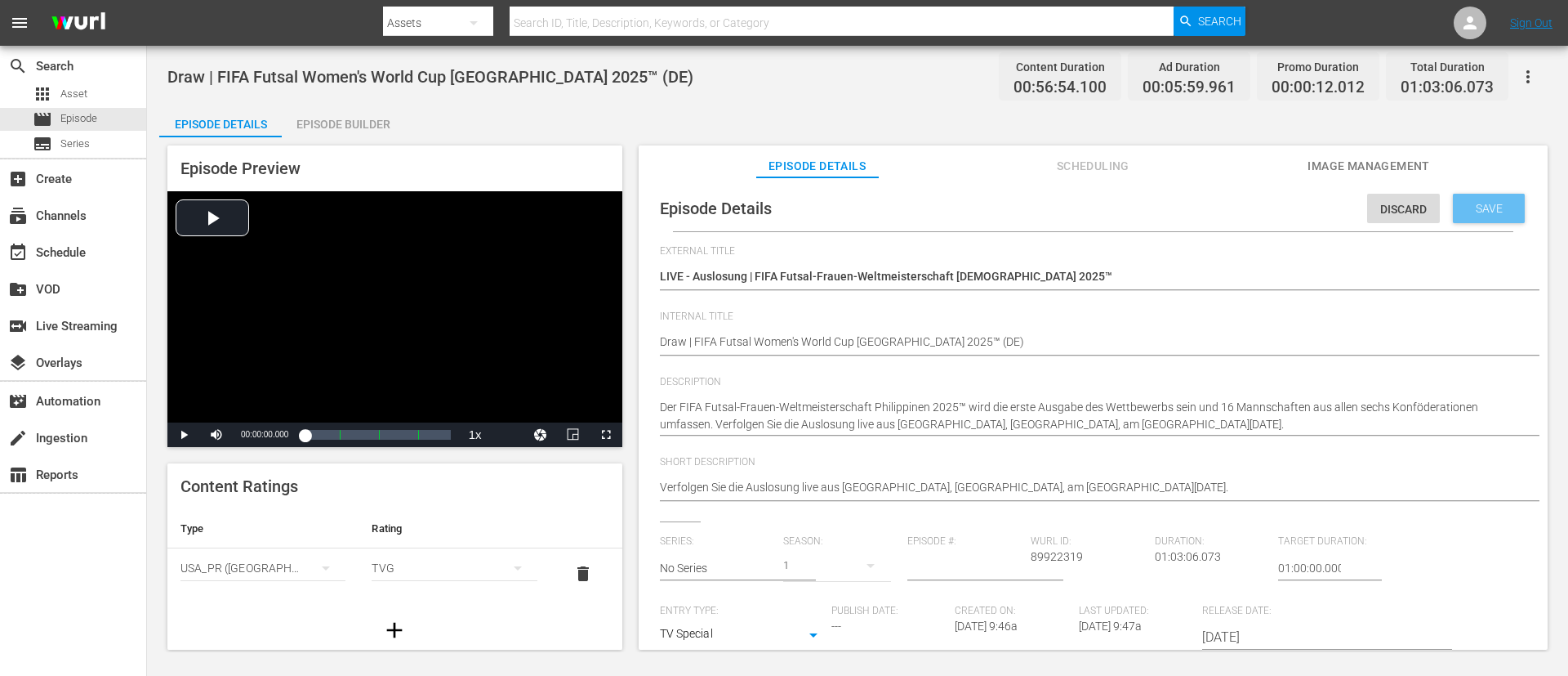
click at [1044, 203] on div "Save" at bounding box center [1489, 209] width 72 height 30
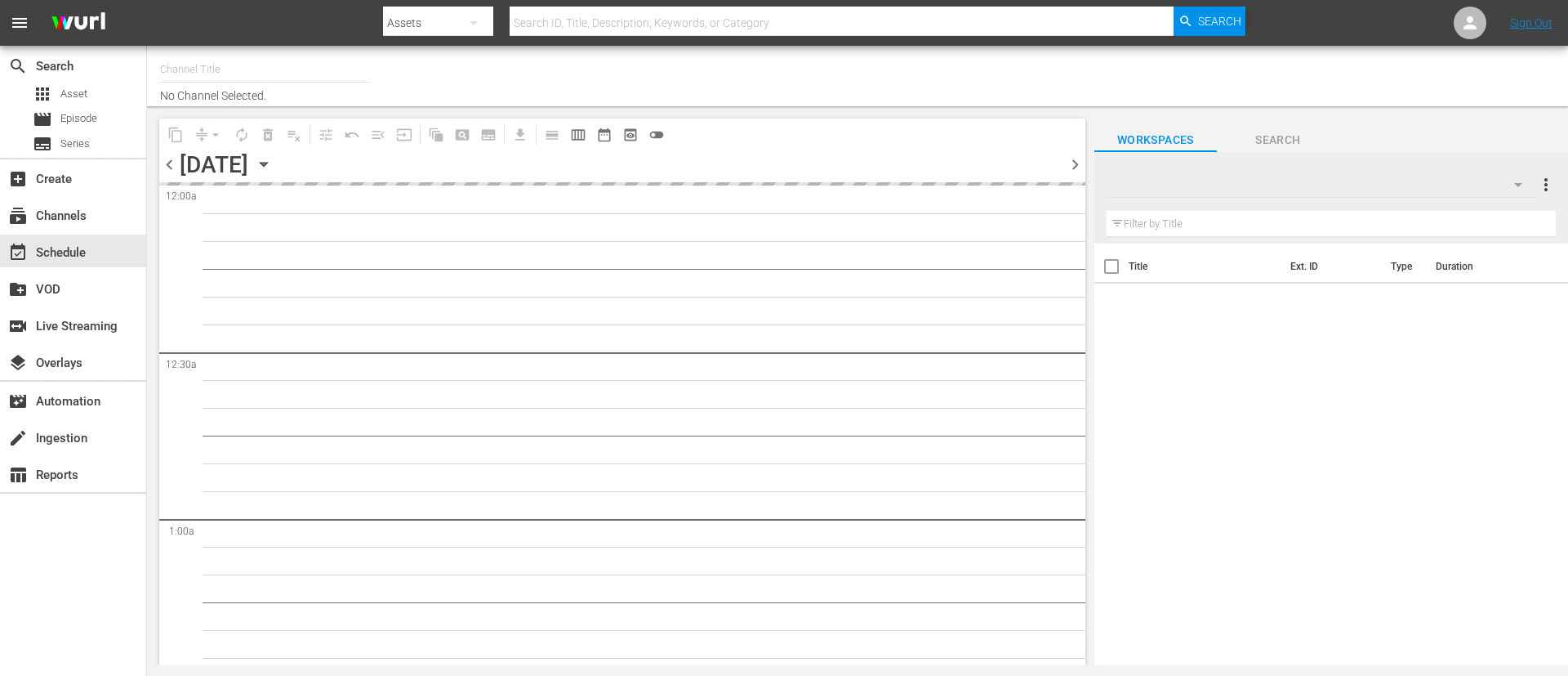
type input "FIFA+ English Global (1781)"
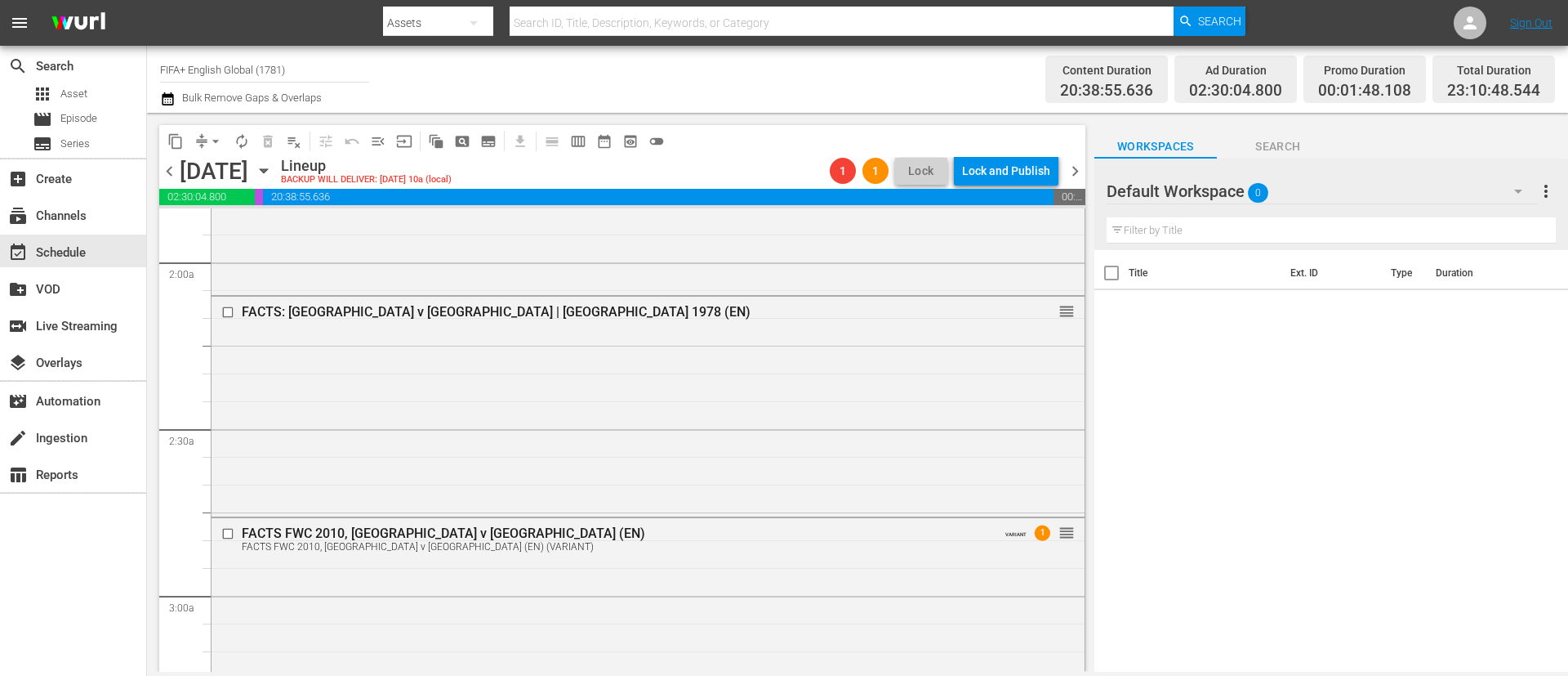
scroll to position [735, 0]
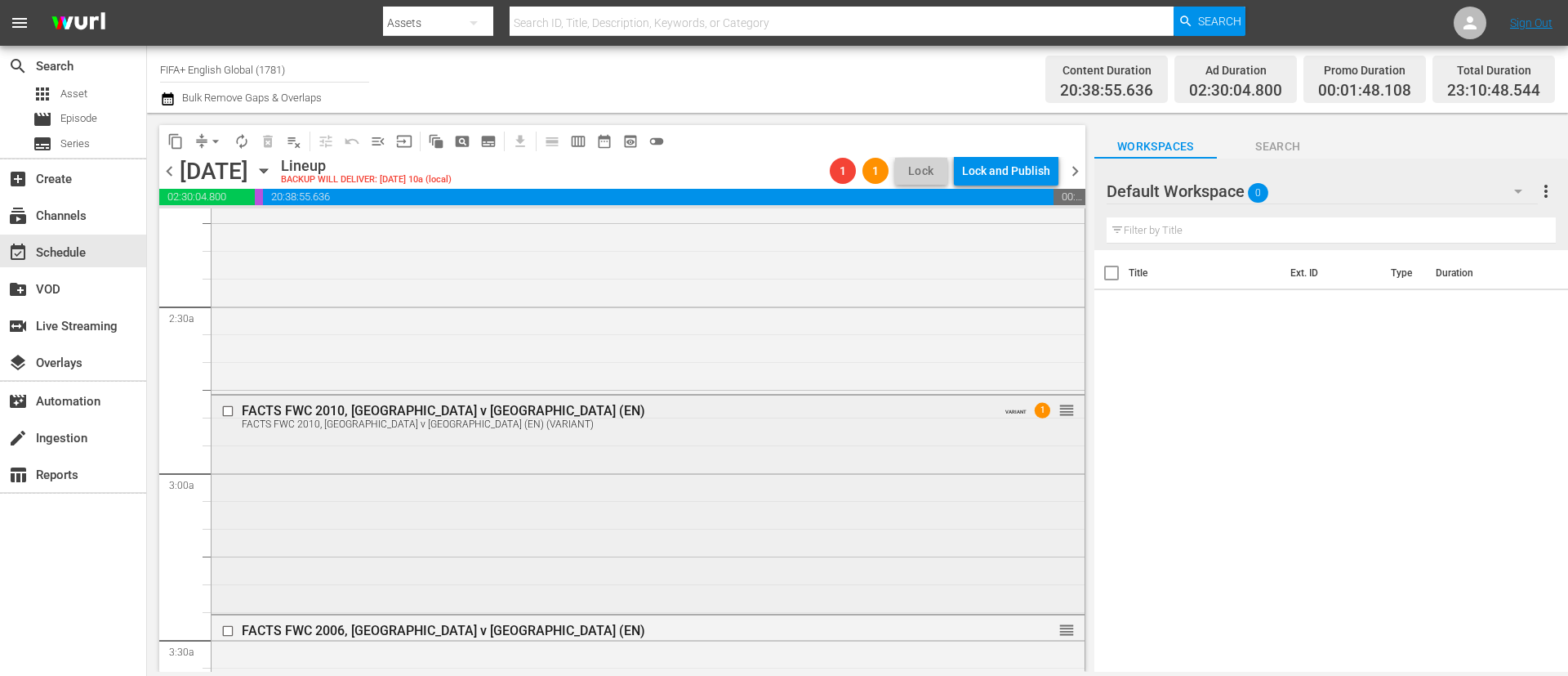
click at [782, 438] on div "FACTS FWC 2010, [GEOGRAPHIC_DATA] v [GEOGRAPHIC_DATA] (EN) FACTS FWC 2010, [GEO…" at bounding box center [647, 503] width 873 height 215
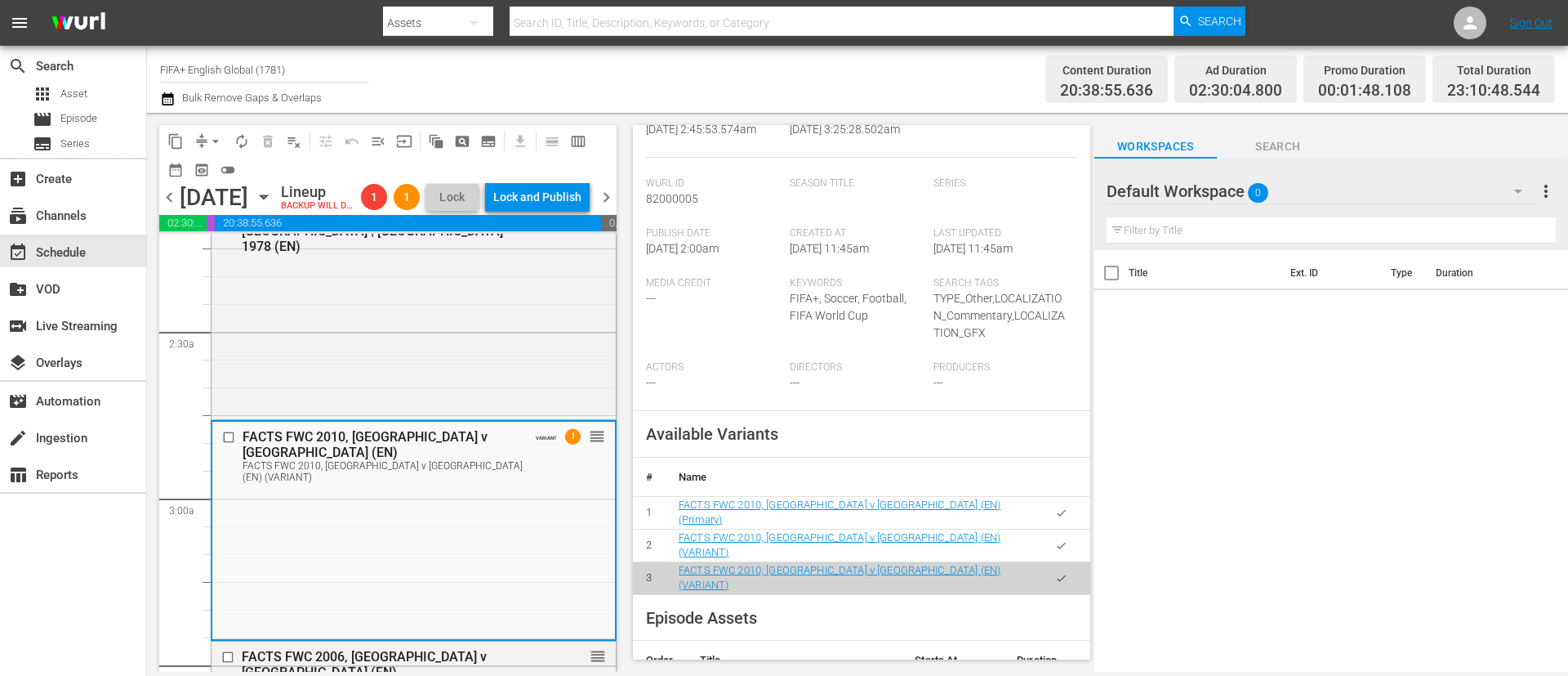
scroll to position [490, 0]
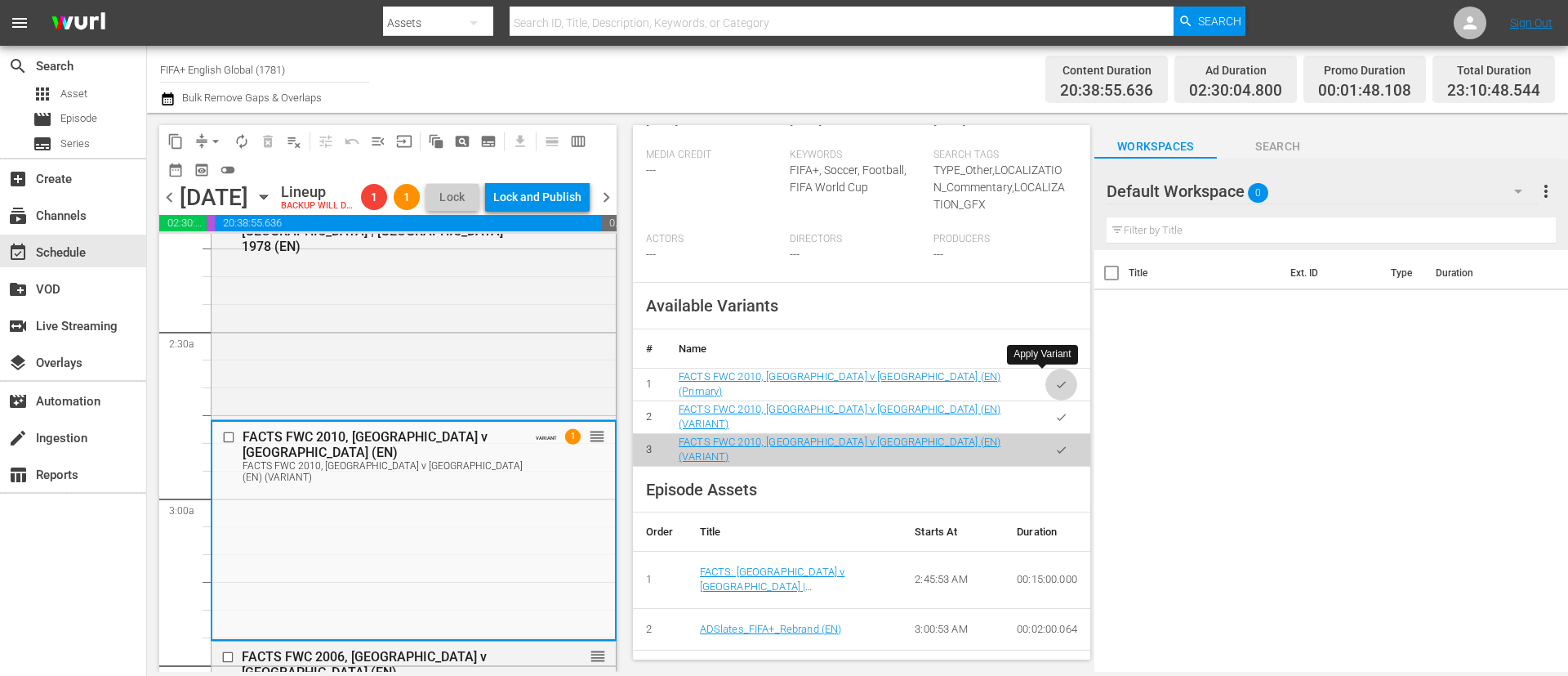
click at [1055, 378] on icon "button" at bounding box center [1061, 384] width 12 height 12
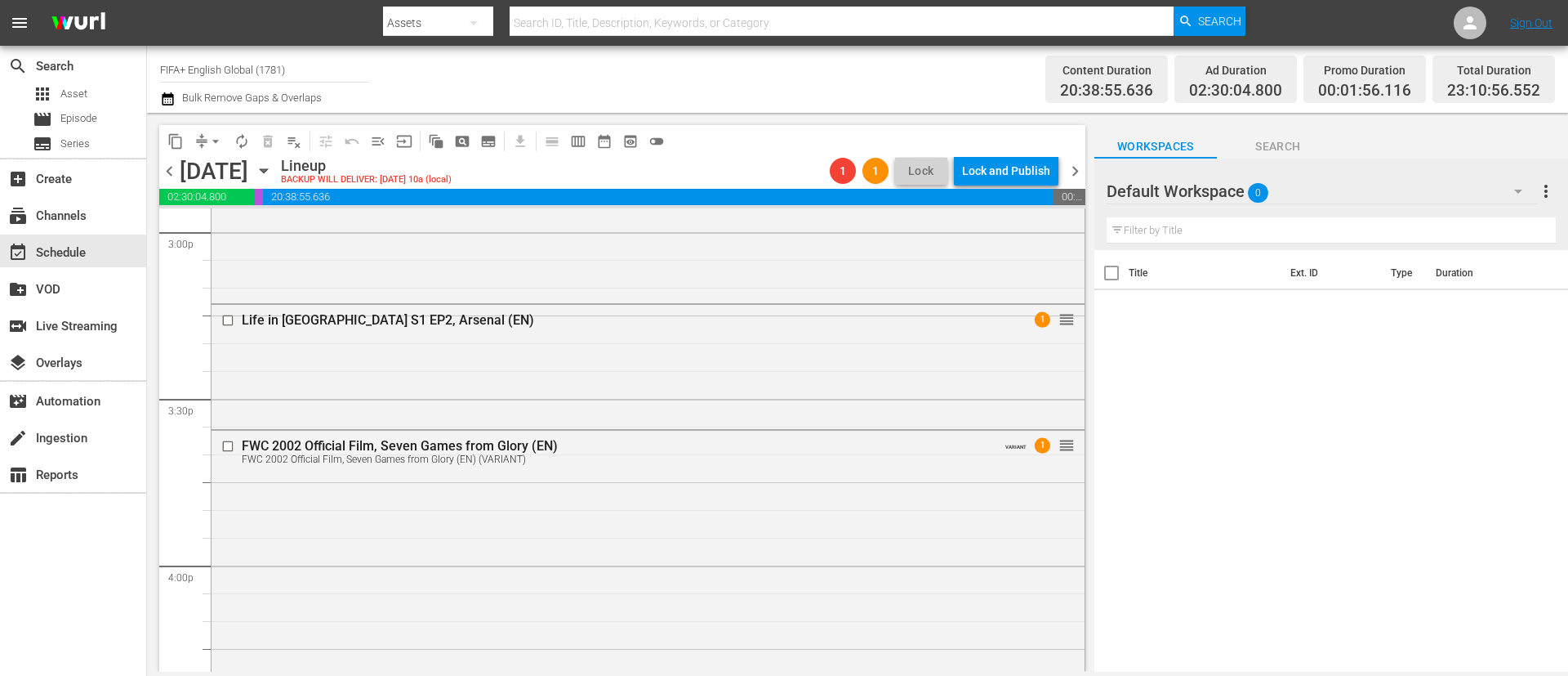
scroll to position [5027, 0]
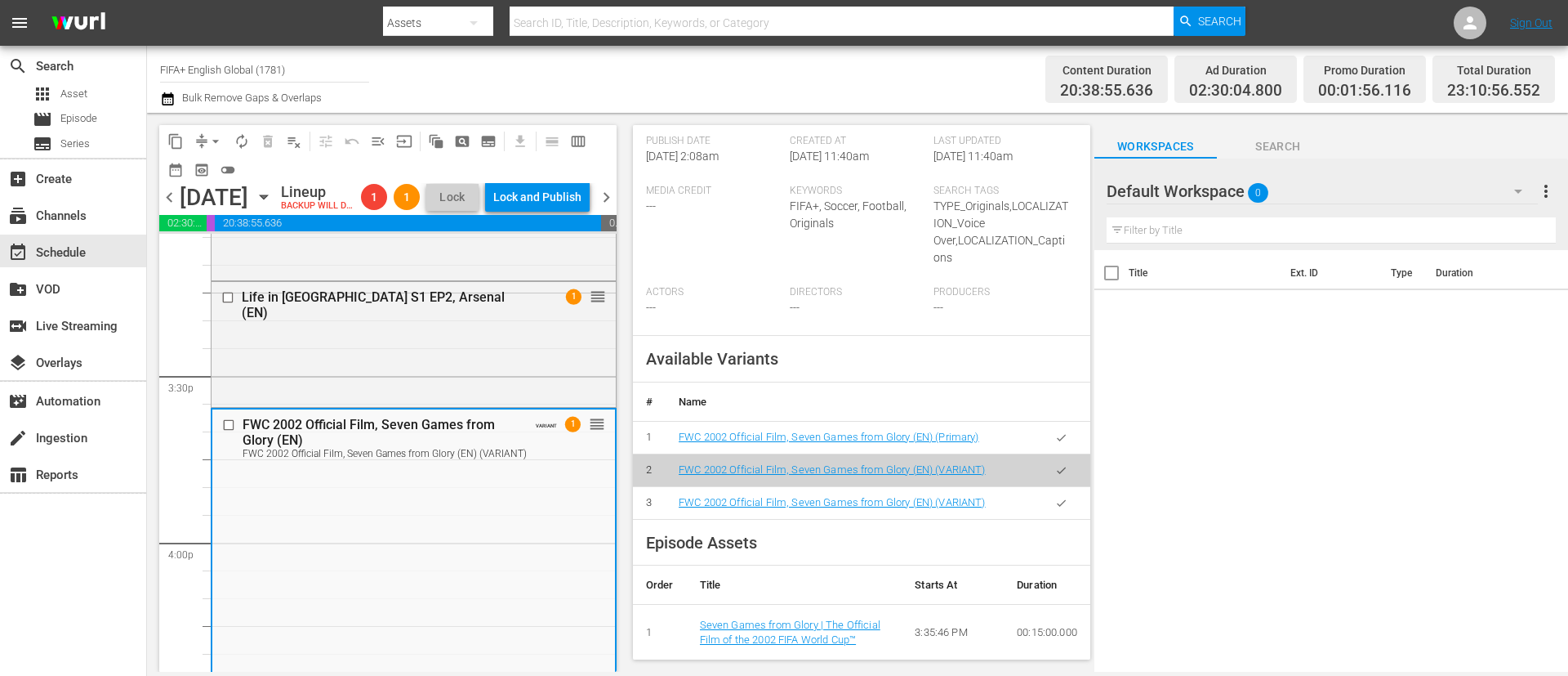
scroll to position [490, 0]
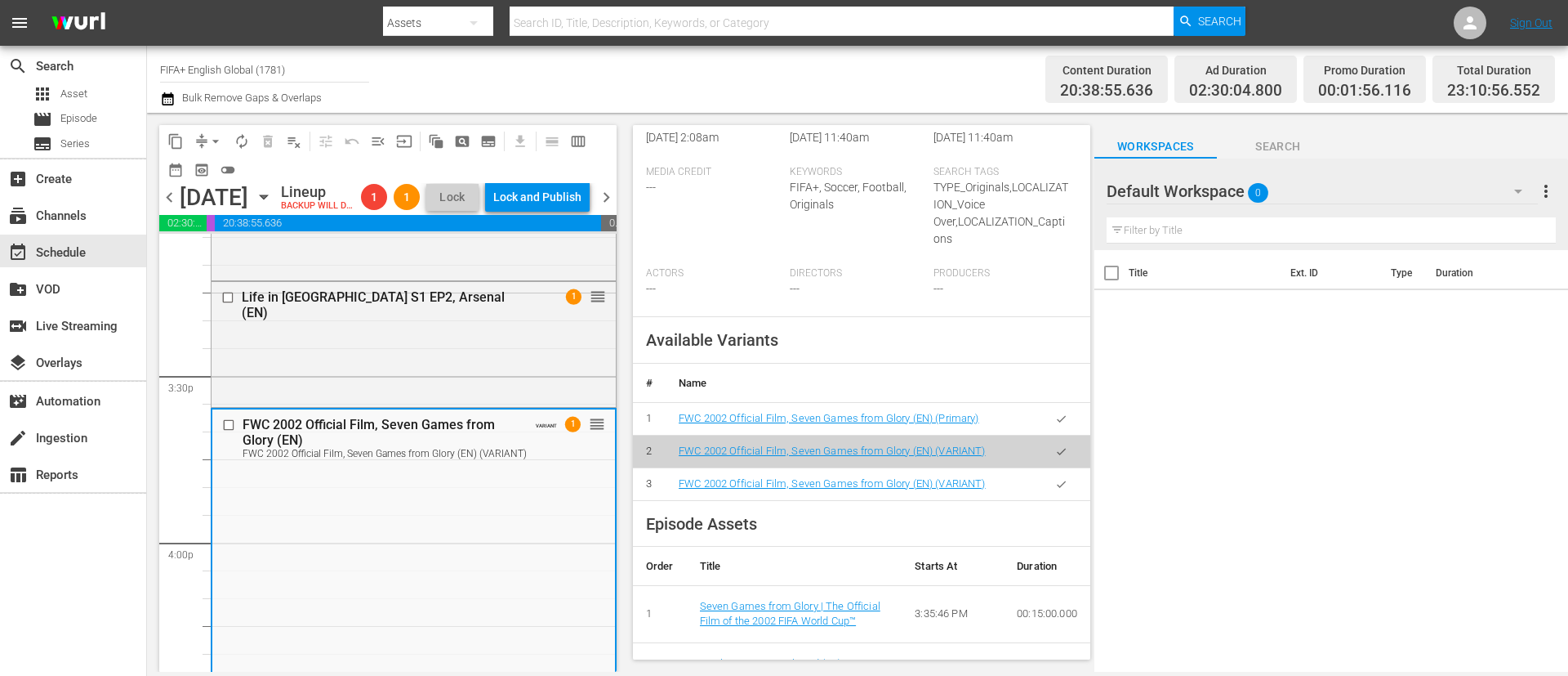
drag, startPoint x: 1047, startPoint y: 436, endPoint x: 987, endPoint y: 442, distance: 60.3
click at [1055, 425] on icon "button" at bounding box center [1061, 418] width 12 height 12
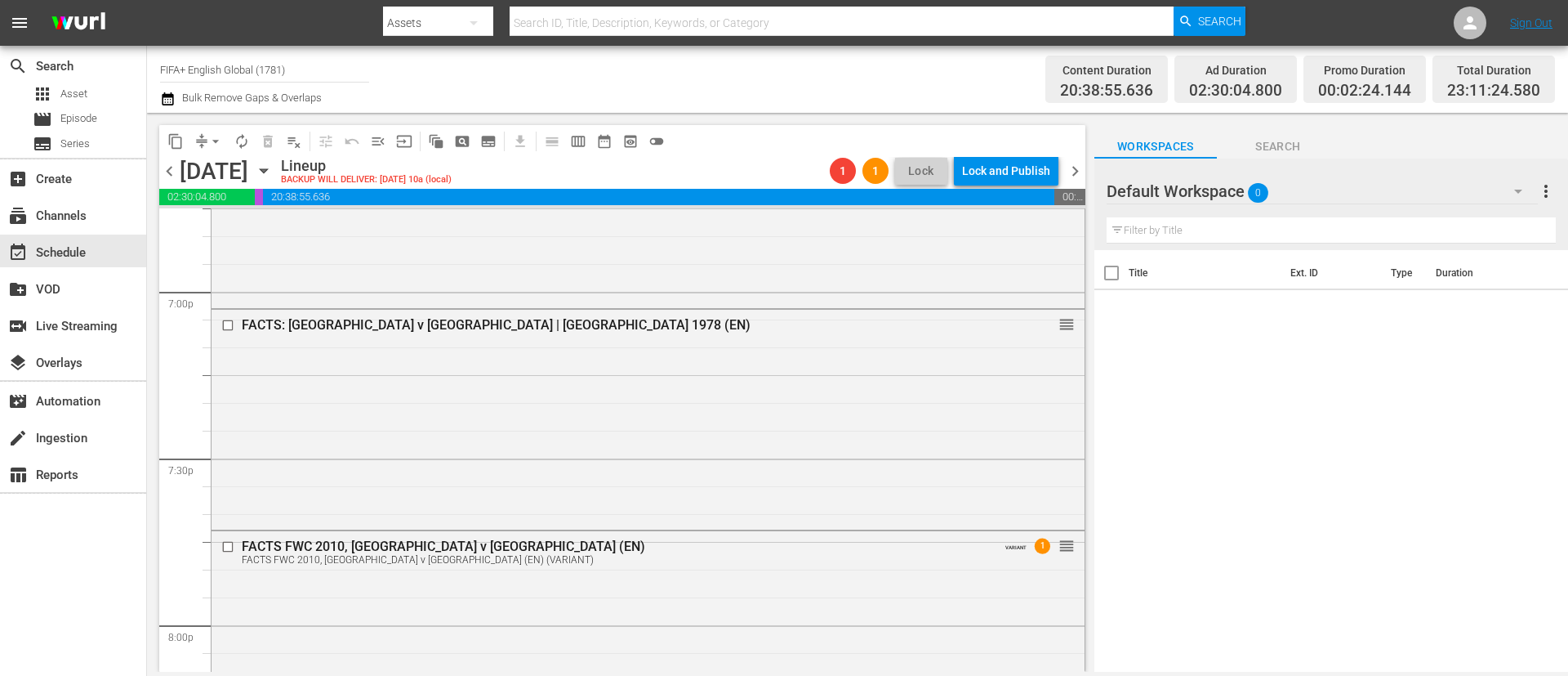
scroll to position [6375, 0]
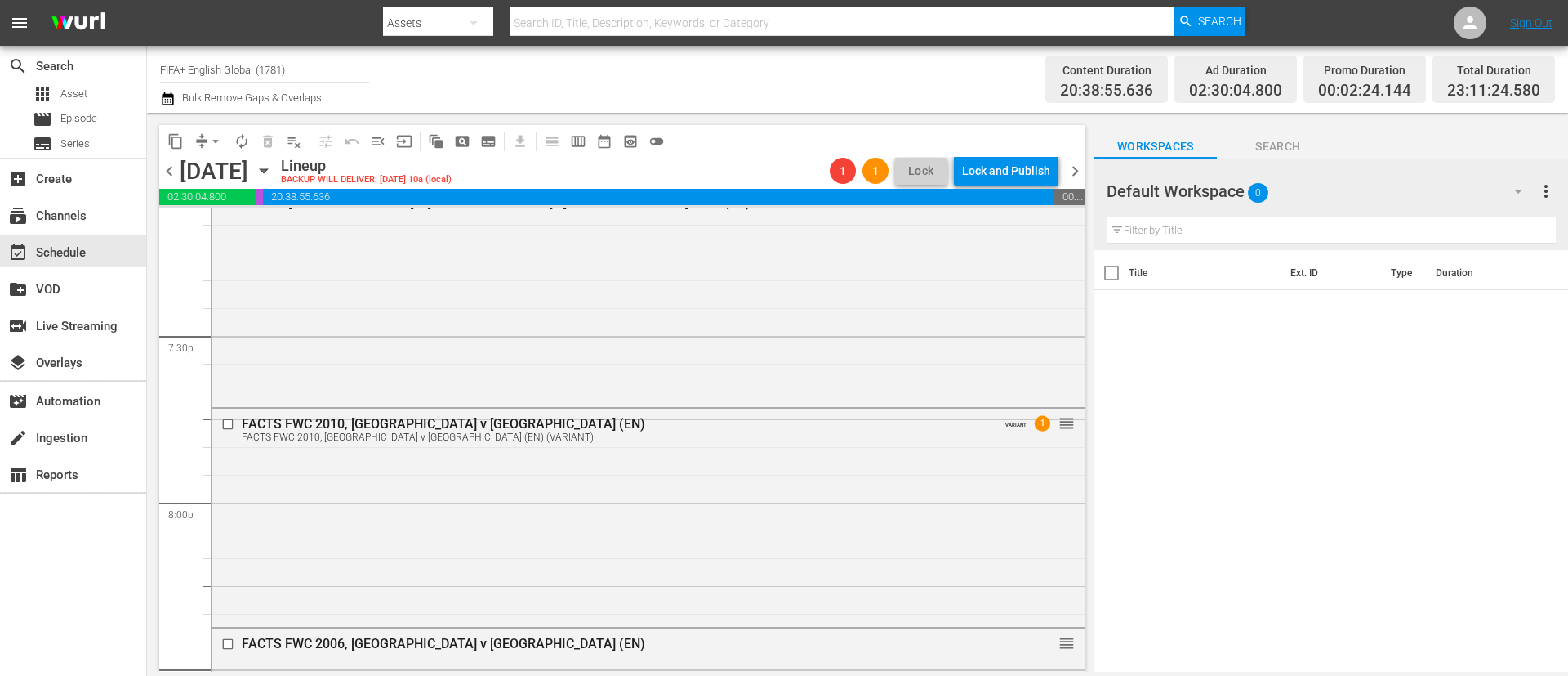
click at [371, 460] on div "FACTS FWC 2010, [GEOGRAPHIC_DATA] v [GEOGRAPHIC_DATA] (EN) FACTS FWC 2010, [GEO…" at bounding box center [647, 516] width 873 height 215
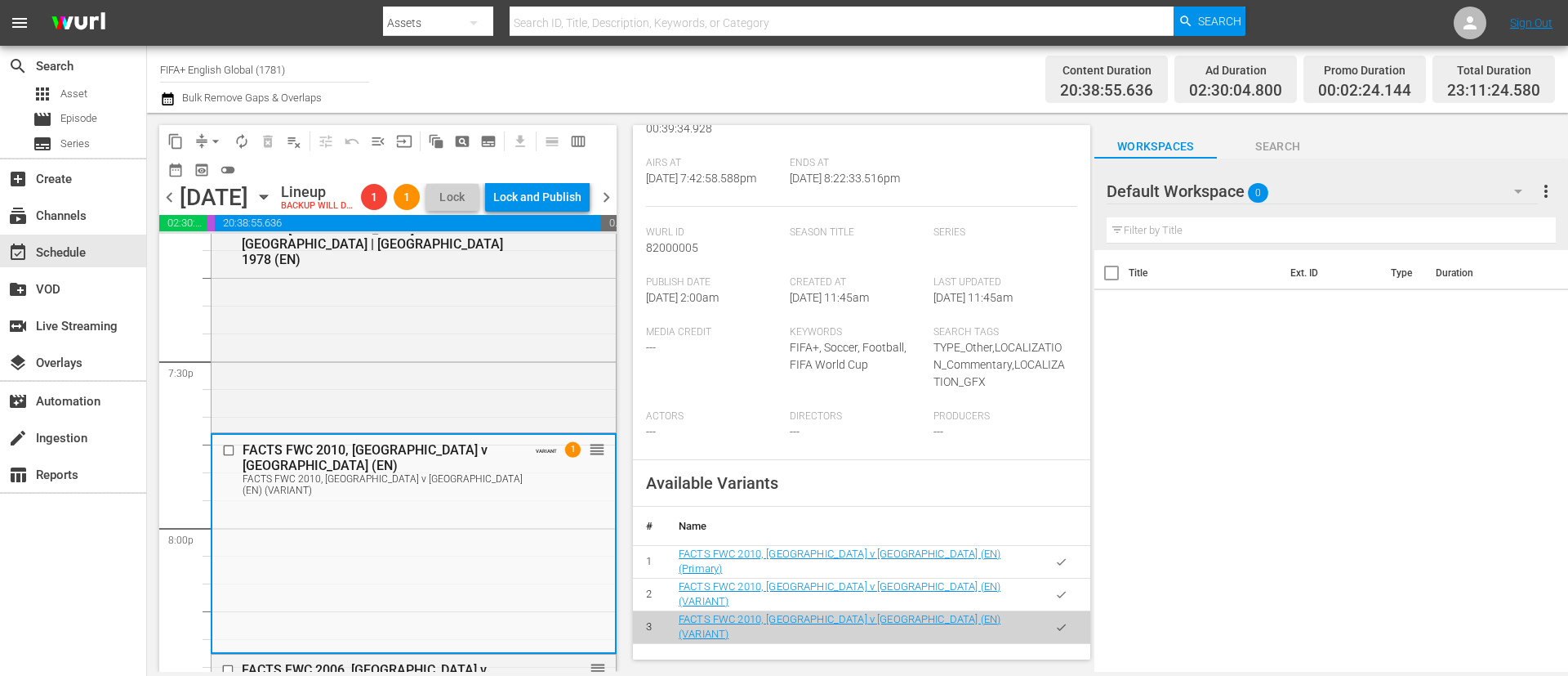
scroll to position [490, 0]
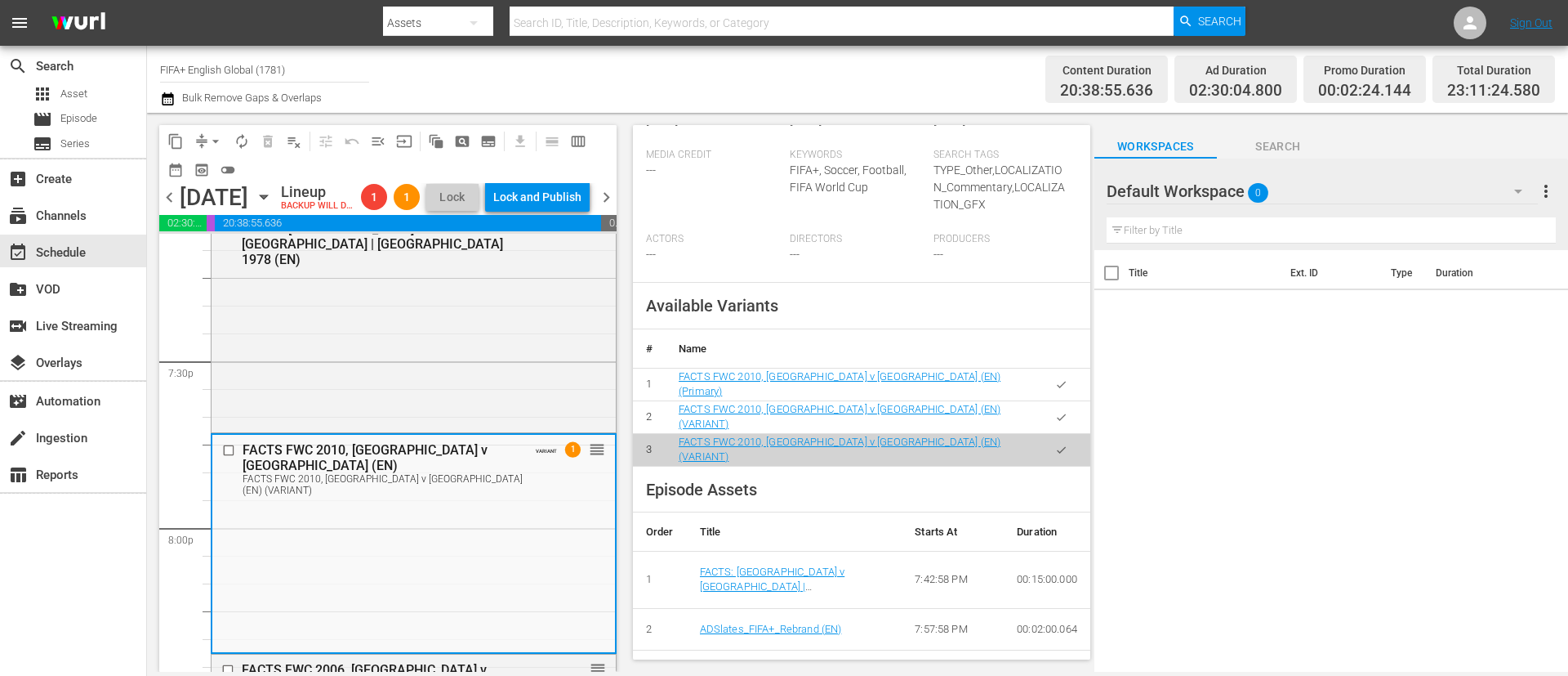
click at [1055, 378] on icon "button" at bounding box center [1061, 384] width 12 height 12
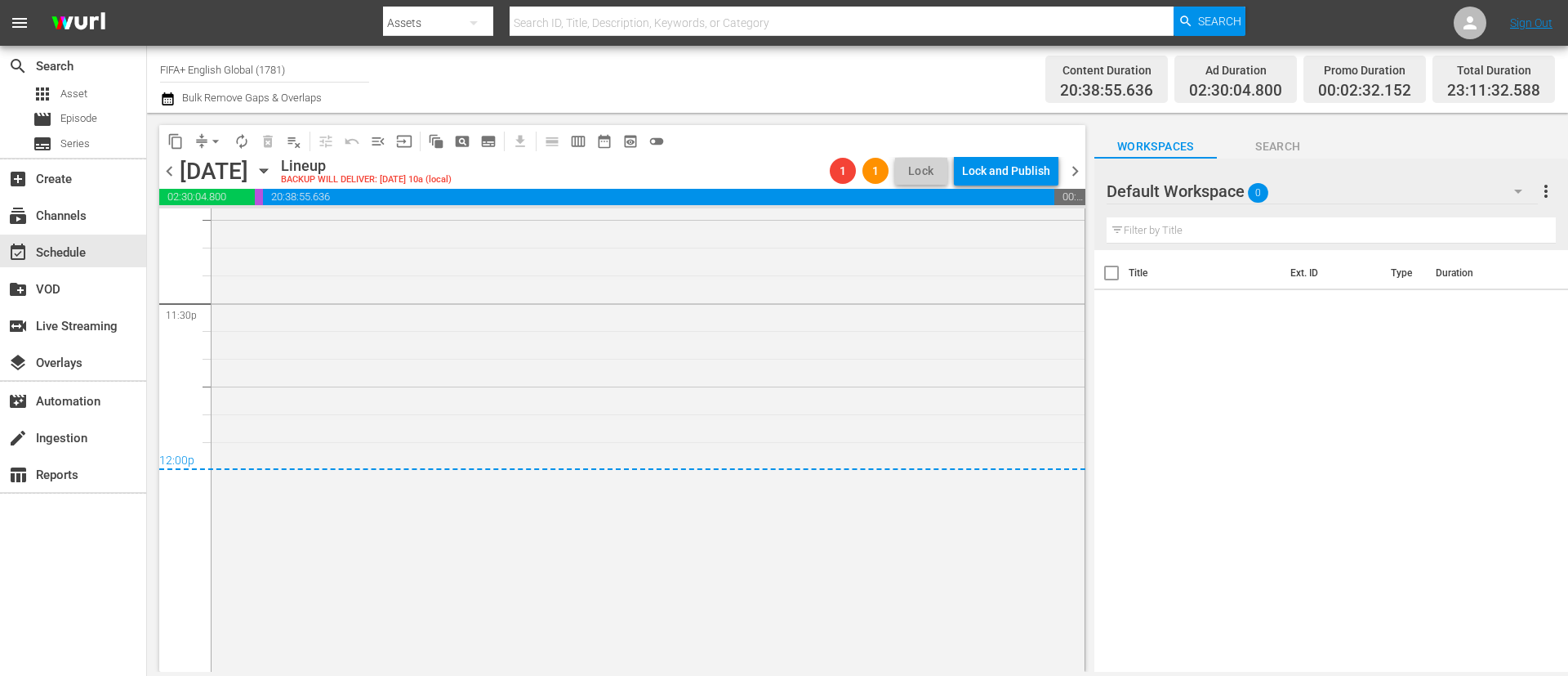
scroll to position [7746, 0]
click at [384, 149] on button "menu_open" at bounding box center [379, 141] width 26 height 26
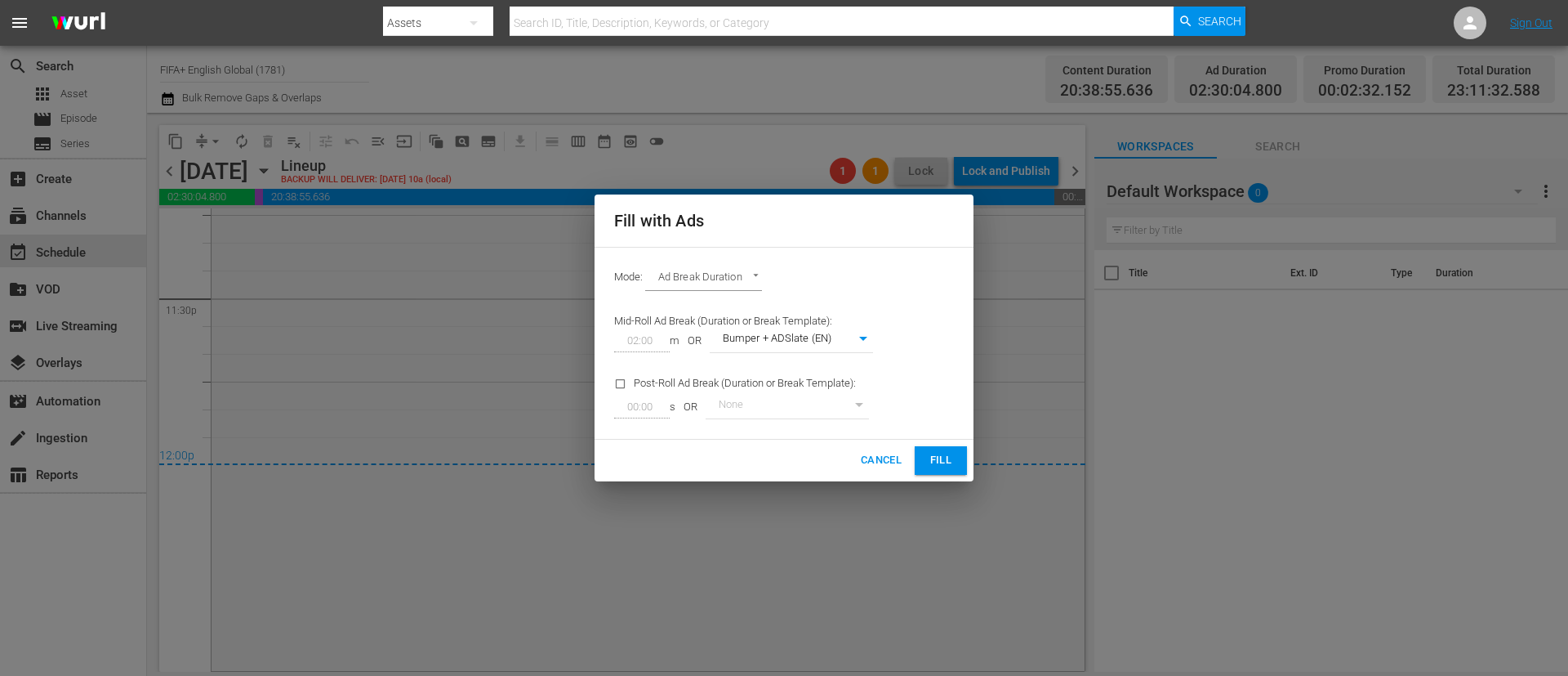
click at [954, 461] on span "Fill" at bounding box center [941, 461] width 26 height 19
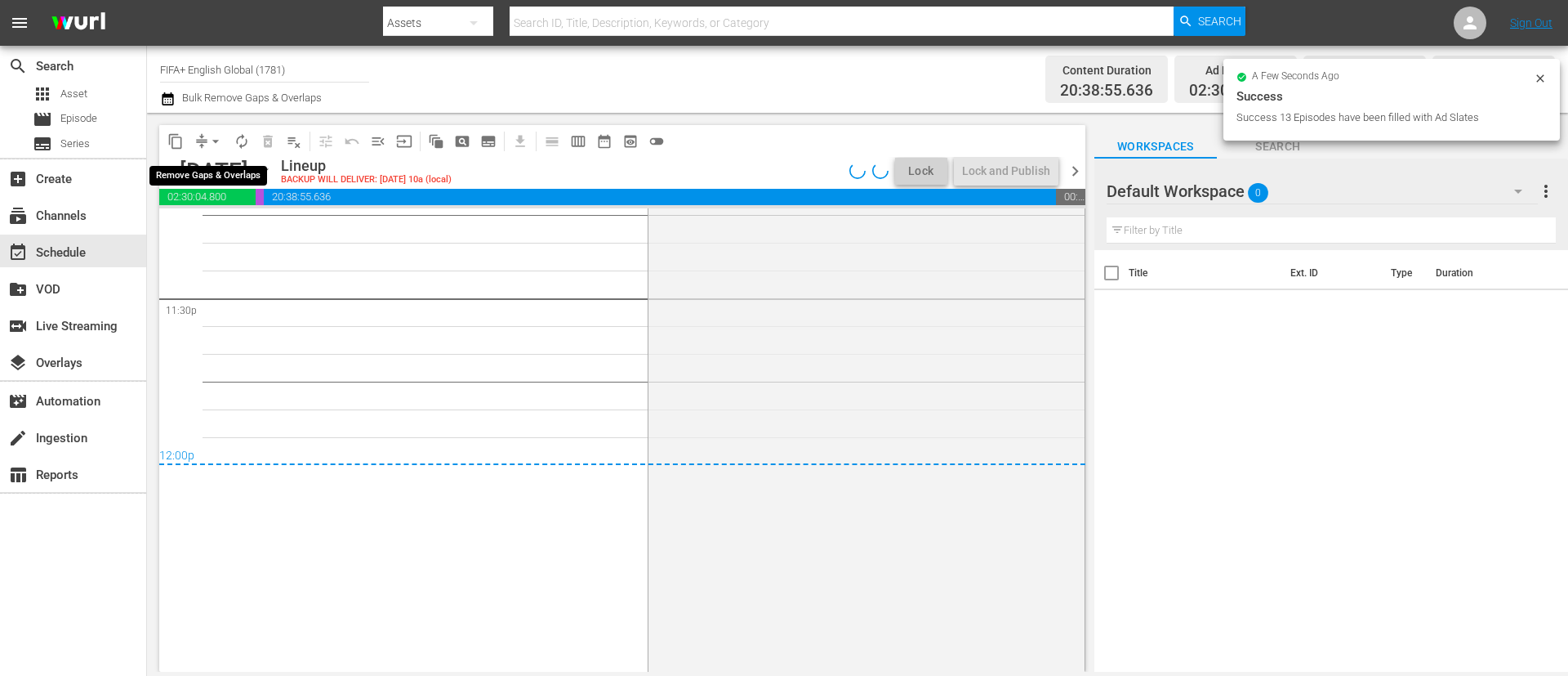
click at [217, 144] on span "arrow_drop_down" at bounding box center [216, 141] width 16 height 17
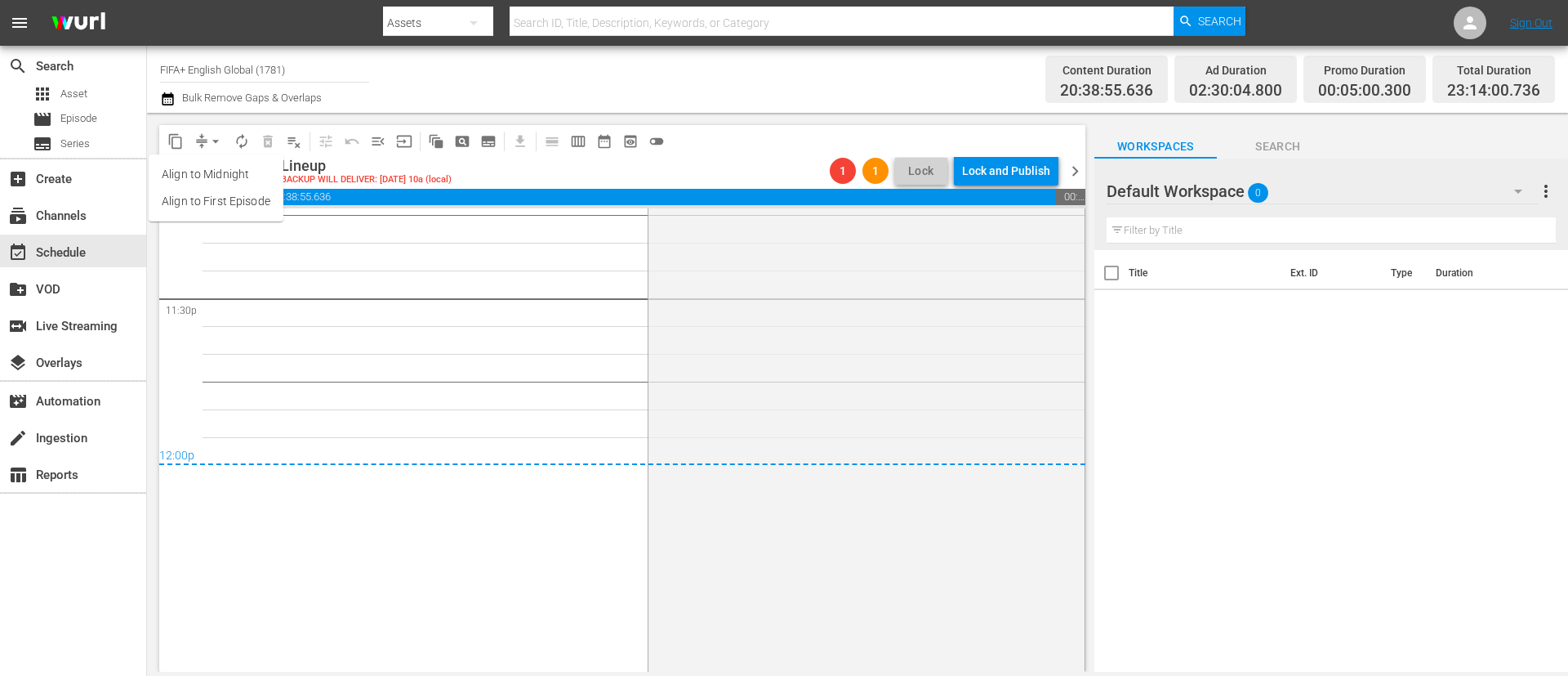
click at [513, 99] on div "Channel Title FIFA+ English Global (1781) Bulk Remove Gaps & Overlaps" at bounding box center [540, 78] width 761 height 59
click at [1071, 168] on span "chevron_right" at bounding box center [1075, 171] width 21 height 21
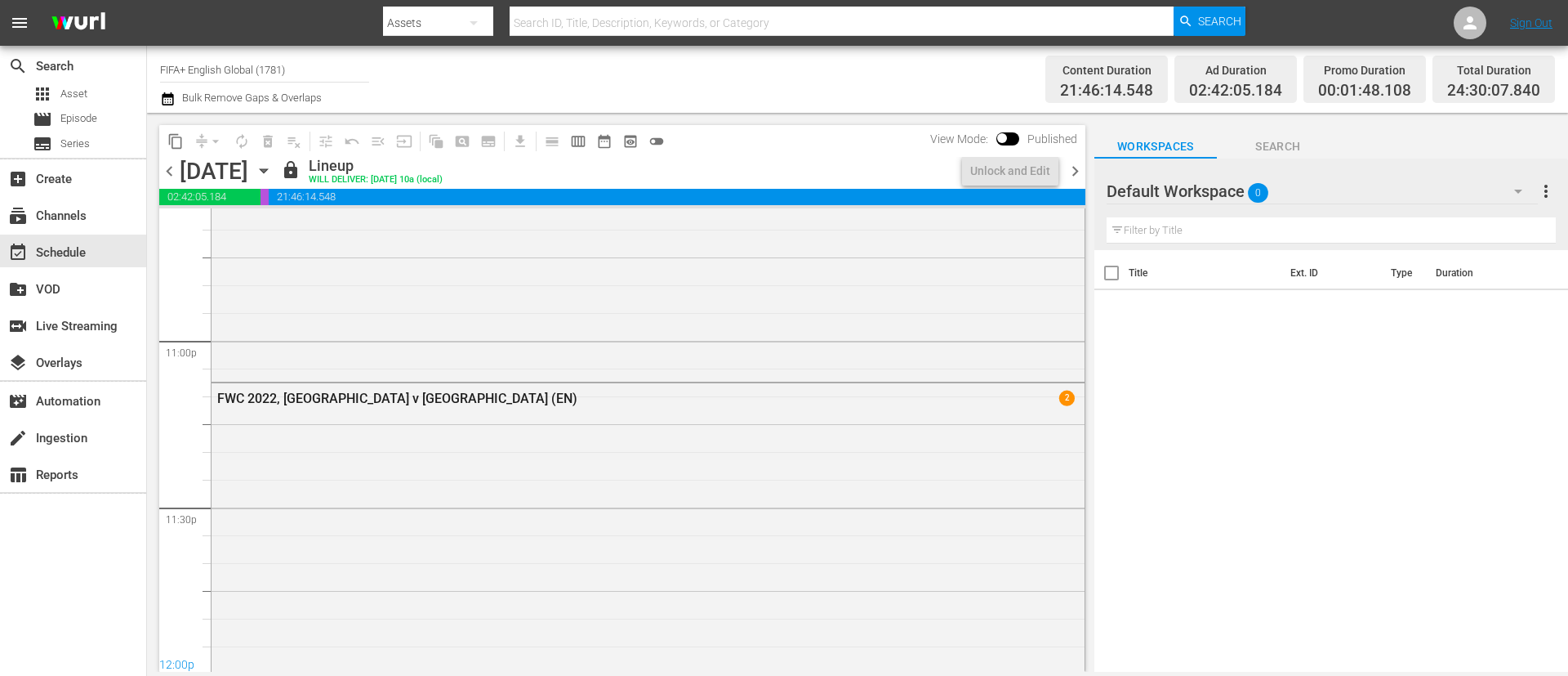
scroll to position [7635, 0]
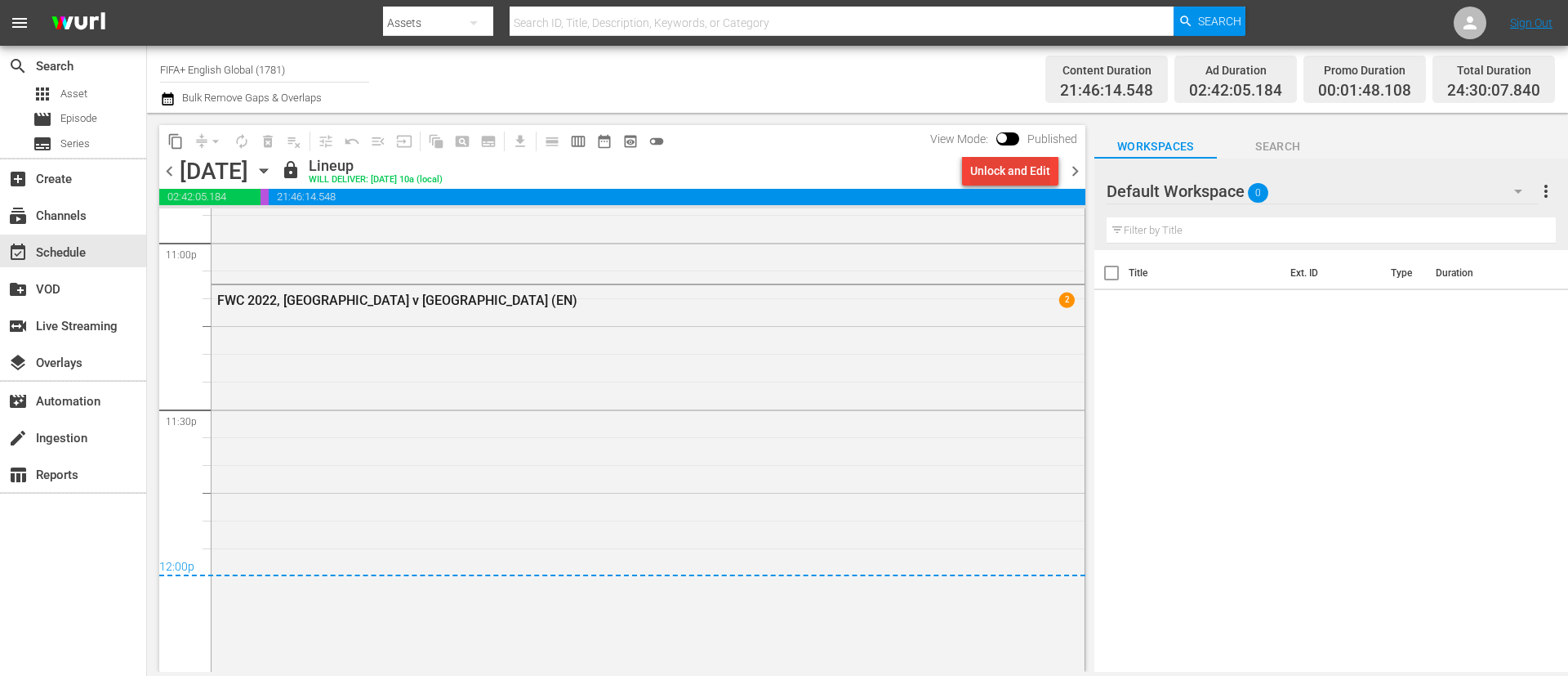
click at [984, 166] on div "Unlock and Edit" at bounding box center [1010, 171] width 80 height 30
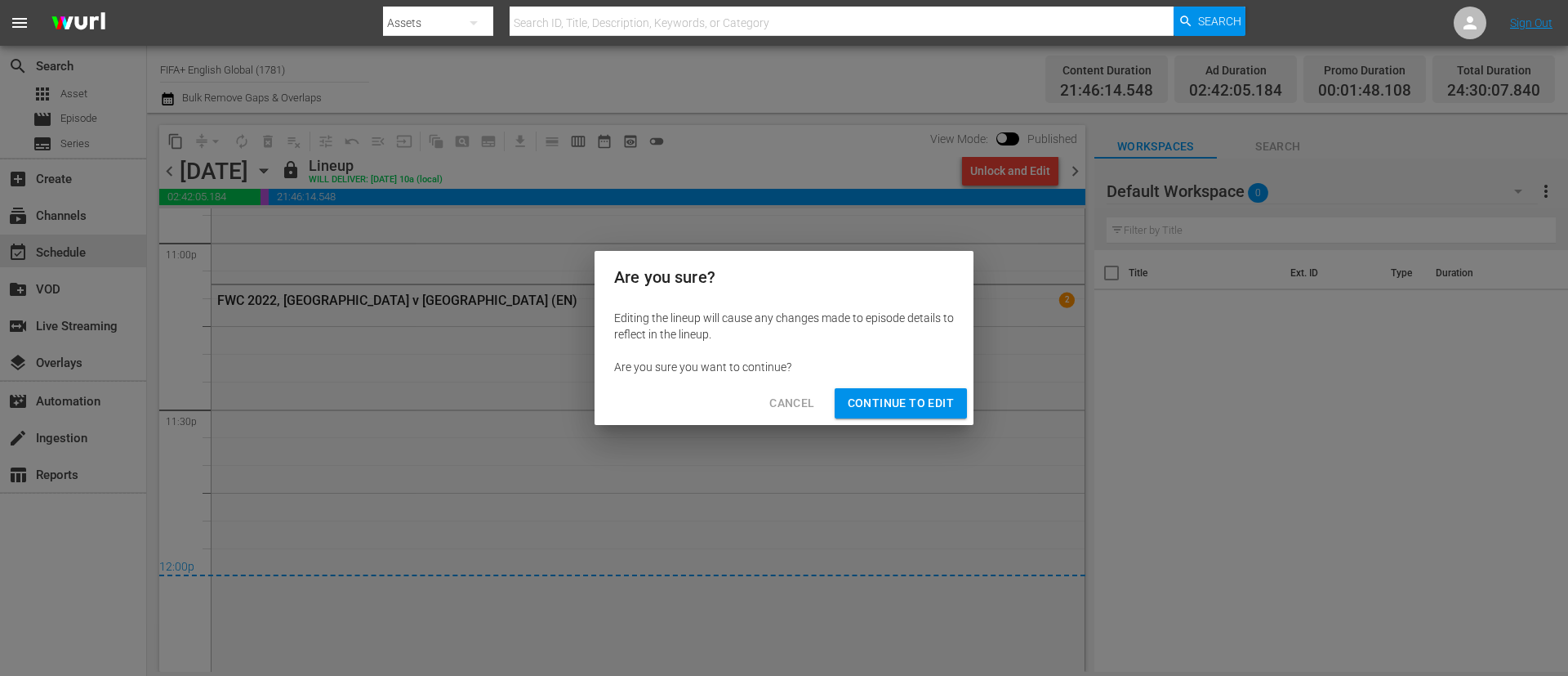
click at [914, 390] on button "Continue to Edit" at bounding box center [901, 403] width 132 height 31
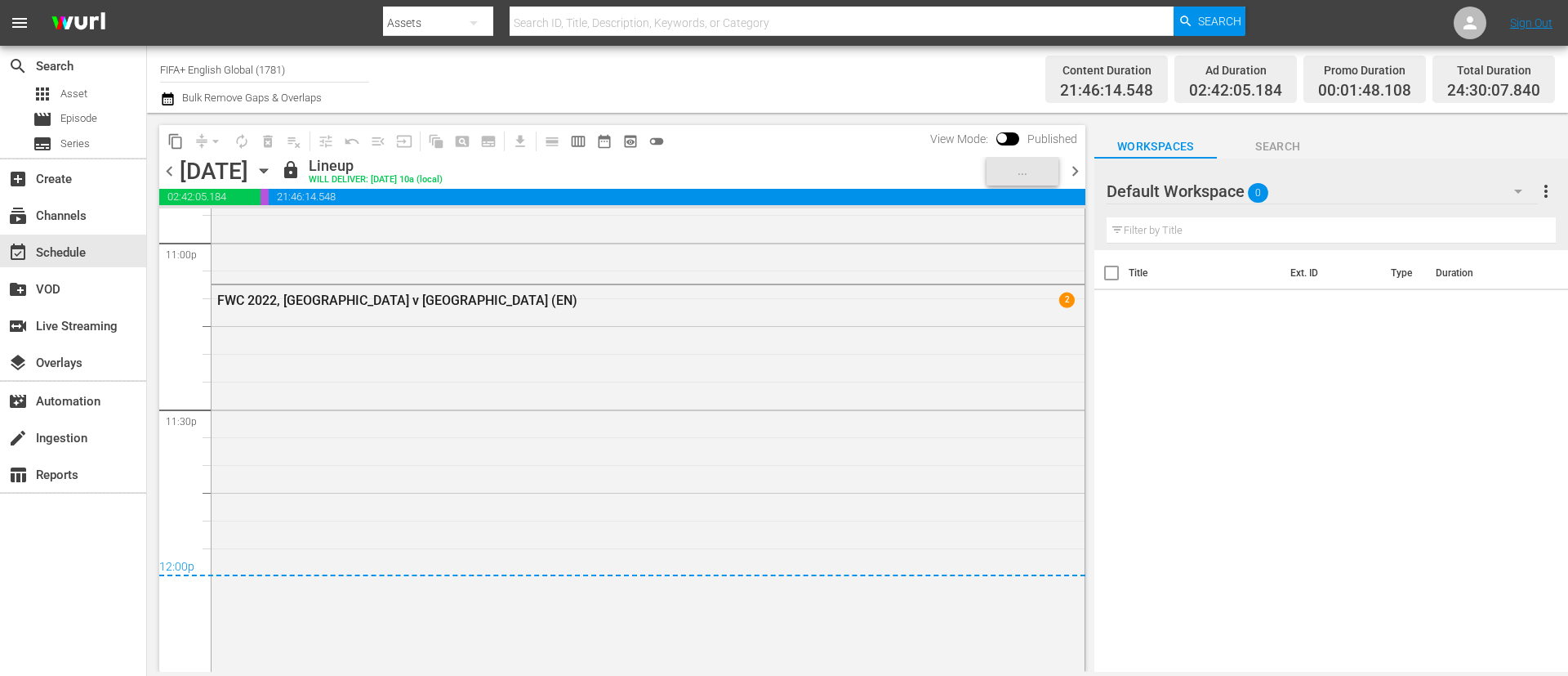
click at [168, 172] on span "chevron_left" at bounding box center [169, 171] width 21 height 21
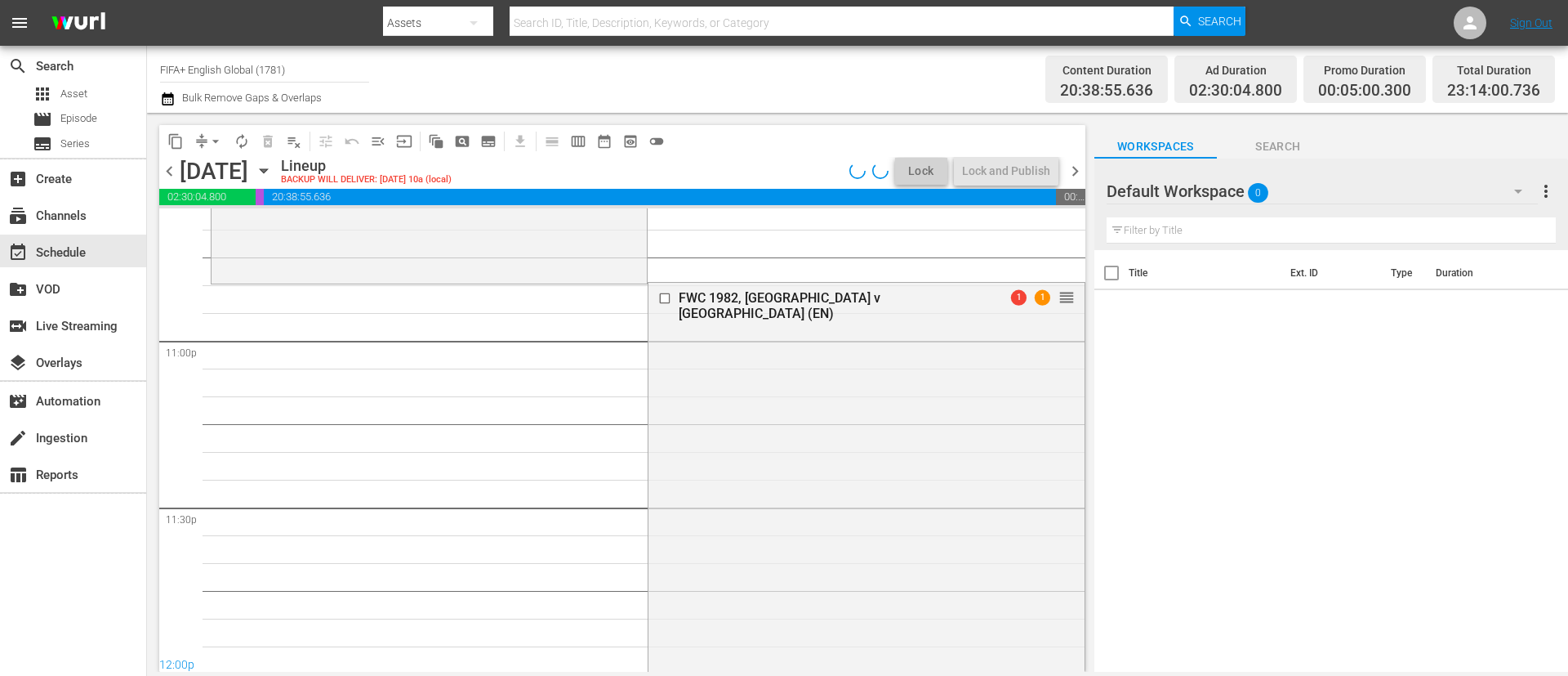
scroll to position [7746, 0]
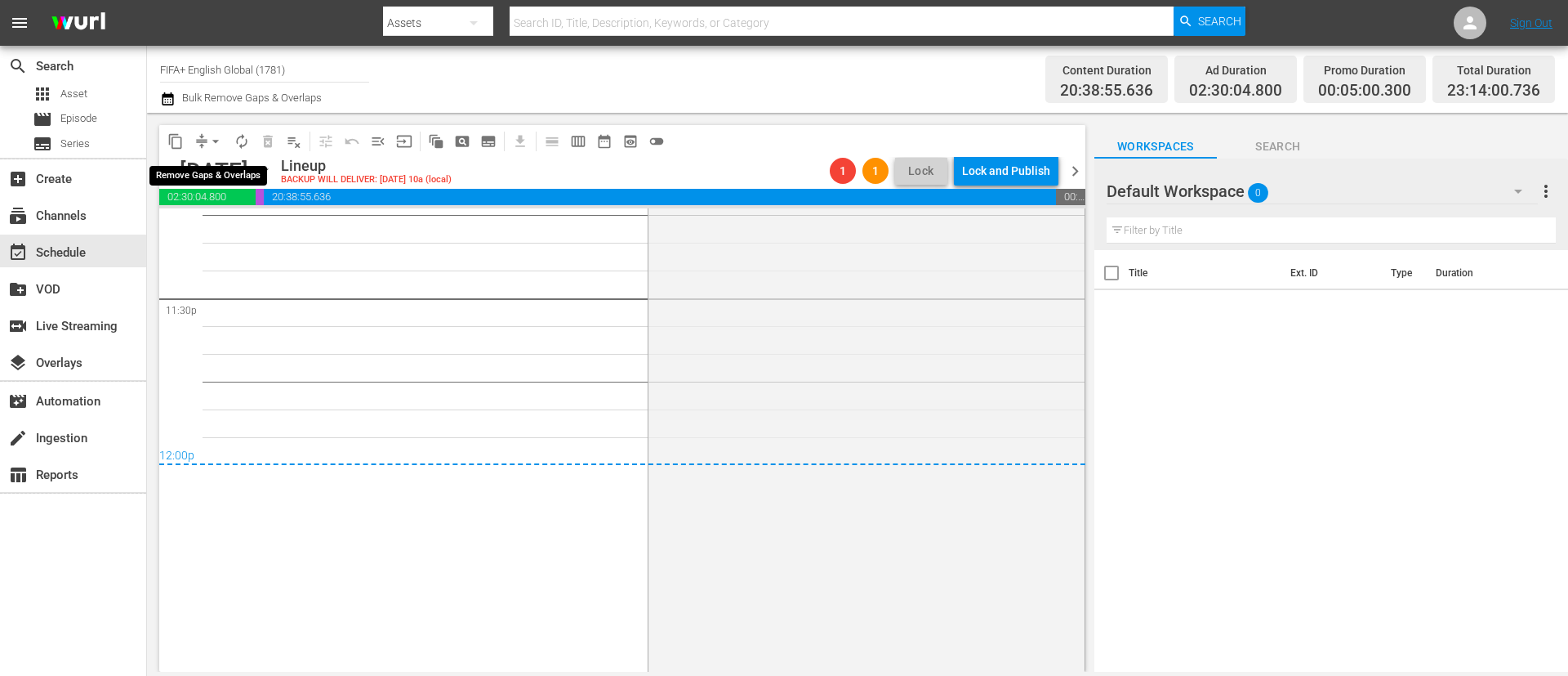
click at [214, 144] on span "arrow_drop_down" at bounding box center [216, 141] width 16 height 17
click at [411, 102] on div "Channel Title FIFA+ English Global (1781) Bulk Remove Gaps & Overlaps" at bounding box center [540, 78] width 761 height 59
click at [167, 175] on span "chevron_left" at bounding box center [169, 171] width 21 height 21
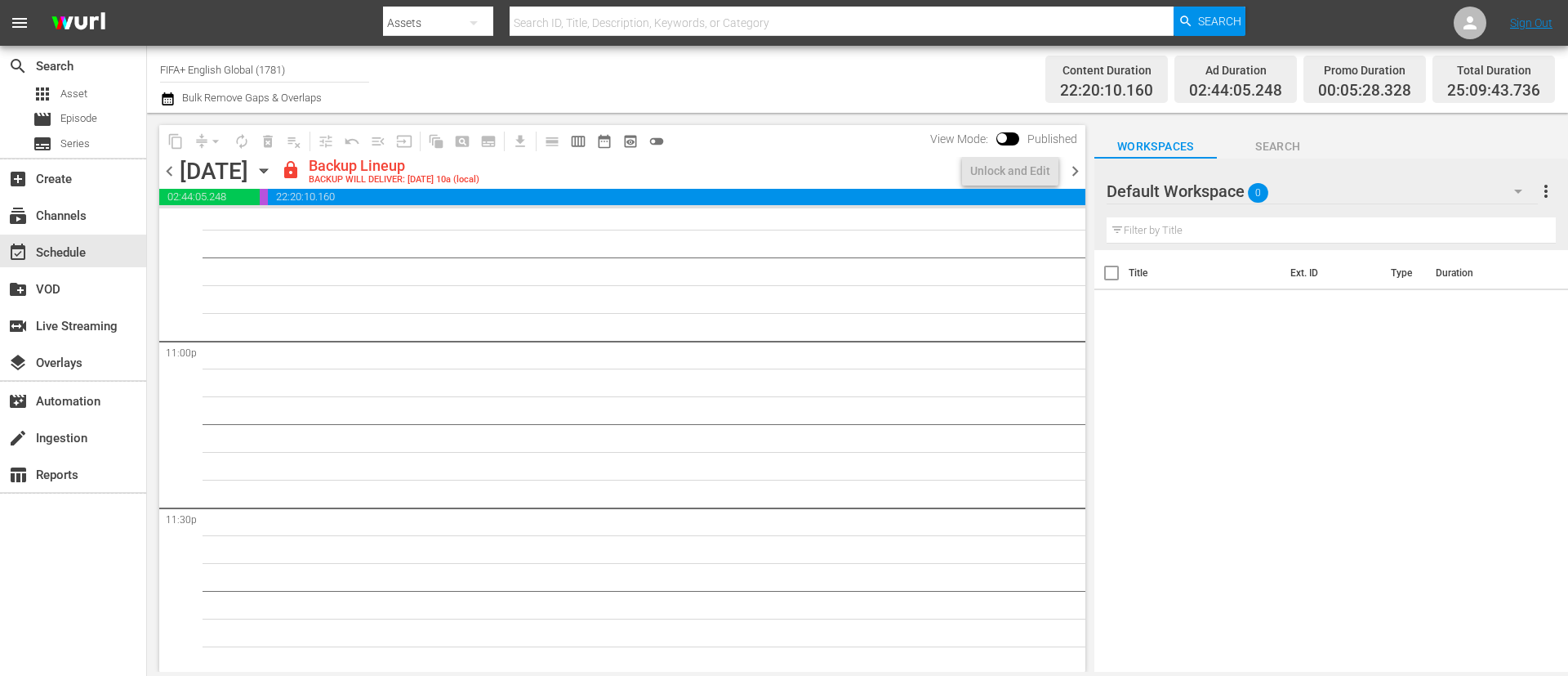
scroll to position [7540, 0]
click at [1015, 163] on div "Unlock and Edit" at bounding box center [1010, 171] width 80 height 30
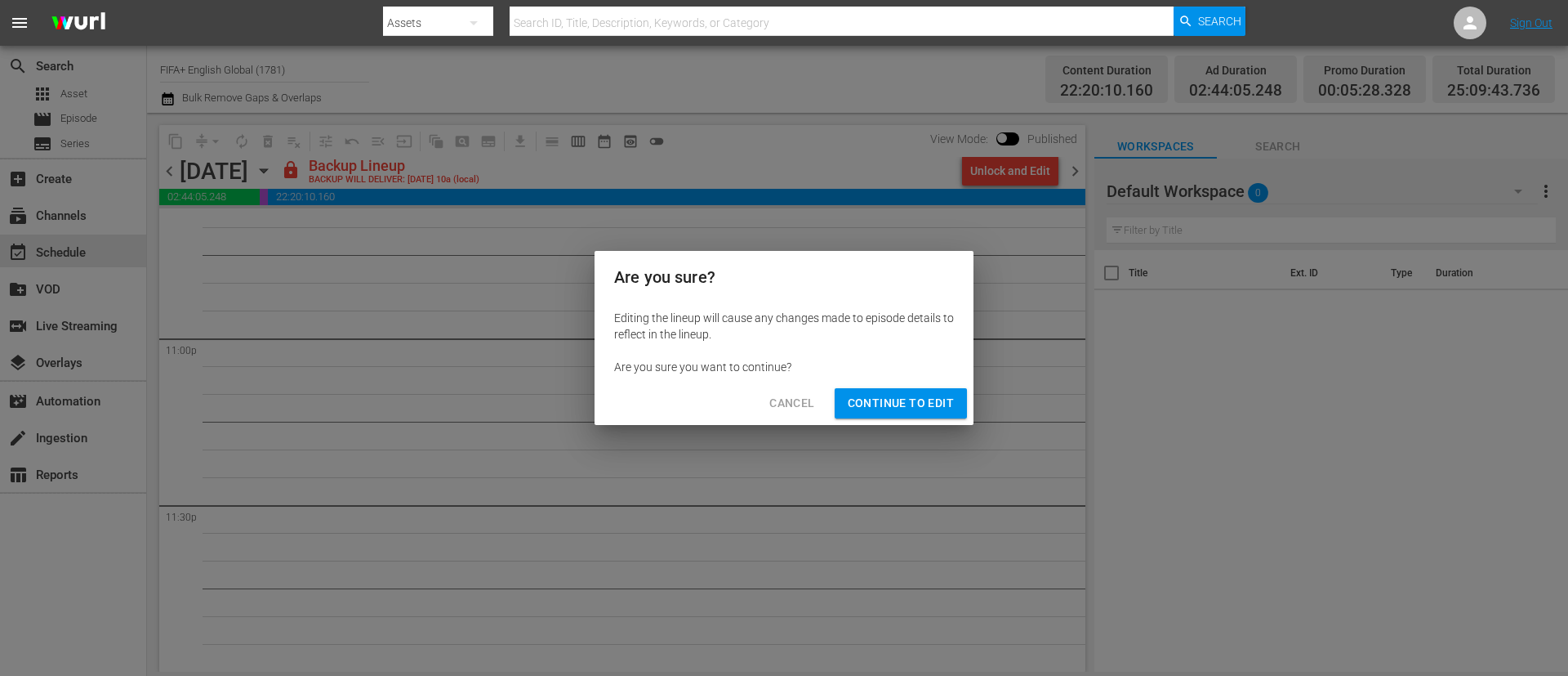
click at [920, 405] on span "Continue to Edit" at bounding box center [901, 403] width 106 height 21
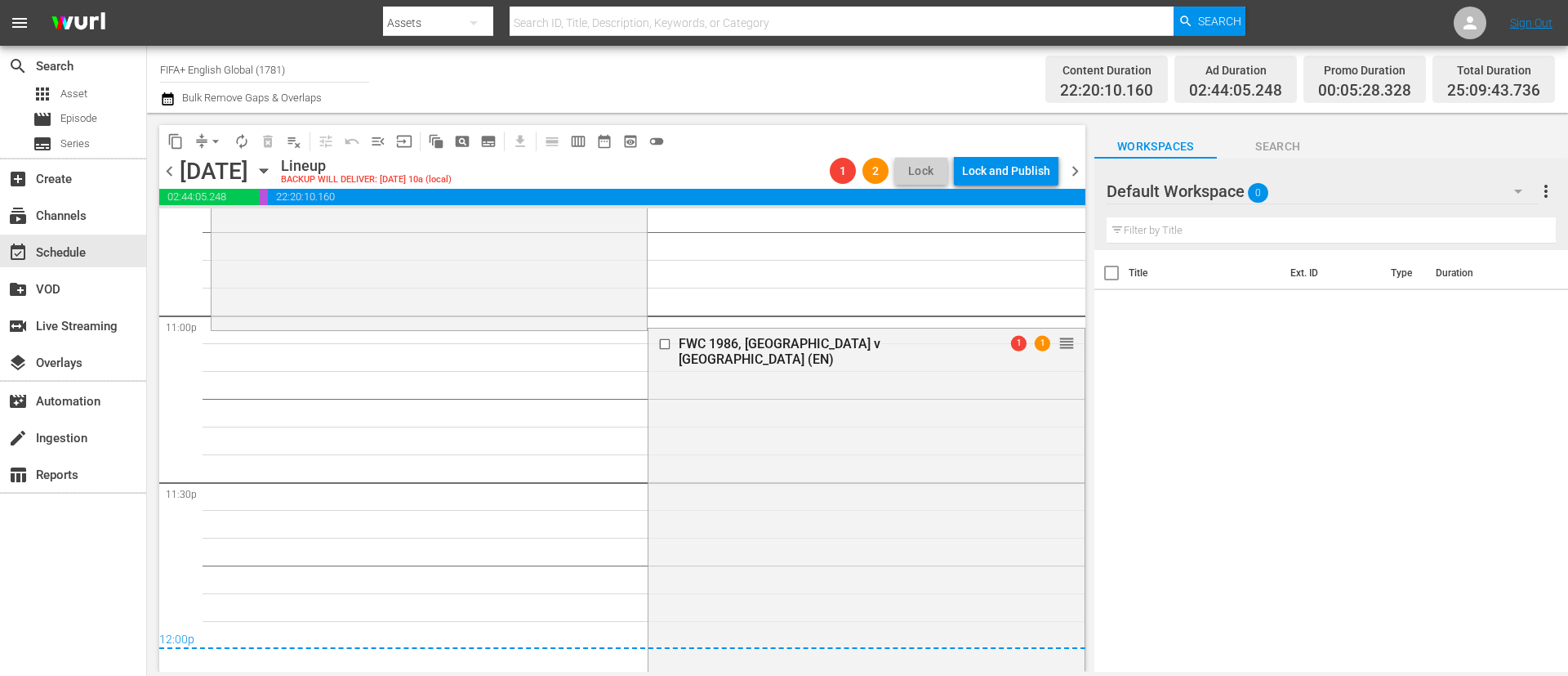
scroll to position [8024, 0]
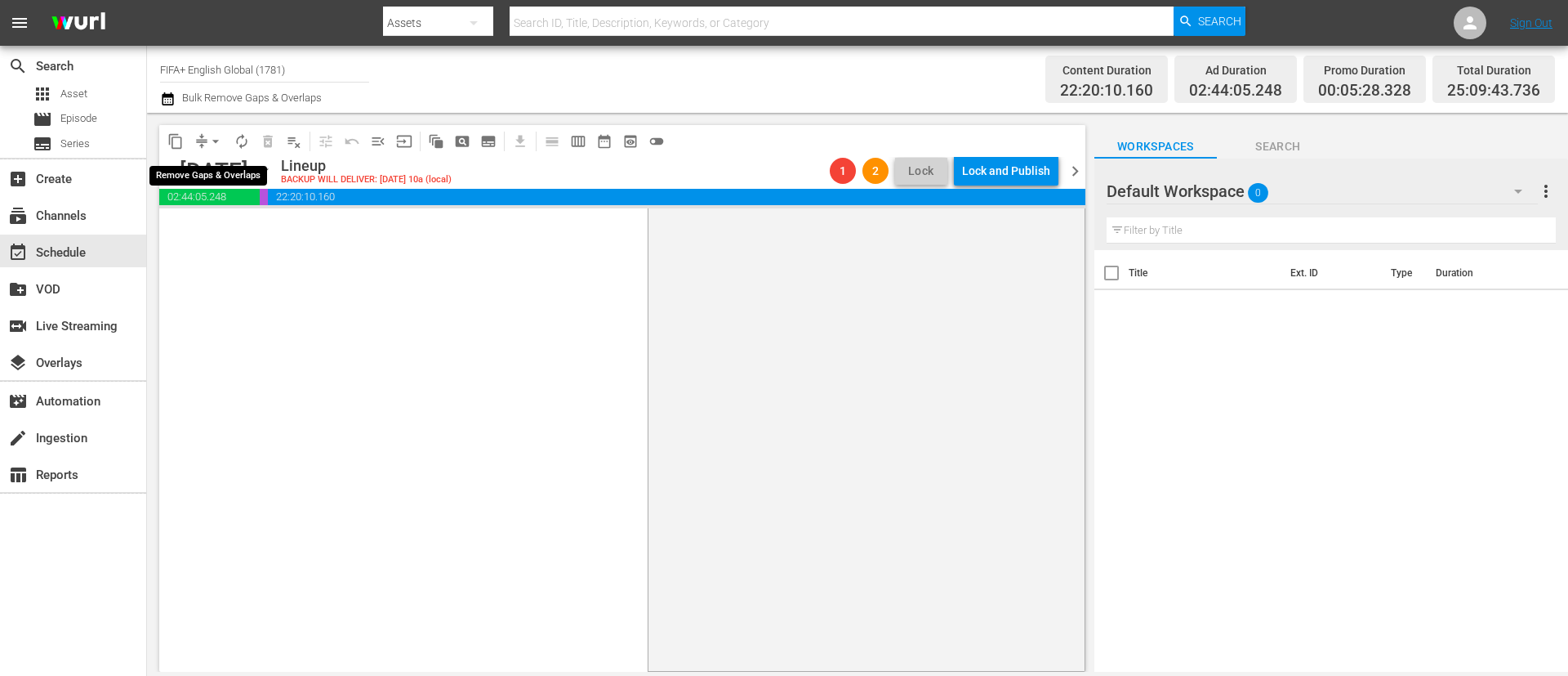
click at [208, 138] on span "arrow_drop_down" at bounding box center [216, 141] width 16 height 17
click at [257, 229] on li "Align to End of Previous Day" at bounding box center [216, 228] width 172 height 27
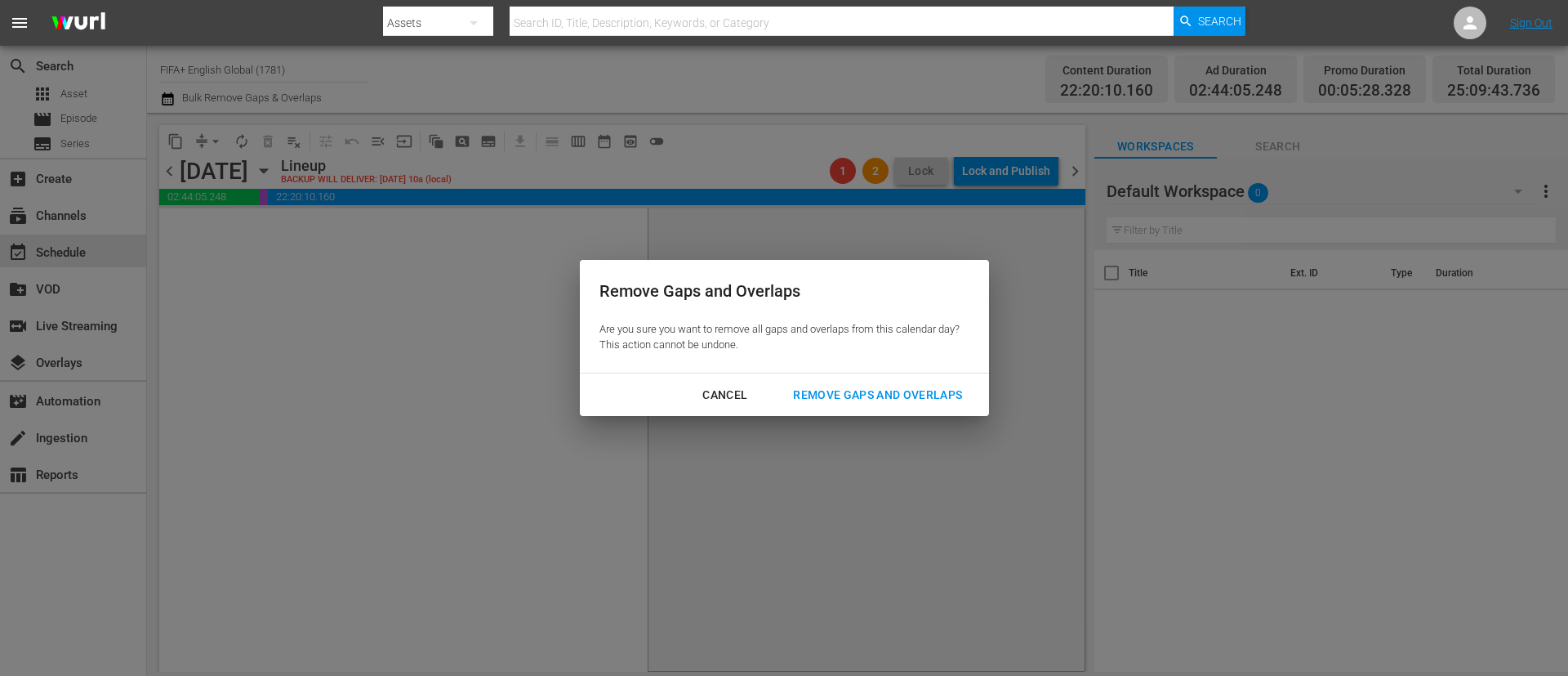
click at [939, 389] on div "Remove Gaps and Overlaps" at bounding box center [878, 395] width 195 height 21
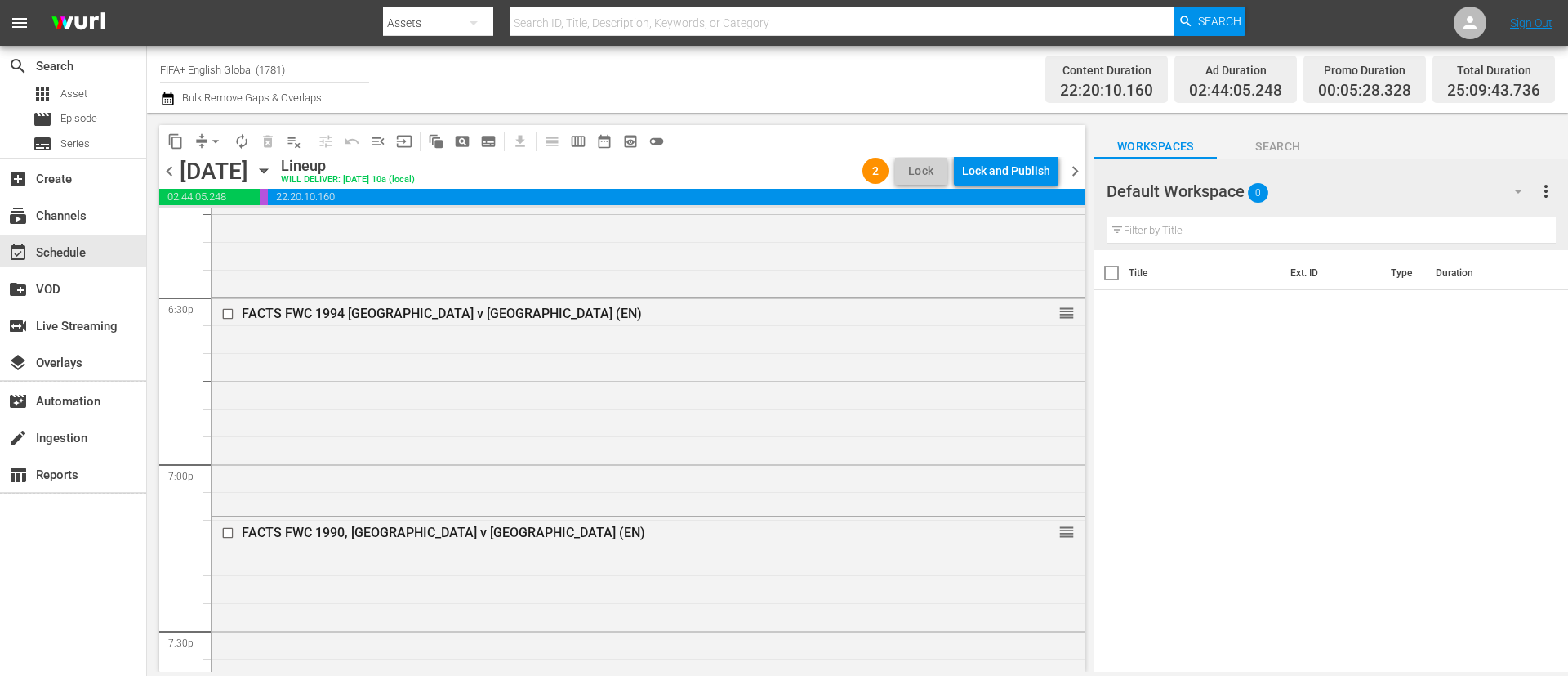
scroll to position [4854, 0]
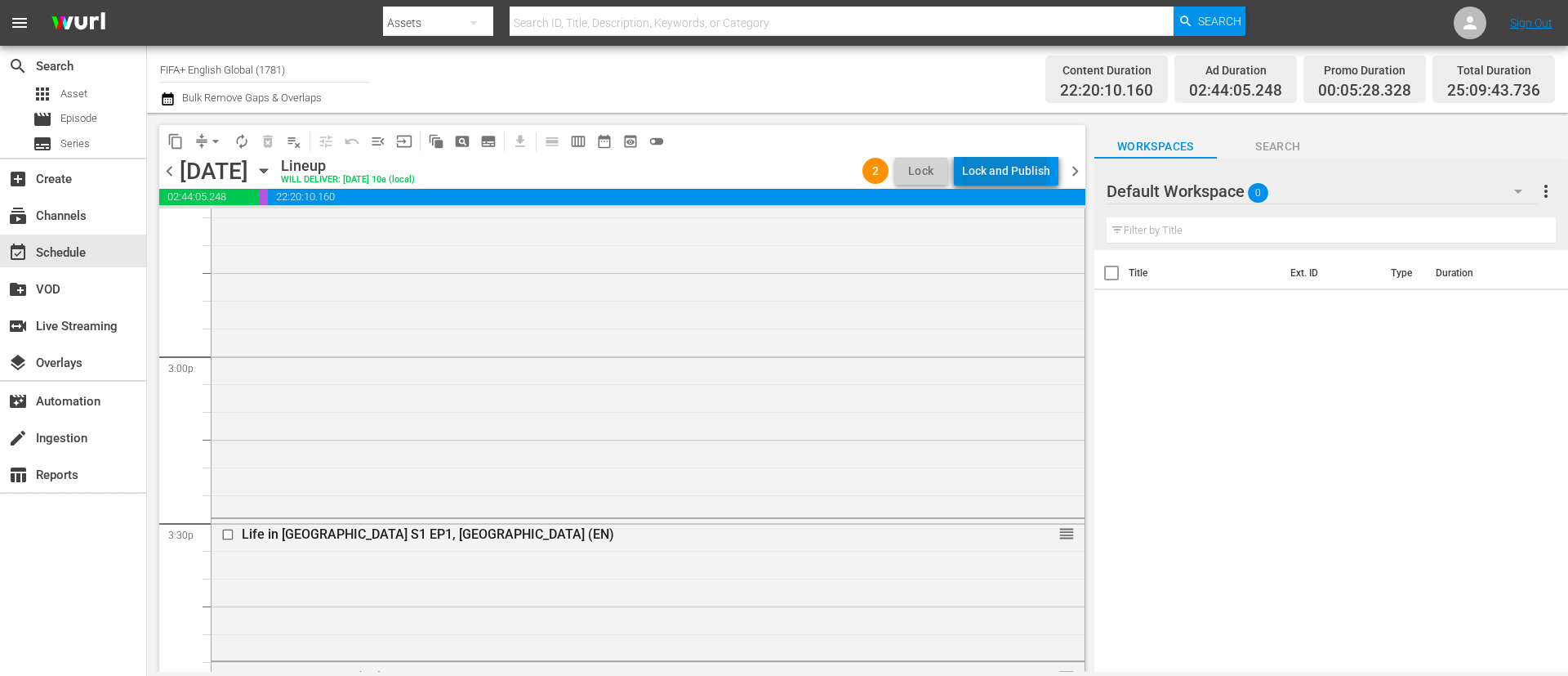
click at [1008, 169] on div "Lock and Publish" at bounding box center [1005, 171] width 88 height 30
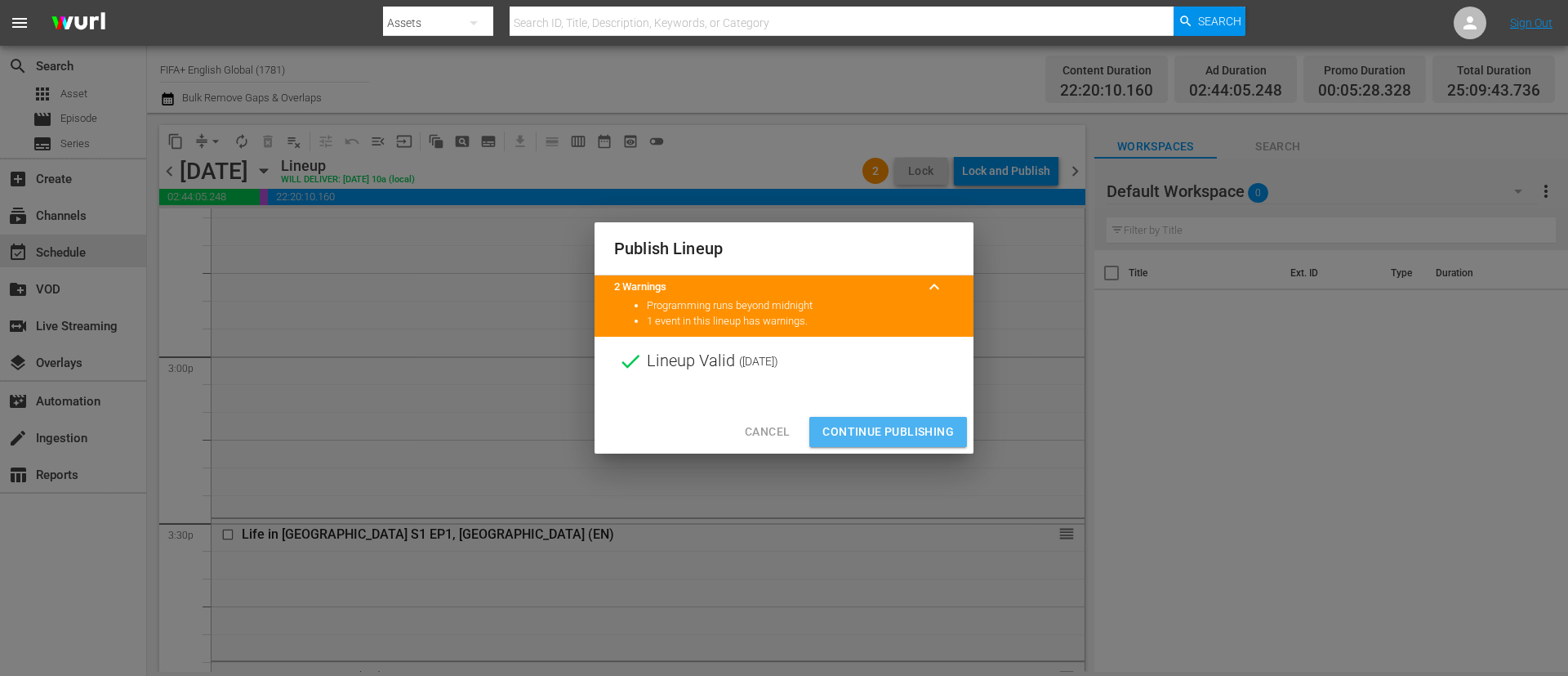
click at [932, 426] on span "Continue Publishing" at bounding box center [888, 432] width 131 height 21
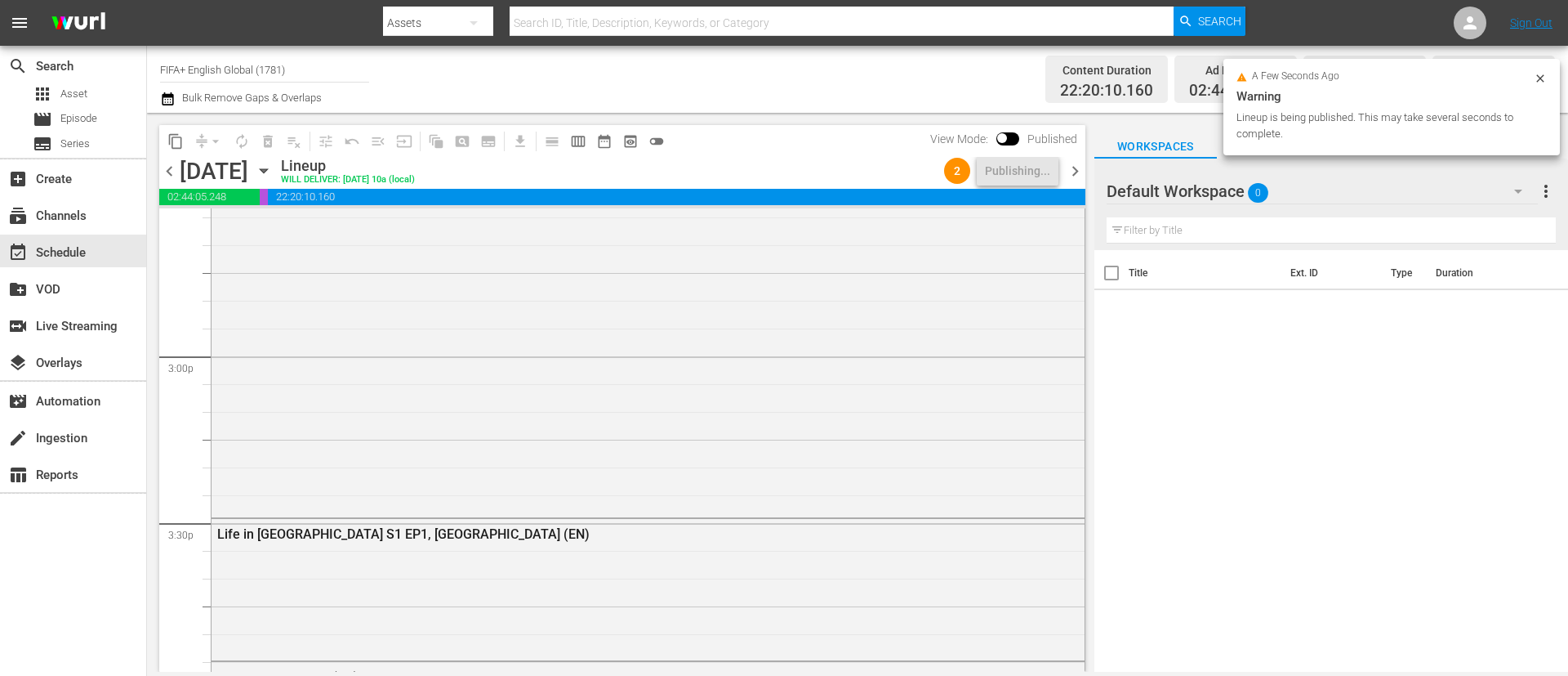
click at [1076, 172] on span "chevron_right" at bounding box center [1075, 171] width 21 height 21
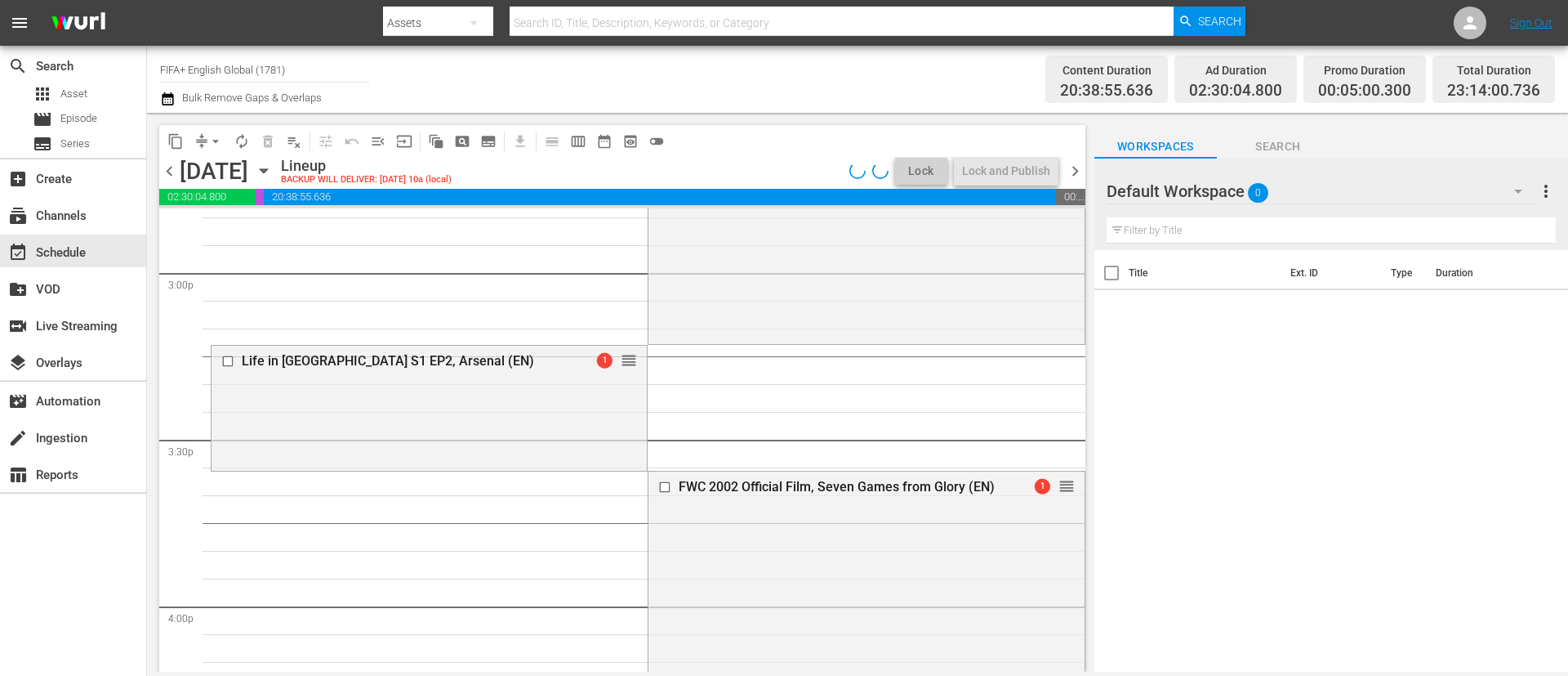
scroll to position [4881, 0]
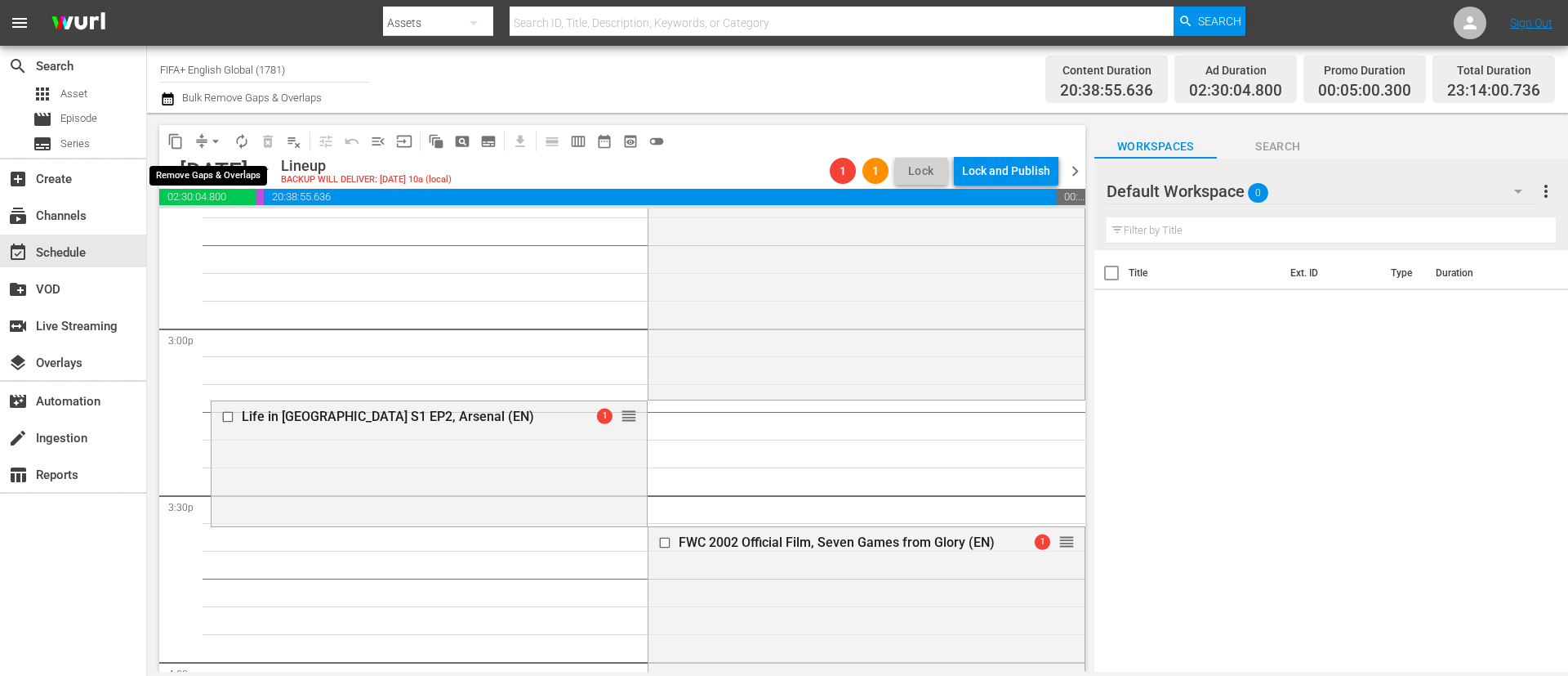
click at [214, 137] on span "arrow_drop_down" at bounding box center [216, 141] width 16 height 17
click at [597, 113] on div "content_copy compress arrow_drop_down autorenew_outlined delete_forever_outline…" at bounding box center [618, 392] width 943 height 559
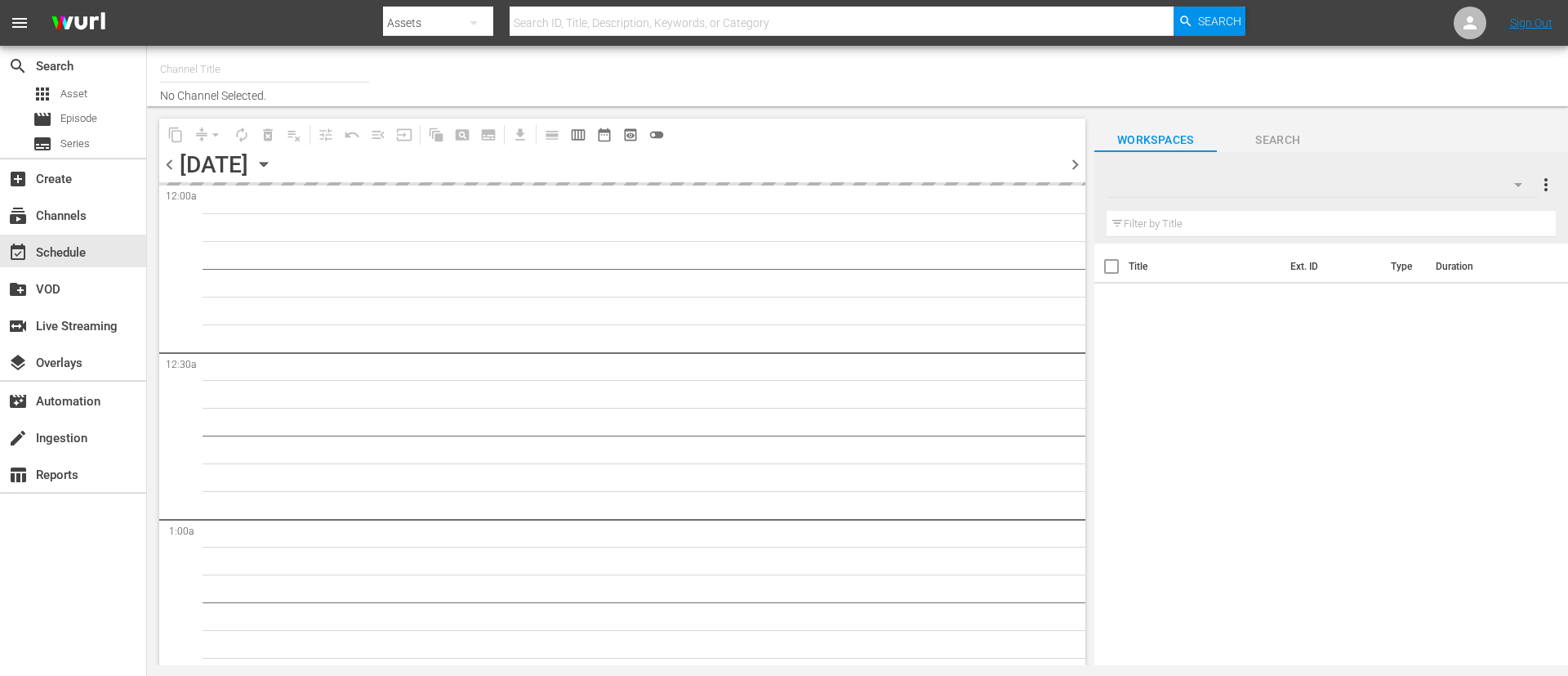
type input "FIFA+ English Global (1781)"
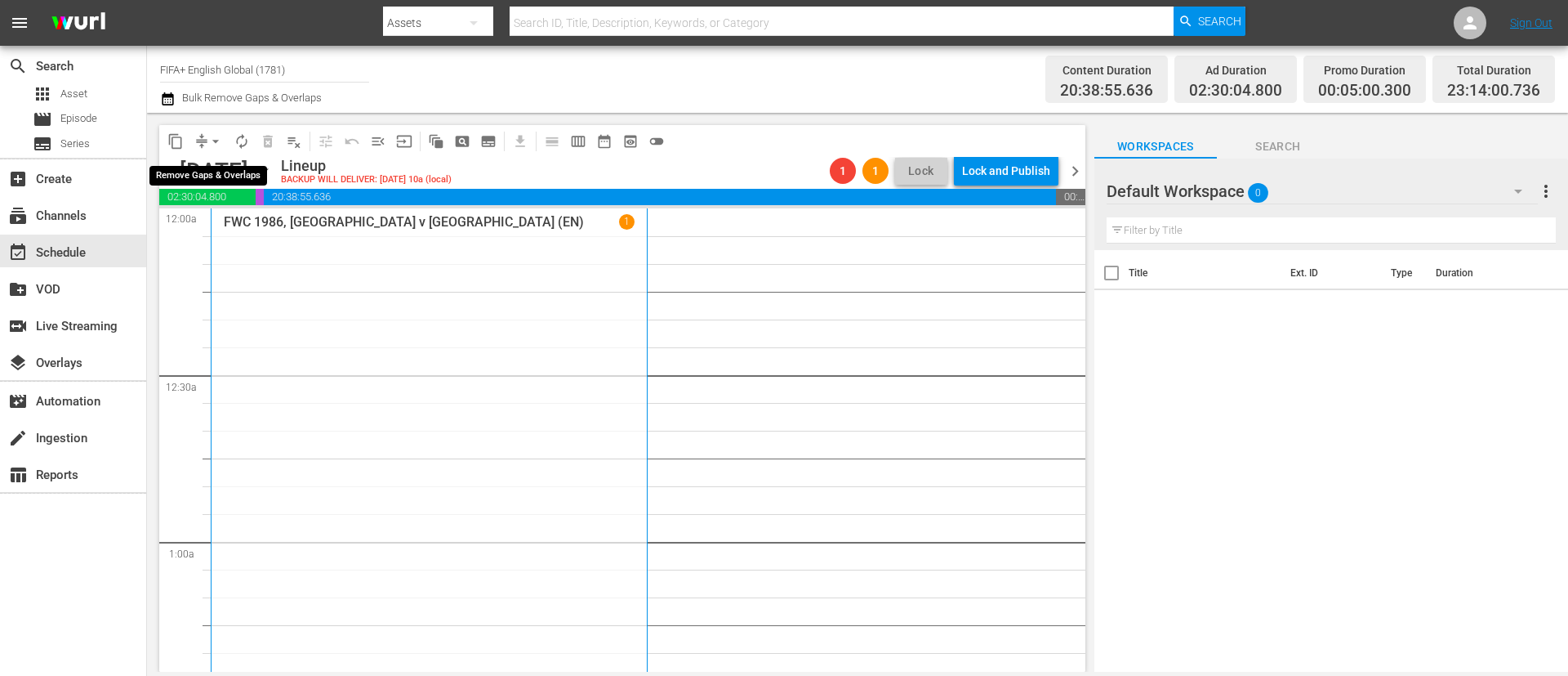
click at [219, 136] on span "arrow_drop_down" at bounding box center [216, 141] width 16 height 17
click at [243, 231] on li "Align to End of Previous Day" at bounding box center [216, 228] width 172 height 27
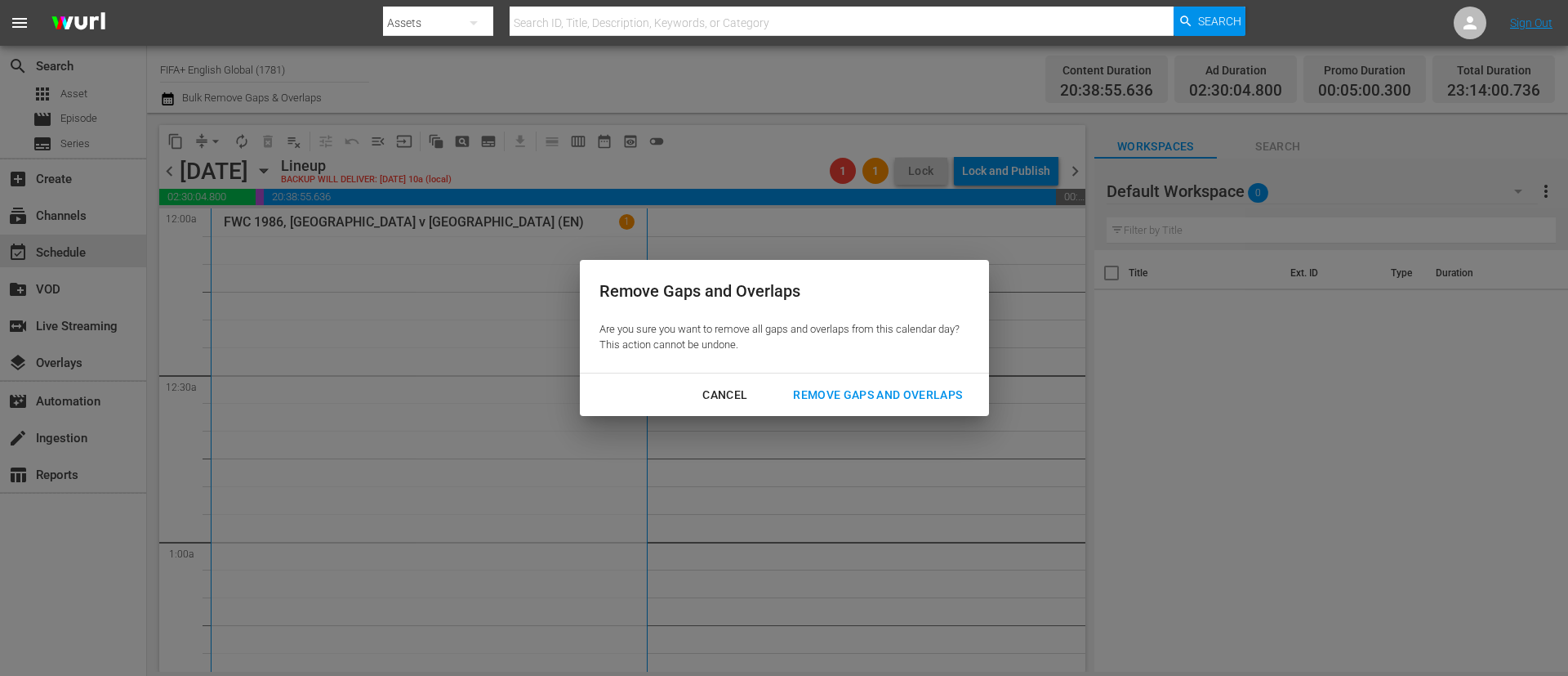
click at [898, 397] on div "Remove Gaps and Overlaps" at bounding box center [878, 395] width 195 height 21
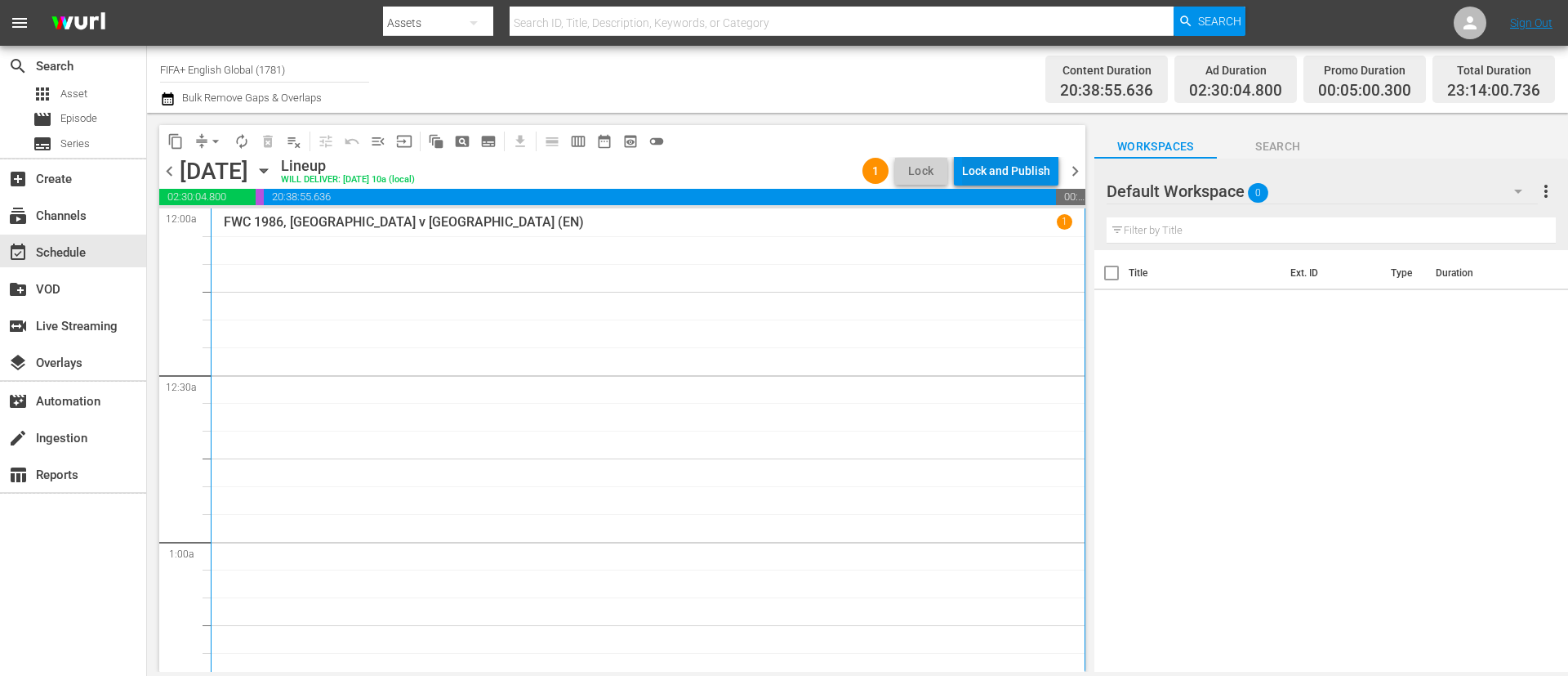
click at [998, 173] on div "Lock and Publish" at bounding box center [1005, 171] width 88 height 30
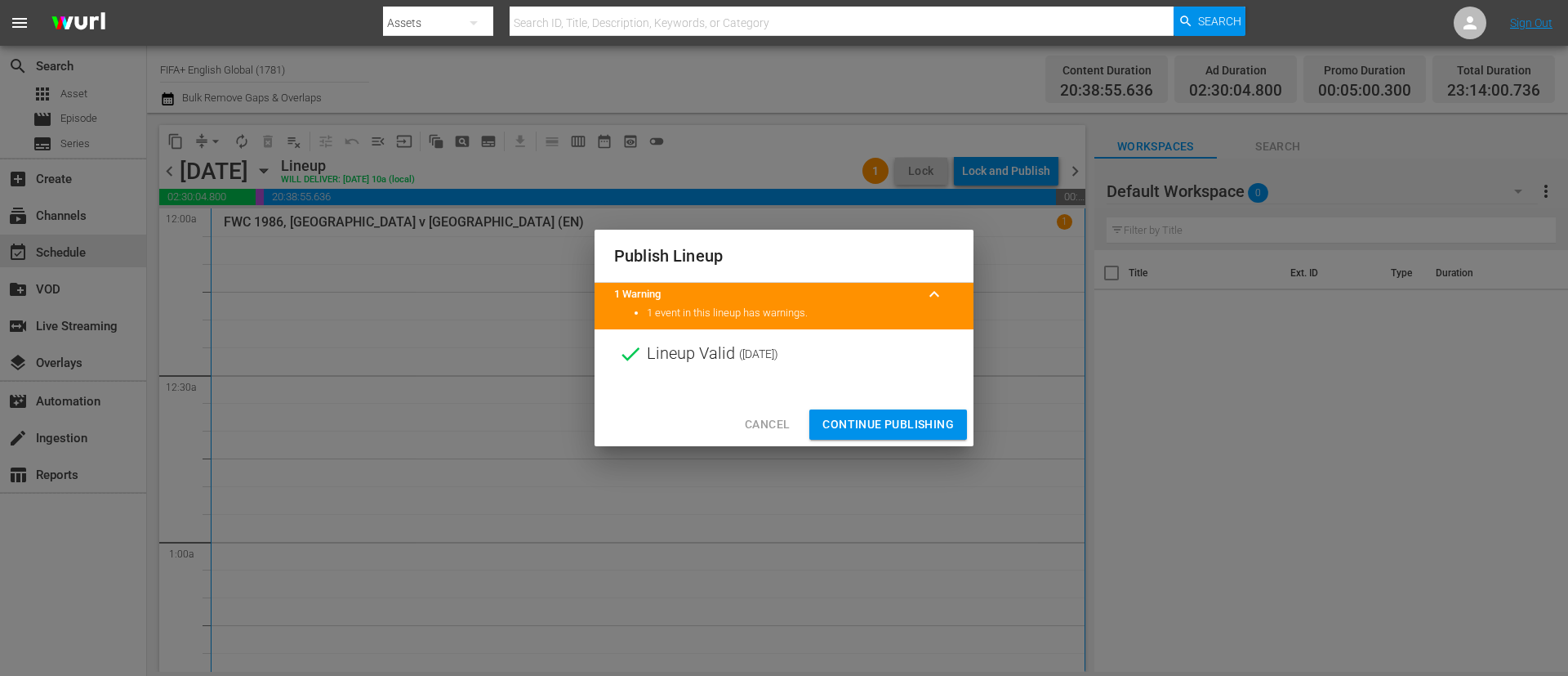
click at [914, 419] on span "Continue Publishing" at bounding box center [888, 424] width 131 height 21
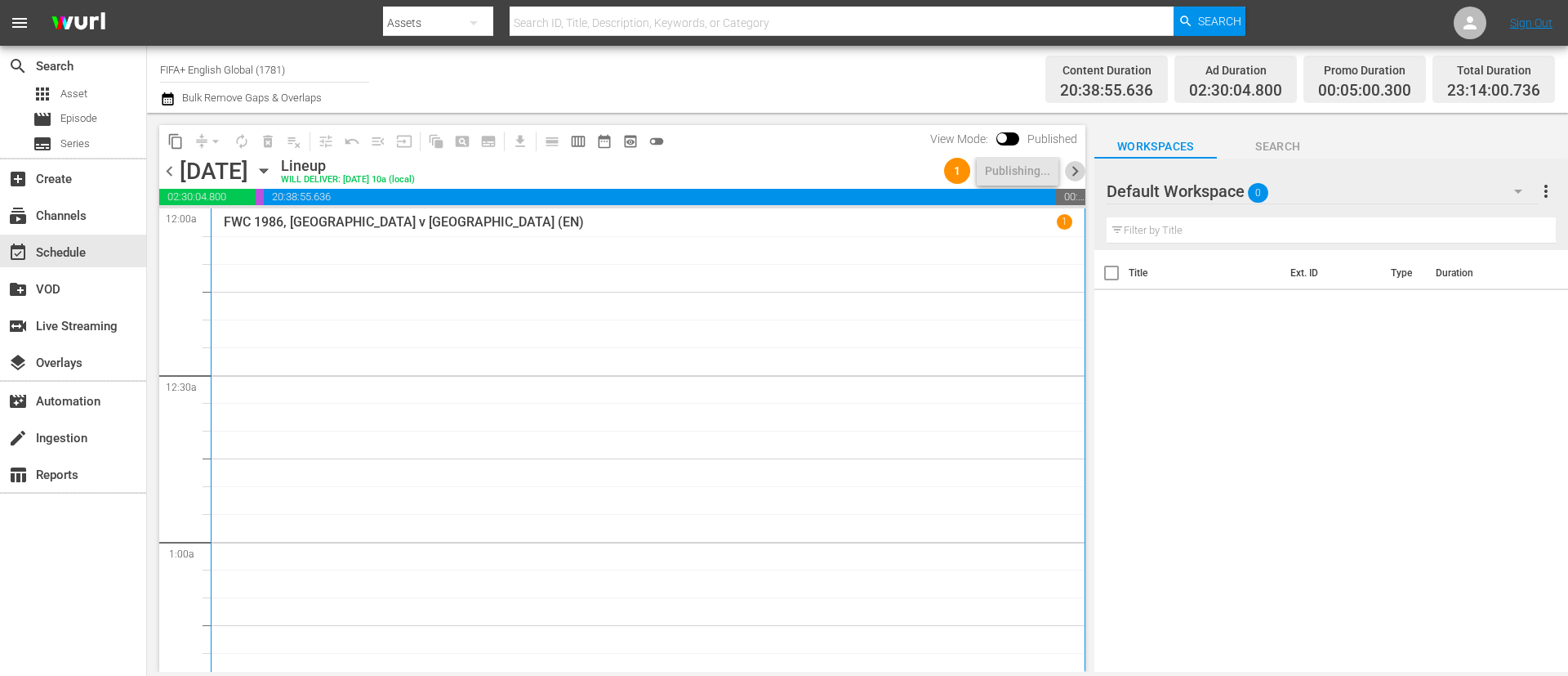
click at [1076, 173] on span "chevron_right" at bounding box center [1075, 171] width 21 height 21
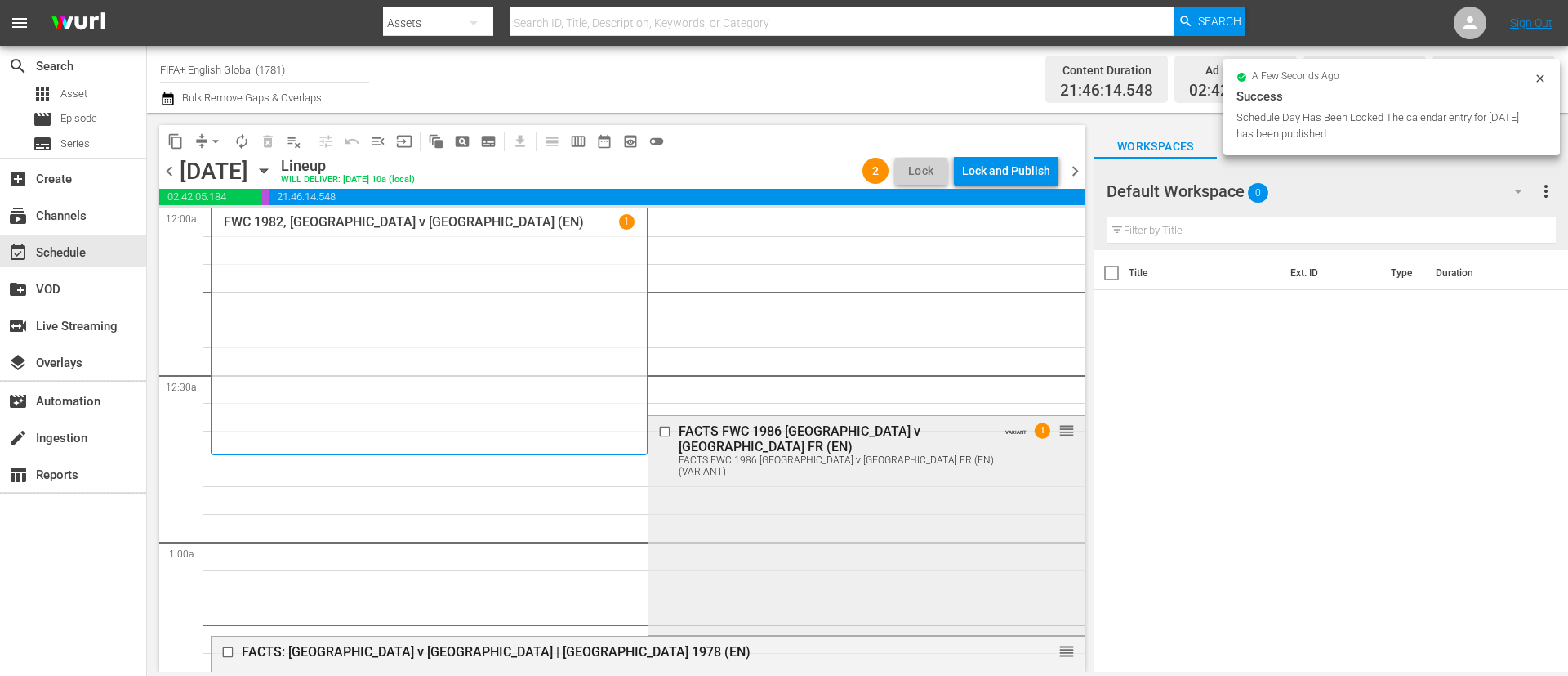
click at [809, 494] on div "FACTS FWC 1986 Argentina v [GEOGRAPHIC_DATA] FR (EN) FACTS FWC 1986 [GEOGRAPHIC…" at bounding box center [866, 523] width 436 height 215
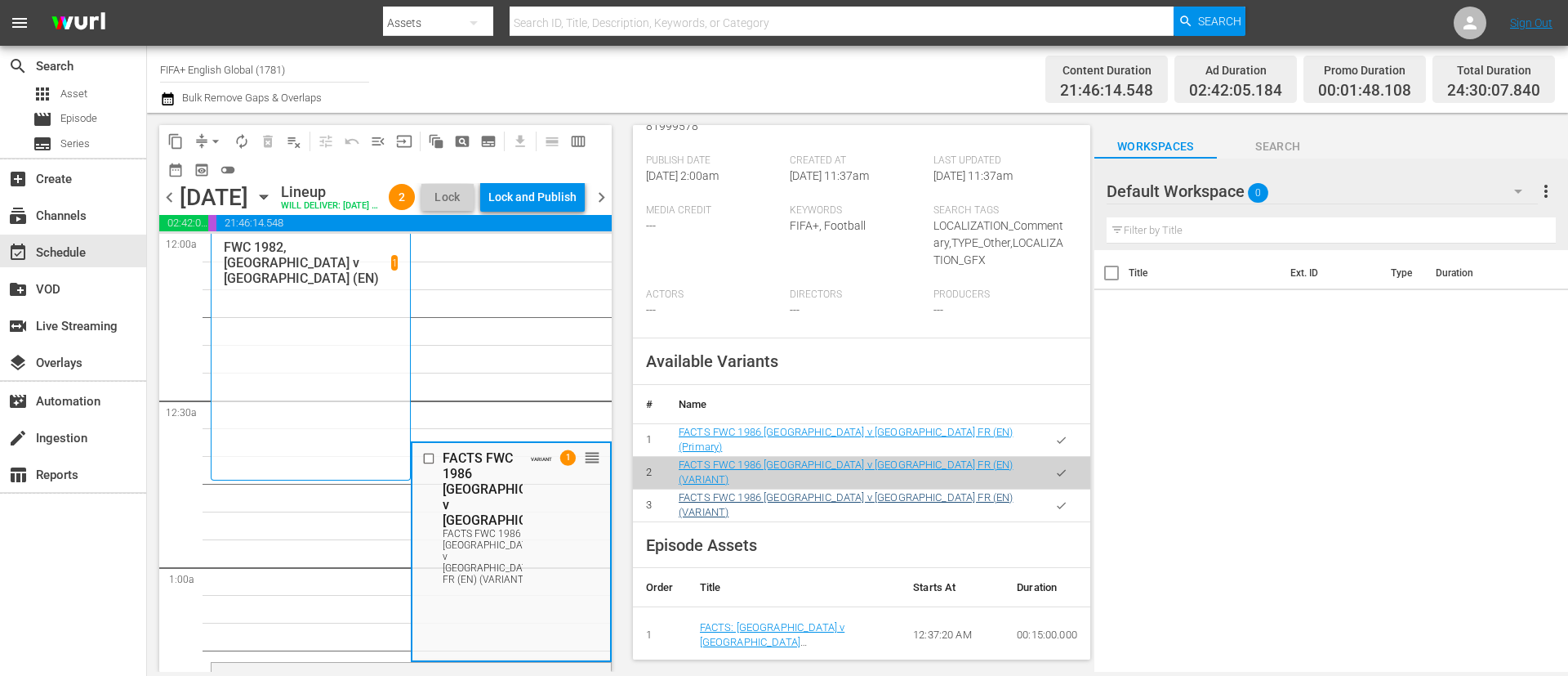
scroll to position [490, 0]
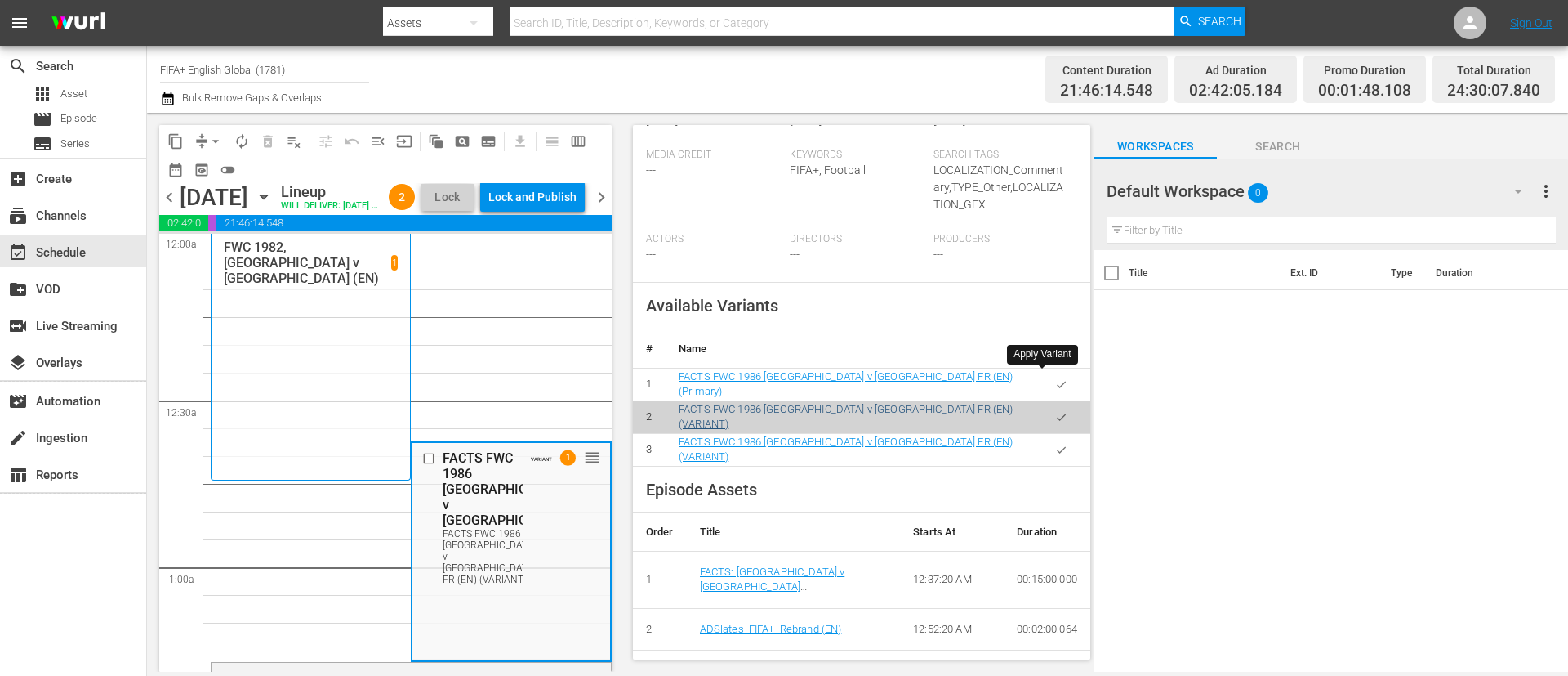
drag, startPoint x: 1052, startPoint y: 376, endPoint x: 704, endPoint y: 409, distance: 349.6
click at [1052, 376] on button "button" at bounding box center [1061, 385] width 32 height 32
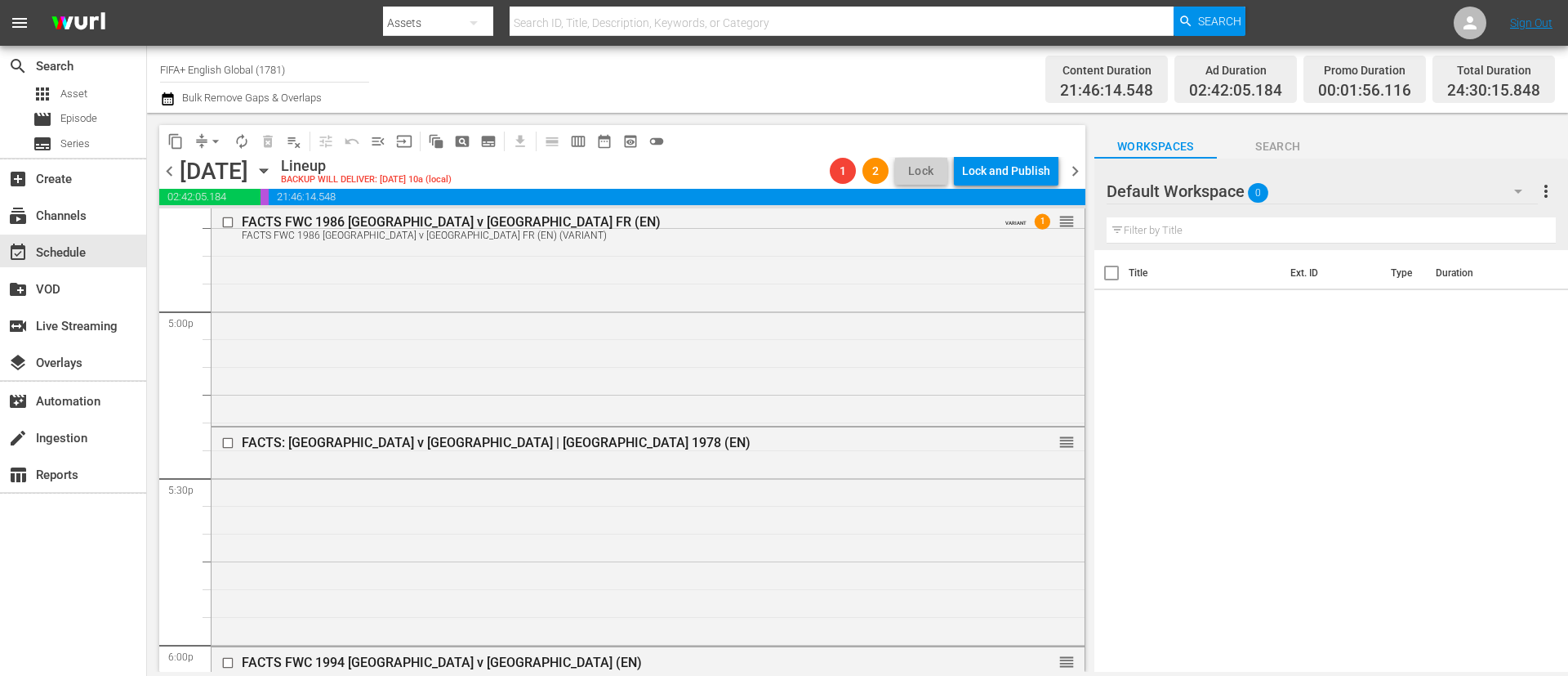
scroll to position [5517, 0]
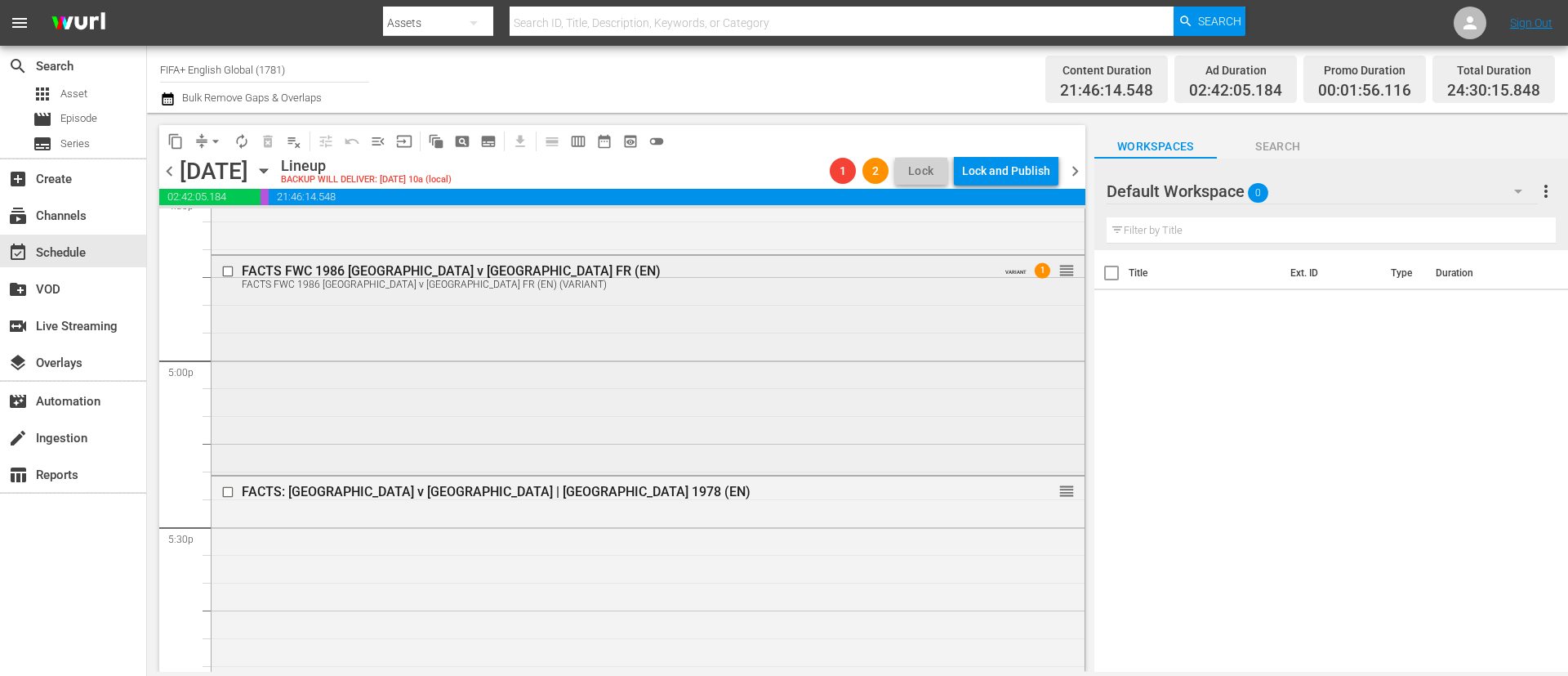
click at [597, 281] on div "FACTS FWC 1986 [GEOGRAPHIC_DATA] v [GEOGRAPHIC_DATA] FR (EN) (VARIANT)" at bounding box center [618, 285] width 752 height 12
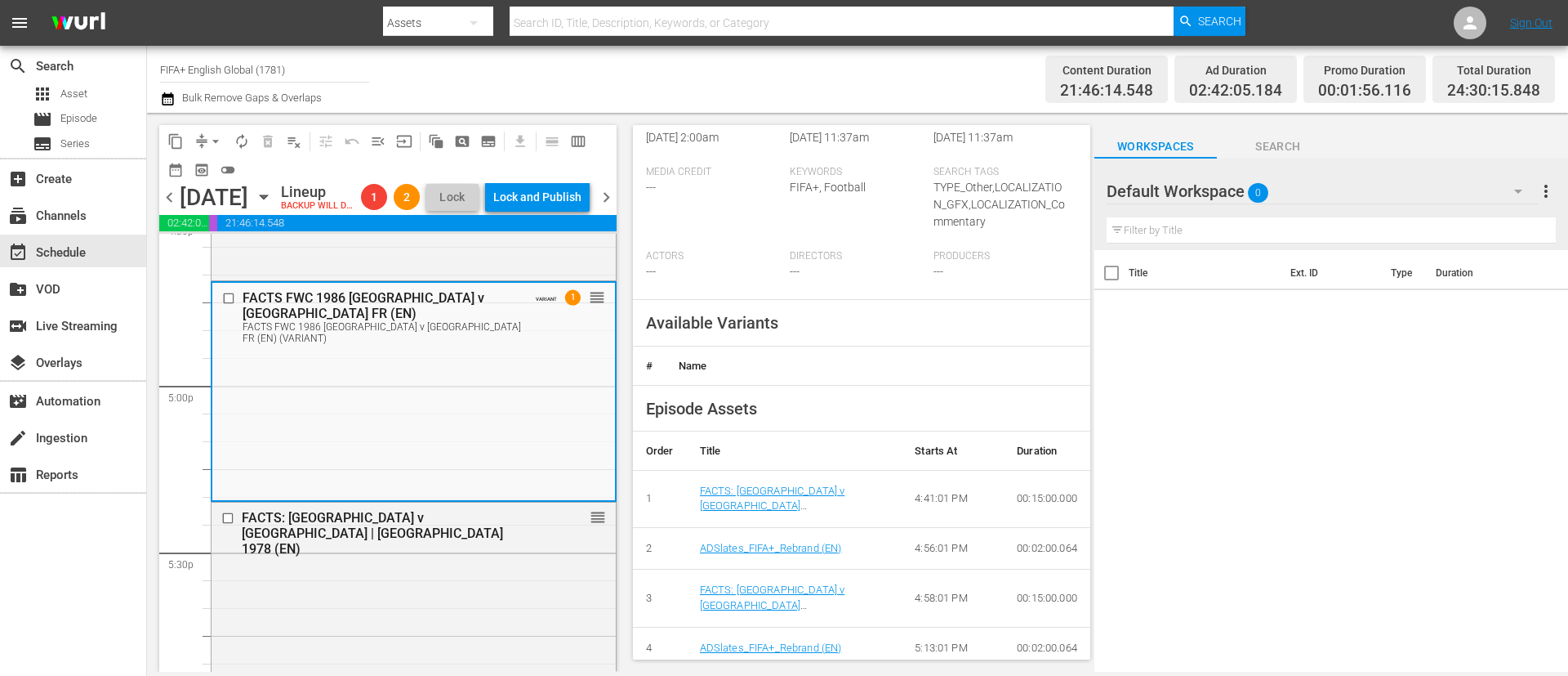
scroll to position [490, 0]
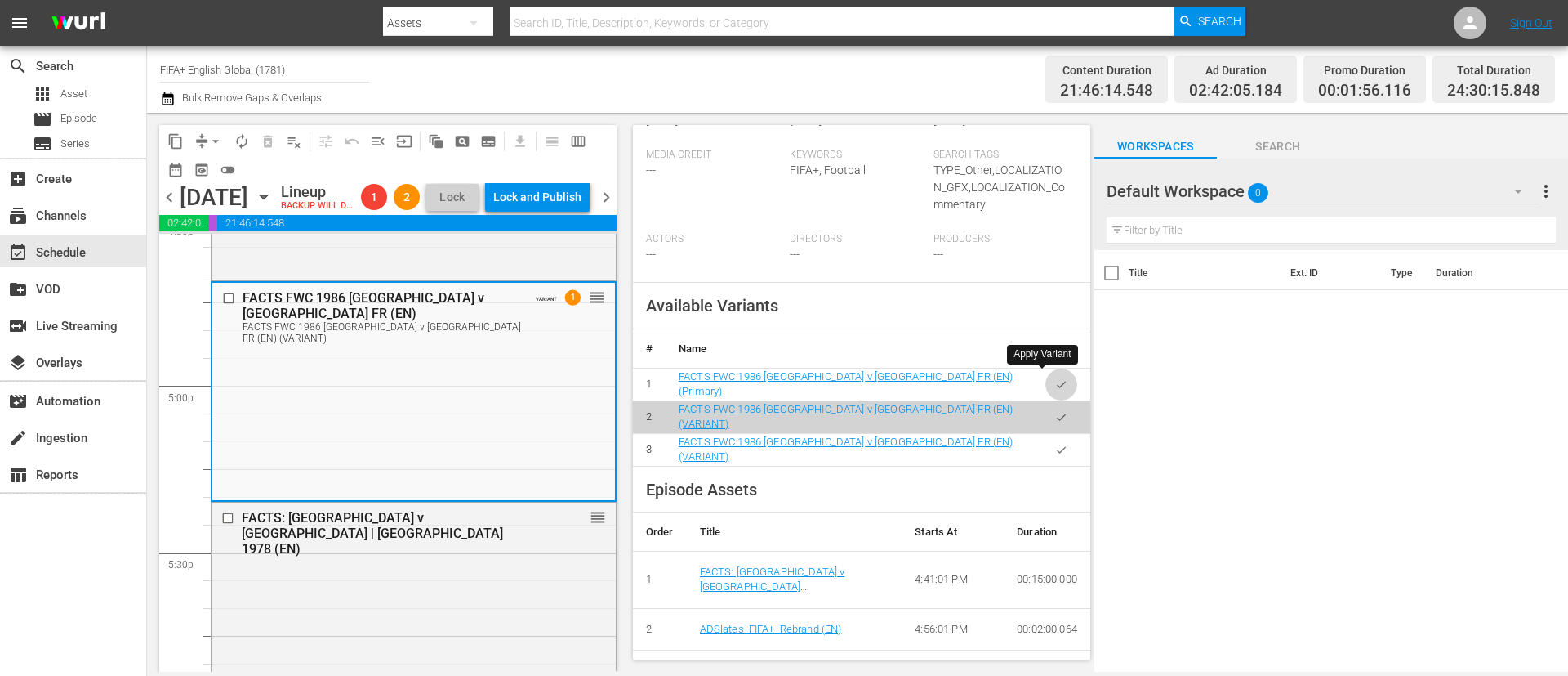
click at [1055, 378] on icon "button" at bounding box center [1061, 384] width 12 height 12
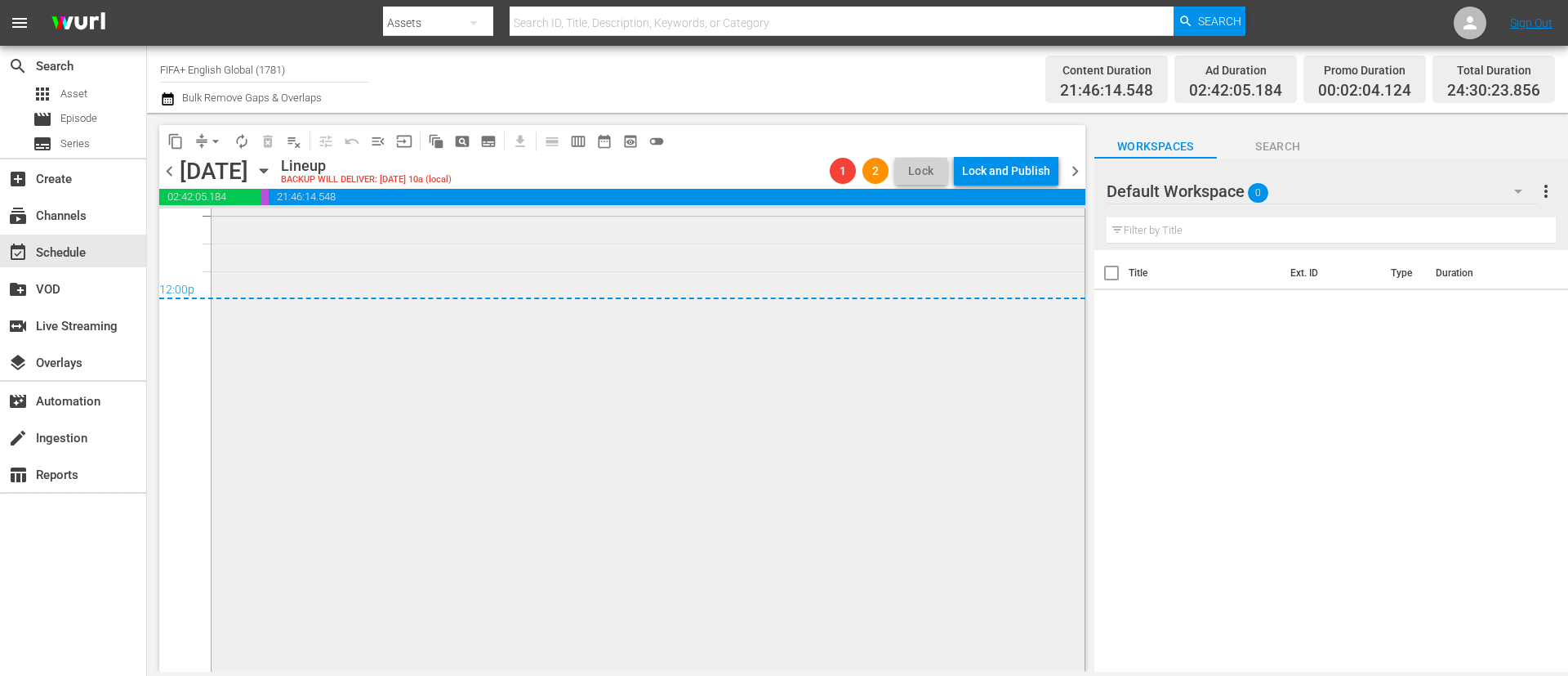
scroll to position [7915, 0]
click at [380, 149] on button "menu_open" at bounding box center [379, 141] width 26 height 26
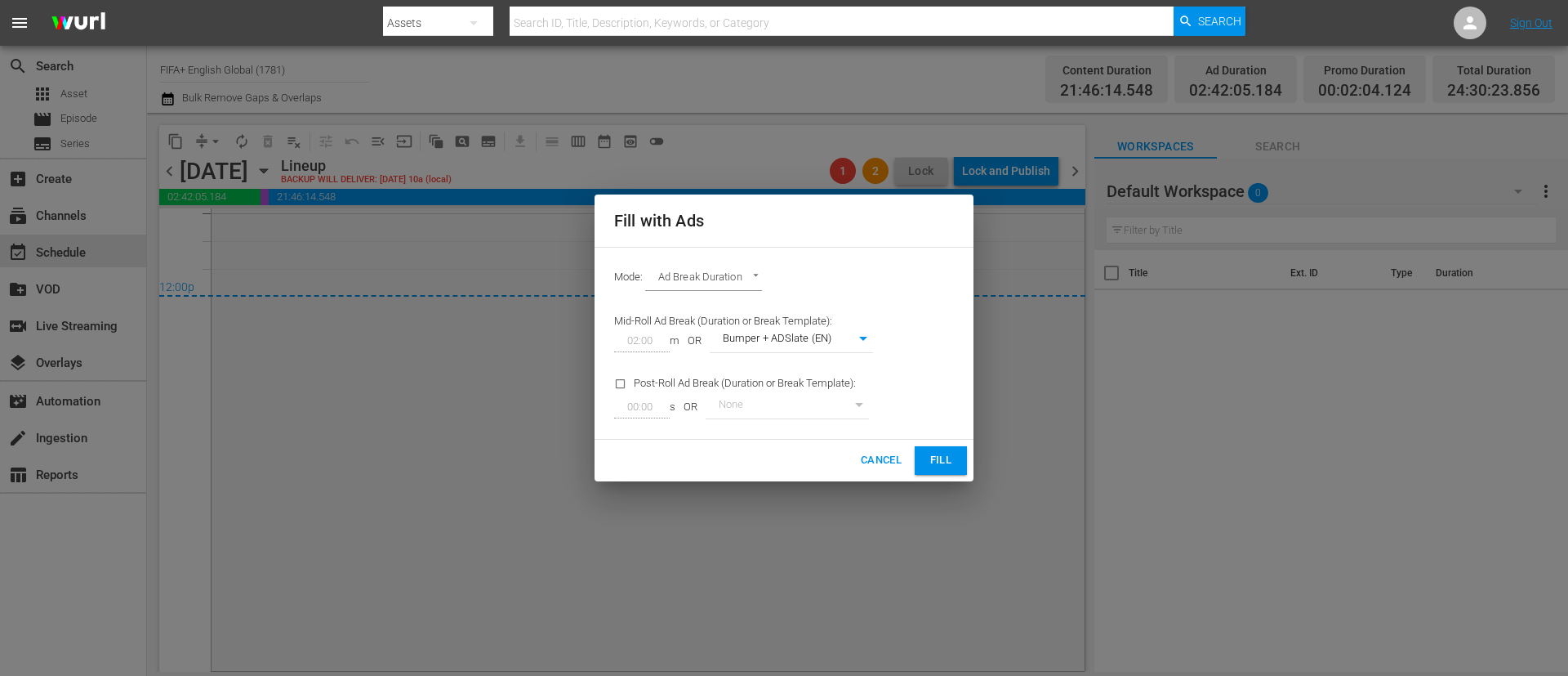
click at [954, 457] on span "Fill" at bounding box center [941, 461] width 26 height 19
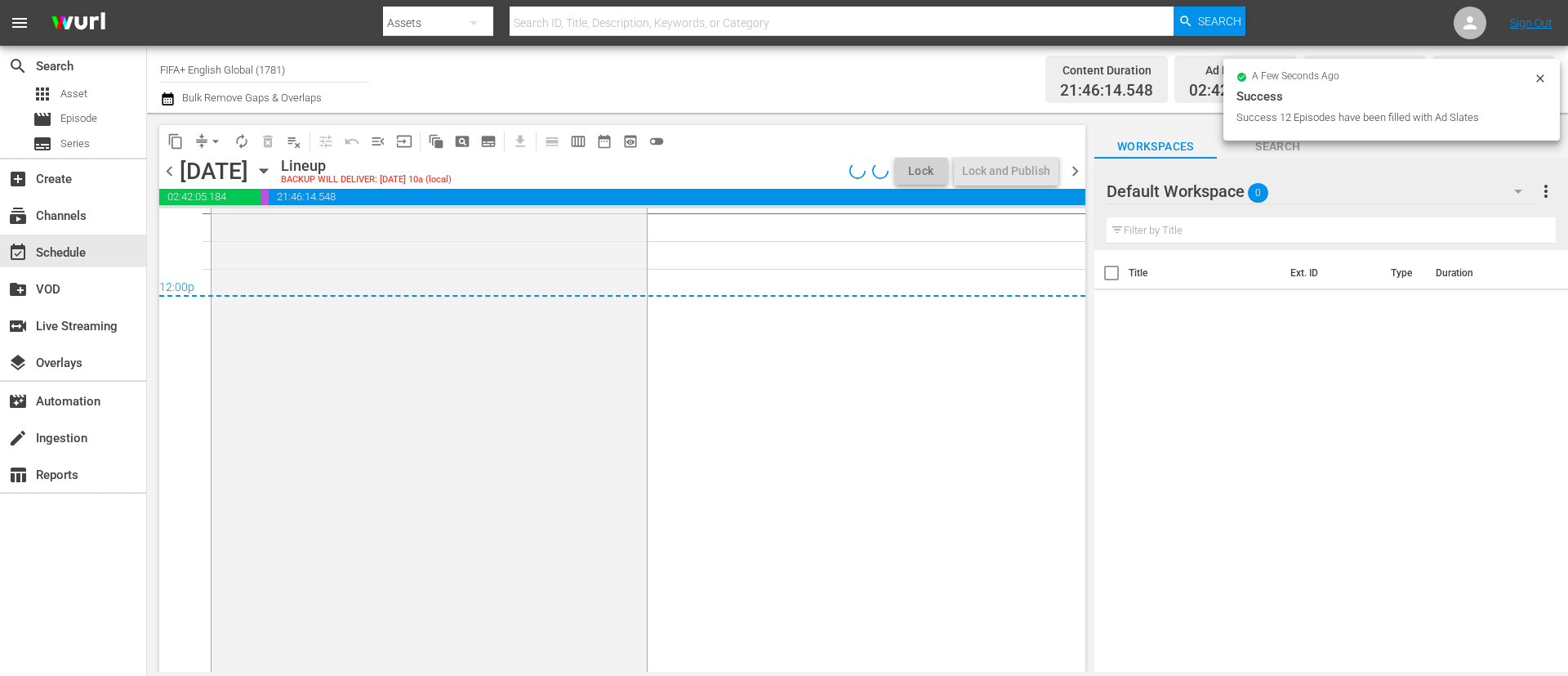
scroll to position [7917, 0]
click at [214, 145] on span "arrow_drop_down" at bounding box center [216, 141] width 16 height 17
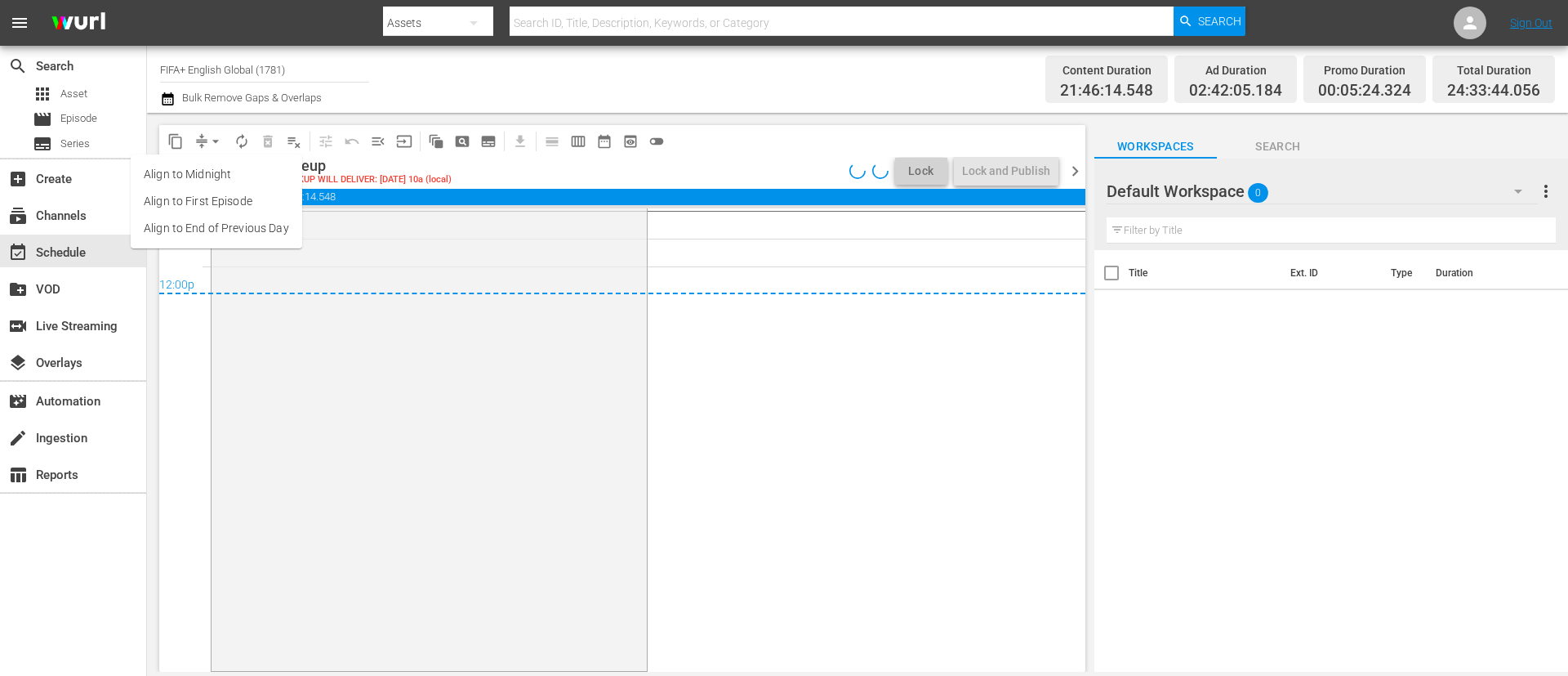
click at [223, 219] on li "Align to End of Previous Day" at bounding box center [216, 228] width 172 height 27
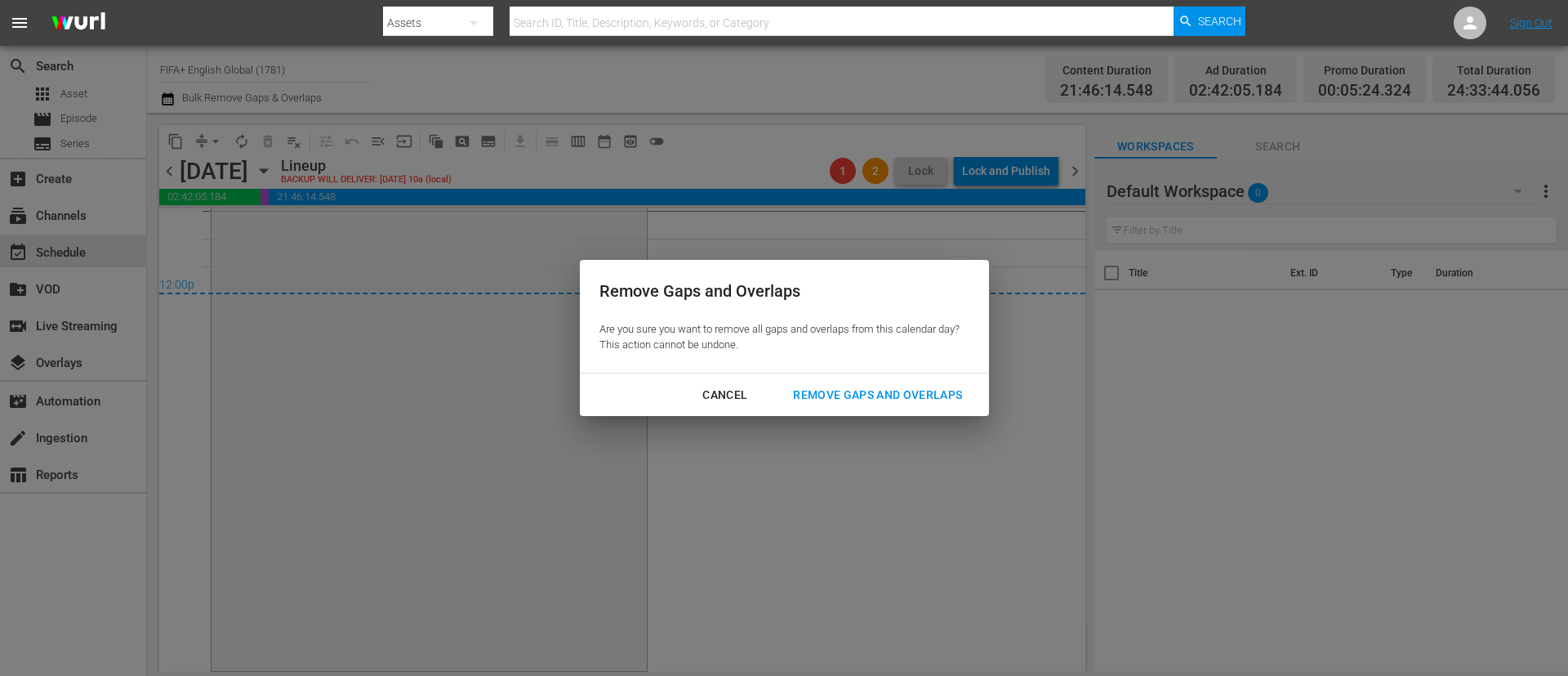
click at [935, 392] on div "Remove Gaps and Overlaps" at bounding box center [878, 395] width 195 height 21
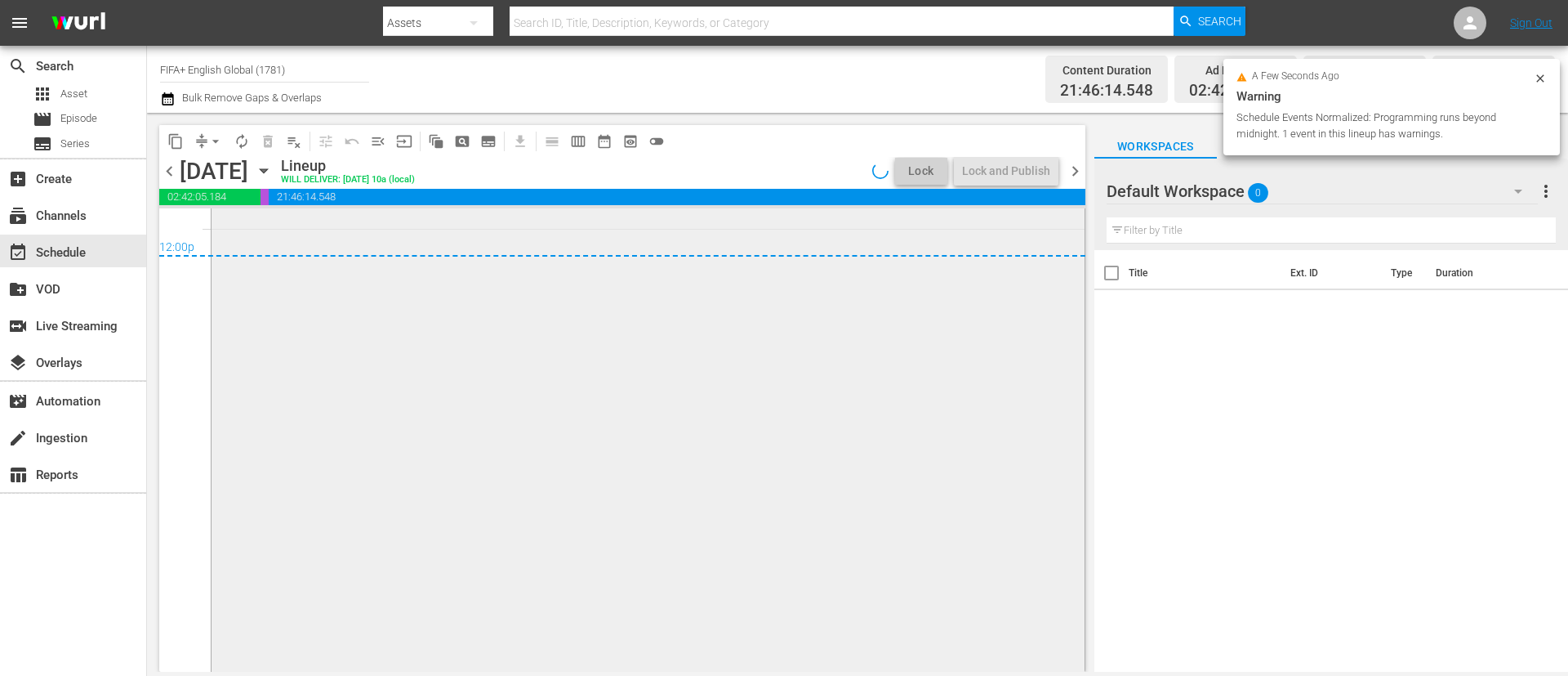
scroll to position [7973, 0]
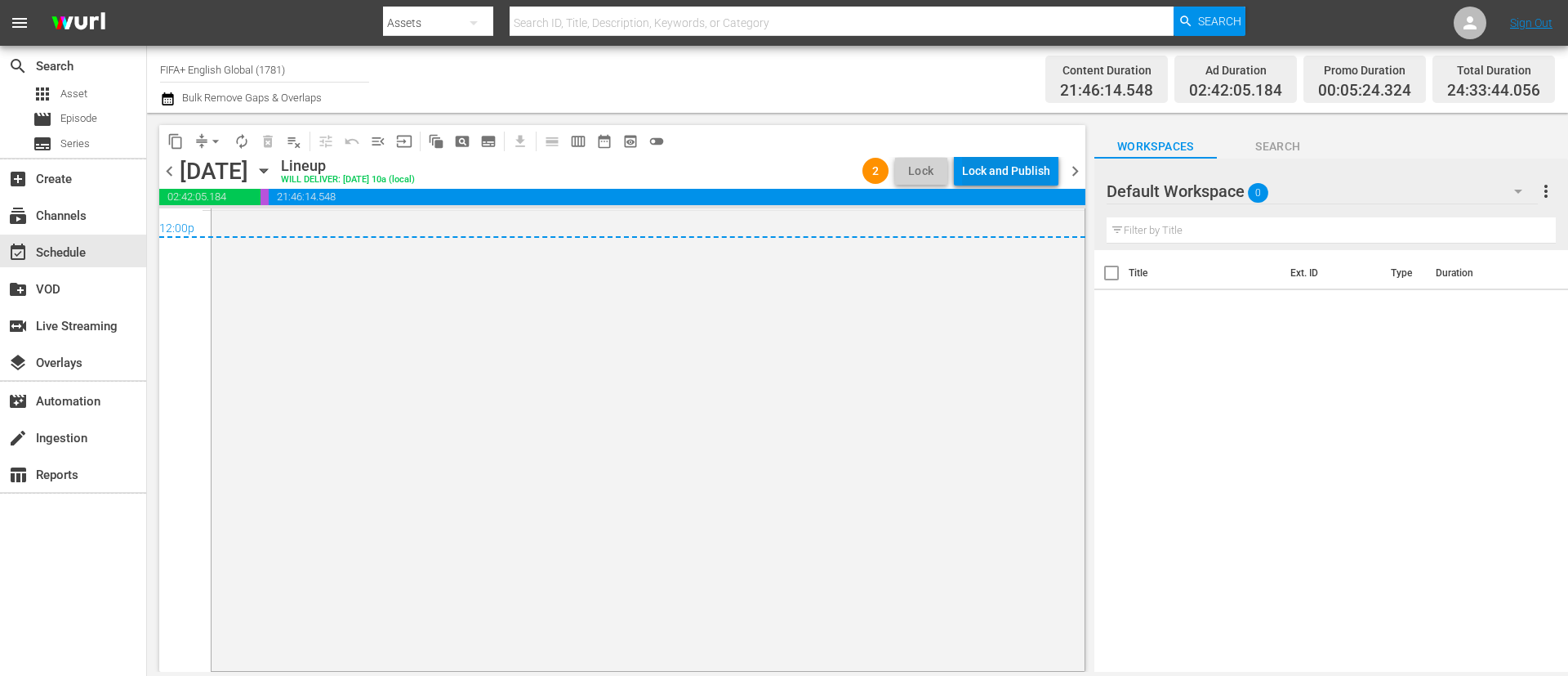
click at [1035, 171] on div "Lock and Publish" at bounding box center [1005, 171] width 88 height 30
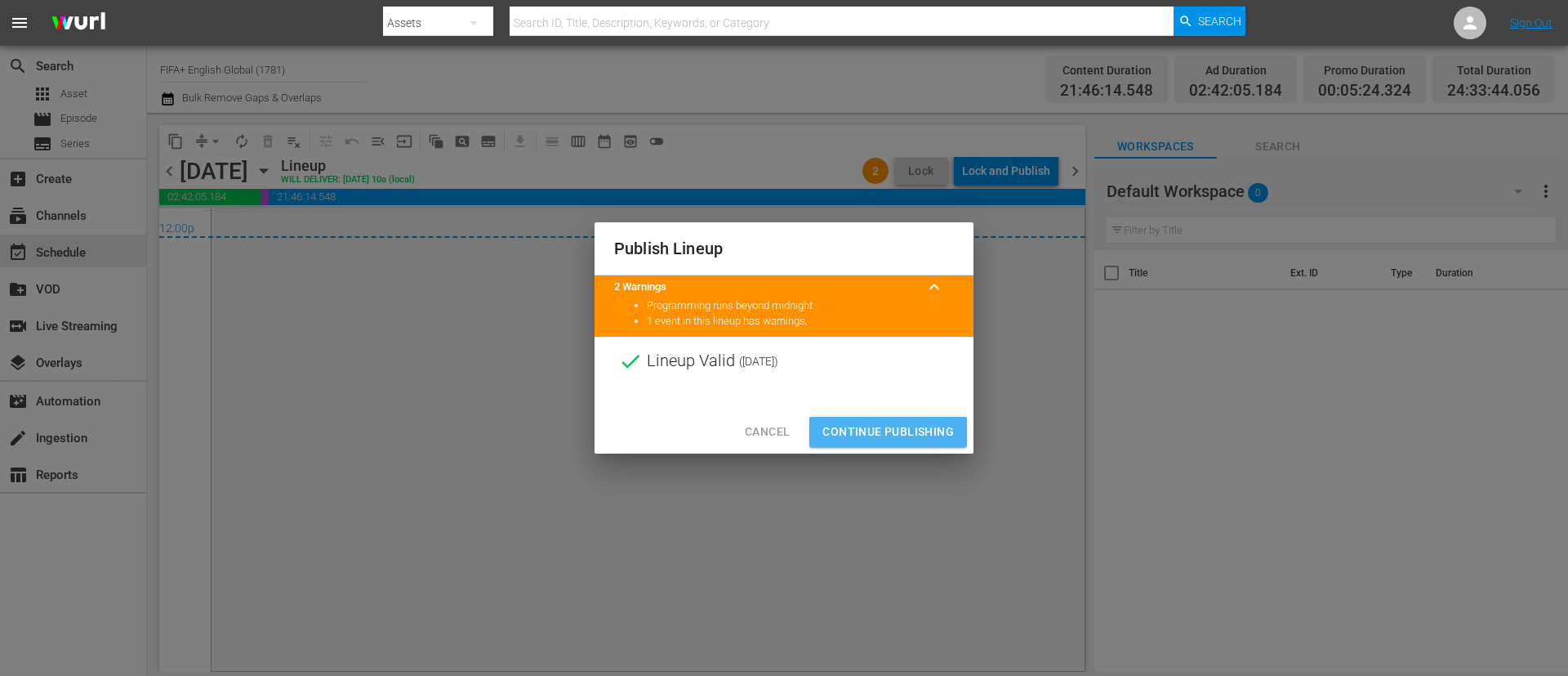
click at [916, 424] on span "Continue Publishing" at bounding box center [888, 432] width 131 height 21
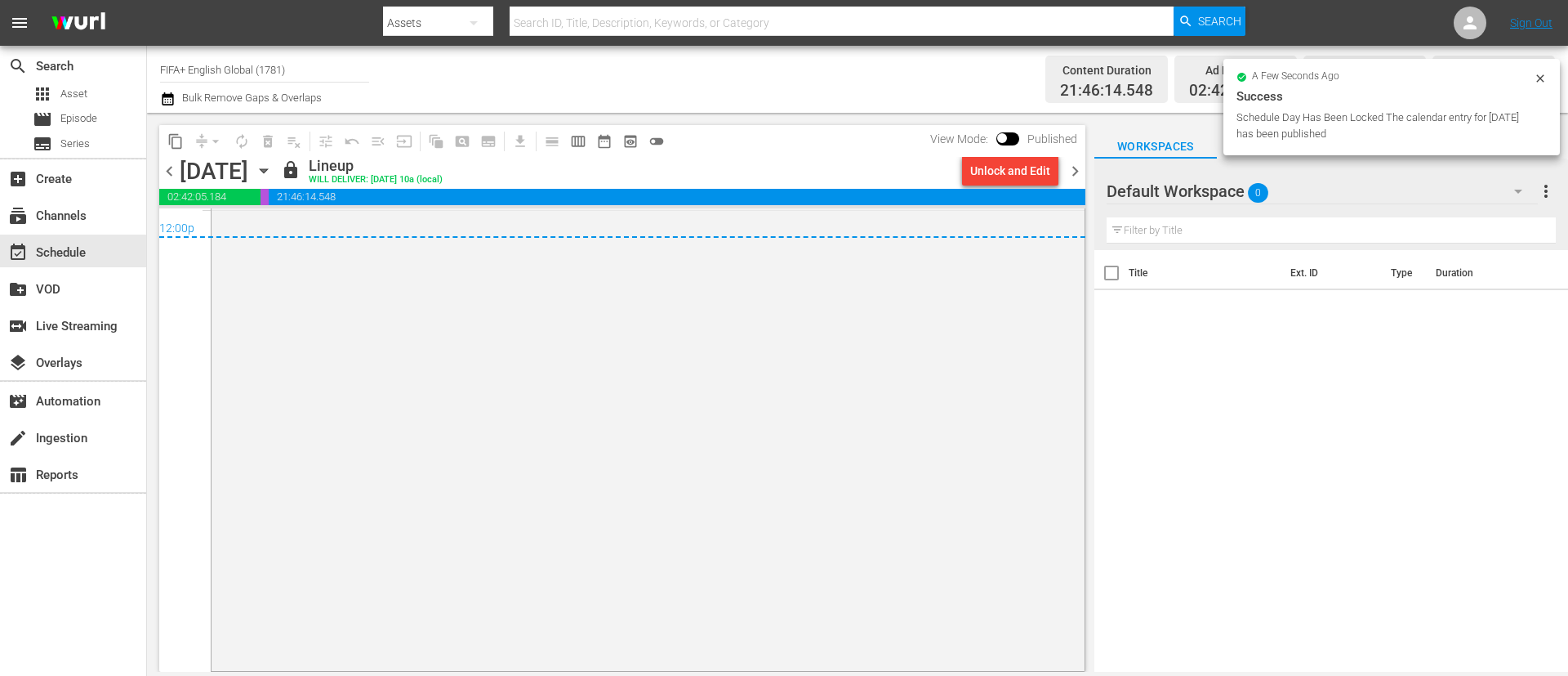
click at [1070, 175] on span "chevron_right" at bounding box center [1075, 171] width 21 height 21
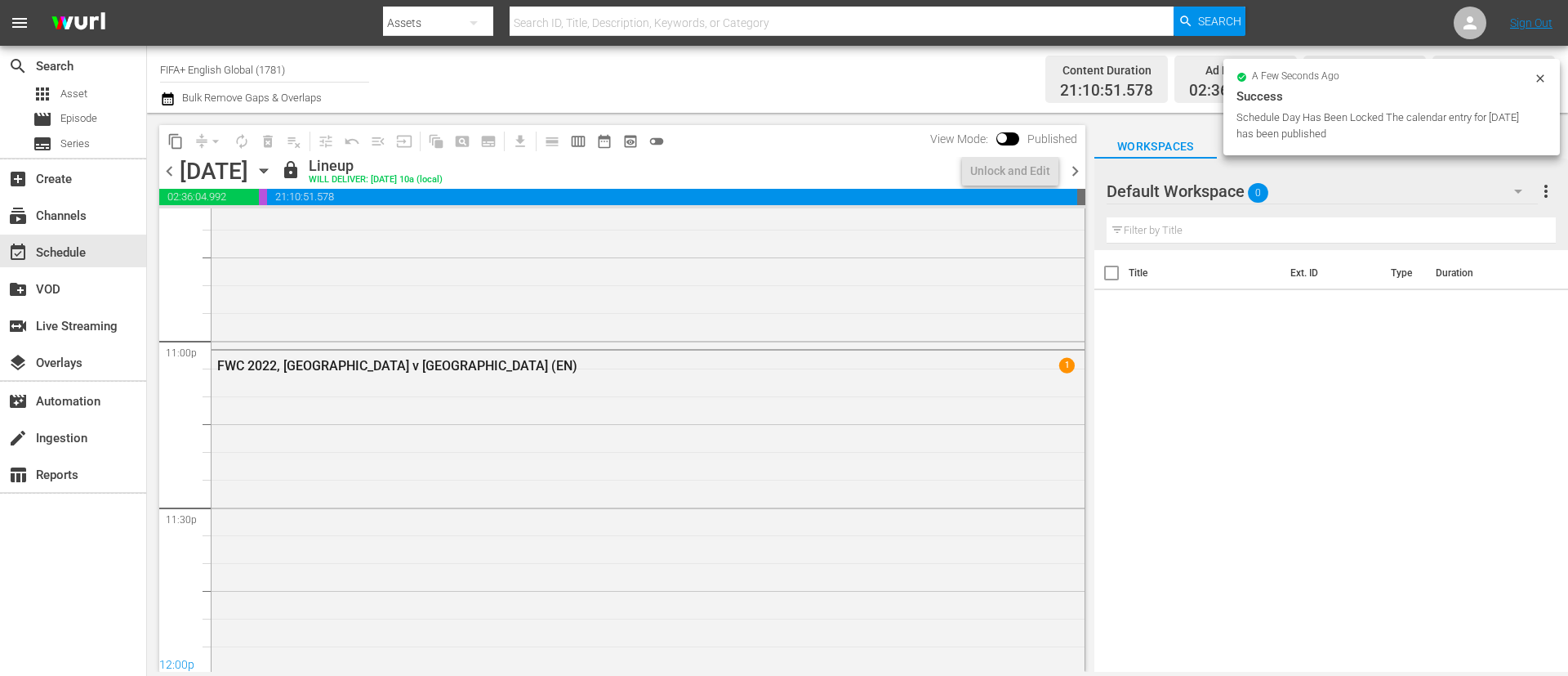
scroll to position [7857, 0]
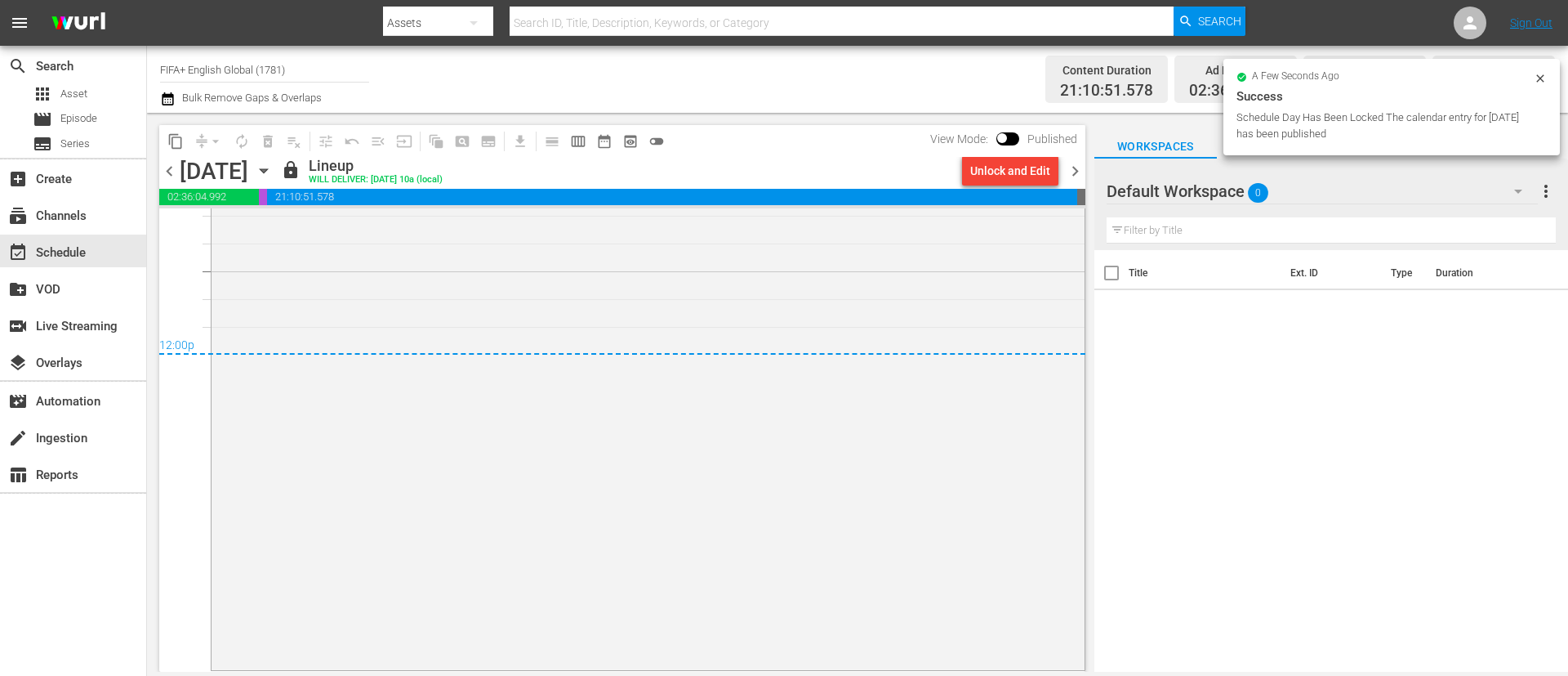
click at [1031, 163] on div "Unlock and Edit" at bounding box center [1010, 171] width 80 height 30
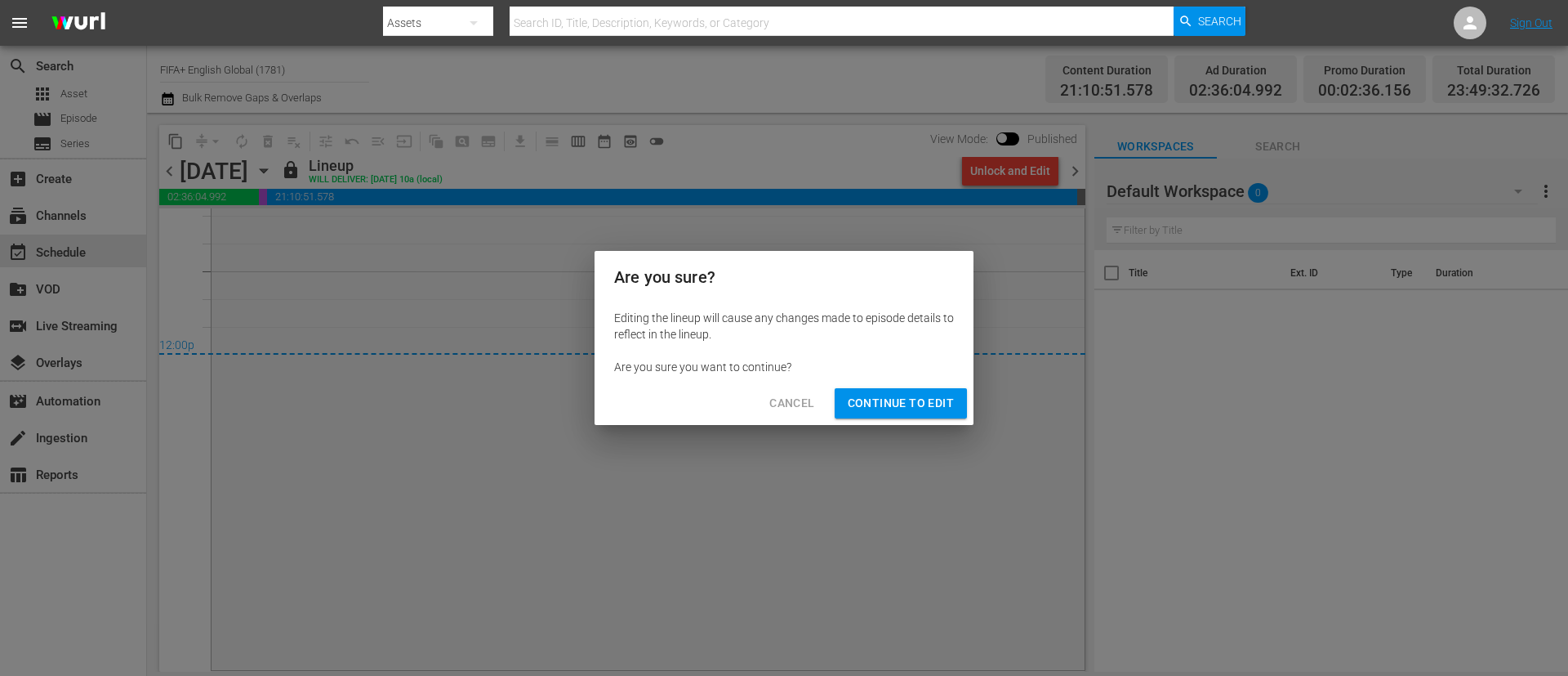
click at [921, 407] on span "Continue to Edit" at bounding box center [901, 403] width 106 height 21
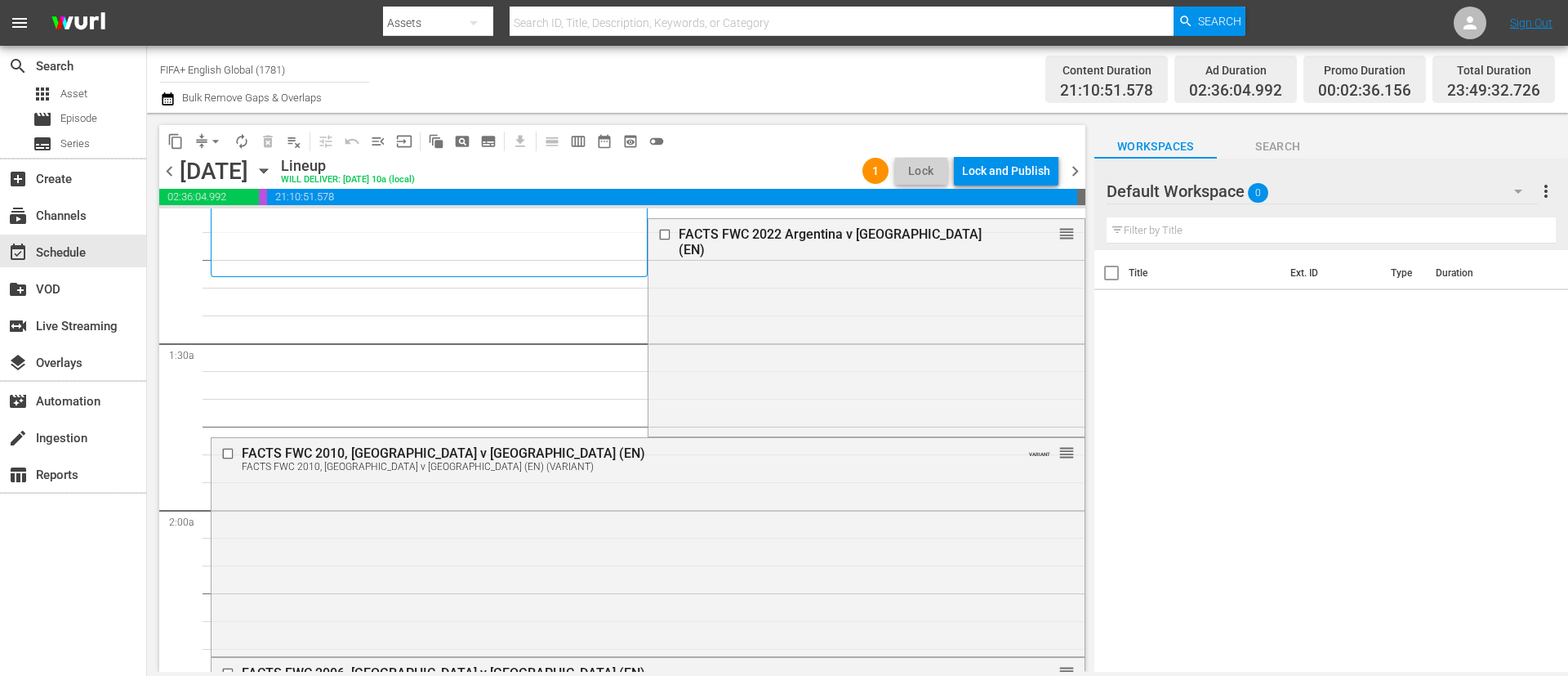
scroll to position [368, 0]
click at [725, 499] on div "FACTS FWC 2010, [GEOGRAPHIC_DATA] v [GEOGRAPHIC_DATA] (EN) FACTS FWC 2010, [GEO…" at bounding box center [647, 543] width 873 height 215
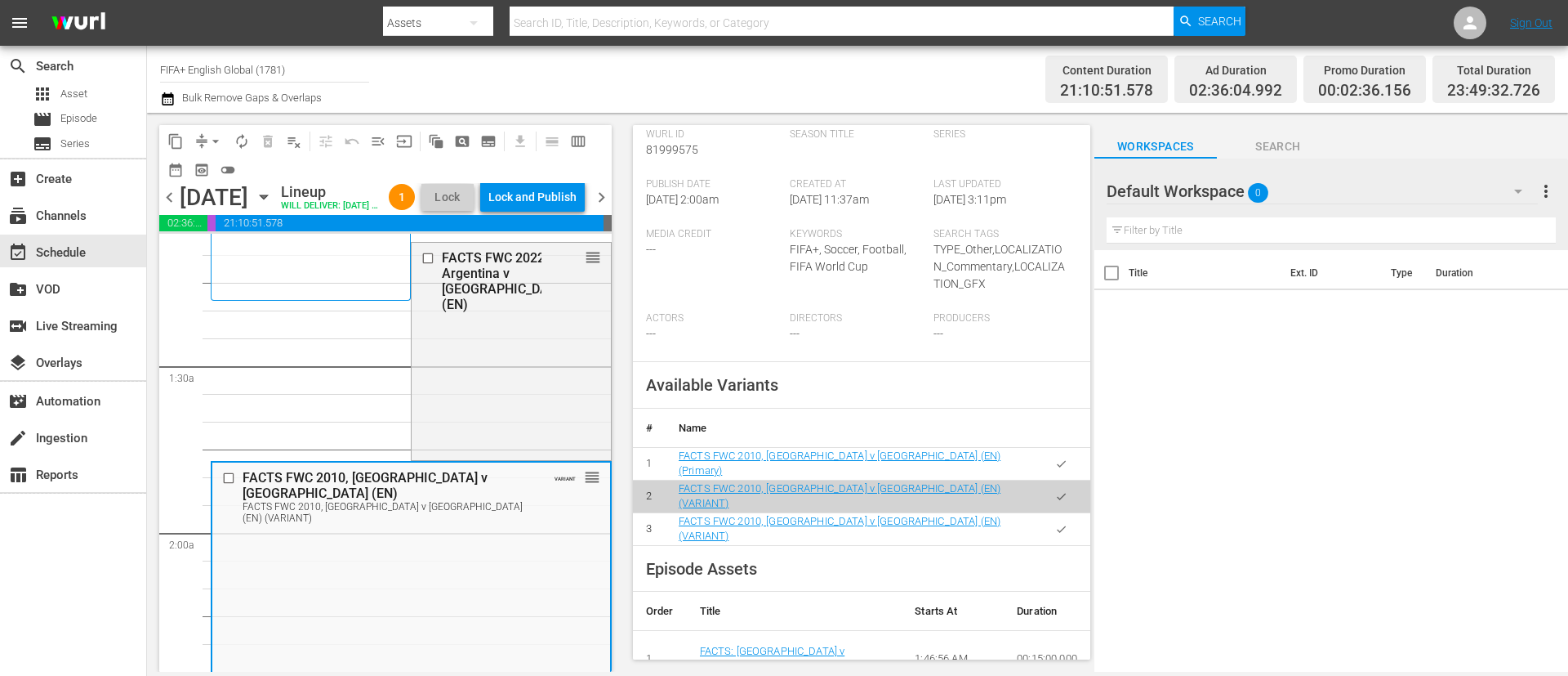
click at [1055, 461] on icon "button" at bounding box center [1061, 464] width 12 height 12
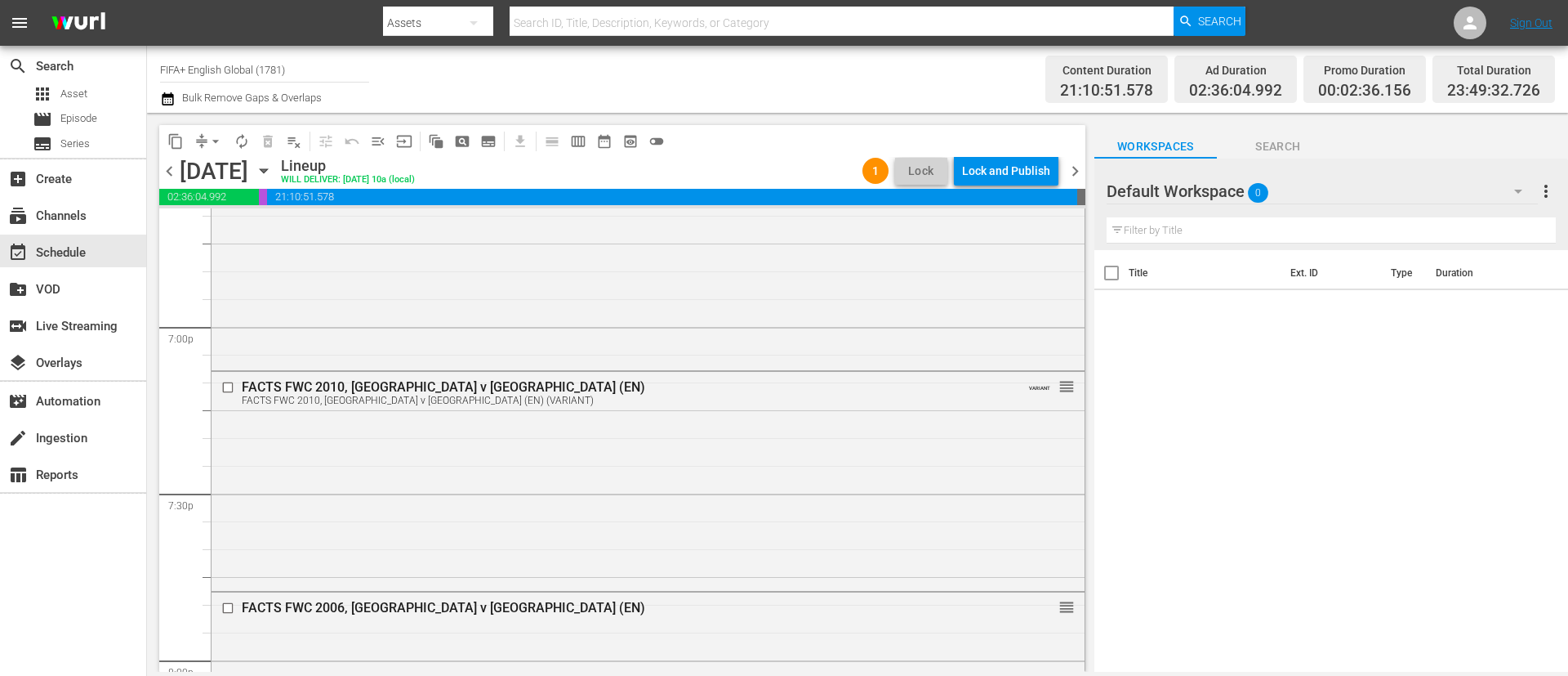
scroll to position [6252, 0]
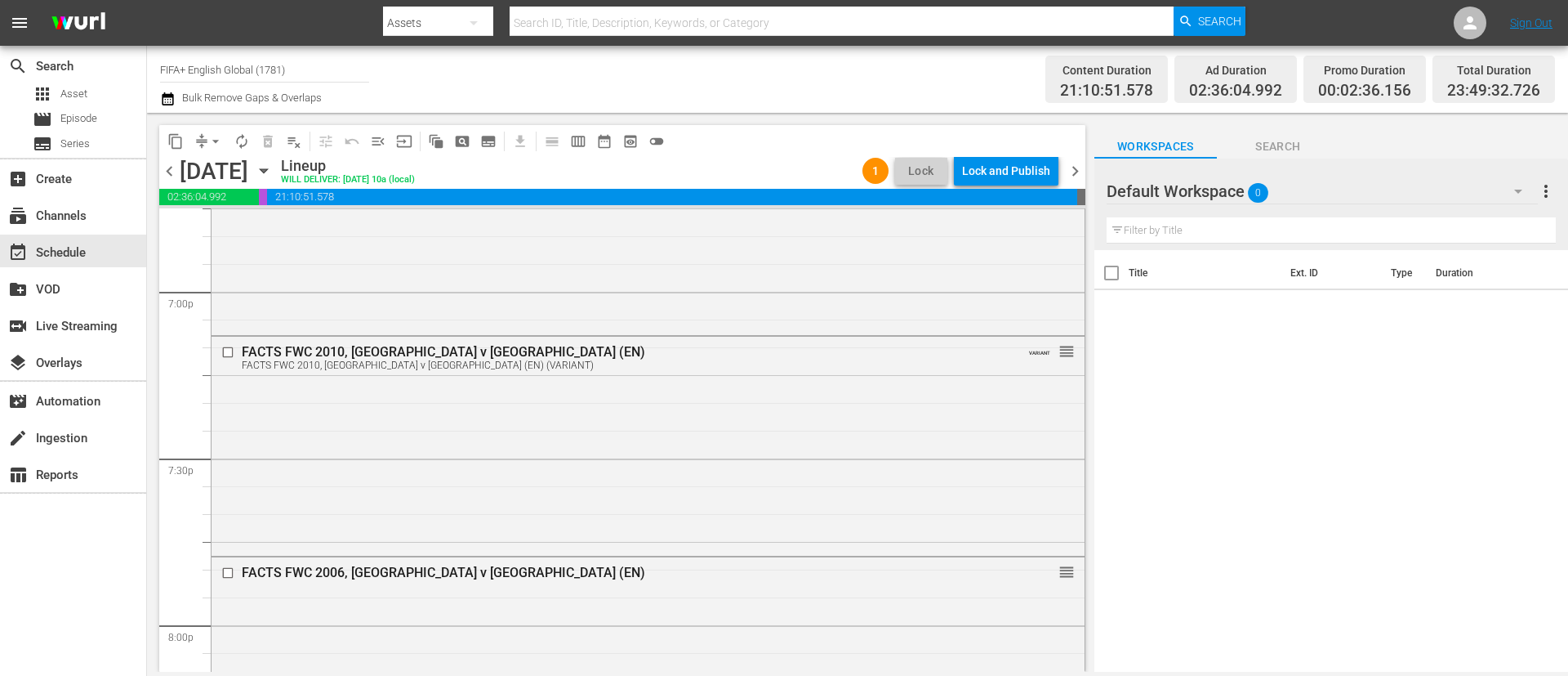
click at [791, 376] on div "FACTS FWC 2010, [GEOGRAPHIC_DATA] v [GEOGRAPHIC_DATA] (EN) FACTS FWC 2010, [GEO…" at bounding box center [647, 357] width 873 height 40
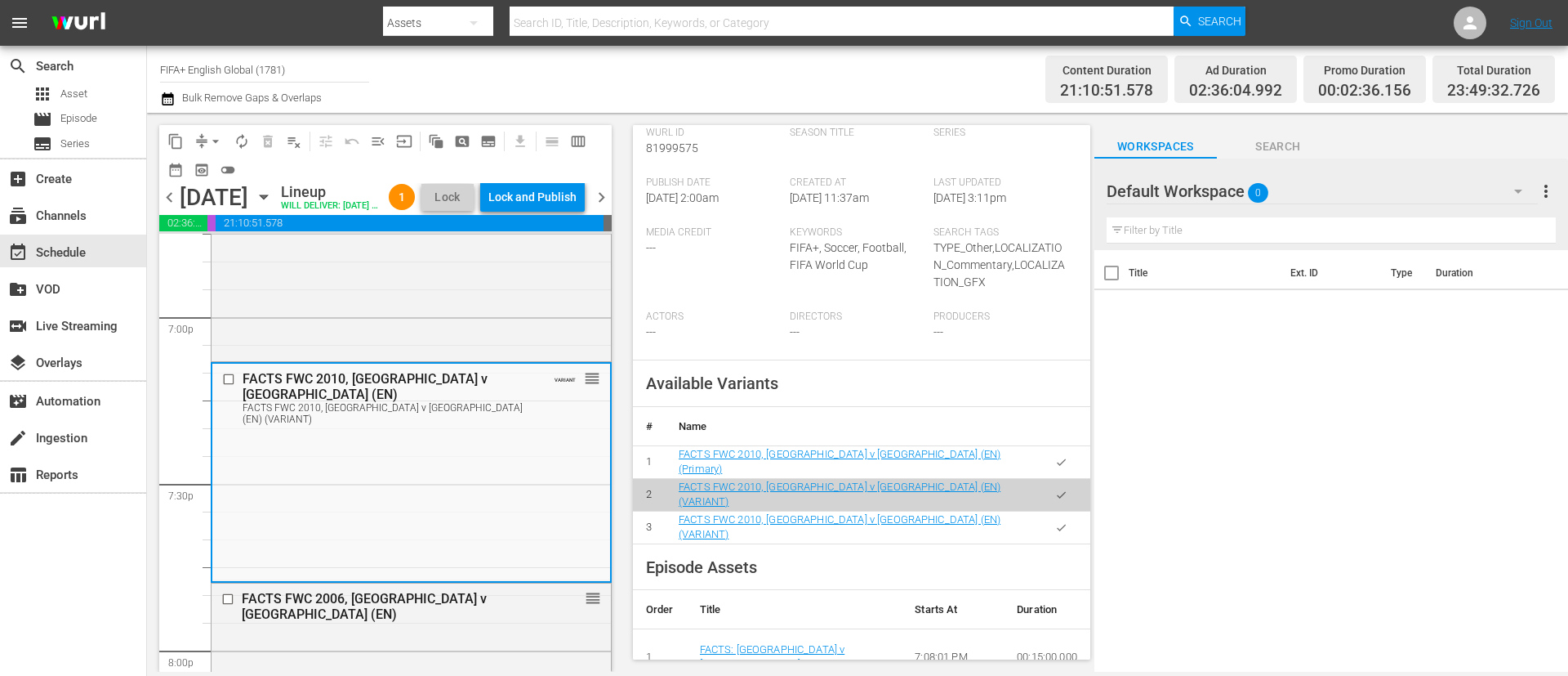
scroll to position [490, 0]
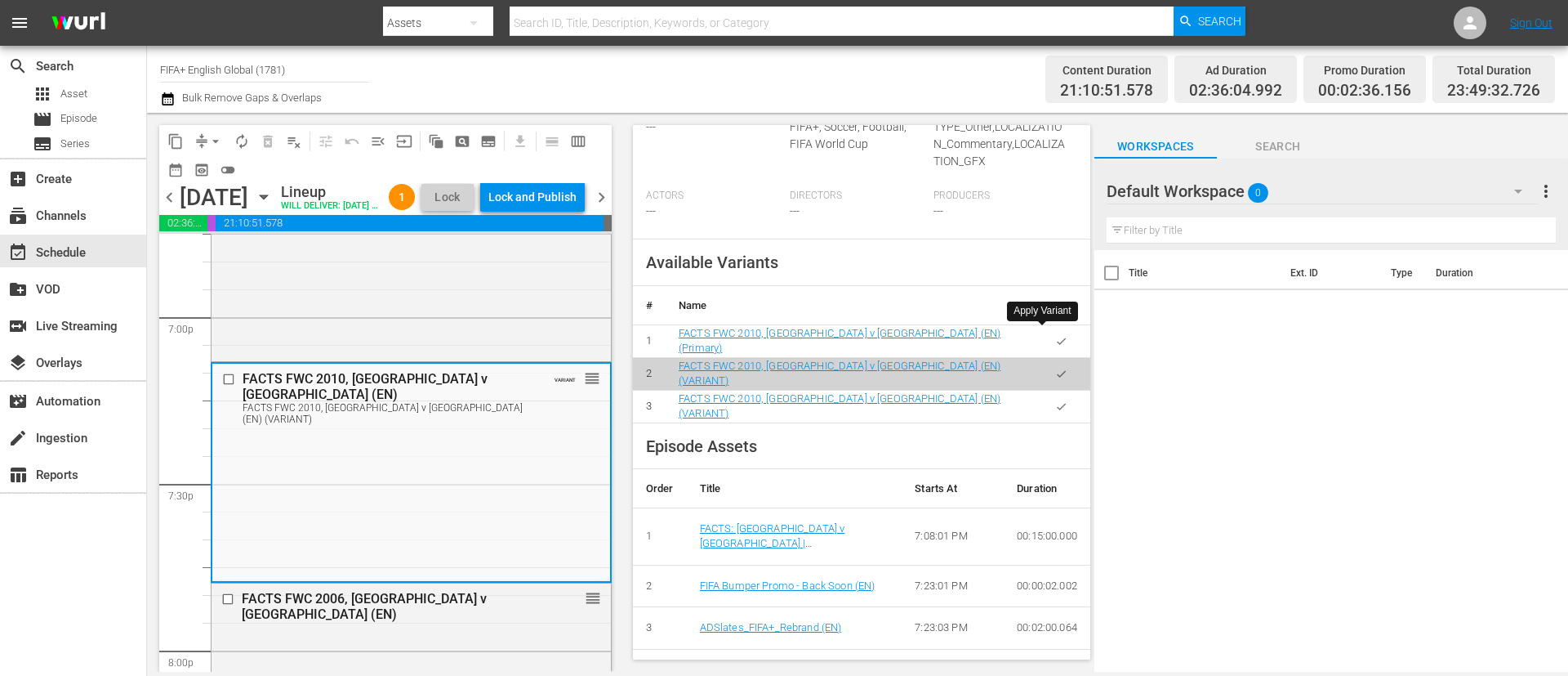
click at [1049, 338] on button "button" at bounding box center [1061, 341] width 32 height 32
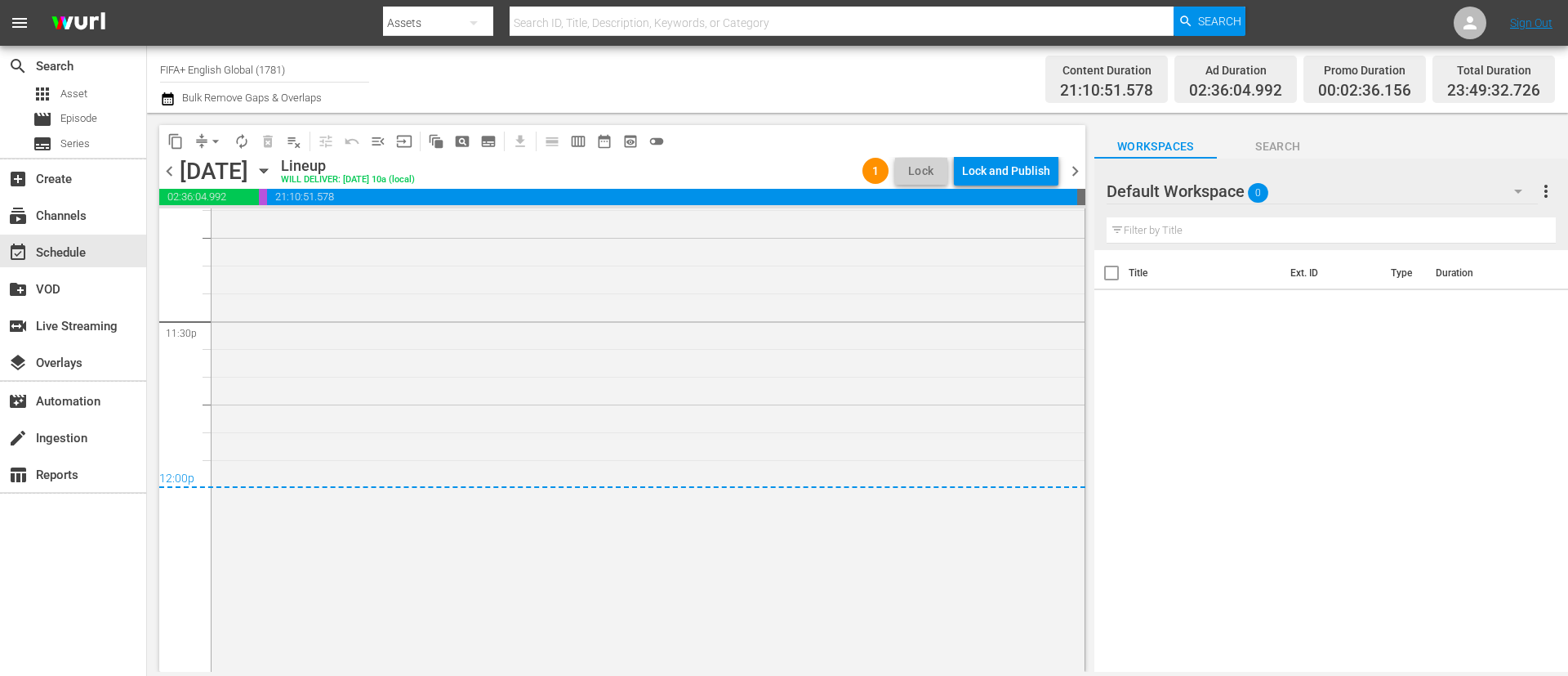
scroll to position [7856, 0]
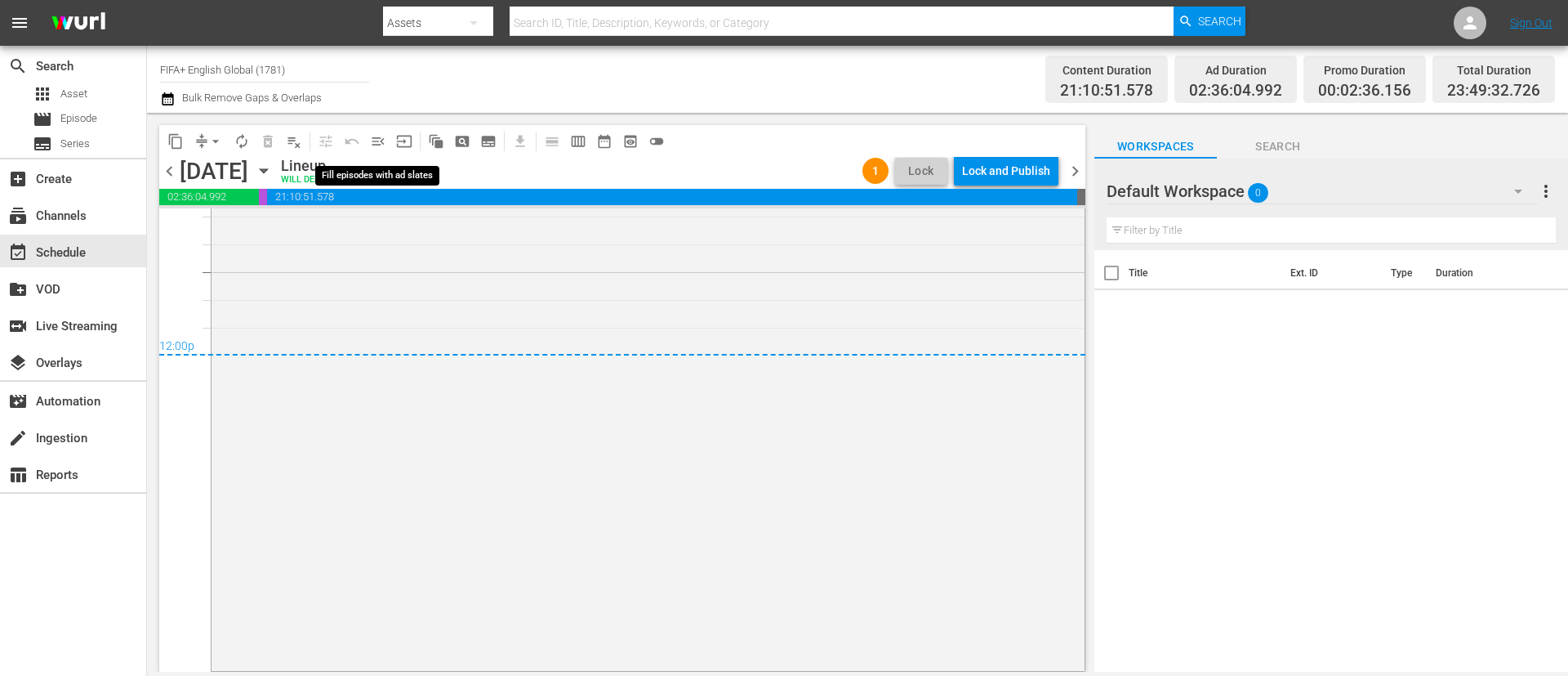
click at [387, 142] on button "menu_open" at bounding box center [379, 141] width 26 height 26
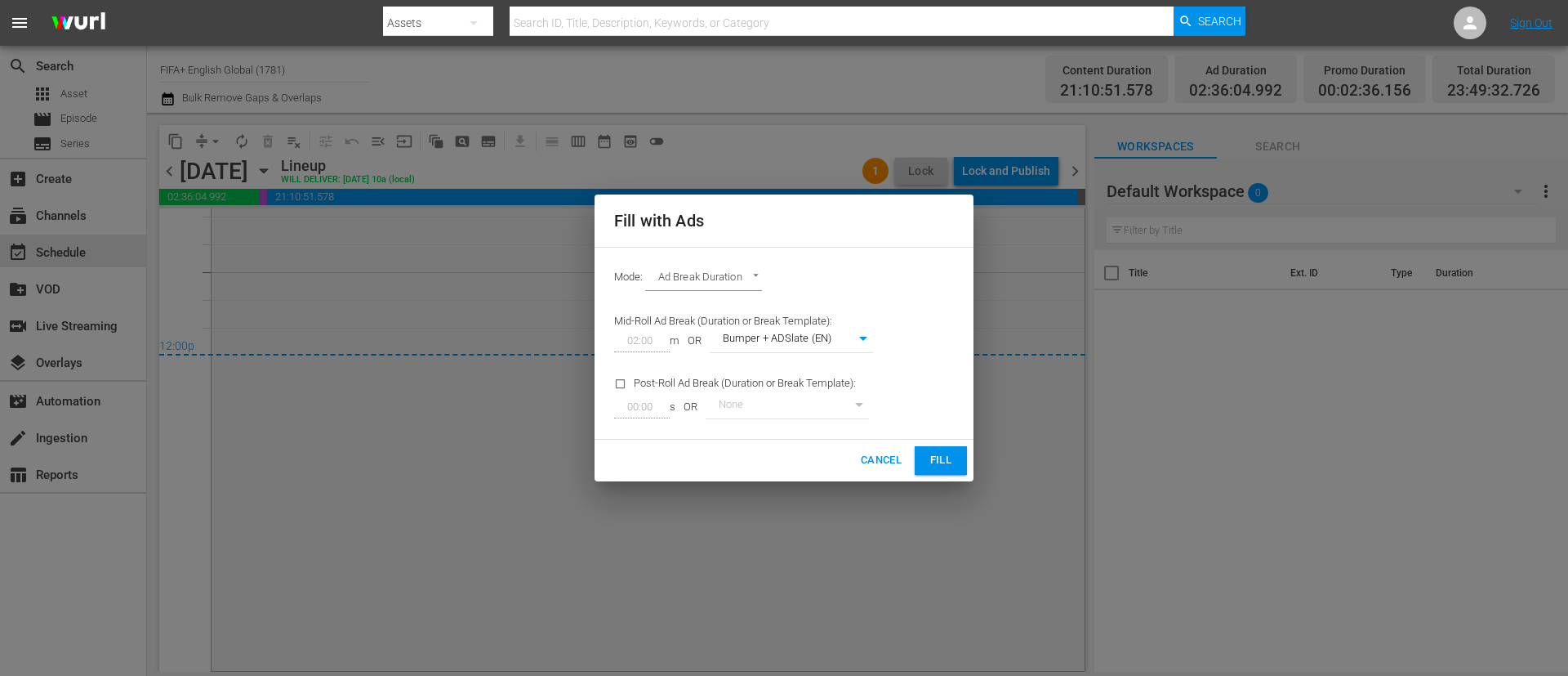
click at [928, 460] on span "Fill" at bounding box center [941, 461] width 26 height 19
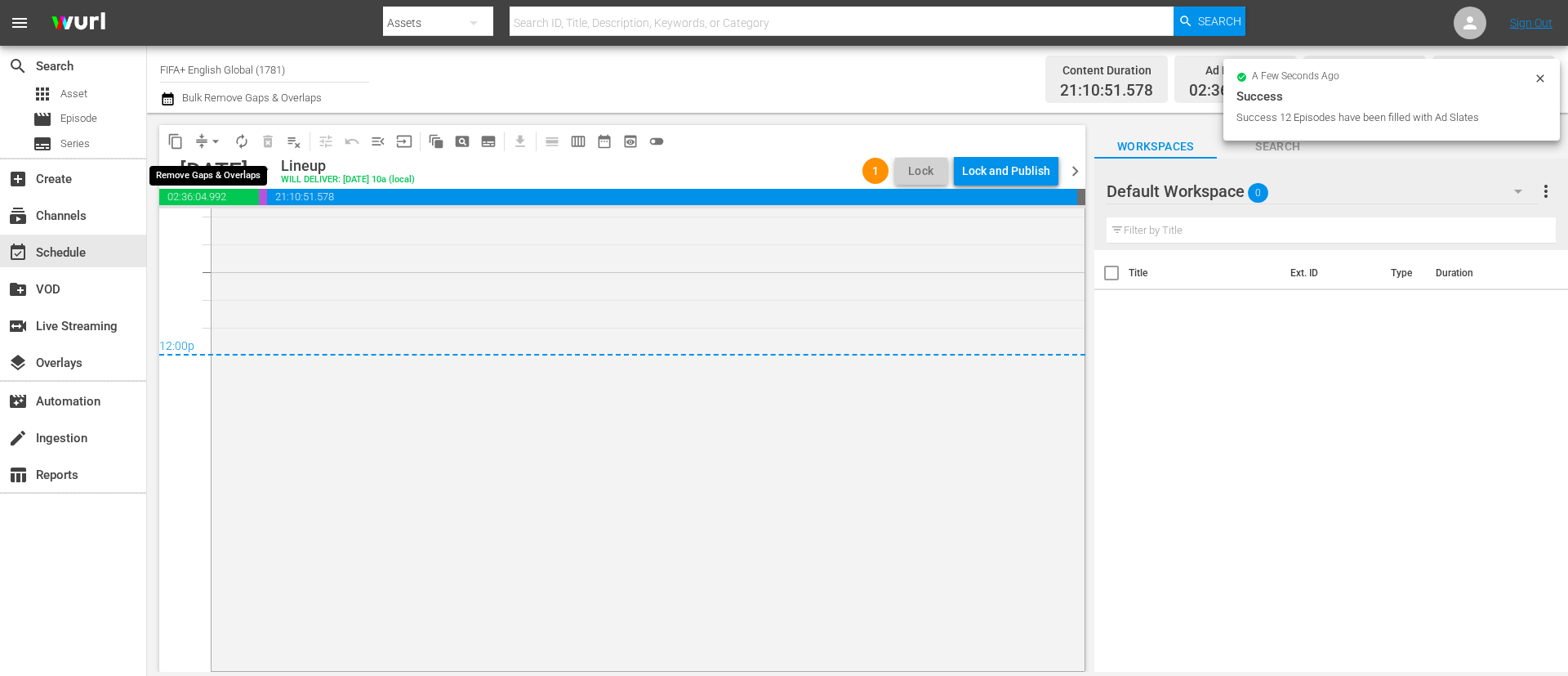
click at [217, 142] on span "arrow_drop_down" at bounding box center [216, 141] width 16 height 17
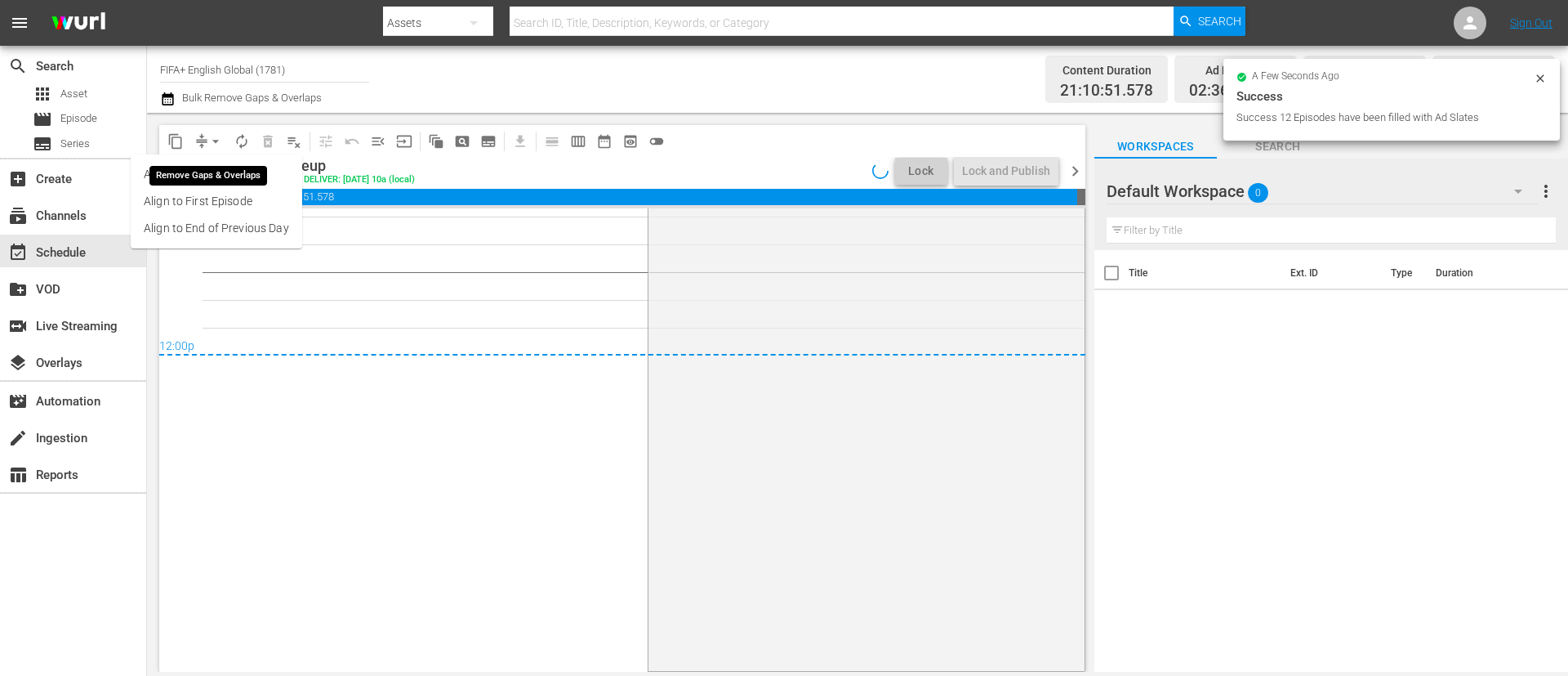
scroll to position [7828, 0]
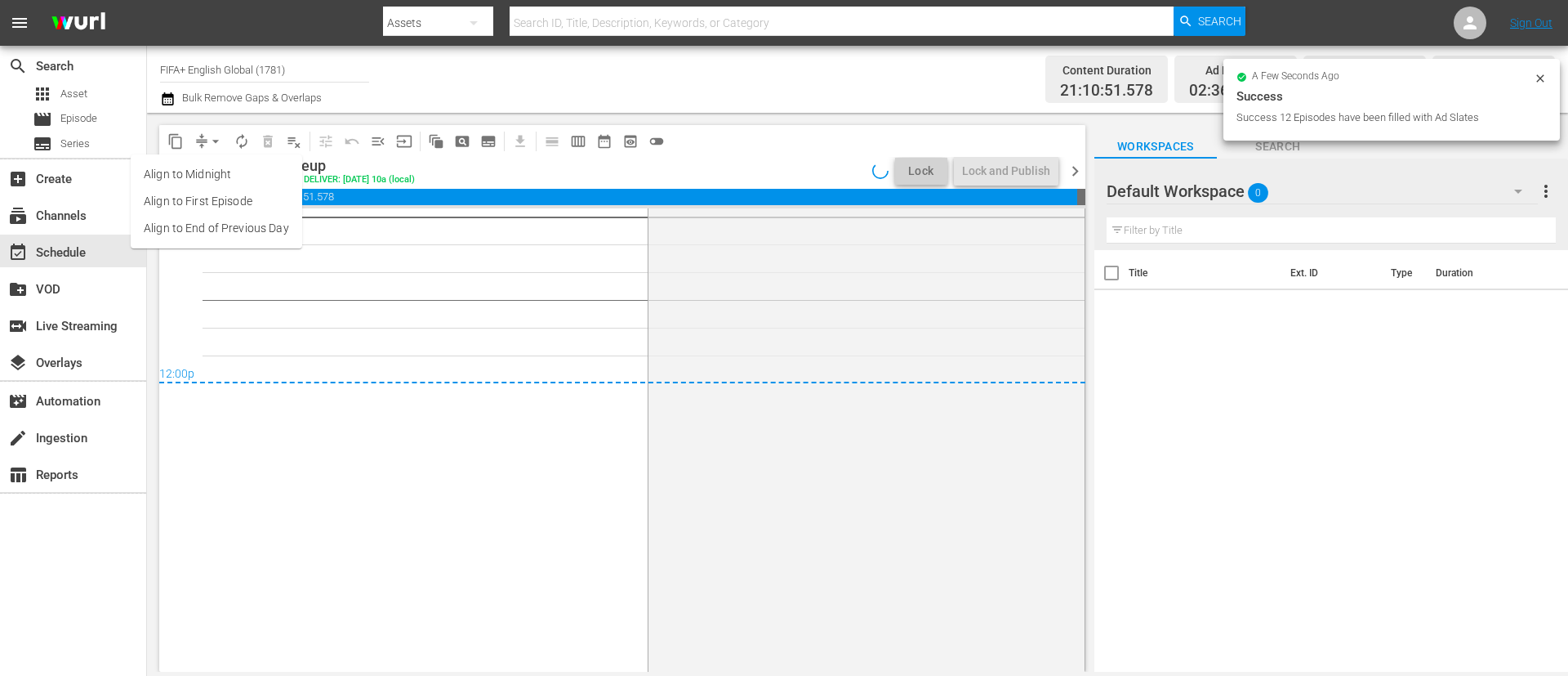
click at [259, 236] on li "Align to End of Previous Day" at bounding box center [216, 228] width 172 height 27
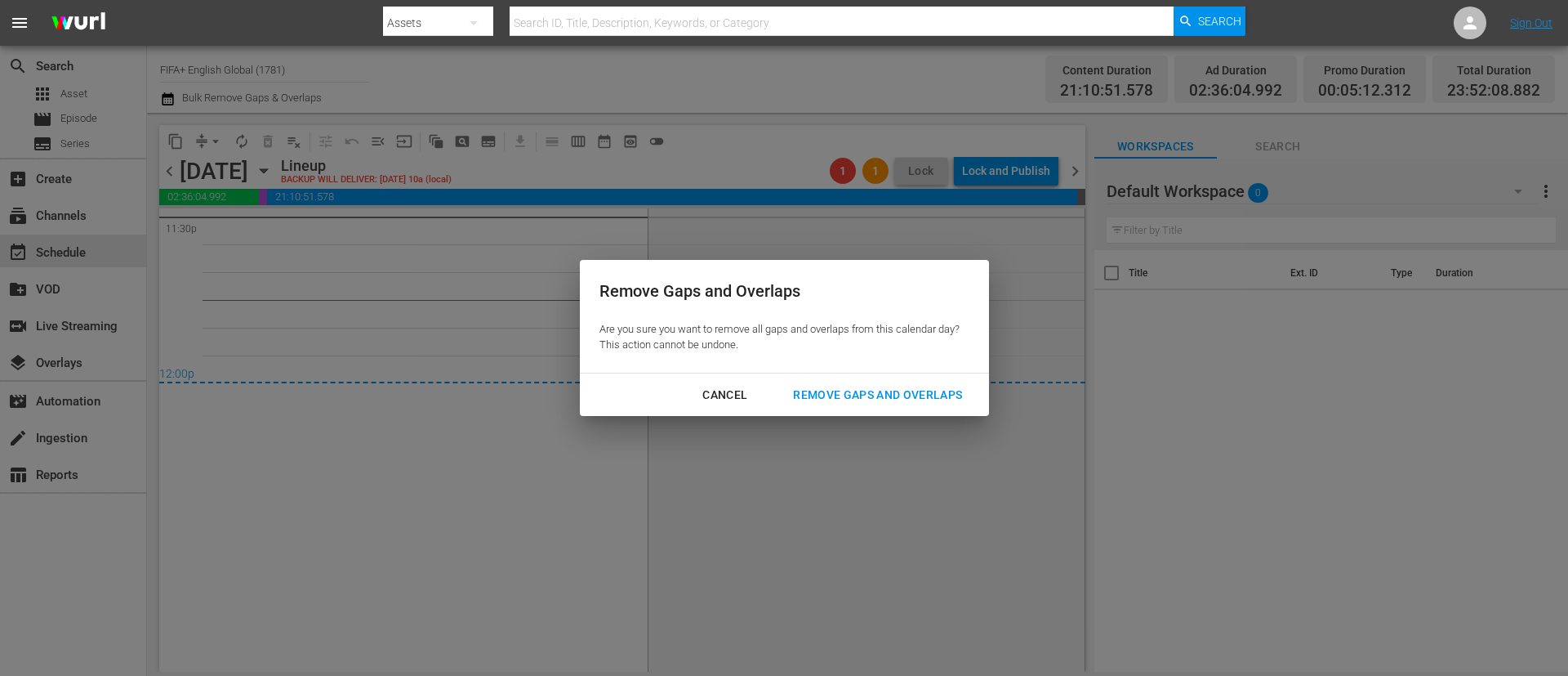
click at [915, 380] on button "Remove Gaps and Overlaps" at bounding box center [878, 395] width 209 height 31
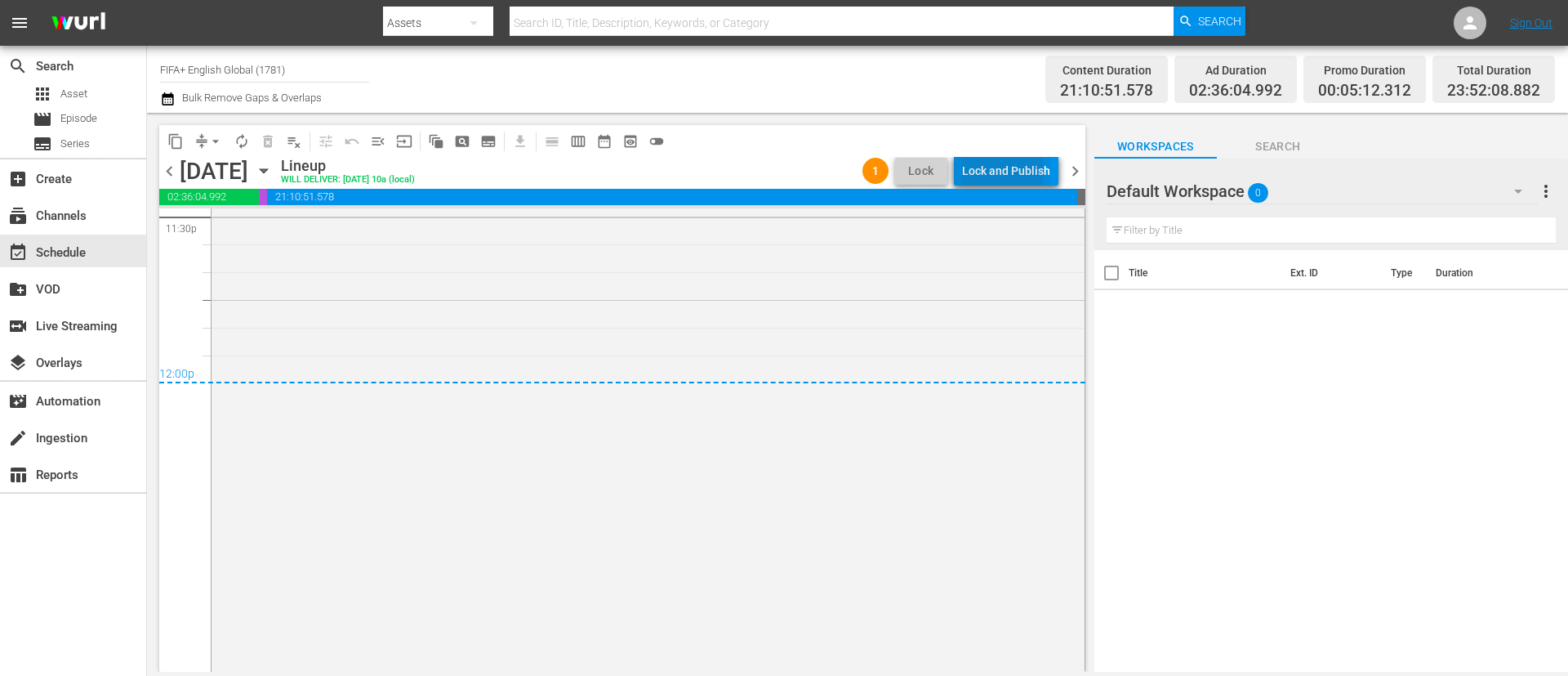
click at [990, 169] on div "Lock and Publish" at bounding box center [1005, 171] width 88 height 30
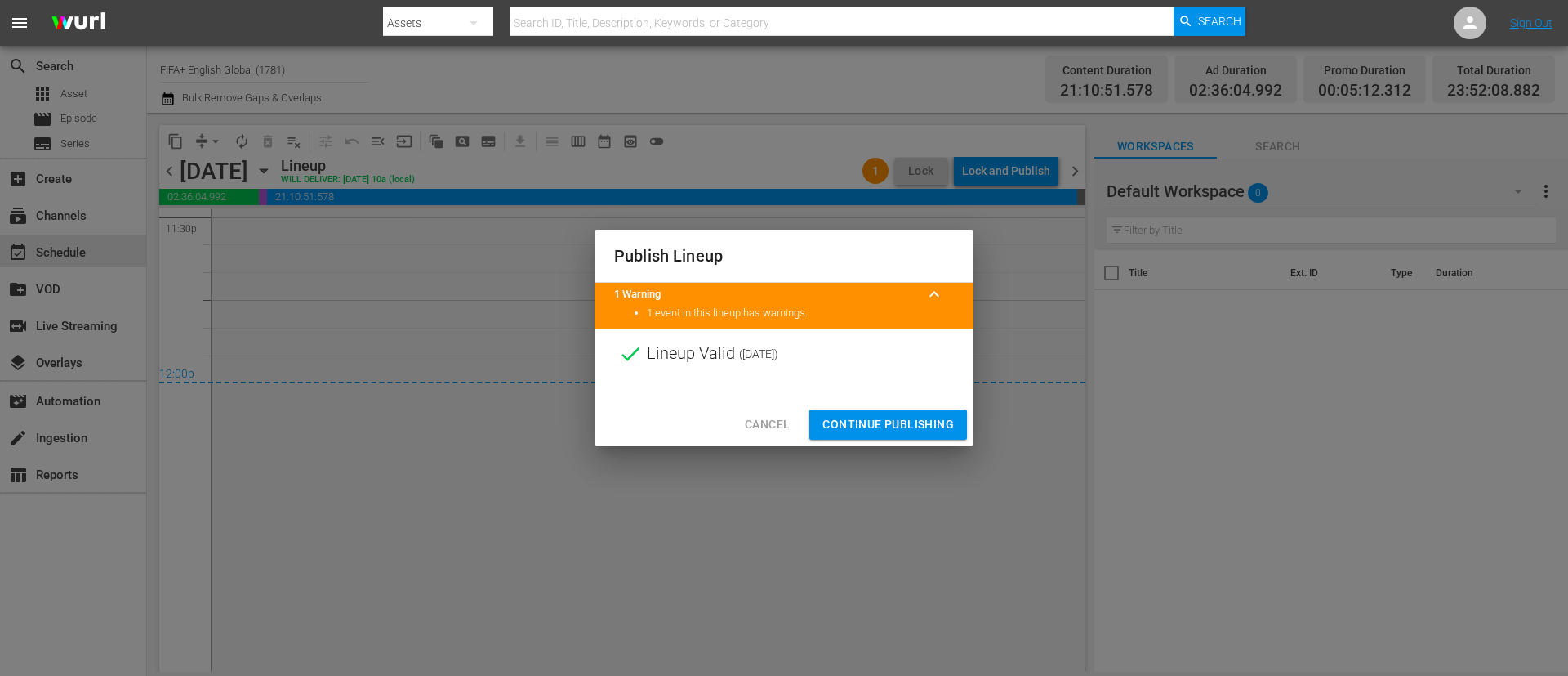
click at [911, 430] on span "Continue Publishing" at bounding box center [888, 424] width 131 height 21
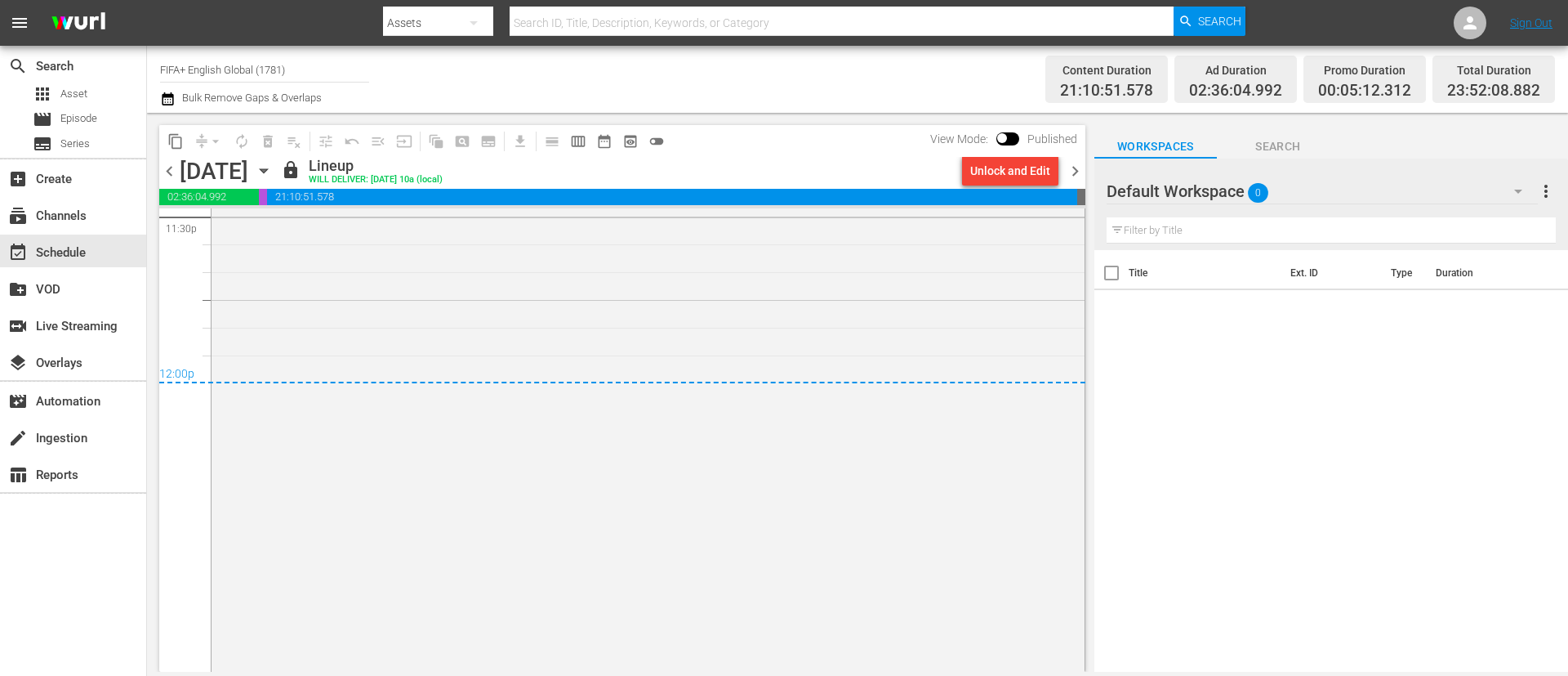
click at [172, 173] on span "chevron_left" at bounding box center [169, 171] width 21 height 21
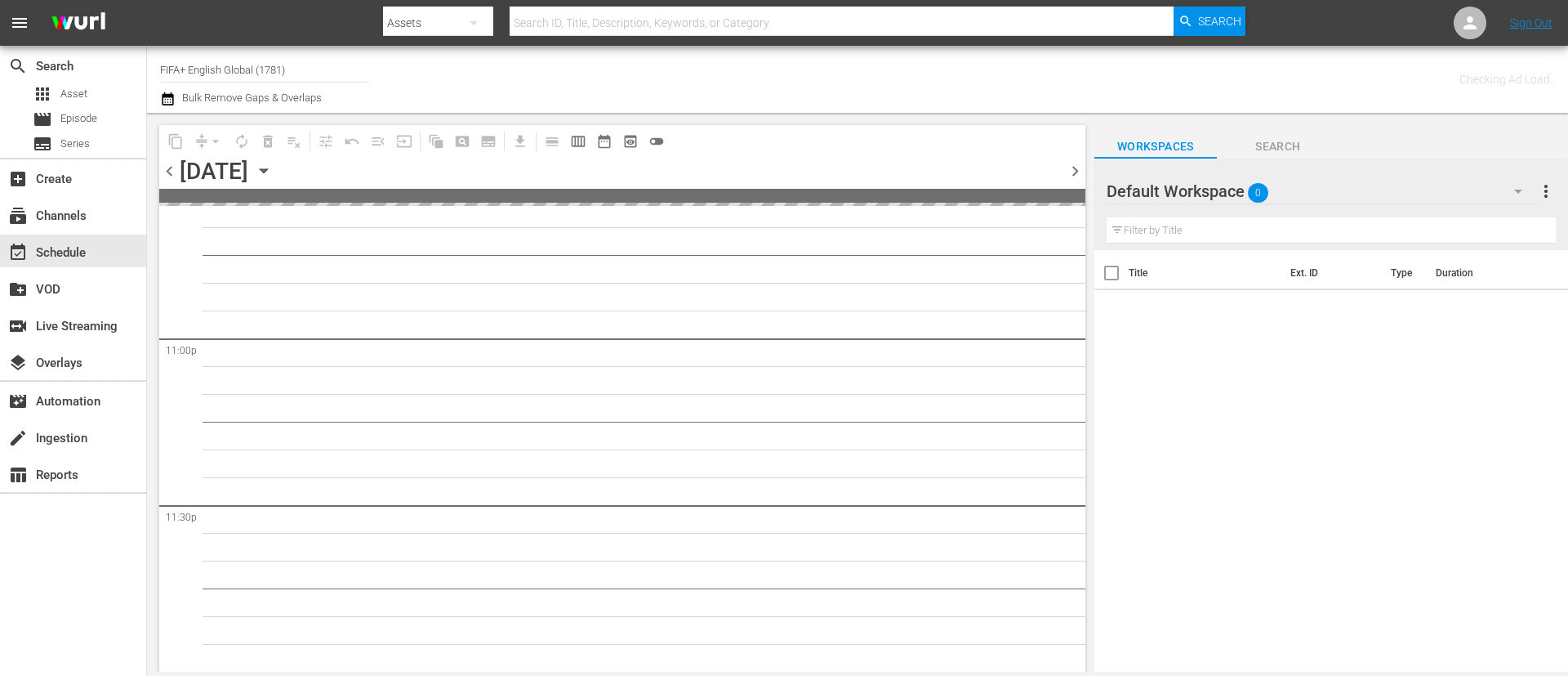
scroll to position [7538, 0]
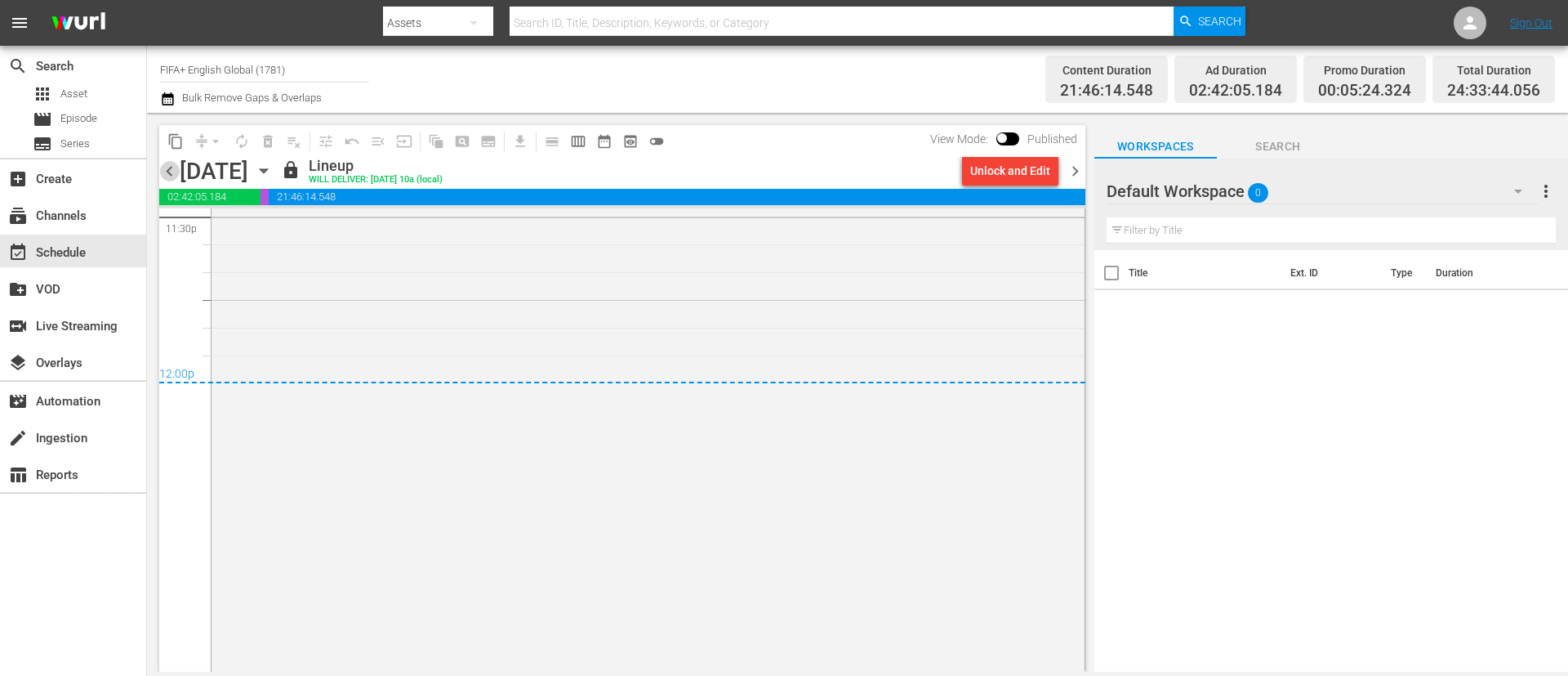
click at [172, 173] on span "chevron_left" at bounding box center [169, 171] width 21 height 21
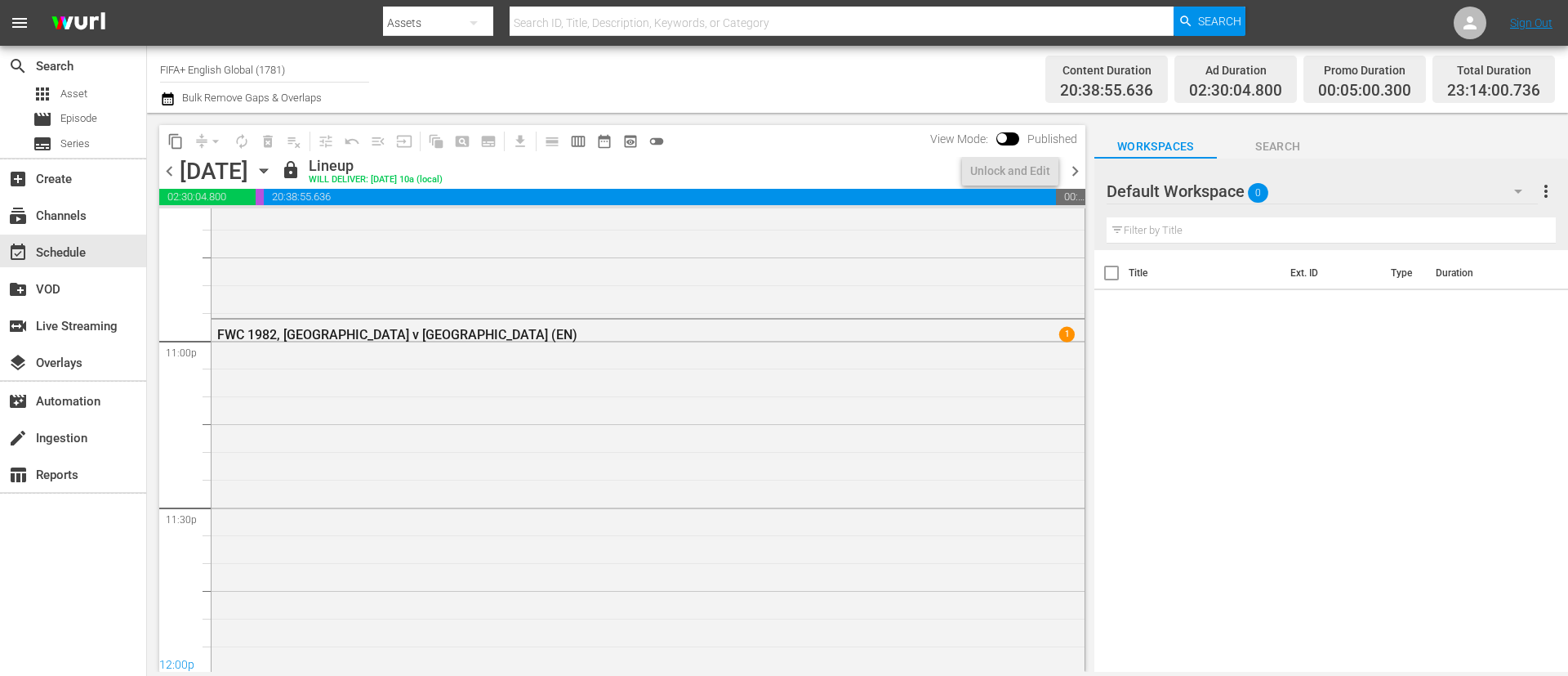
scroll to position [7787, 0]
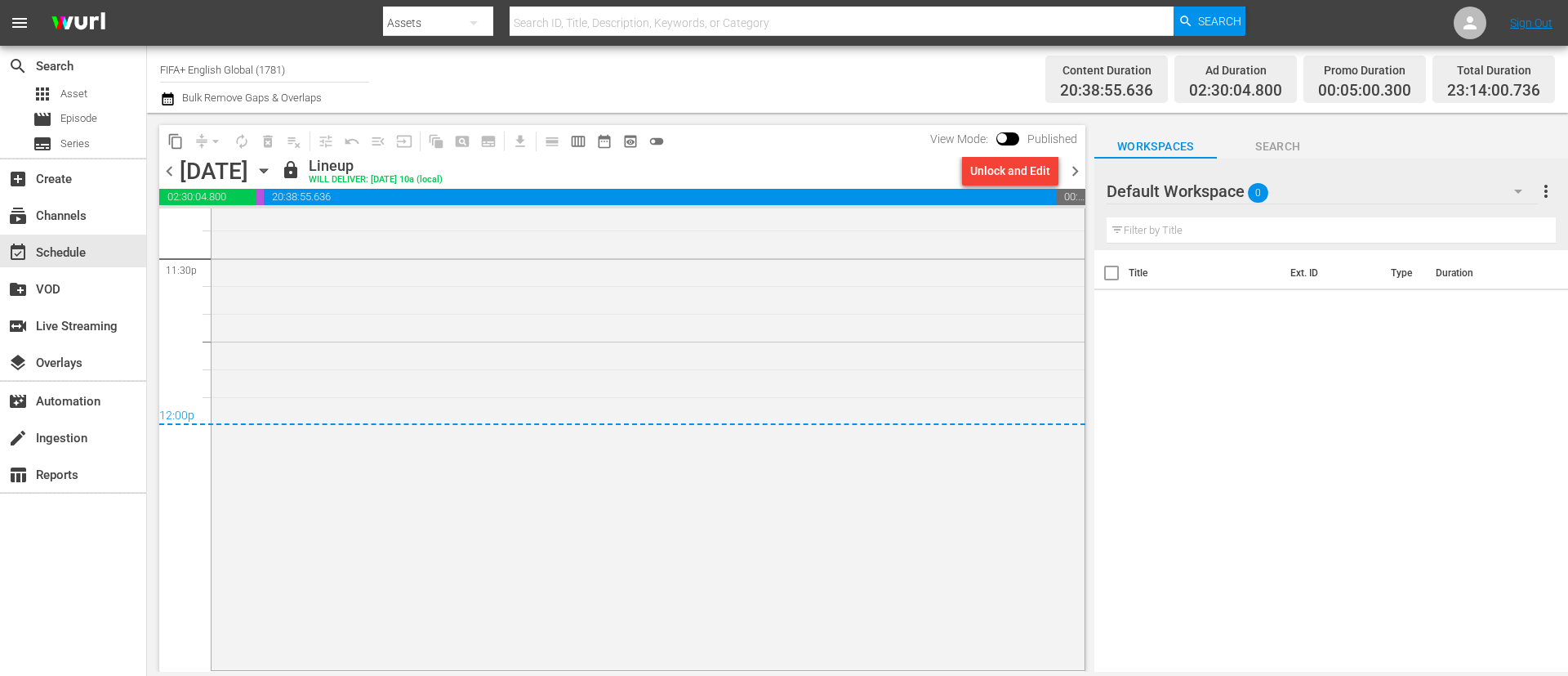
click at [172, 173] on span "chevron_left" at bounding box center [169, 171] width 21 height 21
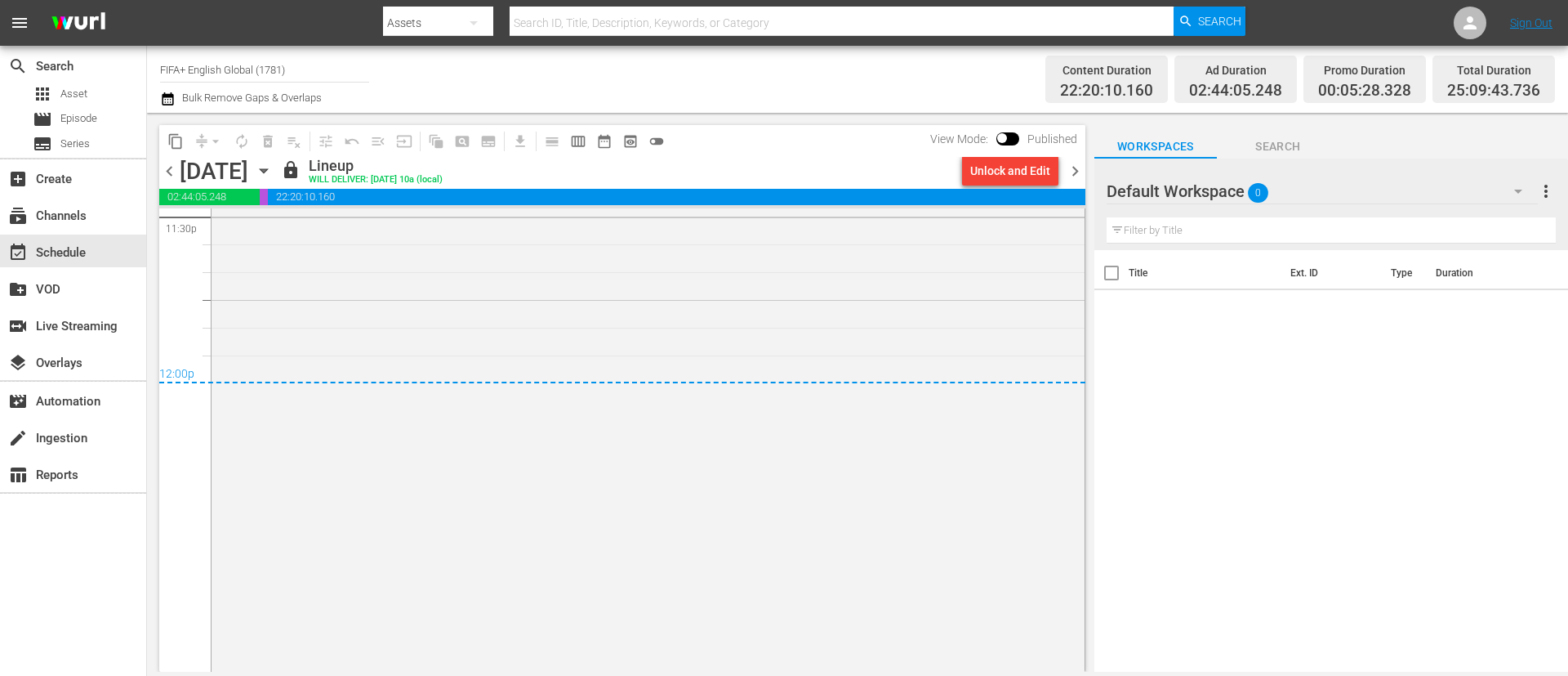
scroll to position [569, 0]
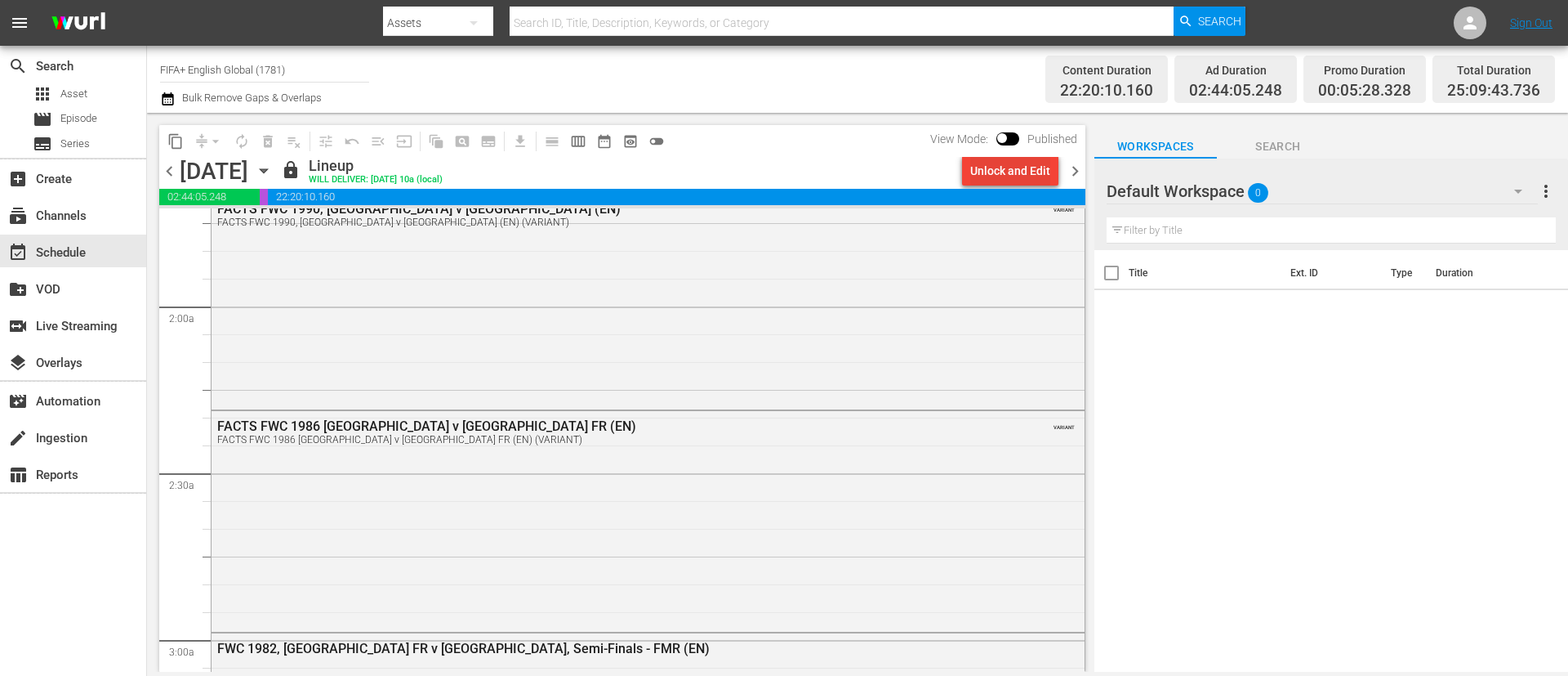
click at [1019, 183] on div "Unlock and Edit" at bounding box center [1010, 171] width 80 height 30
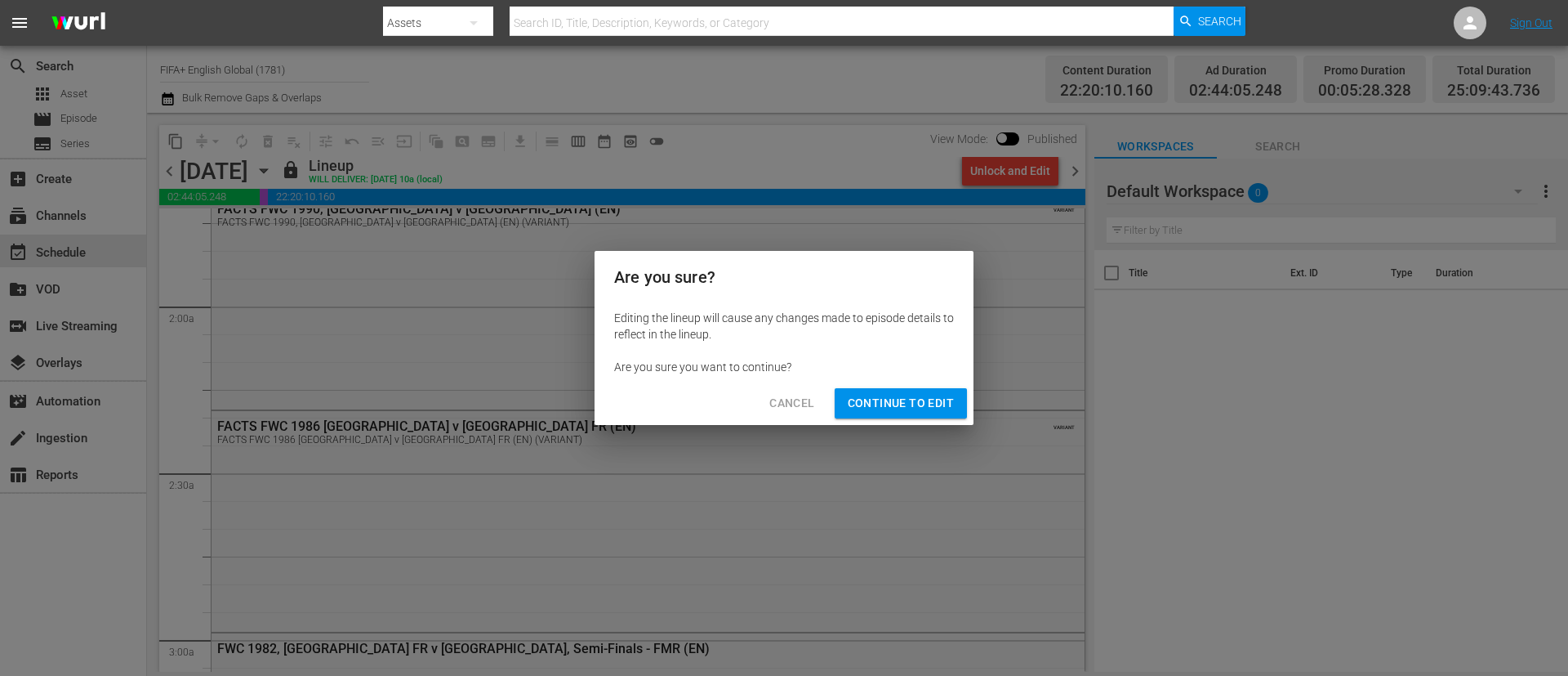
click at [939, 410] on span "Continue to Edit" at bounding box center [901, 403] width 106 height 21
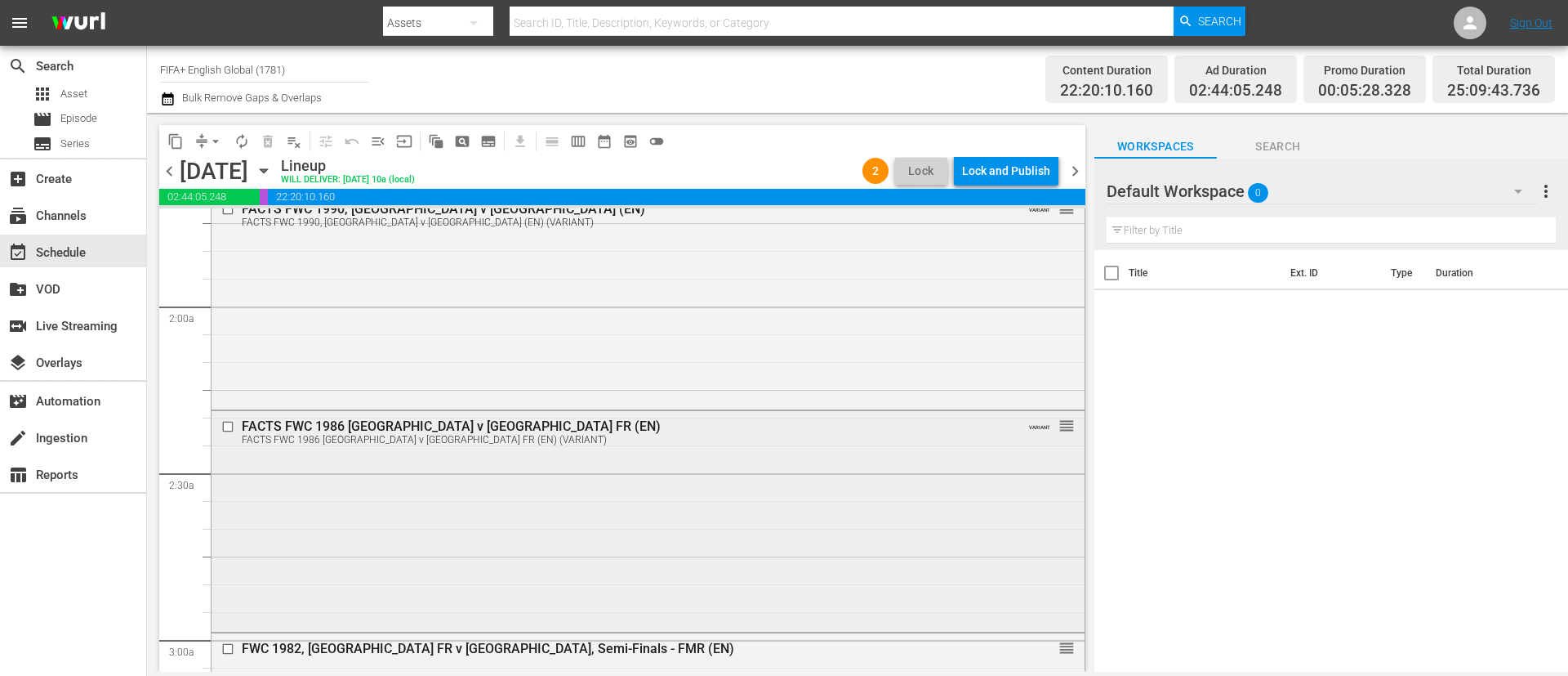
click at [795, 449] on div "FACTS FWC 1986 Argentina v [GEOGRAPHIC_DATA] FR (EN) FACTS FWC 1986 [GEOGRAPHIC…" at bounding box center [647, 431] width 873 height 40
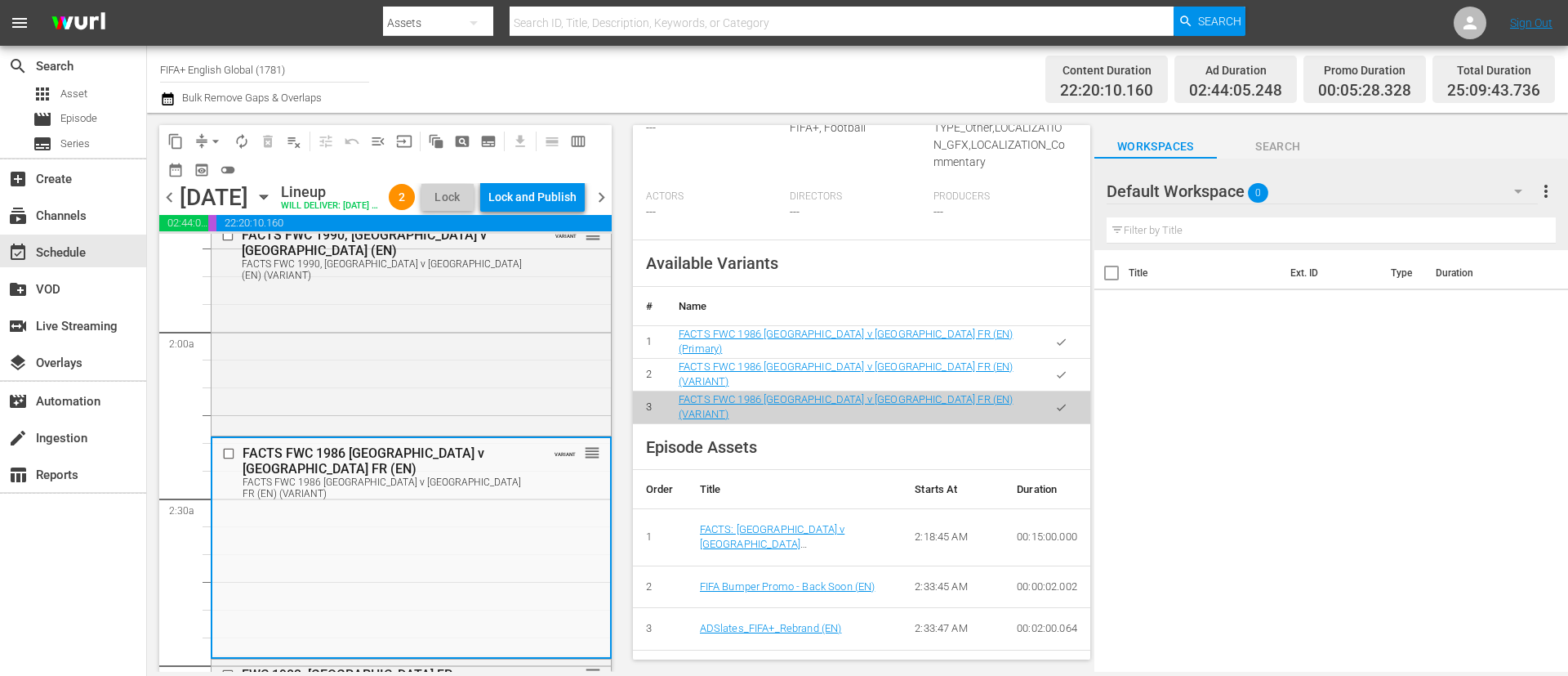
scroll to position [490, 0]
click at [1051, 332] on button "button" at bounding box center [1061, 341] width 32 height 32
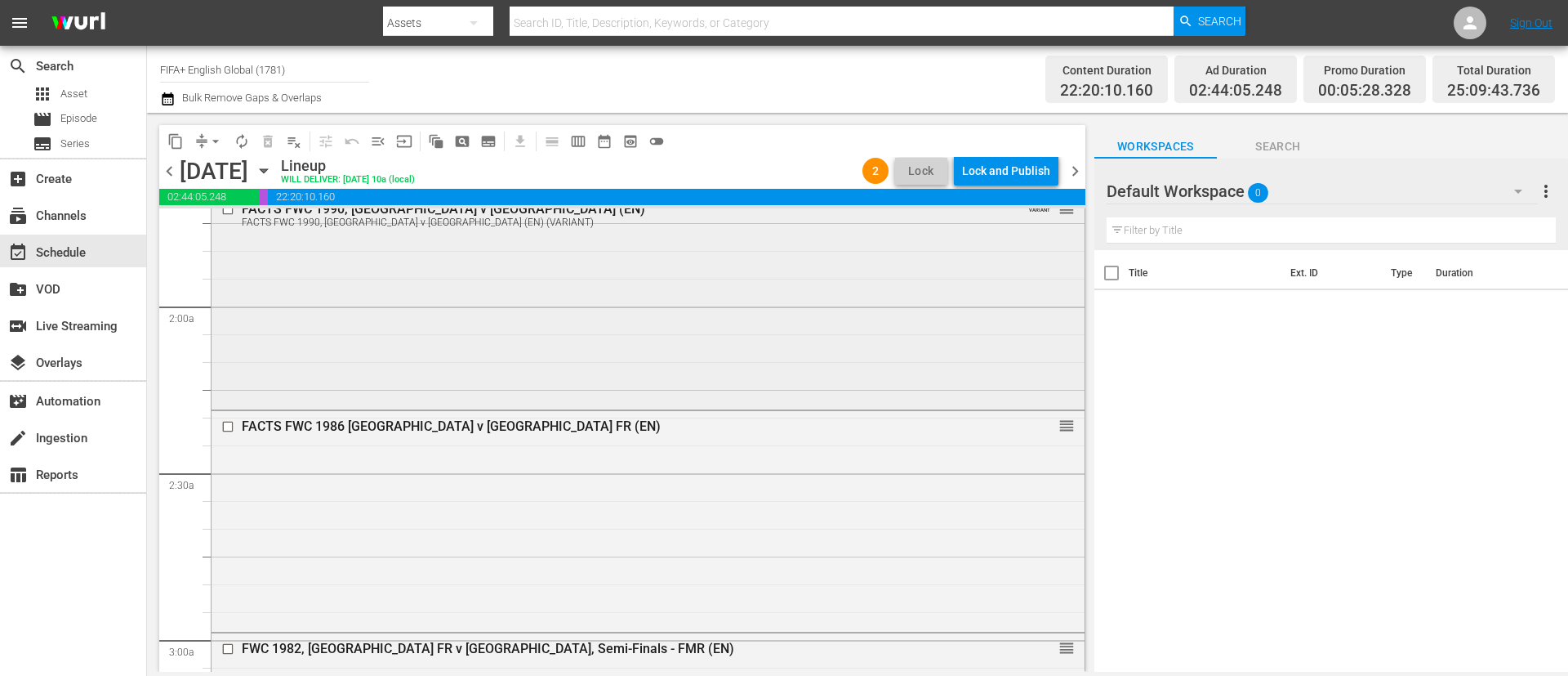
click at [727, 300] on div "FACTS FWC 1990, [GEOGRAPHIC_DATA] v [GEOGRAPHIC_DATA] (EN) FACTS FWC 1990, [GEO…" at bounding box center [647, 300] width 873 height 212
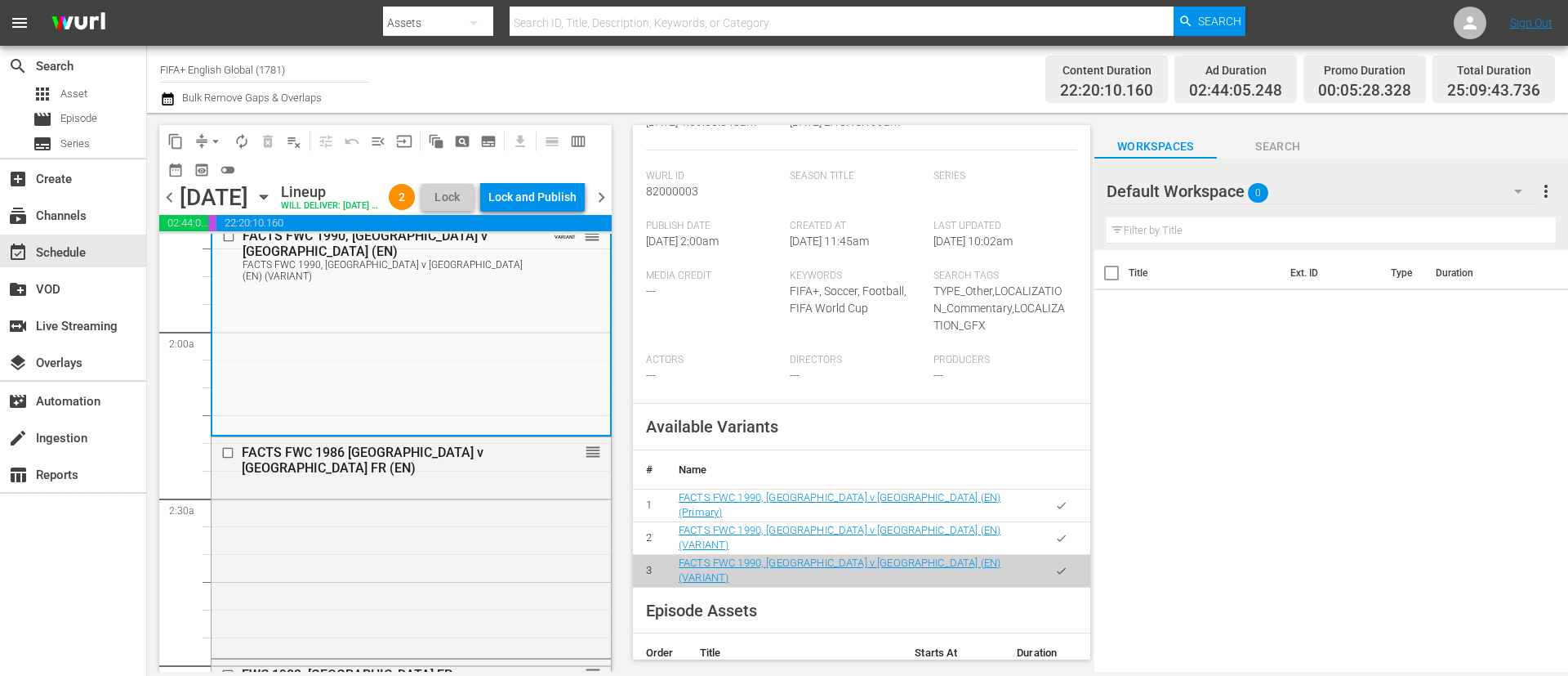
scroll to position [368, 0]
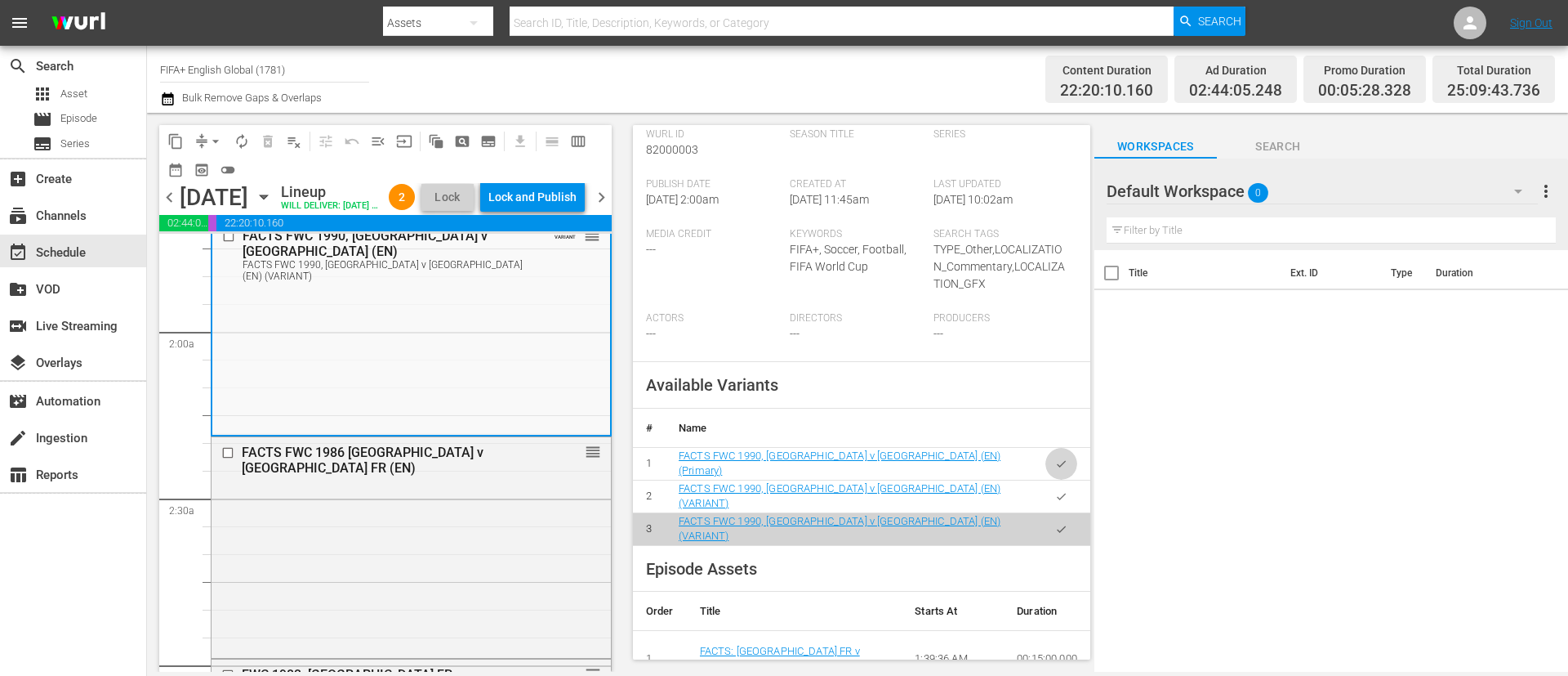
click at [1055, 458] on icon "button" at bounding box center [1061, 464] width 12 height 12
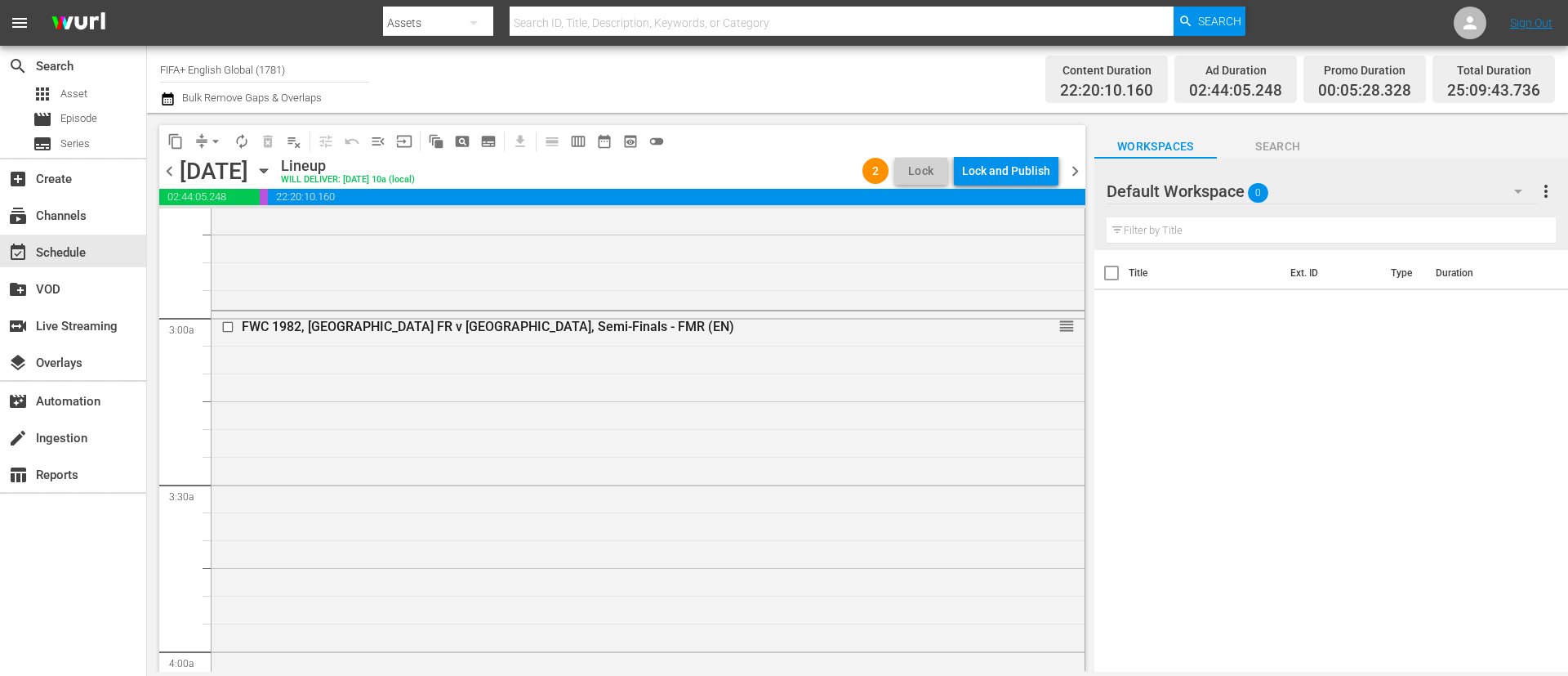
scroll to position [1226, 0]
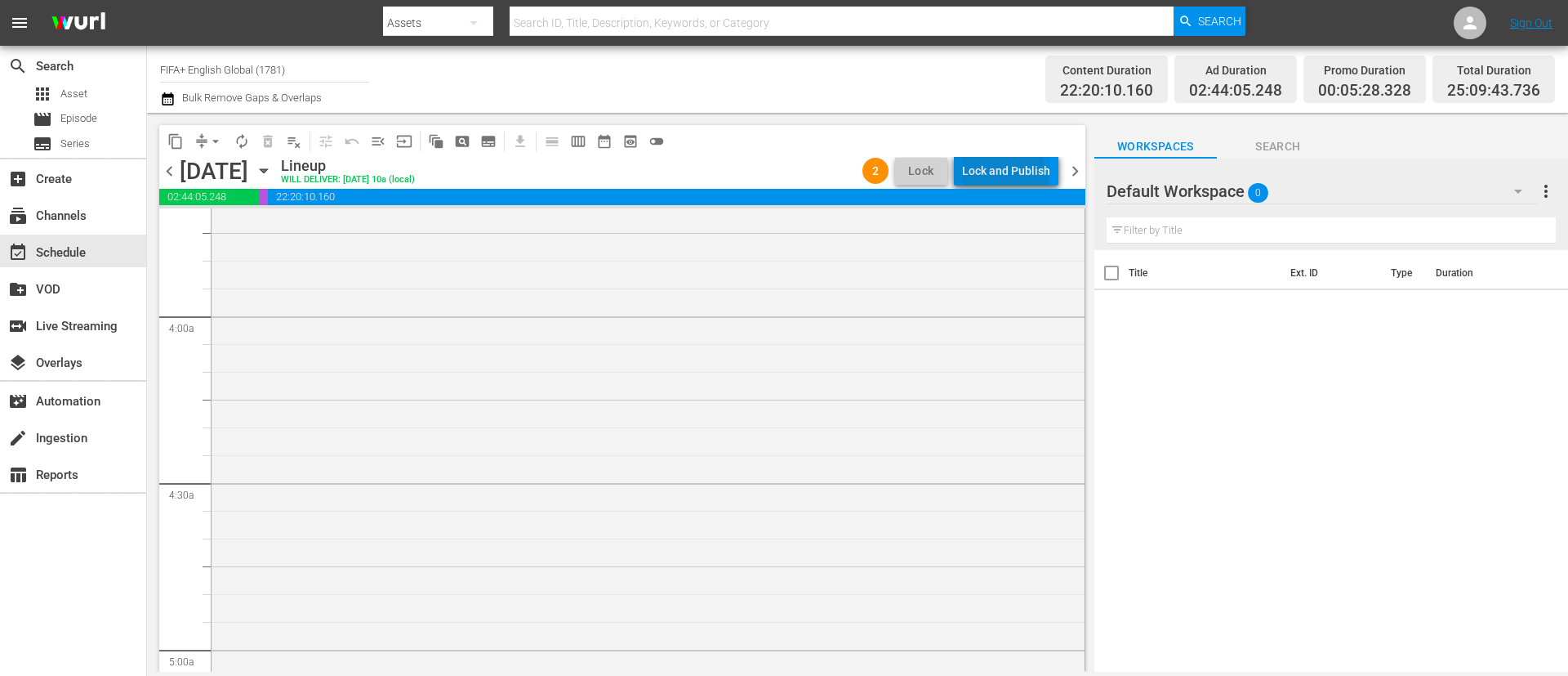
click at [992, 184] on div "Lock and Publish" at bounding box center [1005, 171] width 88 height 30
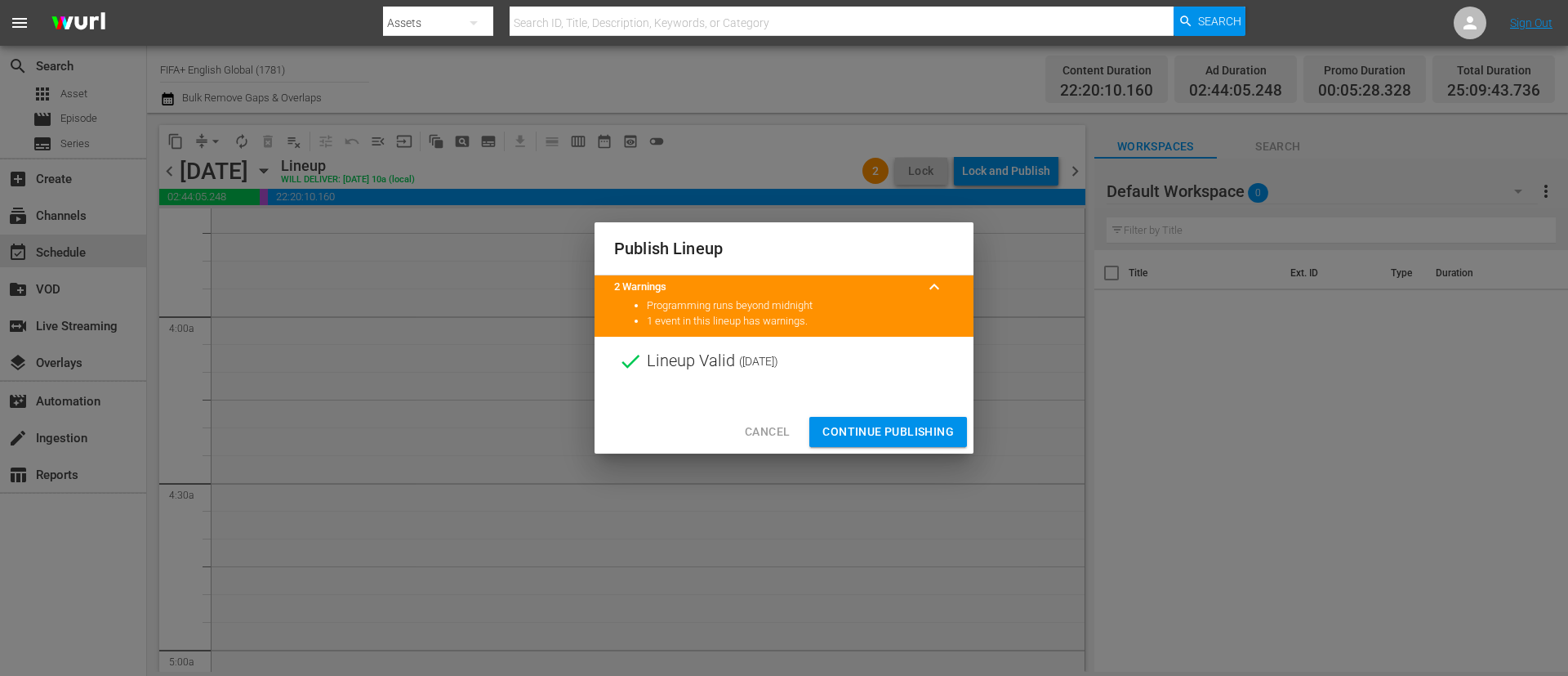
click at [910, 428] on span "Continue Publishing" at bounding box center [888, 432] width 131 height 21
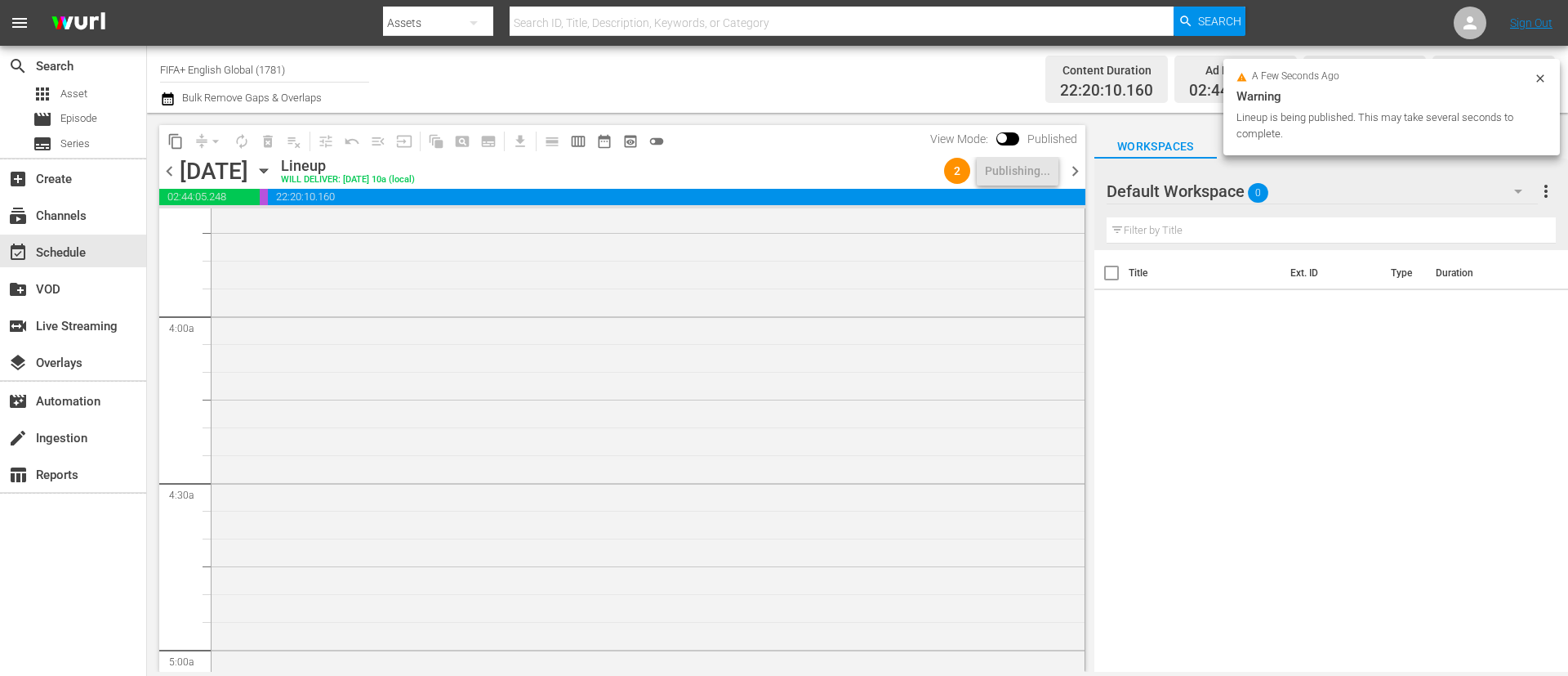
click at [1071, 173] on span "chevron_right" at bounding box center [1075, 171] width 21 height 21
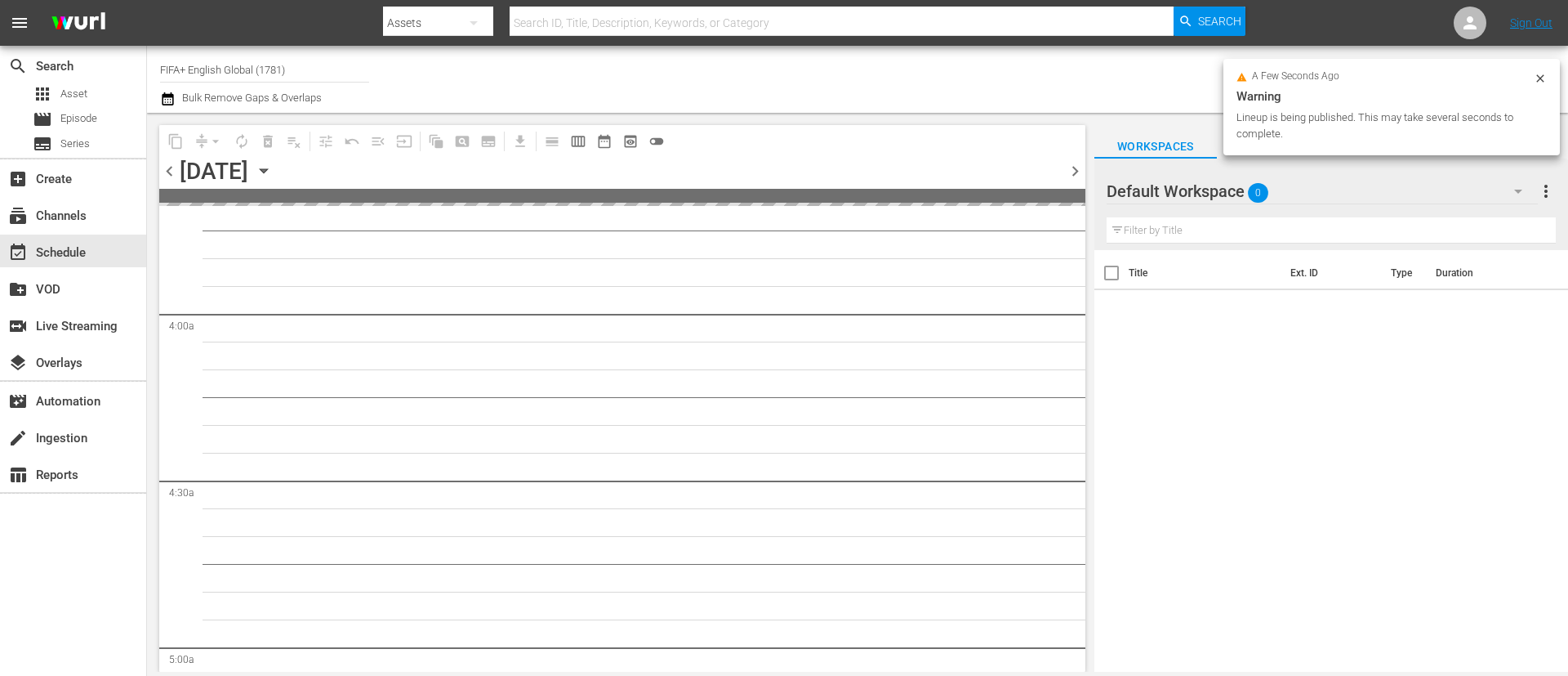
scroll to position [1282, 0]
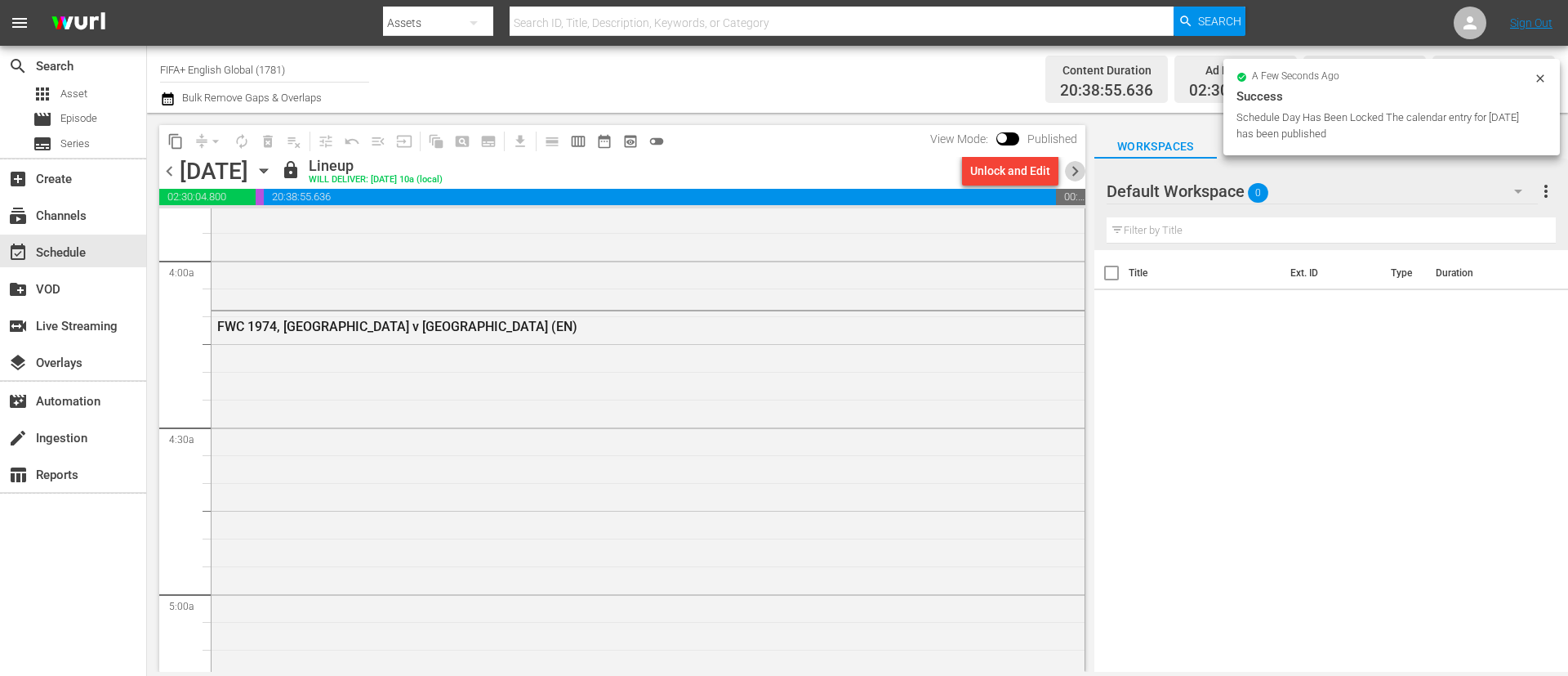
click at [1073, 168] on span "chevron_right" at bounding box center [1075, 171] width 21 height 21
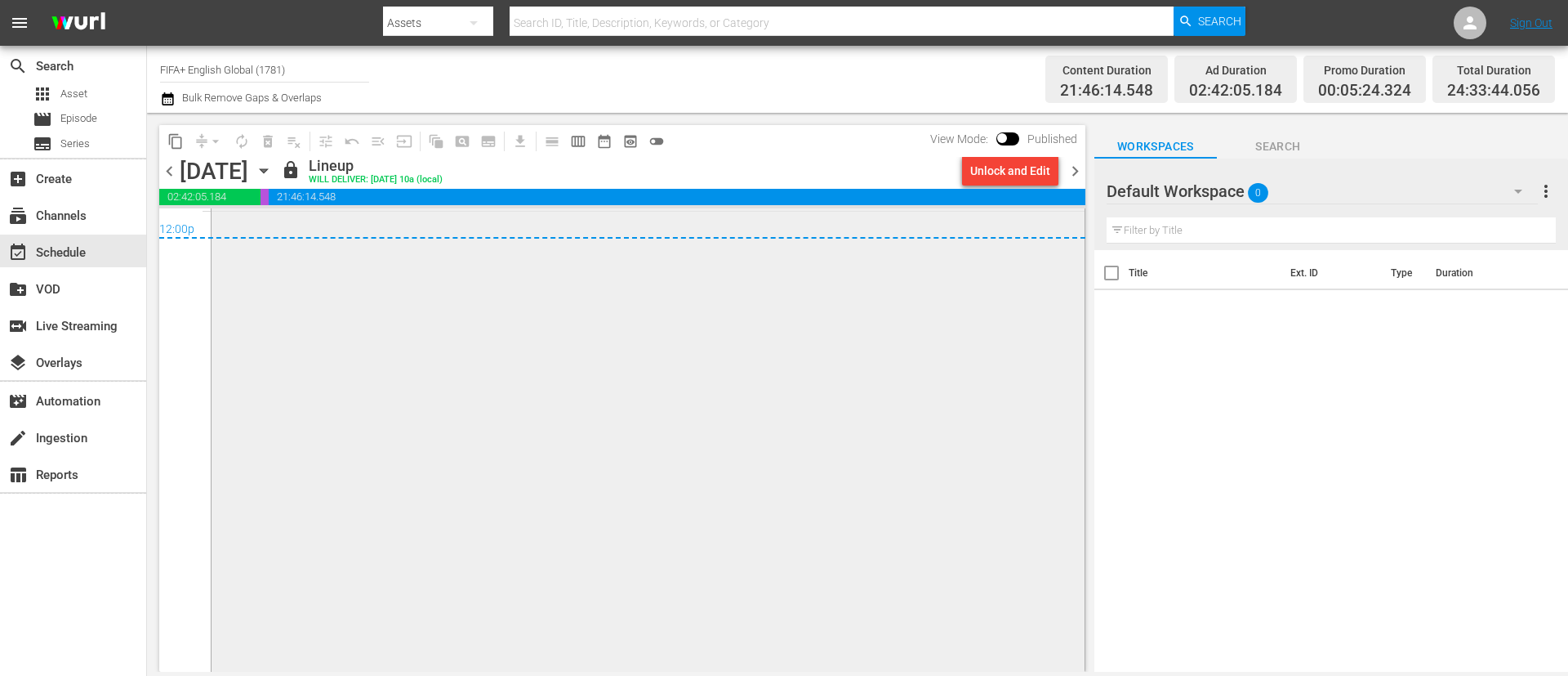
scroll to position [7973, 0]
click at [1071, 161] on span "chevron_right" at bounding box center [1075, 171] width 21 height 21
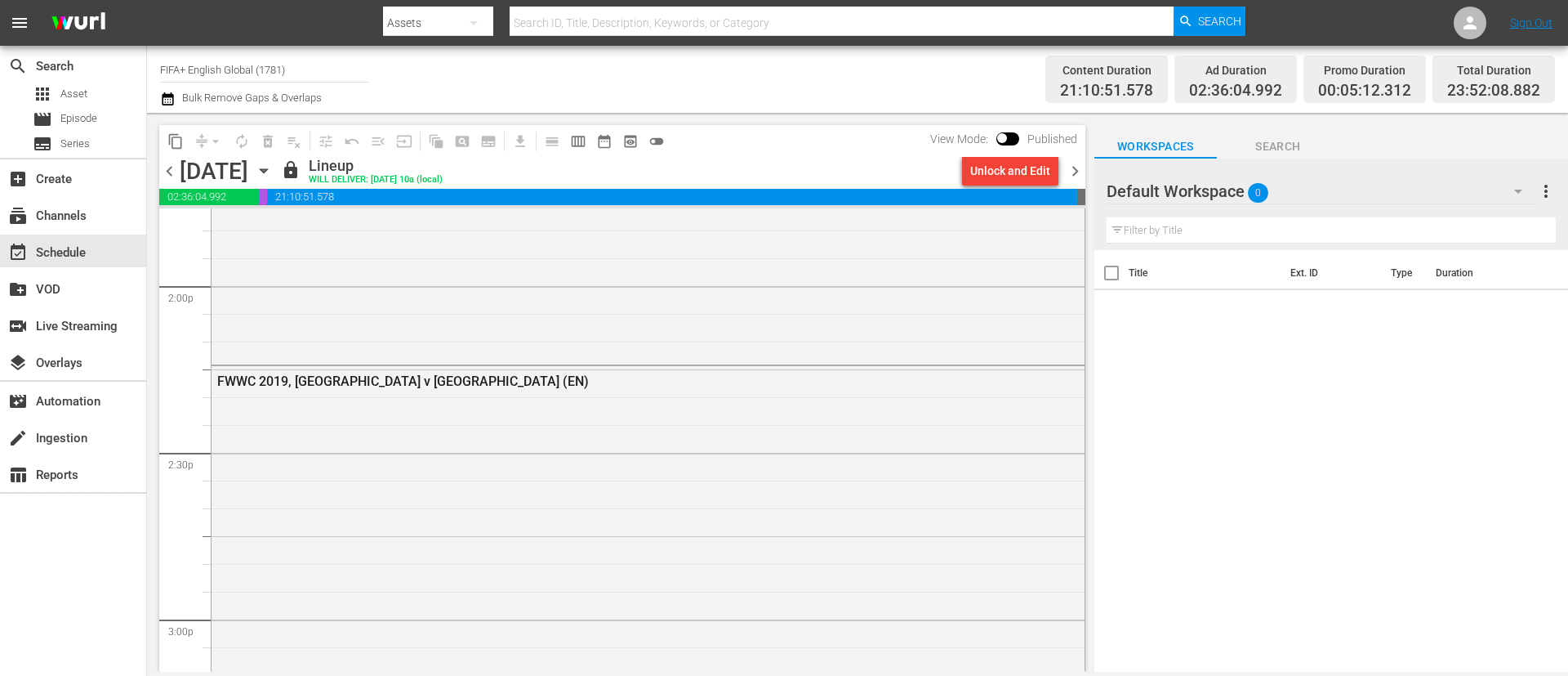
scroll to position [4498, 0]
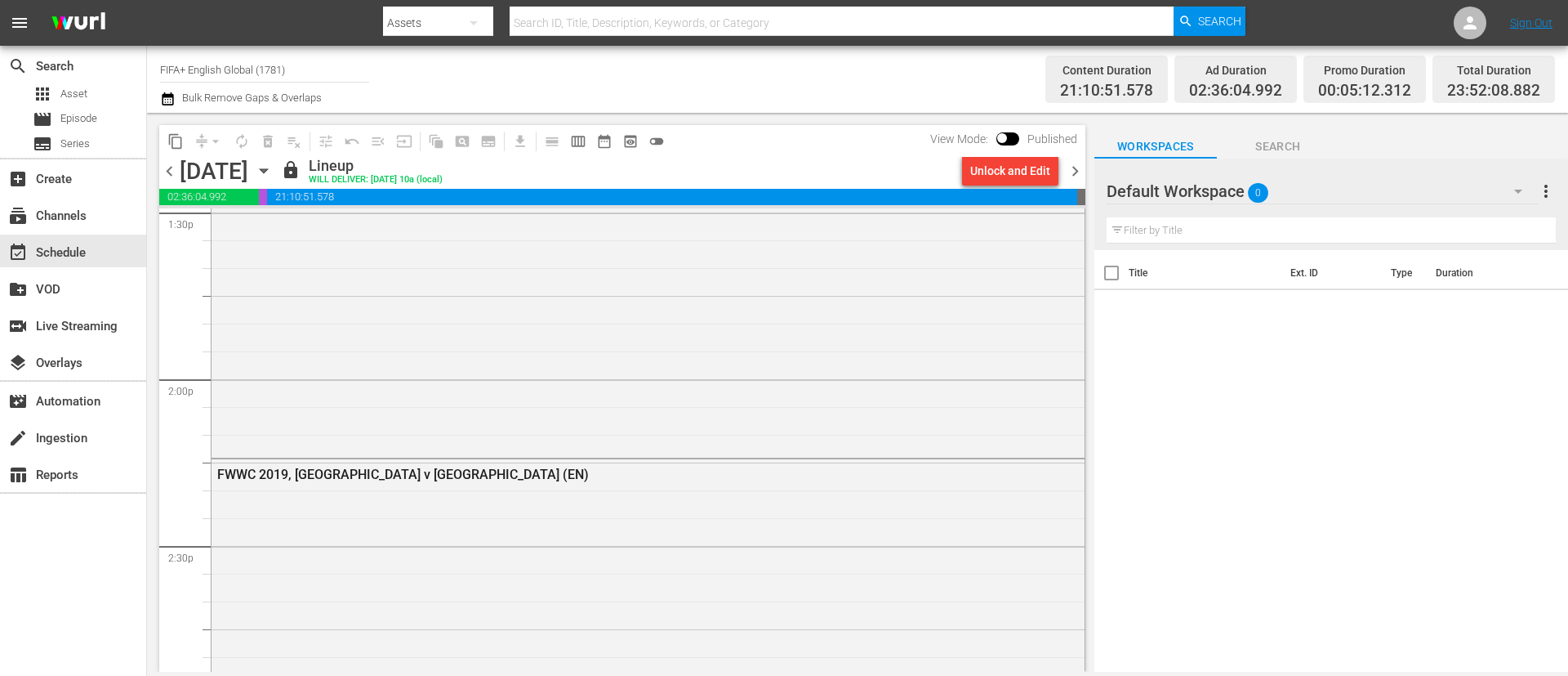
click at [273, 171] on icon "button" at bounding box center [264, 171] width 18 height 18
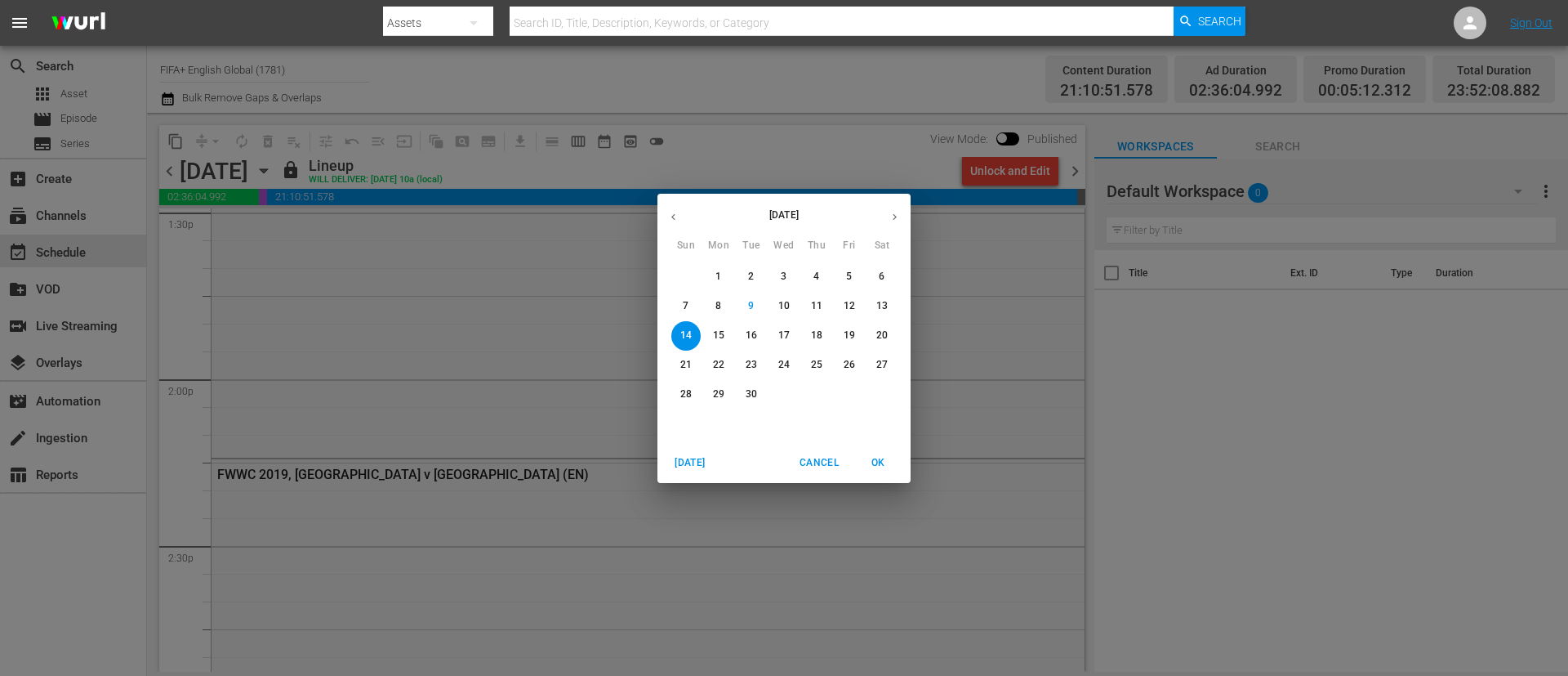
click at [832, 304] on div "11" at bounding box center [817, 307] width 33 height 30
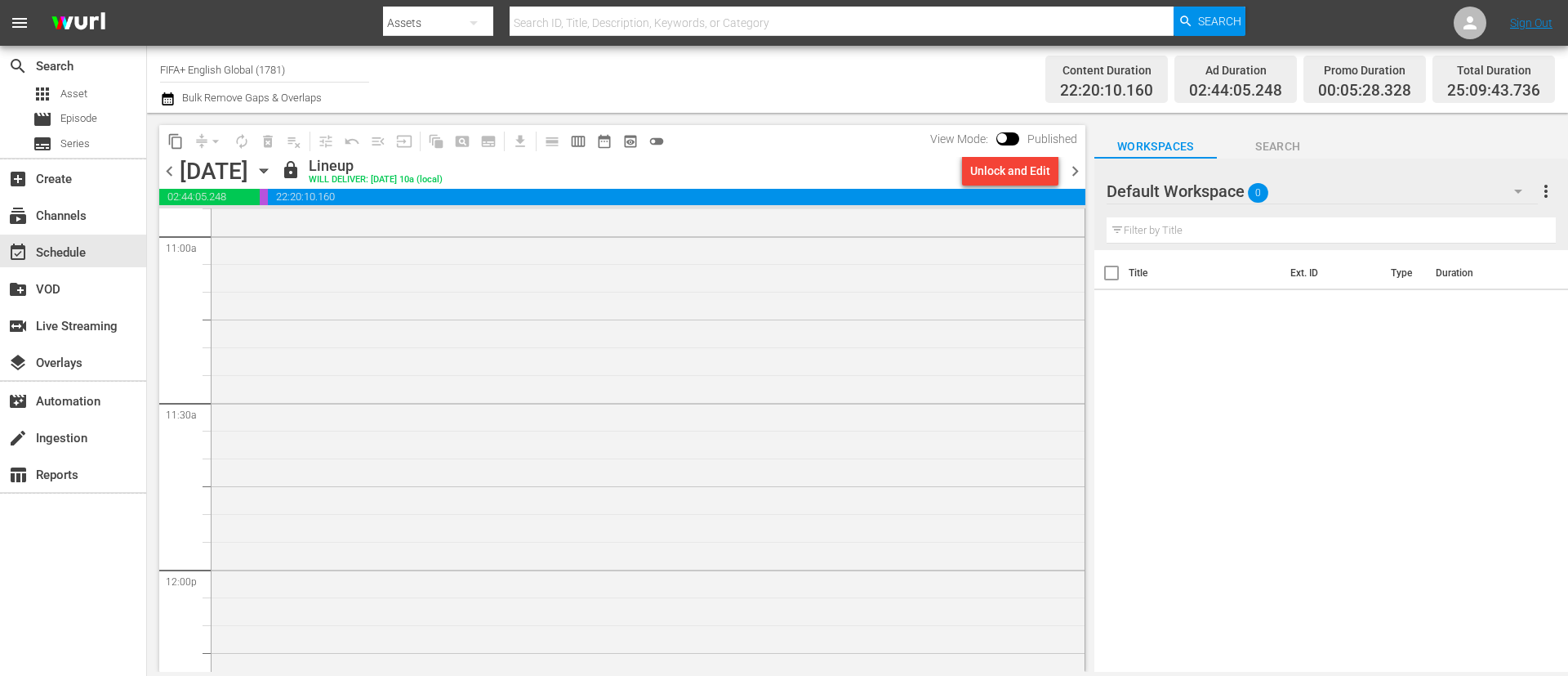
scroll to position [3800, 0]
